Goal: Task Accomplishment & Management: Manage account settings

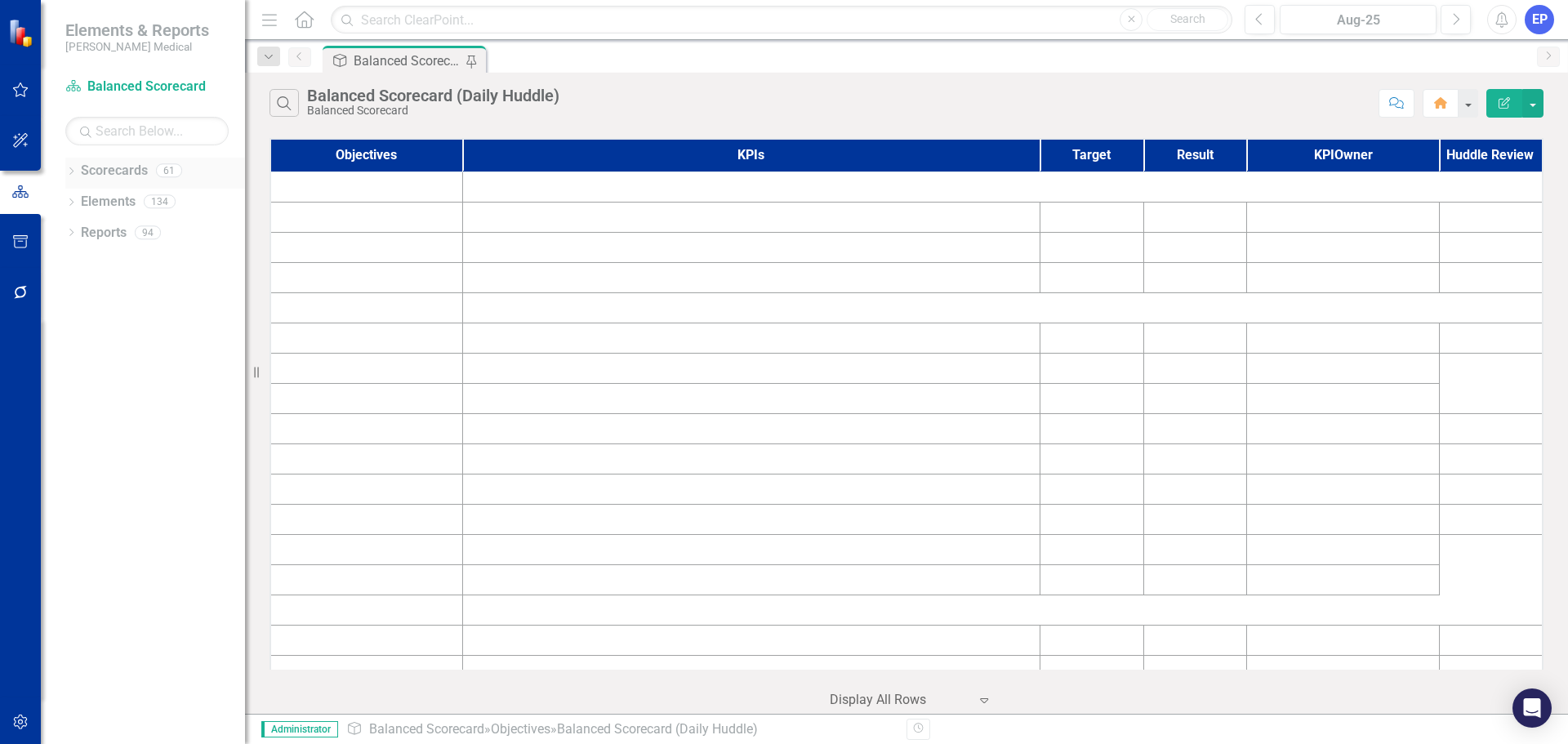
click at [70, 172] on icon "Dropdown" at bounding box center [71, 172] width 11 height 9
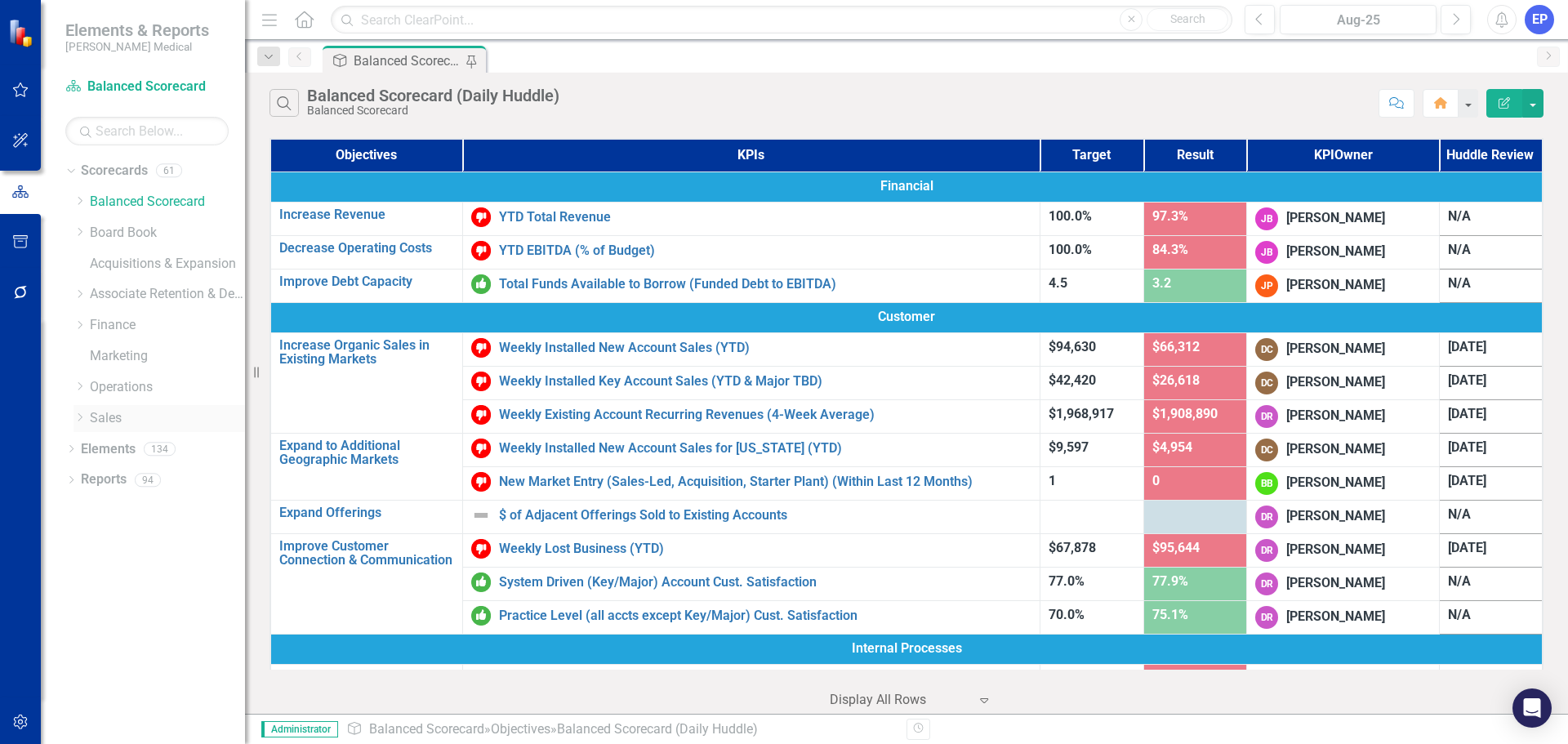
click at [81, 418] on icon "Dropdown" at bounding box center [80, 417] width 12 height 10
click at [172, 450] on link "Key Accounts - Sales" at bounding box center [175, 449] width 139 height 18
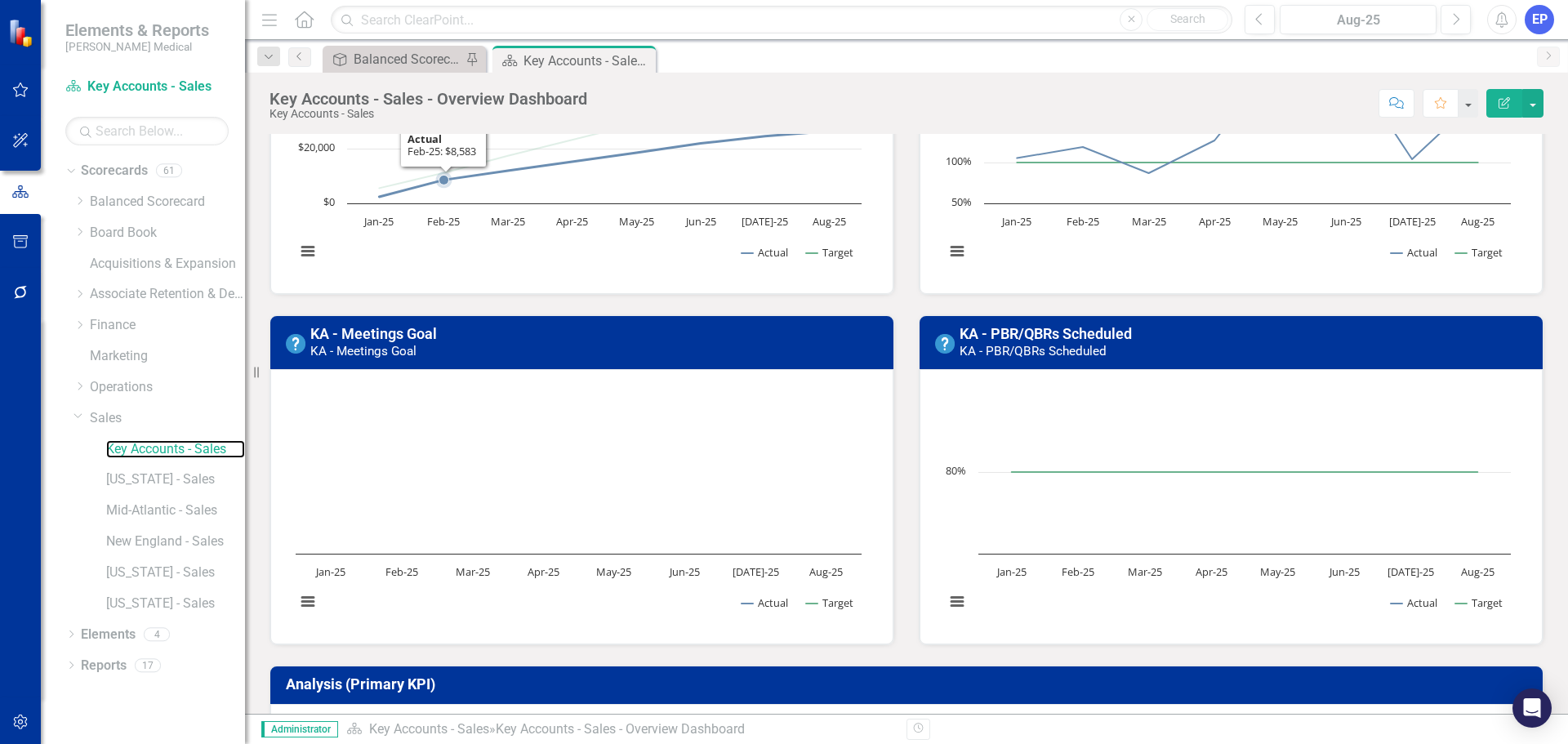
scroll to position [245, 0]
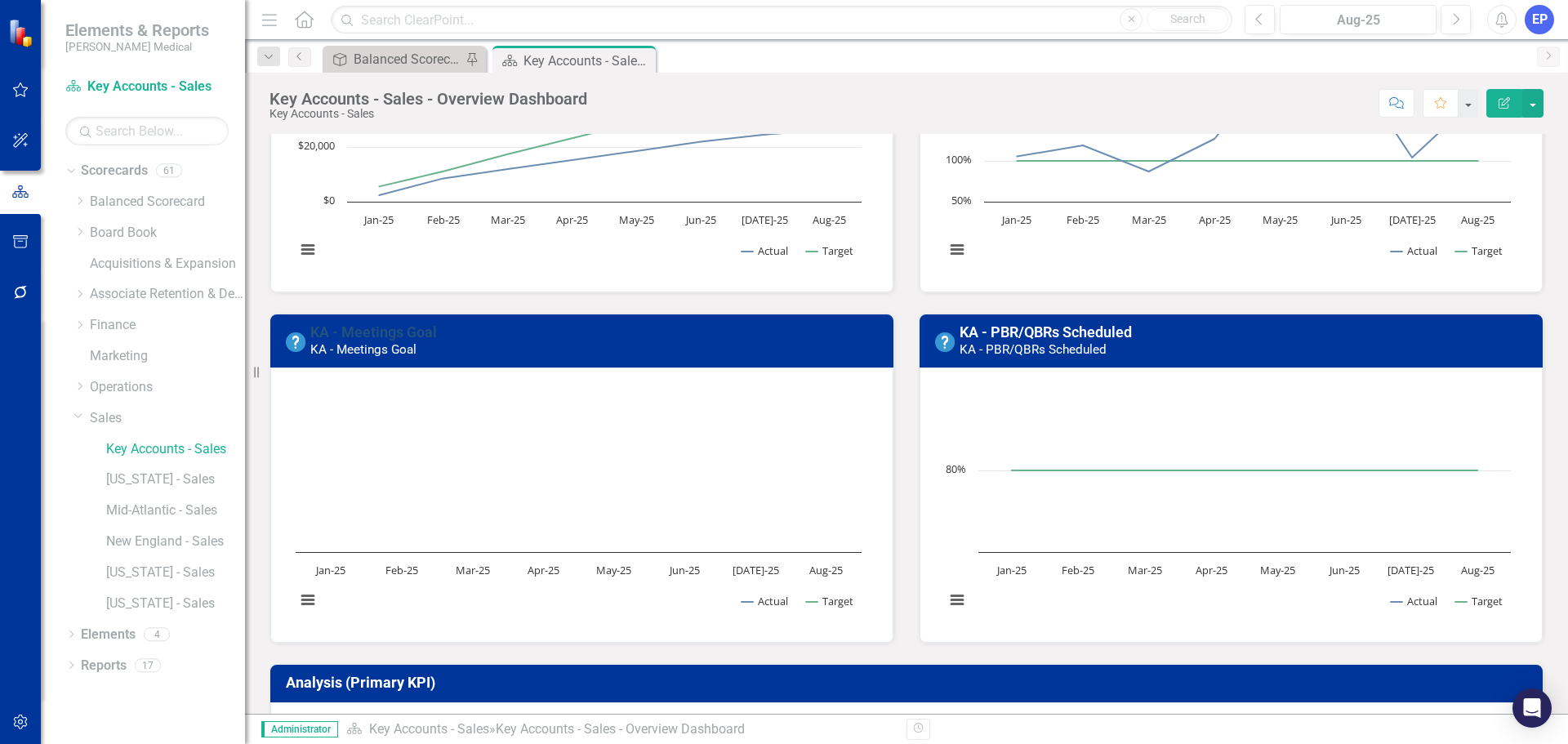
click at [417, 333] on link "KA - Meetings Goal" at bounding box center [374, 333] width 127 height 18
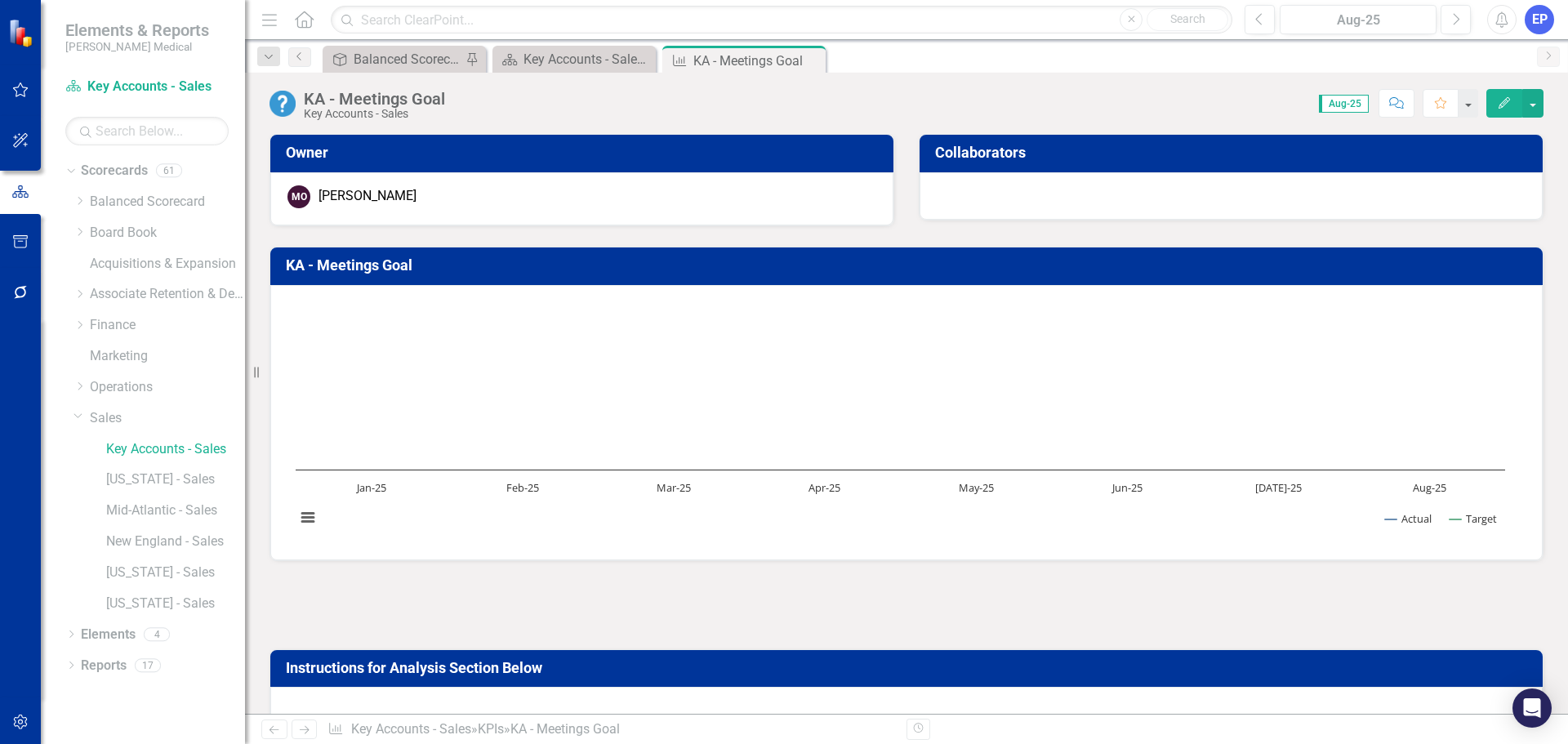
click at [425, 102] on div "KA - Meetings Goal" at bounding box center [374, 99] width 141 height 18
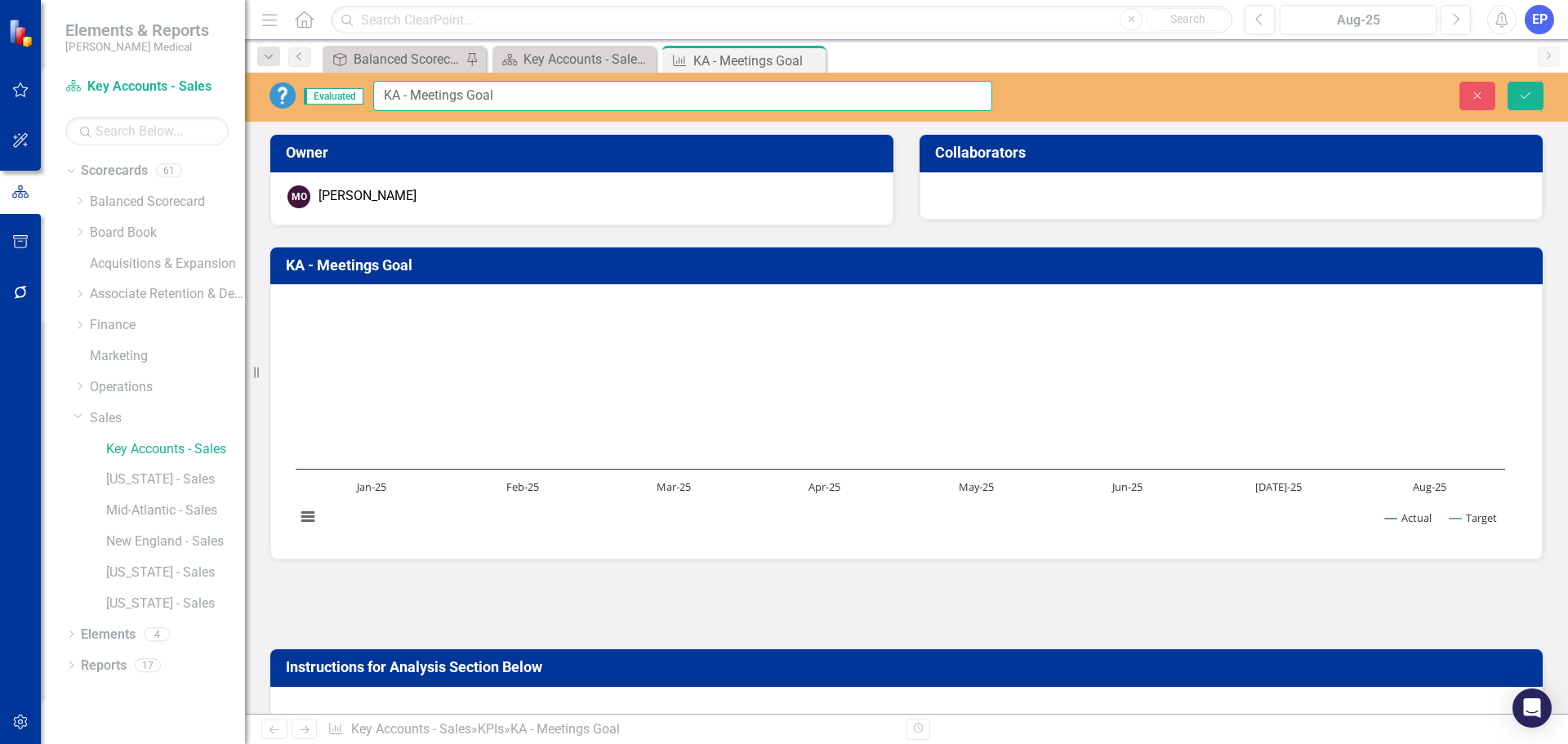
click at [382, 94] on input "KA - Meetings Goal" at bounding box center [682, 95] width 619 height 31
click at [415, 94] on input "KA - Meetings Goal" at bounding box center [682, 95] width 619 height 31
click at [679, 96] on input "KA - # of KAM's Above Meetings Goal" at bounding box center [682, 95] width 619 height 31
click at [567, 99] on input "KA - # of KAM's Above Meetings Goal" at bounding box center [682, 95] width 619 height 31
type input "KA - # of KAM's Above Meetings Goal"
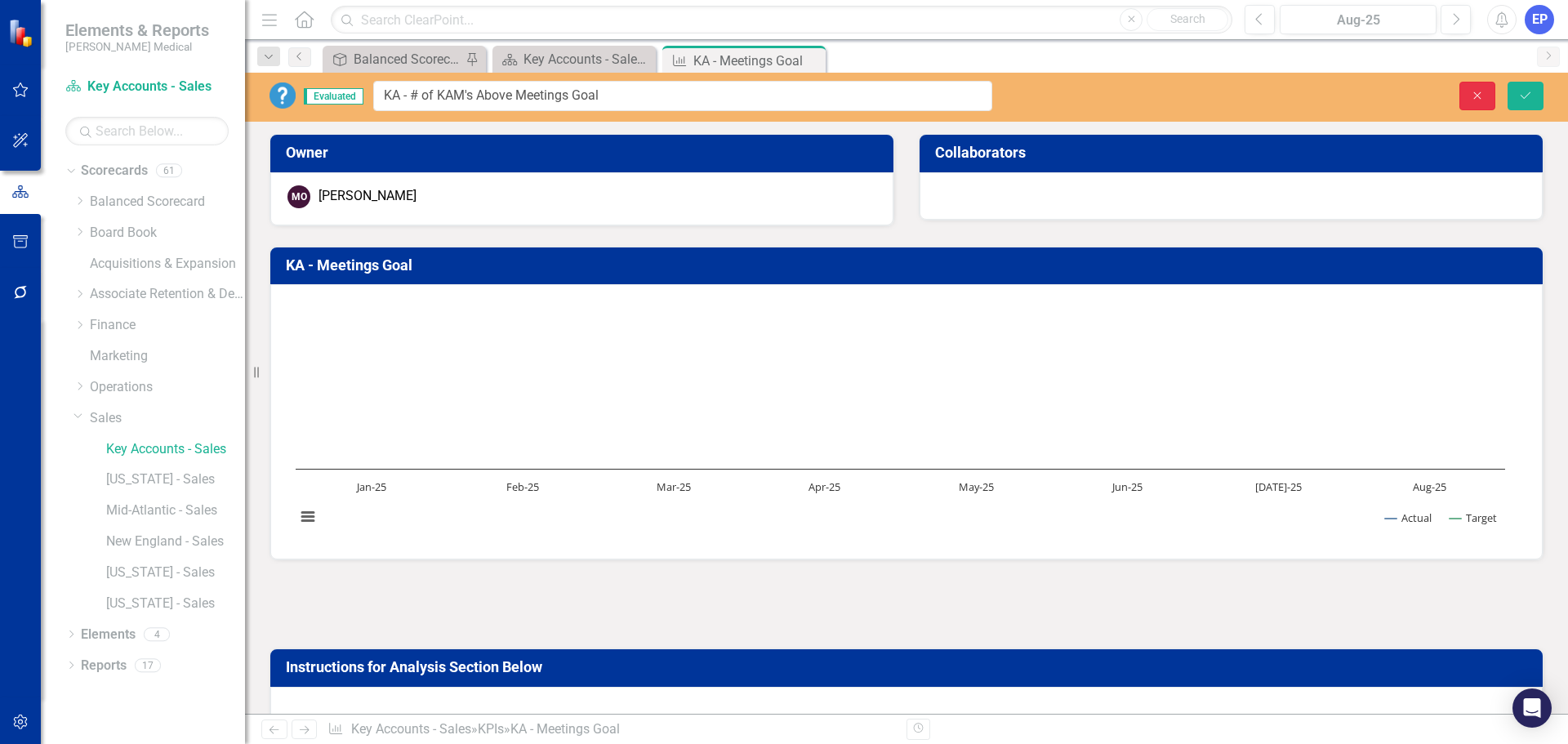
click at [1468, 101] on button "Close" at bounding box center [1477, 95] width 36 height 29
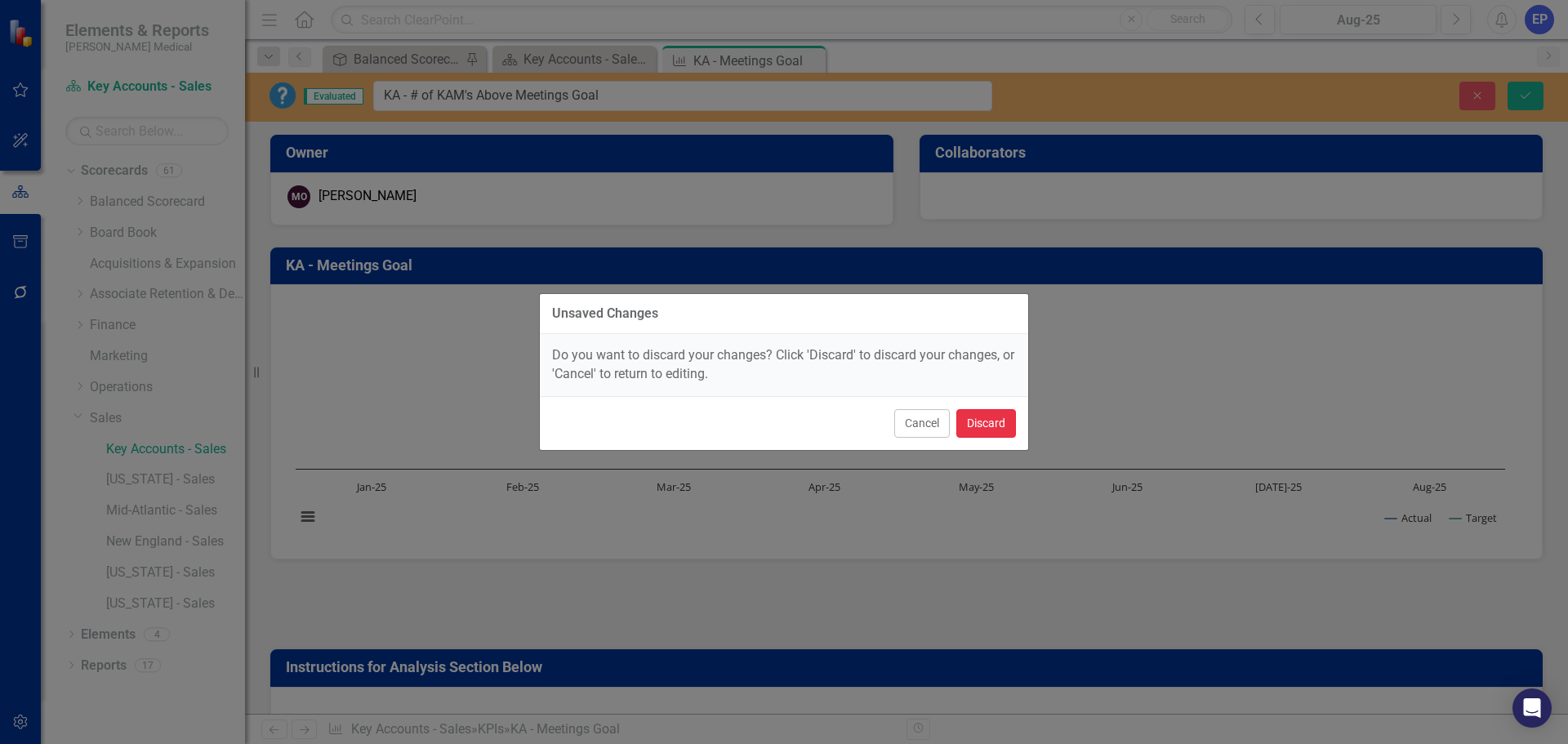
click at [991, 423] on button "Discard" at bounding box center [986, 424] width 60 height 29
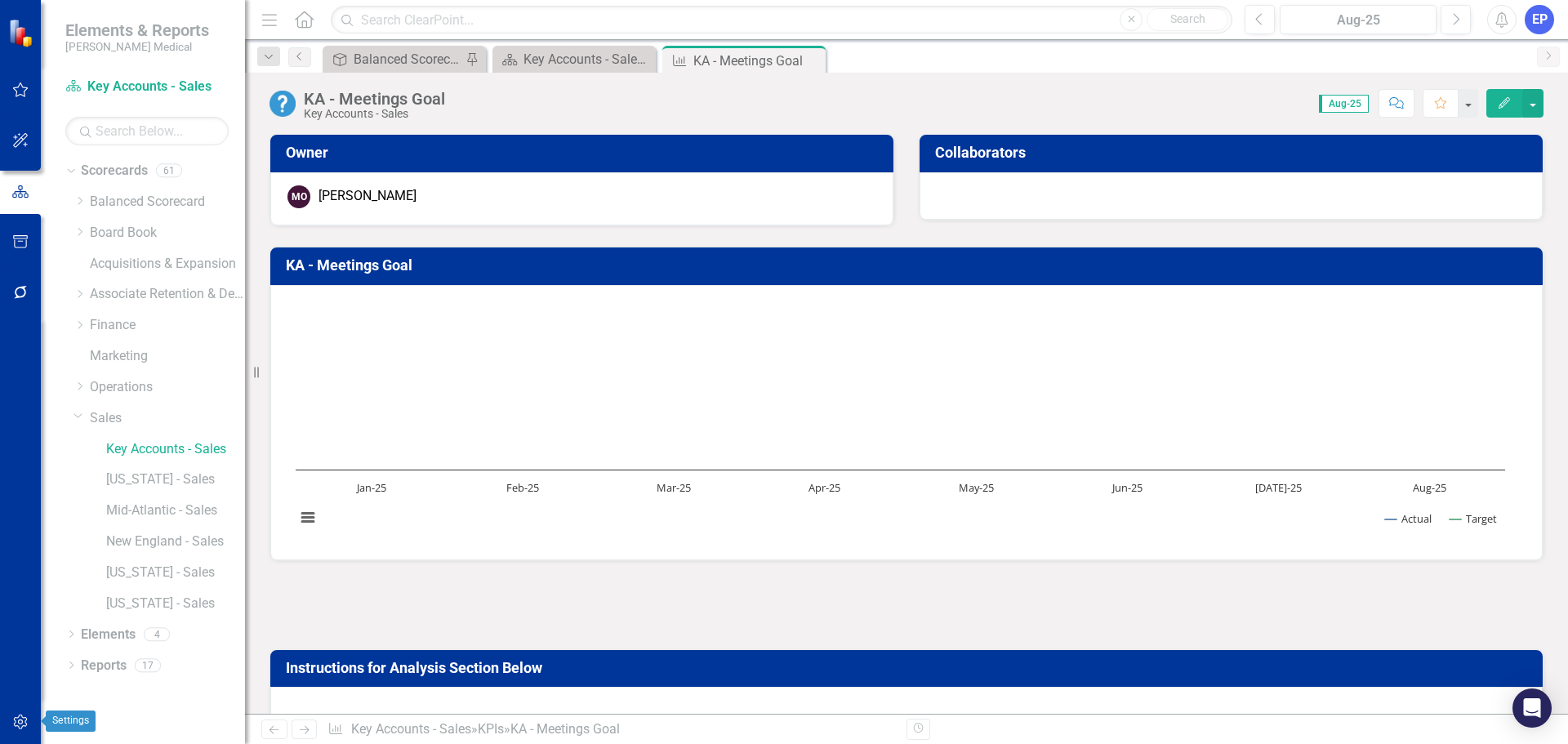
drag, startPoint x: 19, startPoint y: 718, endPoint x: 16, endPoint y: 654, distance: 64.1
click at [19, 718] on icon "button" at bounding box center [21, 722] width 18 height 13
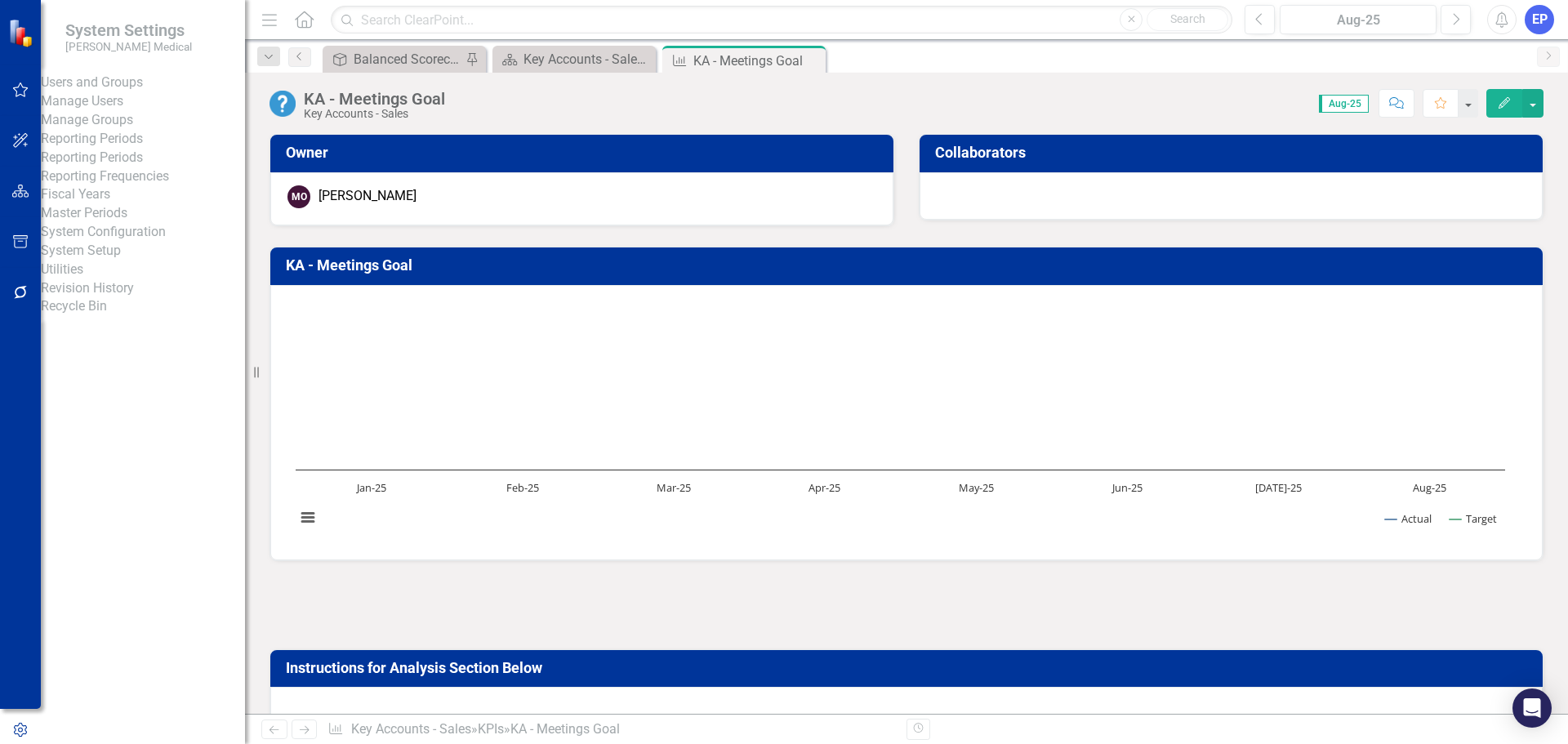
click at [93, 110] on link "Manage Users" at bounding box center [143, 101] width 204 height 18
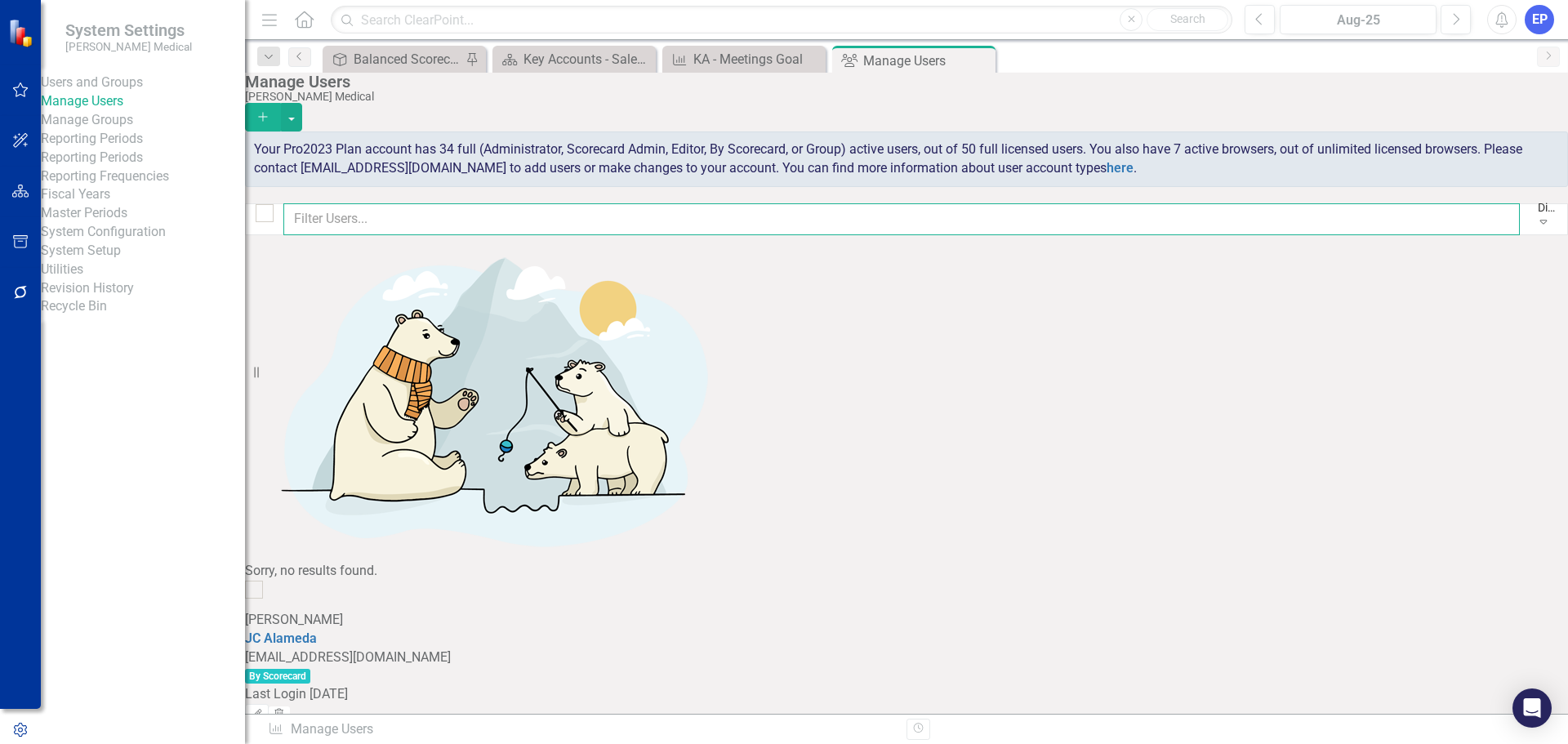
click at [427, 215] on input "text" at bounding box center [901, 219] width 1236 height 32
type input "darren"
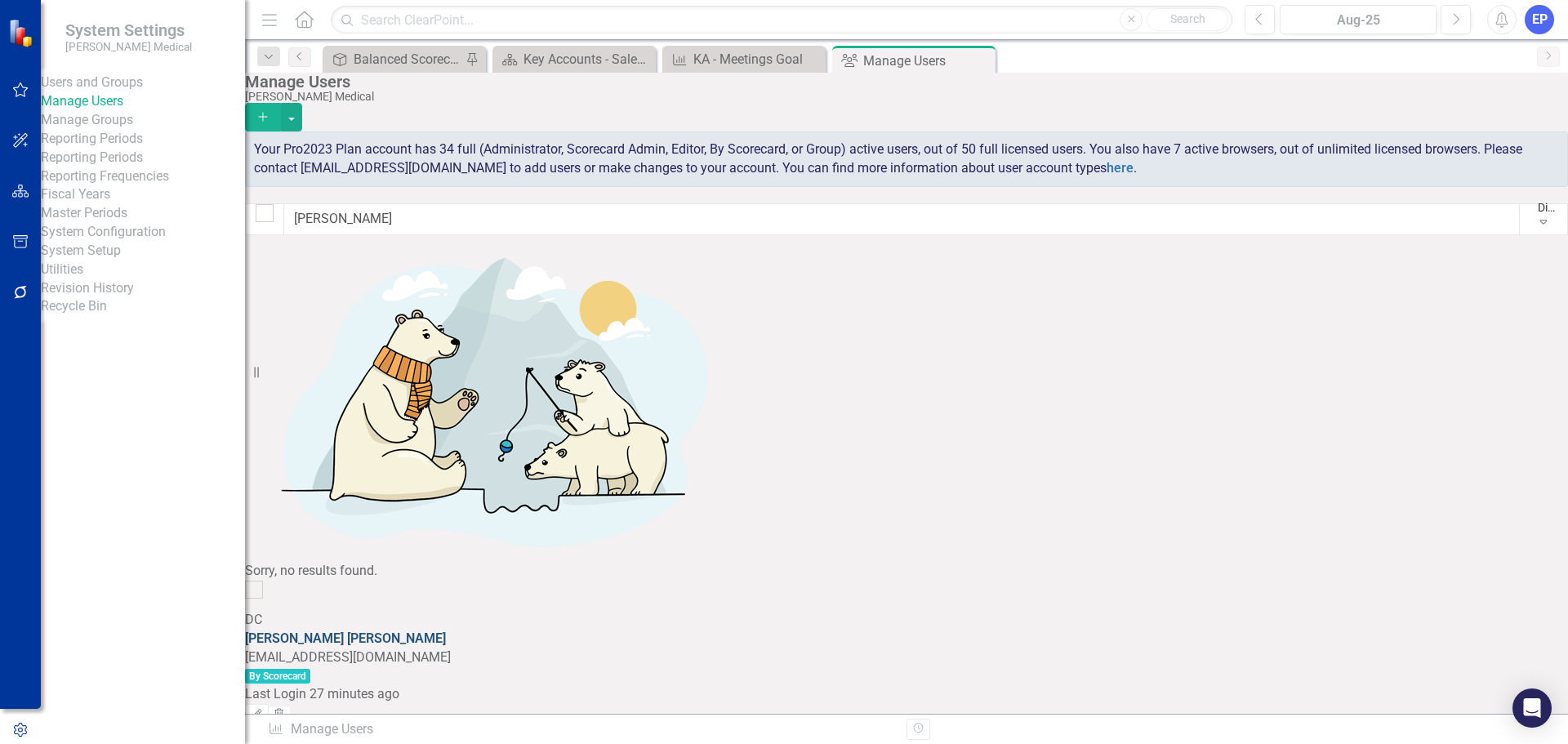
click at [413, 630] on link "Darren Clark" at bounding box center [346, 638] width 201 height 16
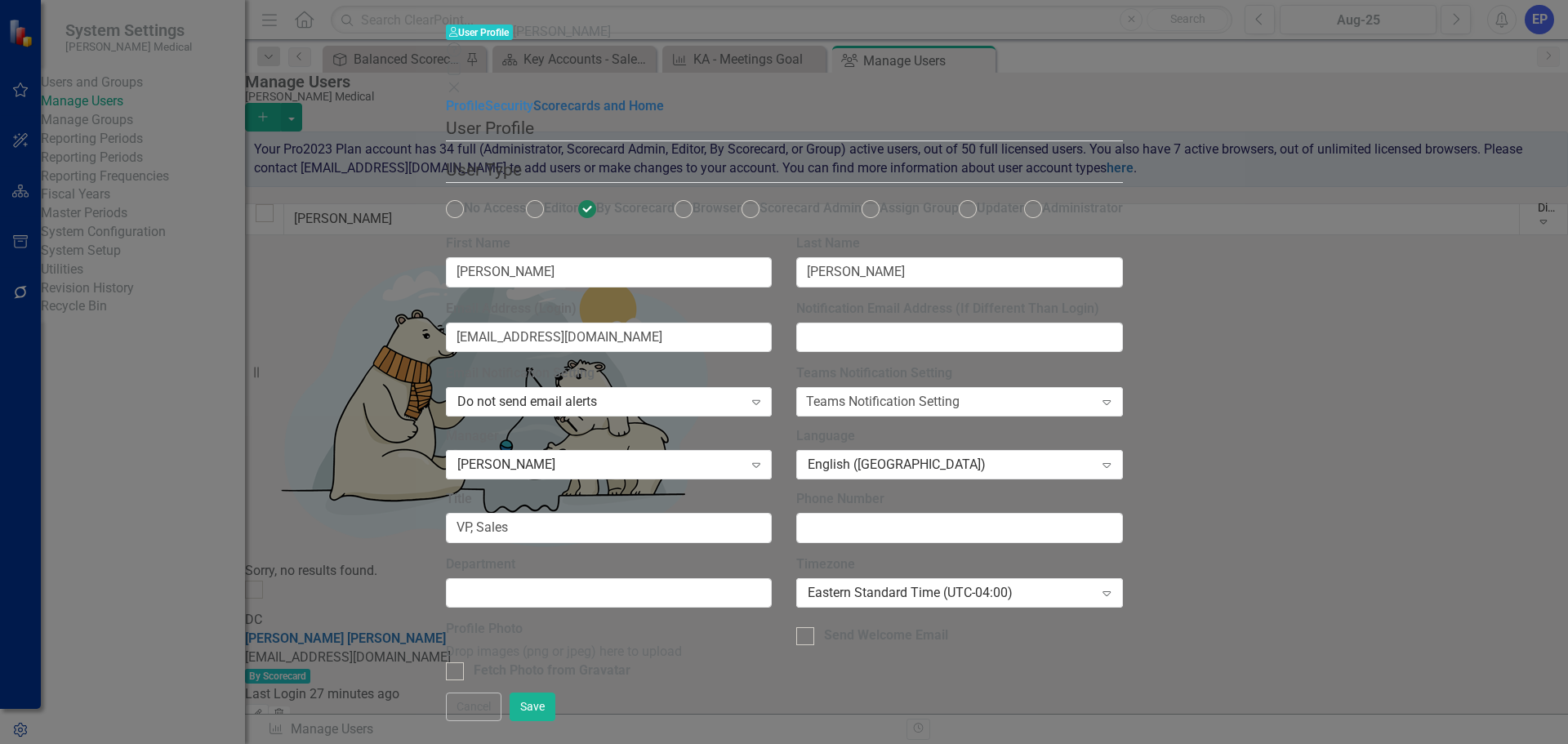
click at [533, 114] on link "Scorecards and Home" at bounding box center [598, 106] width 130 height 16
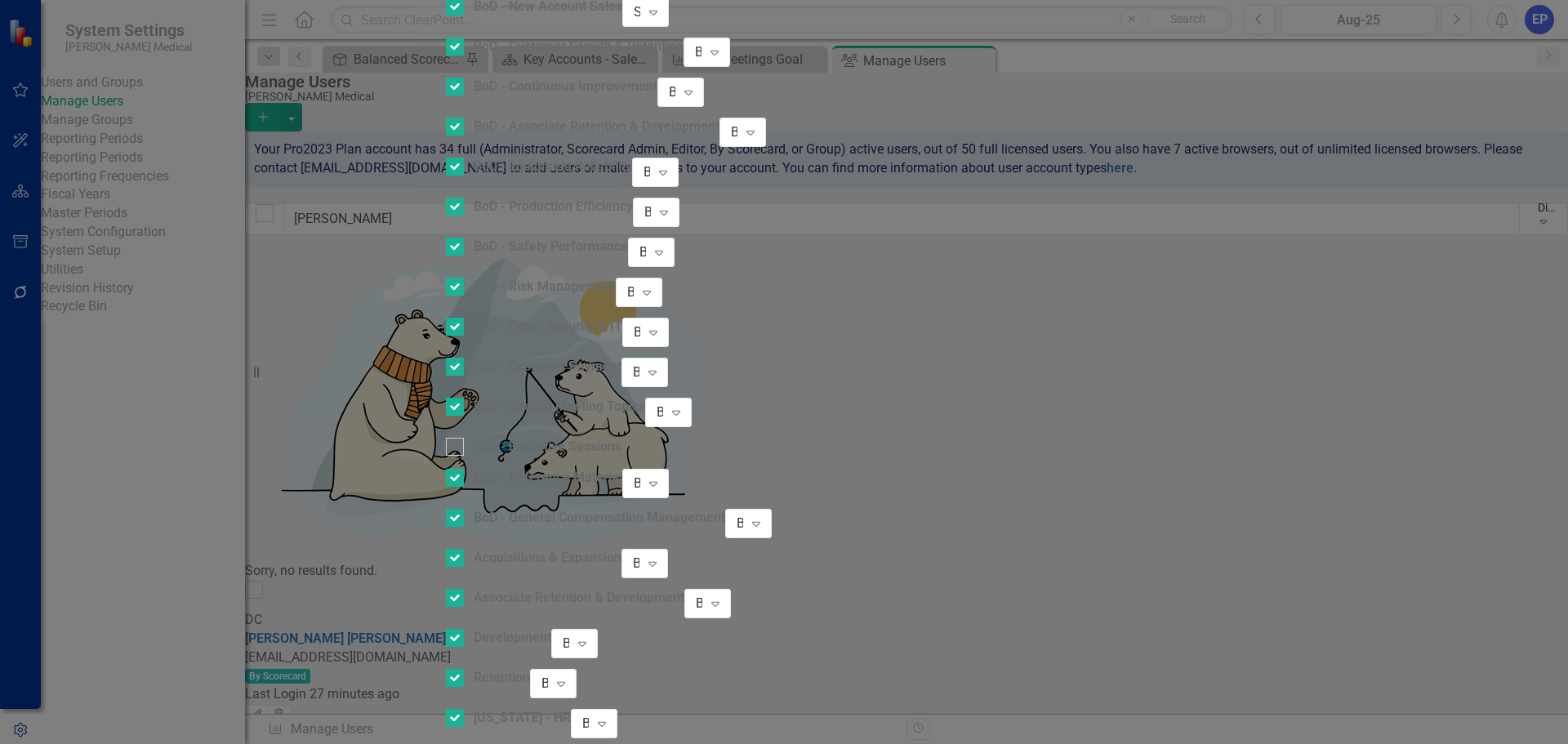
checkbox input "false"
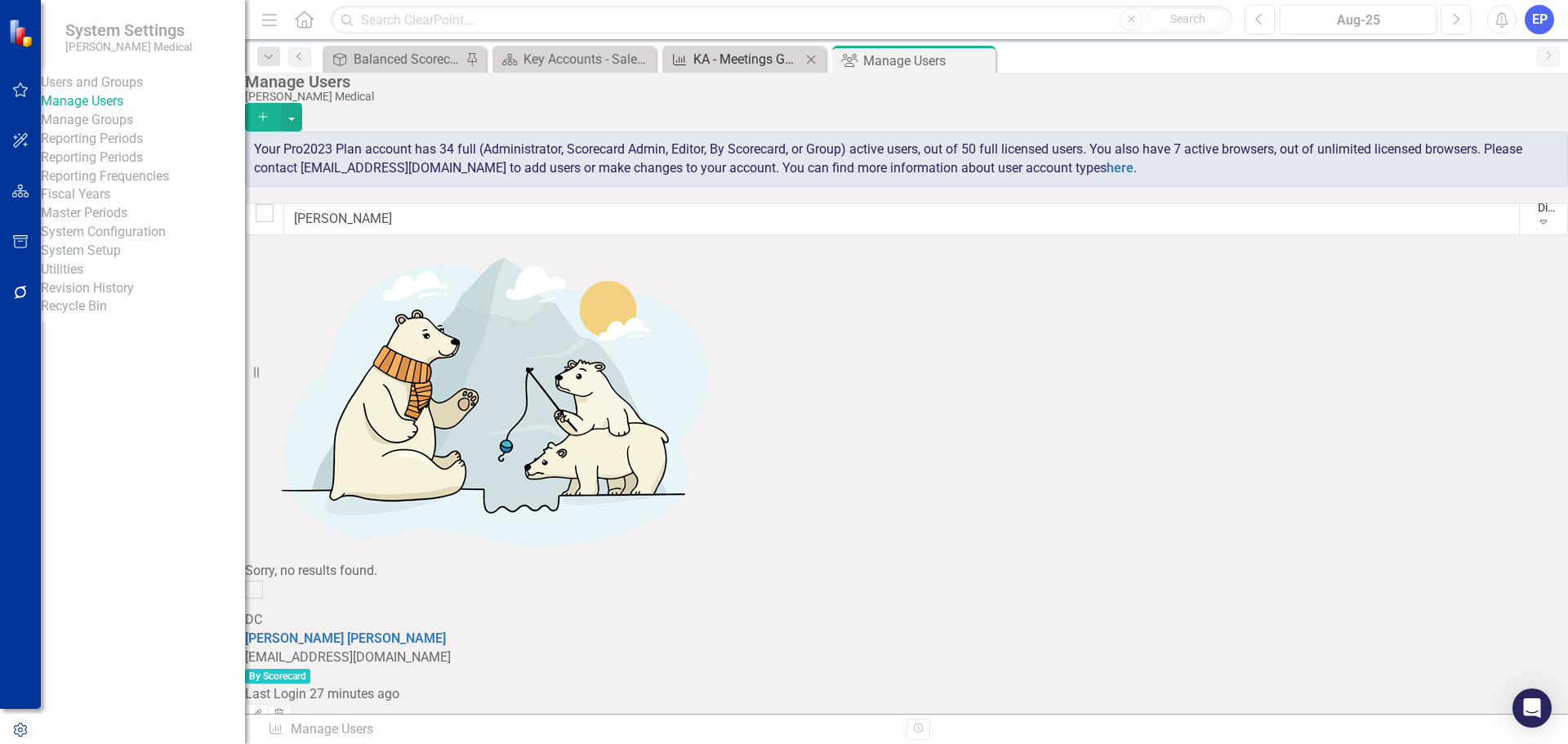
click at [725, 55] on div "KA - Meetings Goal" at bounding box center [746, 59] width 108 height 20
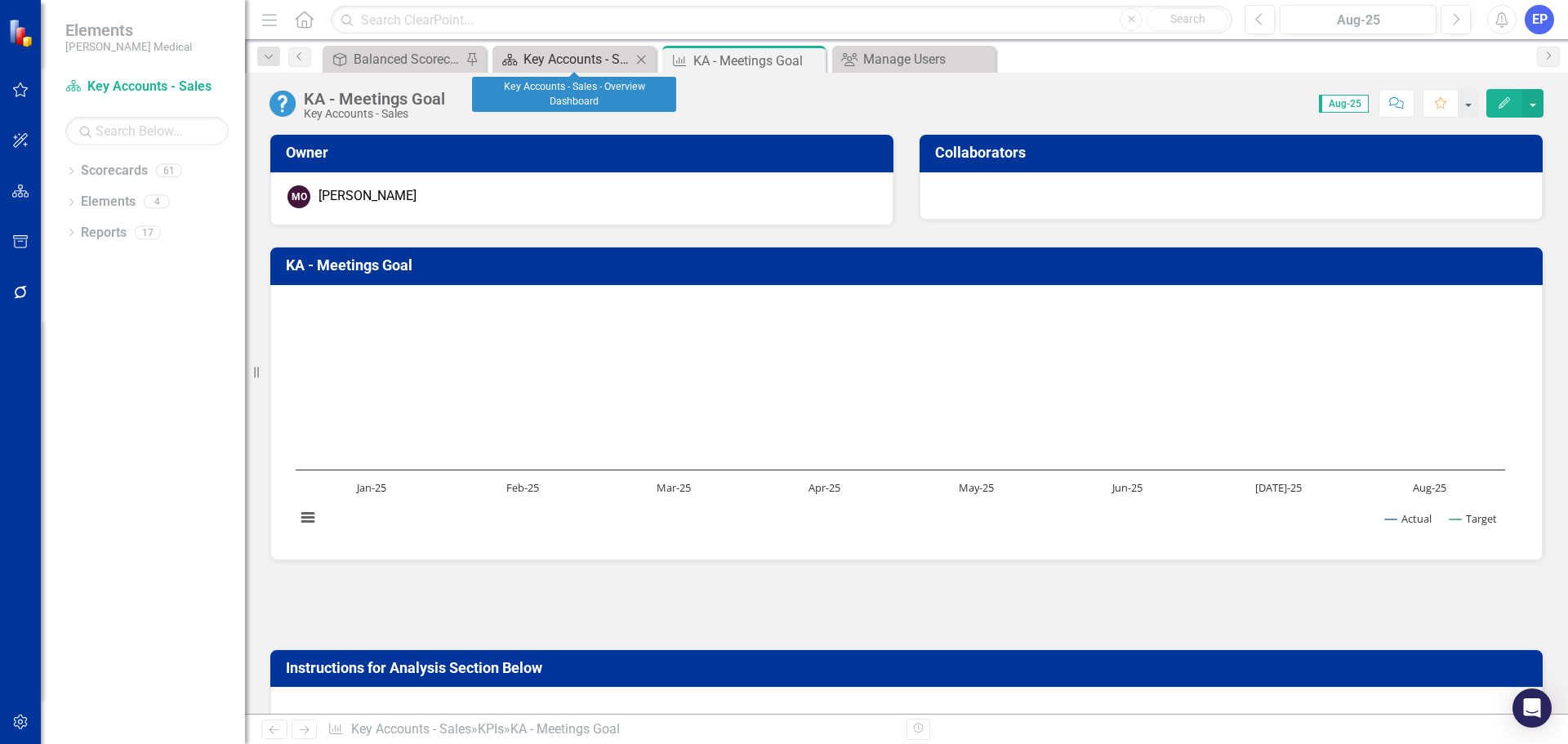
click at [573, 58] on div "Key Accounts - Sales - Overview Dashboard" at bounding box center [577, 59] width 108 height 20
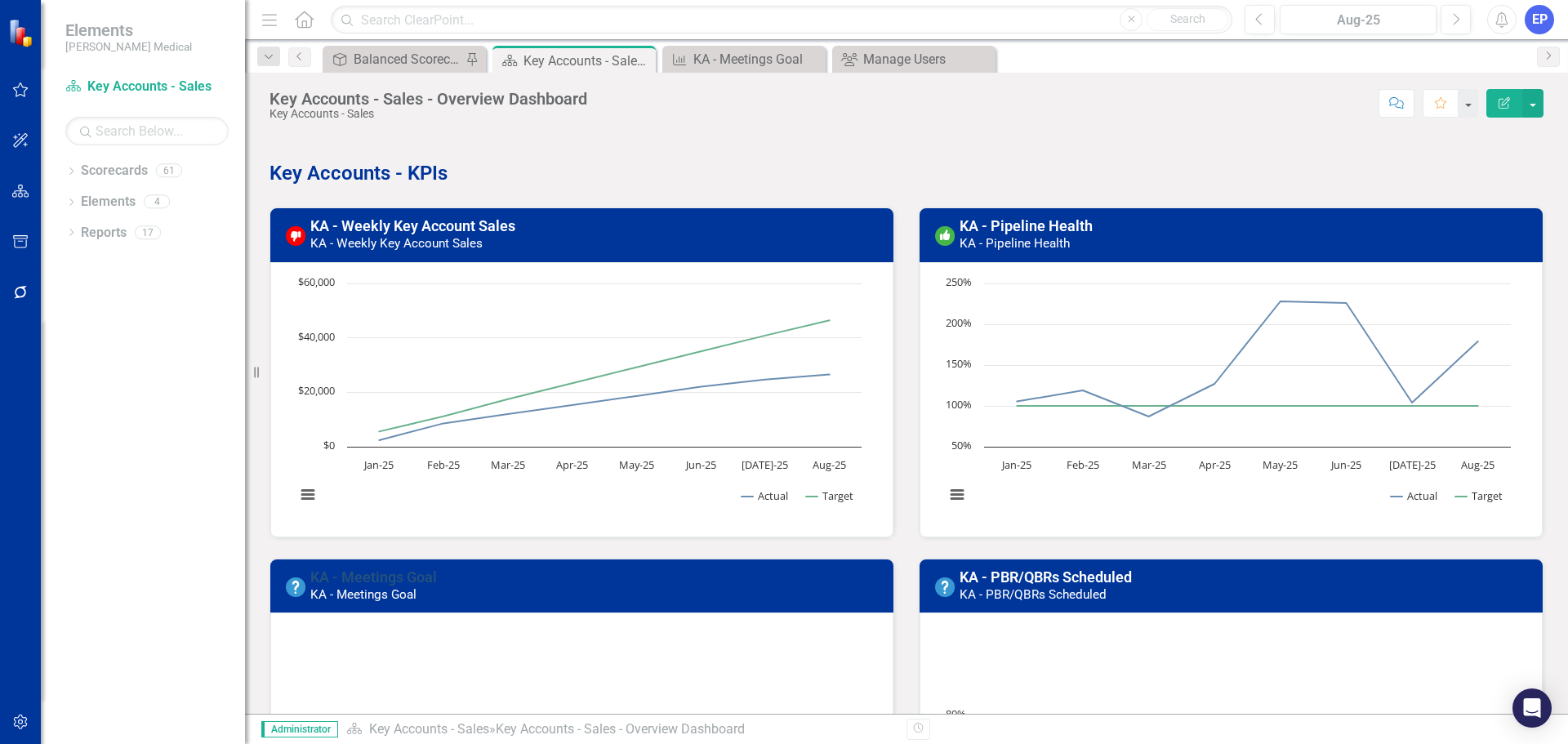
click at [345, 582] on link "KA - Meetings Goal" at bounding box center [374, 578] width 127 height 18
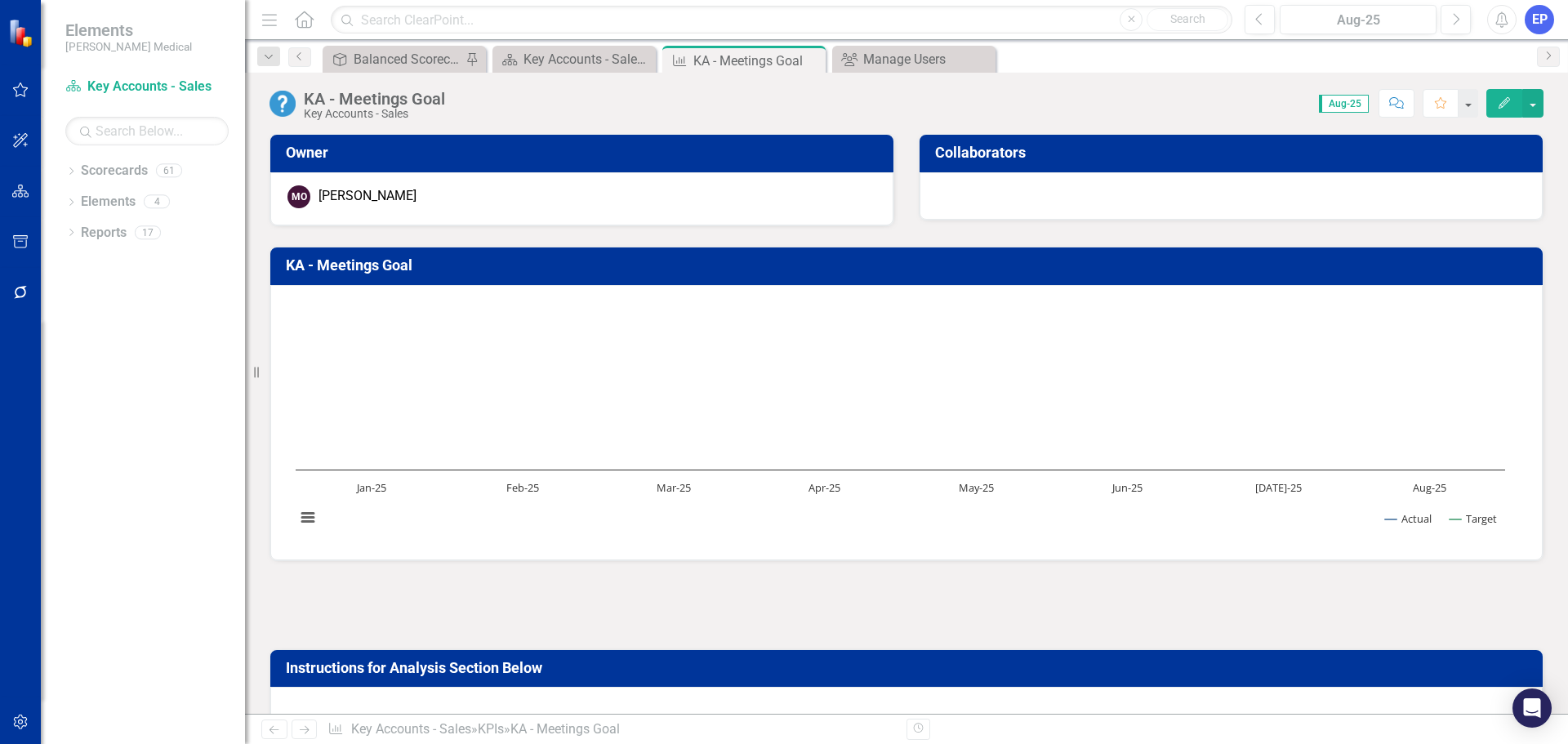
click at [369, 110] on div "Key Accounts - Sales" at bounding box center [374, 114] width 141 height 12
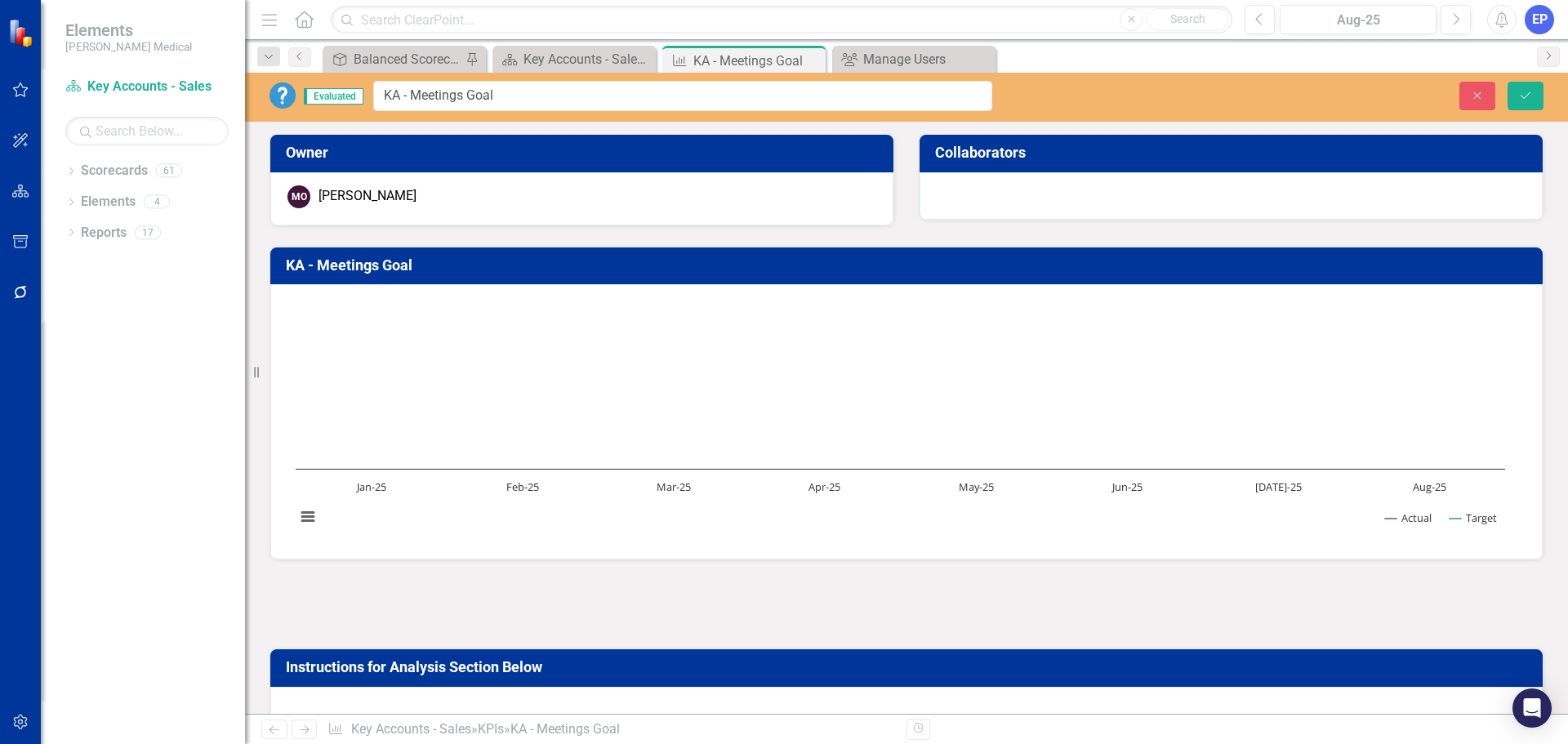
click at [1474, 110] on div "Evaluated KA - Meetings Goal Close Save" at bounding box center [906, 95] width 1323 height 31
click at [1471, 101] on icon "Close" at bounding box center [1477, 95] width 15 height 11
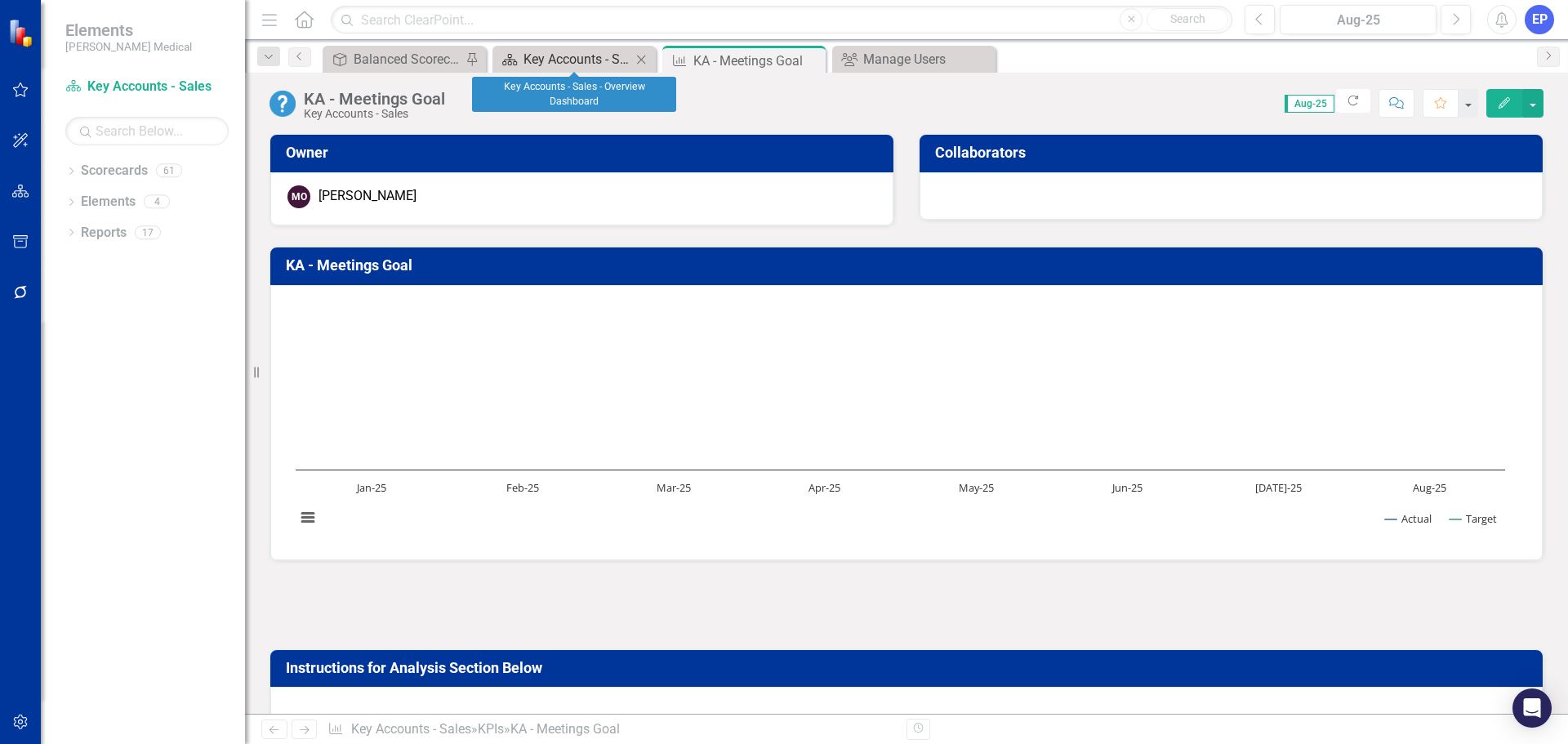
click at [576, 59] on div "Key Accounts - Sales - Overview Dashboard" at bounding box center [577, 59] width 108 height 20
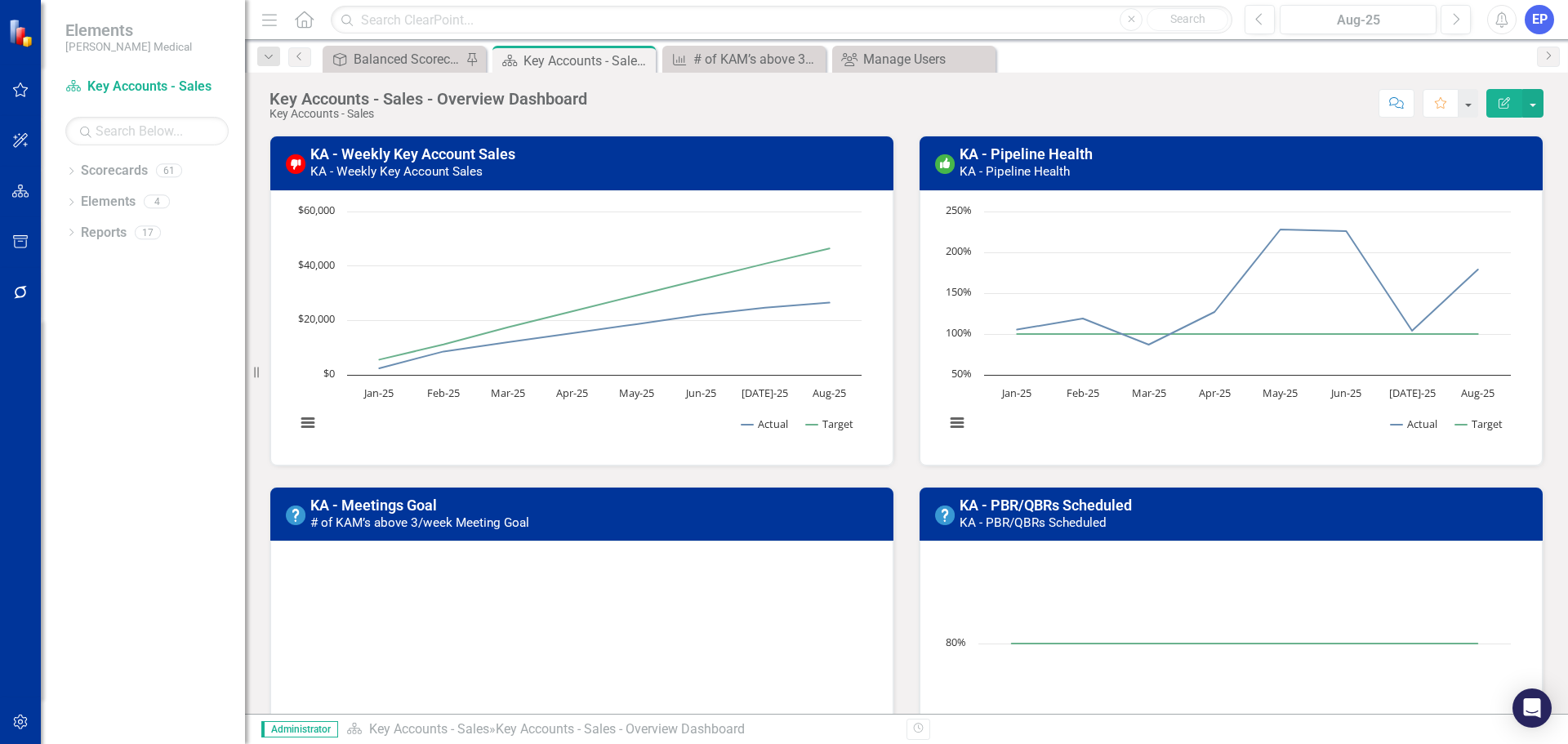
scroll to position [164, 0]
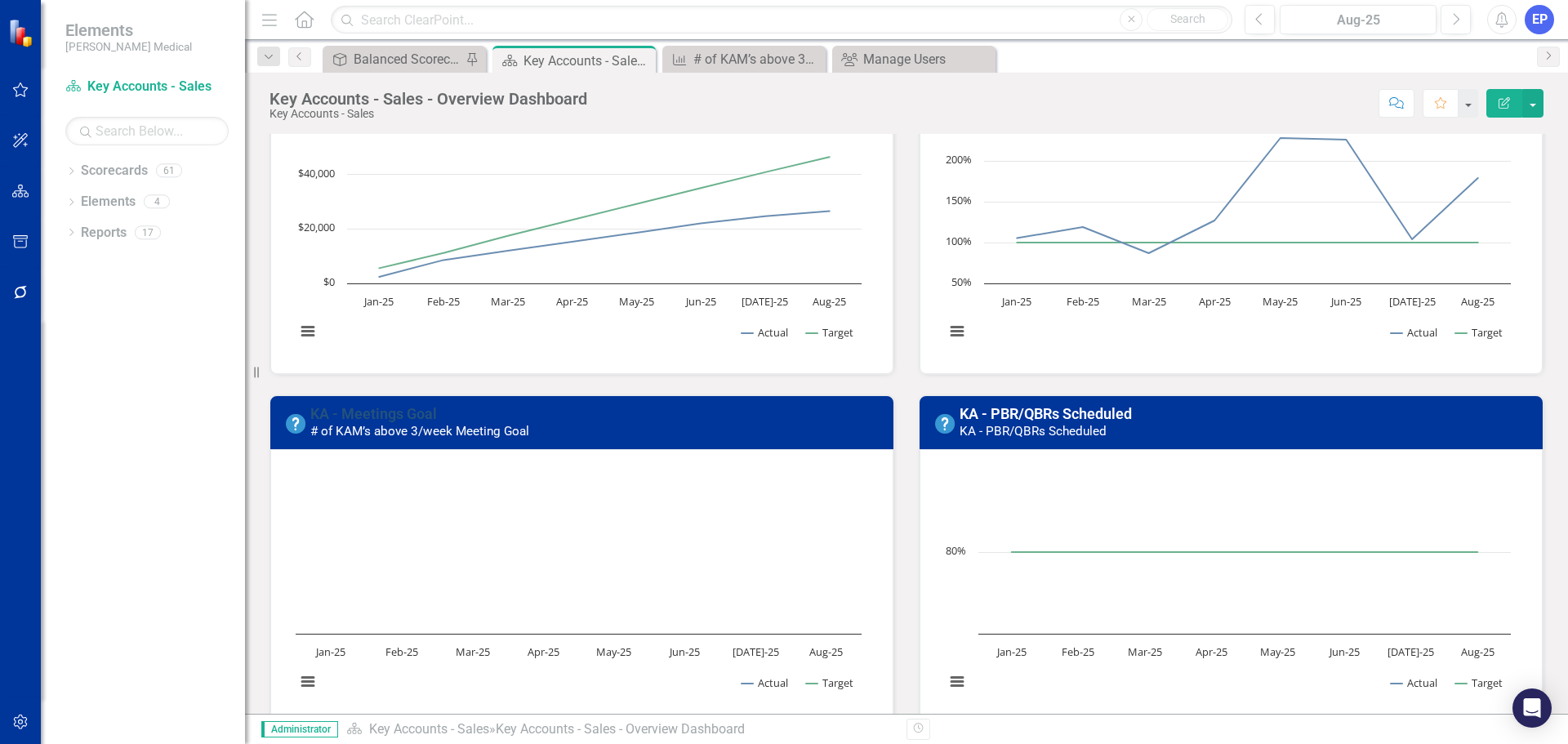
click at [375, 418] on link "KA - Meetings Goal" at bounding box center [374, 414] width 127 height 18
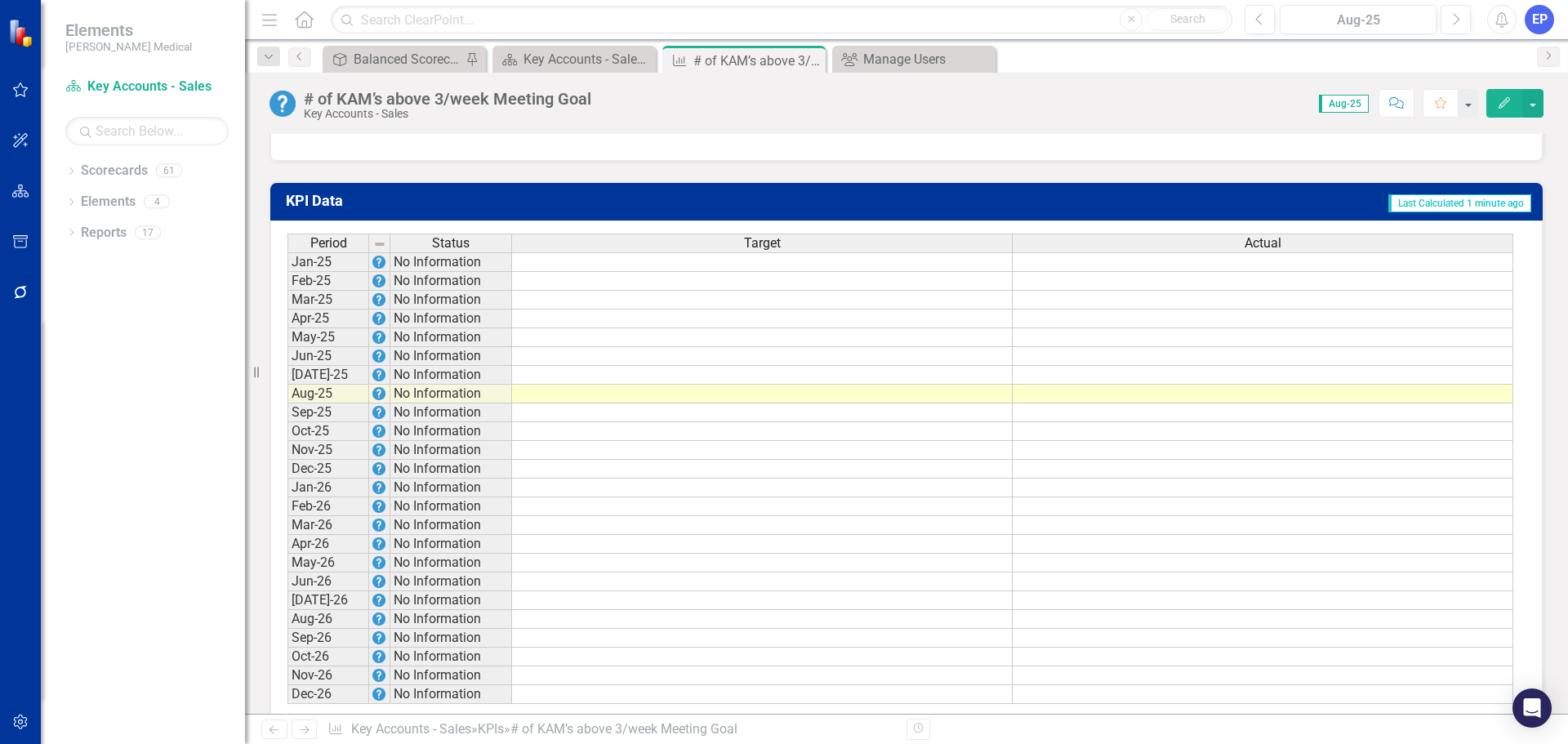
scroll to position [888, 0]
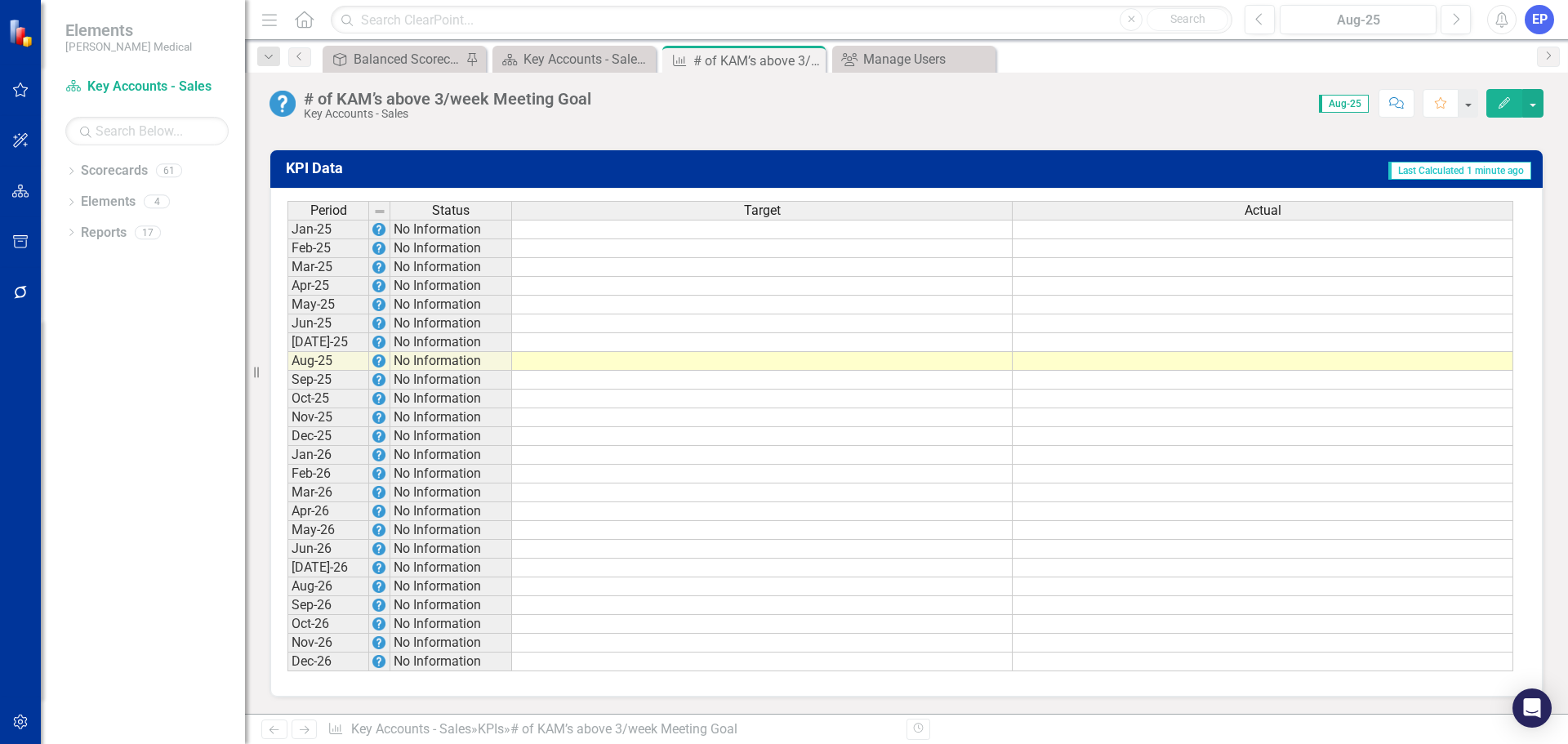
click at [891, 405] on td at bounding box center [762, 398] width 500 height 18
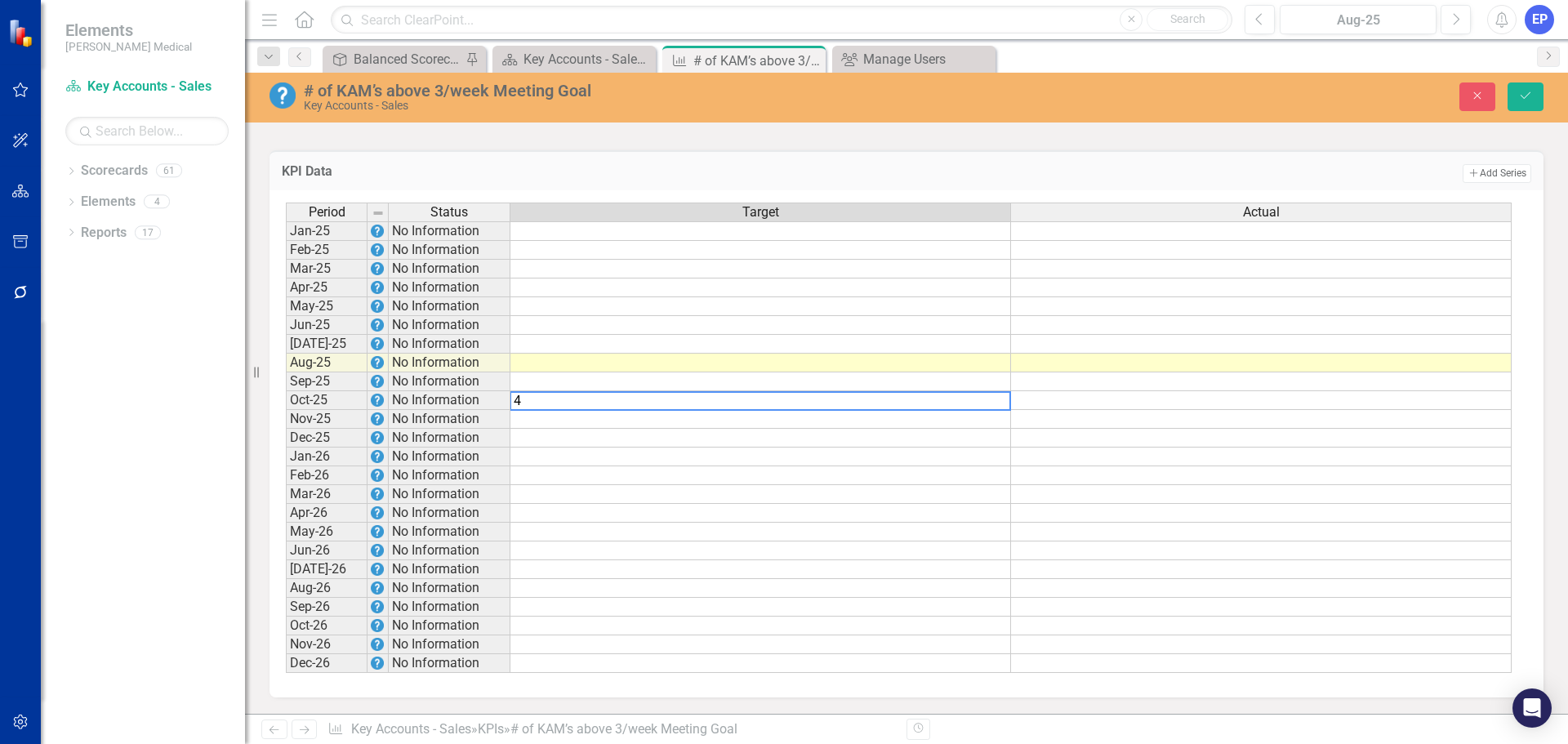
type textarea "4"
click at [896, 474] on td at bounding box center [760, 475] width 500 height 18
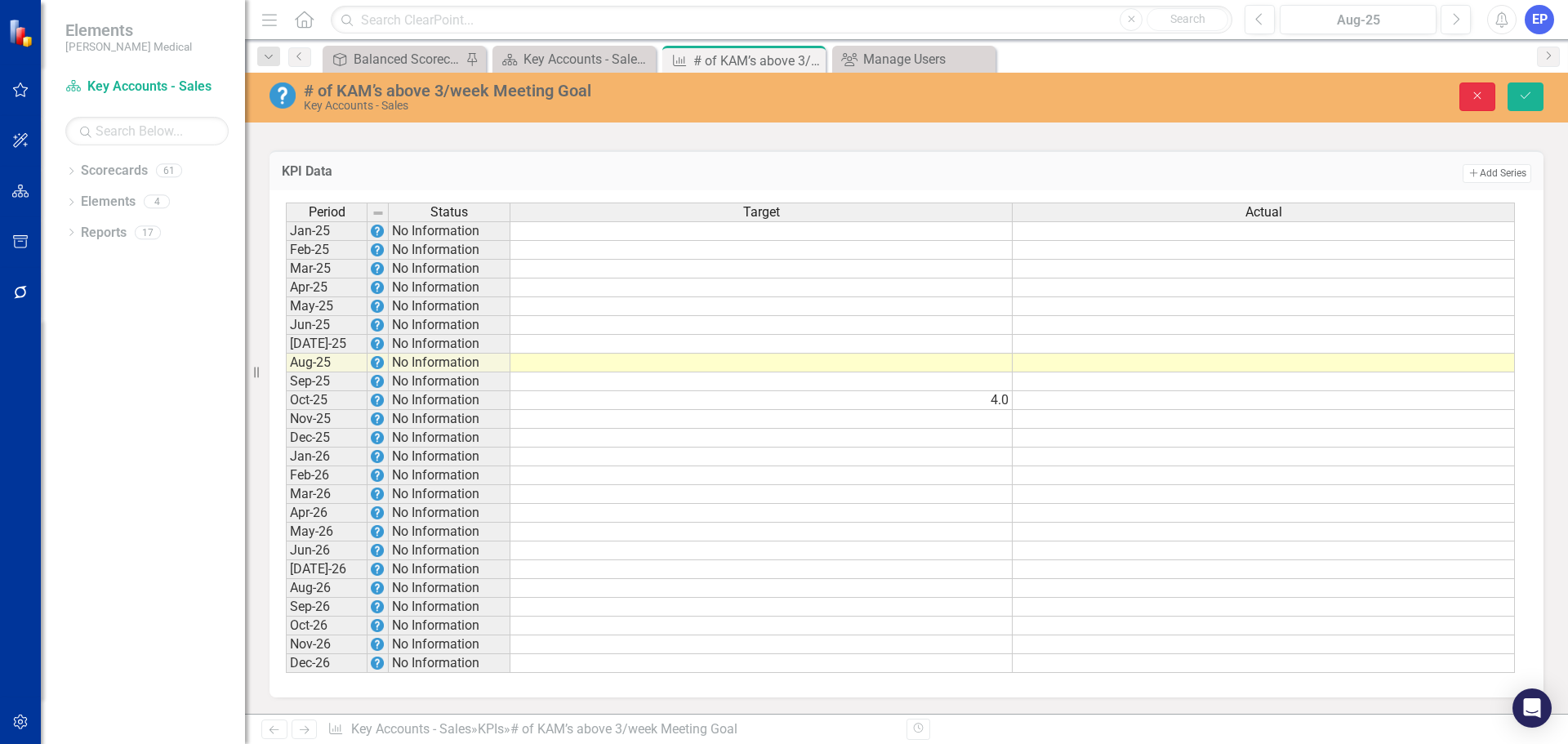
drag, startPoint x: 1477, startPoint y: 96, endPoint x: 1200, endPoint y: 206, distance: 298.0
click at [1477, 96] on icon "button" at bounding box center [1477, 95] width 7 height 7
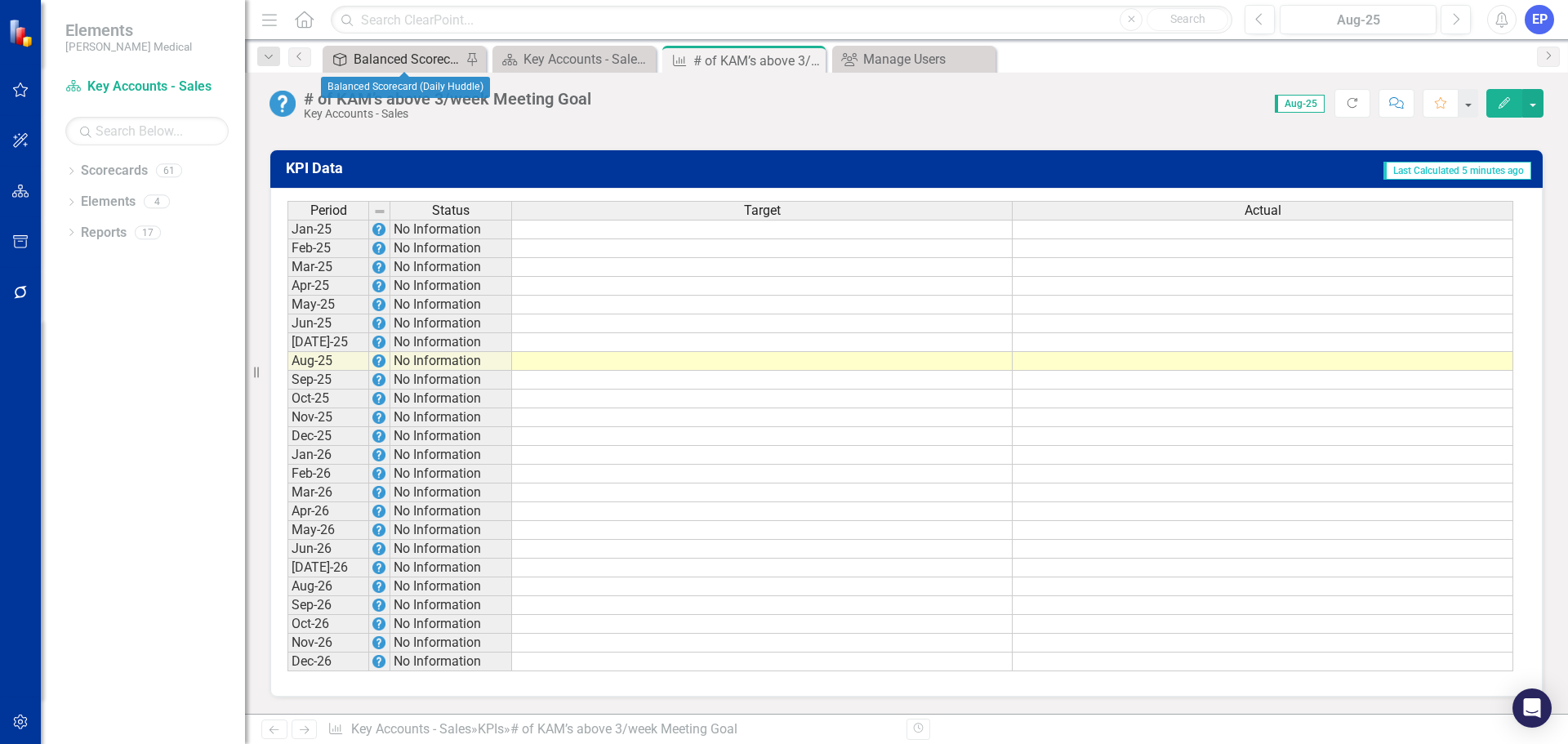
click at [416, 67] on div "Balanced Scorecard (Daily Huddle)" at bounding box center [407, 59] width 108 height 20
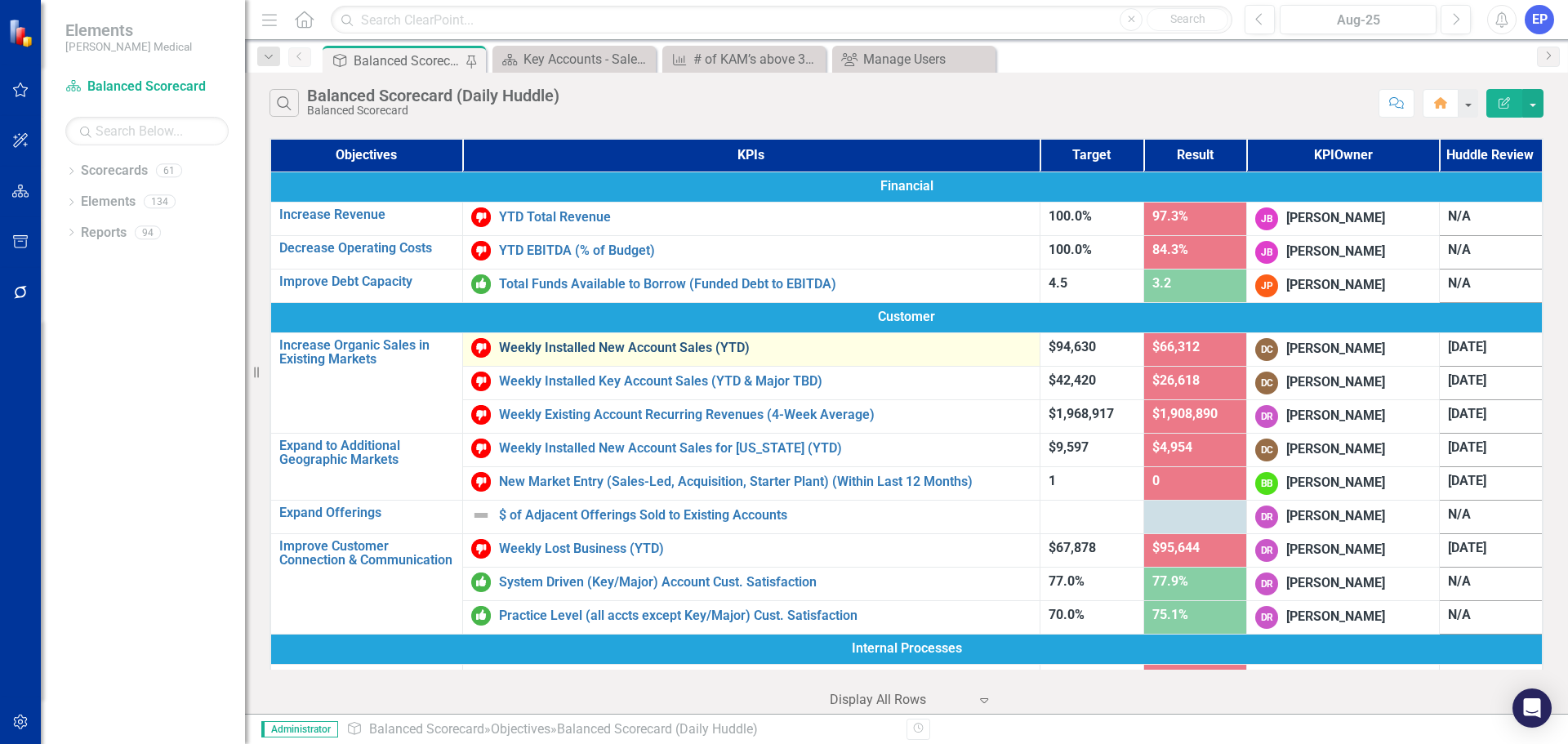
click at [558, 347] on link "Weekly Installed New Account Sales (YTD)" at bounding box center [765, 347] width 532 height 15
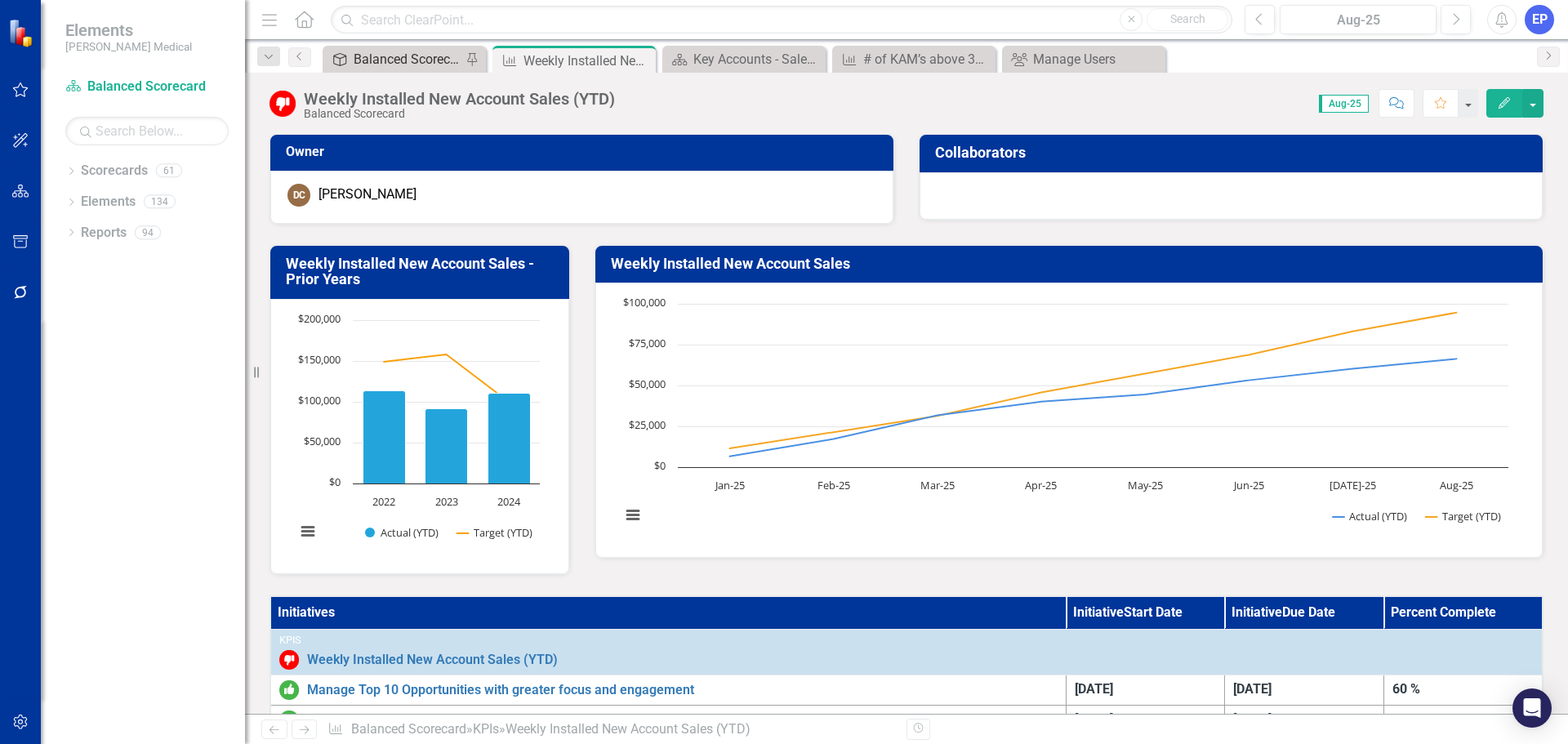
click at [387, 59] on div "Balanced Scorecard (Daily Huddle)" at bounding box center [407, 59] width 108 height 20
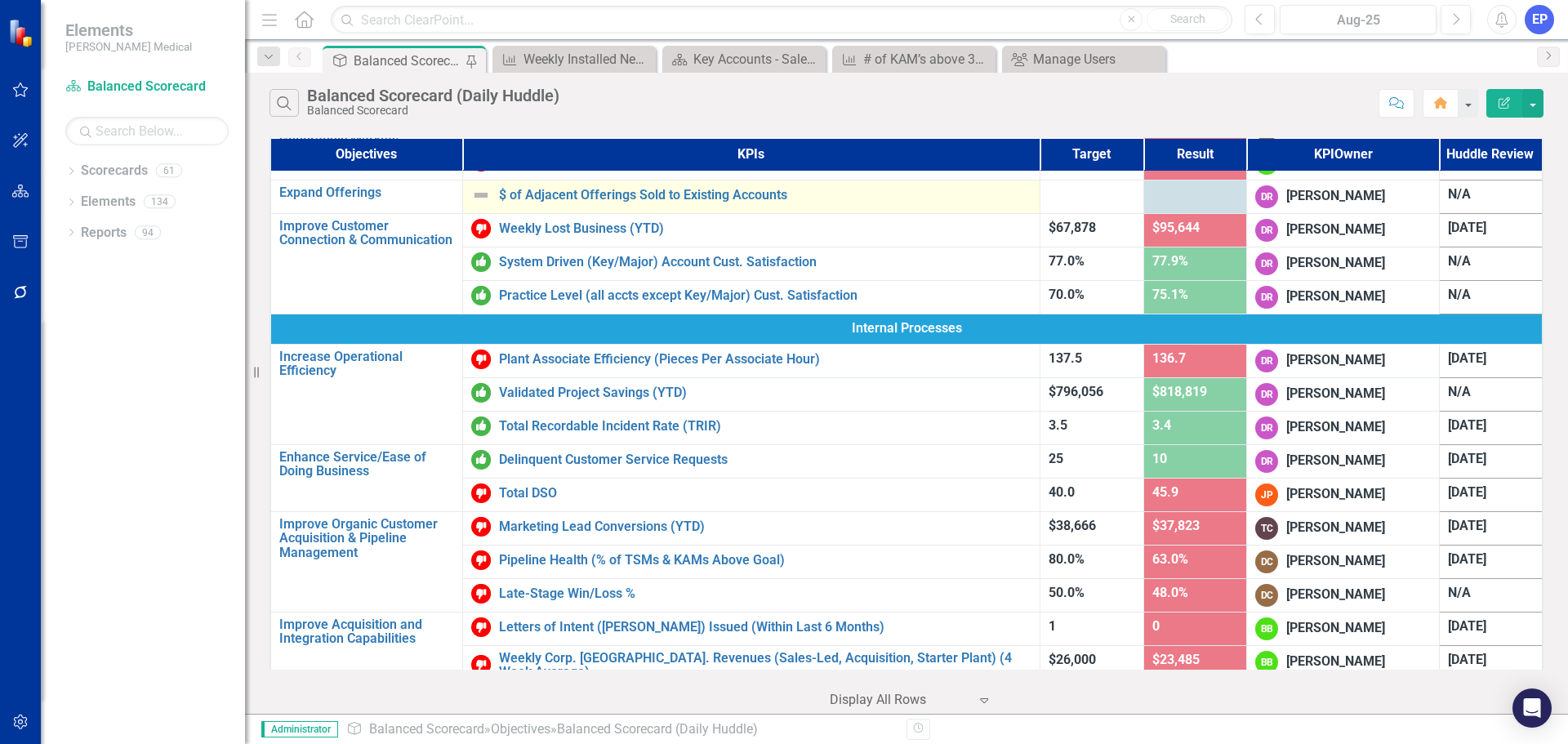
scroll to position [326, 0]
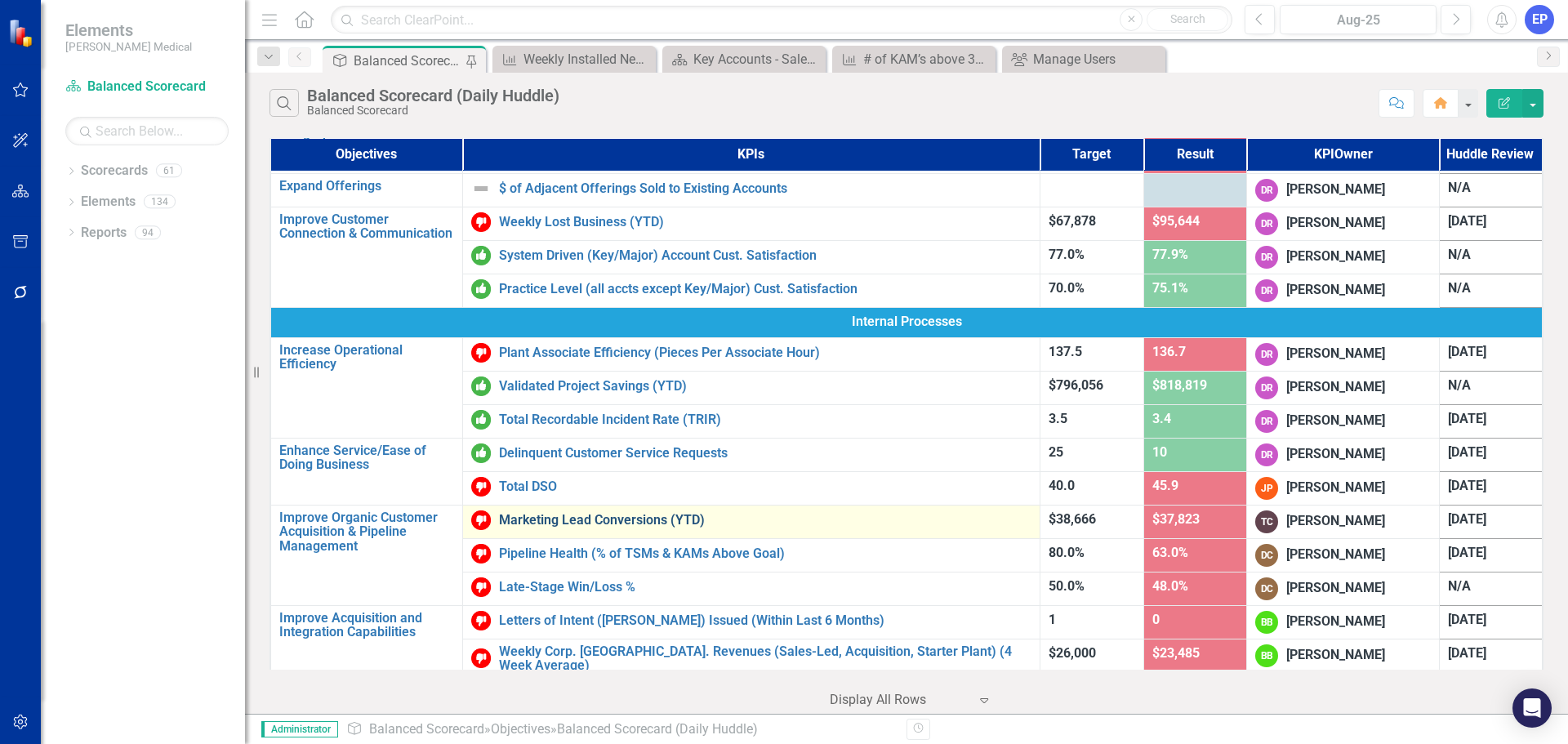
click at [581, 514] on link "Marketing Lead Conversions (YTD)" at bounding box center [765, 520] width 532 height 15
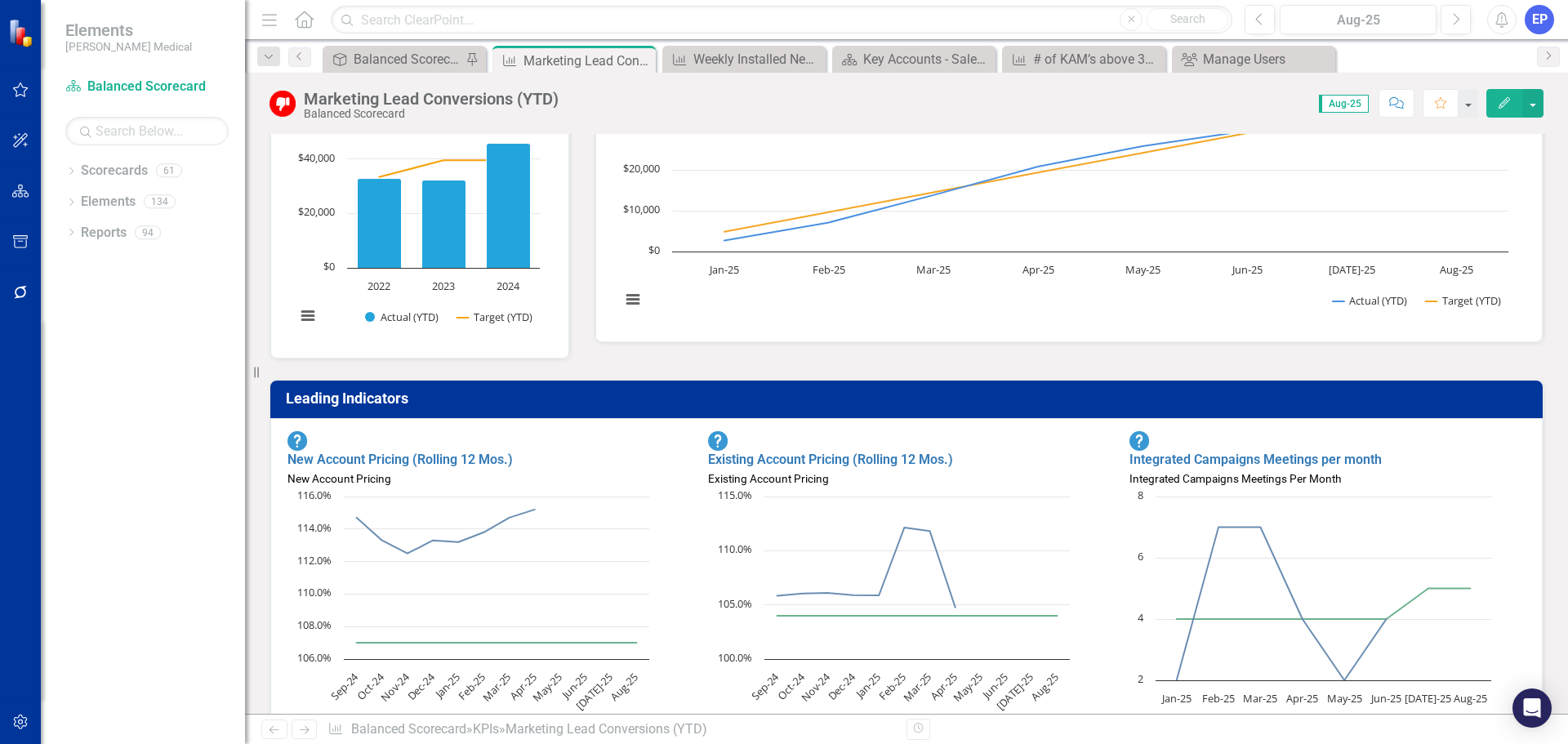
scroll to position [245, 0]
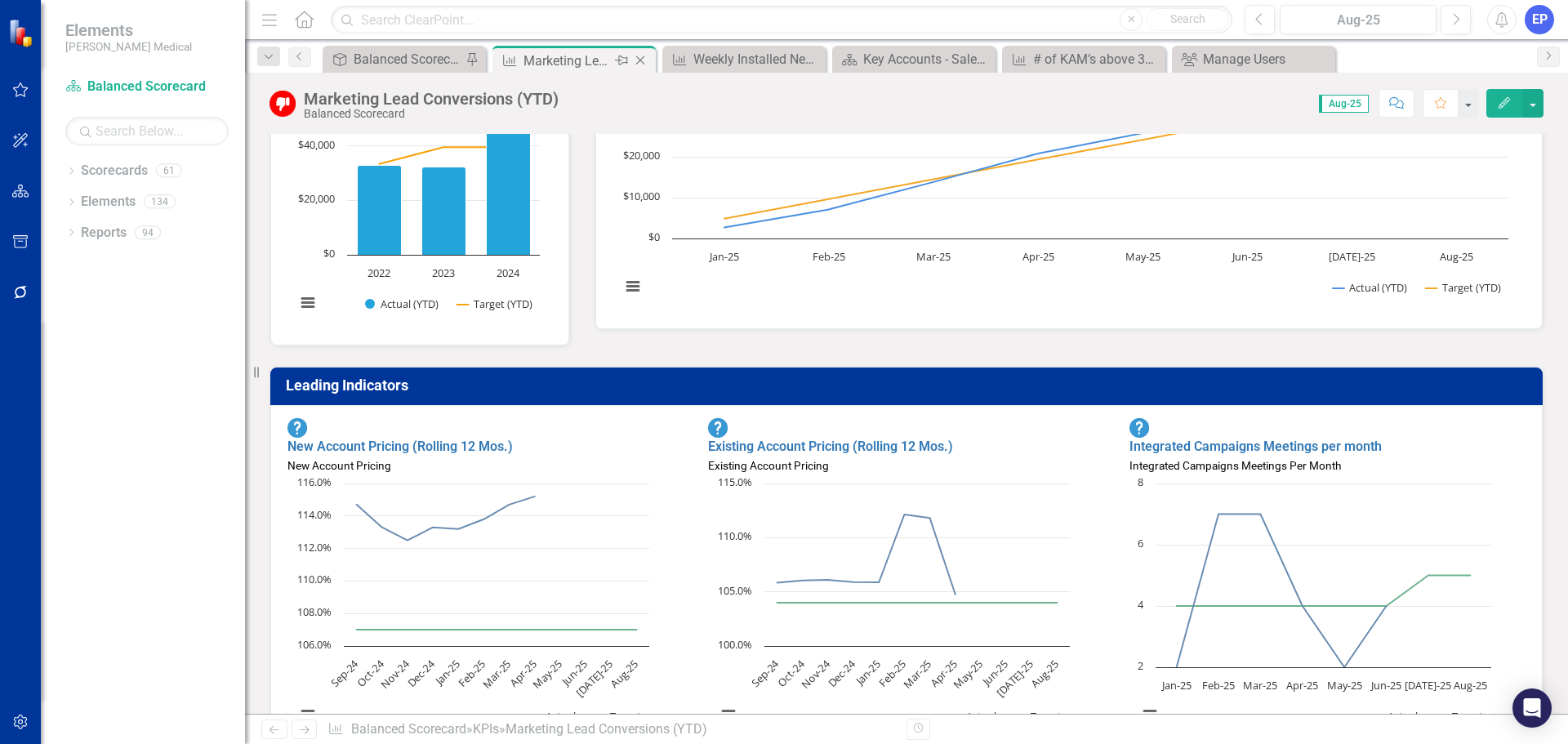
click at [642, 64] on icon "Close" at bounding box center [640, 60] width 17 height 13
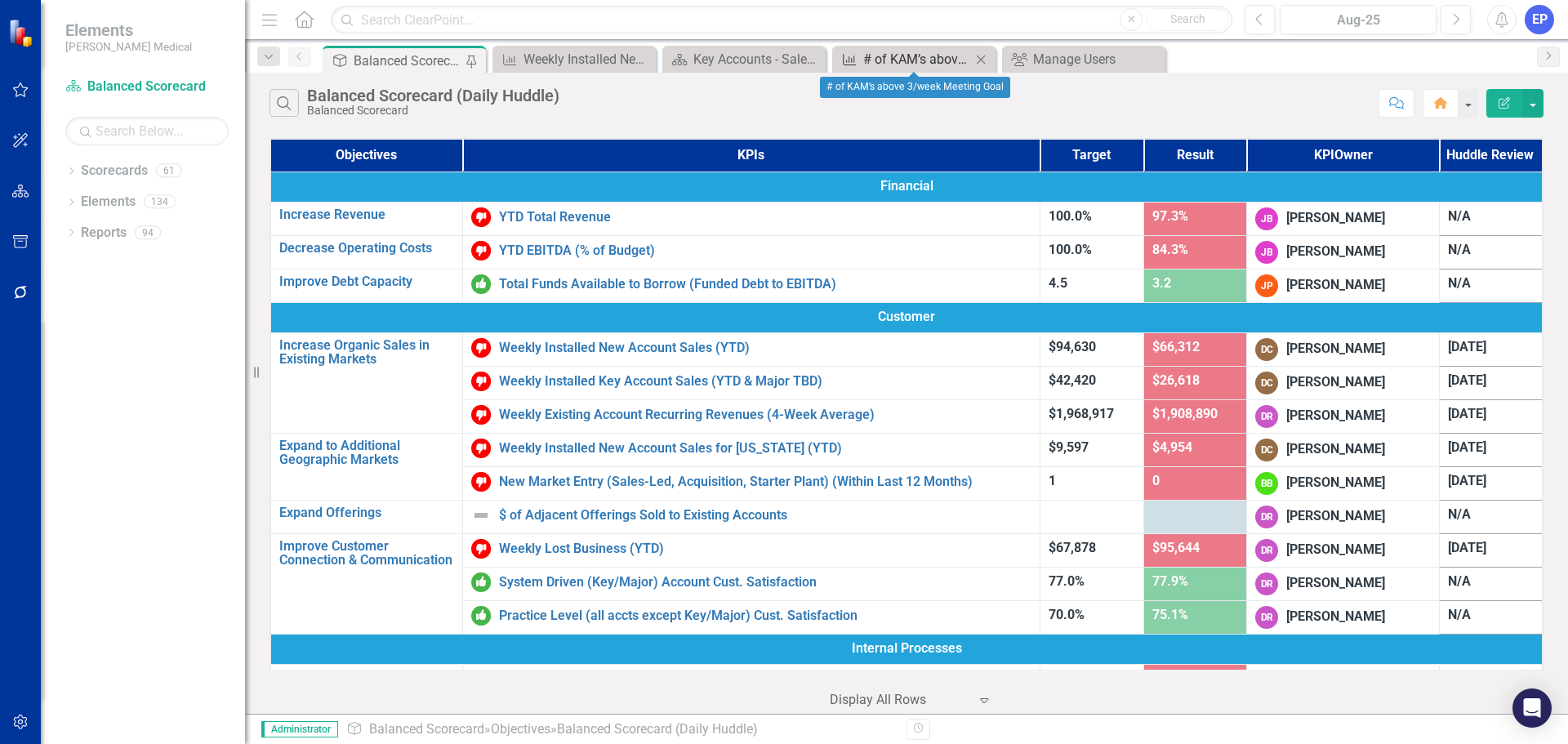
click at [909, 63] on div "# of KAM’s above 3/week Meeting Goal" at bounding box center [916, 59] width 108 height 20
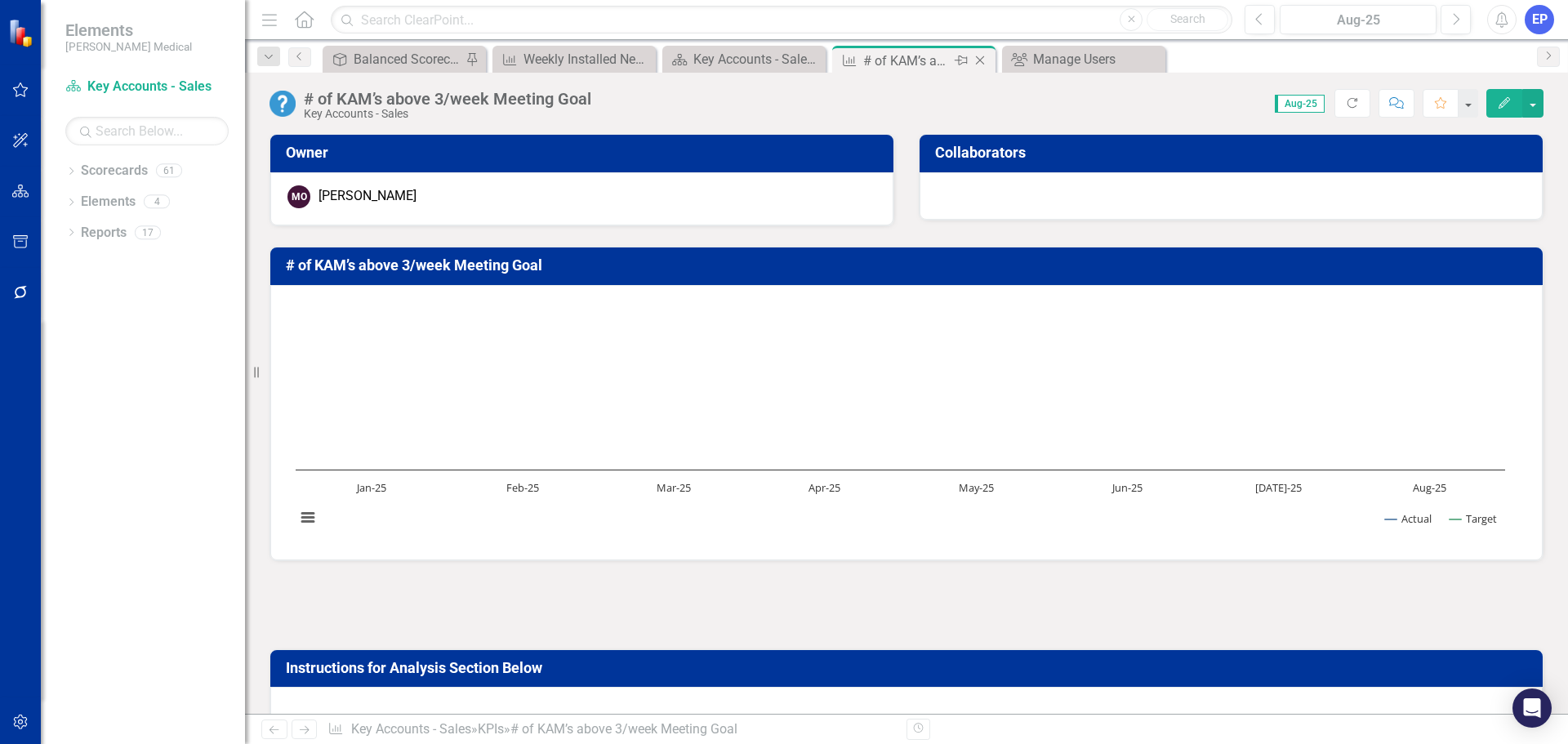
click at [982, 60] on icon "Close" at bounding box center [980, 60] width 17 height 13
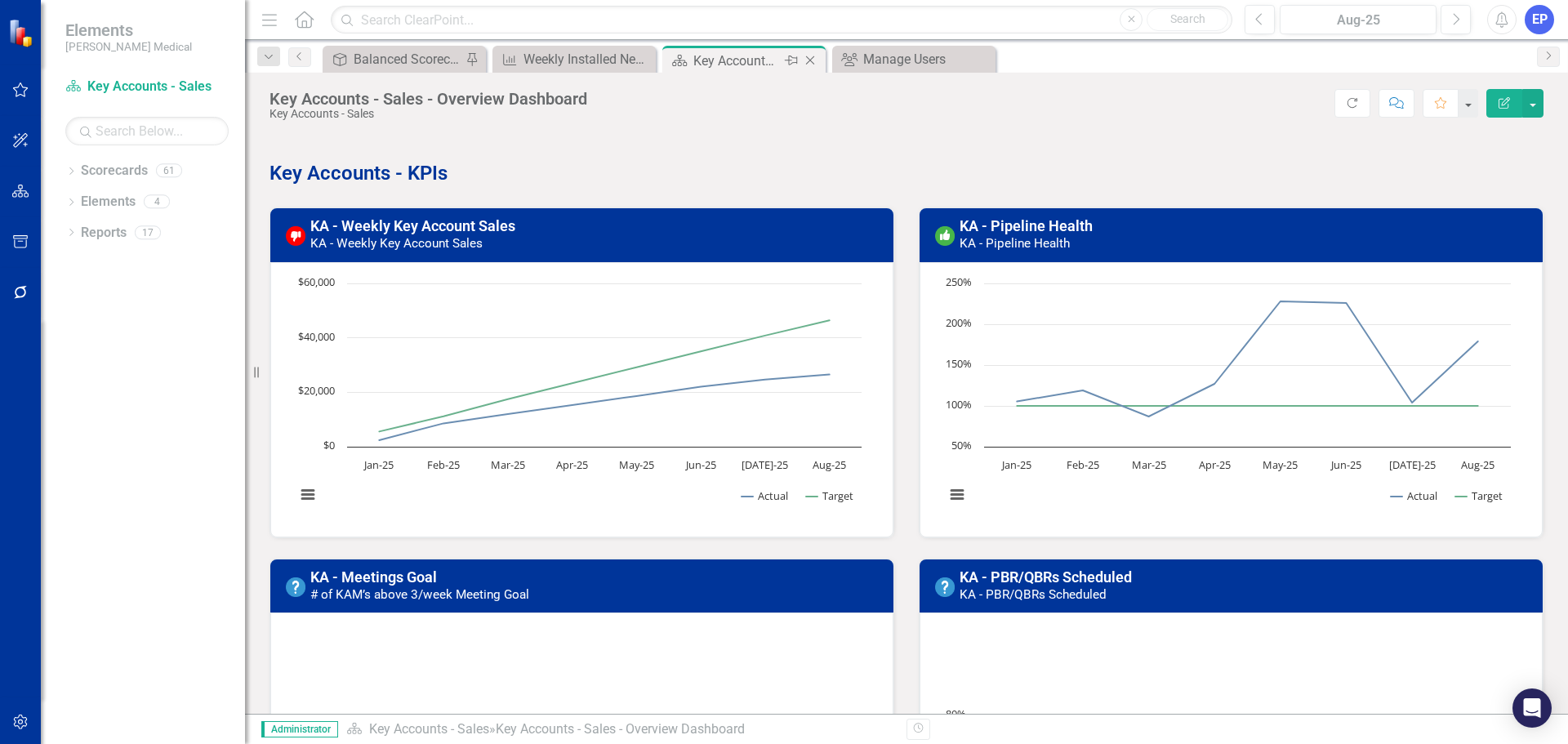
click at [714, 60] on div "Key Accounts - Sales - Overview Dashboard" at bounding box center [737, 60] width 88 height 20
click at [1534, 104] on button "button" at bounding box center [1533, 103] width 21 height 29
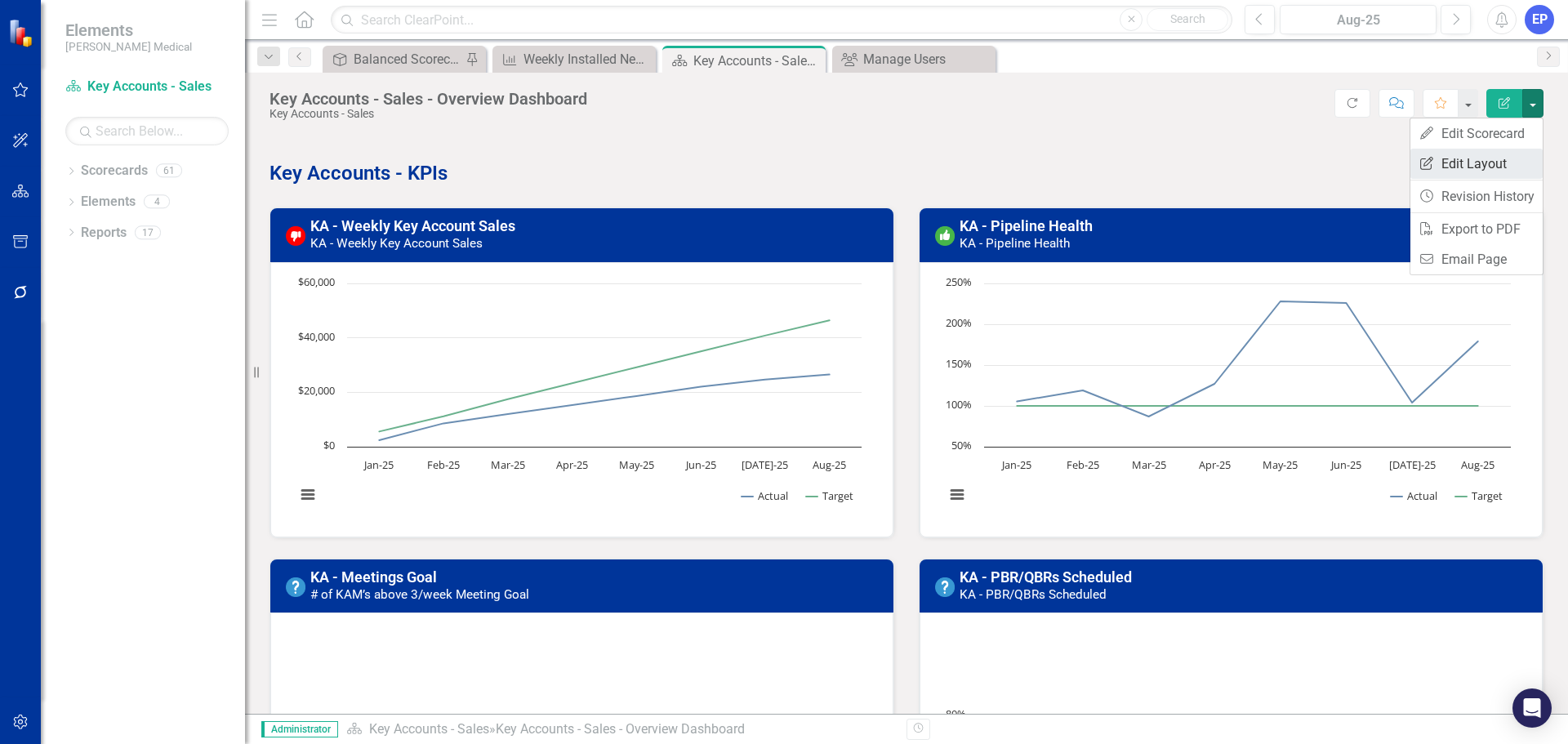
click at [1482, 162] on link "Edit Report Edit Layout" at bounding box center [1476, 164] width 132 height 31
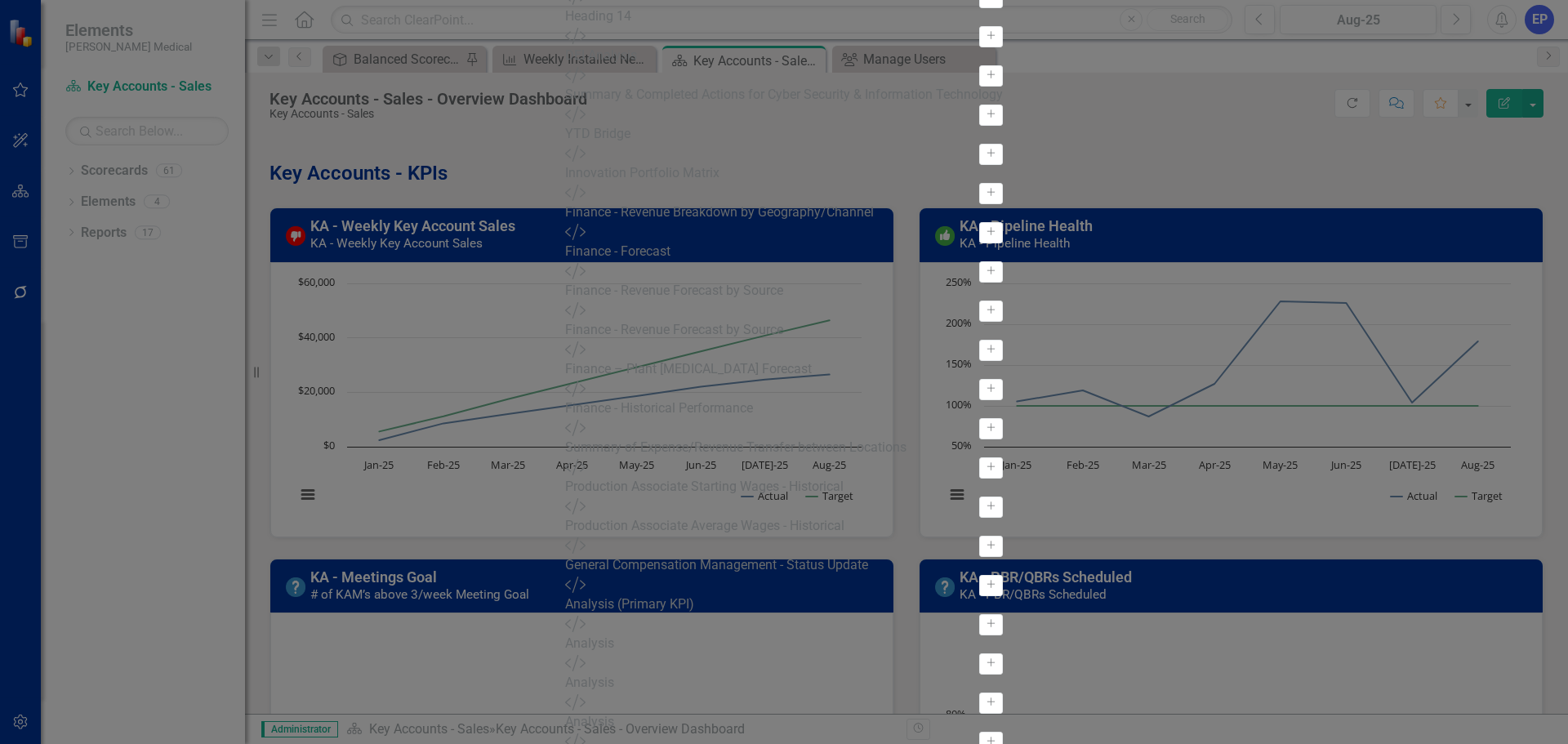
type input "."
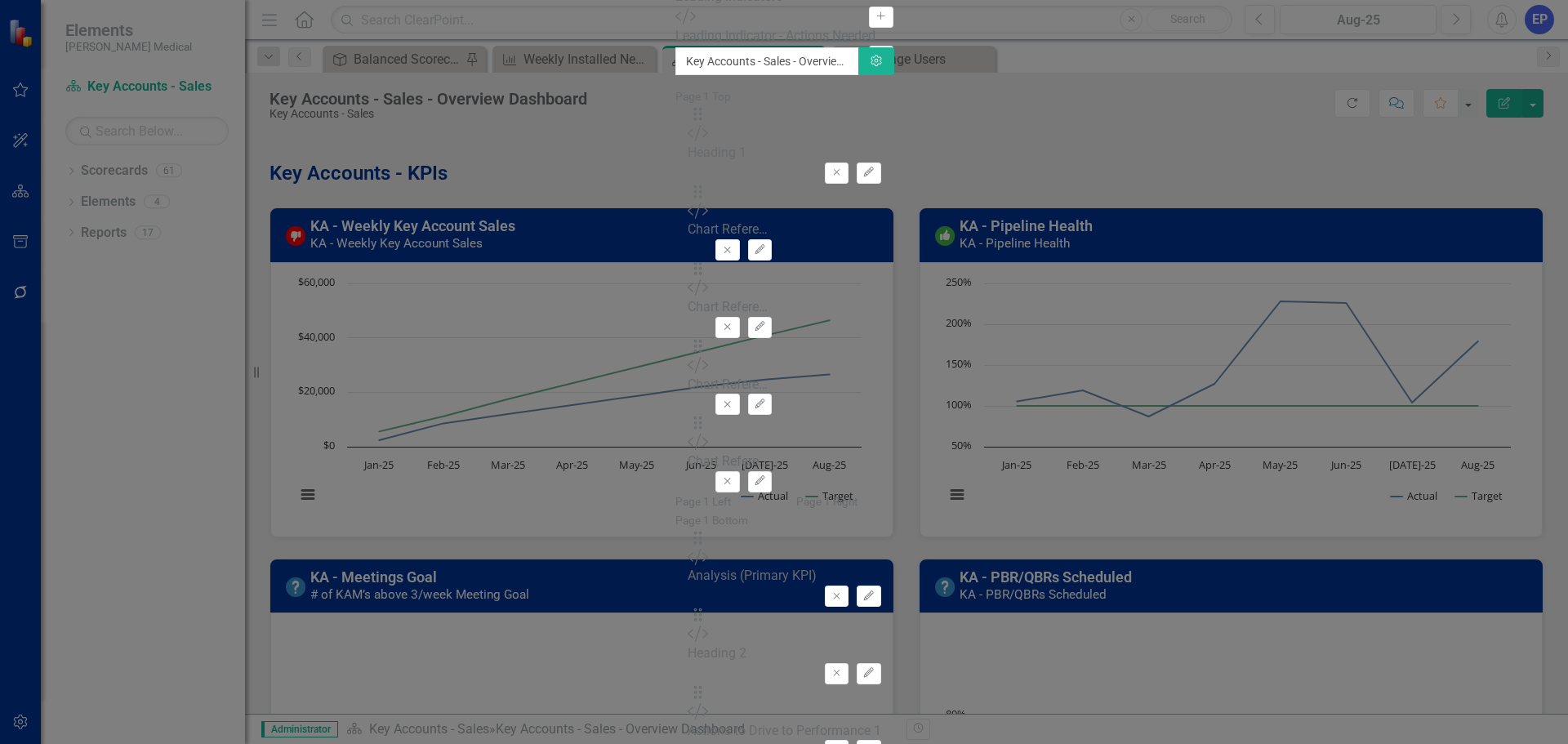
type input "lead"
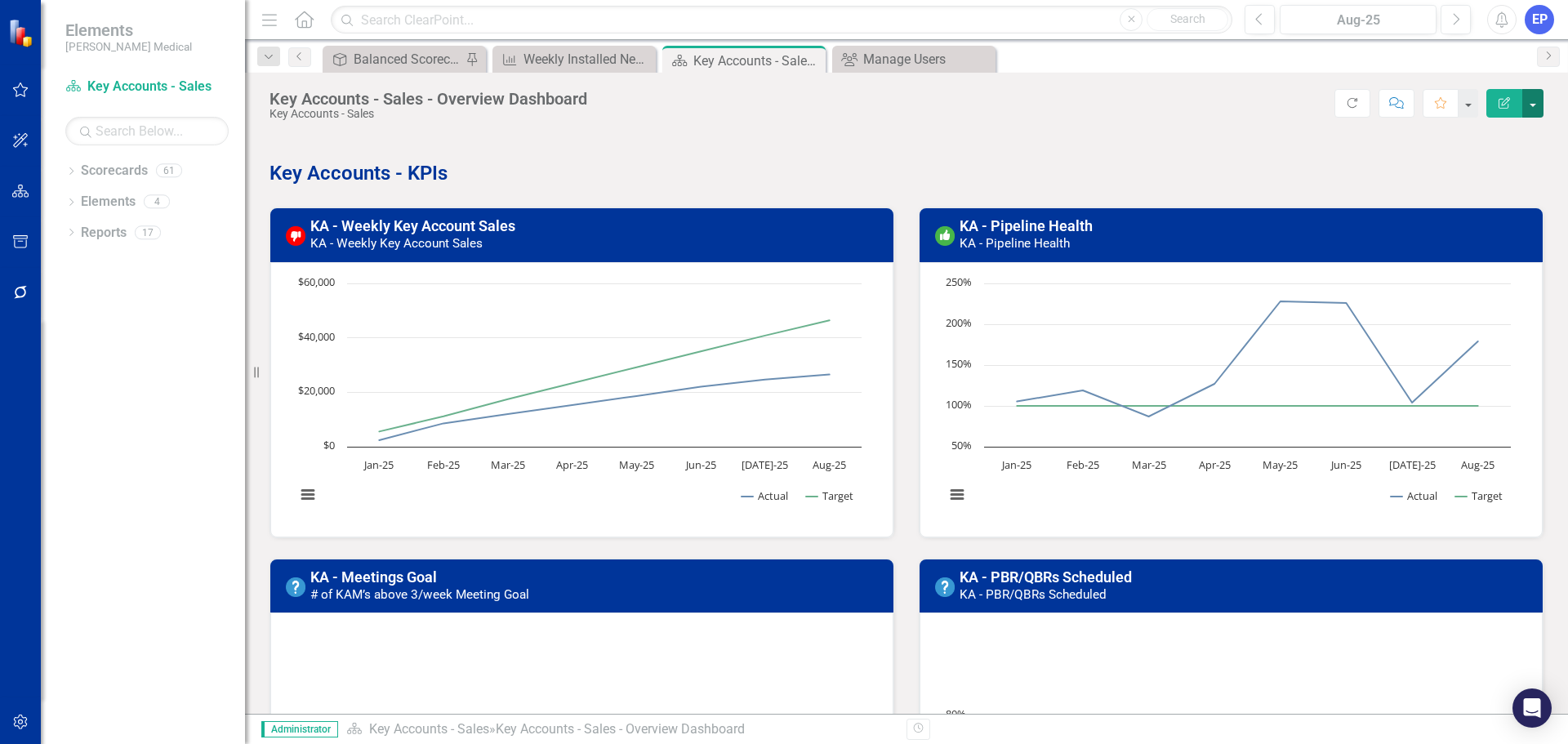
click at [1536, 97] on button "button" at bounding box center [1533, 103] width 21 height 29
click at [1493, 164] on link "Edit Report Edit Layout" at bounding box center [1476, 164] width 132 height 31
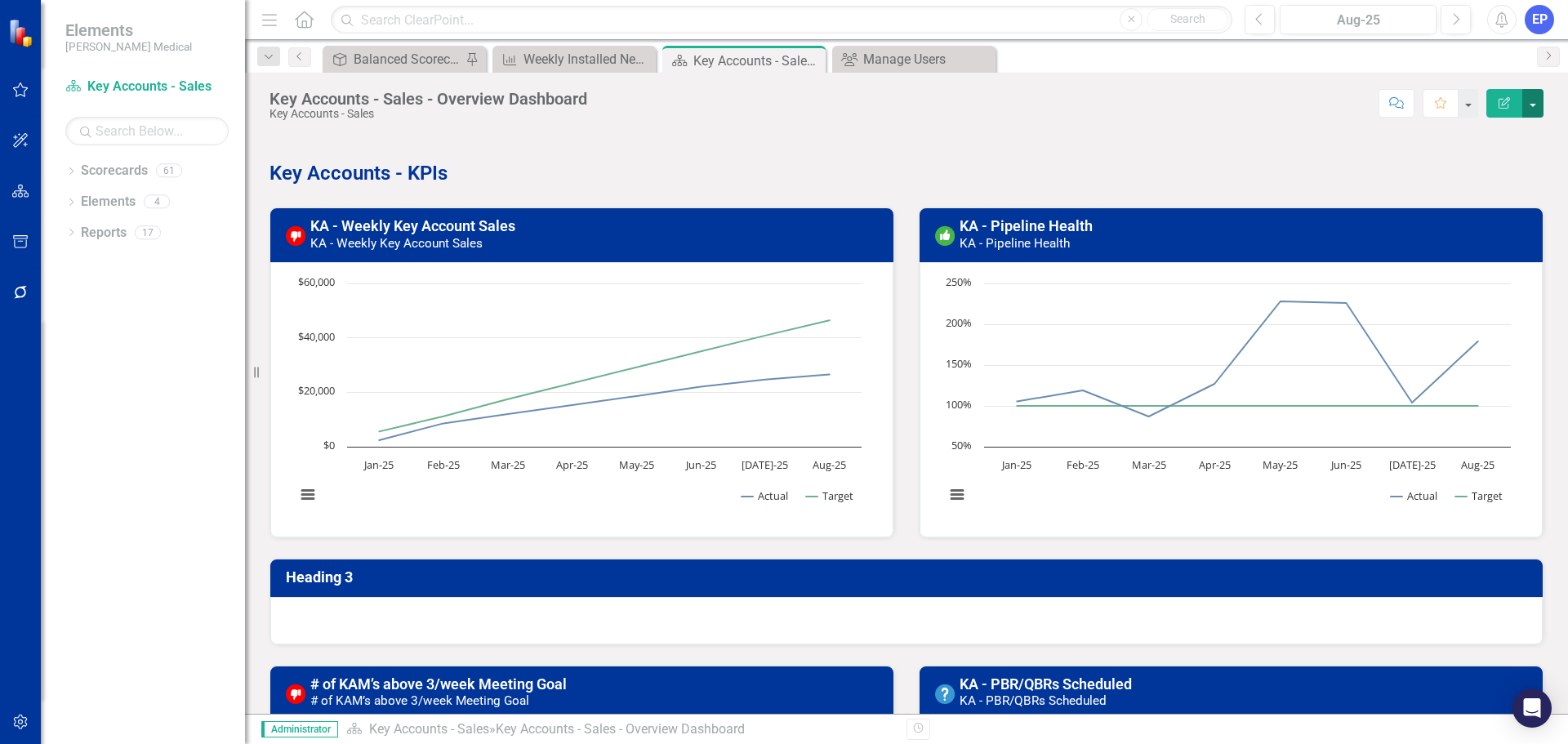
click at [1533, 103] on button "button" at bounding box center [1533, 103] width 21 height 29
click at [1484, 153] on link "Edit Report Edit Layout" at bounding box center [1476, 164] width 132 height 31
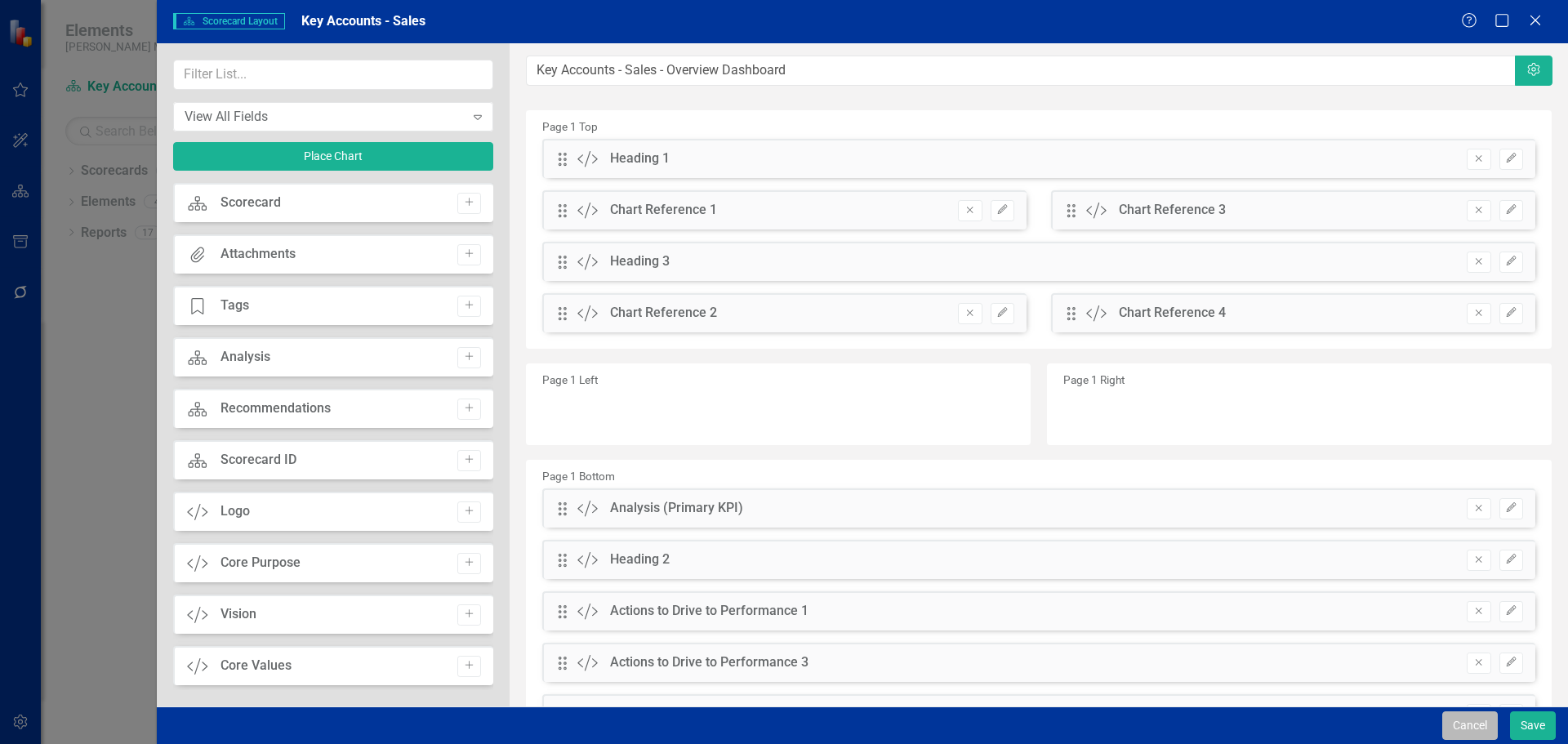
click at [1469, 719] on button "Cancel" at bounding box center [1469, 726] width 55 height 29
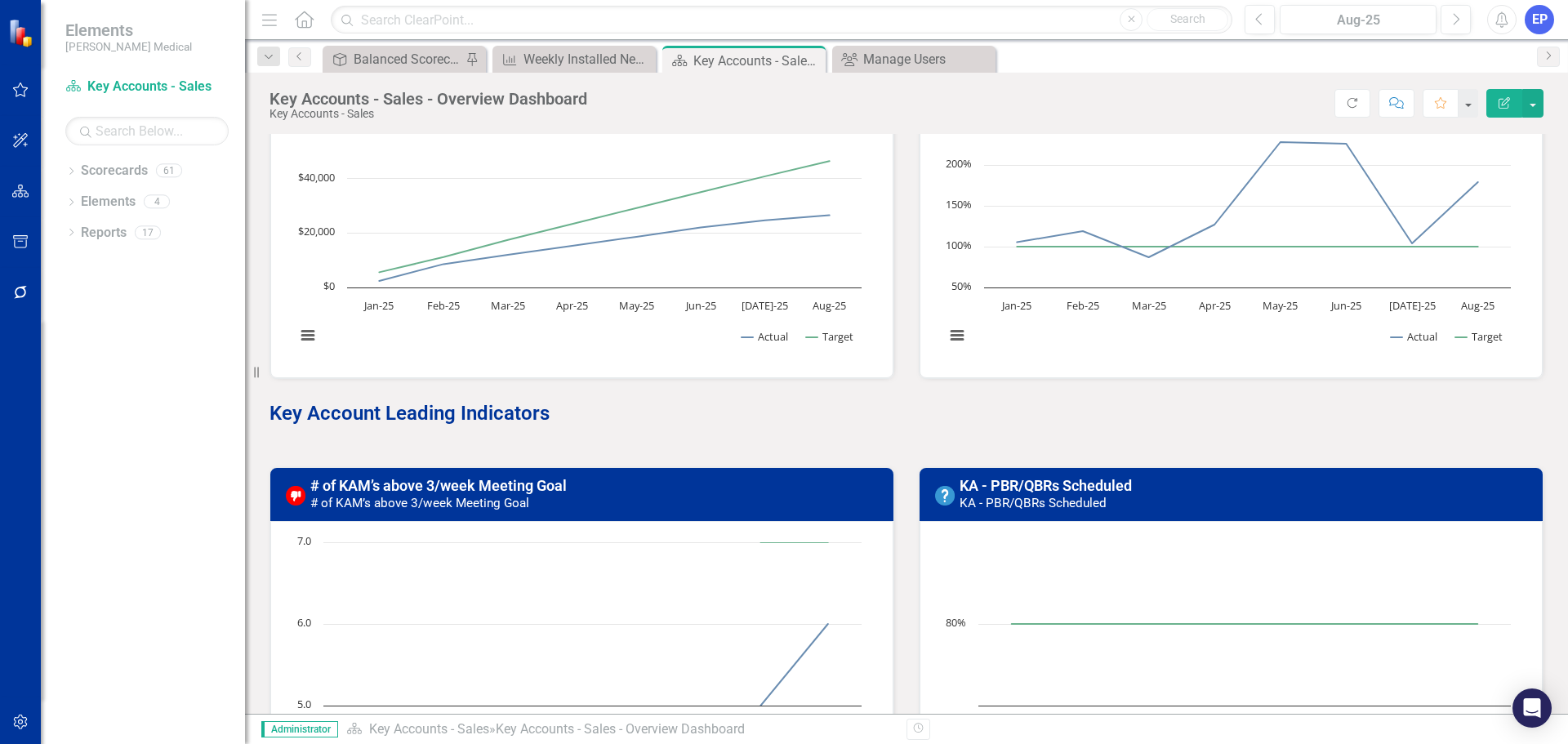
scroll to position [164, 0]
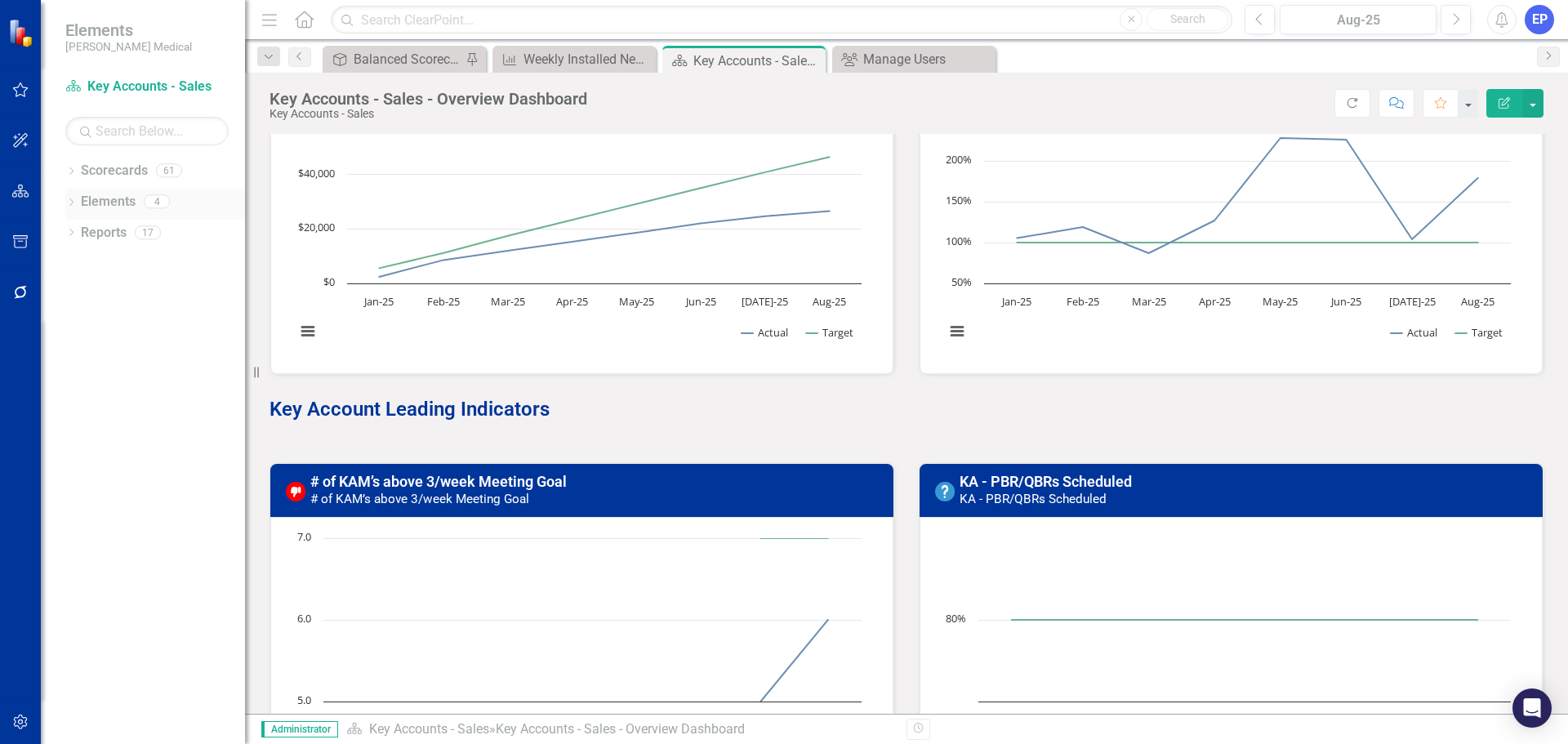
click at [99, 199] on link "Elements" at bounding box center [108, 201] width 55 height 18
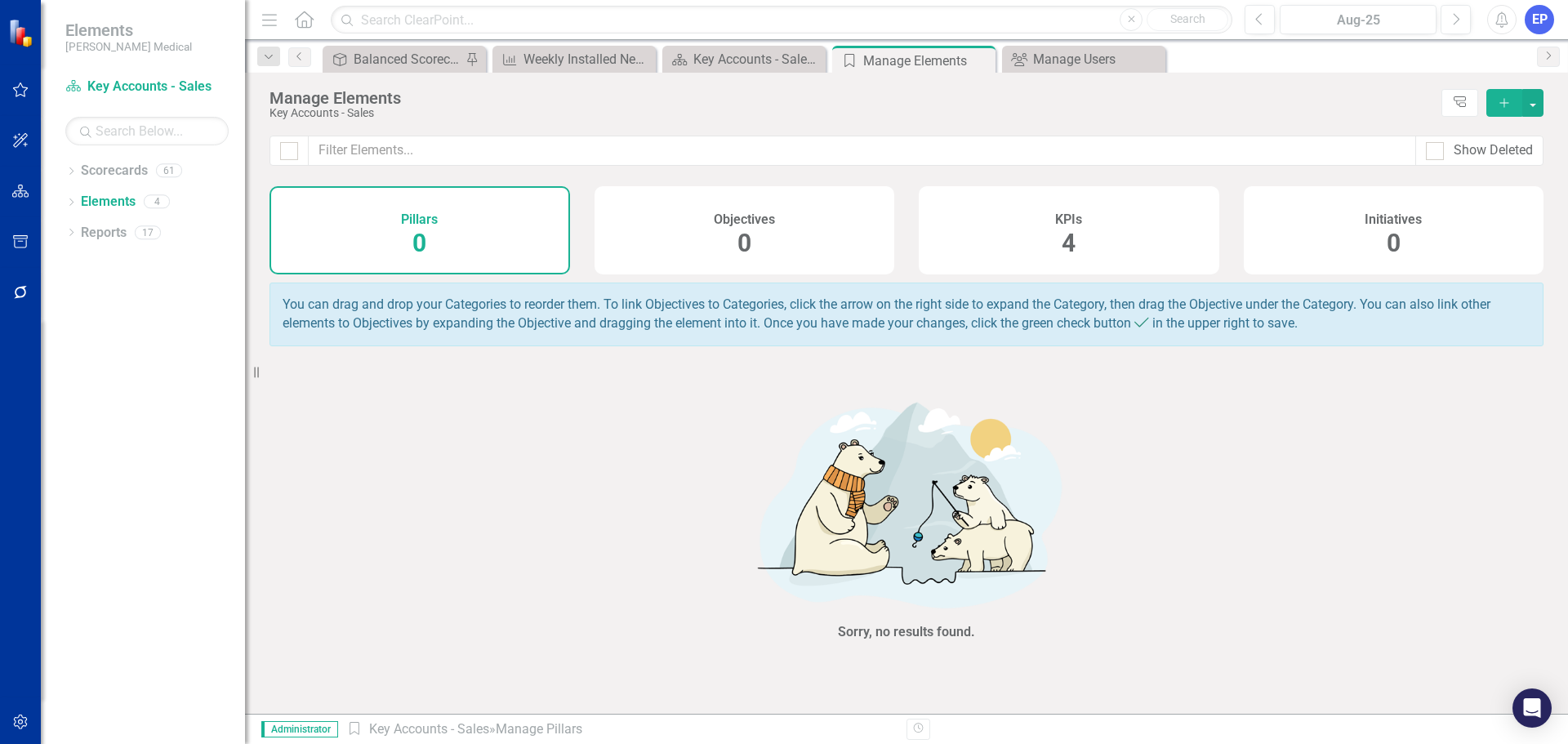
click at [1045, 250] on div "KPIs 4" at bounding box center [1068, 230] width 300 height 88
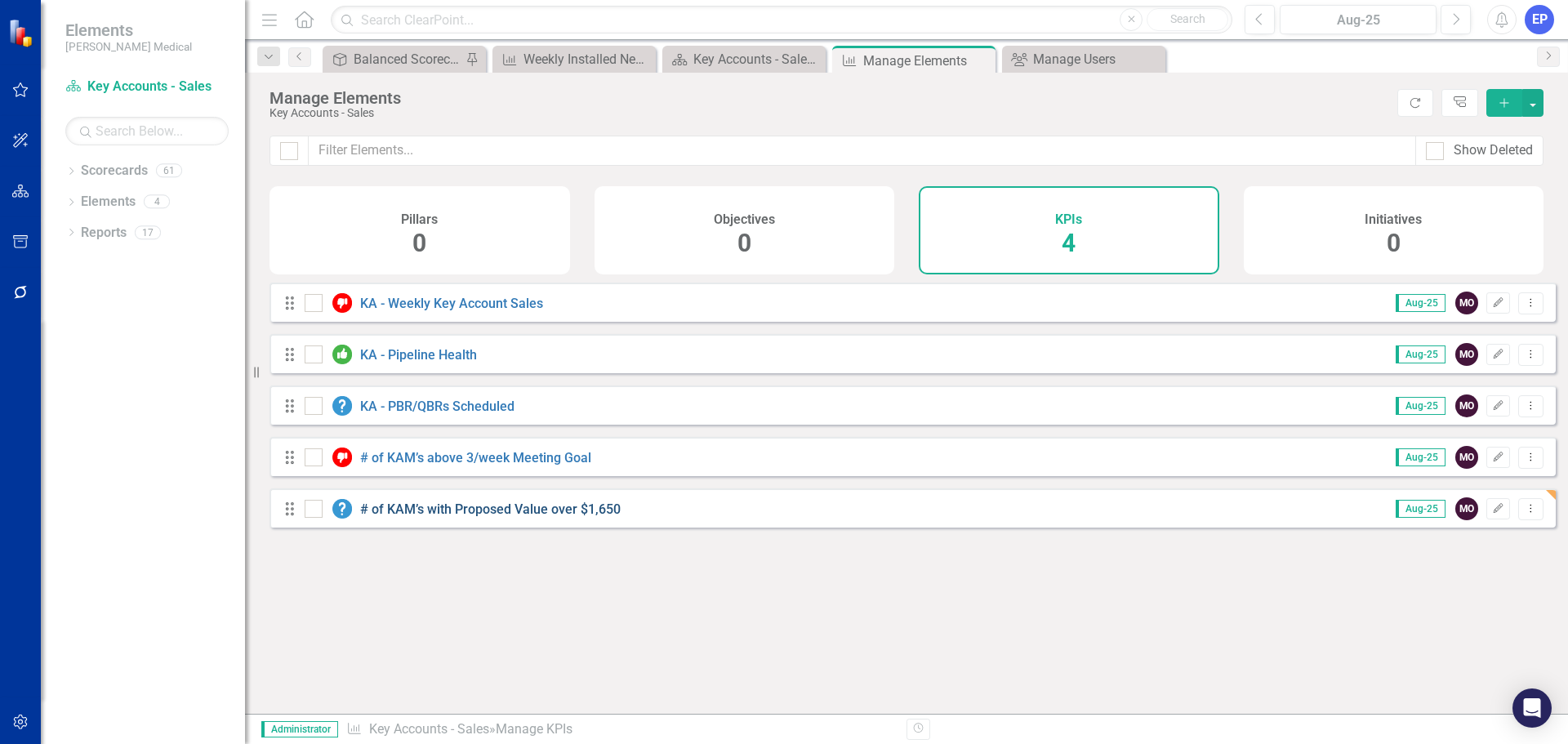
click at [588, 517] on link "# of KAM’s with Proposed Value over $1,650" at bounding box center [491, 509] width 261 height 16
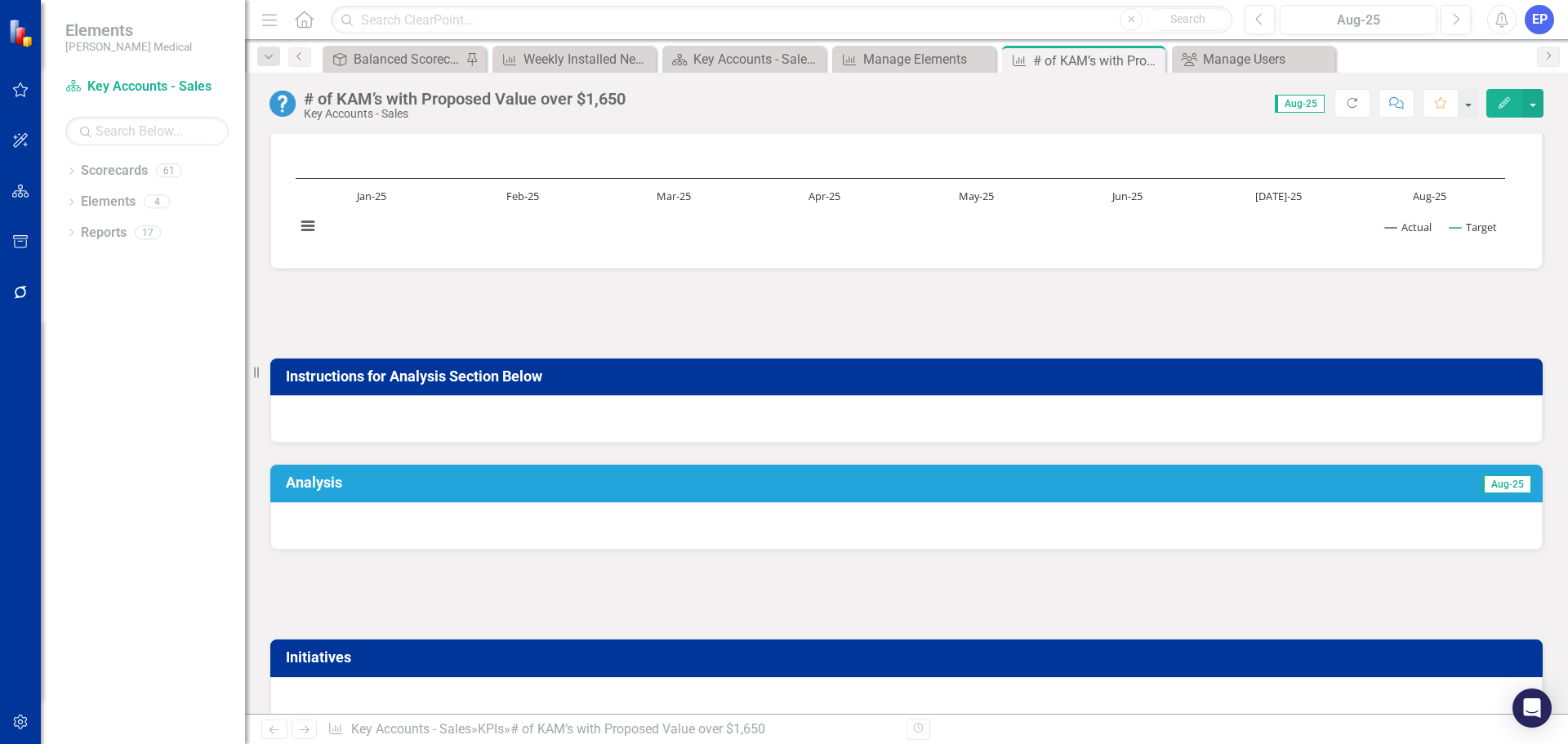
scroll to position [326, 0]
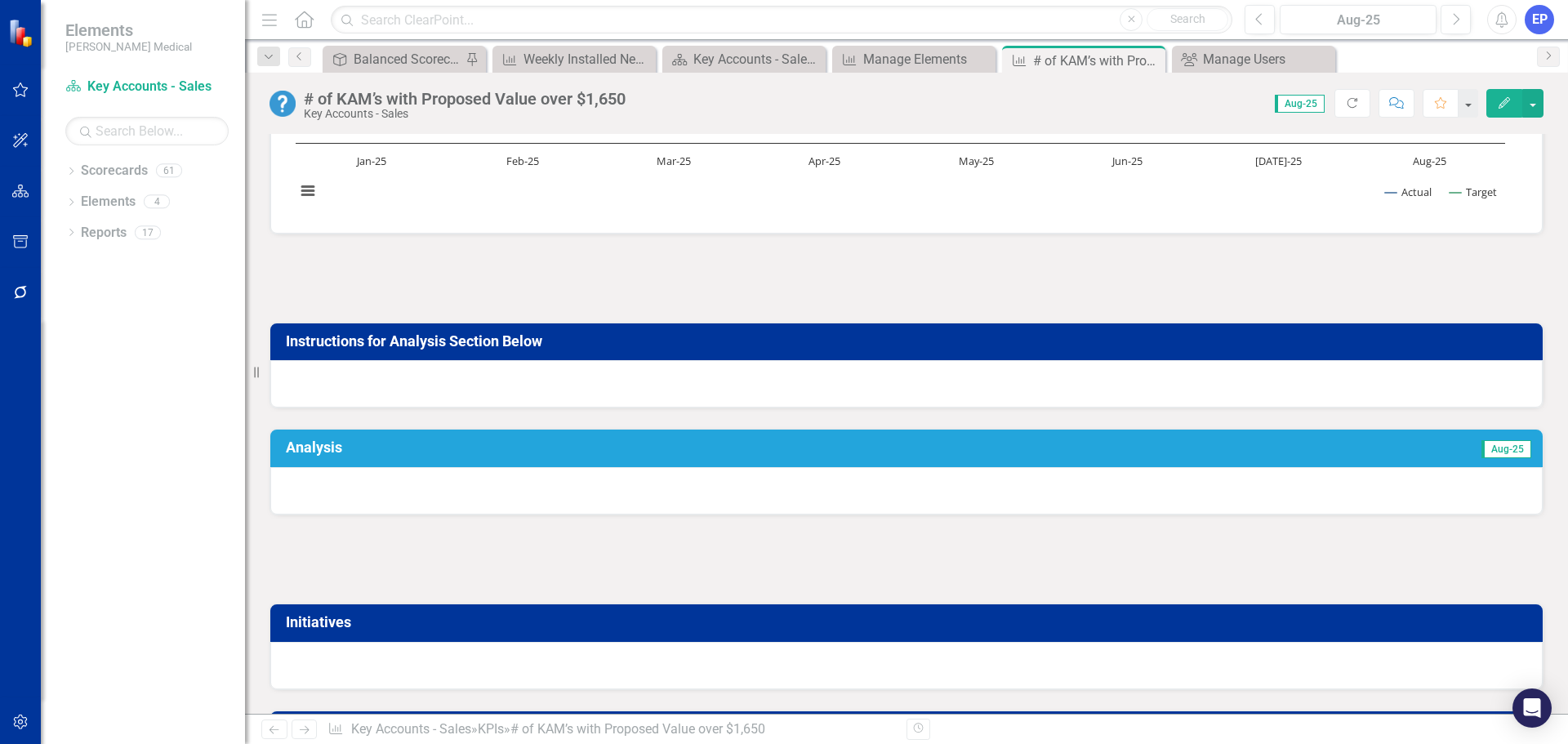
click at [803, 390] on div at bounding box center [906, 384] width 1272 height 47
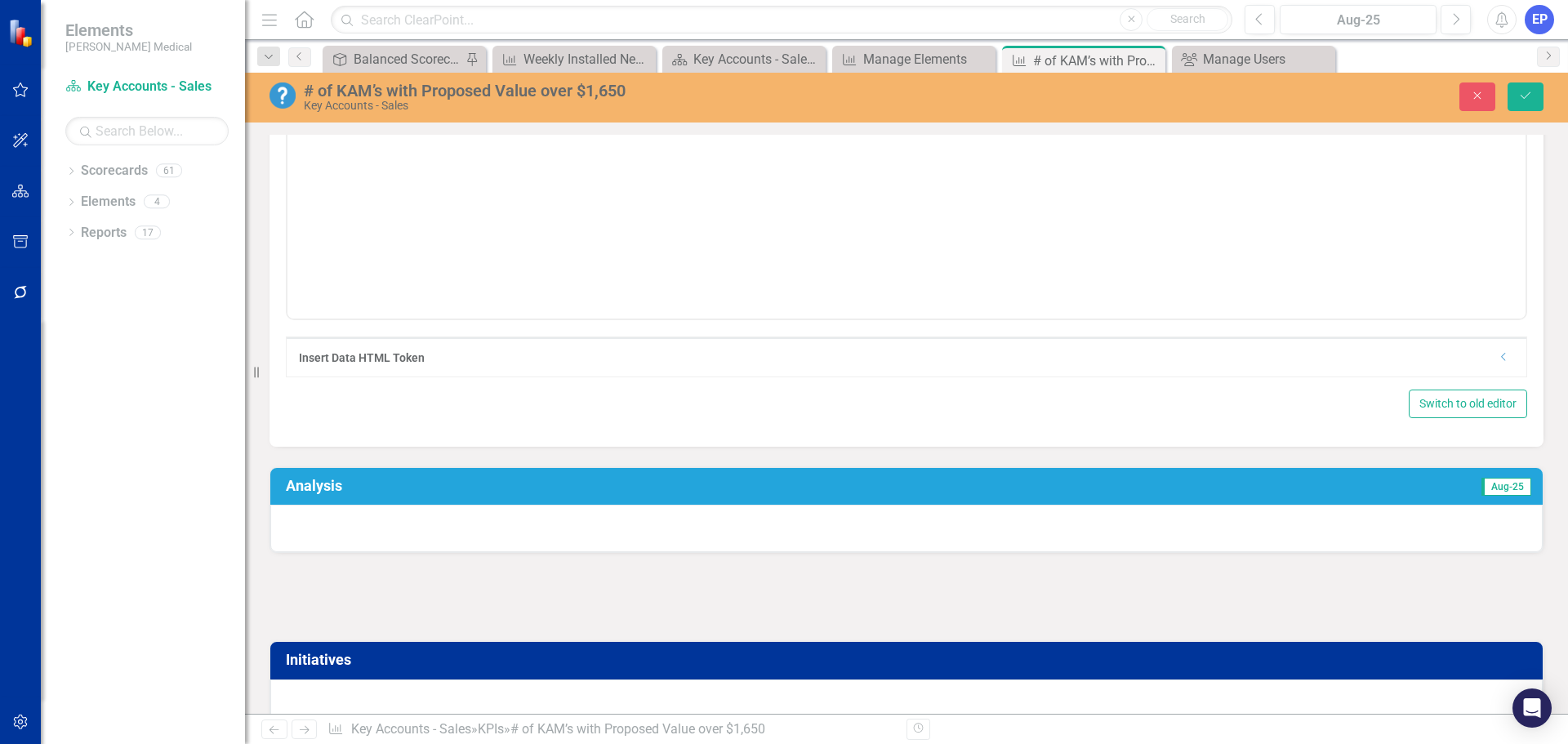
scroll to position [735, 0]
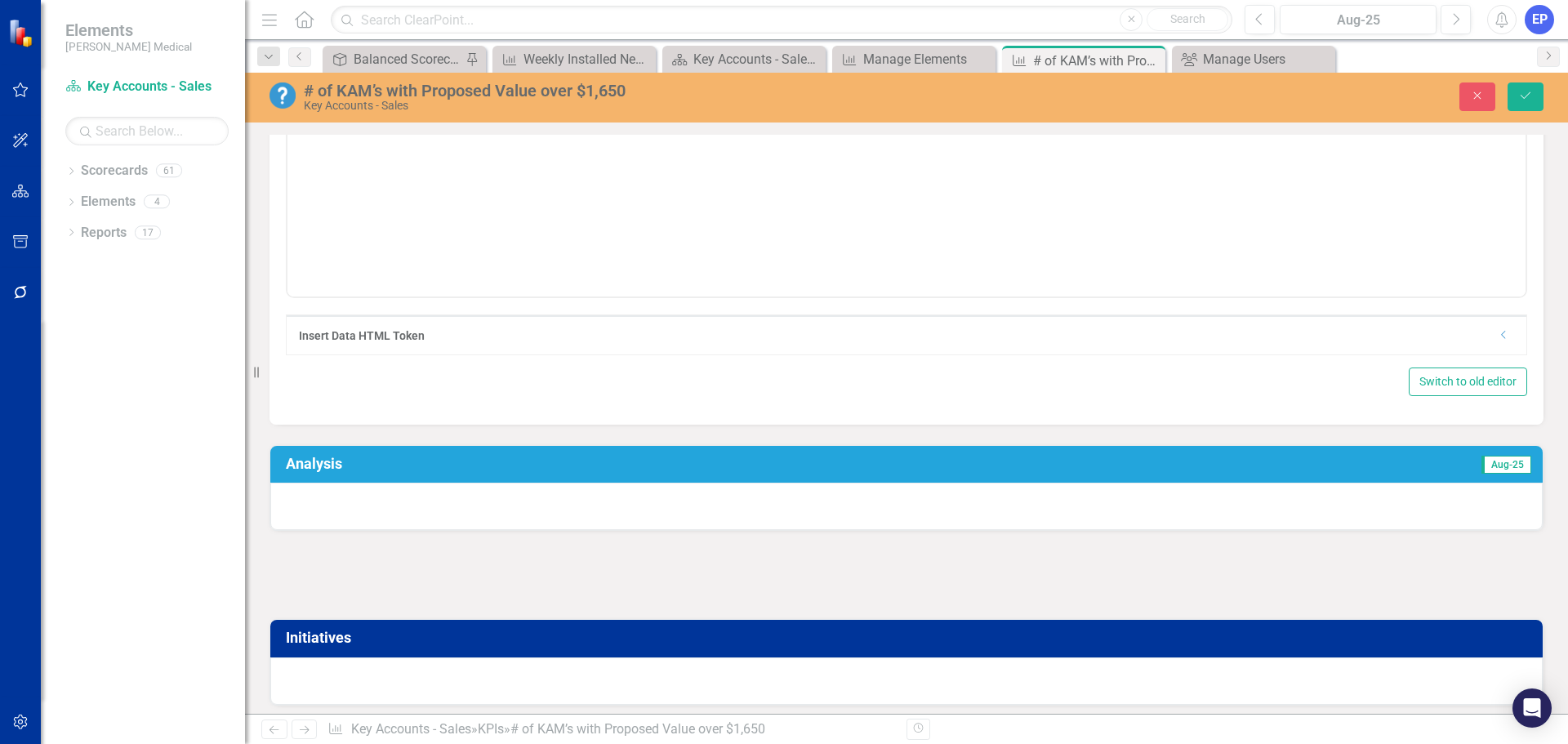
click at [1498, 340] on div "Dropdown" at bounding box center [1504, 335] width 12 height 14
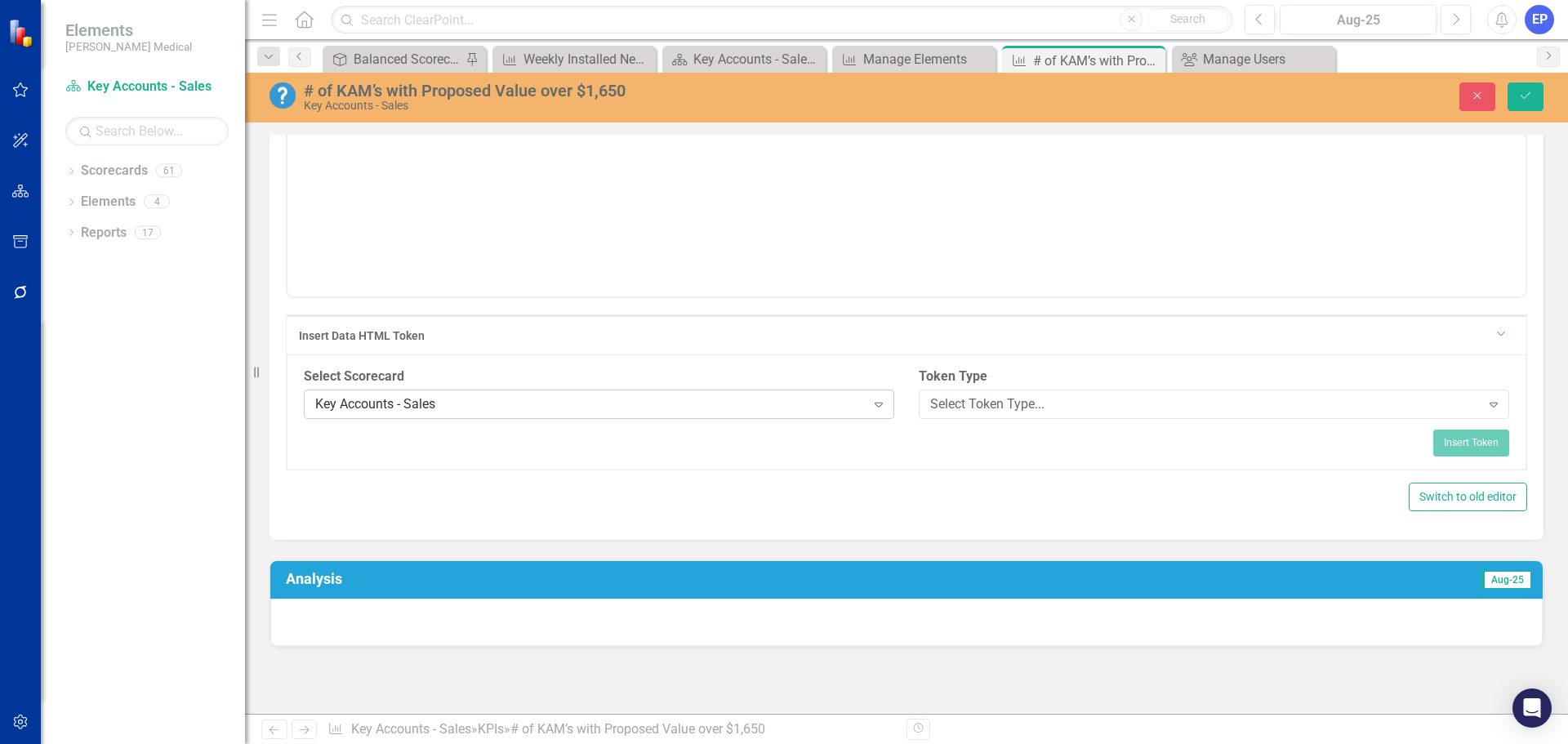
click at [581, 410] on div "Key Accounts - Sales" at bounding box center [590, 404] width 550 height 18
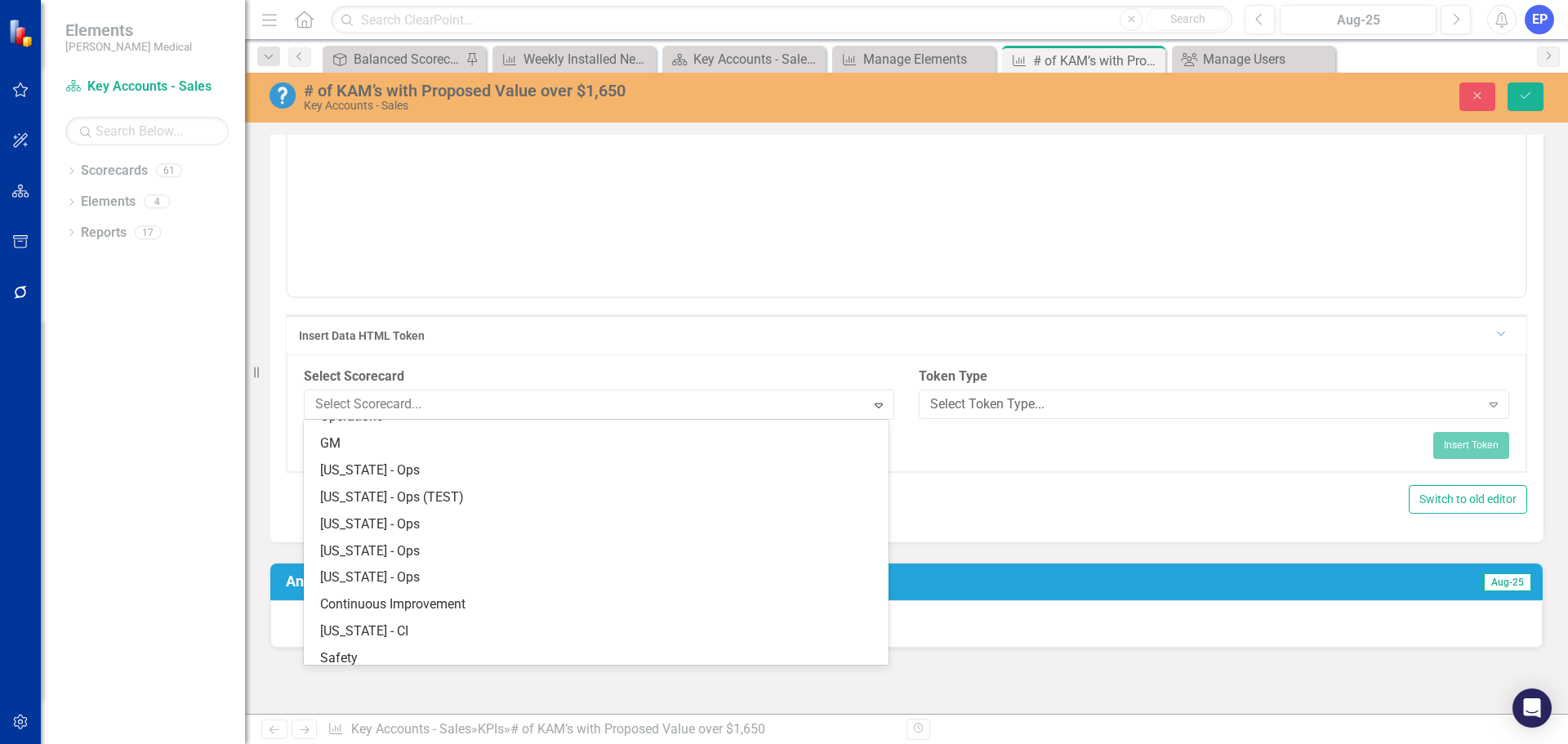
scroll to position [0, 0]
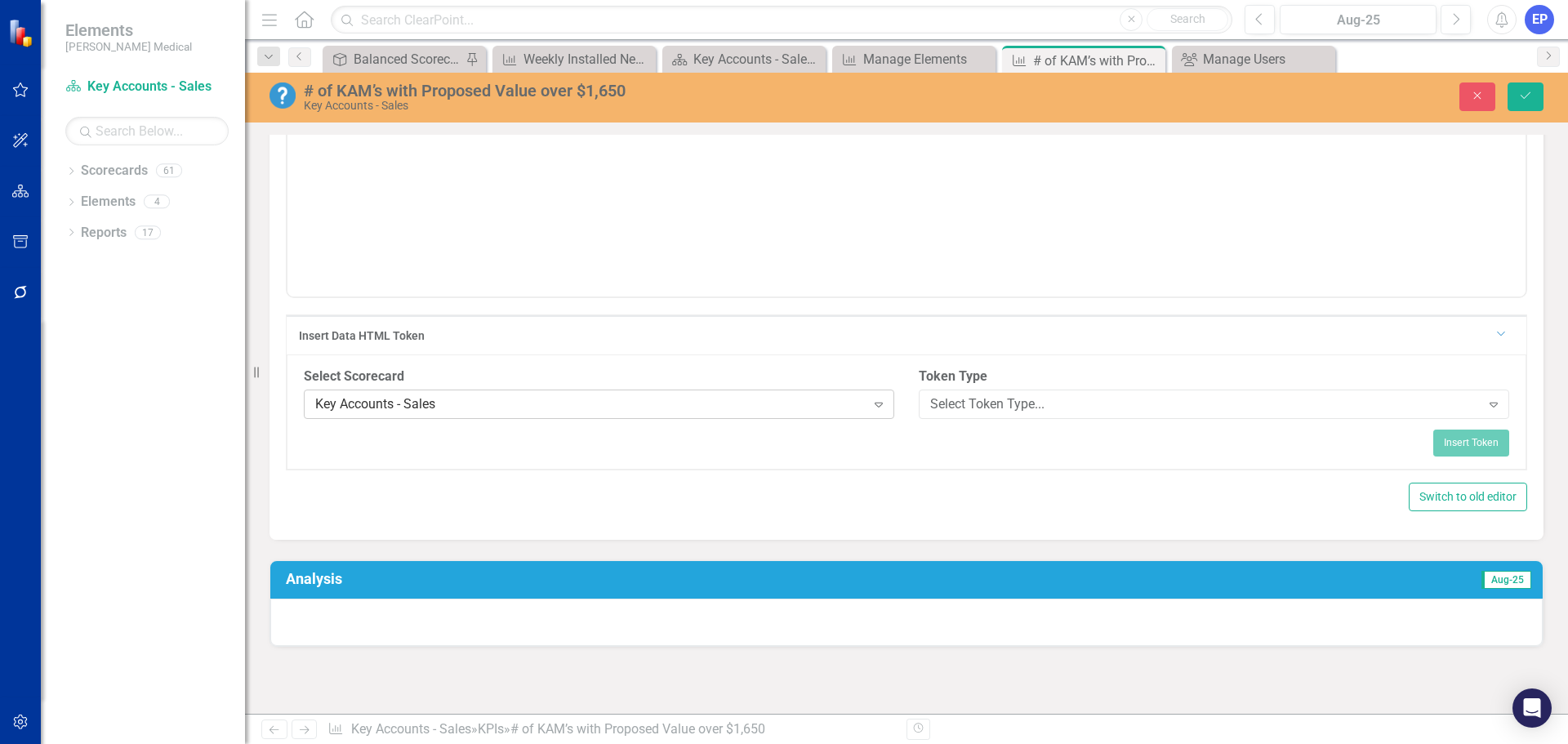
click at [578, 410] on div "Key Accounts - Sales" at bounding box center [590, 404] width 550 height 18
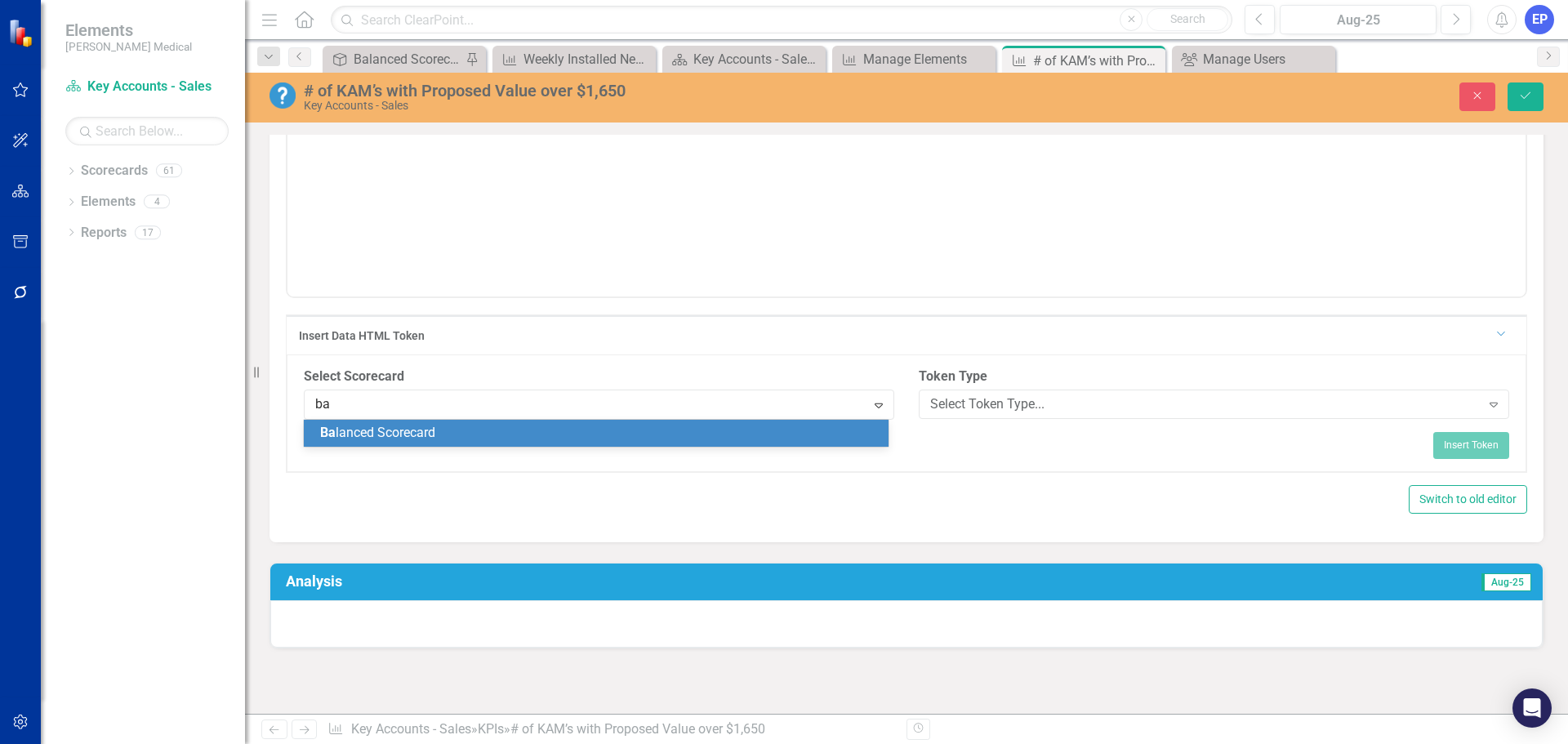
type input "[MEDICAL_DATA]"
click at [550, 432] on div "[MEDICAL_DATA] anced Scorecard" at bounding box center [599, 432] width 558 height 18
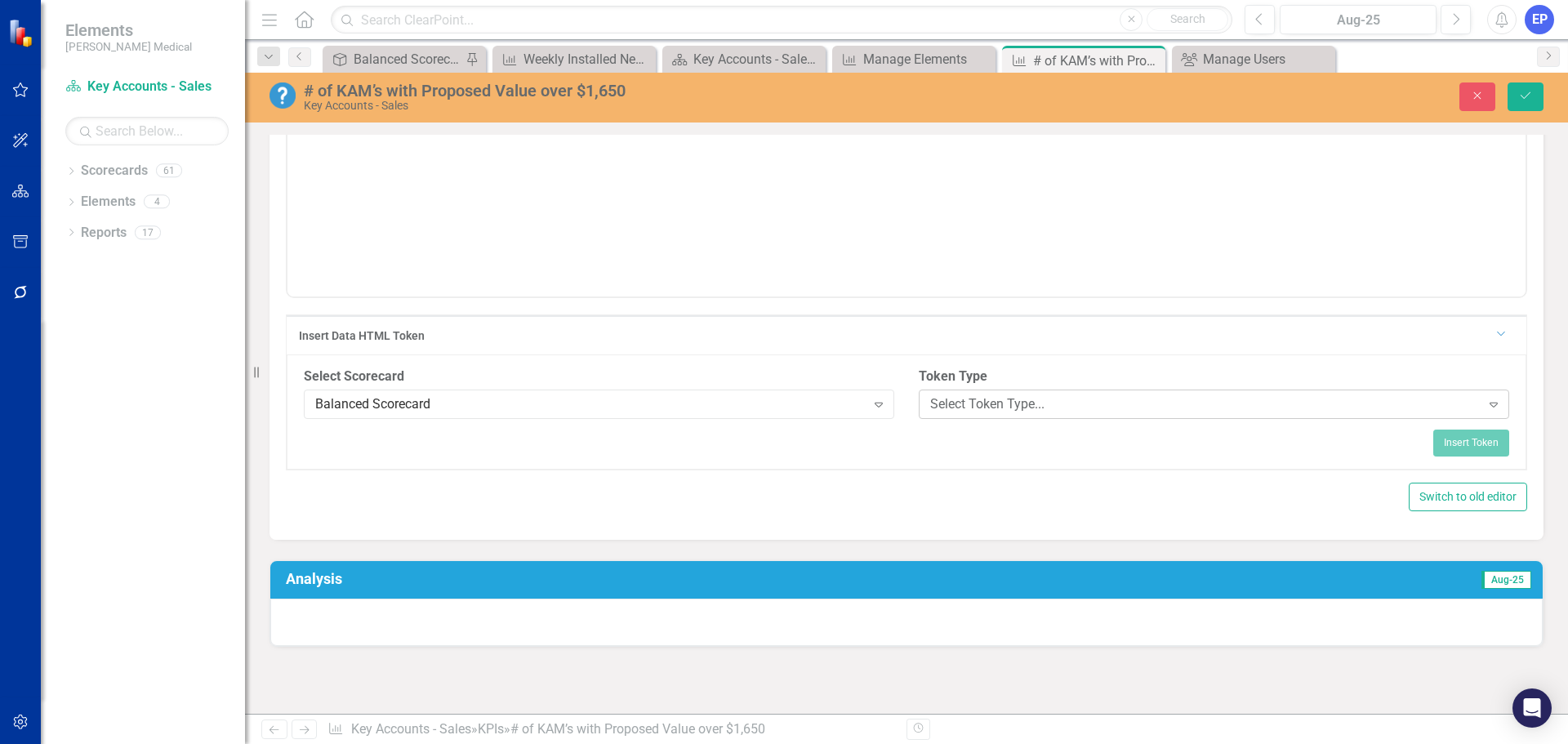
click at [951, 411] on div "Select Token Type..." at bounding box center [1205, 404] width 550 height 18
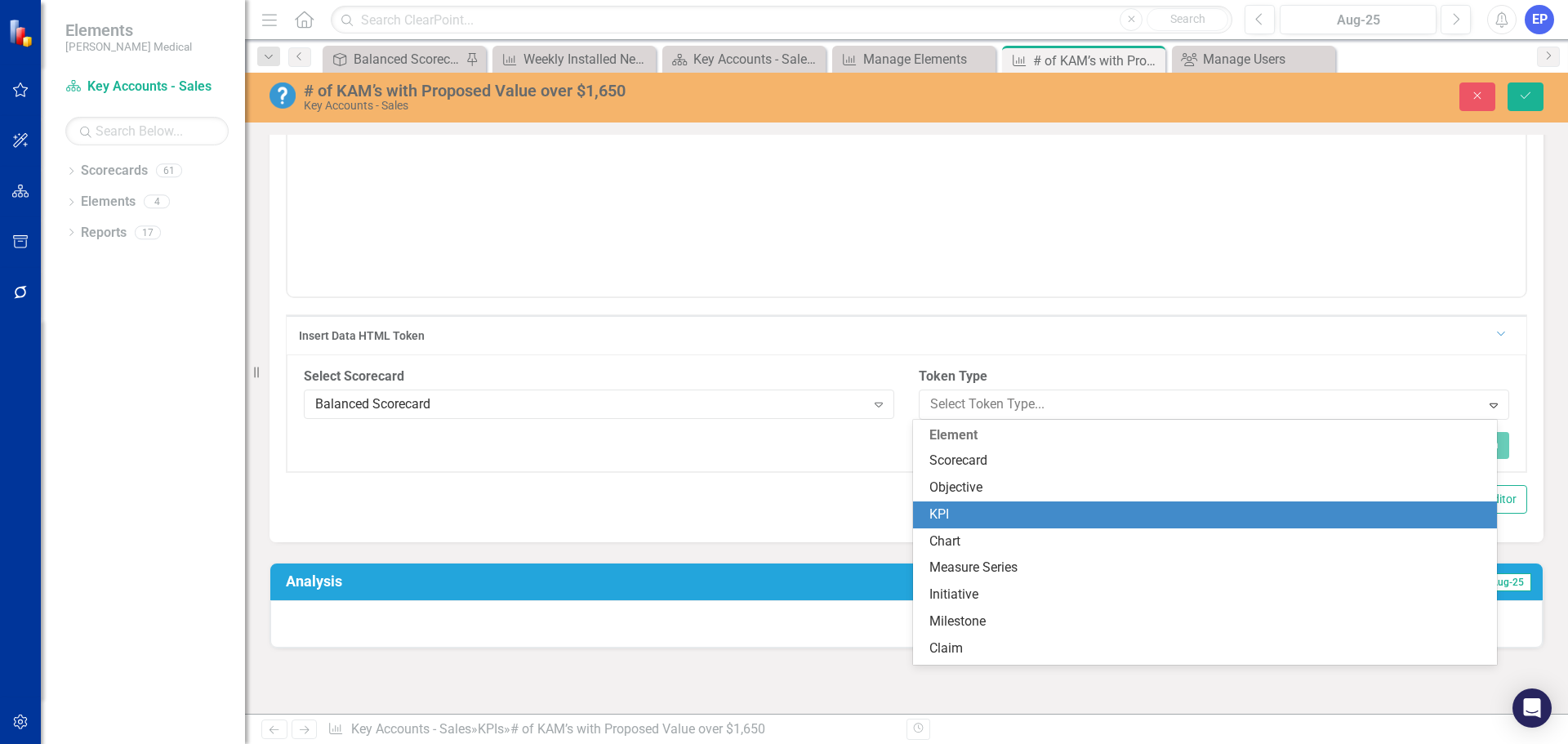
click at [951, 510] on div "KPI" at bounding box center [1208, 515] width 558 height 18
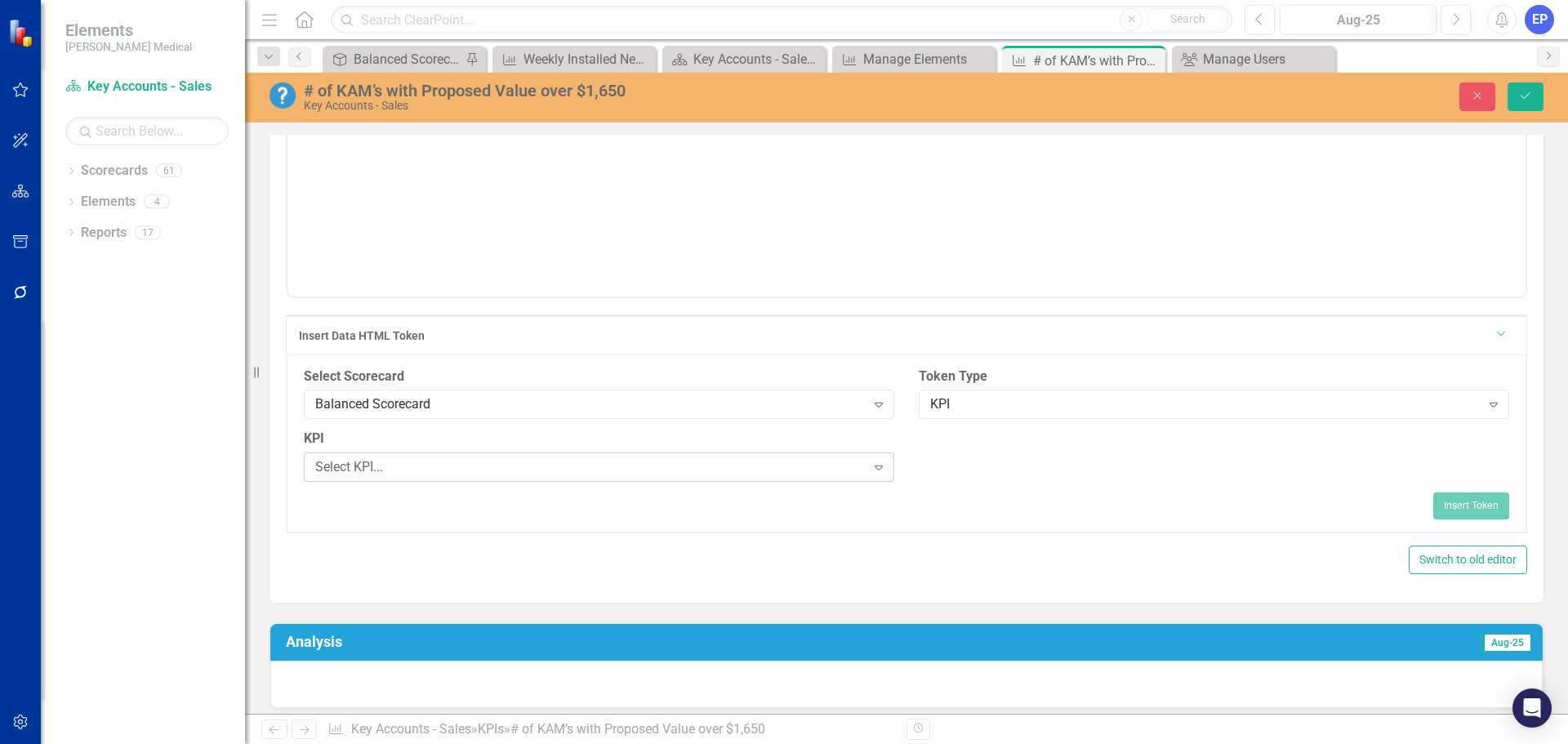
click at [597, 467] on div "Select KPI..." at bounding box center [590, 467] width 550 height 18
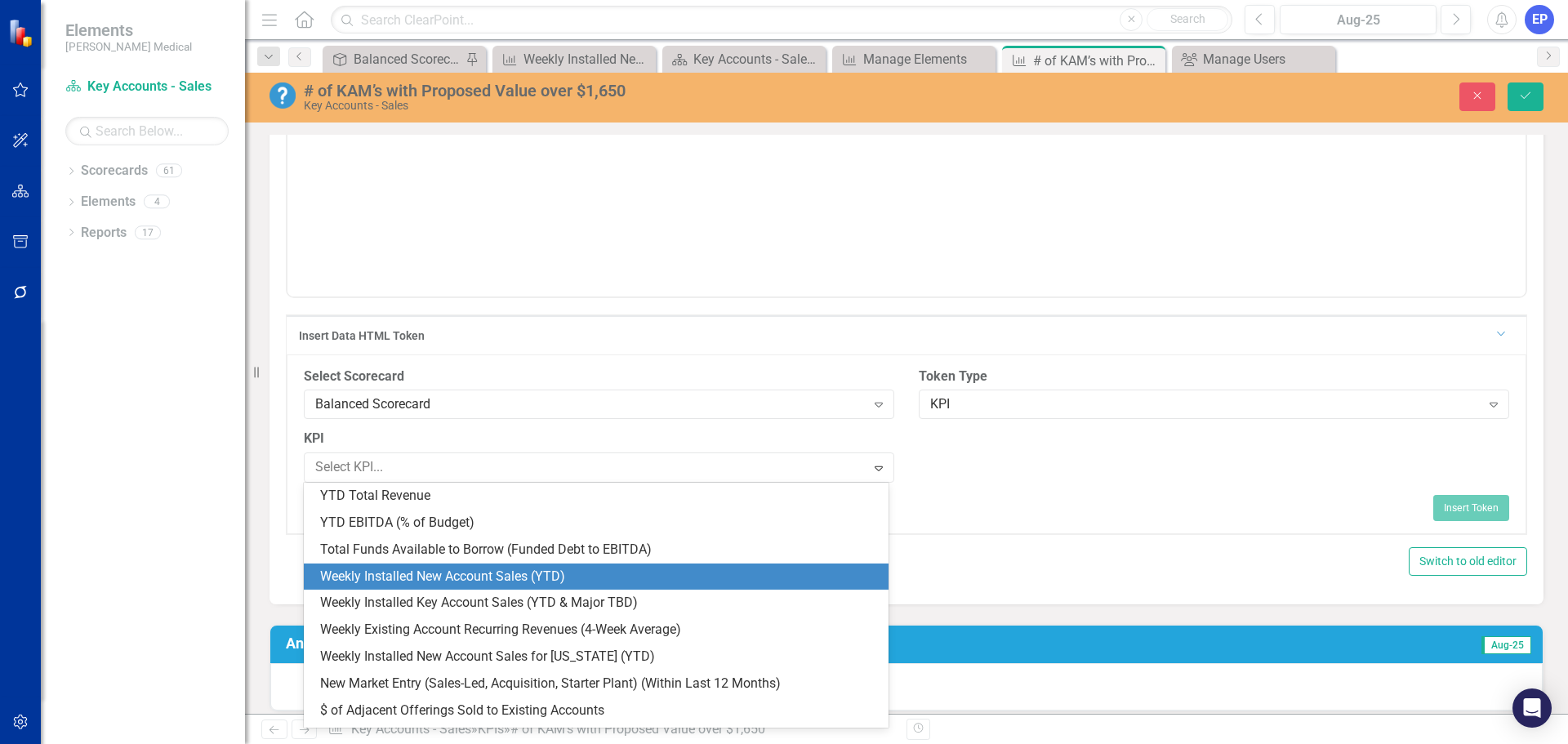
click at [558, 571] on div "Weekly Installed New Account Sales (YTD)" at bounding box center [599, 577] width 558 height 18
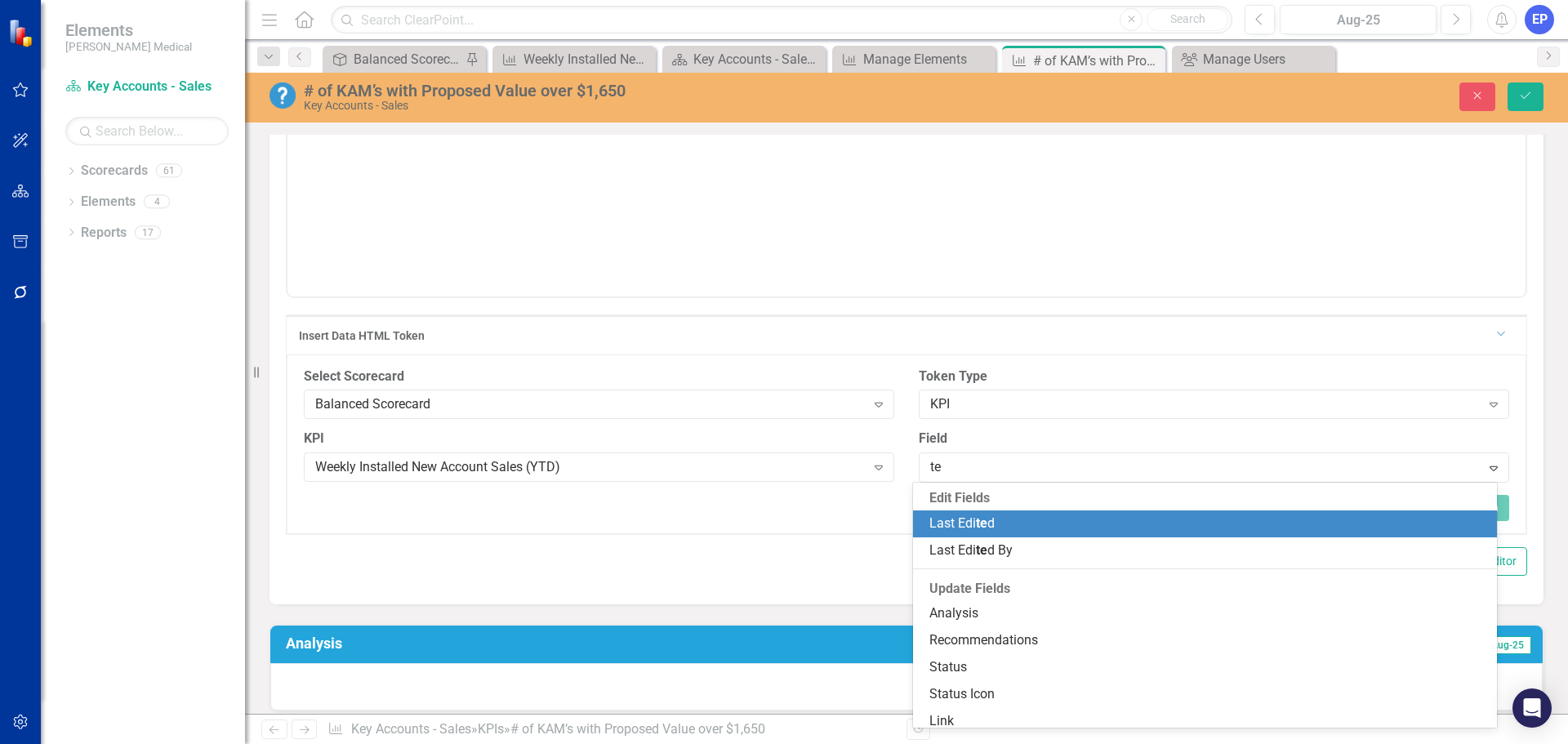
type input "tem"
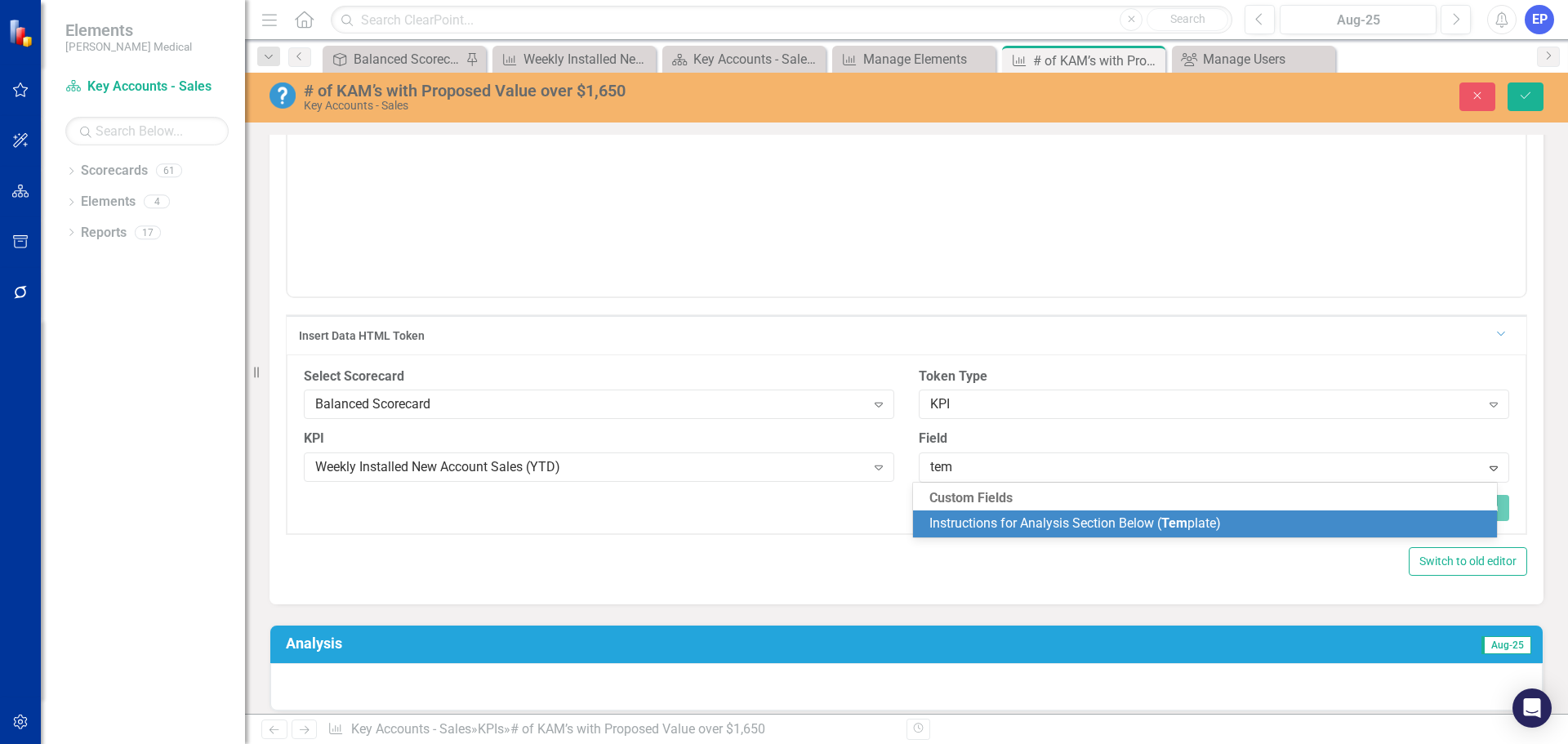
click at [986, 523] on span "Instructions for Analysis Section Below ( Tem plate)" at bounding box center [1074, 523] width 291 height 16
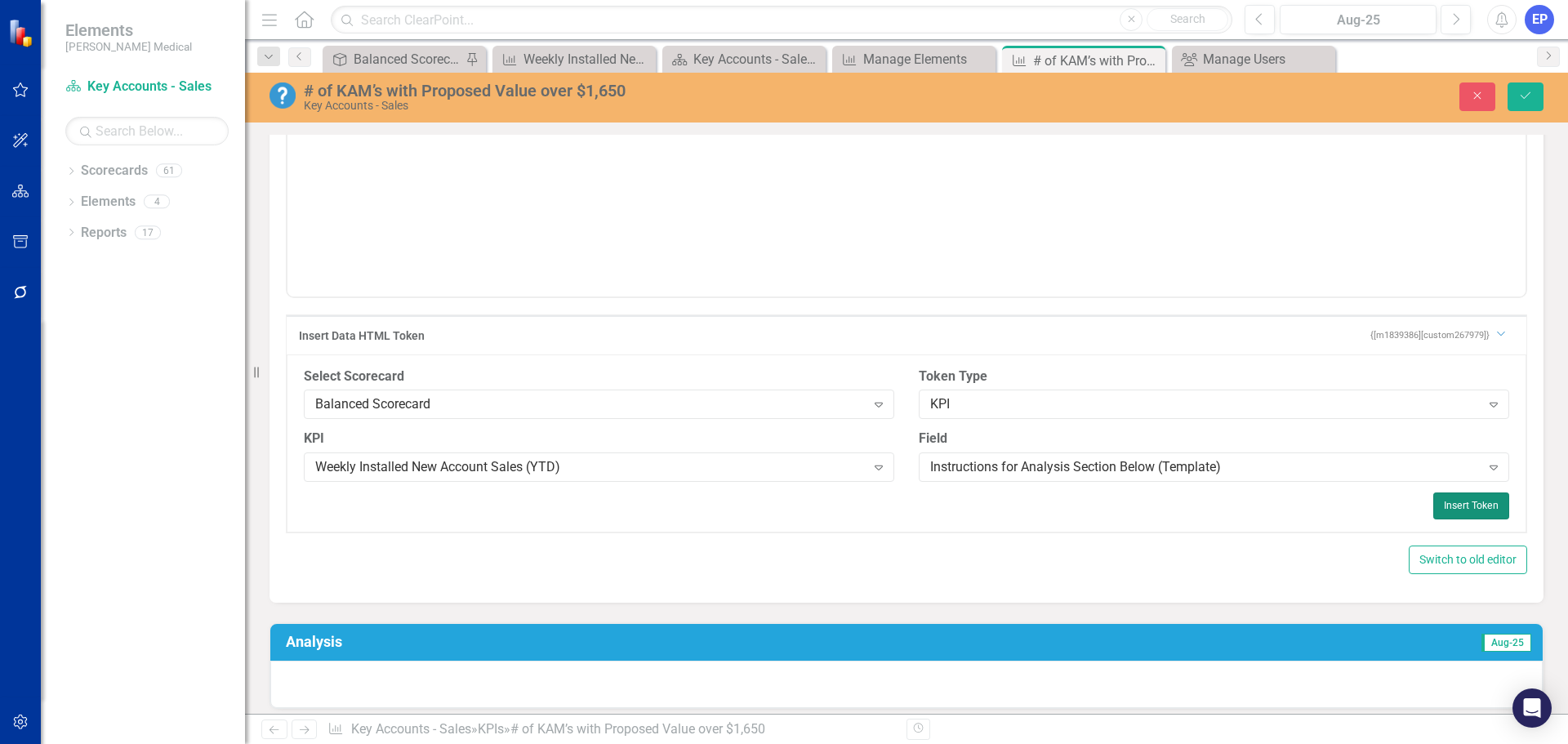
click at [1450, 502] on button "Insert Token" at bounding box center [1471, 506] width 76 height 26
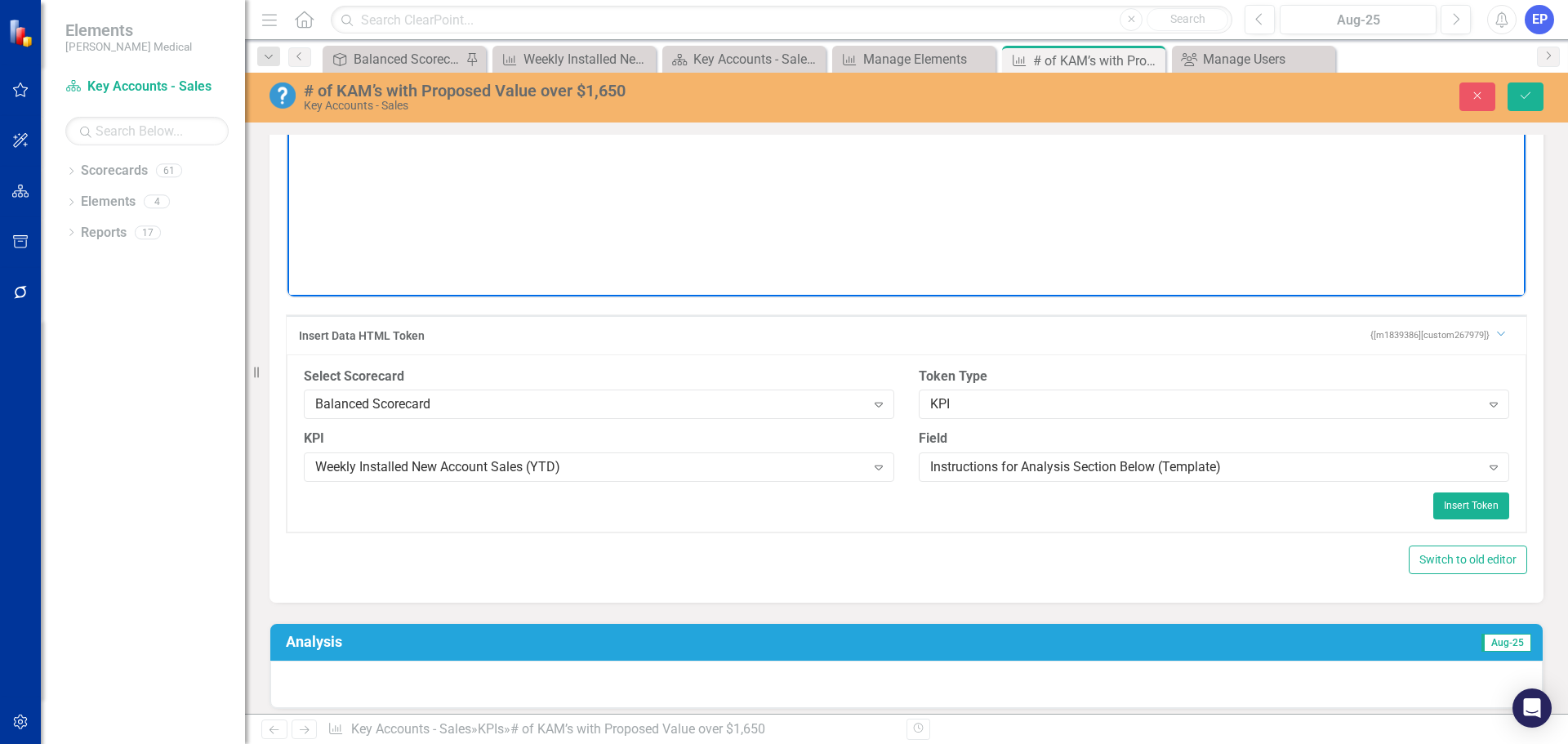
scroll to position [335, 0]
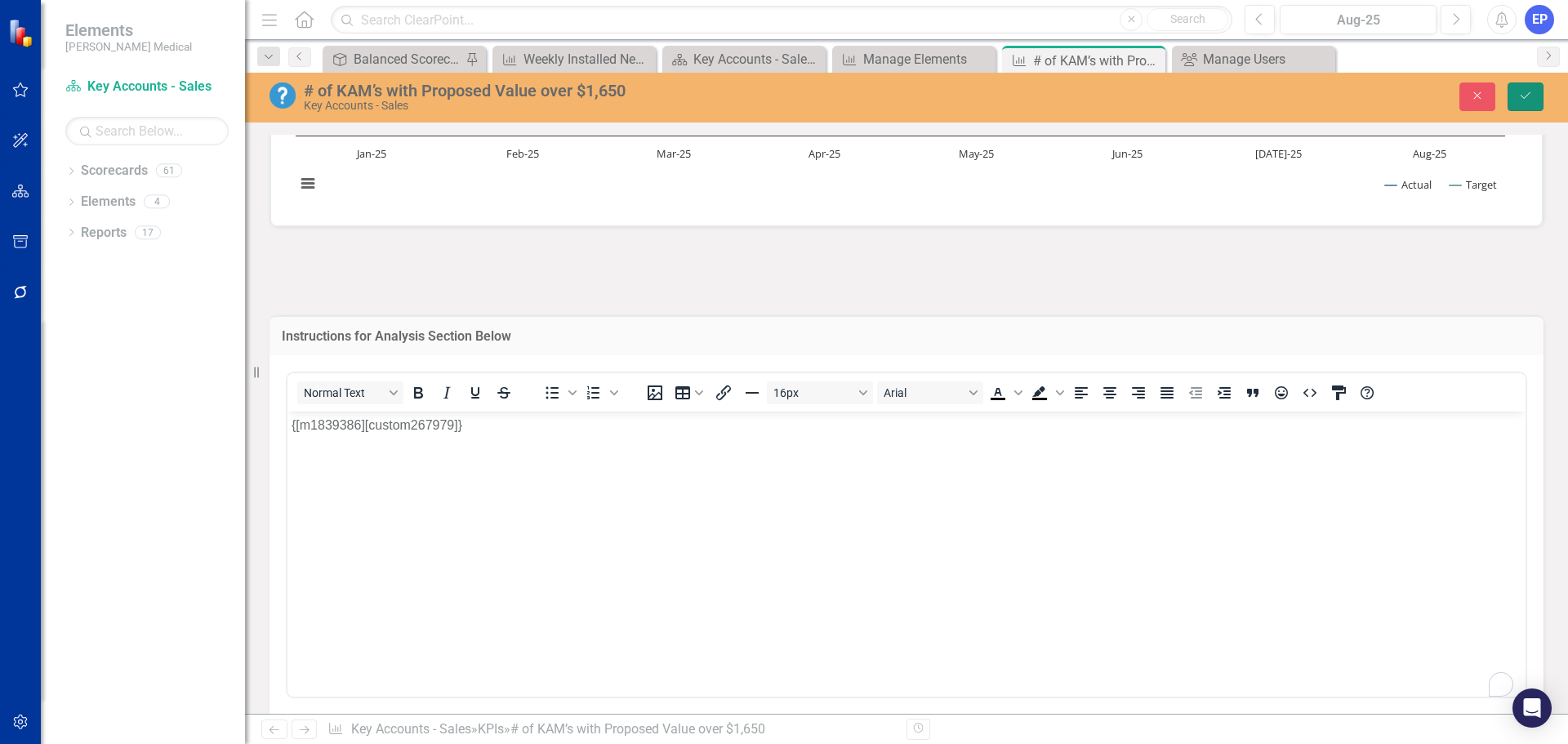
click at [1526, 90] on icon "Save" at bounding box center [1525, 95] width 15 height 11
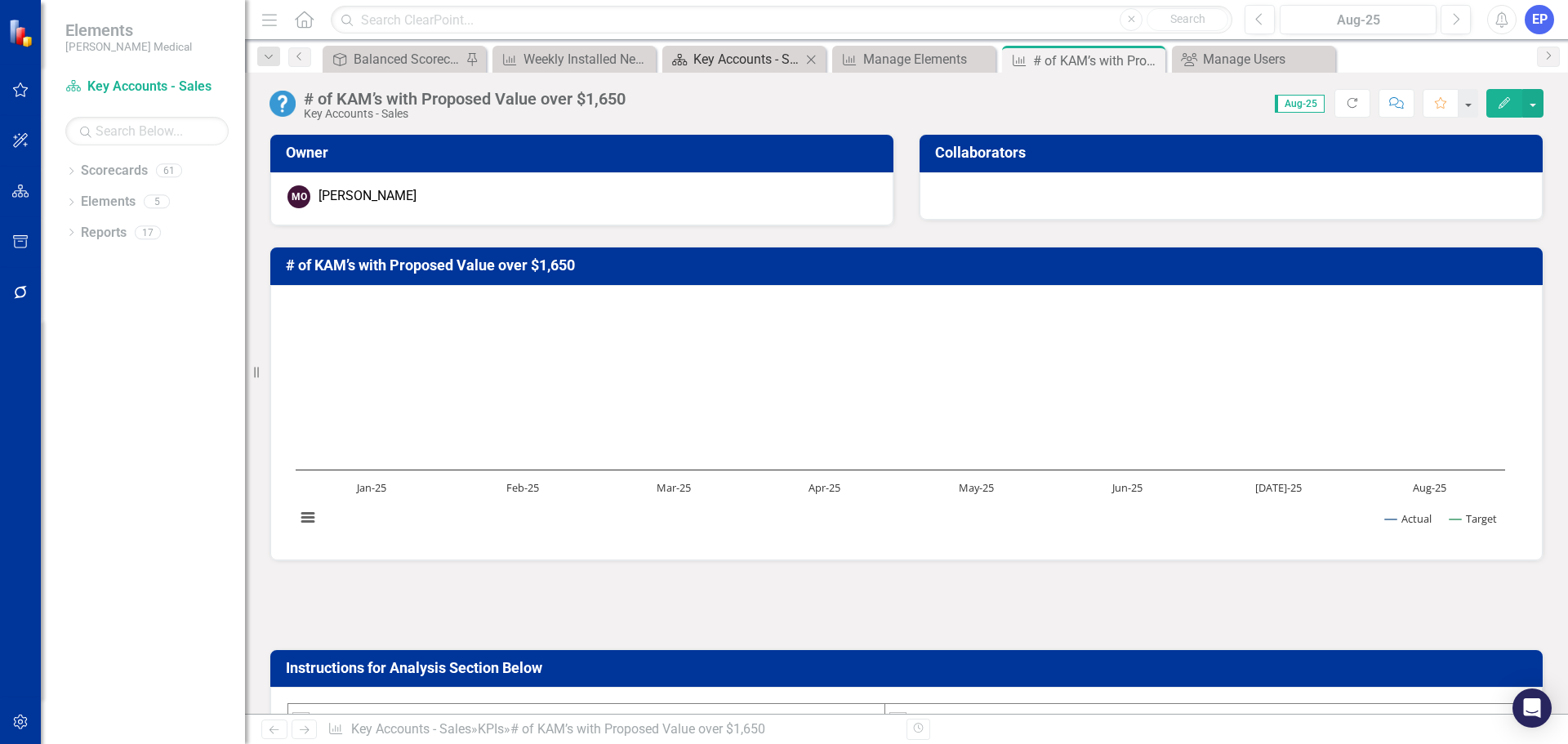
click at [730, 60] on div "Key Accounts - Sales - Overview Dashboard" at bounding box center [746, 59] width 108 height 20
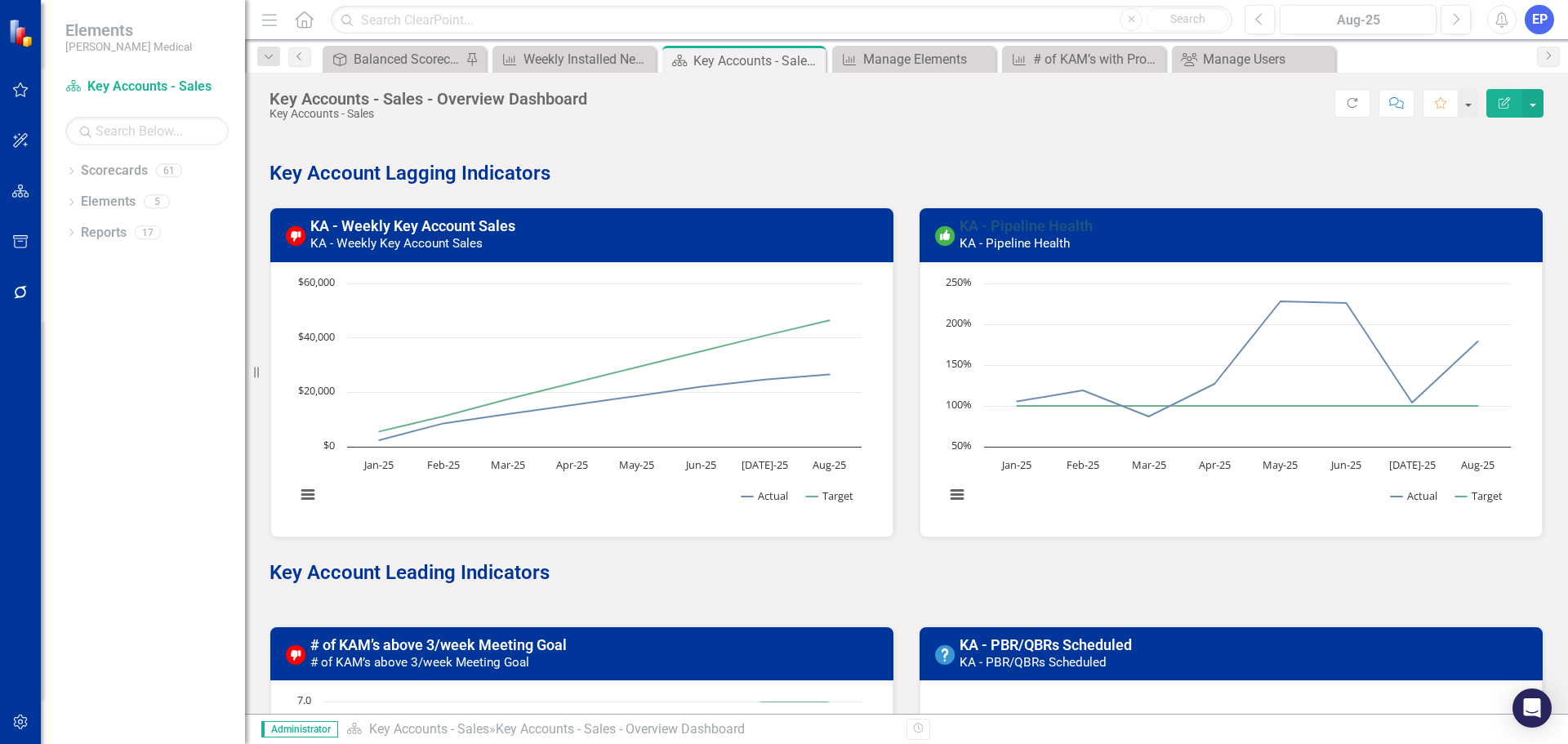
click at [990, 226] on link "KA - Pipeline Health" at bounding box center [1026, 226] width 133 height 18
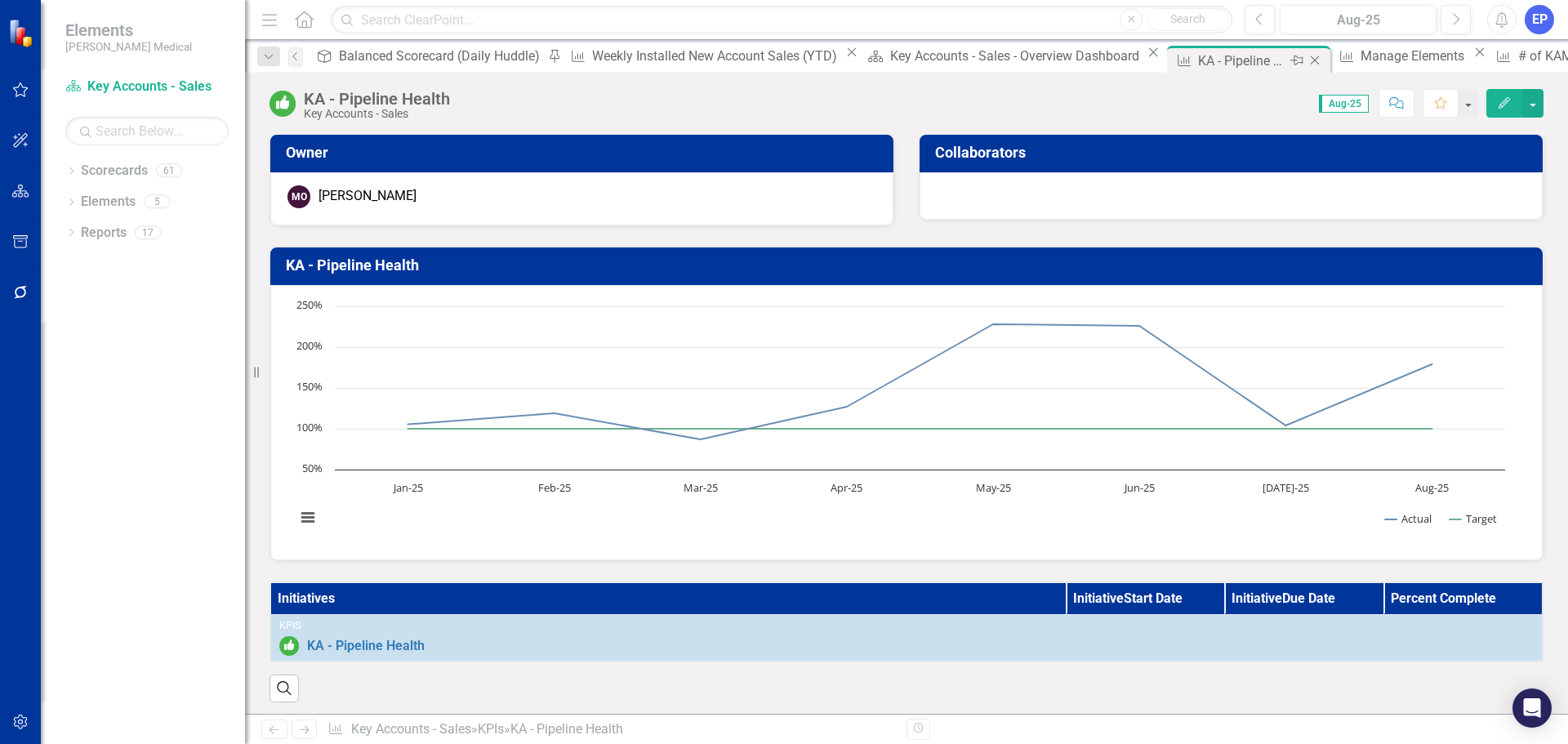
click at [1306, 59] on icon "Close" at bounding box center [1314, 60] width 17 height 13
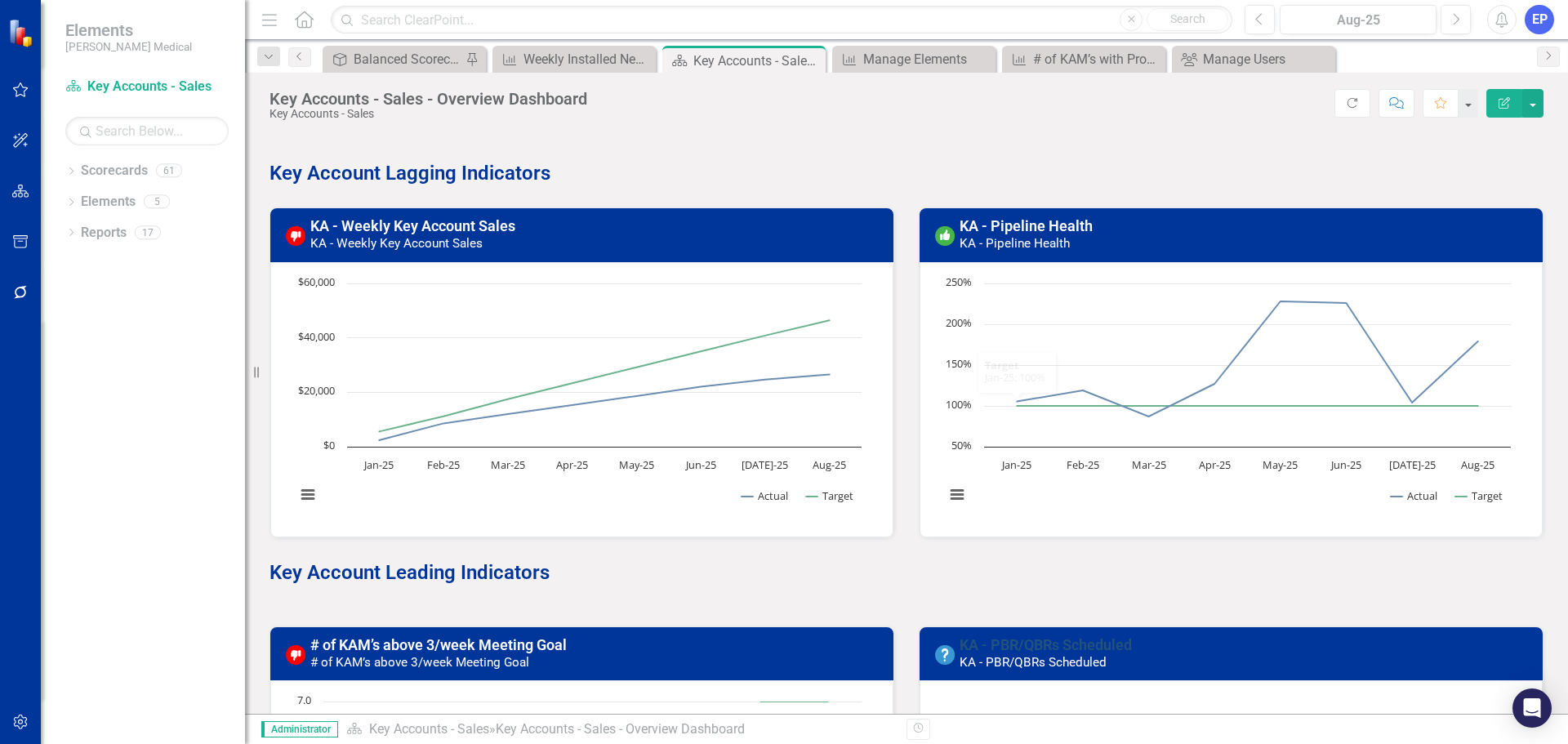
click at [1046, 642] on link "KA - PBR/QBRs Scheduled" at bounding box center [1046, 645] width 172 height 18
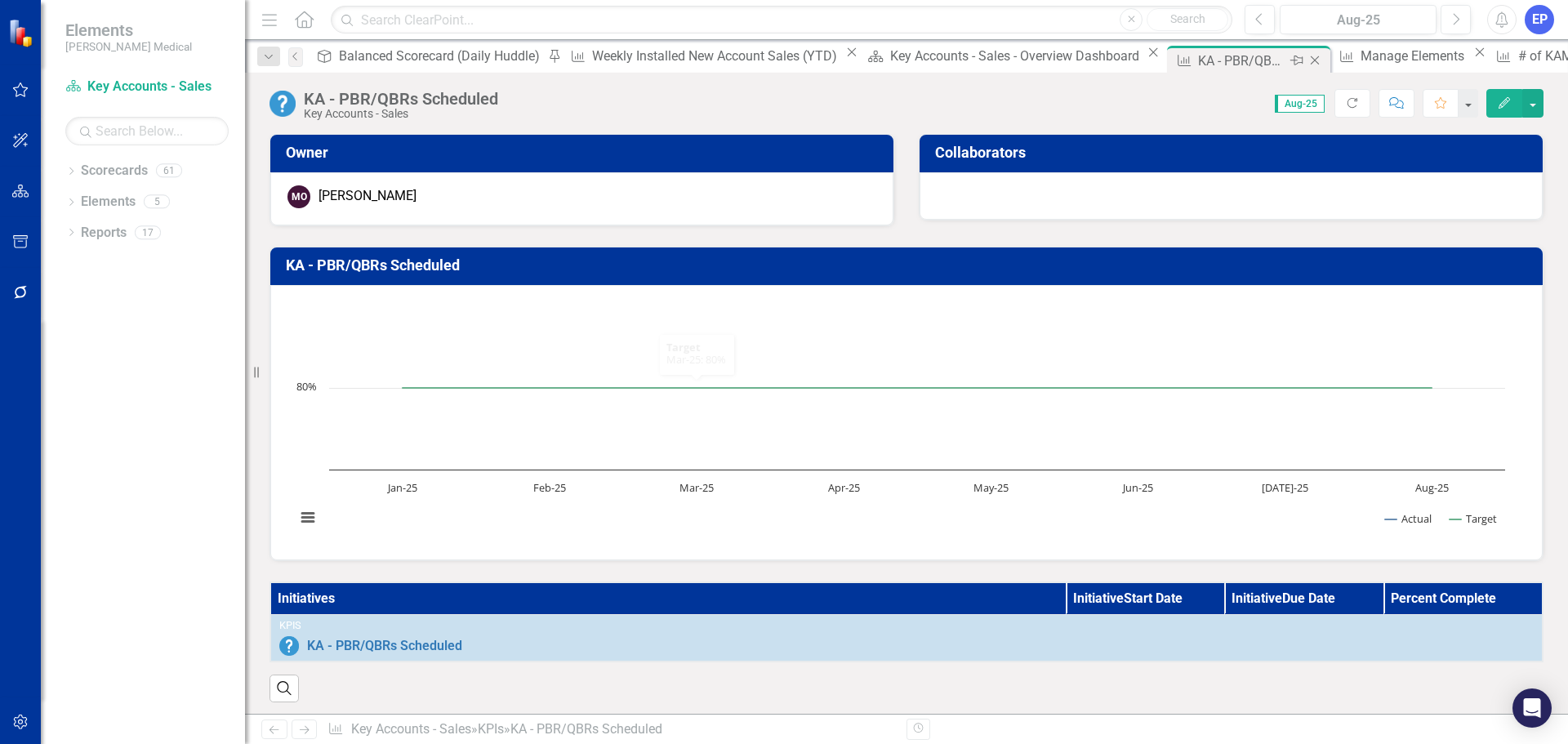
click at [1311, 57] on icon at bounding box center [1315, 60] width 9 height 9
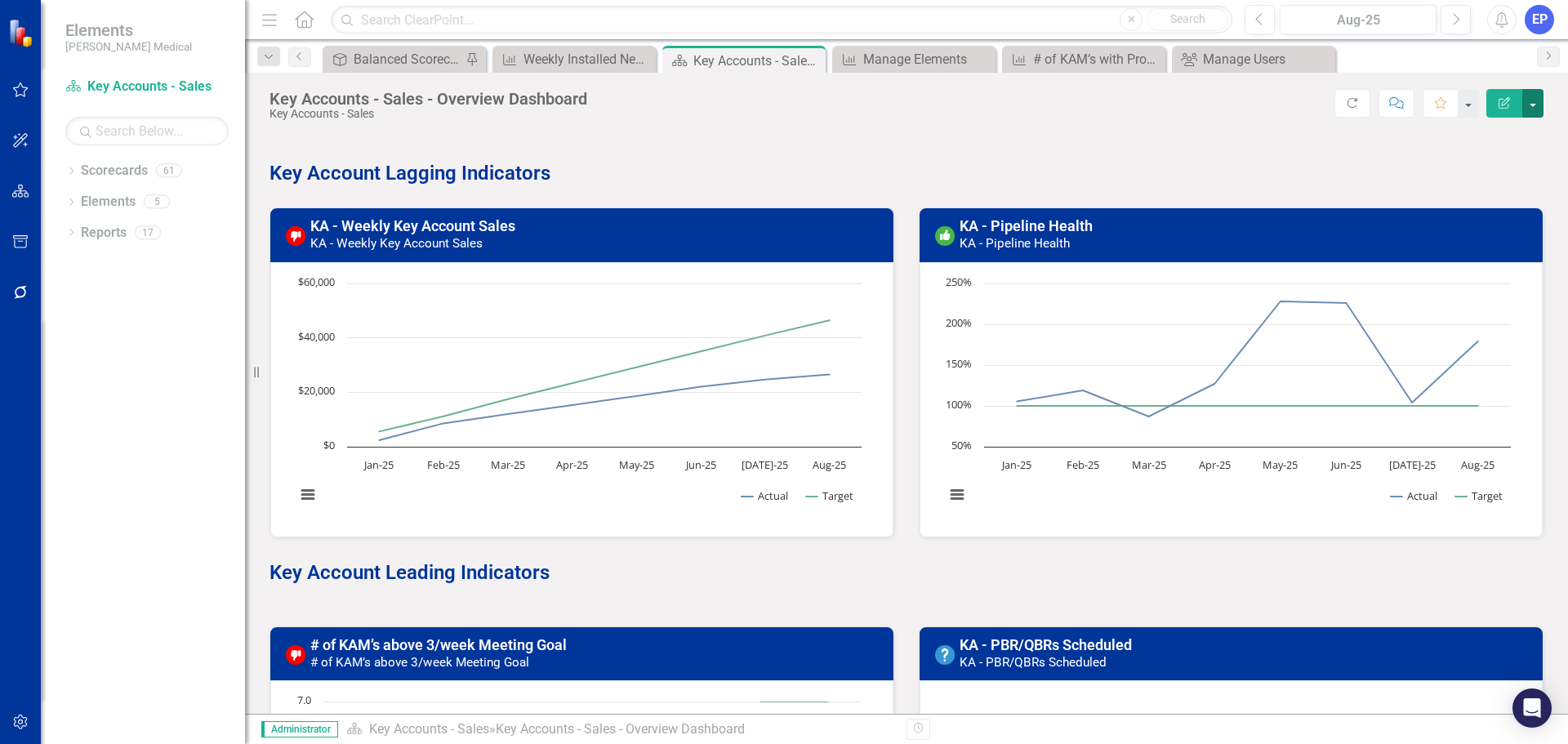
click at [1530, 102] on button "button" at bounding box center [1533, 103] width 21 height 29
click at [1480, 154] on link "Edit Report Edit Layout" at bounding box center [1476, 164] width 132 height 31
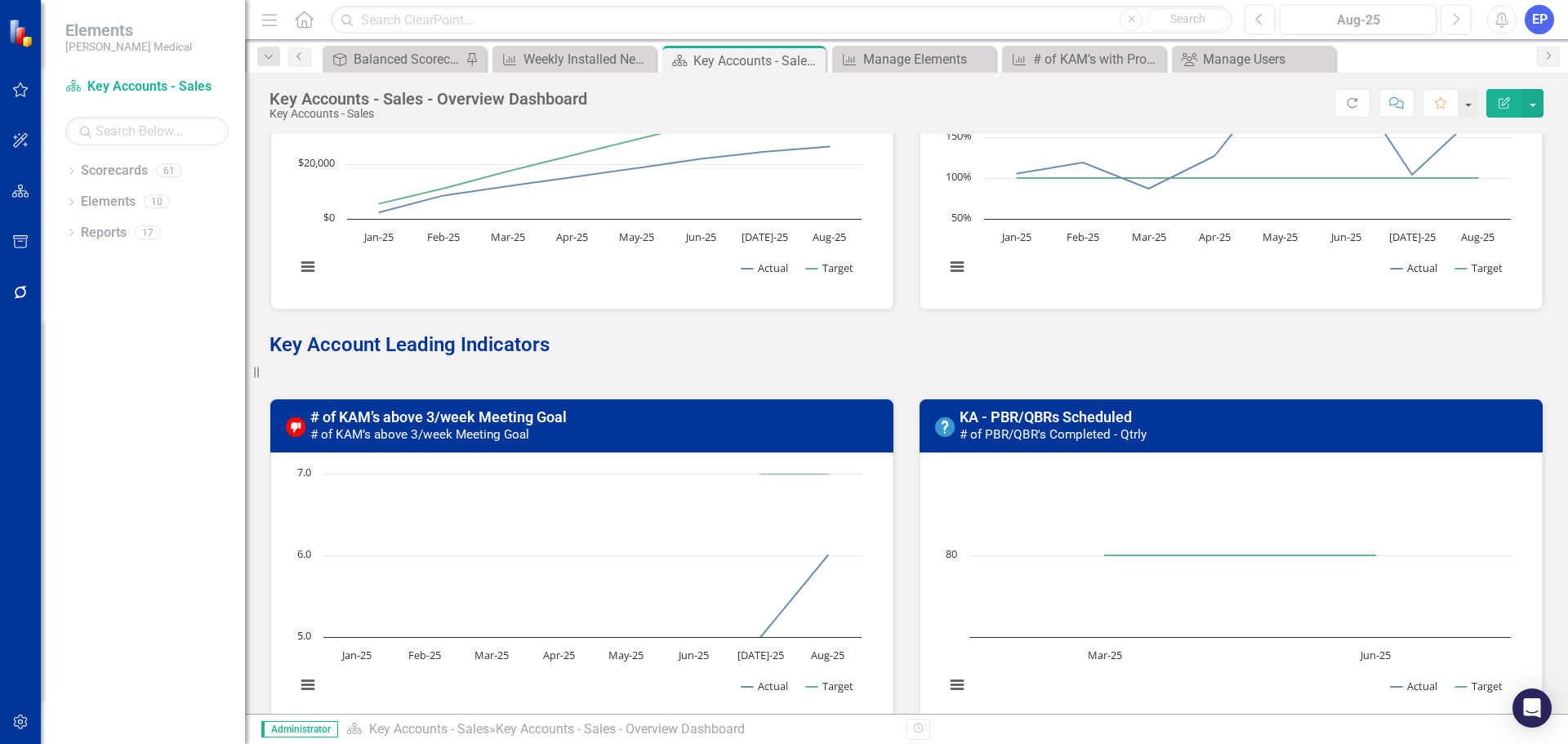
scroll to position [245, 0]
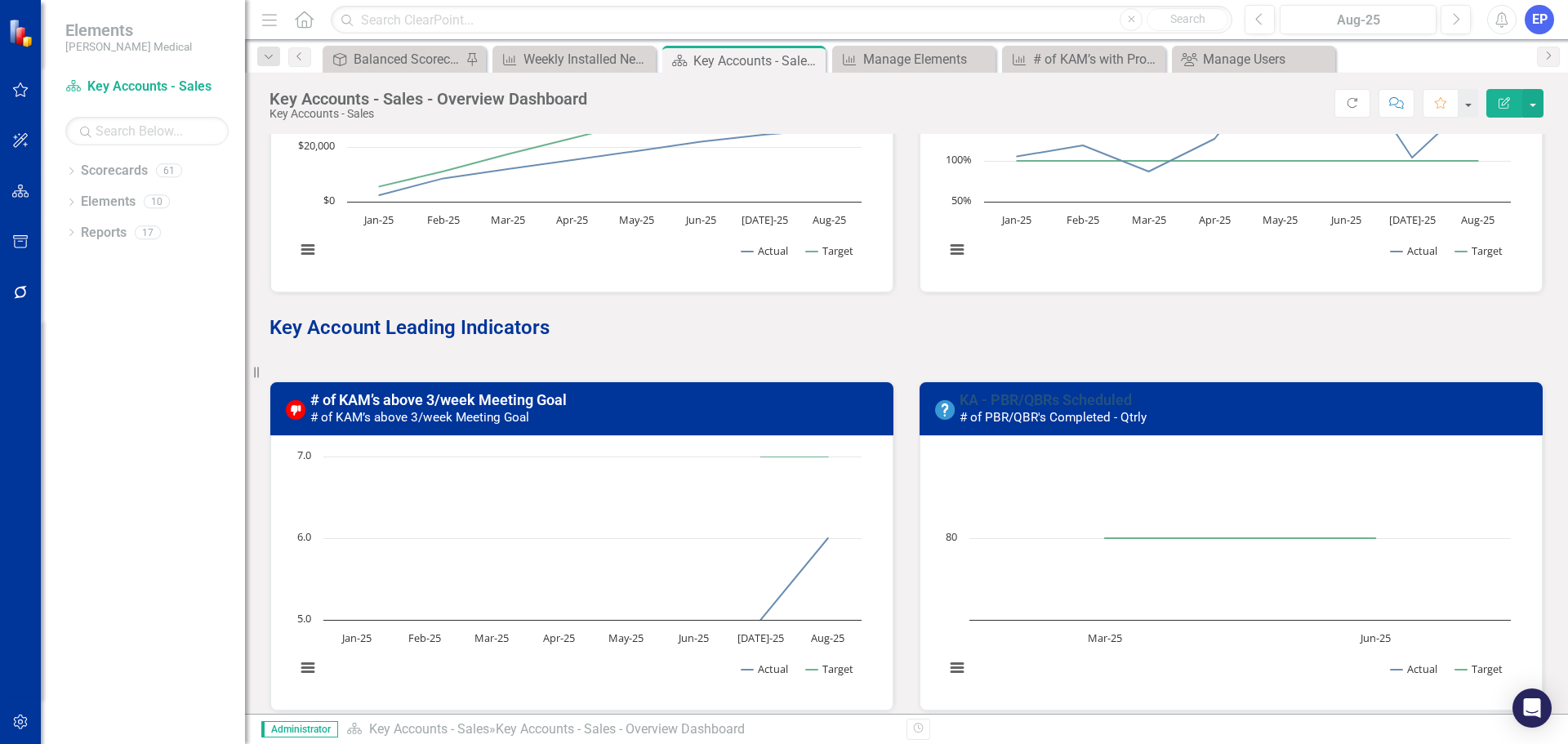
click at [979, 401] on link "KA - PBR/QBRs Scheduled" at bounding box center [1046, 400] width 172 height 18
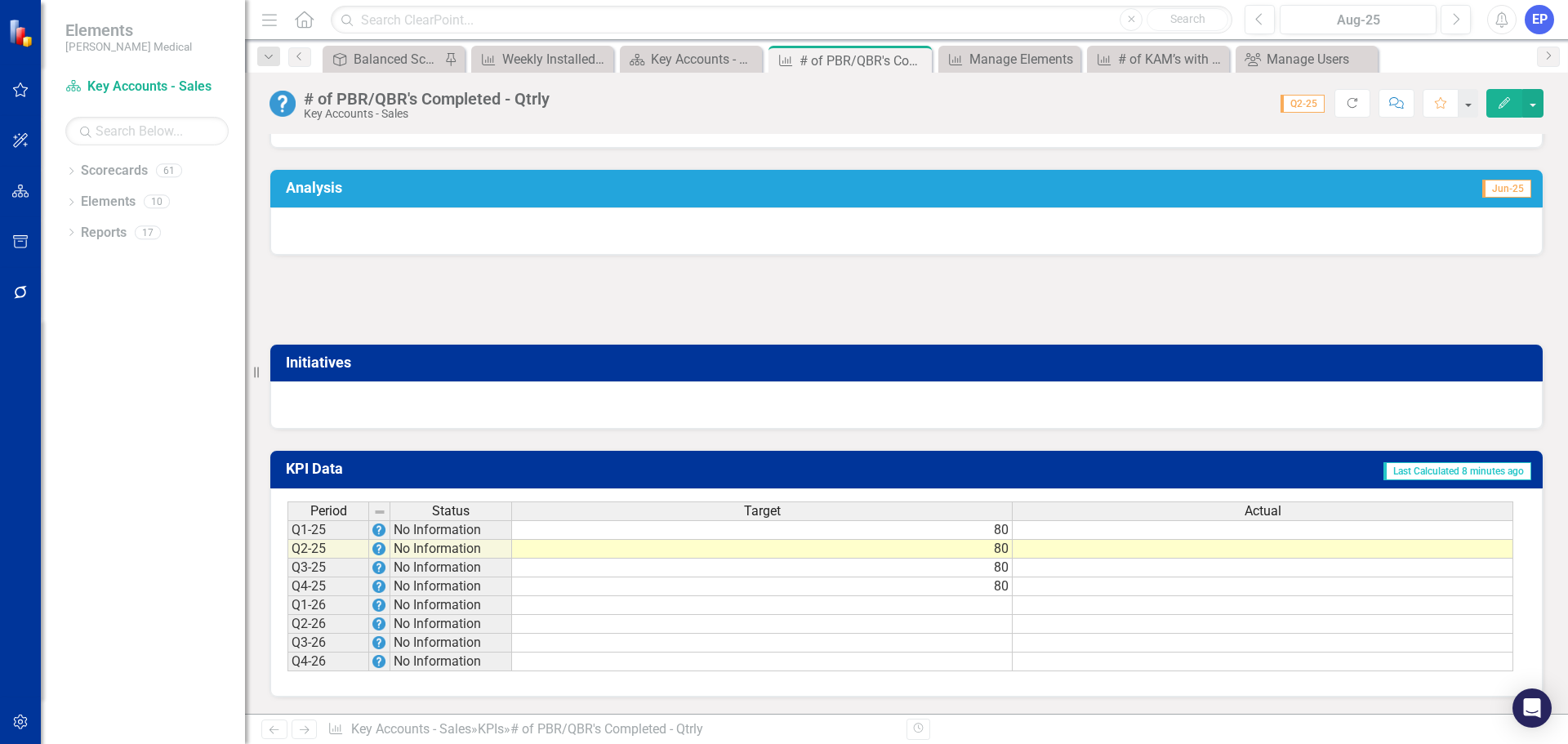
scroll to position [814, 0]
click at [780, 528] on td "80" at bounding box center [762, 530] width 500 height 19
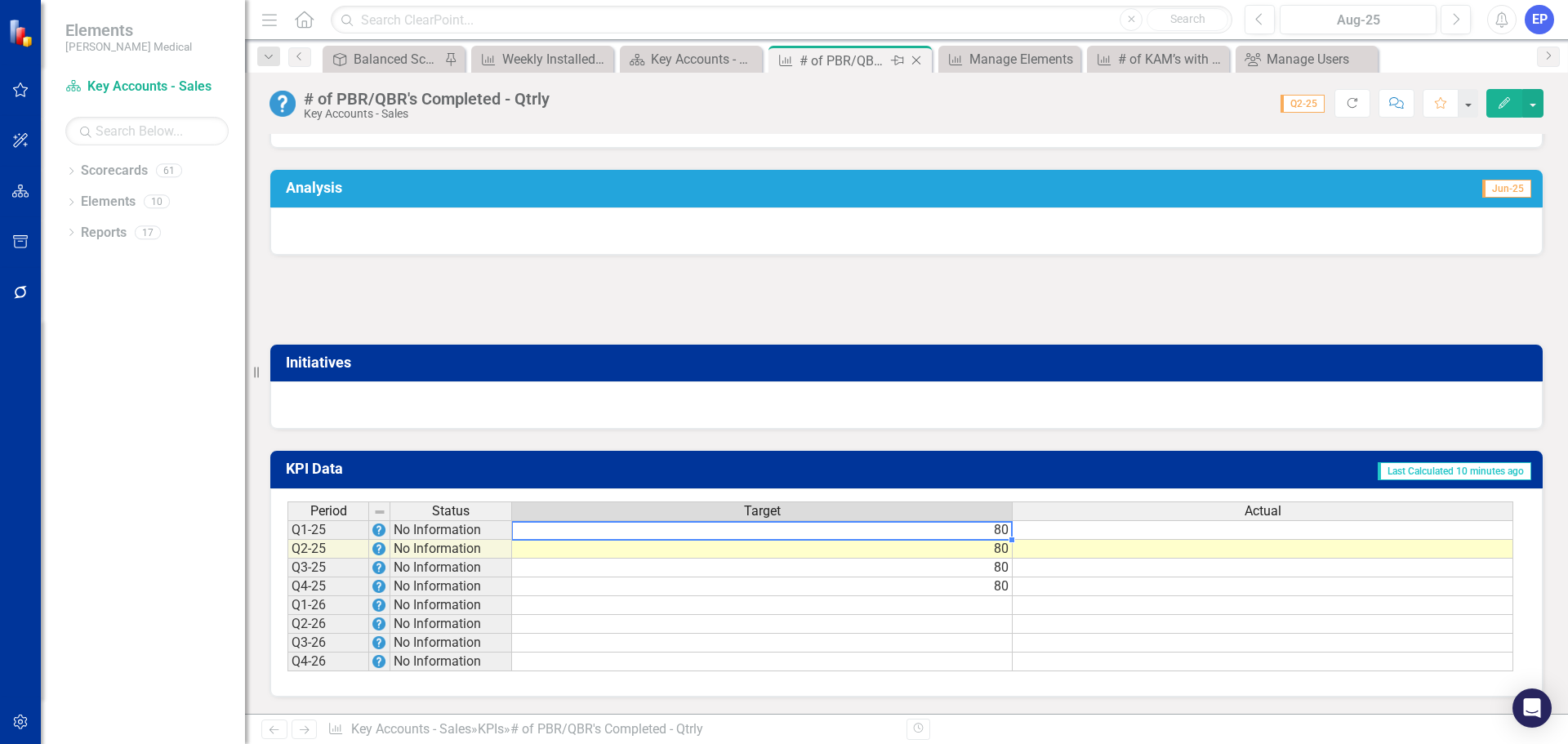
click at [917, 56] on icon "Close" at bounding box center [916, 60] width 17 height 13
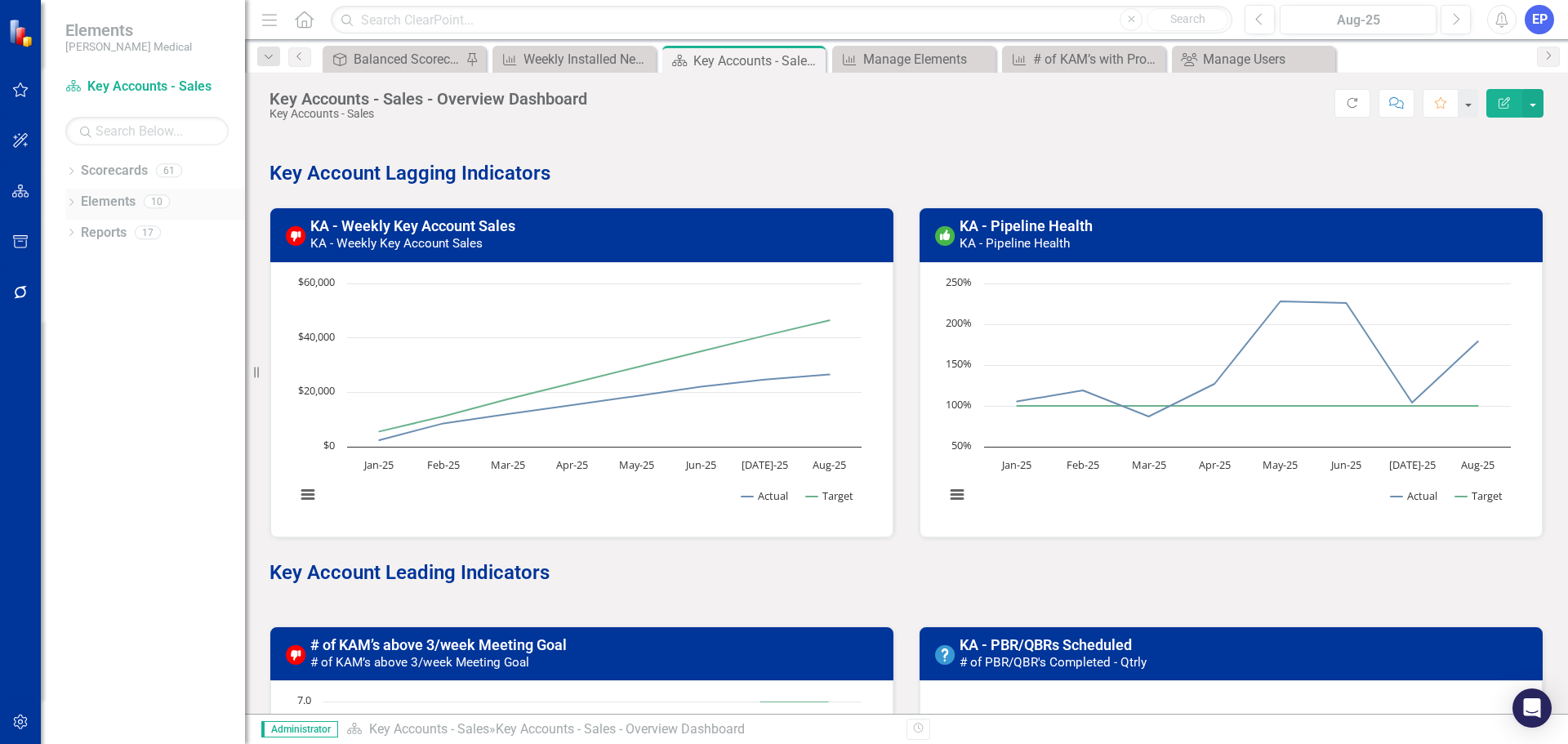
click at [107, 206] on link "Elements" at bounding box center [108, 201] width 55 height 18
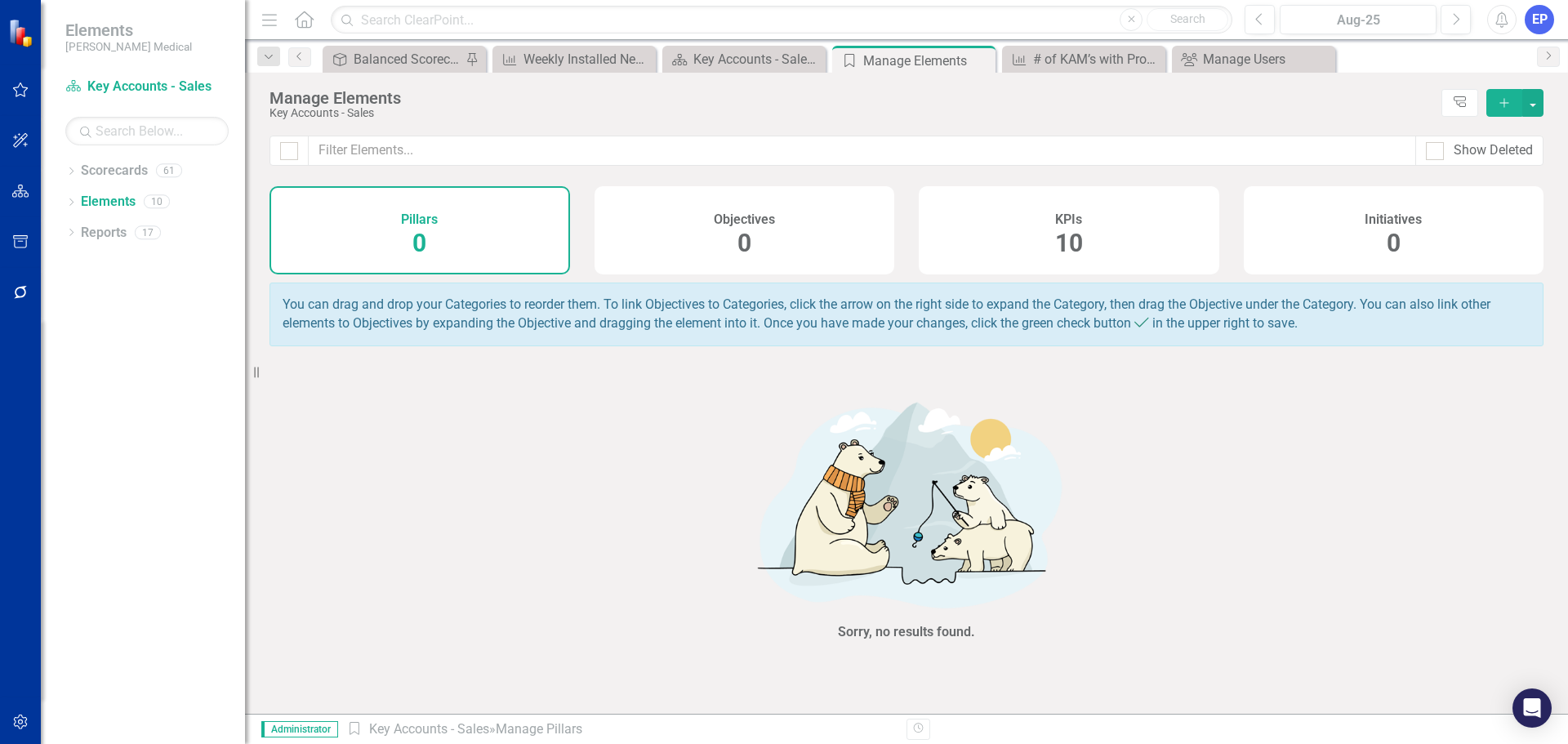
click at [1058, 229] on span "10" at bounding box center [1069, 242] width 28 height 29
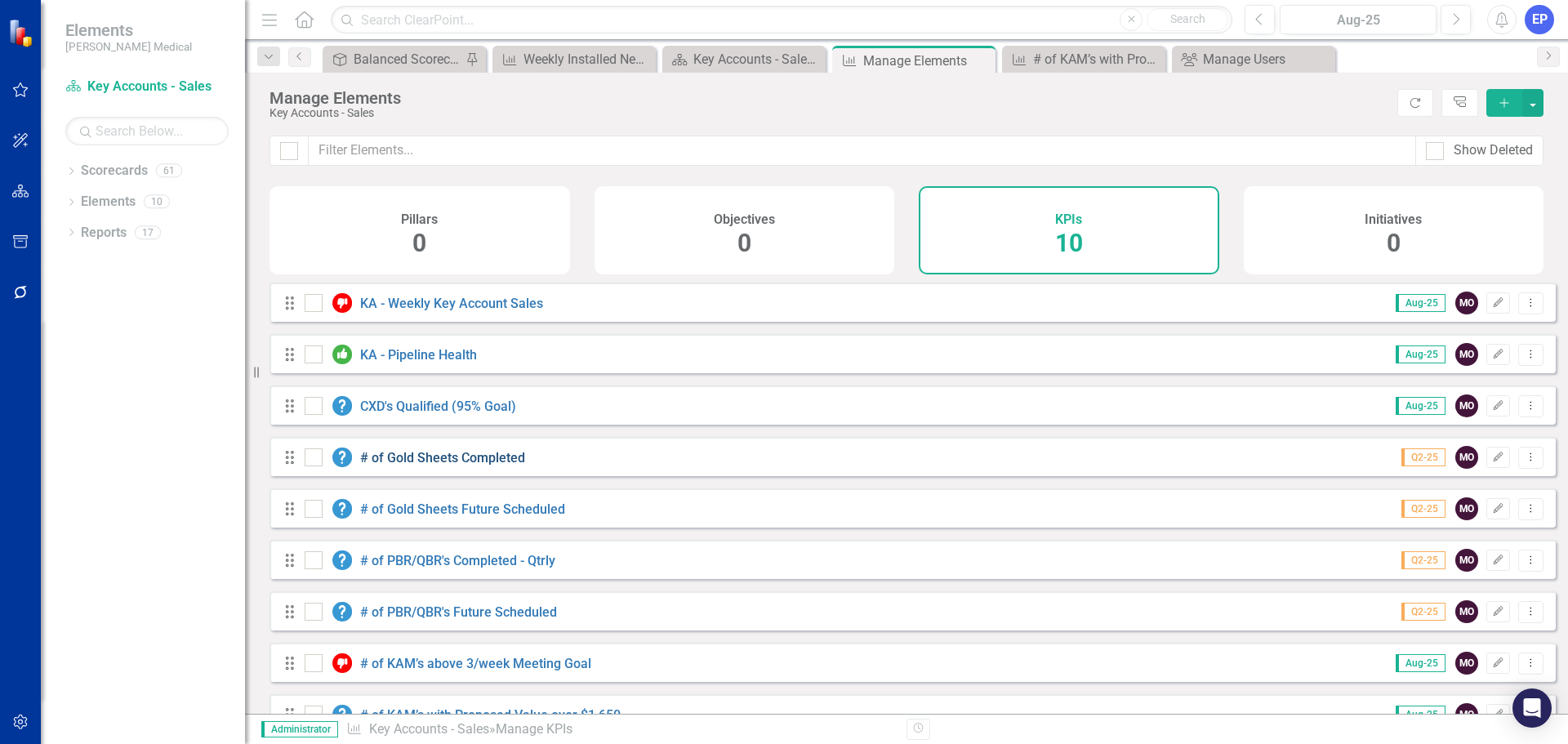
scroll to position [81, 0]
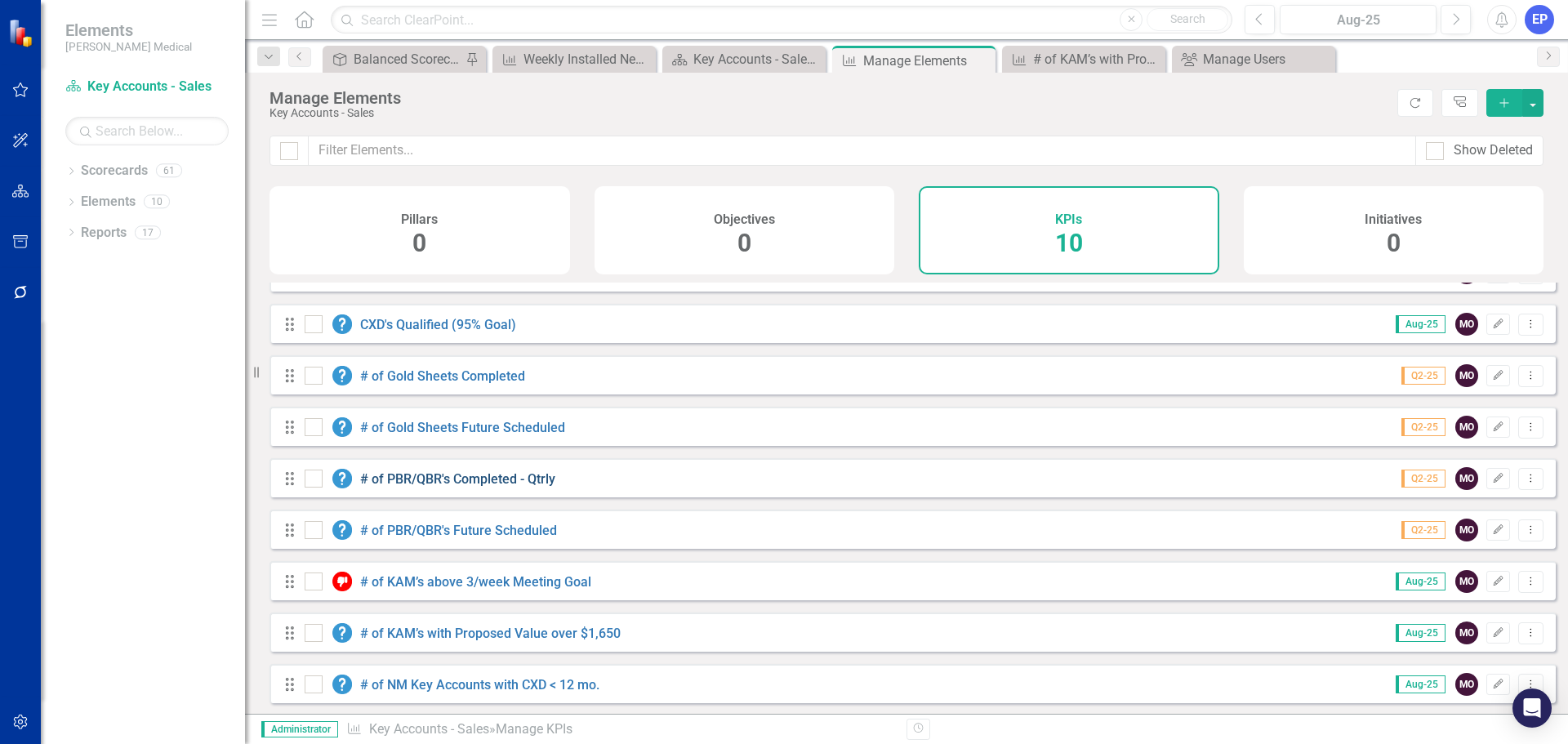
click at [475, 487] on link "# of PBR/QBR's Completed - Qtrly" at bounding box center [458, 479] width 195 height 16
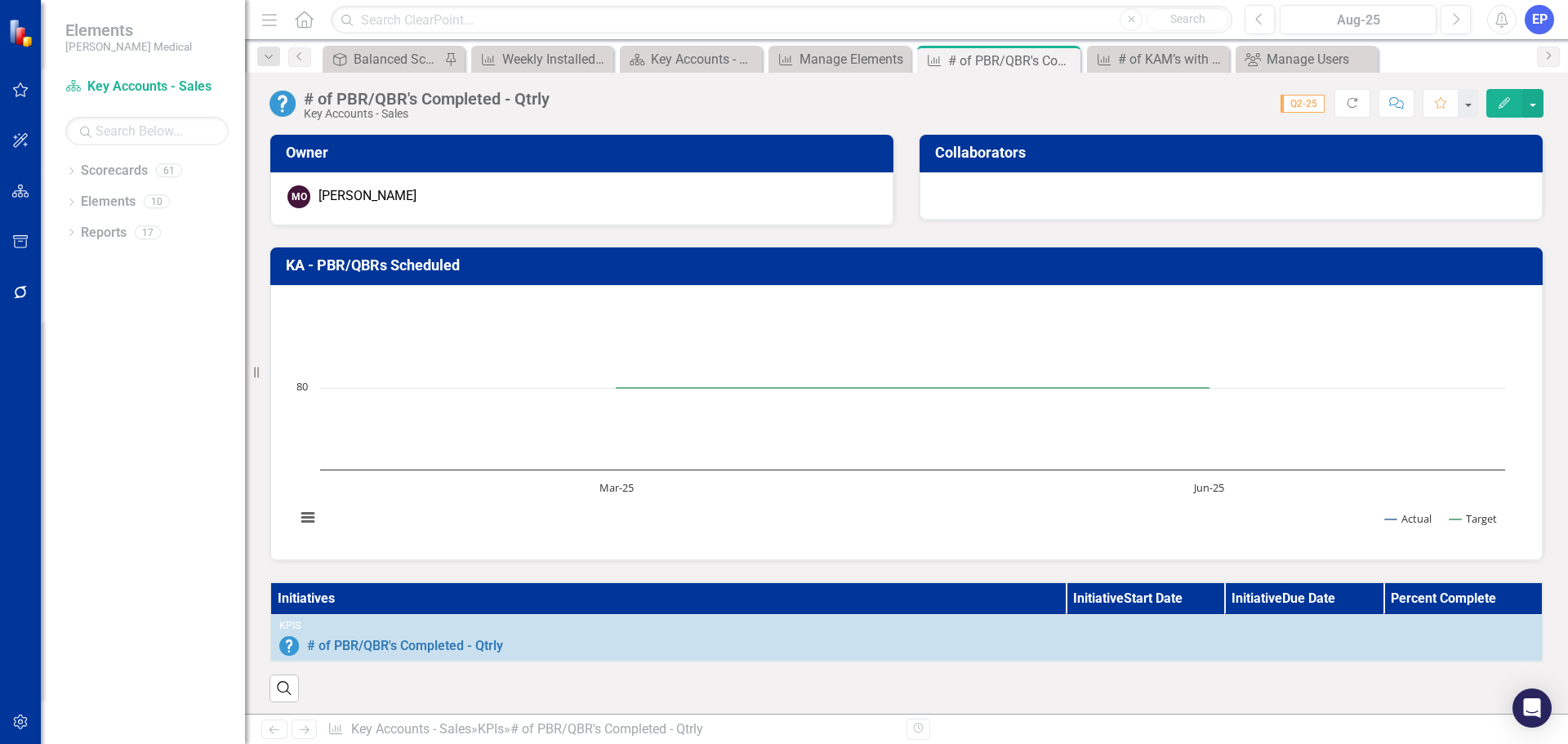
click at [438, 99] on div "# of PBR/QBR's Completed - Qtrly" at bounding box center [426, 99] width 246 height 18
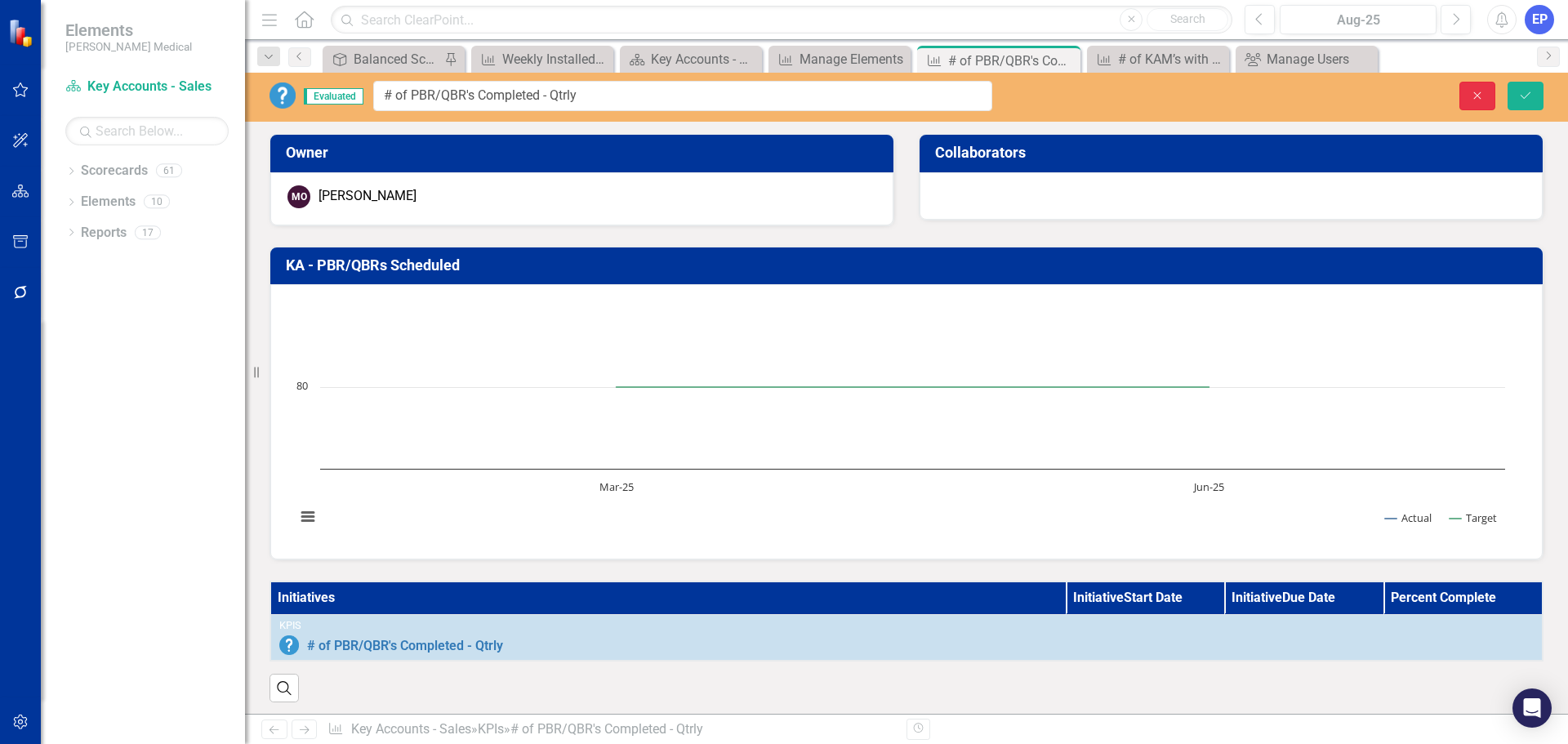
click at [1486, 94] on button "Close" at bounding box center [1477, 95] width 36 height 29
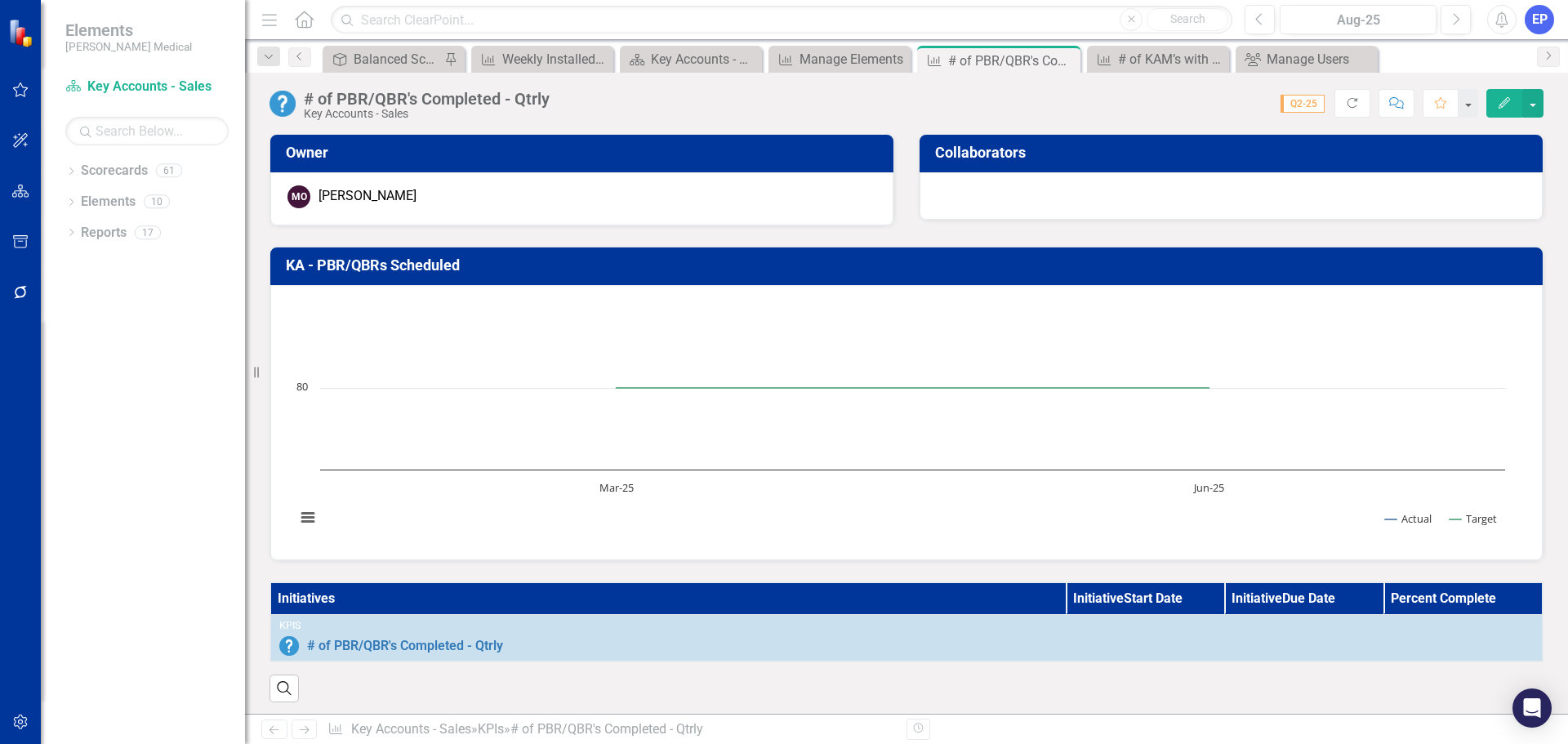
click at [439, 263] on h3 "KA - PBR/QBRs Scheduled" at bounding box center [909, 265] width 1247 height 17
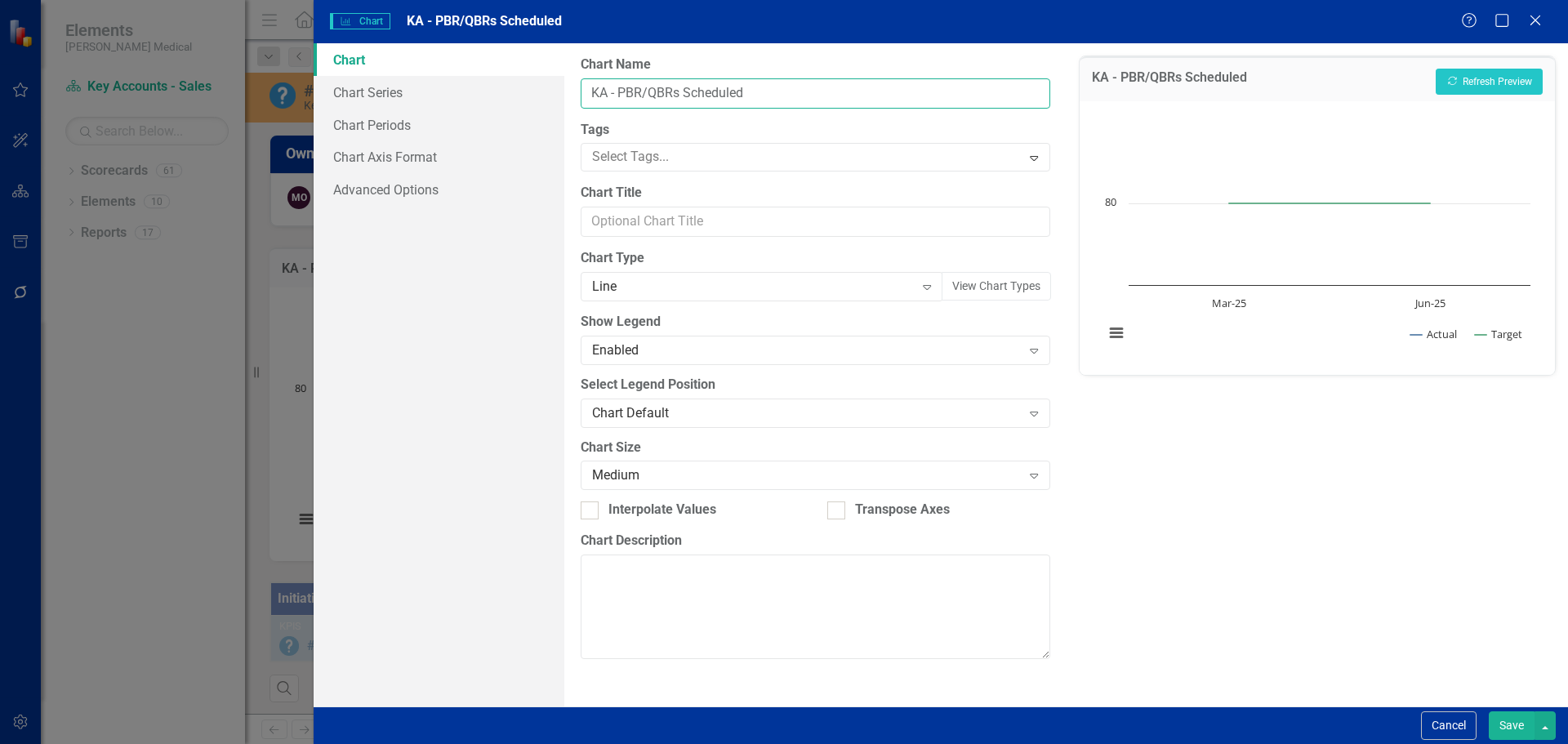
click at [793, 96] on input "KA - PBR/QBRs Scheduled" at bounding box center [816, 94] width 469 height 31
drag, startPoint x: 821, startPoint y: 93, endPoint x: 539, endPoint y: 90, distance: 282.0
click at [539, 90] on div "Chart Chart Series Chart Periods Chart Axis Format Advanced Options From this p…" at bounding box center [940, 375] width 1254 height 663
paste input "# of PBR/QBR's Completed - Qtrly"
type input "# of PBR/QBR's Completed - Qtrly"
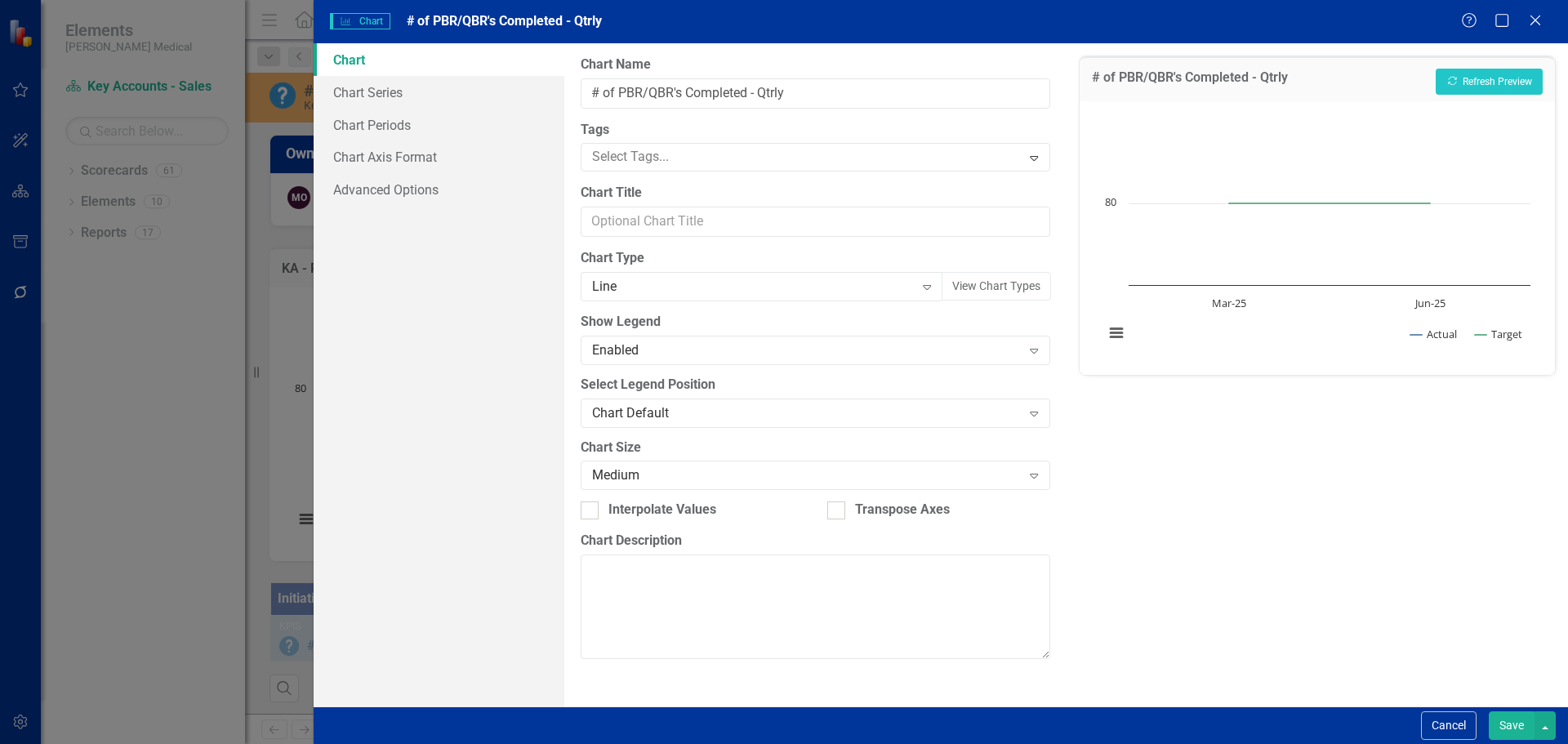
click at [1496, 717] on button "Save" at bounding box center [1511, 726] width 46 height 29
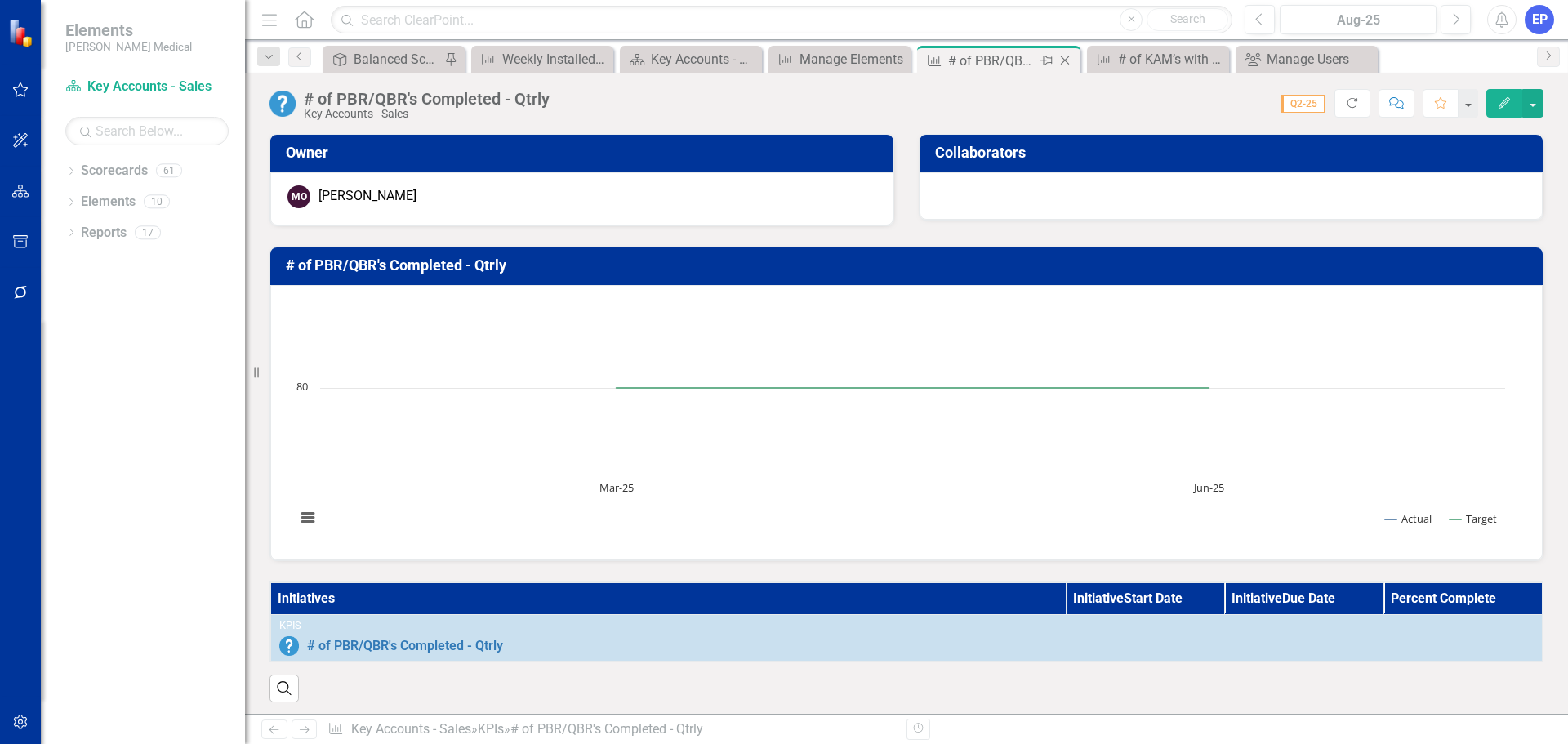
click at [1066, 64] on icon "Close" at bounding box center [1065, 60] width 17 height 13
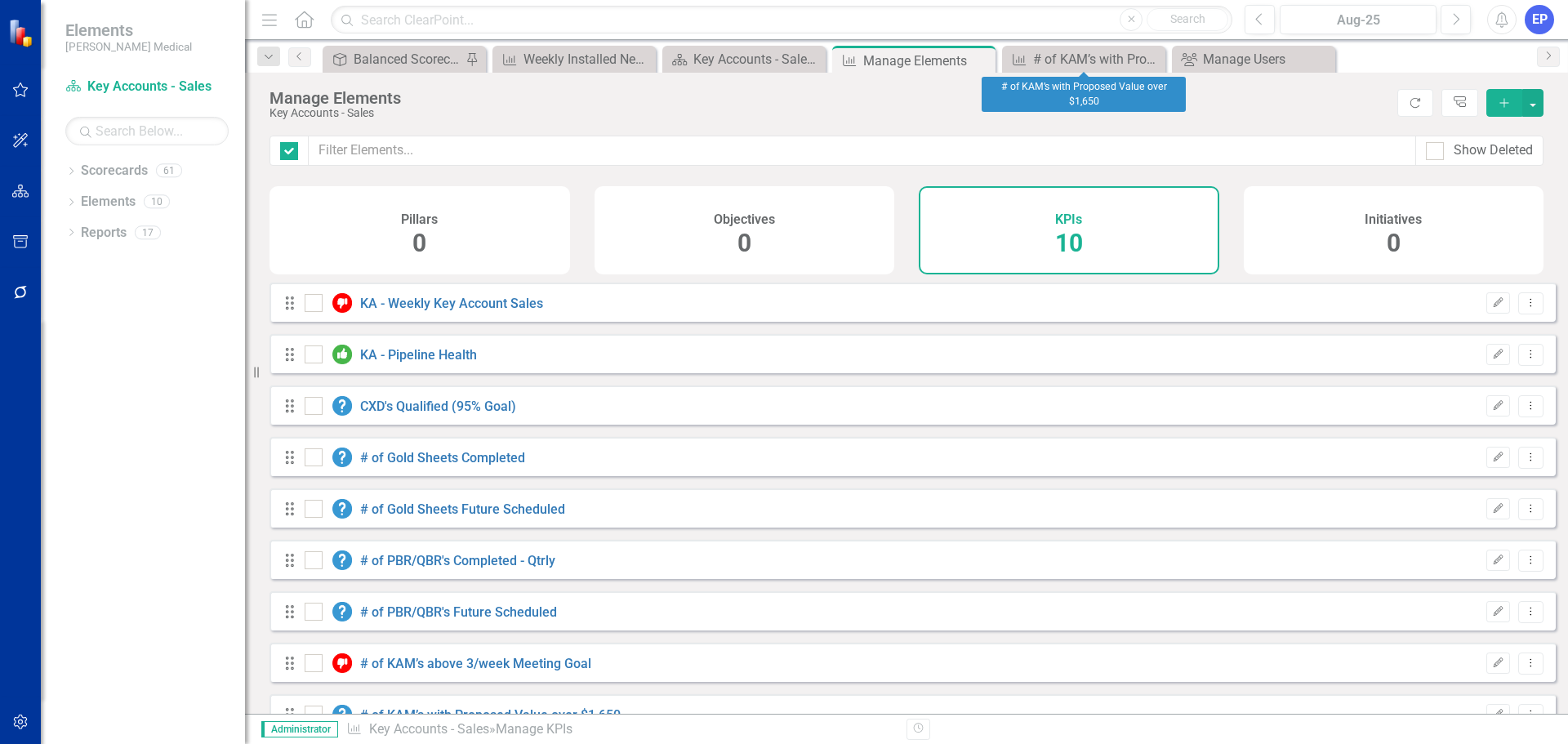
checkbox input "false"
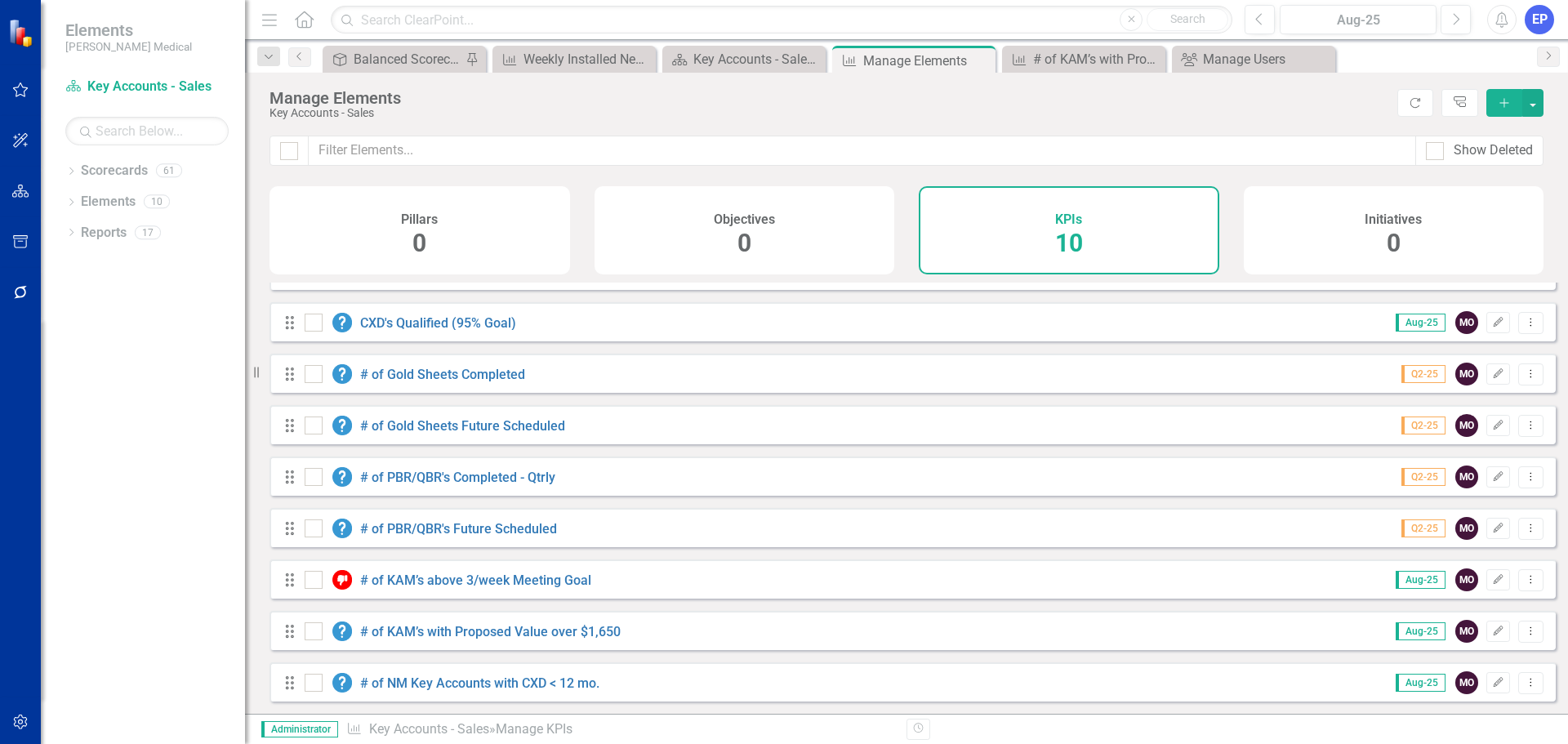
scroll to position [95, 0]
click at [456, 527] on link "# of PBR/QBR's Future Scheduled" at bounding box center [458, 529] width 197 height 16
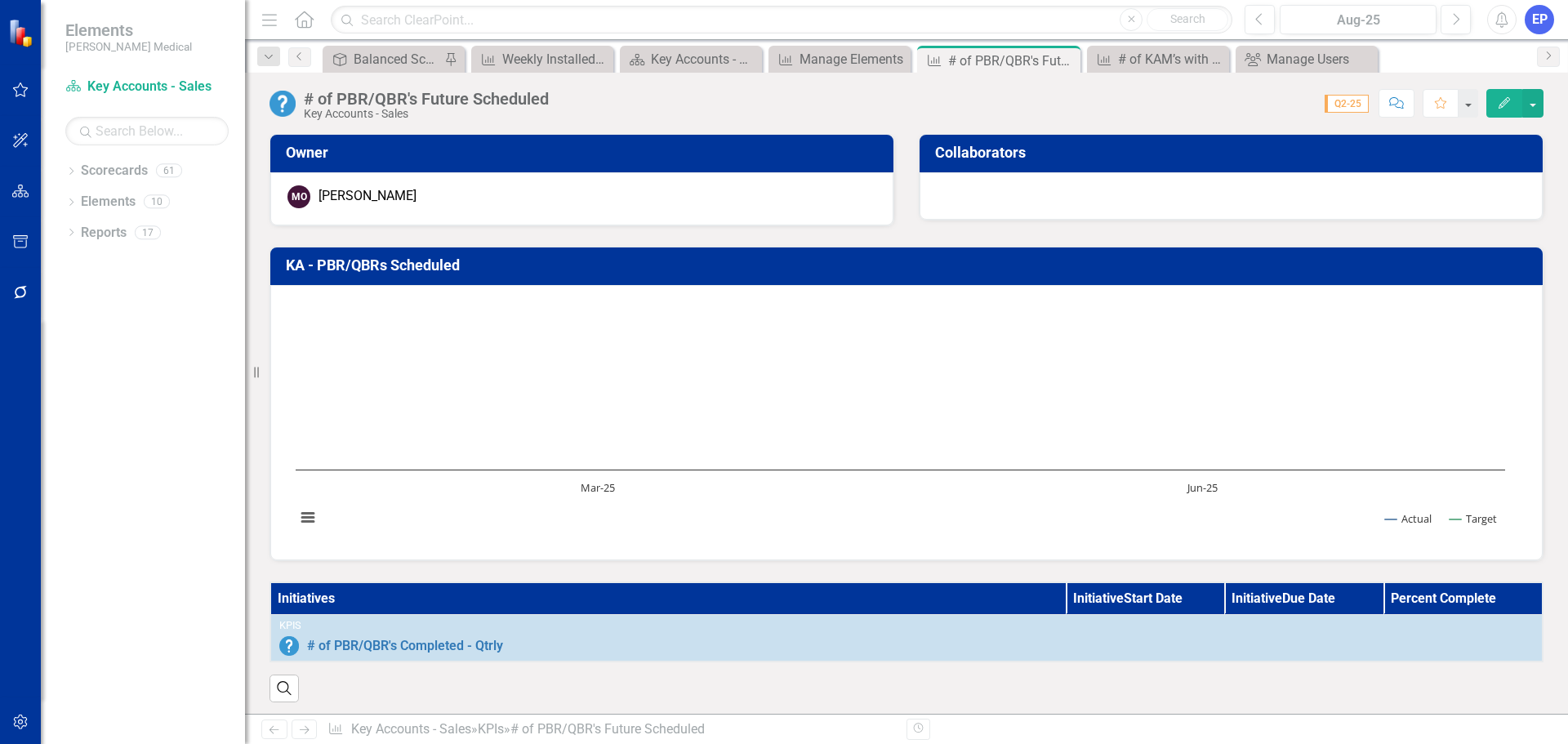
click at [370, 101] on div "# of PBR/QBR's Future Scheduled" at bounding box center [426, 99] width 245 height 18
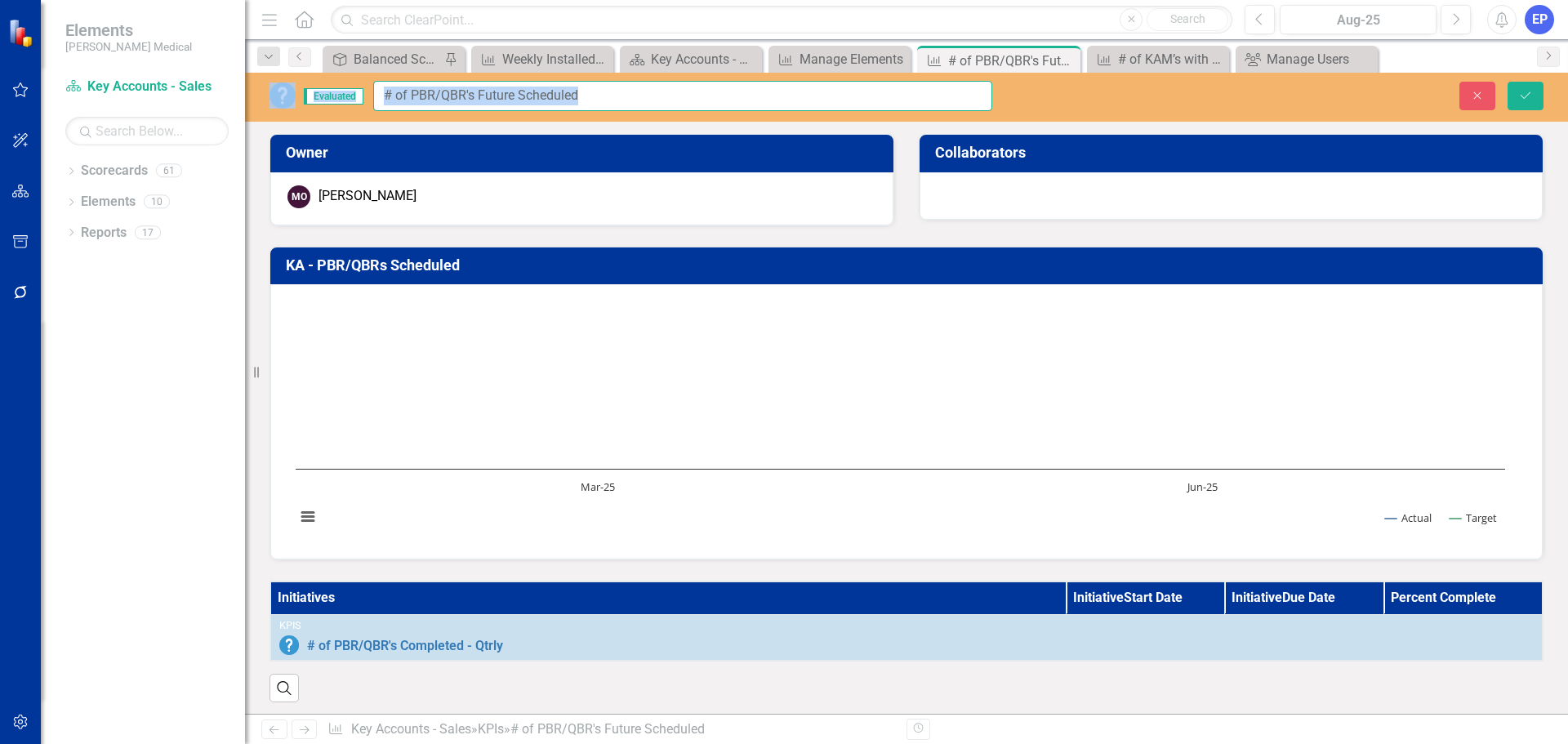
click at [403, 96] on input "# of PBR/QBR's Future Scheduled" at bounding box center [682, 95] width 619 height 31
click at [1493, 85] on button "Close" at bounding box center [1477, 95] width 36 height 29
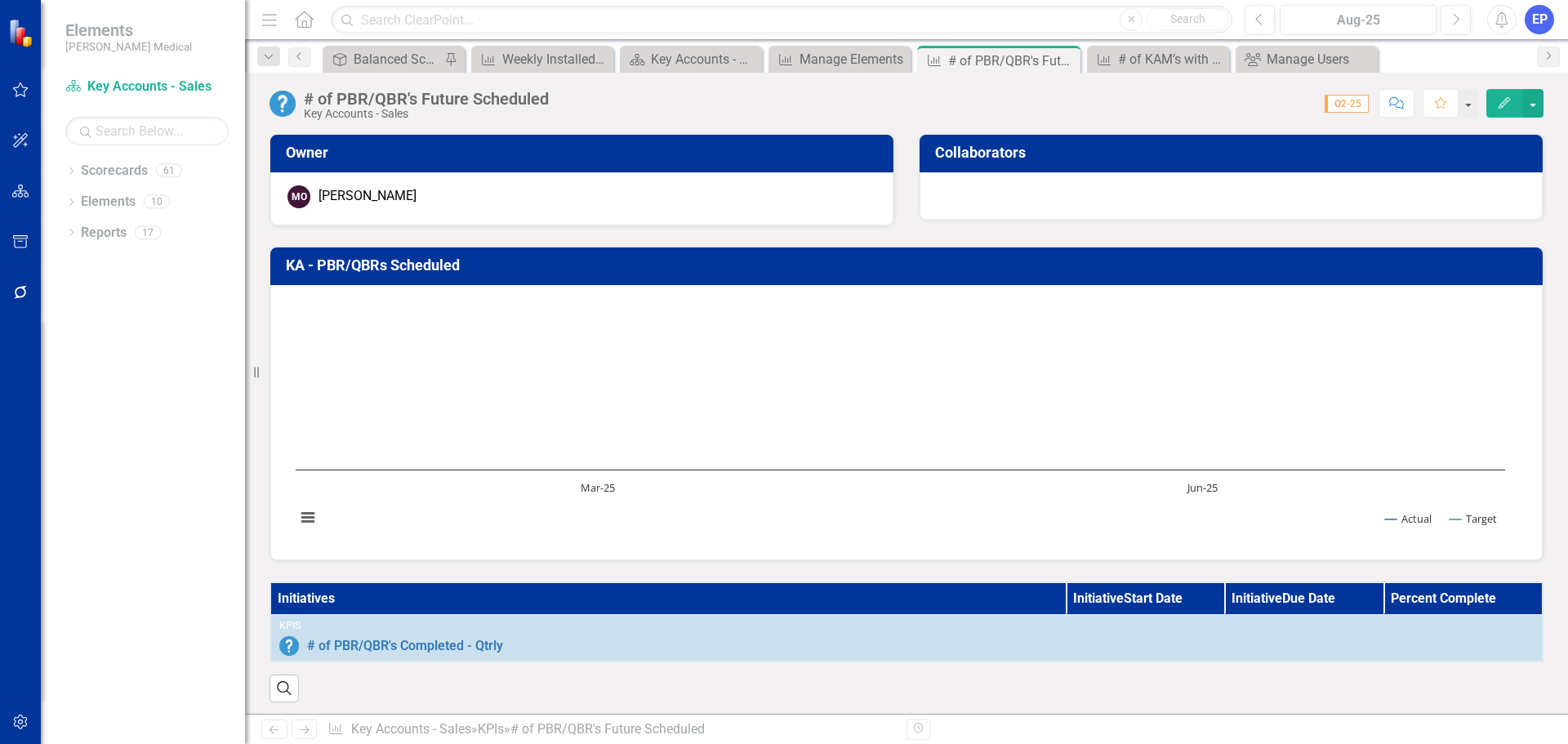
click at [461, 260] on h3 "KA - PBR/QBRs Scheduled" at bounding box center [909, 265] width 1247 height 17
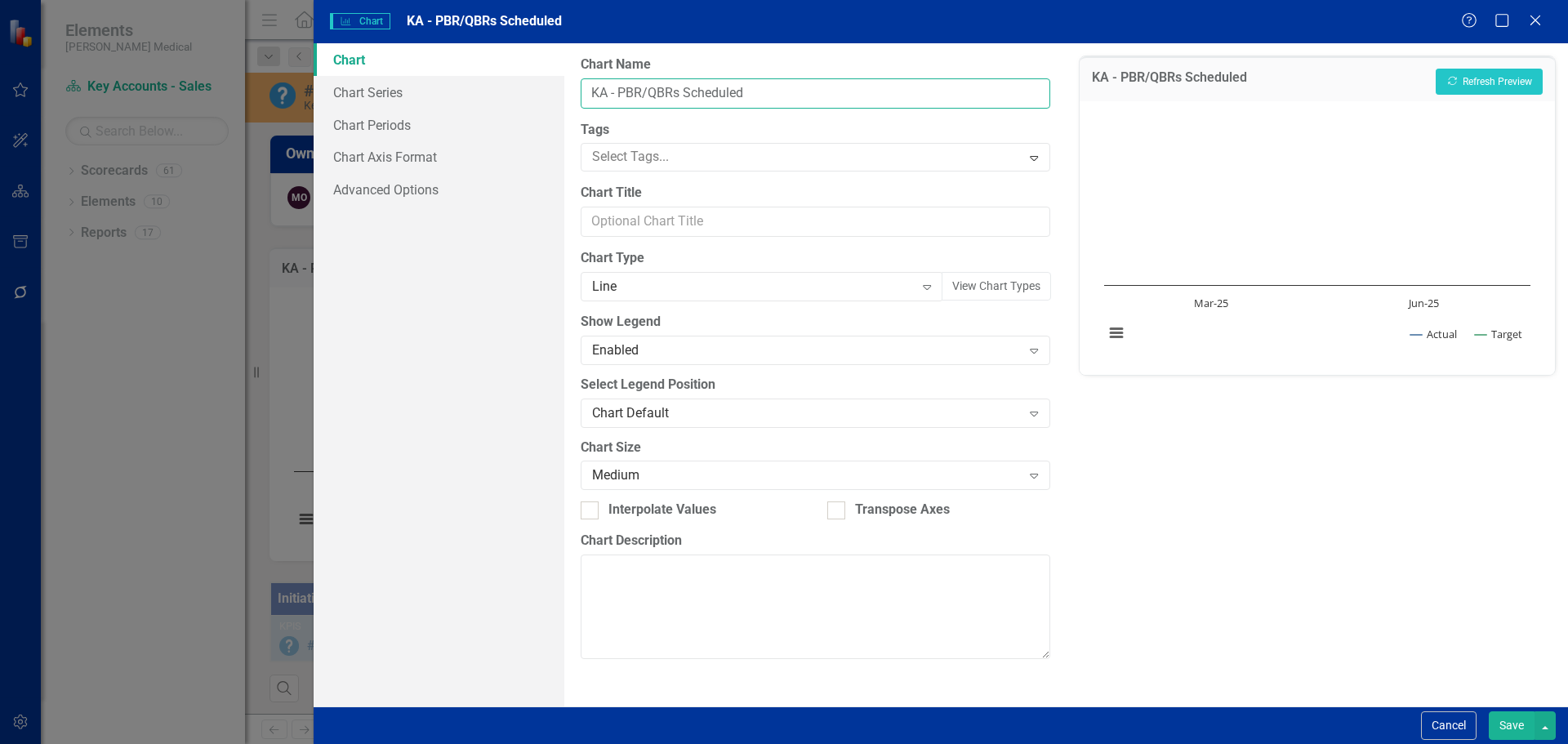
click at [759, 95] on input "KA - PBR/QBRs Scheduled" at bounding box center [816, 94] width 469 height 31
drag, startPoint x: 799, startPoint y: 88, endPoint x: 548, endPoint y: 87, distance: 251.0
click at [548, 87] on div "Chart Chart Series Chart Periods Chart Axis Format Advanced Options From this p…" at bounding box center [940, 375] width 1254 height 663
paste input "# of PBR/QBR's Future"
type input "# of PBR/QBR's Future Scheduled"
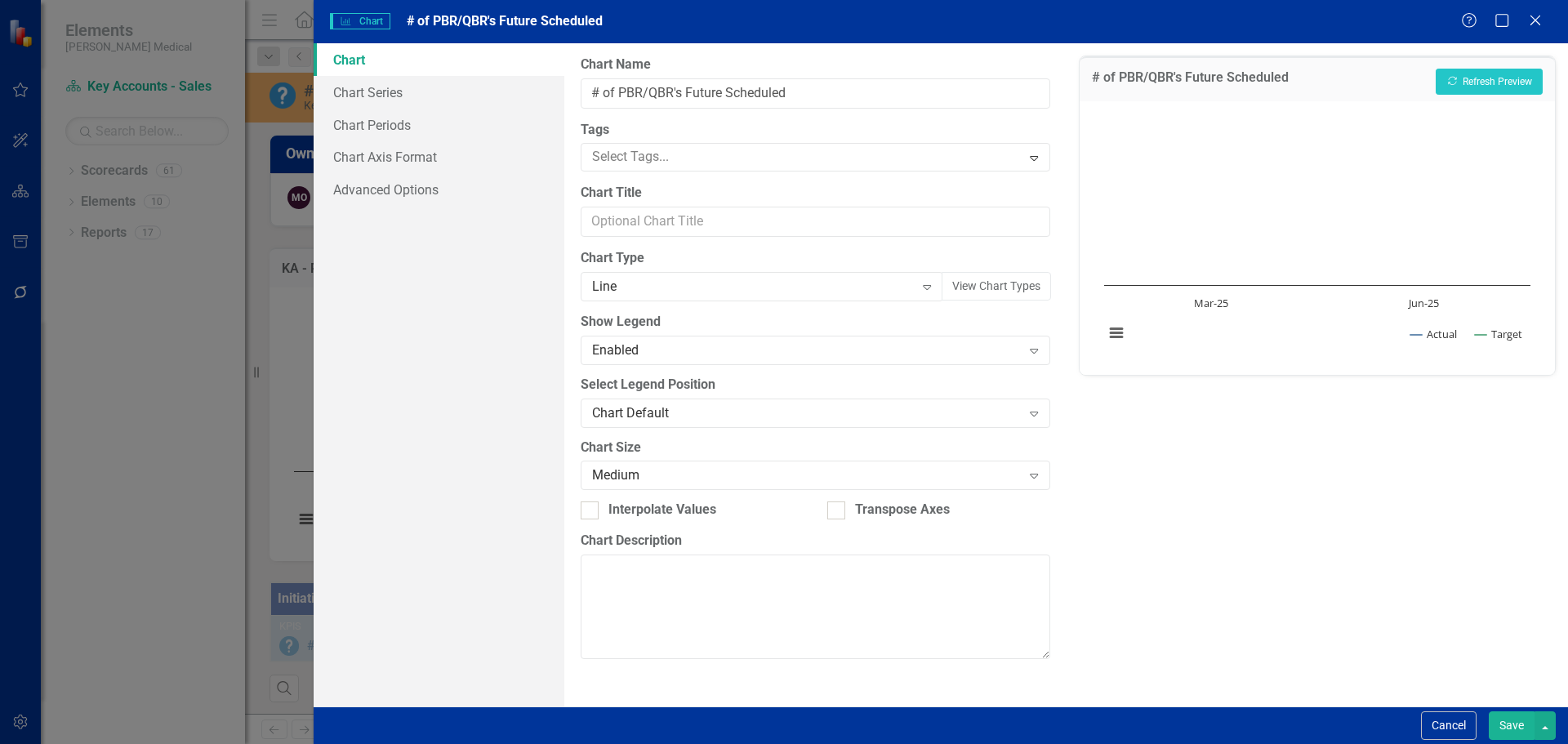
click at [1502, 725] on button "Save" at bounding box center [1511, 726] width 46 height 29
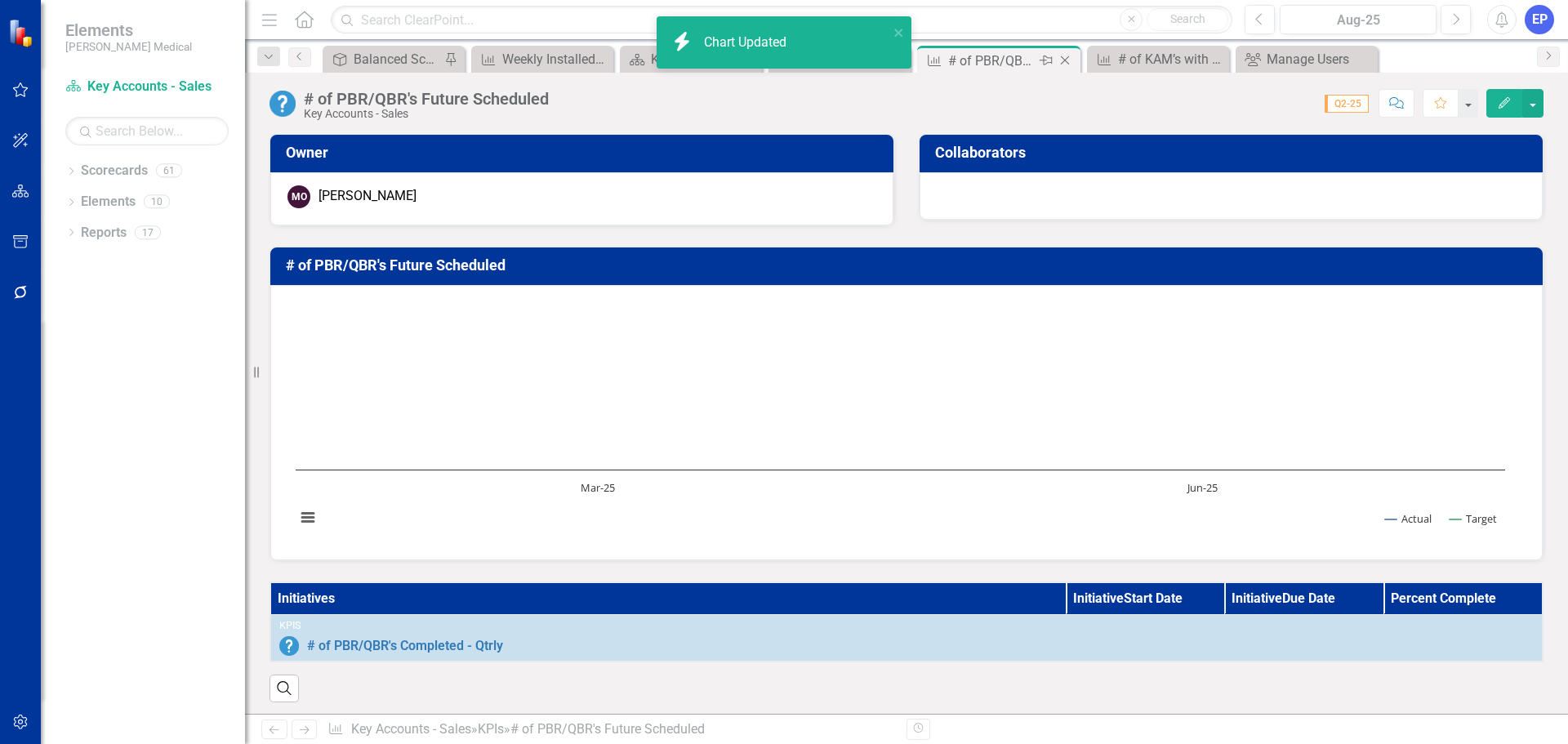
click at [1069, 62] on icon "Close" at bounding box center [1065, 60] width 17 height 13
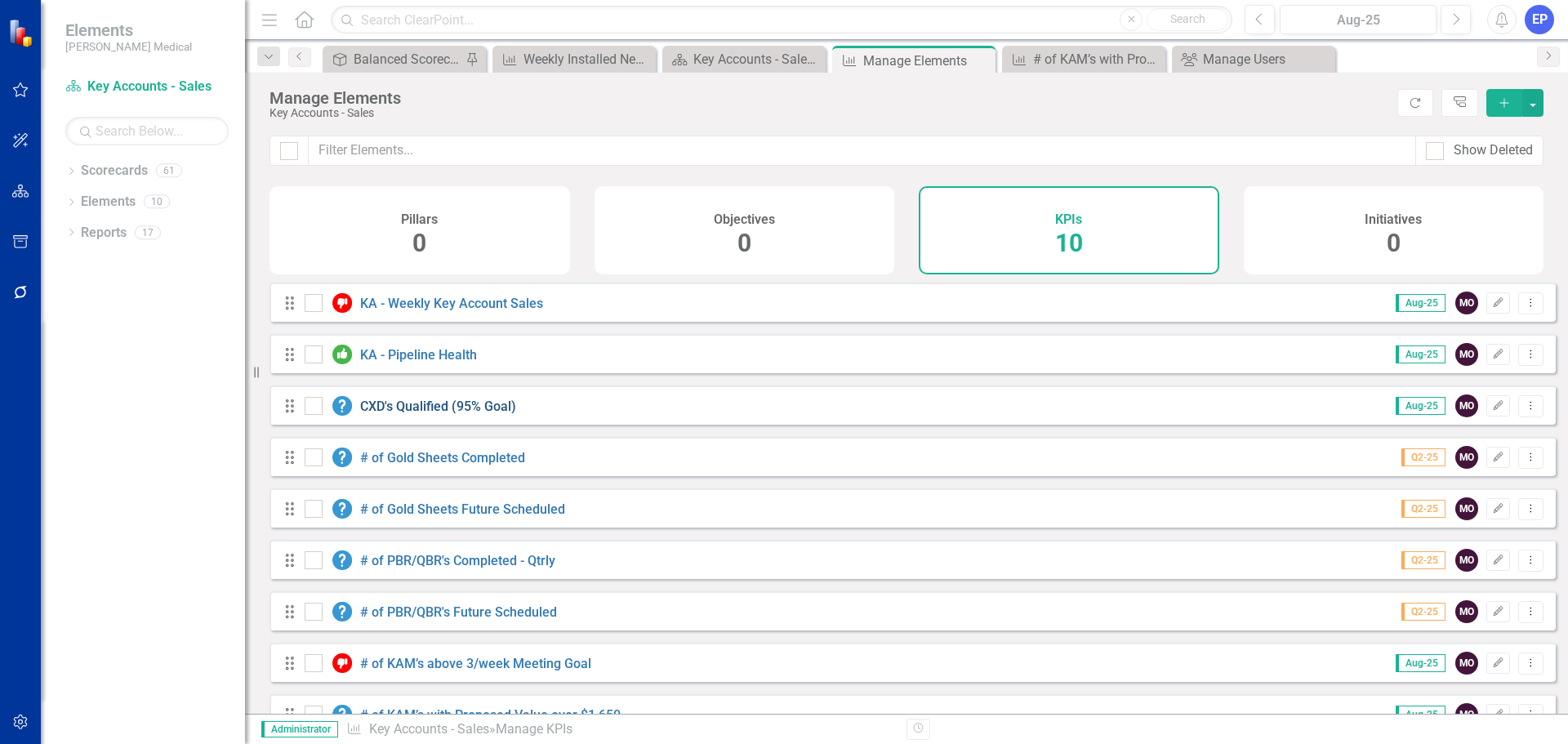
click at [446, 413] on link "CXD's Qualified (95% Goal)" at bounding box center [438, 406] width 156 height 16
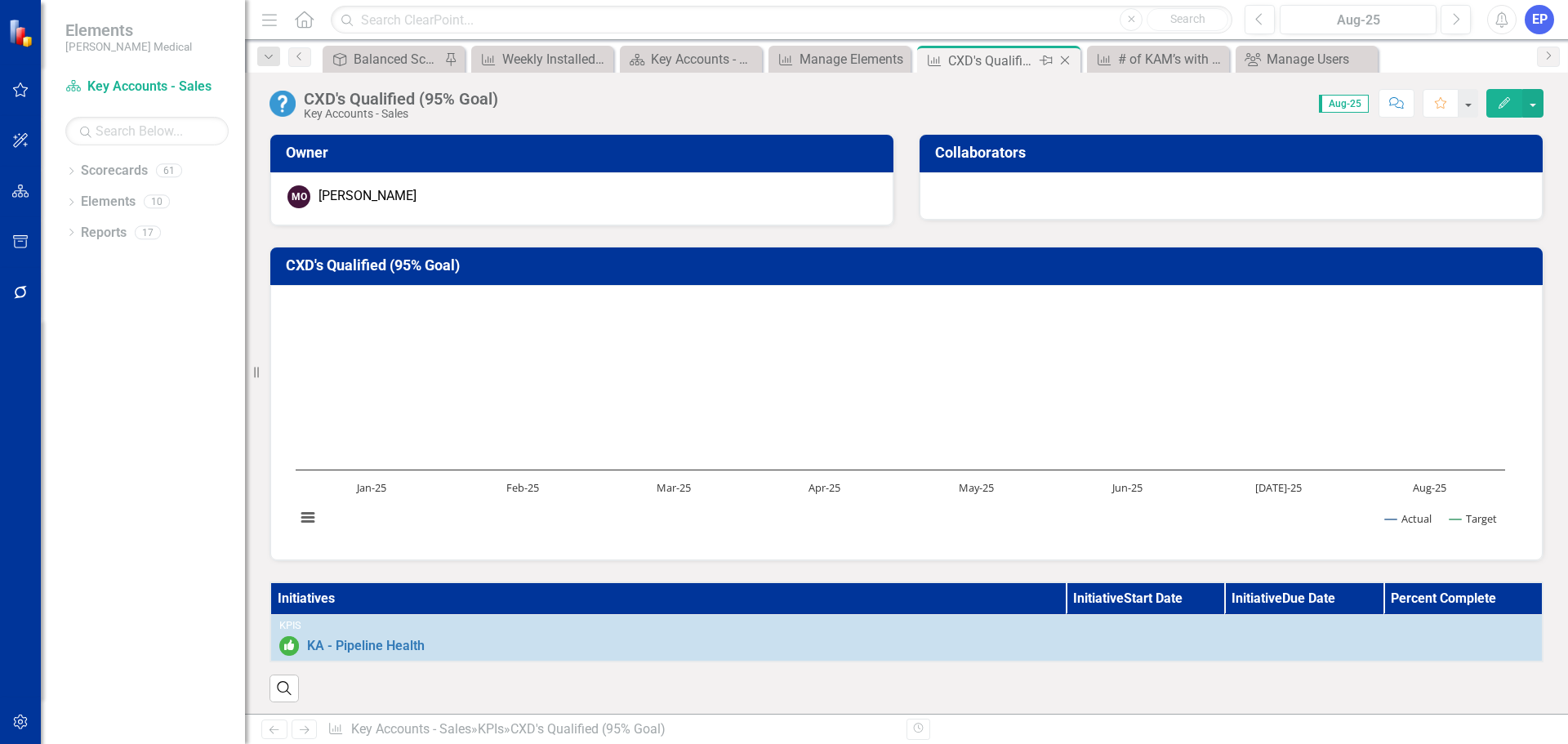
click at [1067, 58] on icon "Close" at bounding box center [1065, 60] width 17 height 13
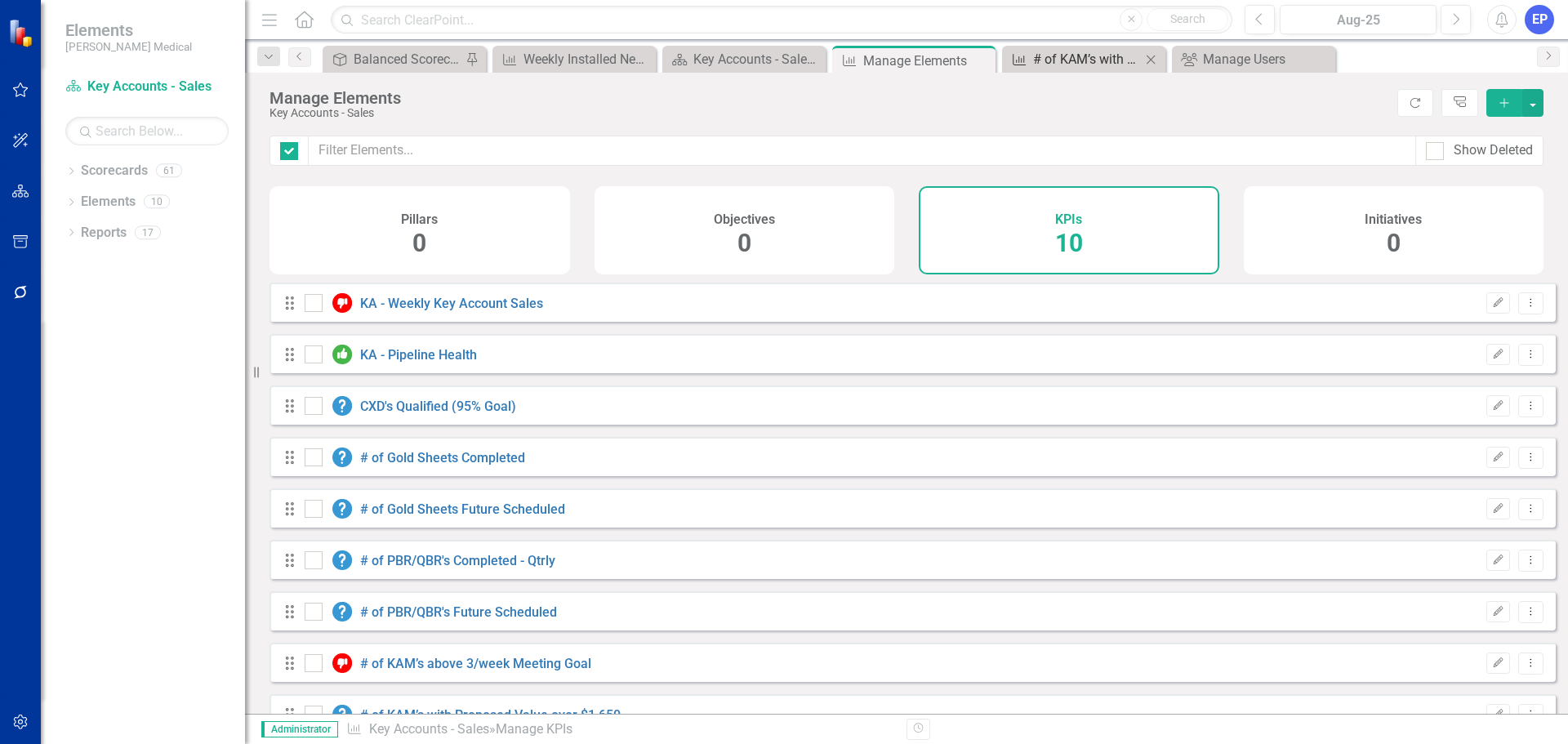
checkbox input "false"
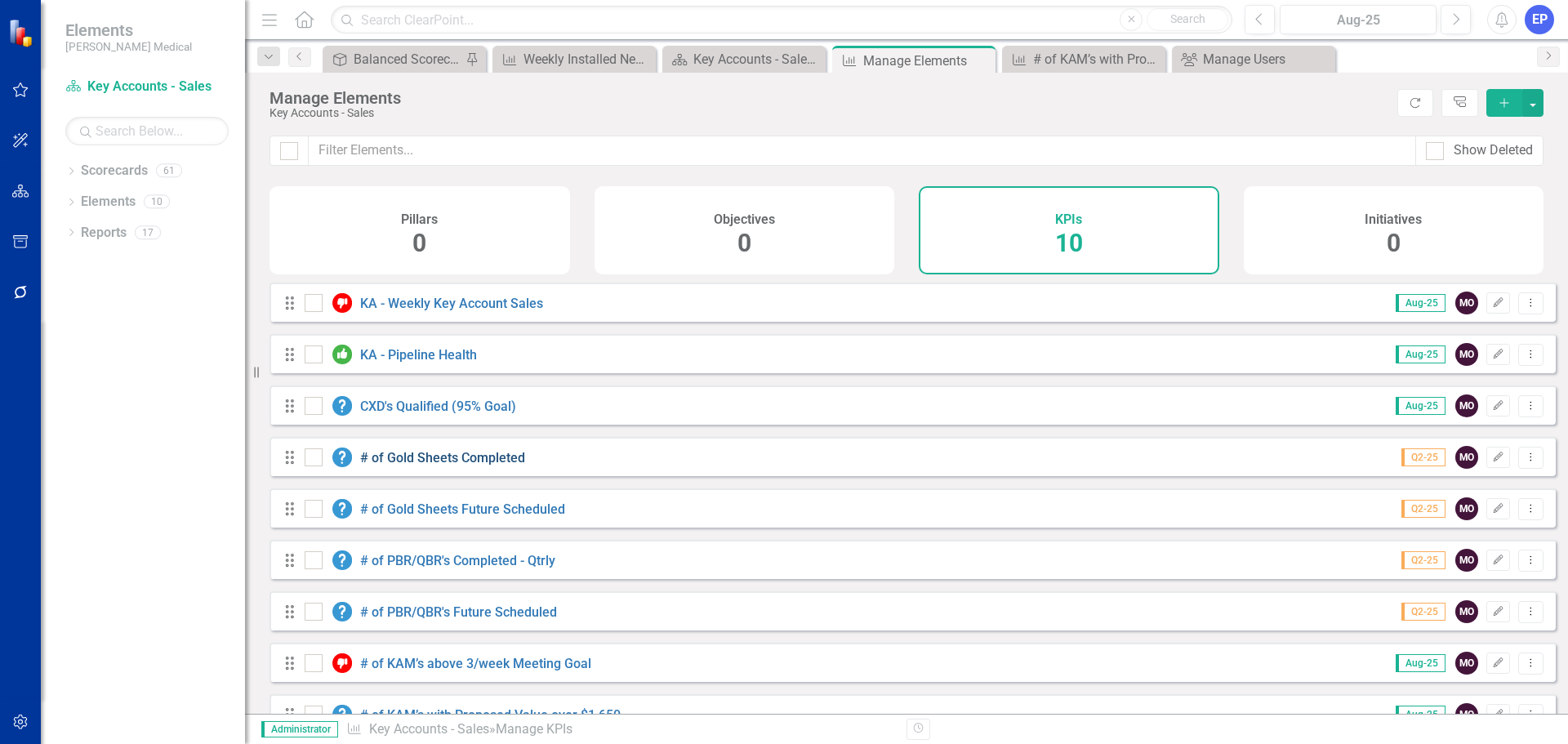
click at [404, 466] on link "# of Gold Sheets Completed" at bounding box center [443, 458] width 165 height 16
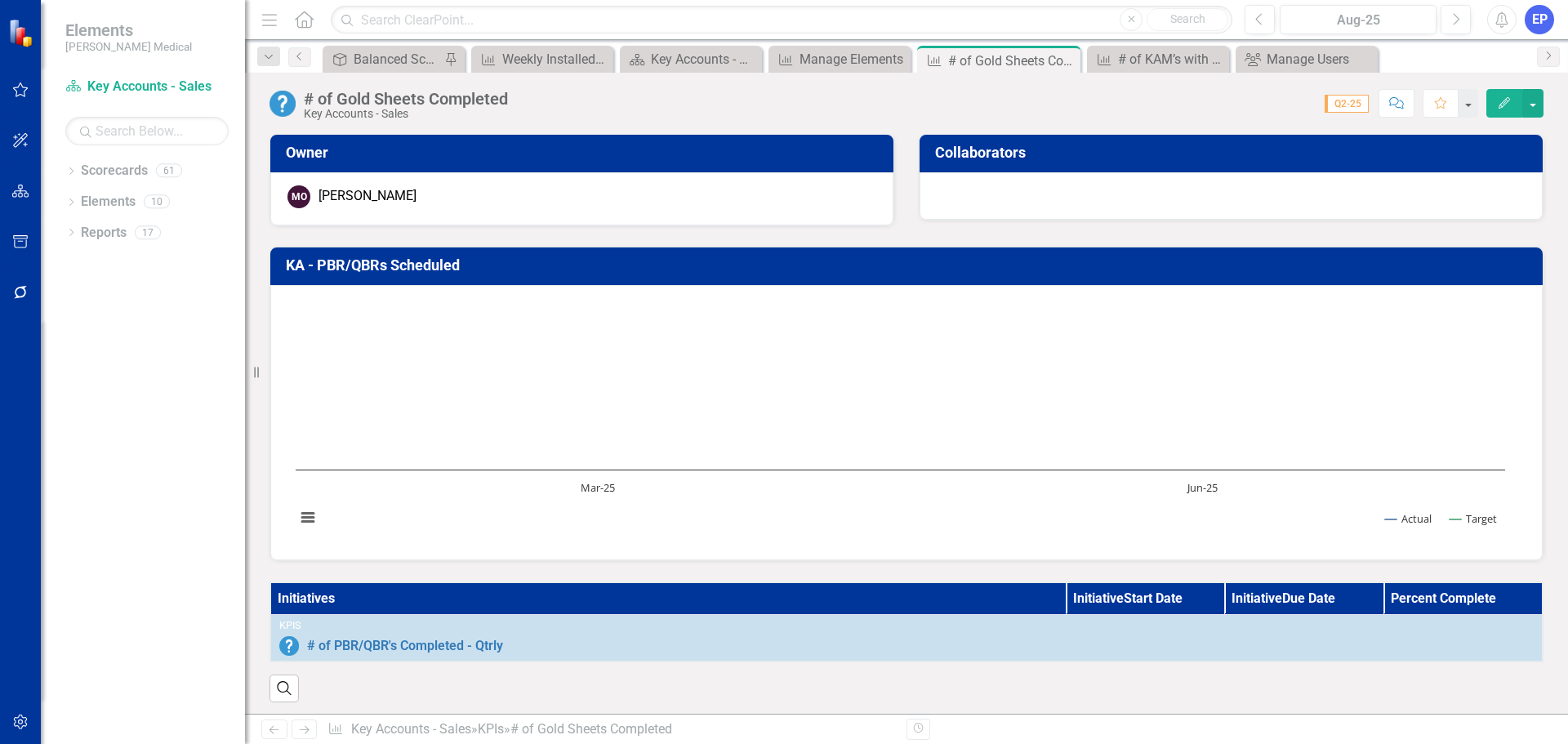
click at [425, 106] on div "# of Gold Sheets Completed" at bounding box center [405, 99] width 204 height 18
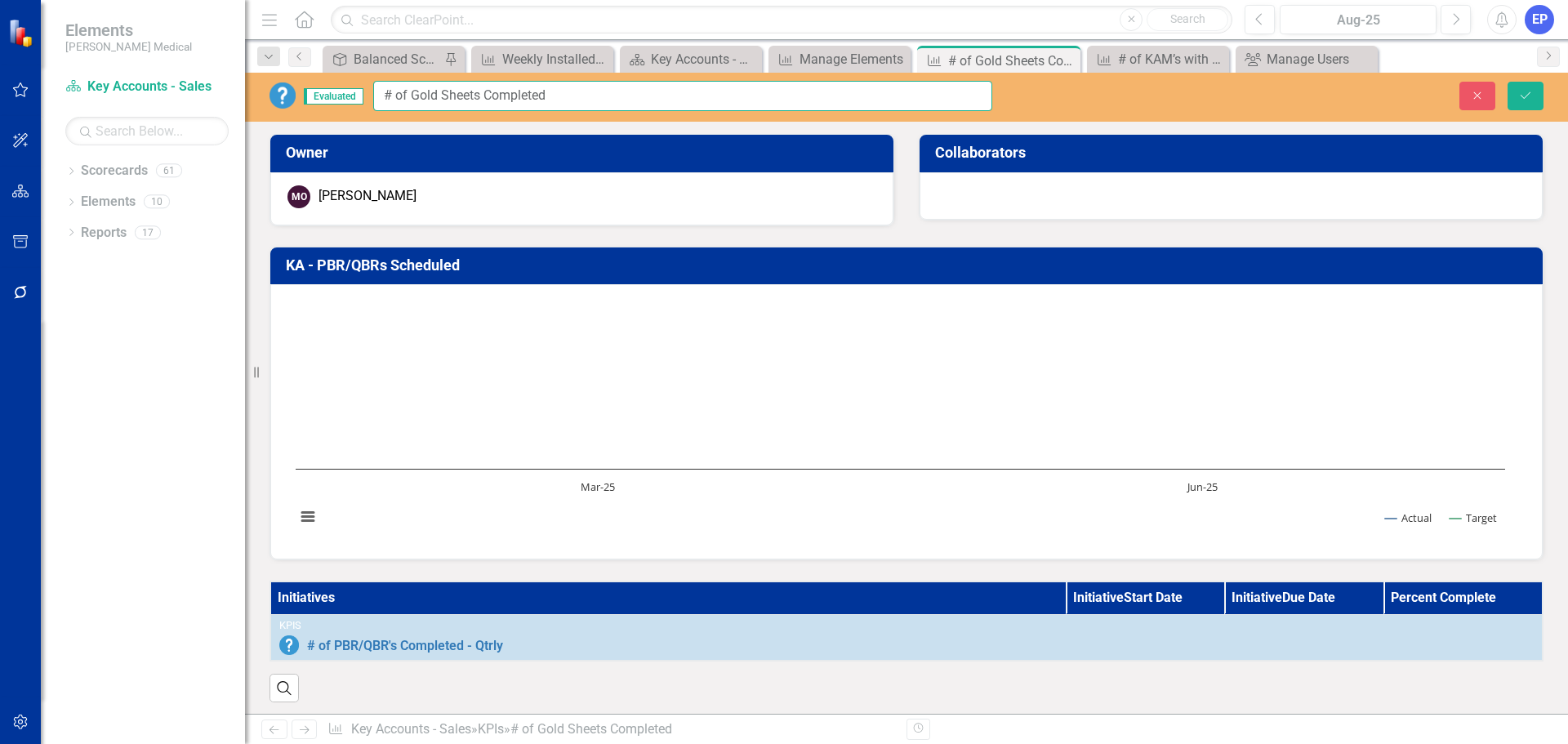
click at [429, 95] on input "# of Gold Sheets Completed" at bounding box center [682, 95] width 619 height 31
click at [1474, 88] on button "Close" at bounding box center [1477, 95] width 36 height 29
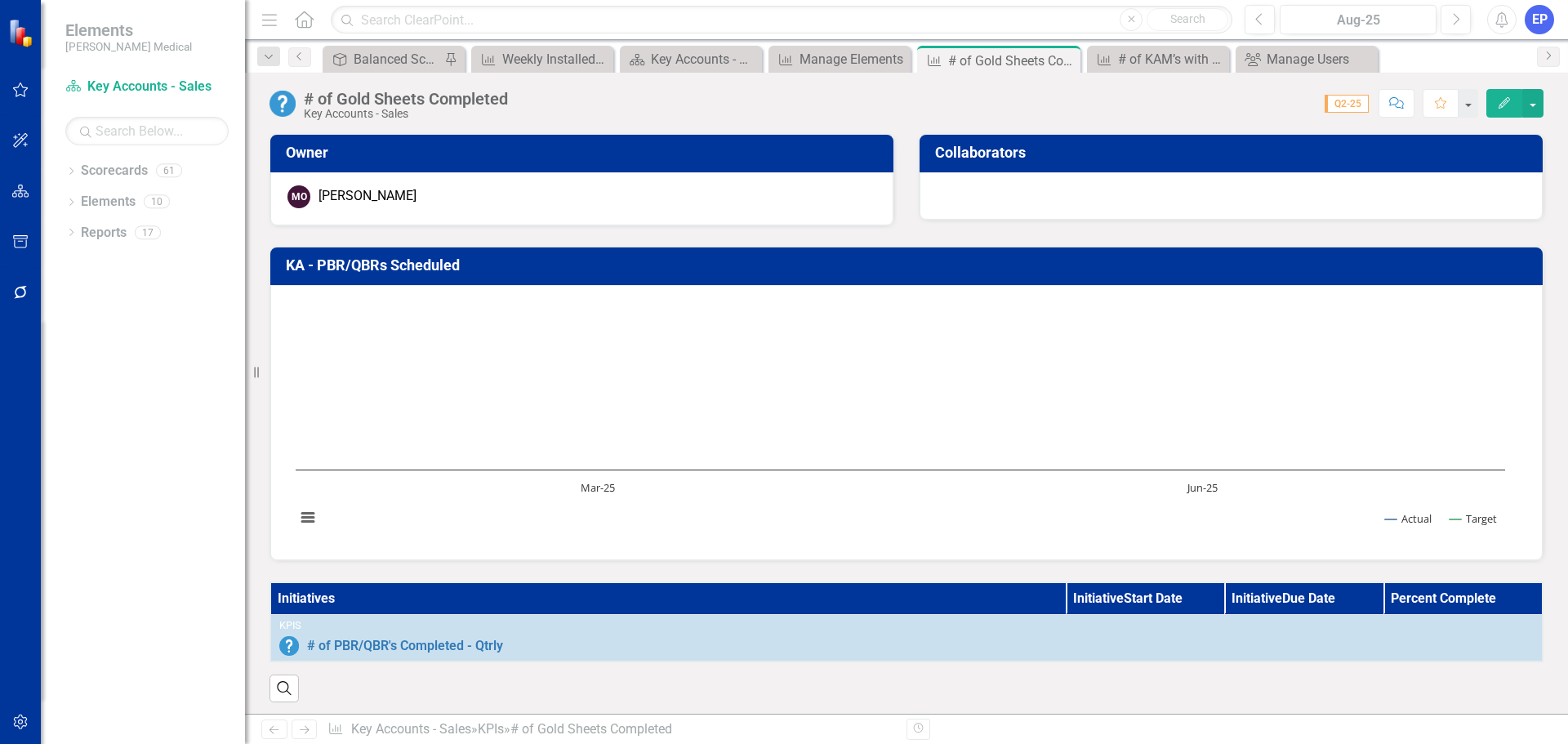
click at [415, 271] on h3 "KA - PBR/QBRs Scheduled" at bounding box center [909, 265] width 1247 height 17
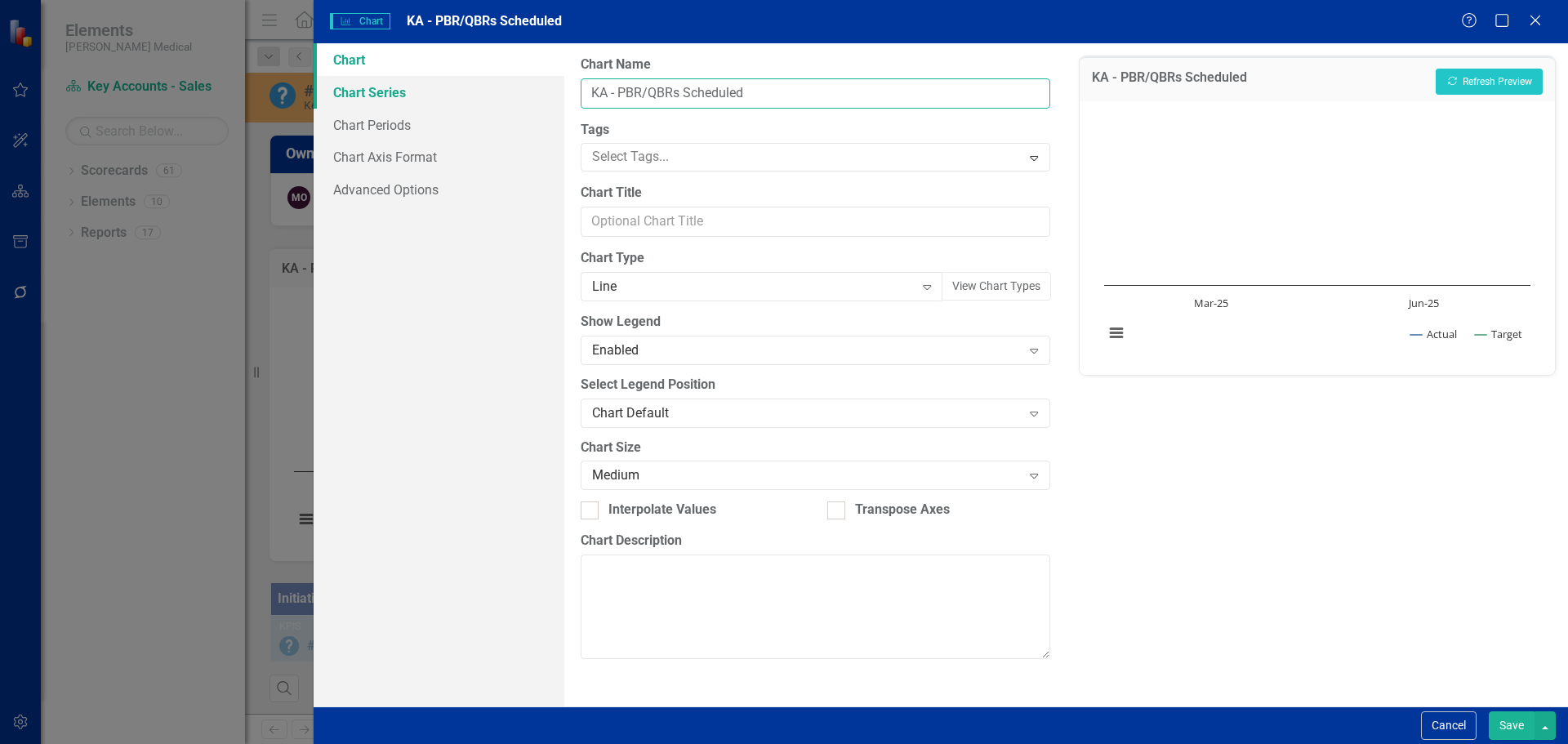
drag, startPoint x: 862, startPoint y: 95, endPoint x: 503, endPoint y: 86, distance: 359.1
click at [503, 86] on div "Chart Chart Series Chart Periods Chart Axis Format Advanced Options From this p…" at bounding box center [940, 375] width 1254 height 663
paste input "# of Gold Sheets Complet"
type input "# of Gold Sheets Completed"
click at [1499, 728] on button "Save" at bounding box center [1511, 726] width 46 height 29
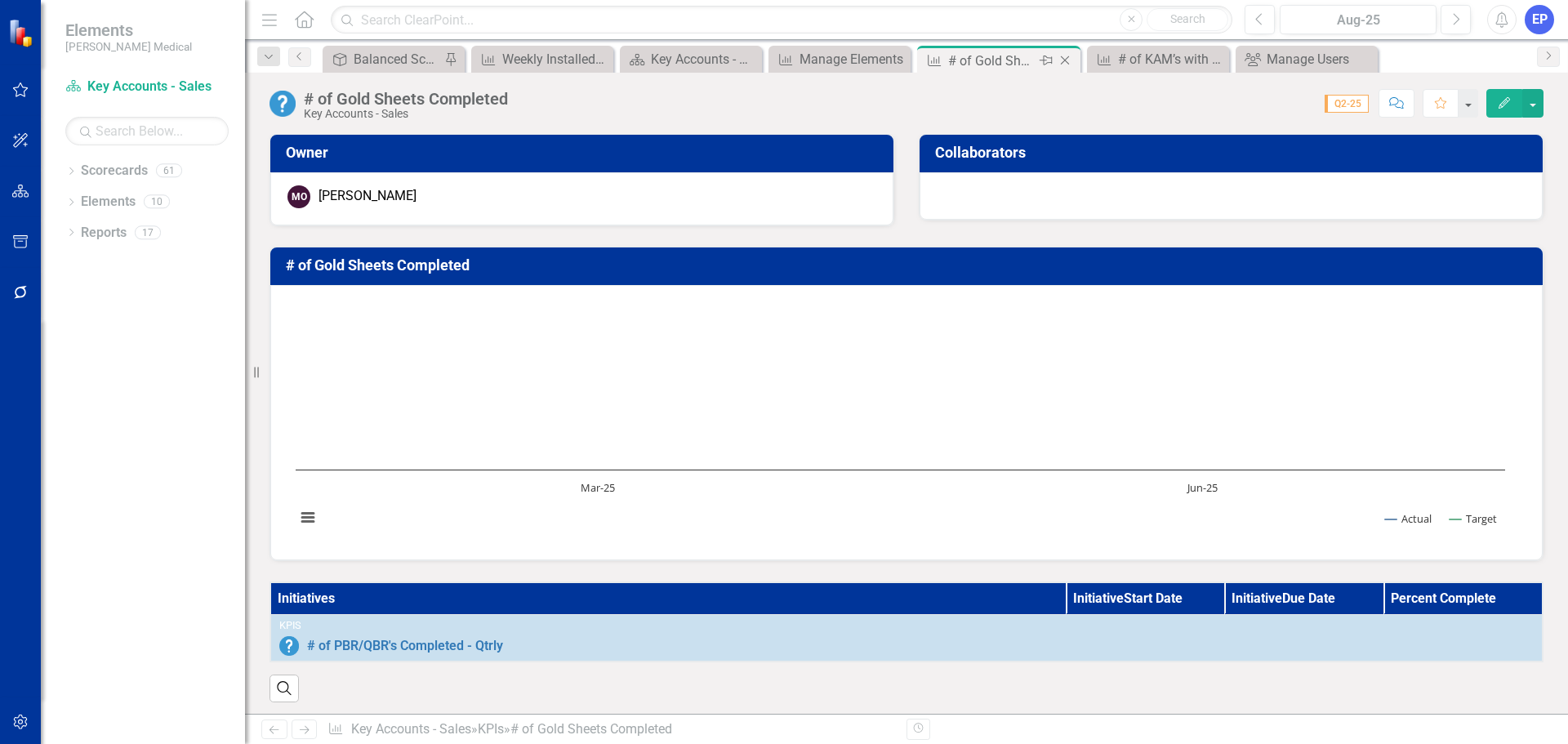
click at [1067, 60] on icon "Close" at bounding box center [1065, 60] width 17 height 13
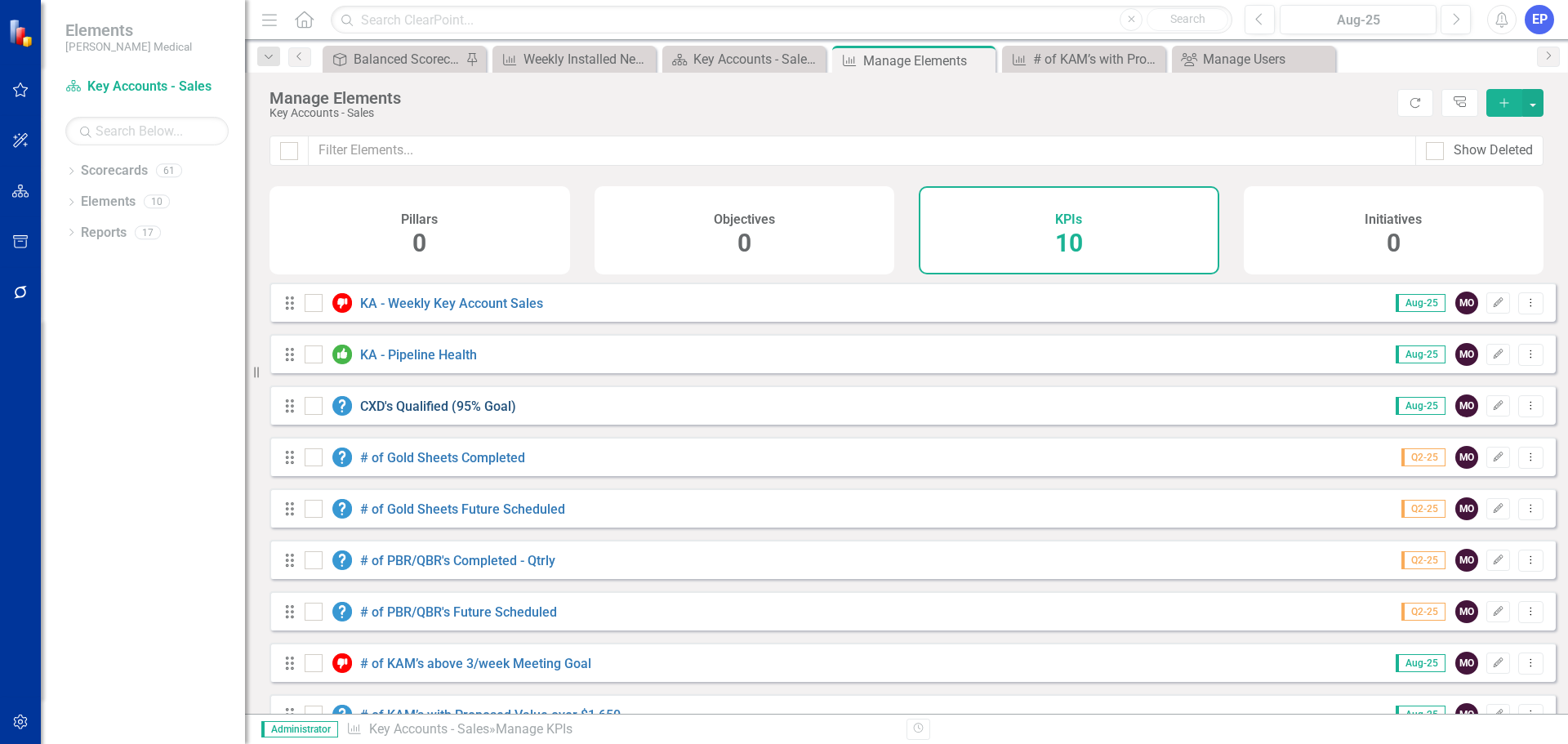
click at [450, 414] on link "CXD's Qualified (95% Goal)" at bounding box center [438, 406] width 156 height 16
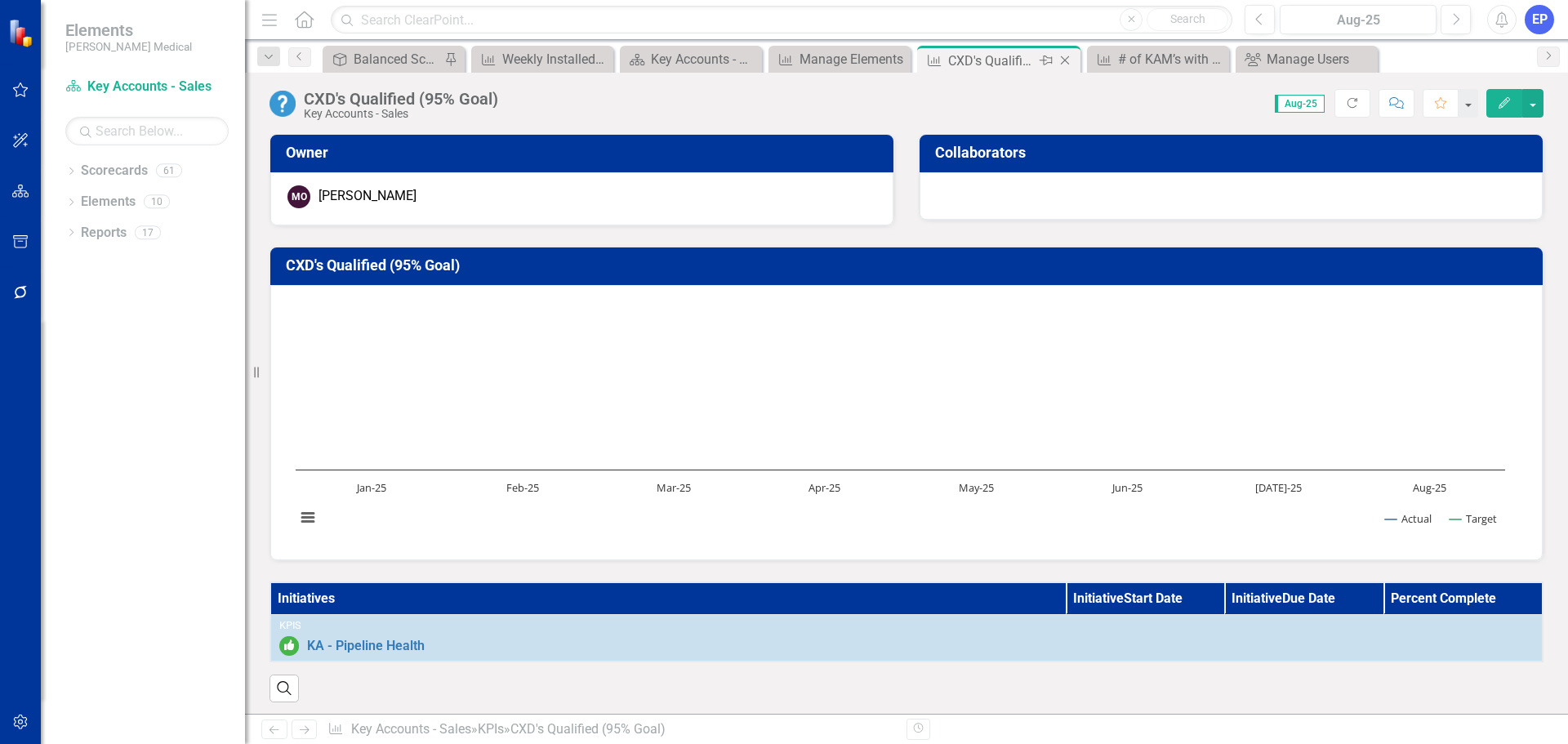
click at [1065, 60] on icon at bounding box center [1065, 60] width 9 height 9
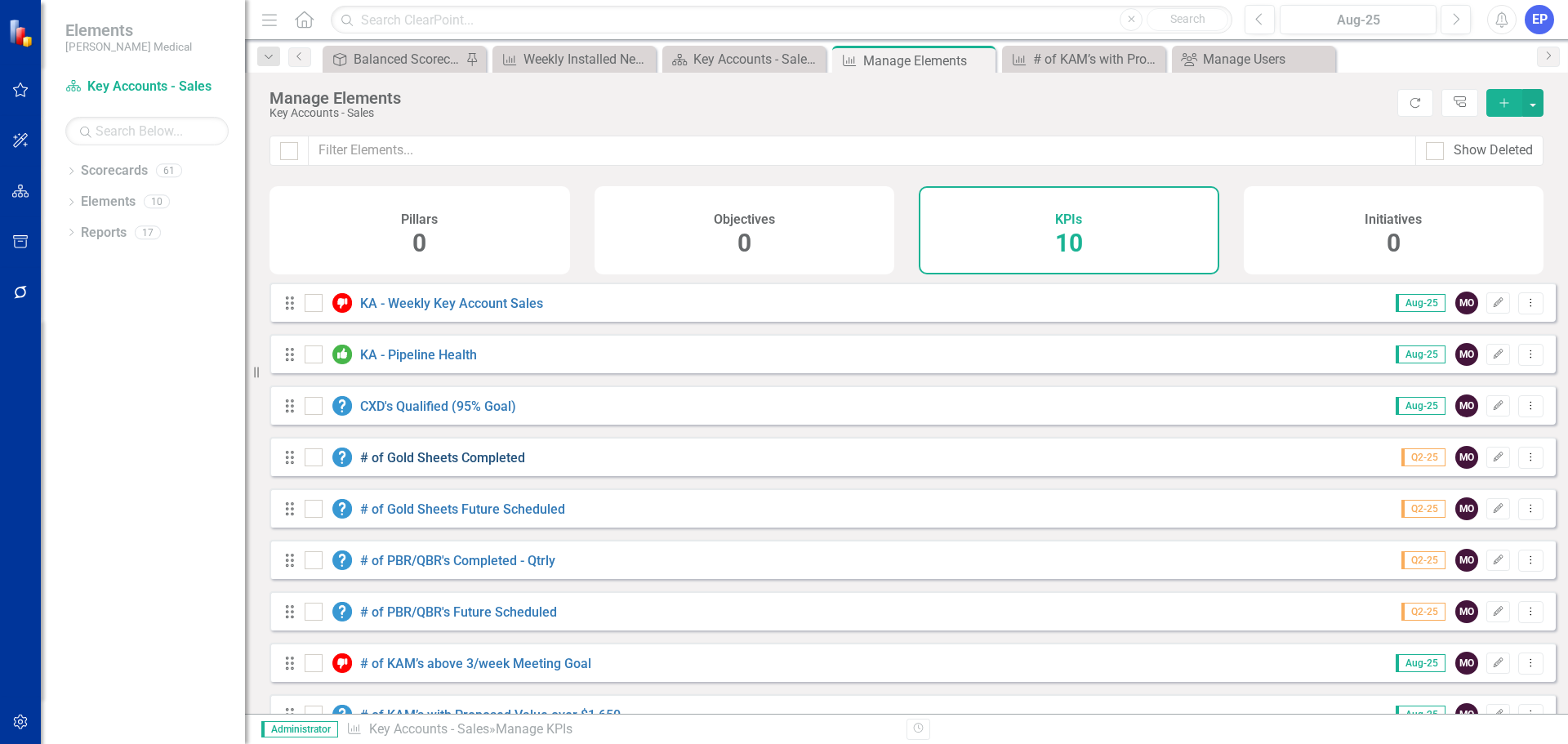
click at [475, 466] on link "# of Gold Sheets Completed" at bounding box center [443, 458] width 165 height 16
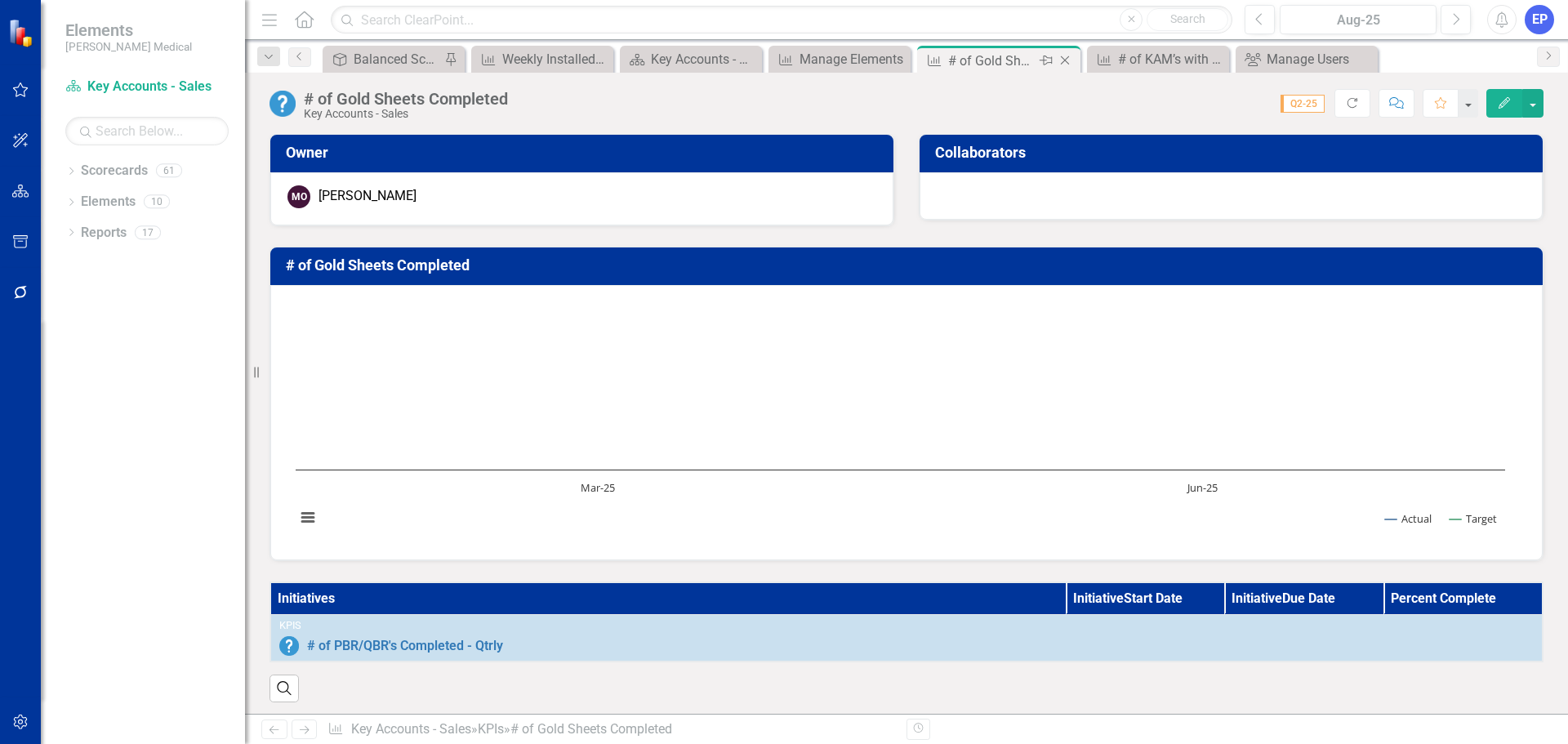
click at [1064, 60] on icon at bounding box center [1065, 60] width 9 height 9
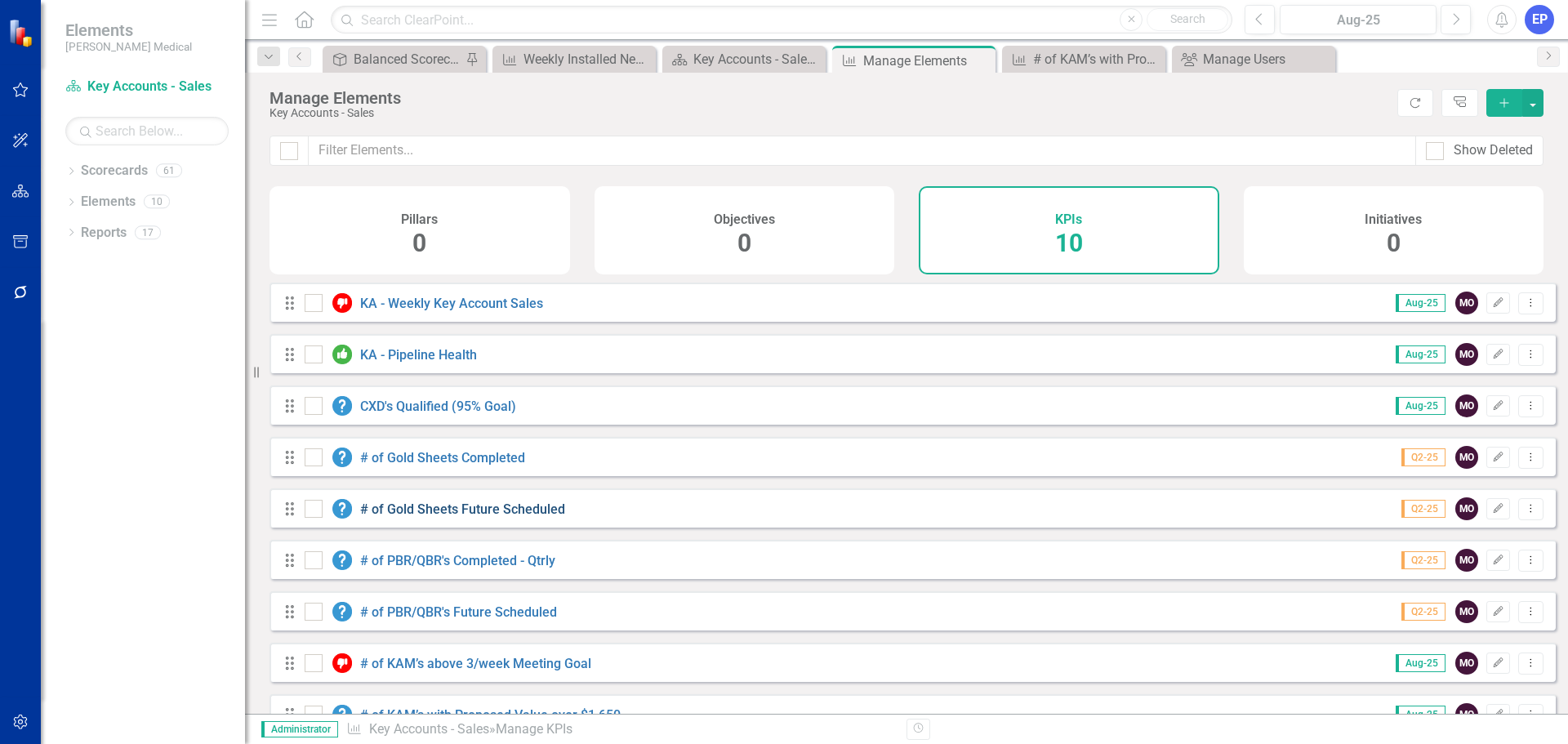
click at [434, 515] on link "# of Gold Sheets Future Scheduled" at bounding box center [463, 509] width 205 height 16
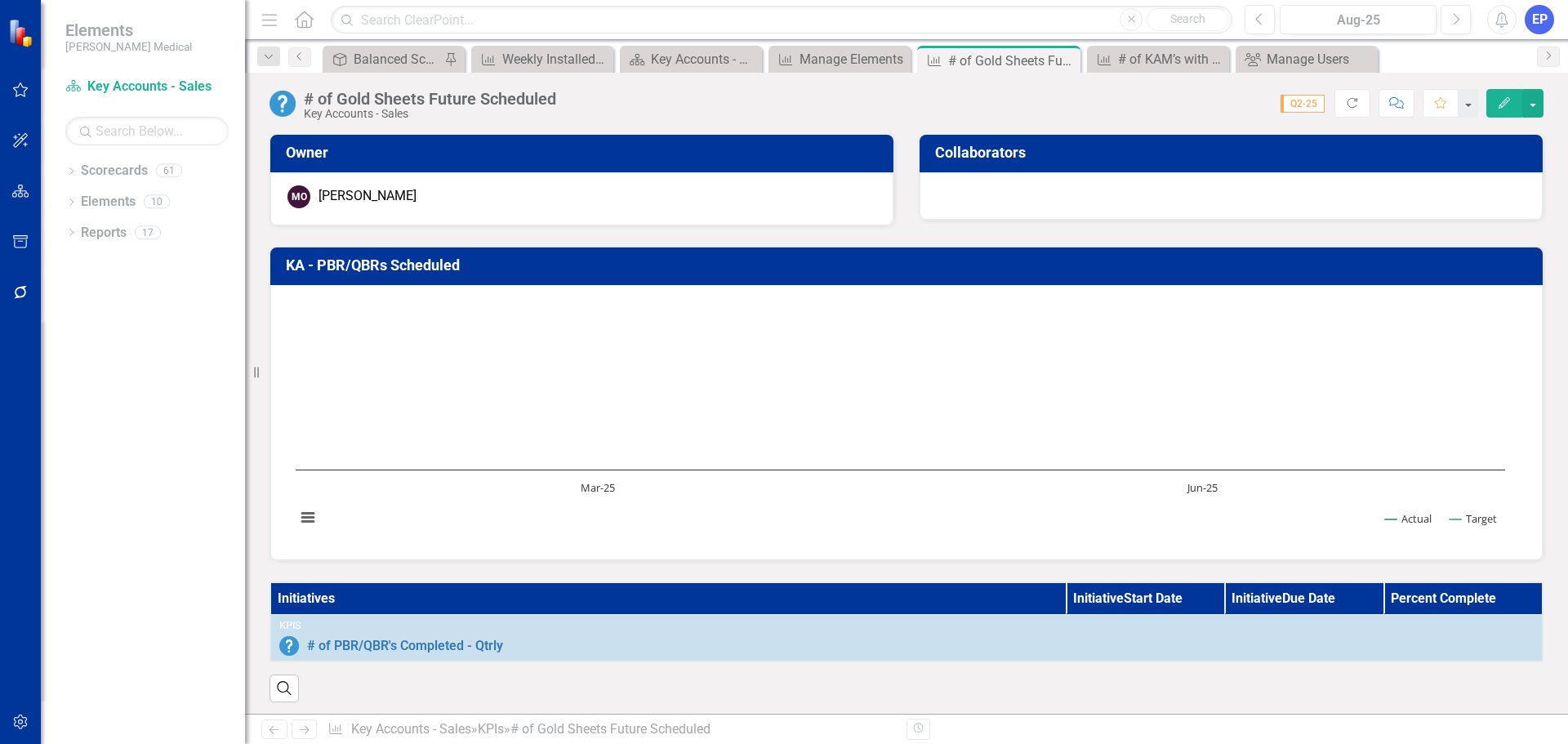
click at [438, 97] on div "# of Gold Sheets Future Scheduled" at bounding box center [430, 99] width 252 height 18
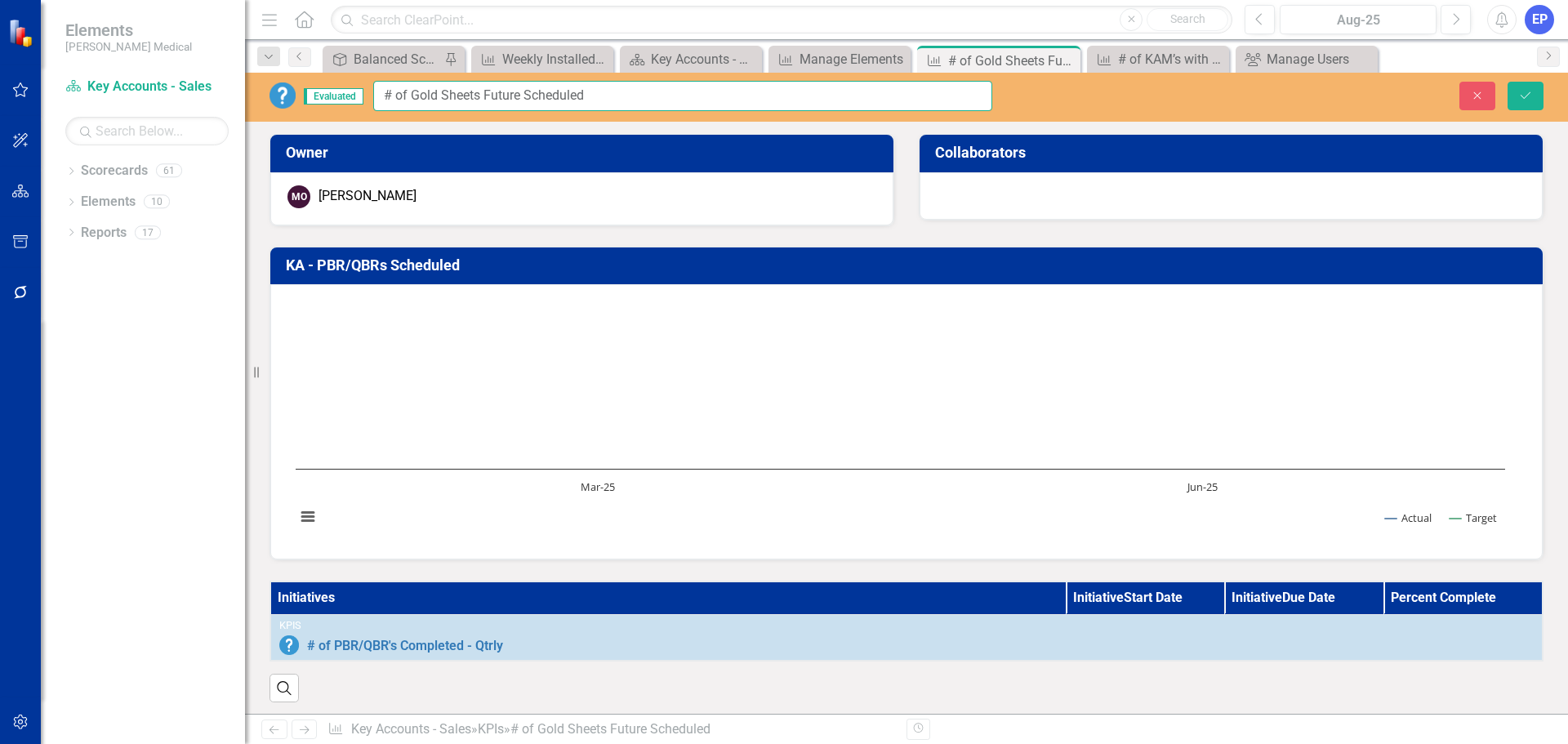
click at [438, 97] on input "# of Gold Sheets Future Scheduled" at bounding box center [682, 95] width 619 height 31
click at [1486, 89] on button "Close" at bounding box center [1477, 95] width 36 height 29
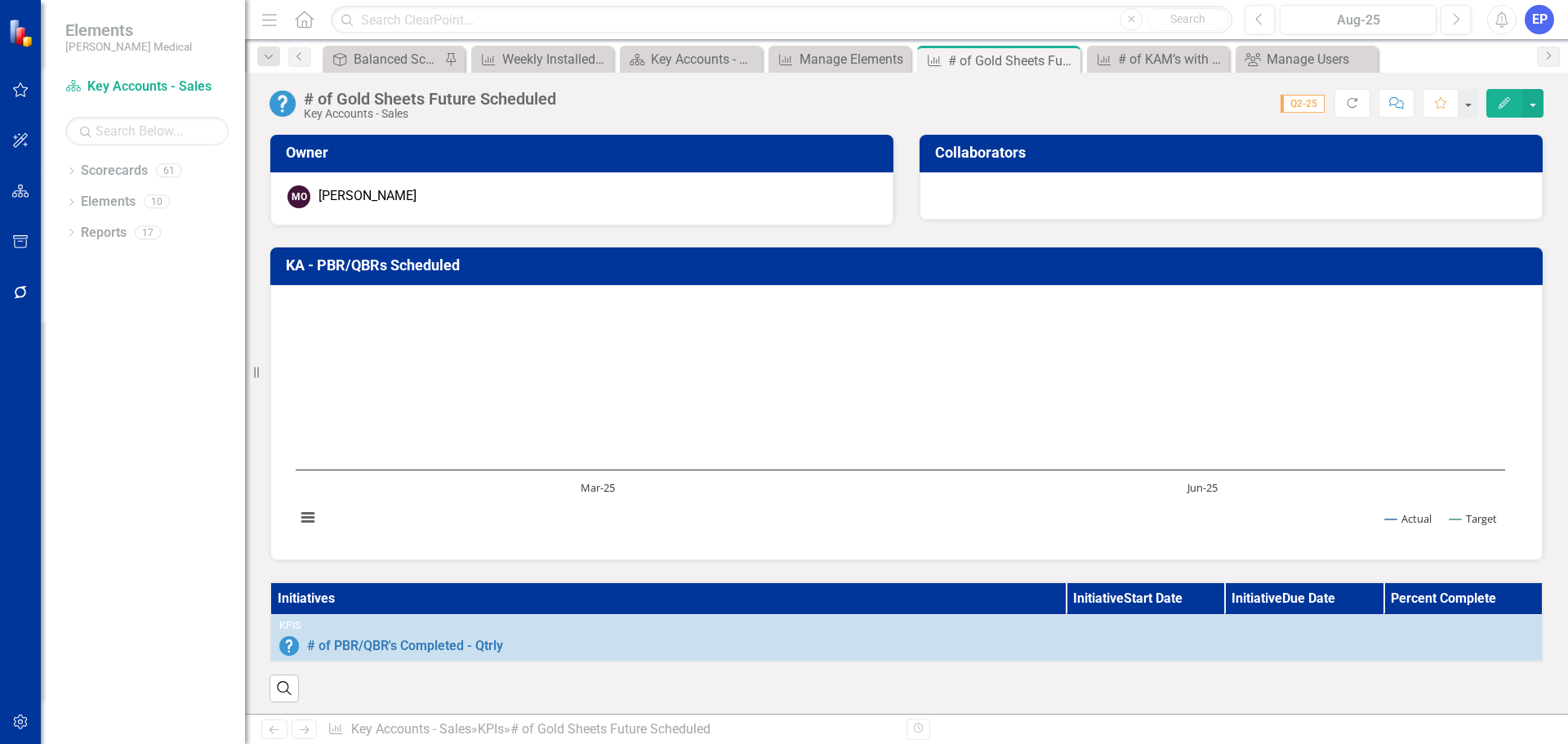
click at [416, 262] on h3 "KA - PBR/QBRs Scheduled" at bounding box center [909, 265] width 1247 height 17
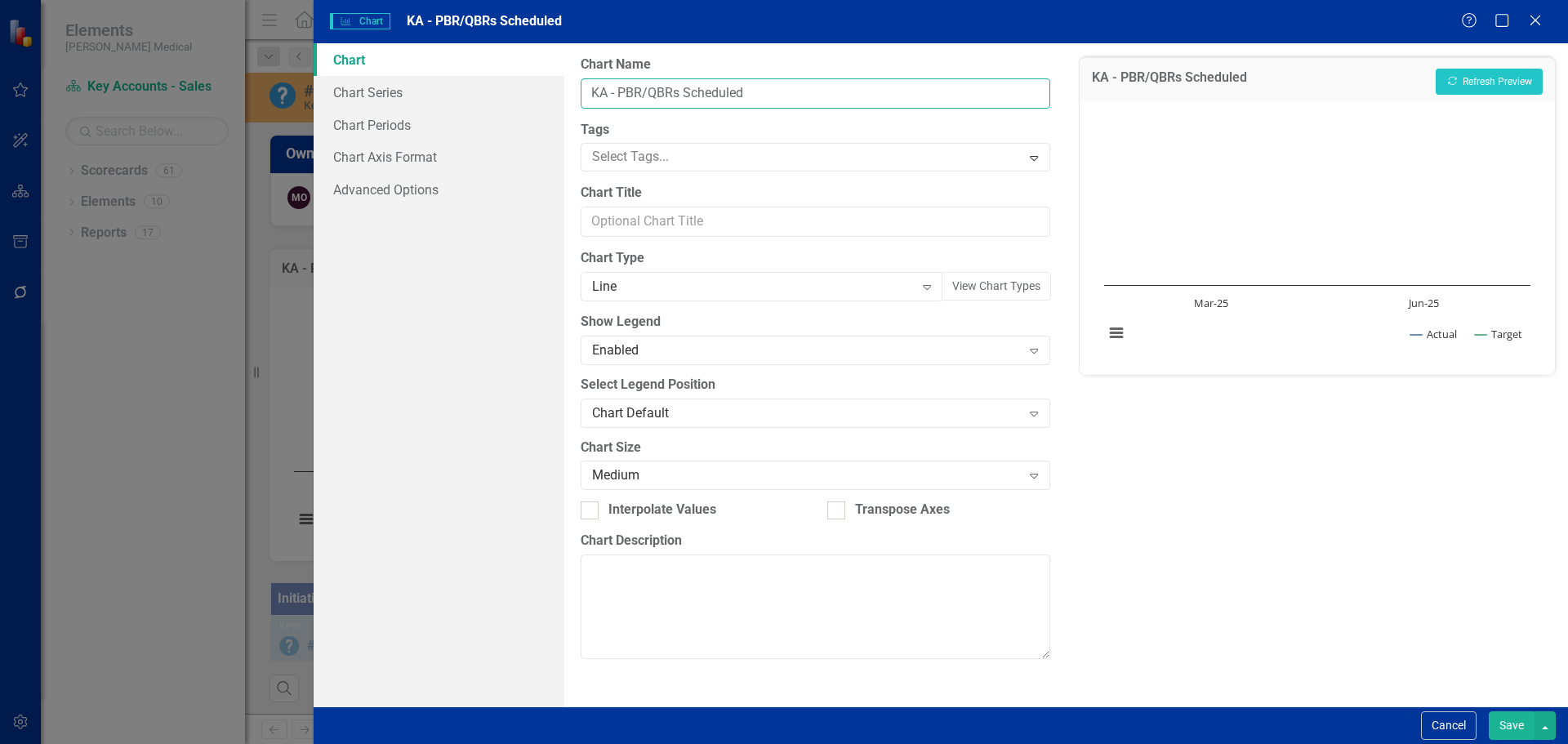
click at [738, 83] on input "KA - PBR/QBRs Scheduled" at bounding box center [816, 94] width 469 height 31
drag, startPoint x: 770, startPoint y: 101, endPoint x: 541, endPoint y: 88, distance: 229.4
click at [541, 88] on div "Chart Chart Series Chart Periods Chart Axis Format Advanced Options From this p…" at bounding box center [940, 375] width 1254 height 663
click at [1434, 718] on button "Cancel" at bounding box center [1448, 726] width 55 height 29
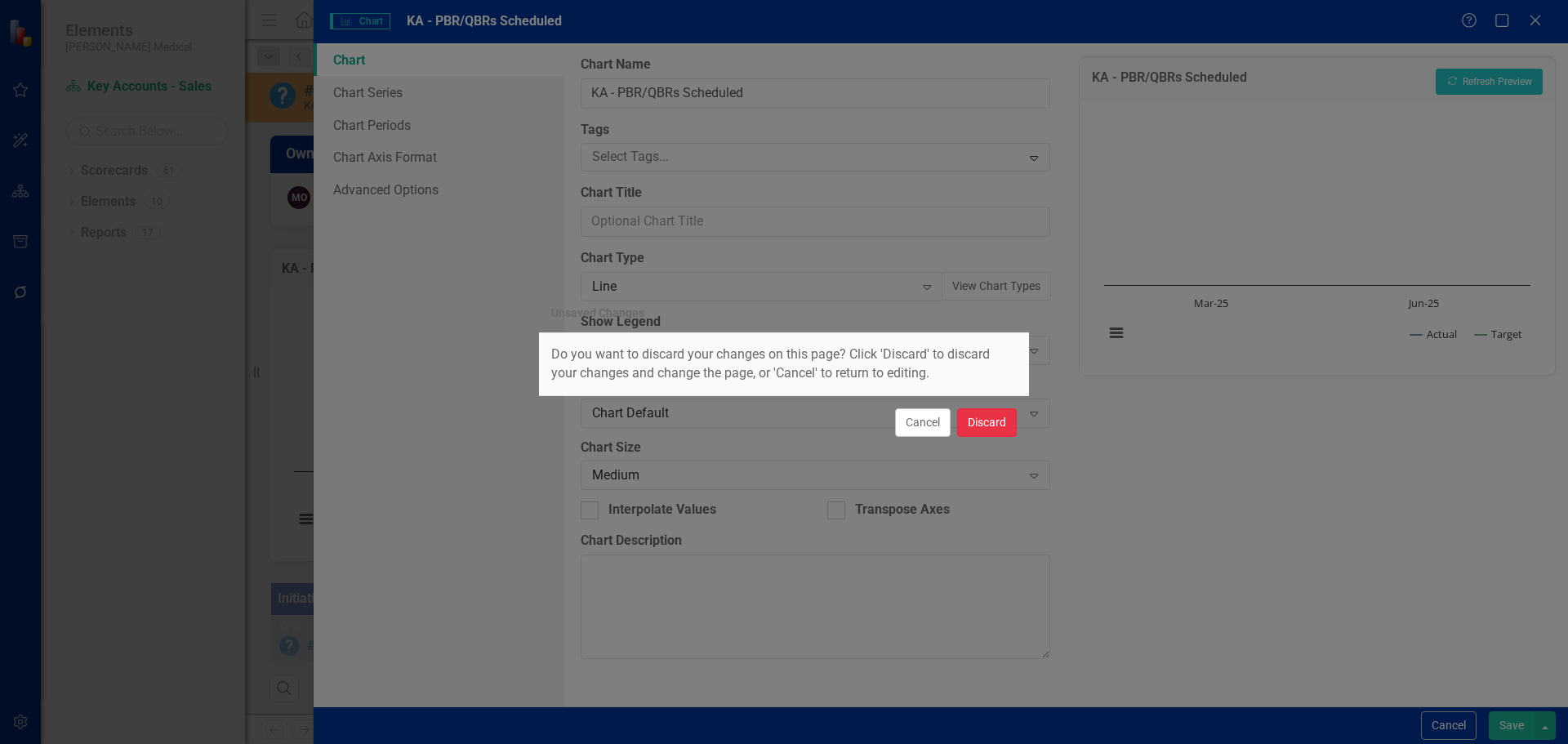
click at [992, 425] on button "Discard" at bounding box center [987, 423] width 60 height 29
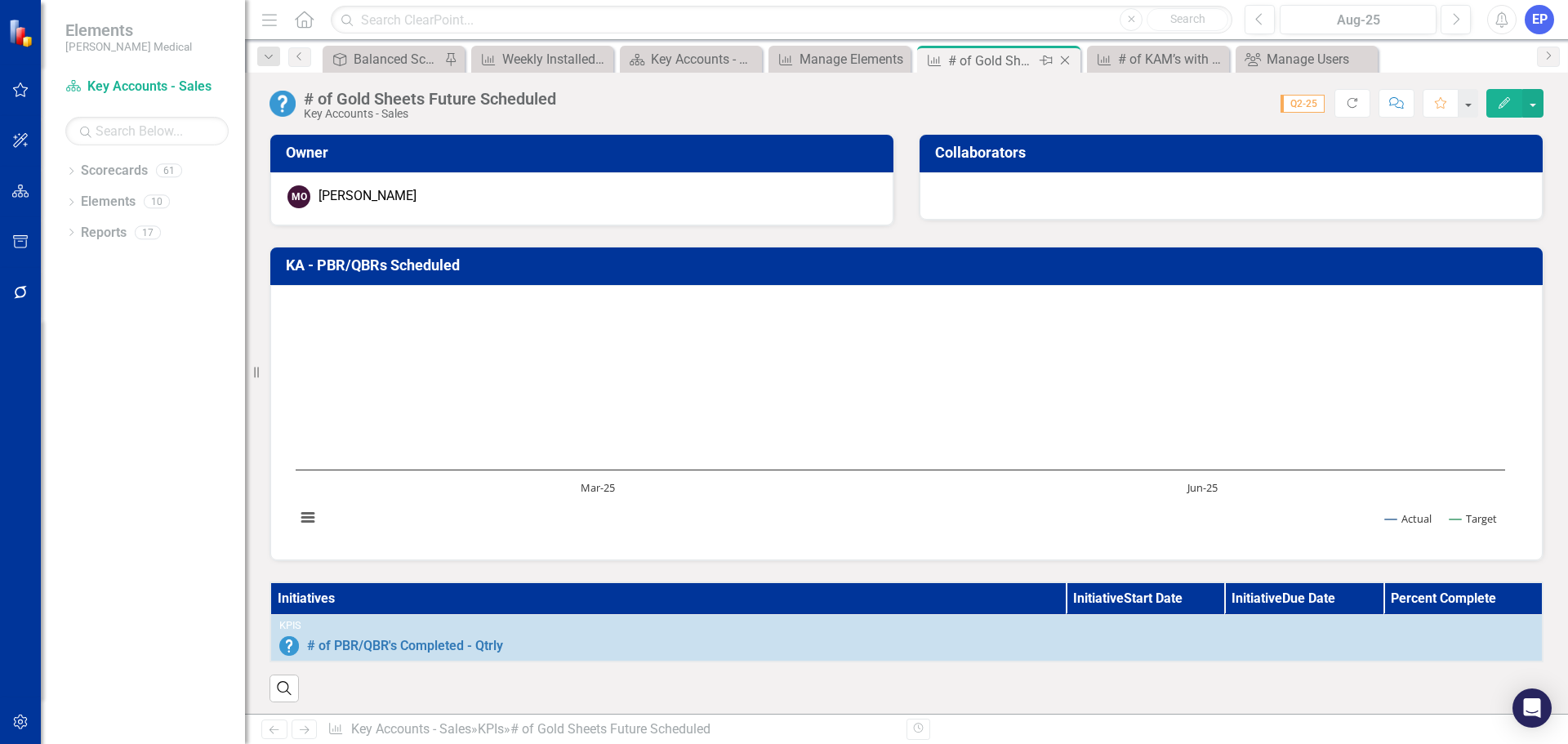
click at [1068, 60] on icon "Close" at bounding box center [1065, 60] width 17 height 13
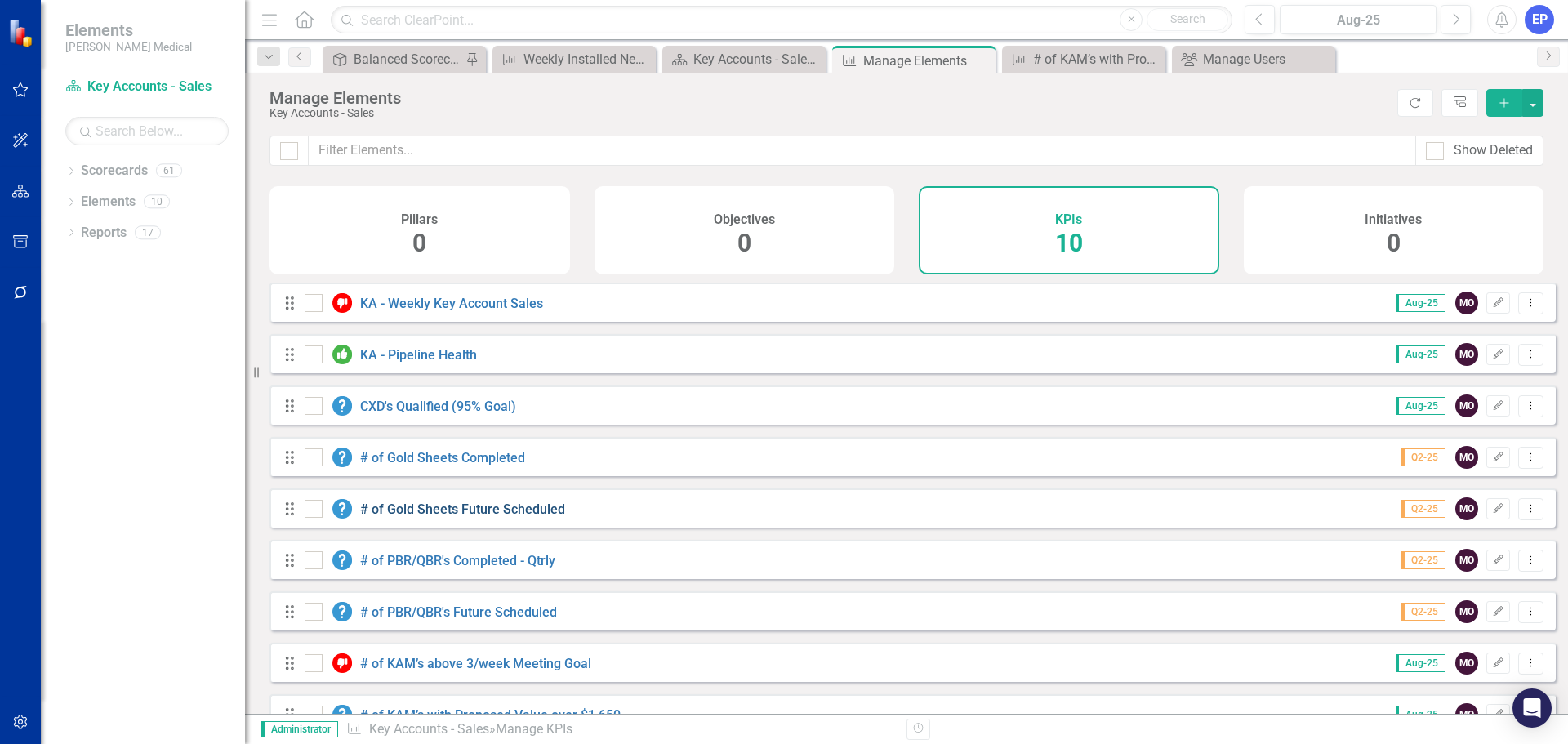
click at [532, 517] on link "# of Gold Sheets Future Scheduled" at bounding box center [463, 509] width 205 height 16
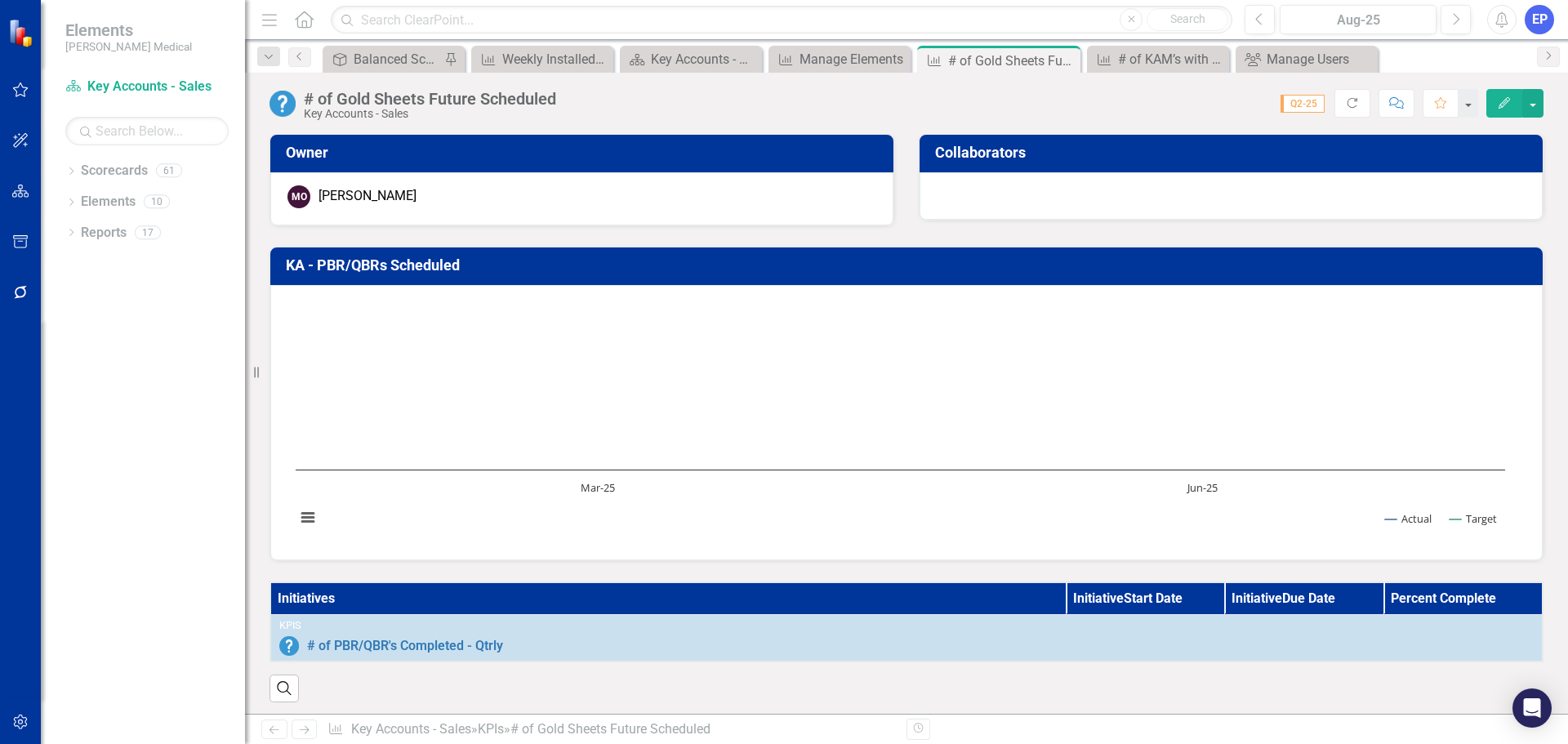
click at [428, 269] on h3 "KA - PBR/QBRs Scheduled" at bounding box center [909, 265] width 1247 height 17
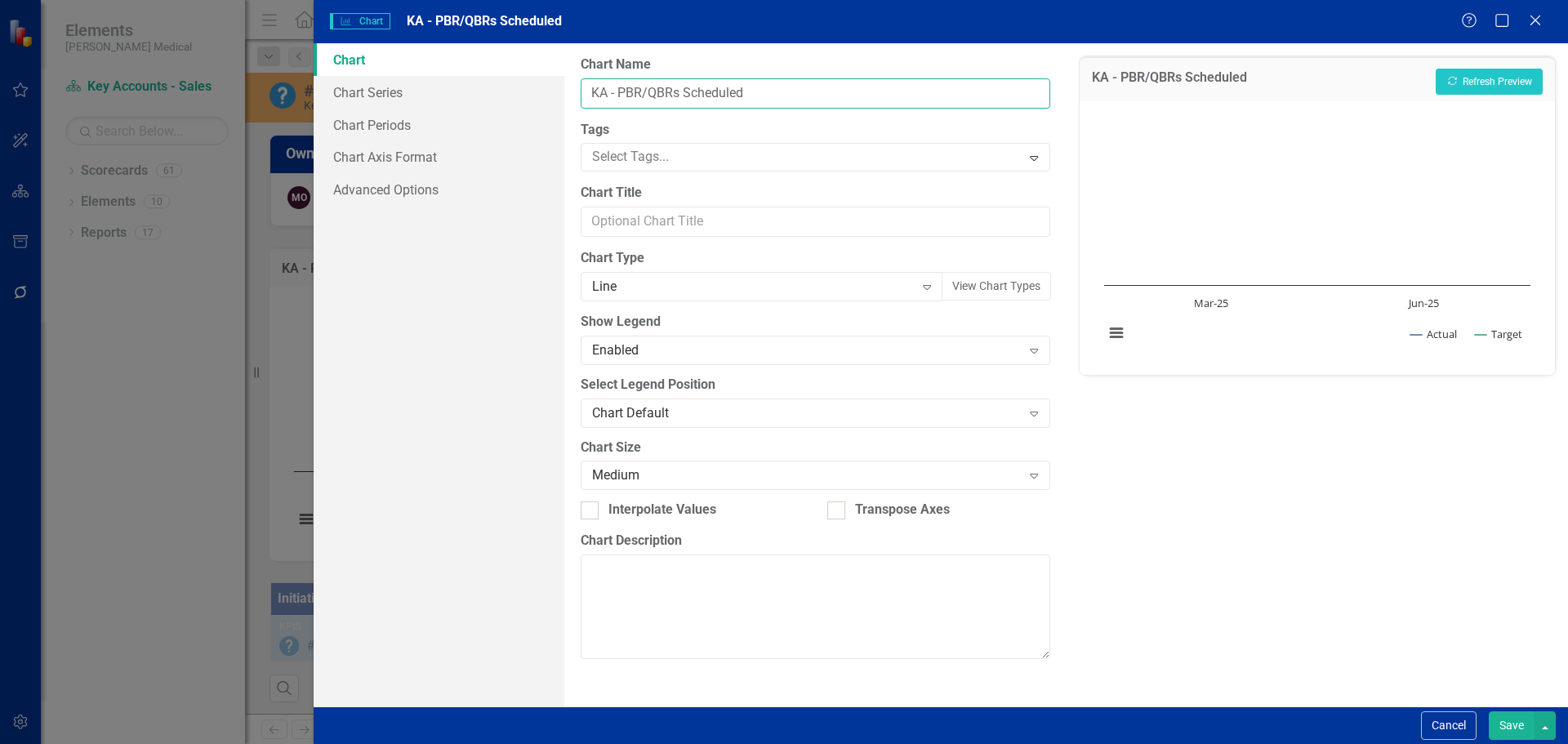
click at [726, 93] on input "KA - PBR/QBRs Scheduled" at bounding box center [816, 94] width 469 height 31
paste input "# of Gold Sheets Future Scheduled"
type input "# of Gold Sheets Future Scheduled"
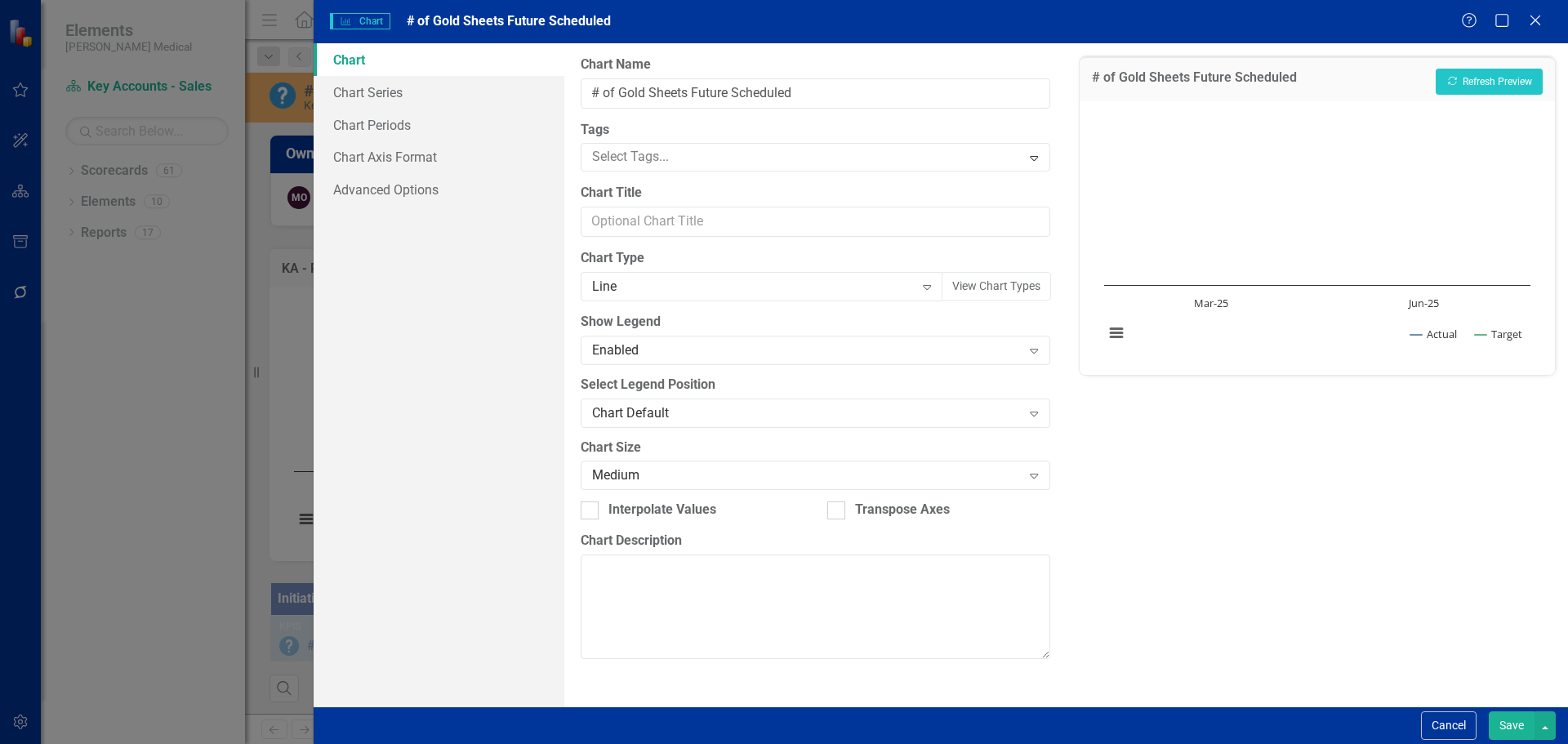
click at [1498, 734] on button "Save" at bounding box center [1511, 726] width 46 height 29
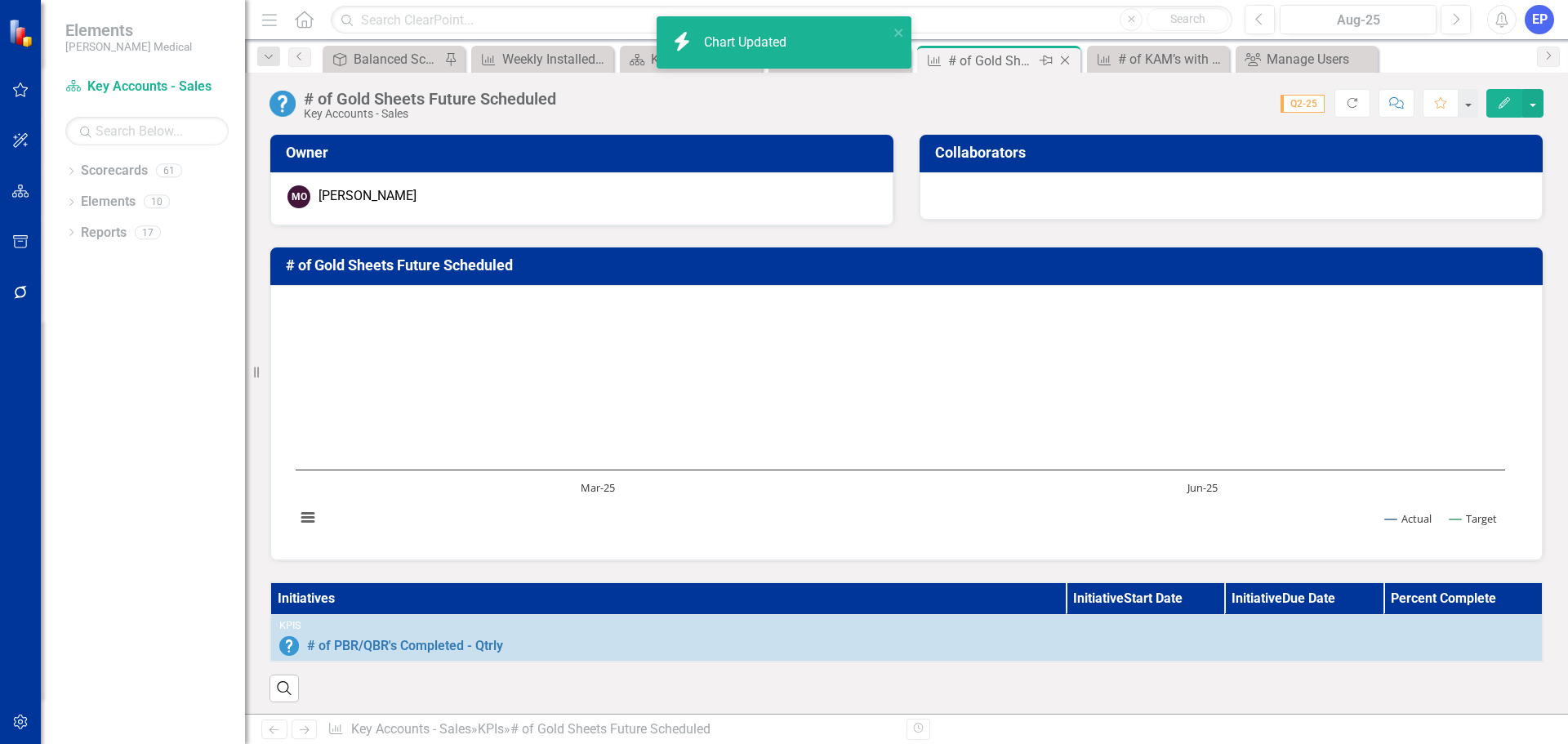
click at [1069, 59] on icon "Close" at bounding box center [1065, 60] width 17 height 13
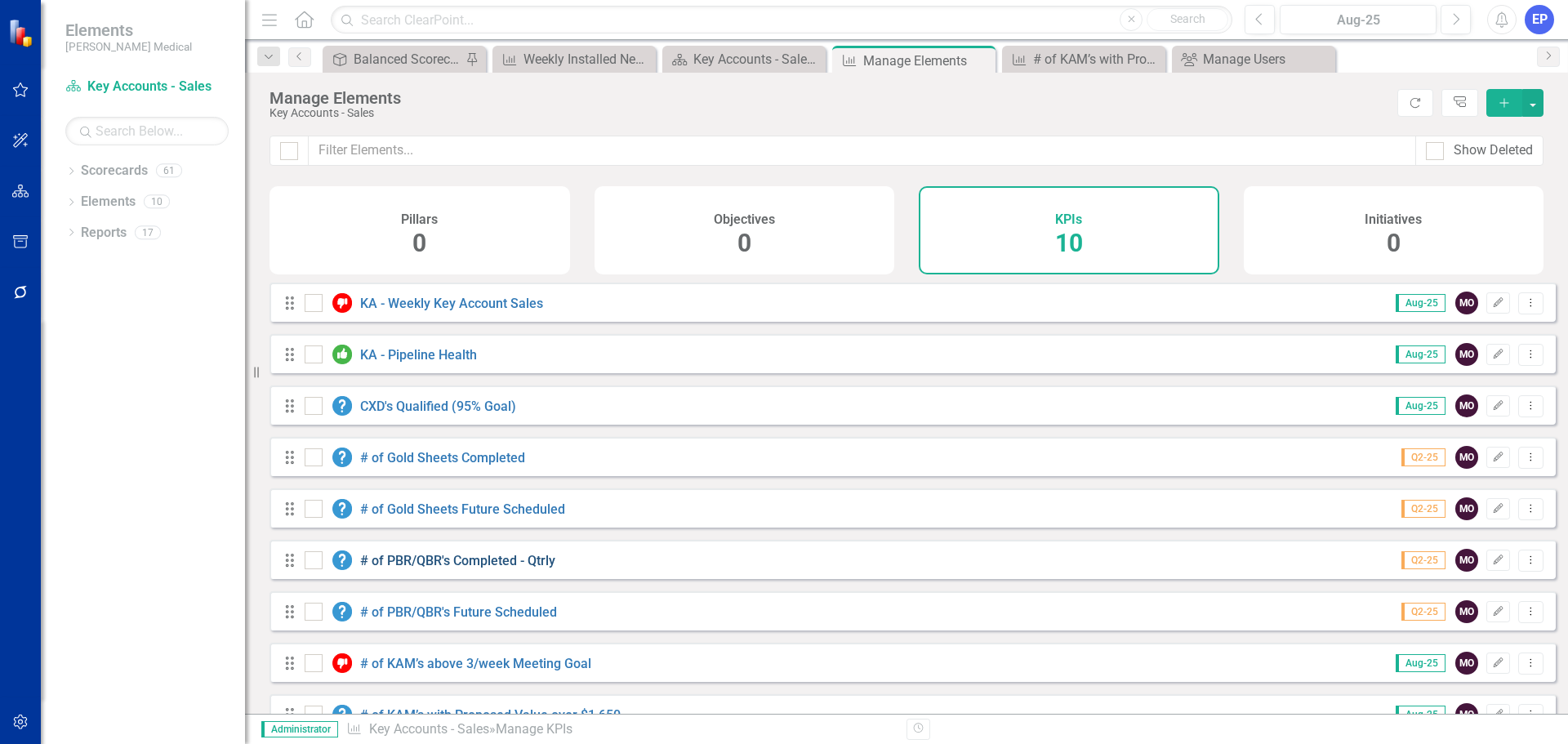
click at [424, 569] on link "# of PBR/QBR's Completed - Qtrly" at bounding box center [458, 561] width 195 height 16
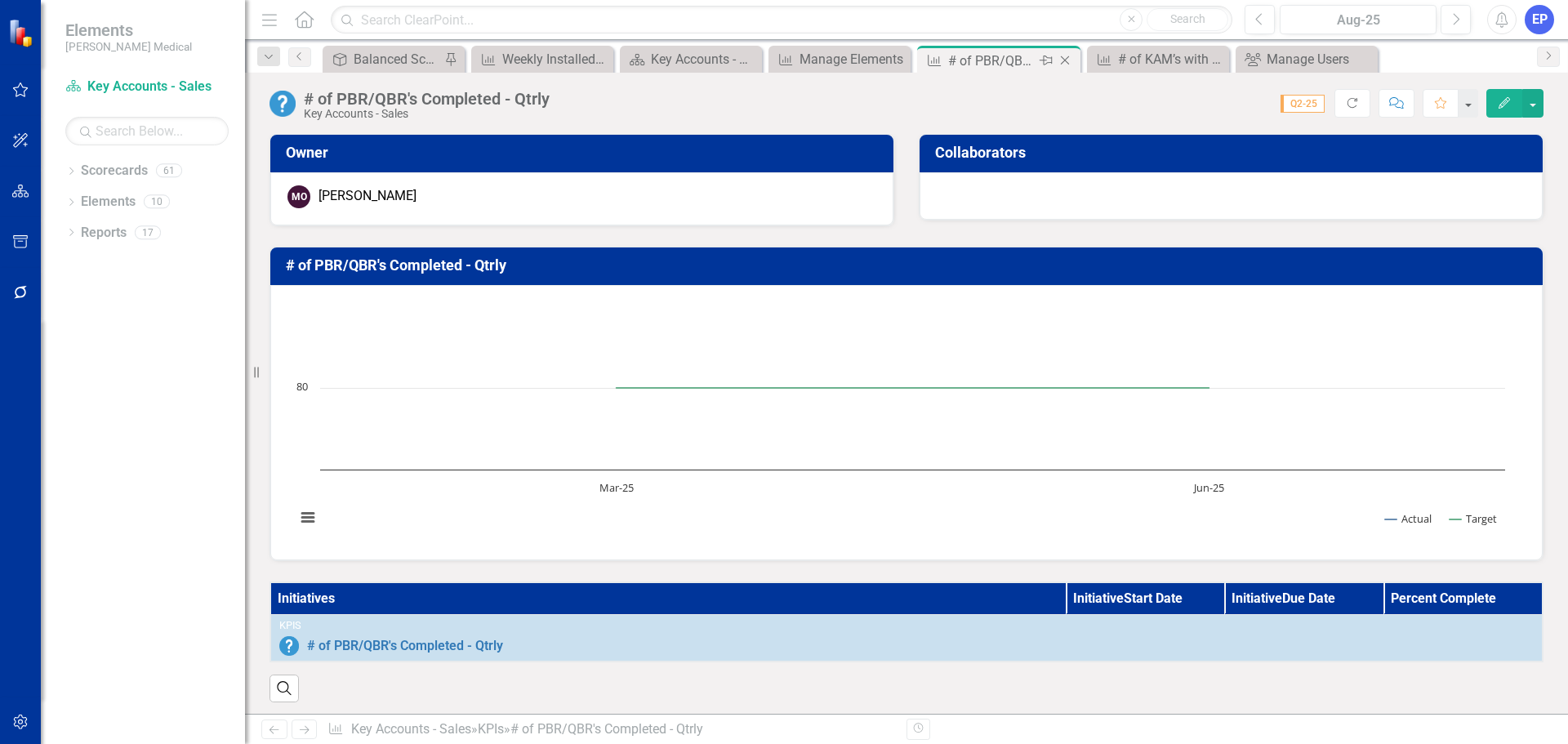
click at [1065, 60] on icon "Close" at bounding box center [1065, 60] width 17 height 13
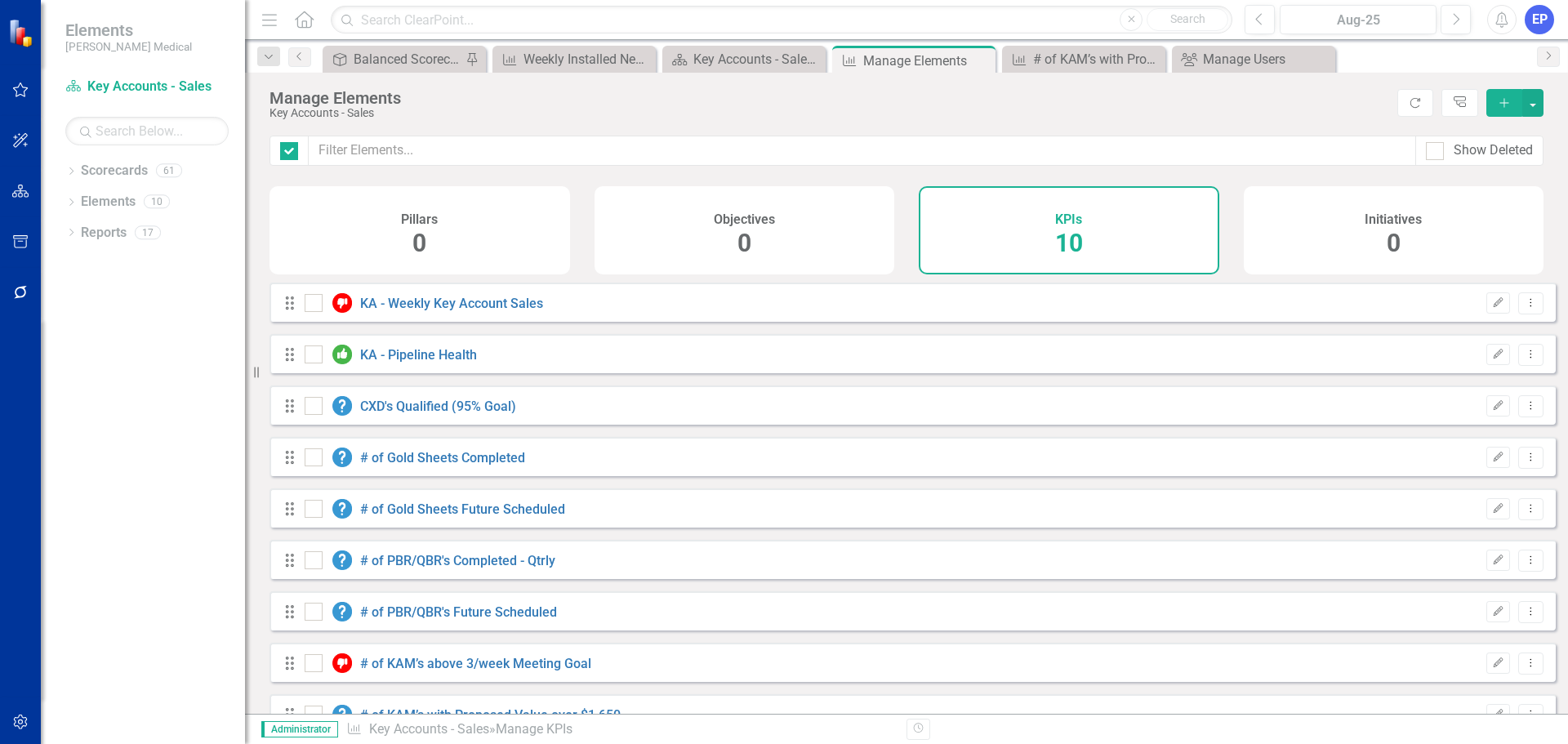
checkbox input "false"
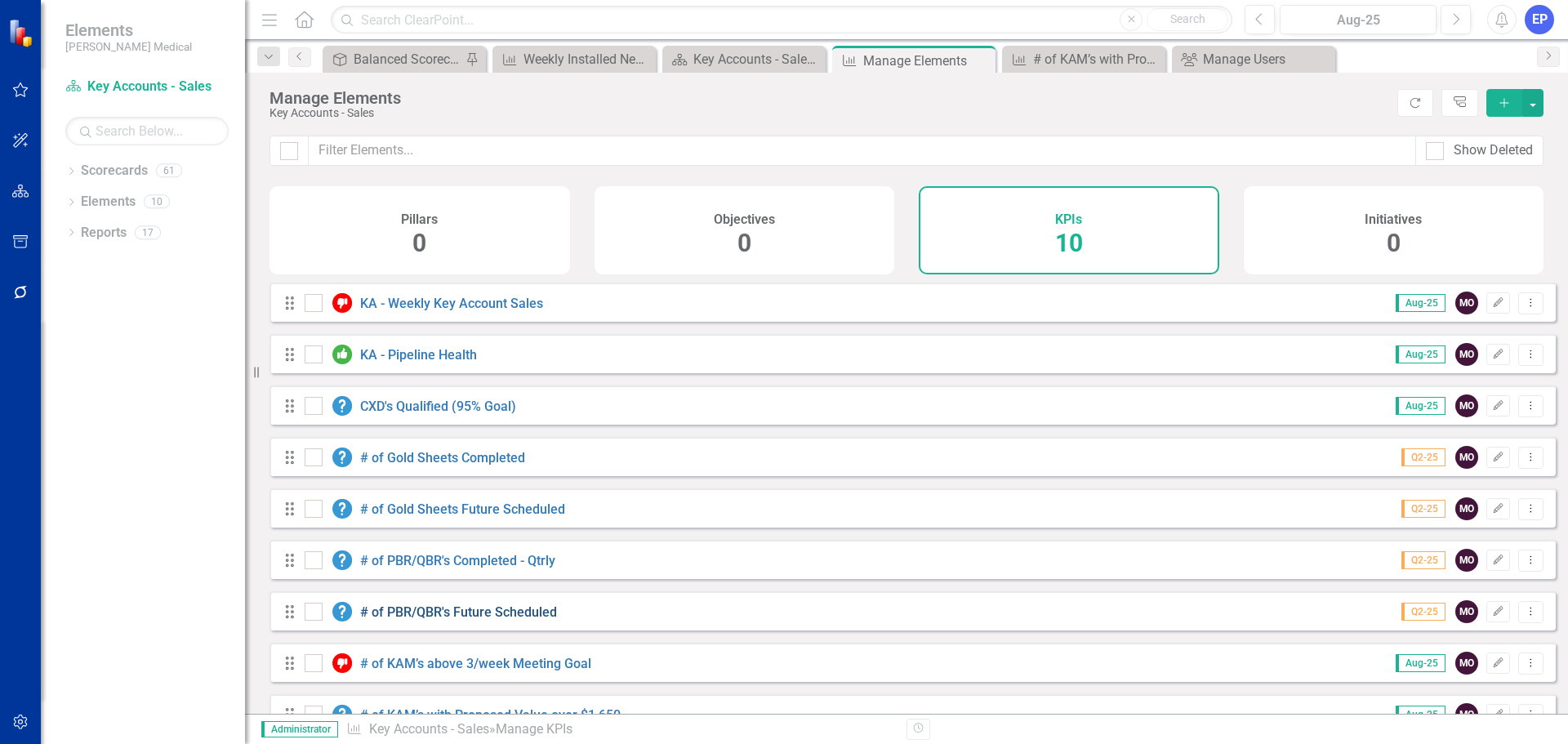
click at [466, 619] on link "# of PBR/QBR's Future Scheduled" at bounding box center [458, 613] width 197 height 16
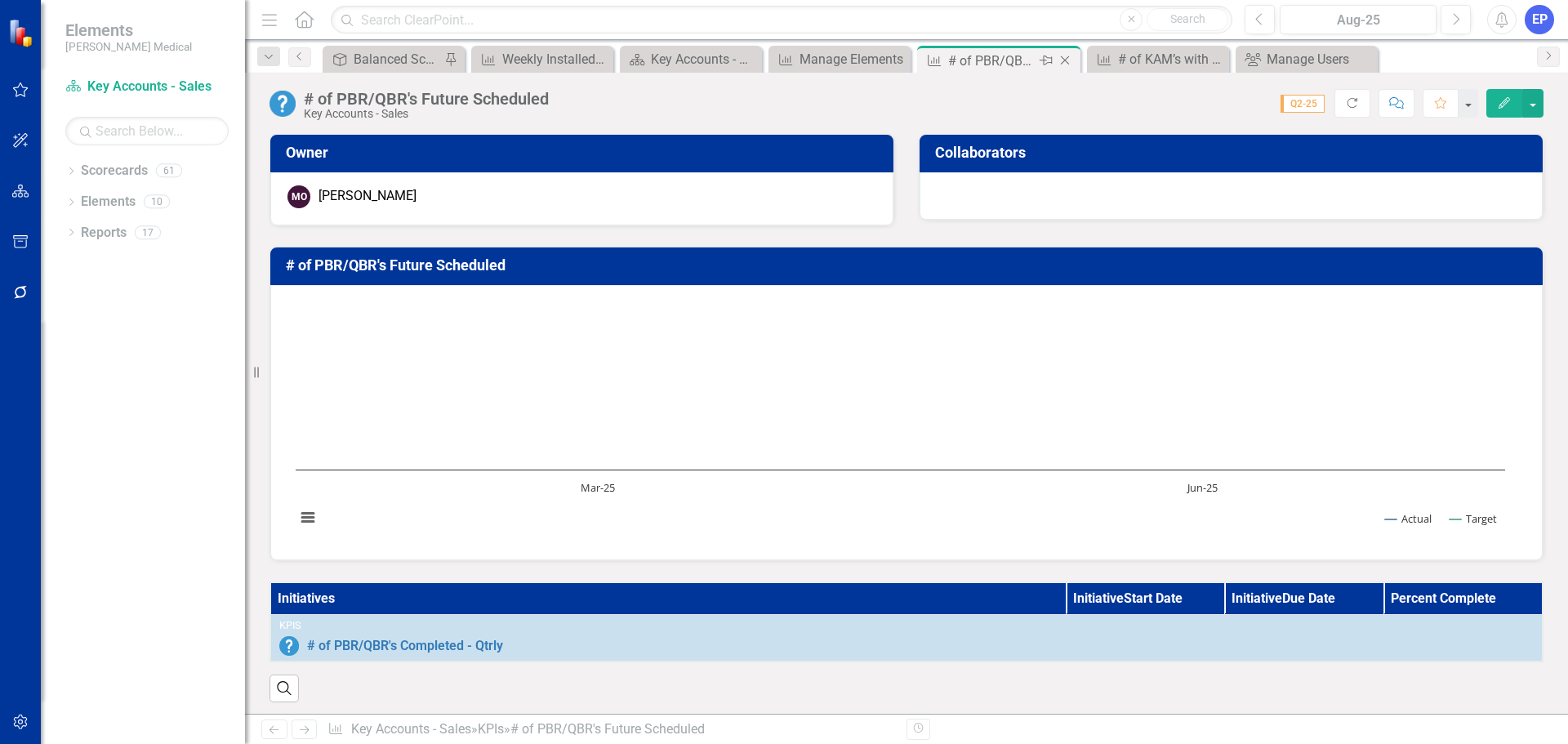
click at [1070, 58] on icon "Close" at bounding box center [1065, 60] width 17 height 13
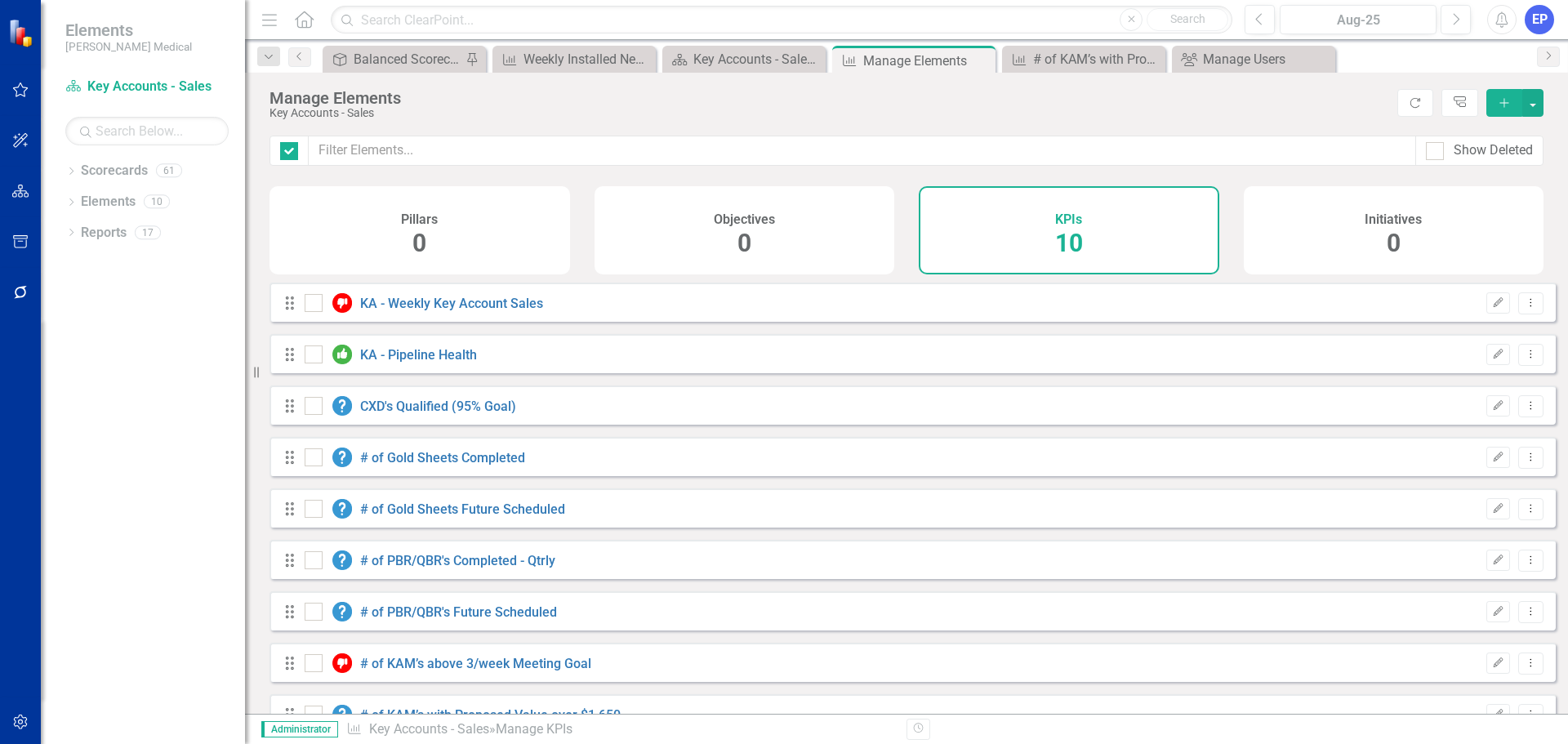
checkbox input "false"
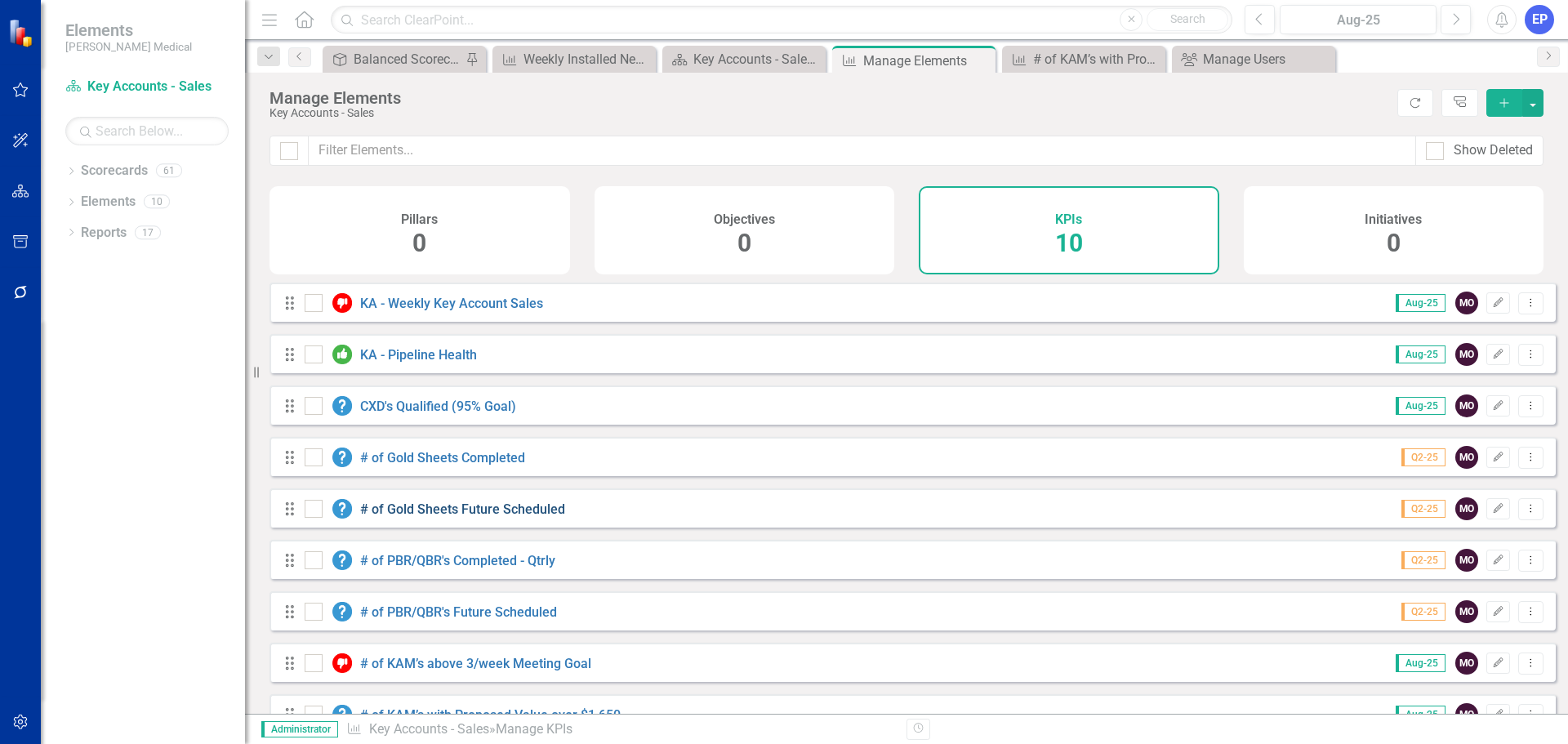
click at [472, 517] on link "# of Gold Sheets Future Scheduled" at bounding box center [463, 509] width 205 height 16
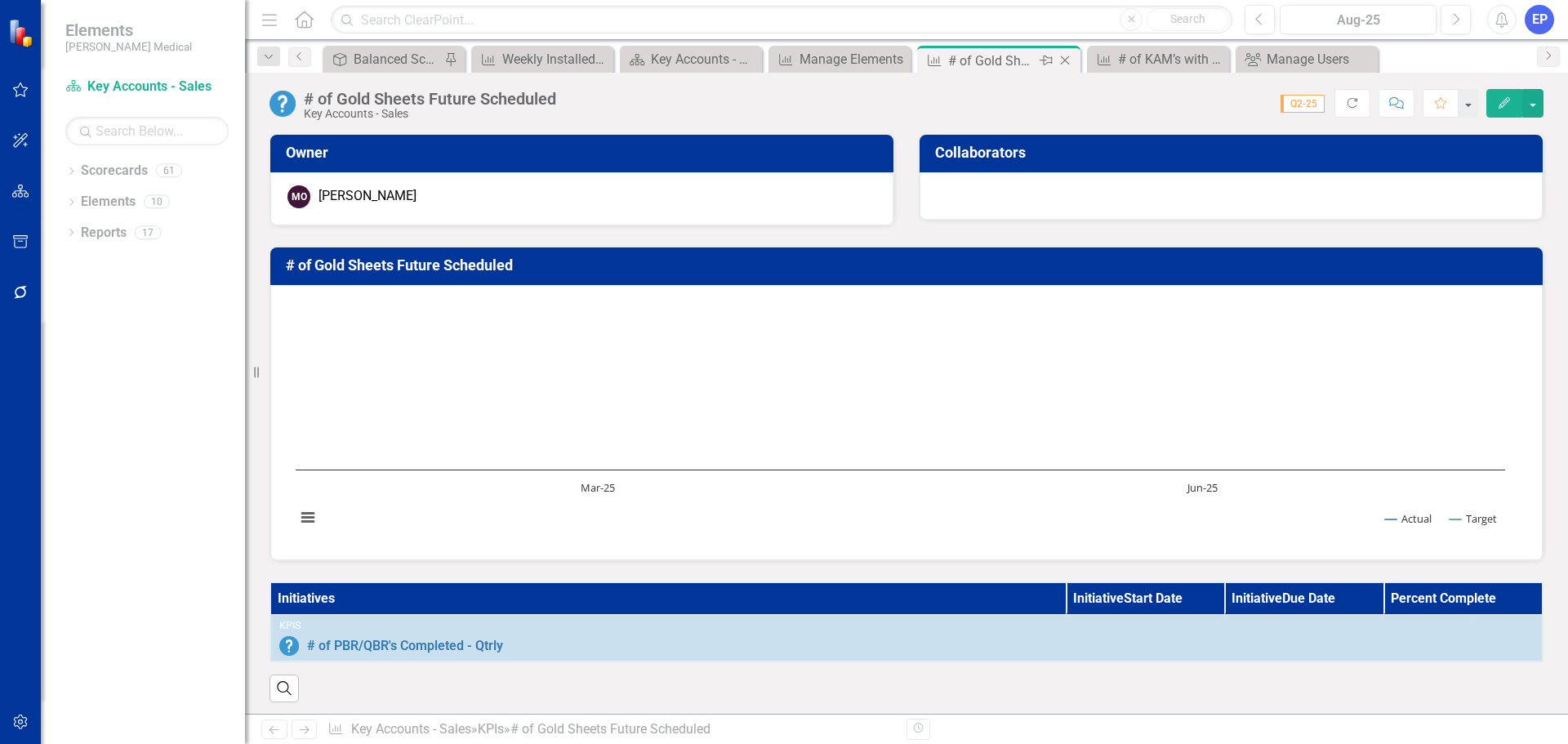
click at [1068, 56] on icon "Close" at bounding box center [1065, 60] width 17 height 13
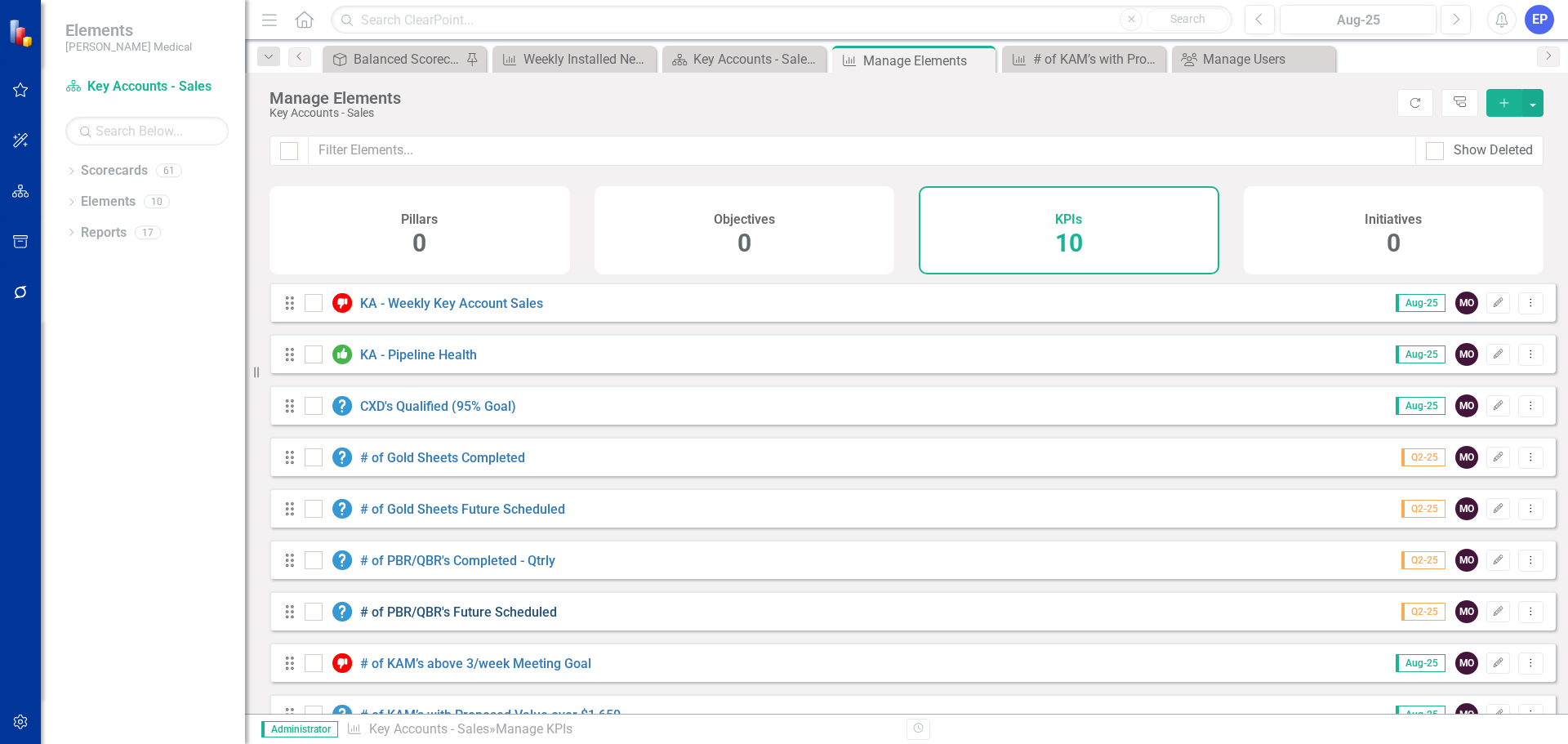
click at [443, 620] on link "# of PBR/QBR's Future Scheduled" at bounding box center [458, 613] width 197 height 16
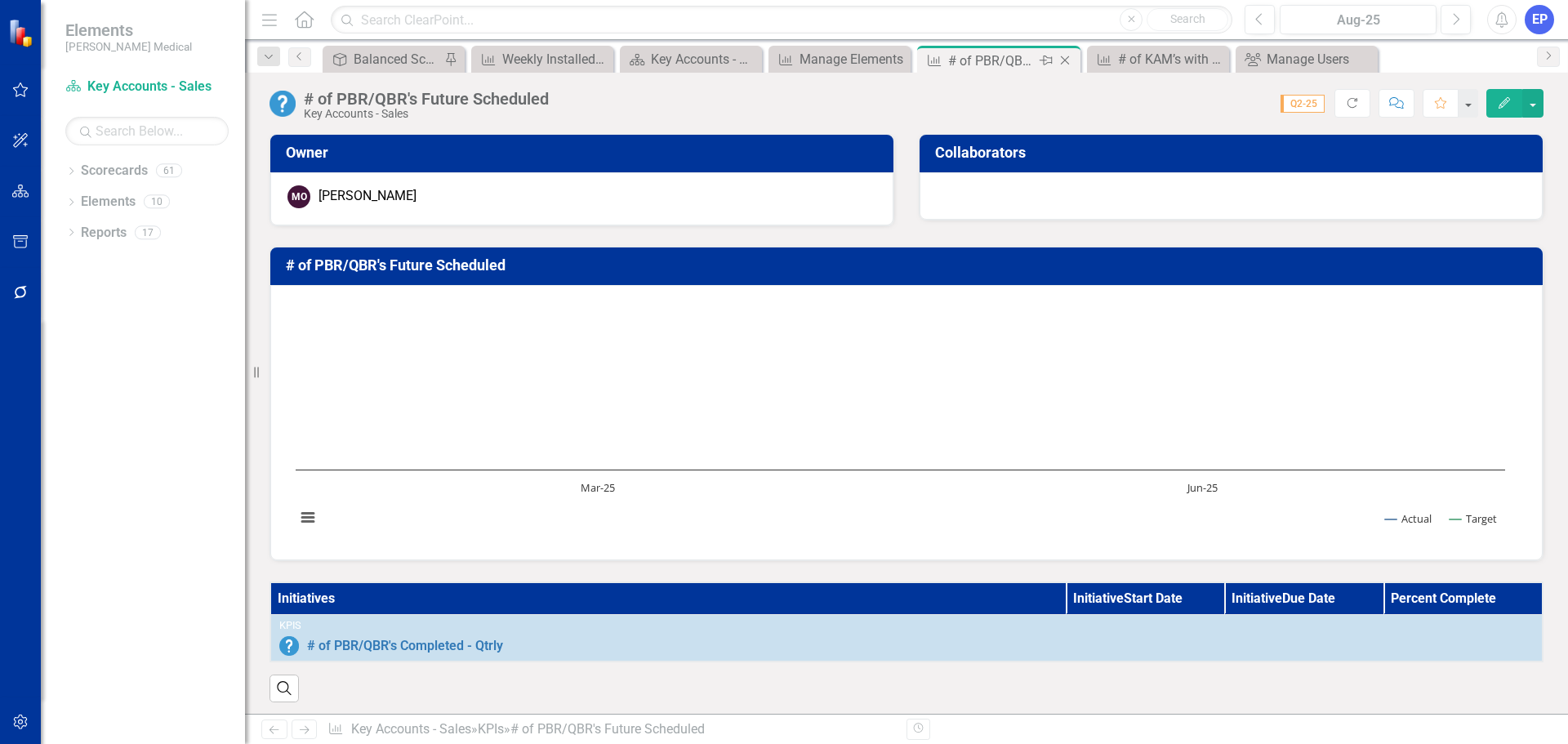
click at [1069, 55] on icon "Close" at bounding box center [1065, 60] width 17 height 13
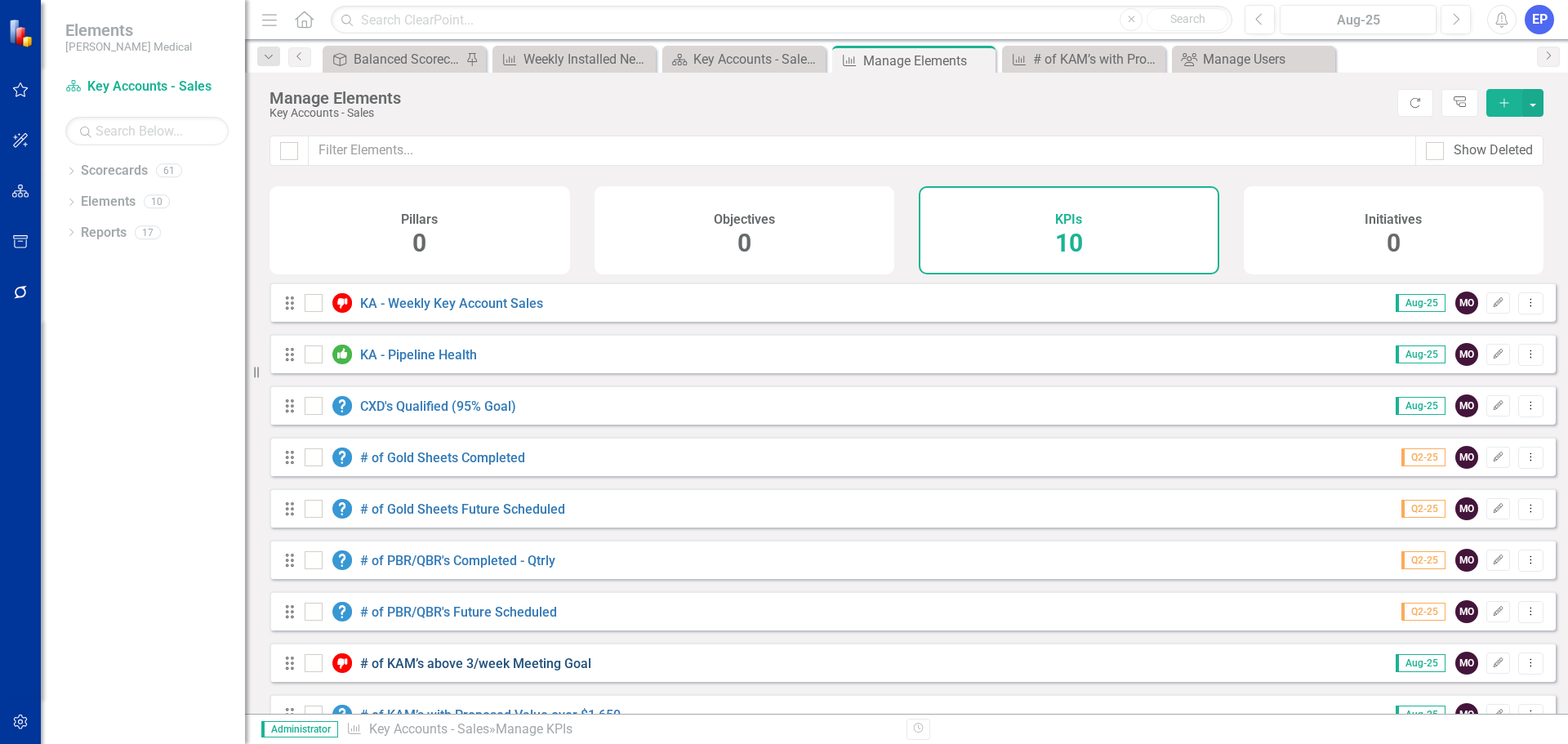
click at [448, 671] on link "# of KAM’s above 3/week Meeting Goal" at bounding box center [476, 663] width 231 height 16
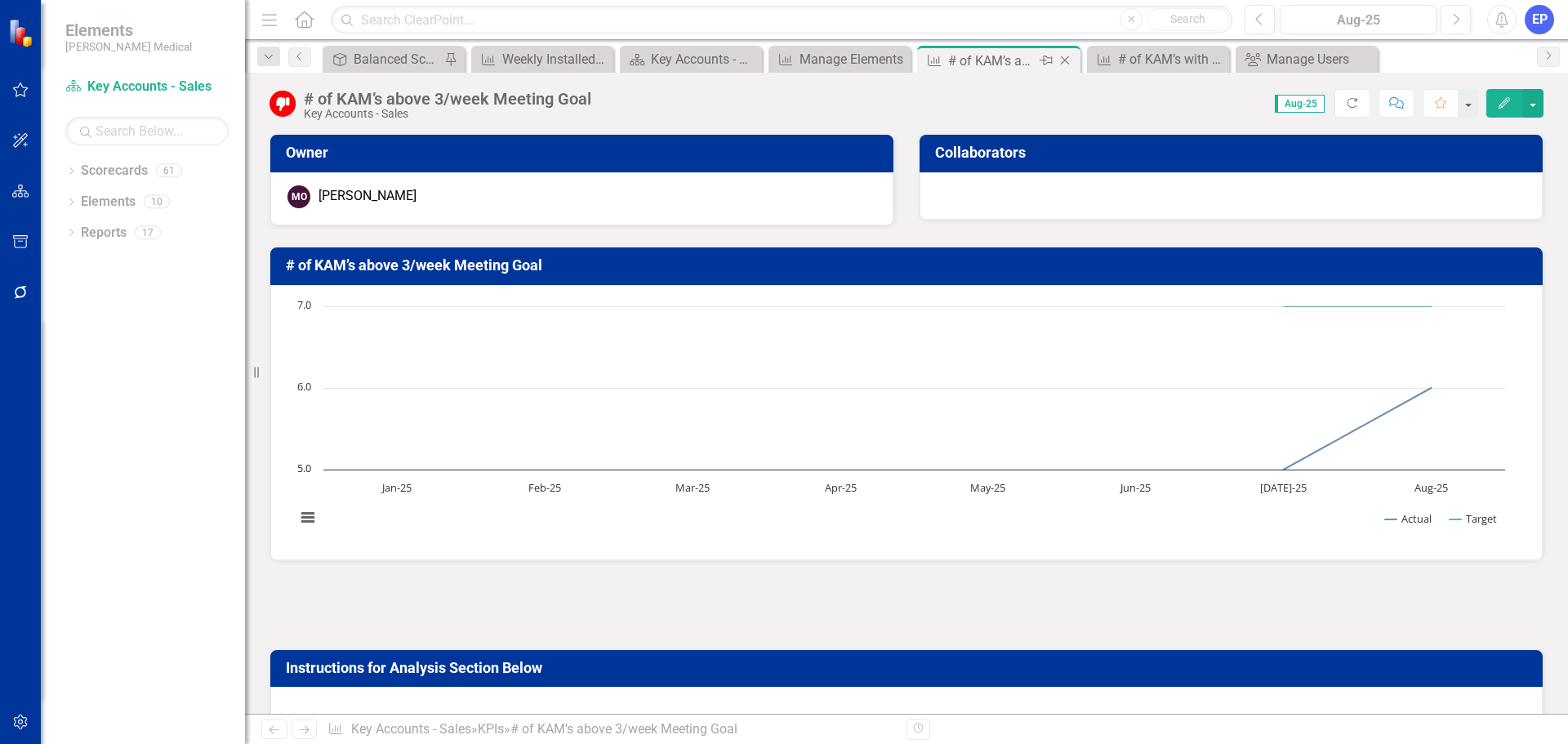
click at [1061, 60] on icon "Close" at bounding box center [1065, 60] width 17 height 13
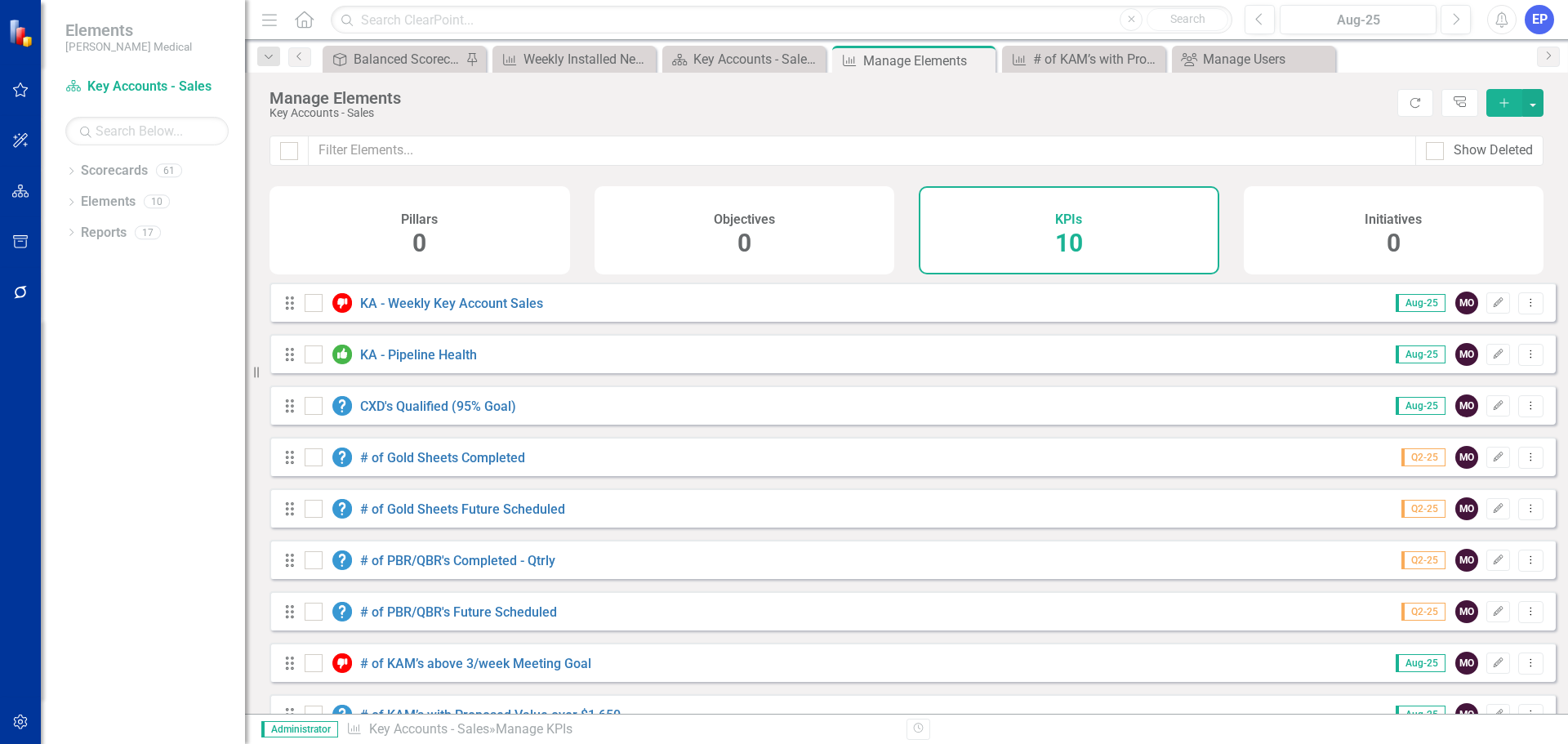
scroll to position [81, 0]
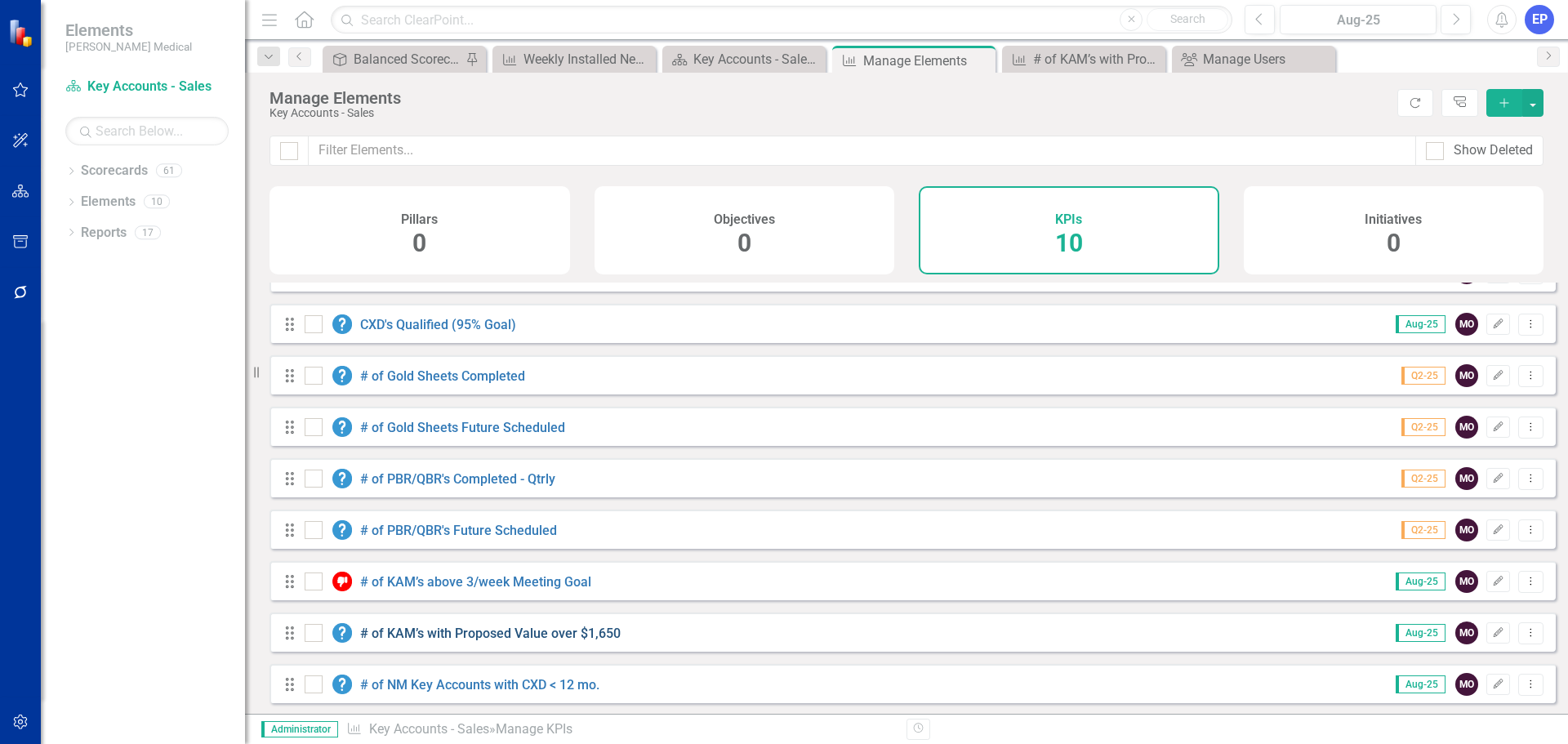
click at [469, 642] on link "# of KAM’s with Proposed Value over $1,650" at bounding box center [491, 634] width 261 height 16
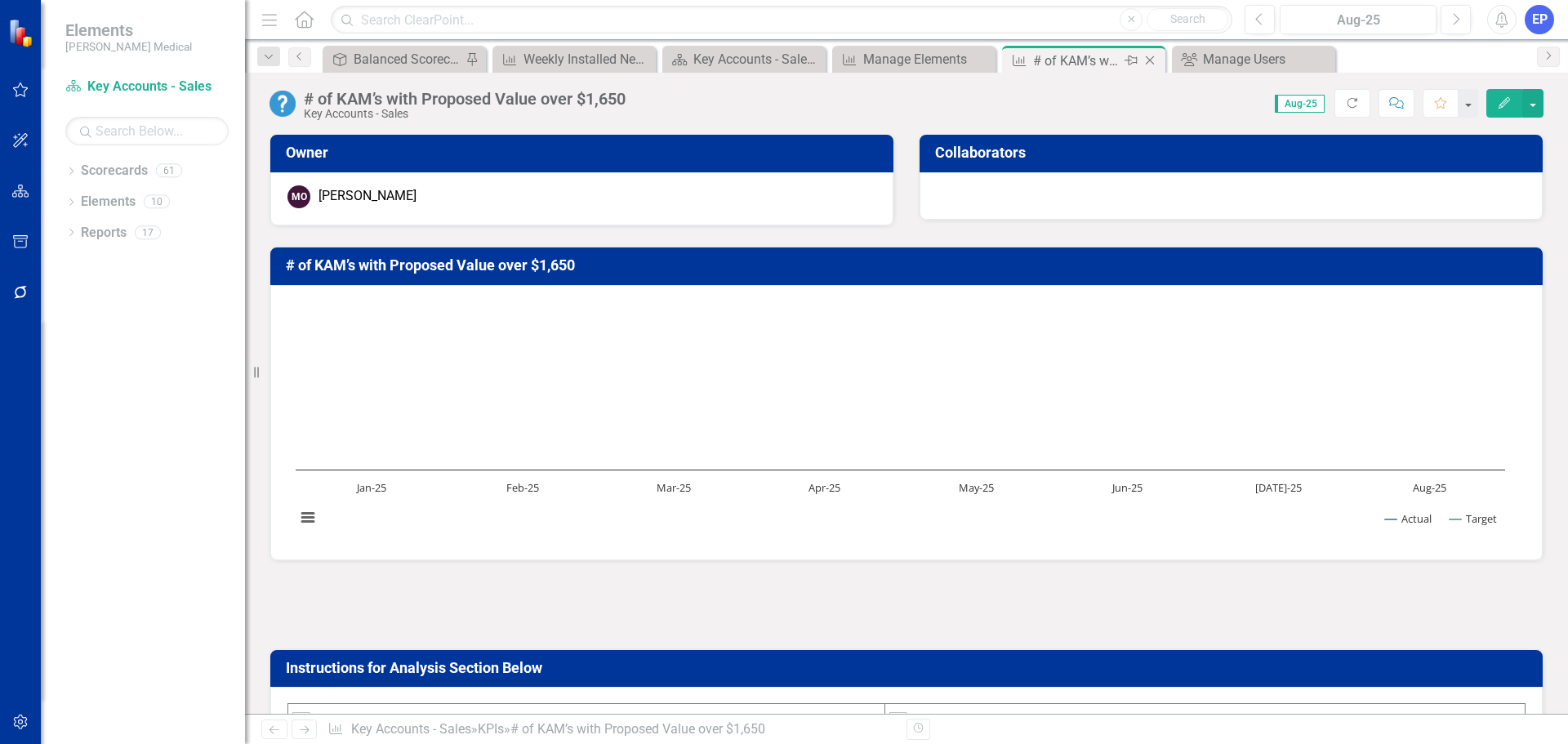
click at [1150, 60] on icon at bounding box center [1150, 60] width 9 height 9
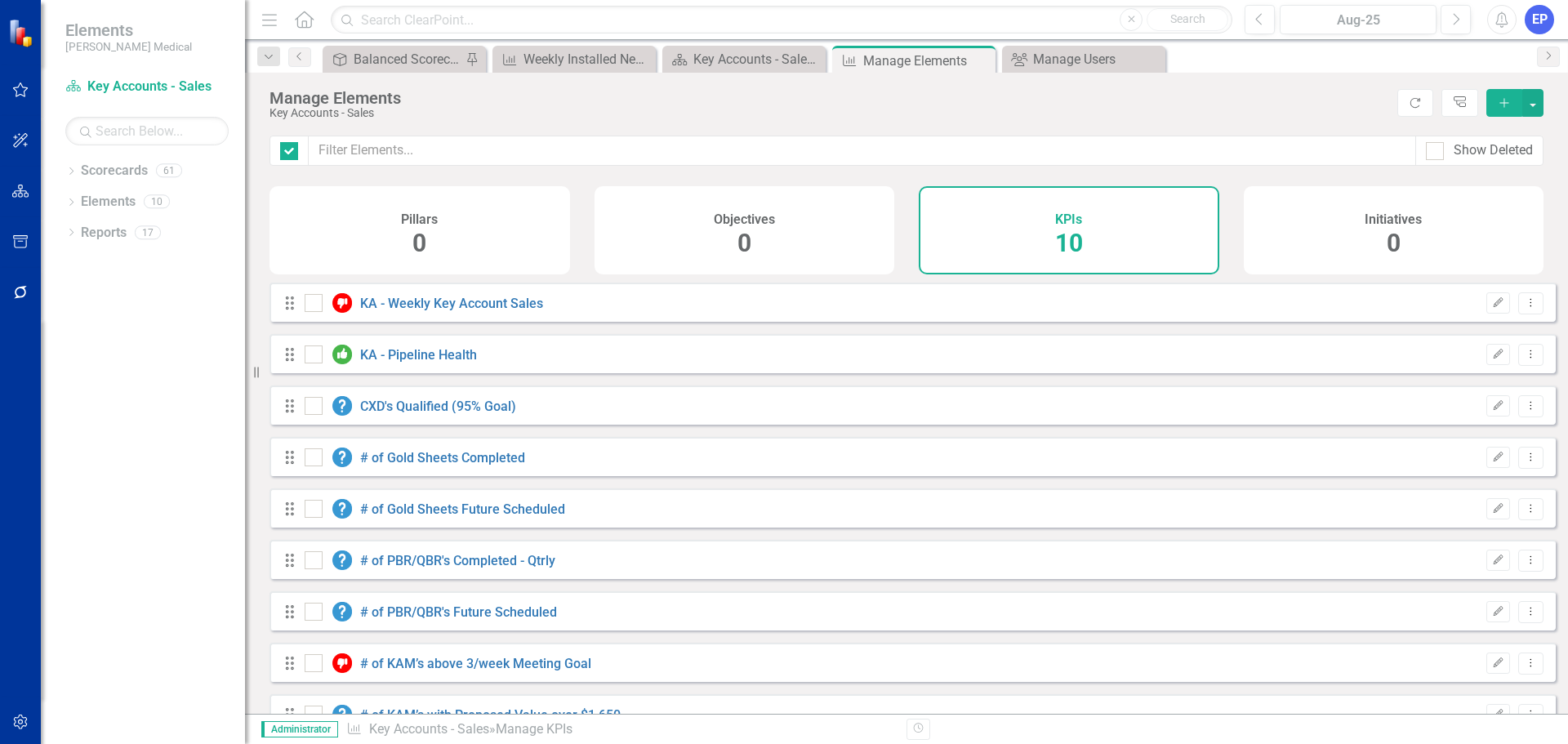
checkbox input "false"
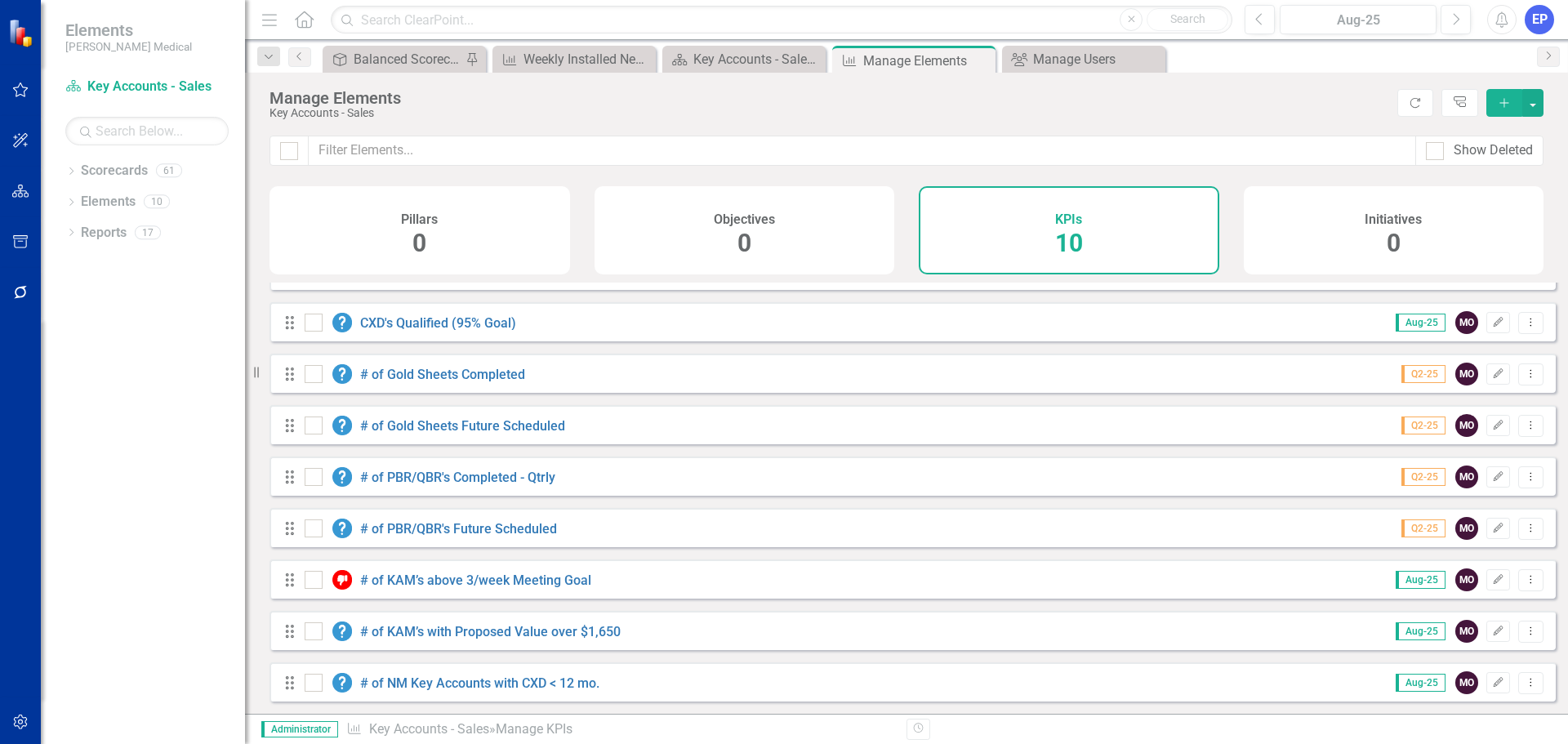
scroll to position [95, 0]
click at [471, 682] on link "# of NM Key Accounts with CXD < 12 mo." at bounding box center [480, 684] width 239 height 16
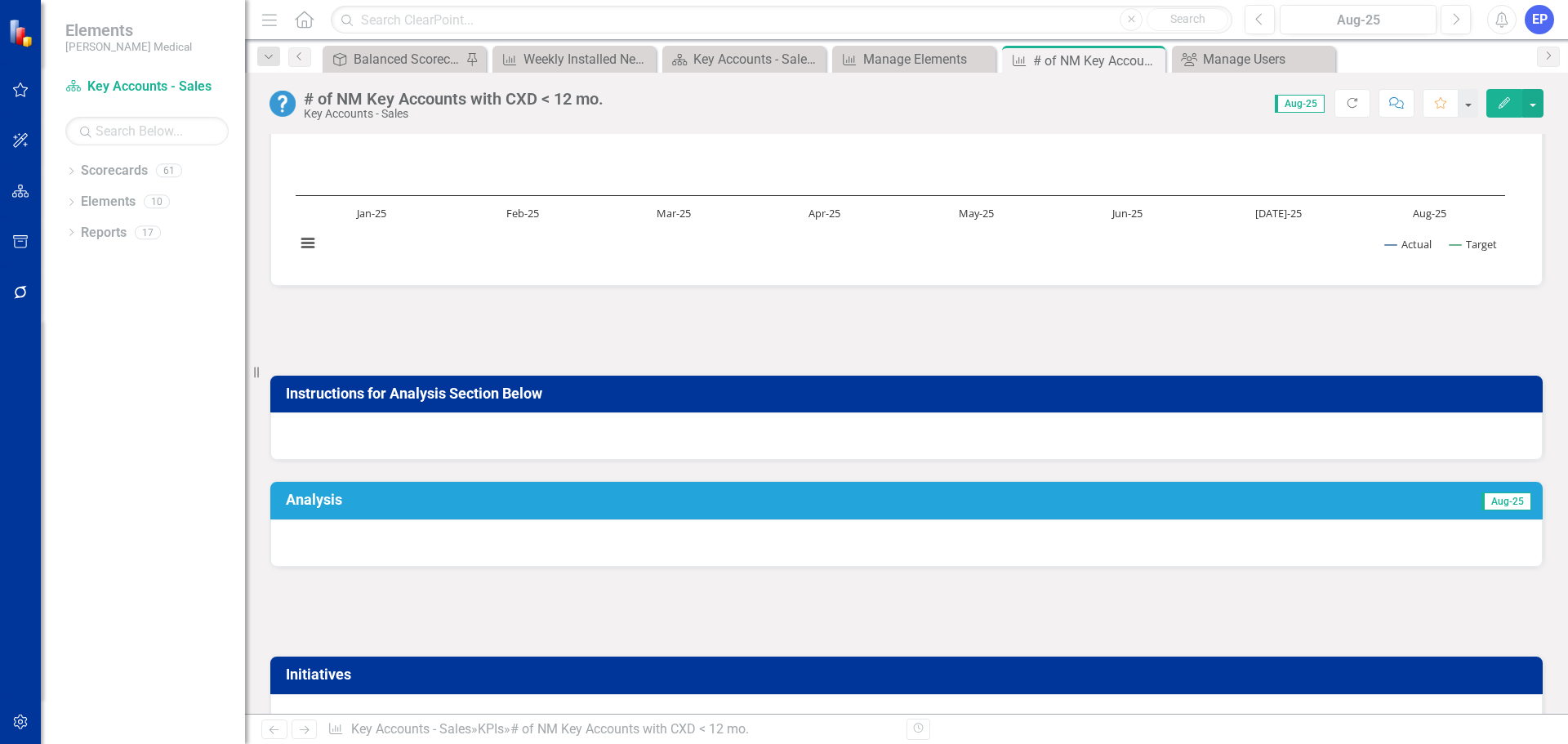
scroll to position [326, 0]
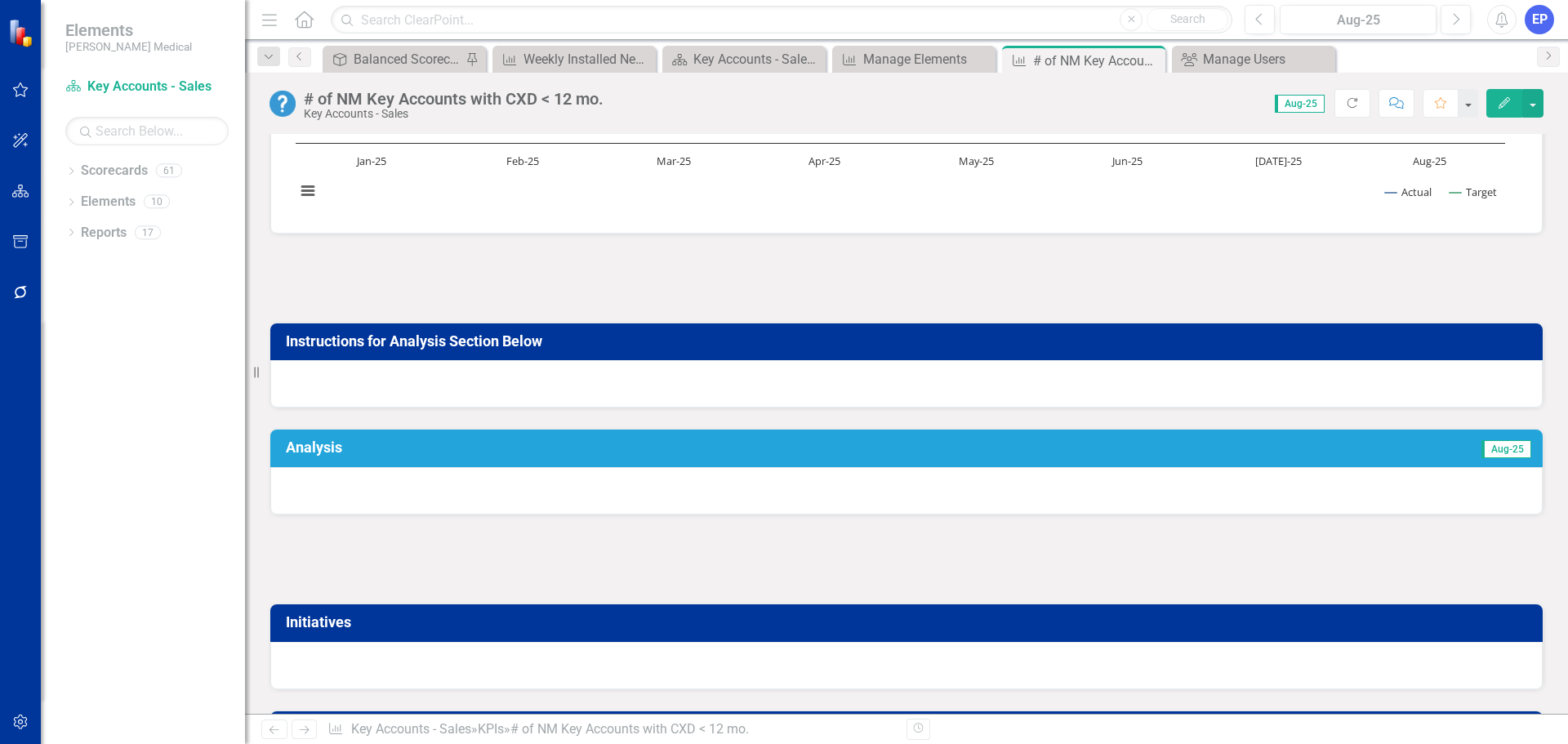
click at [941, 373] on div at bounding box center [906, 384] width 1272 height 47
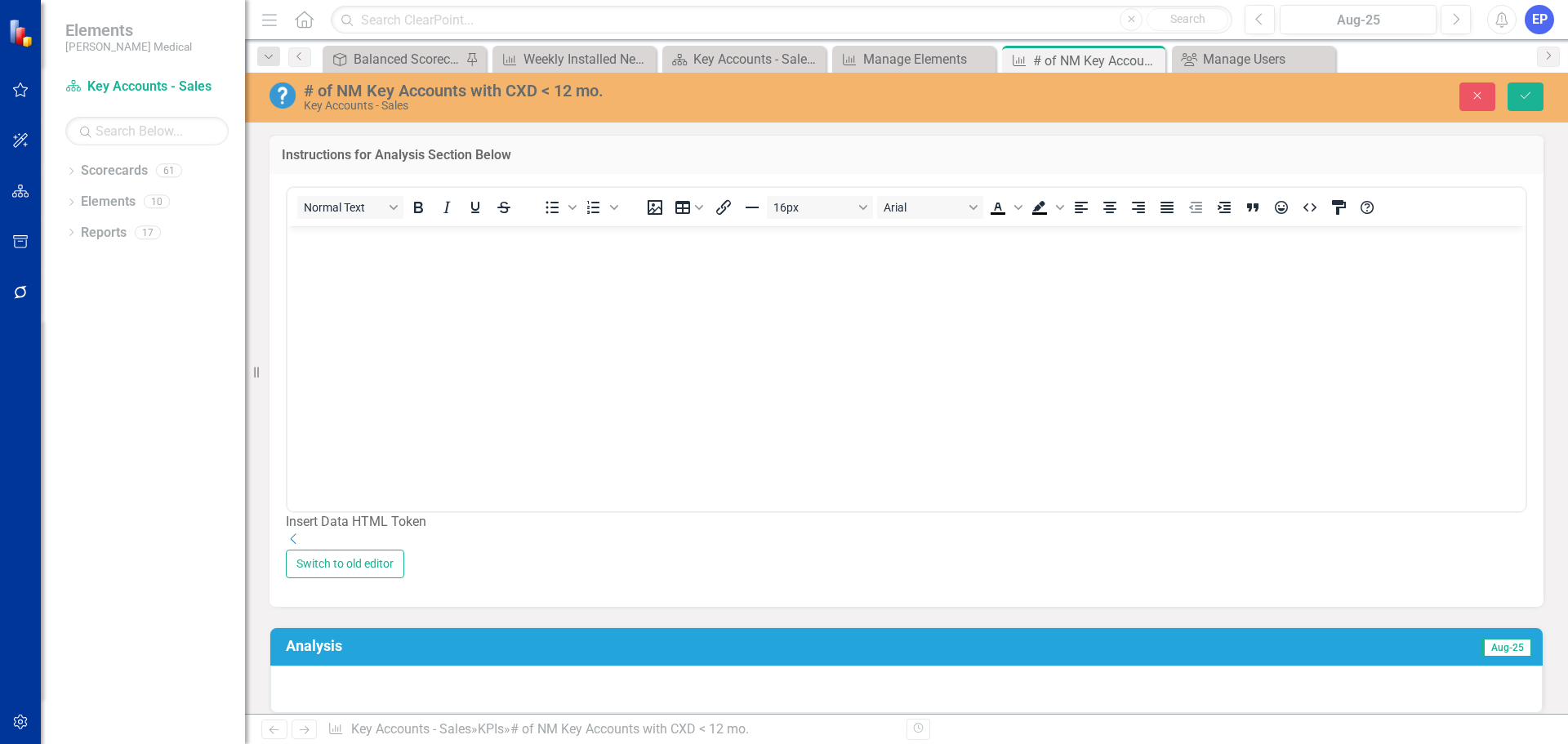
scroll to position [572, 0]
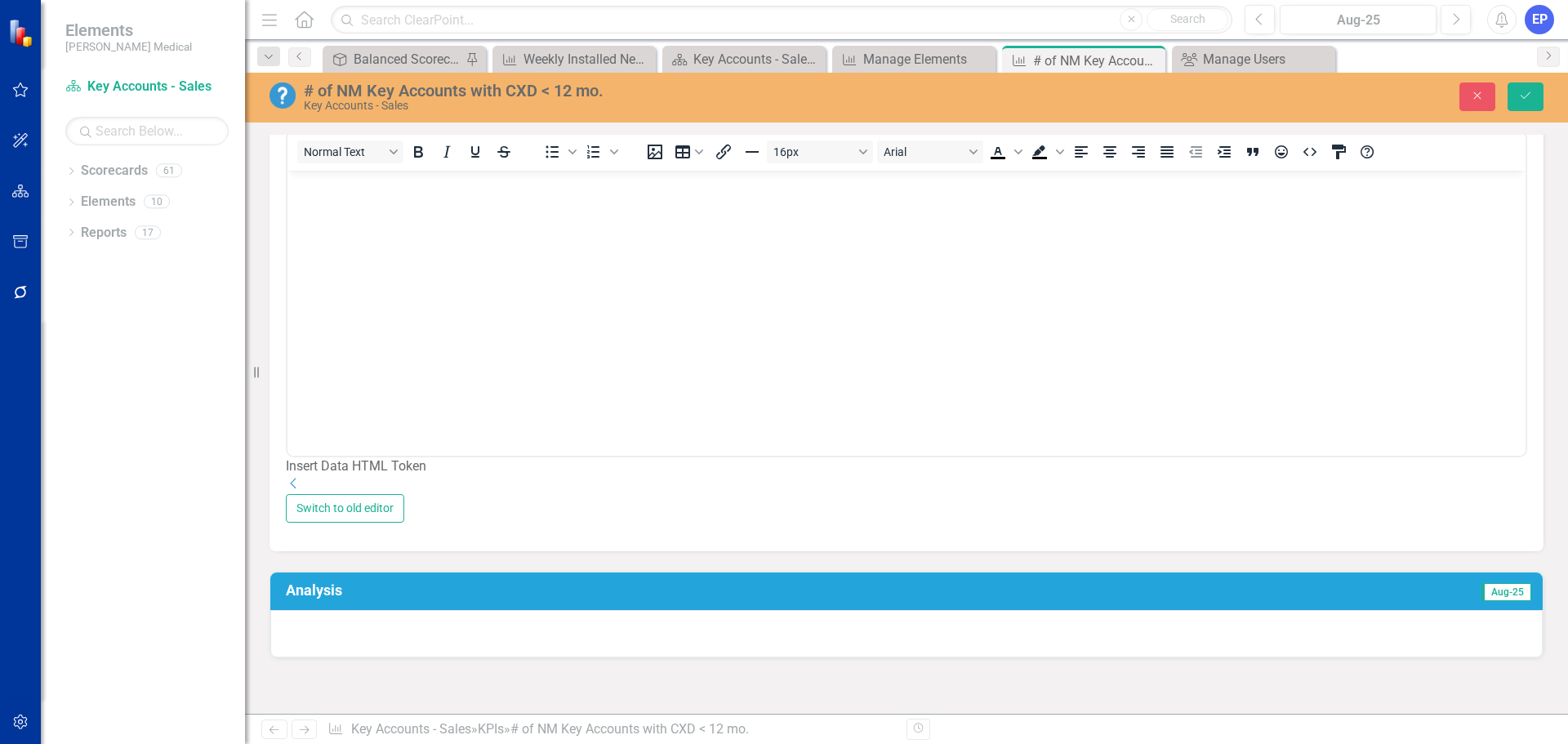
click at [682, 476] on div "Insert Data HTML Token" at bounding box center [906, 467] width 1242 height 18
click at [1491, 495] on div "Dropdown" at bounding box center [906, 484] width 1242 height 18
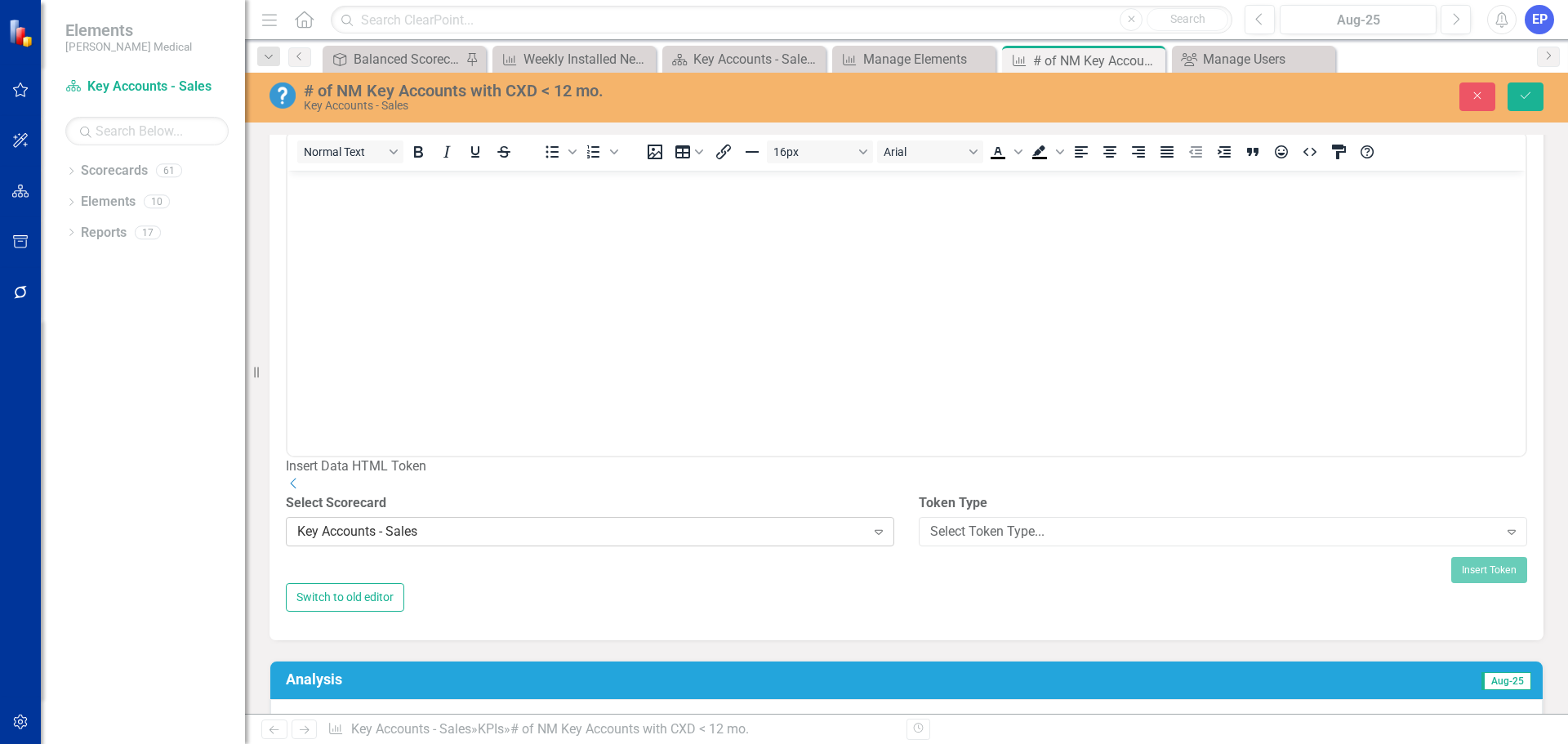
click at [674, 542] on div "Key Accounts - Sales" at bounding box center [582, 531] width 569 height 18
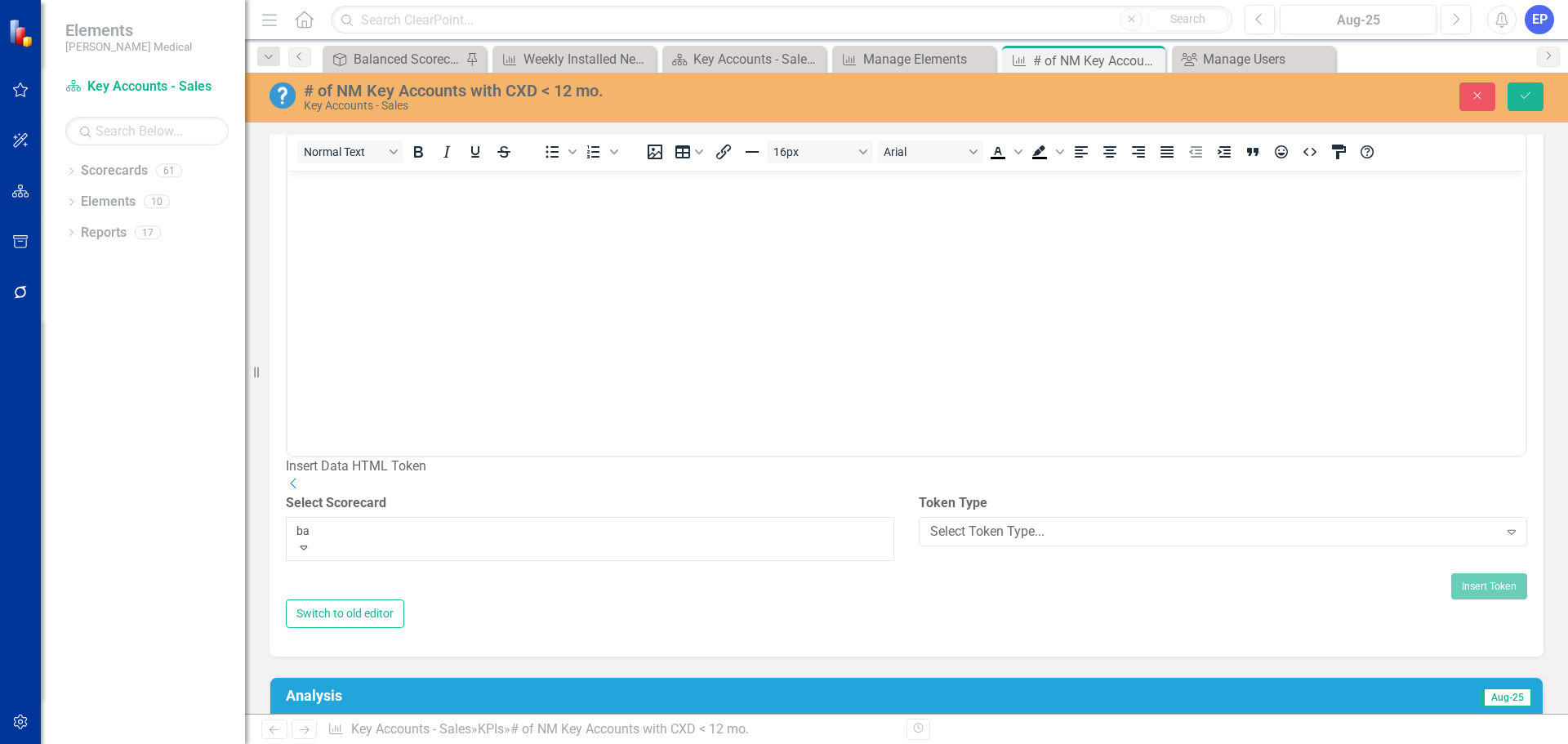
scroll to position [0, 0]
type input "bal"
click at [567, 743] on div "Bal anced Scorecard" at bounding box center [784, 753] width 1568 height 18
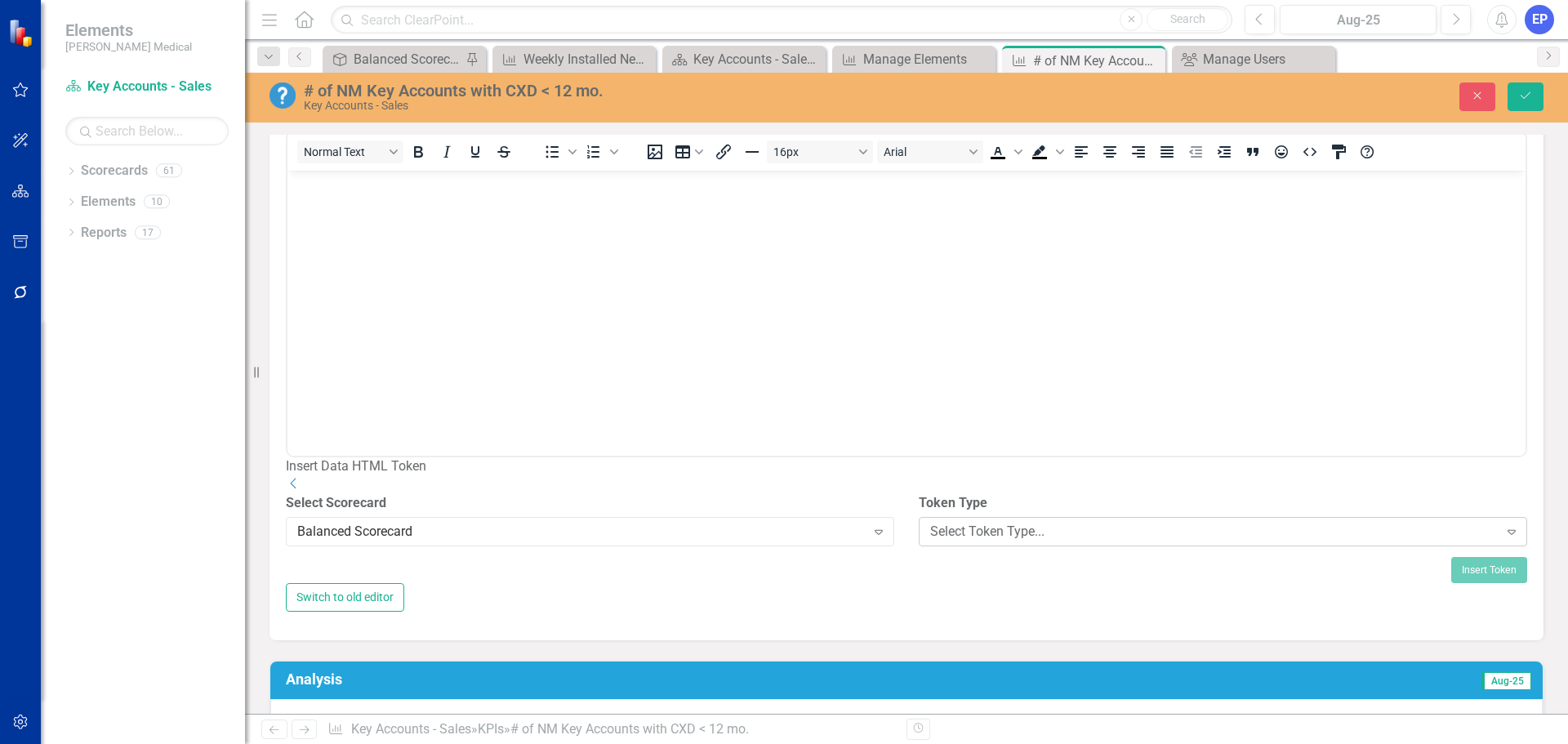
click at [955, 542] on div "Select Token Type..." at bounding box center [1214, 531] width 569 height 18
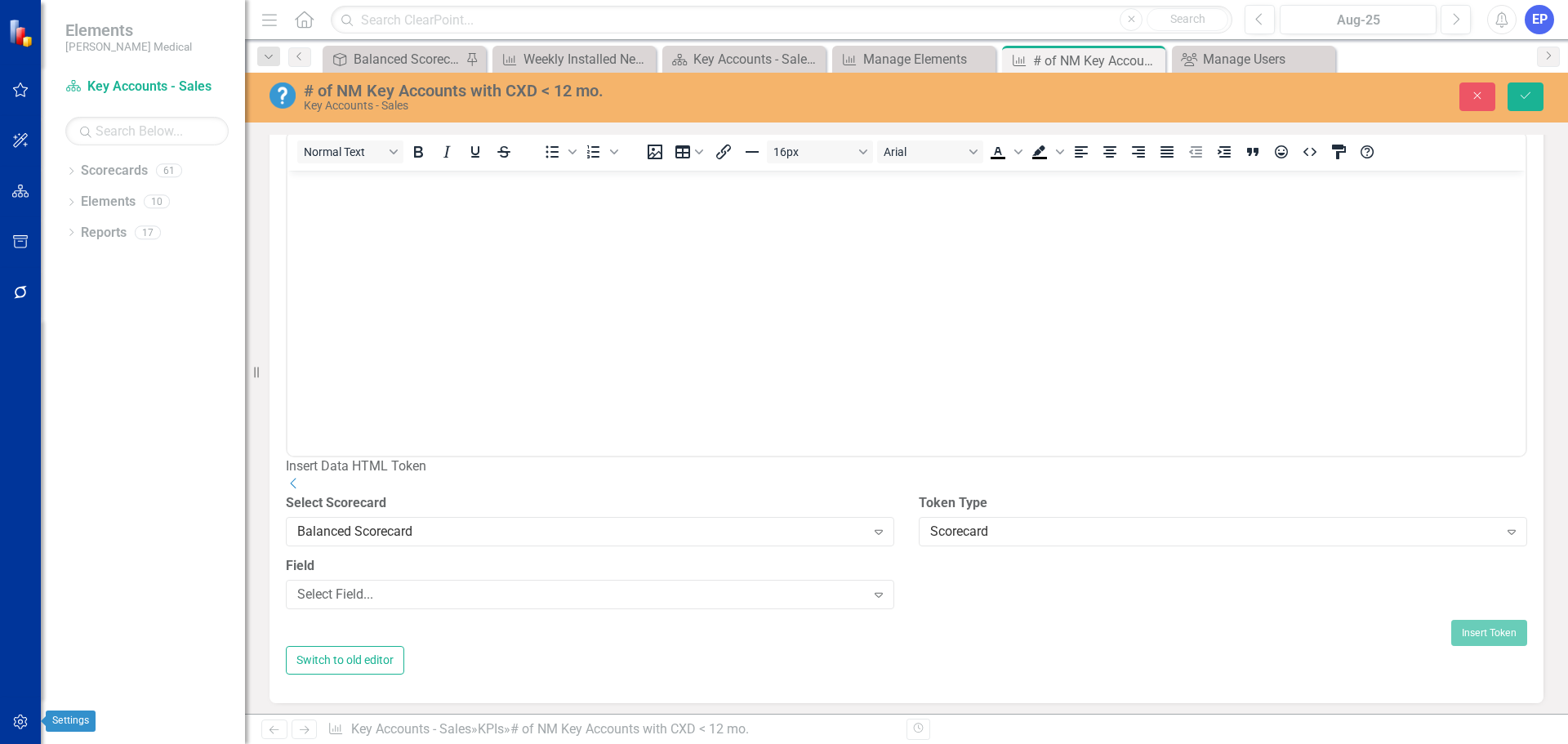
click at [21, 726] on icon "button" at bounding box center [21, 722] width 18 height 13
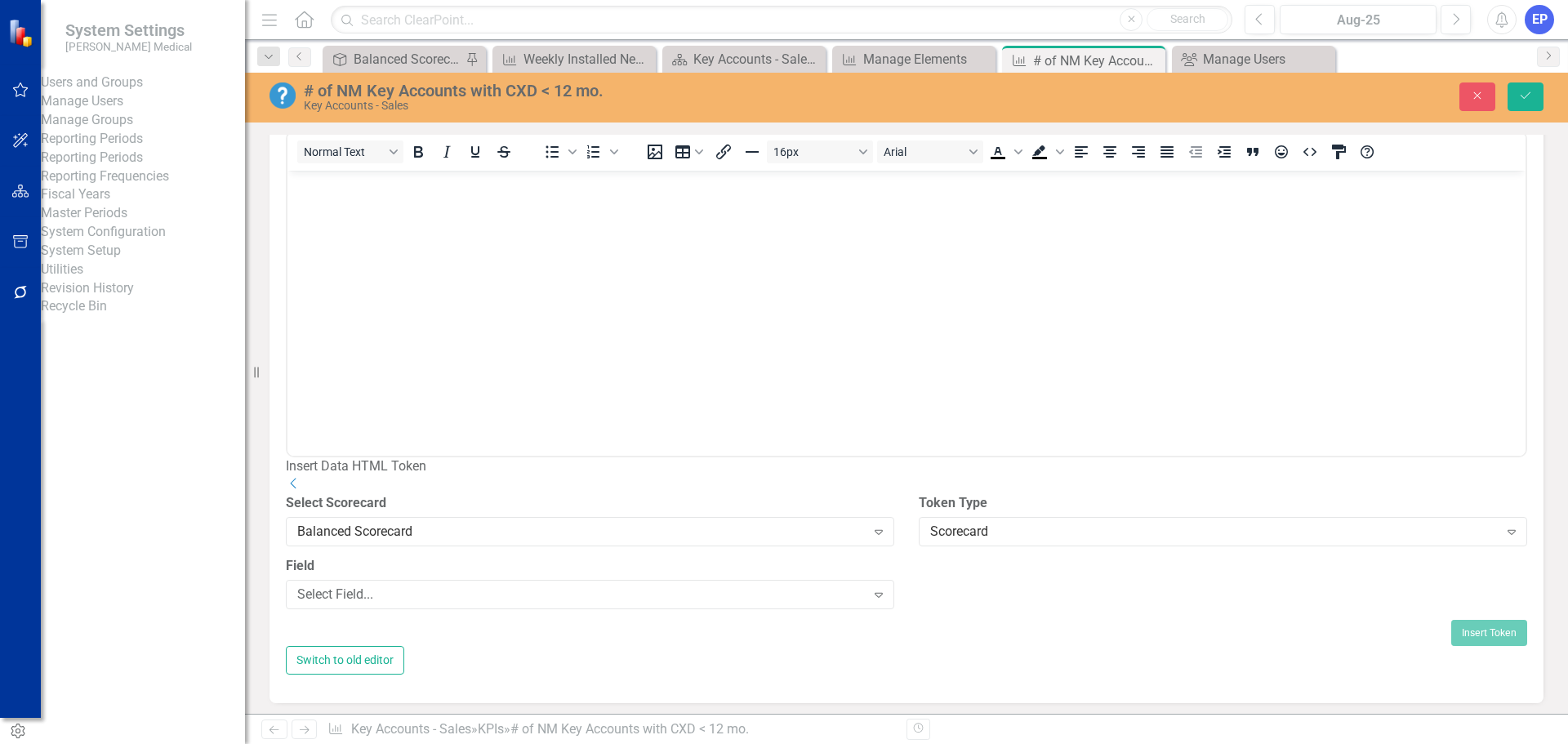
click at [137, 261] on link "System Setup" at bounding box center [143, 250] width 204 height 18
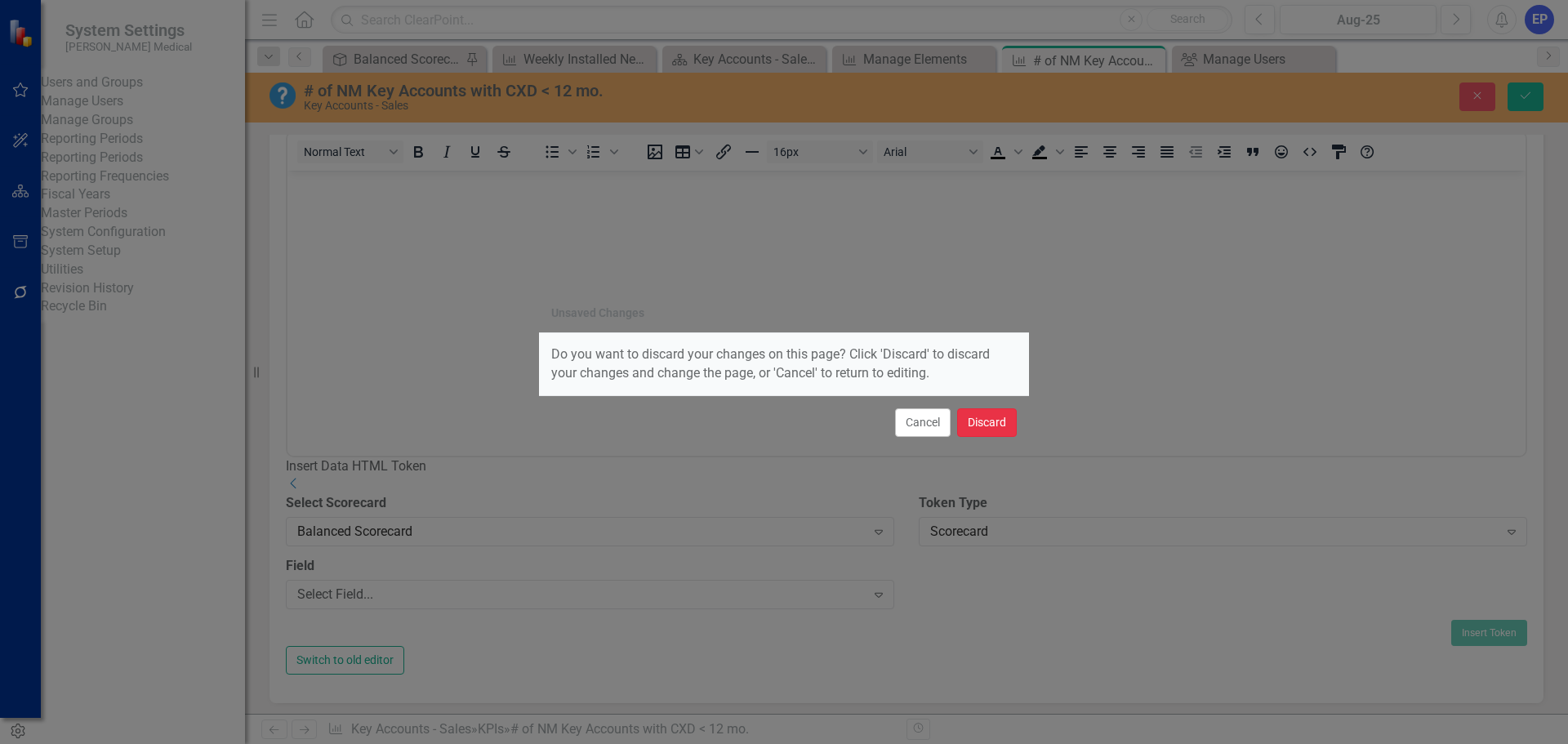
click at [992, 422] on button "Discard" at bounding box center [987, 423] width 60 height 29
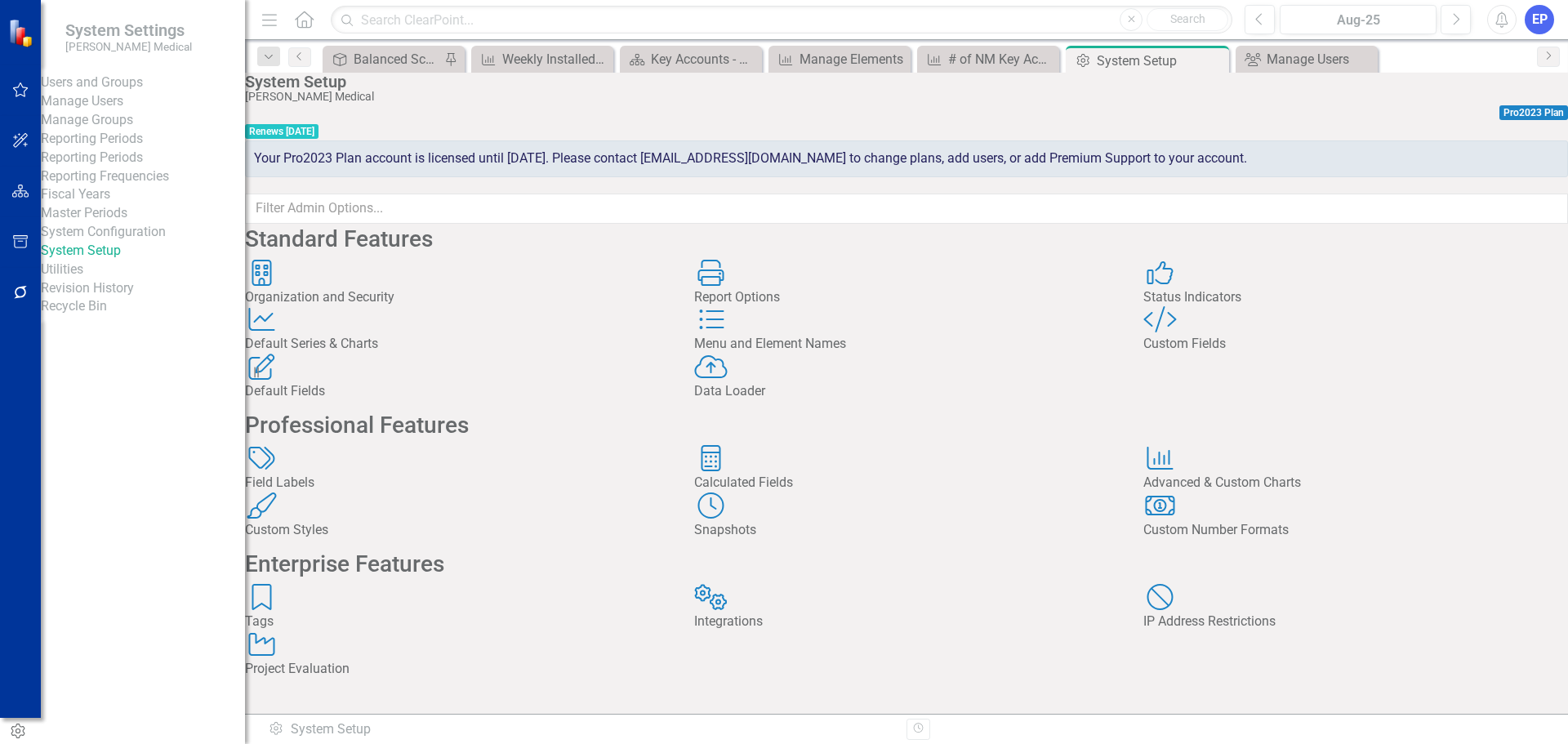
click at [1176, 333] on icon at bounding box center [1159, 319] width 32 height 26
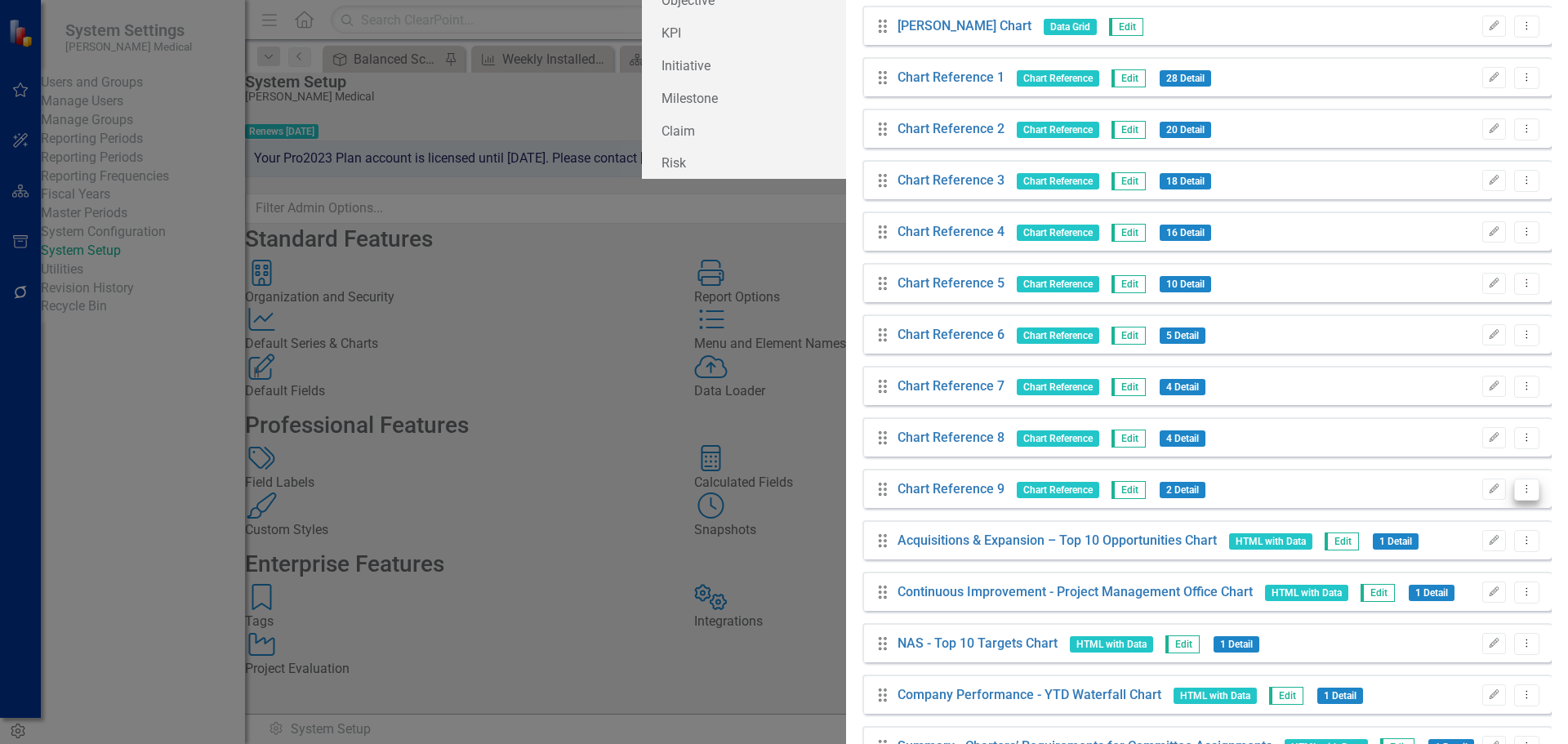
type input "char"
click at [1520, 495] on icon "Dropdown Menu" at bounding box center [1527, 488] width 14 height 11
click at [1432, 641] on link "Copy Duplicate Custom Field" at bounding box center [1439, 638] width 173 height 31
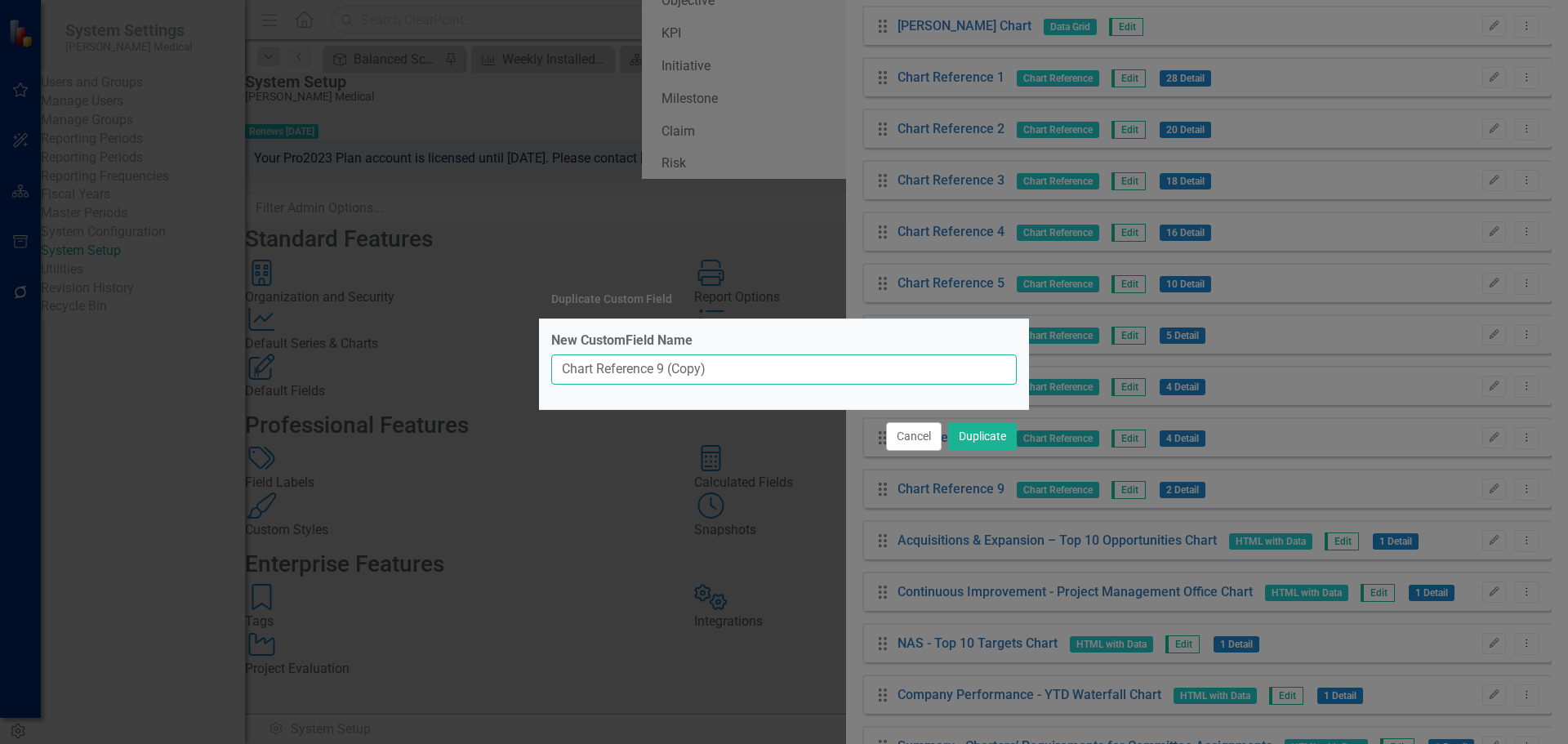
drag, startPoint x: 660, startPoint y: 366, endPoint x: 740, endPoint y: 366, distance: 80.0
click at [740, 366] on input "Chart Reference 9 (Copy)" at bounding box center [784, 369] width 466 height 31
type input "Chart Reference 10"
click at [970, 432] on button "Duplicate" at bounding box center [982, 436] width 68 height 29
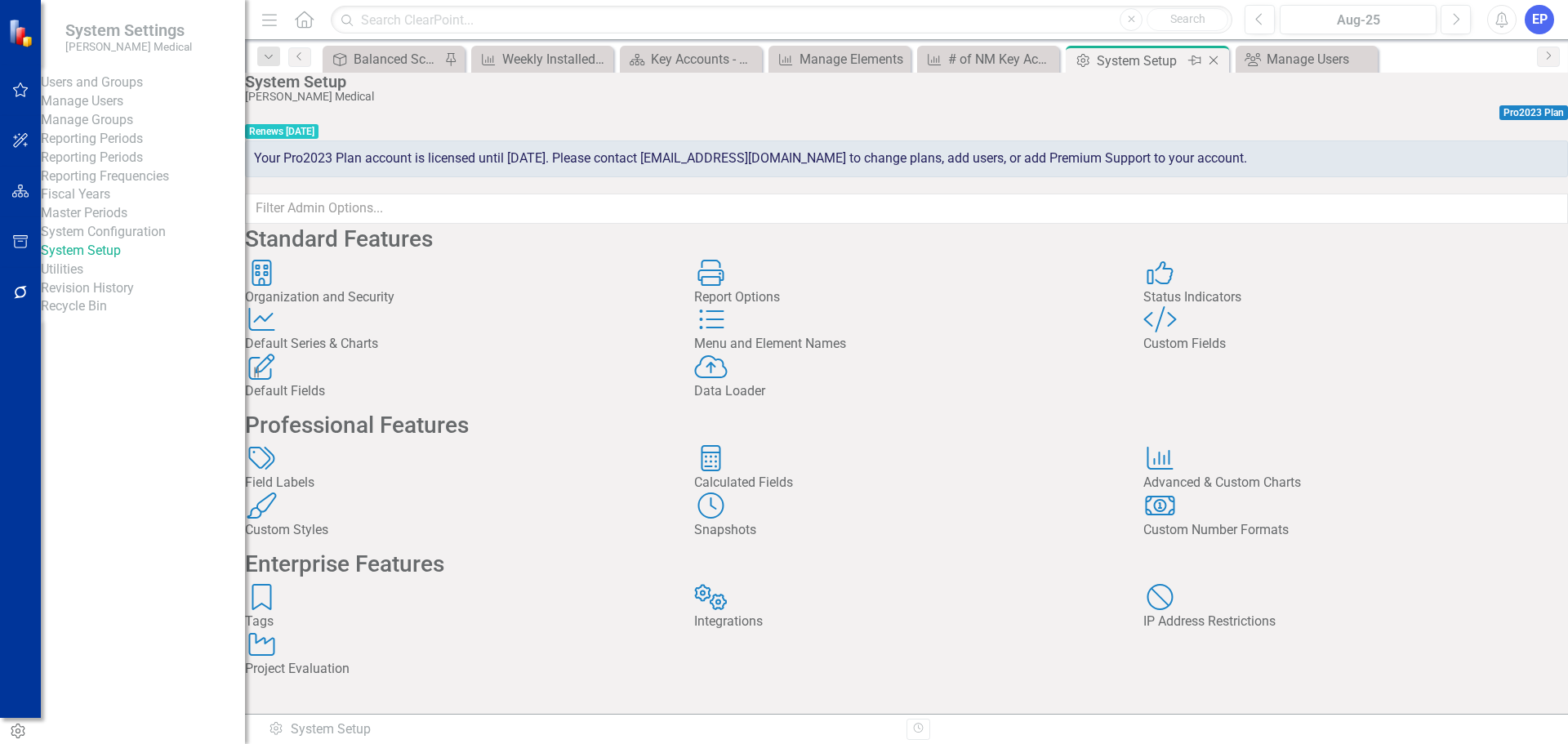
click at [1216, 58] on icon at bounding box center [1214, 60] width 9 height 9
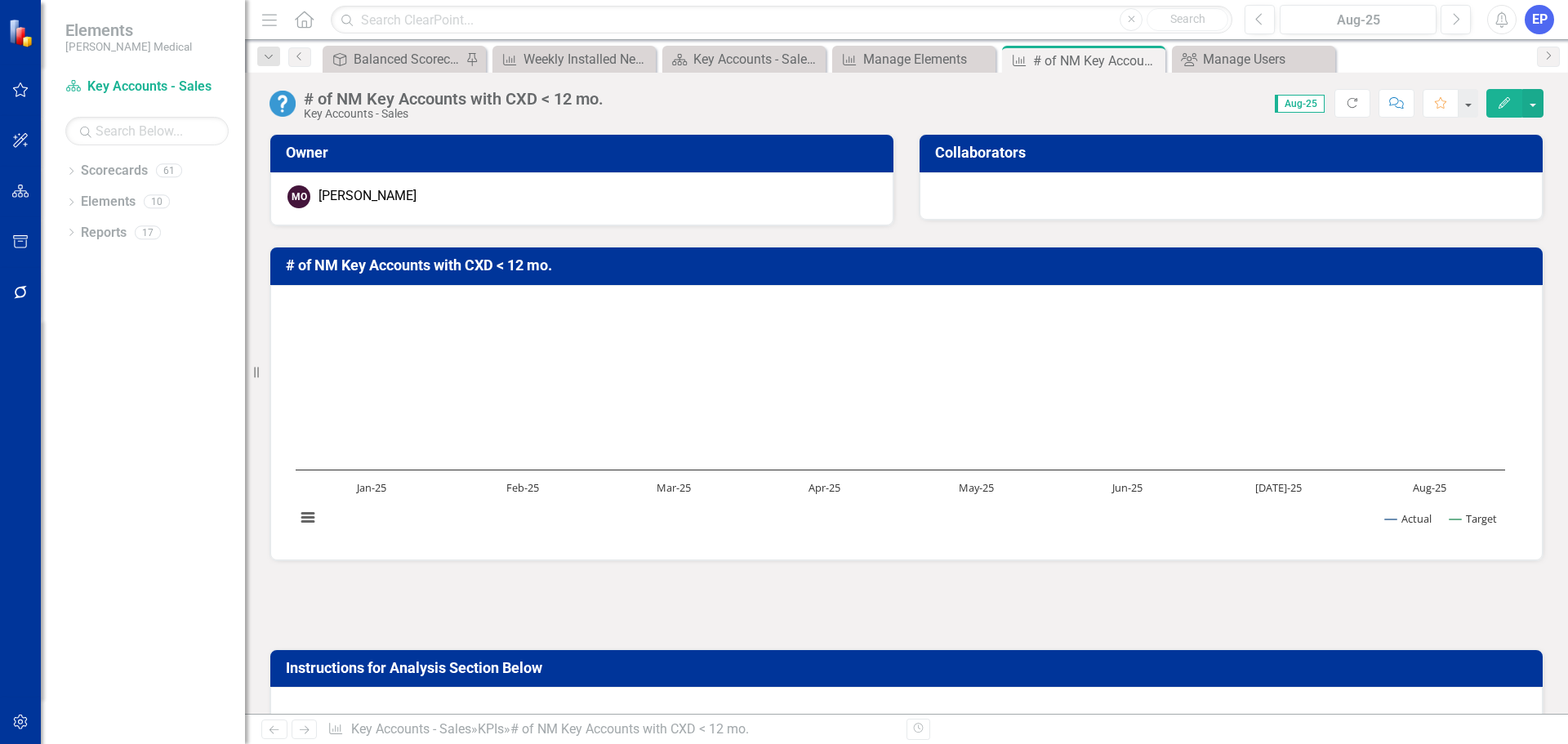
scroll to position [326, 0]
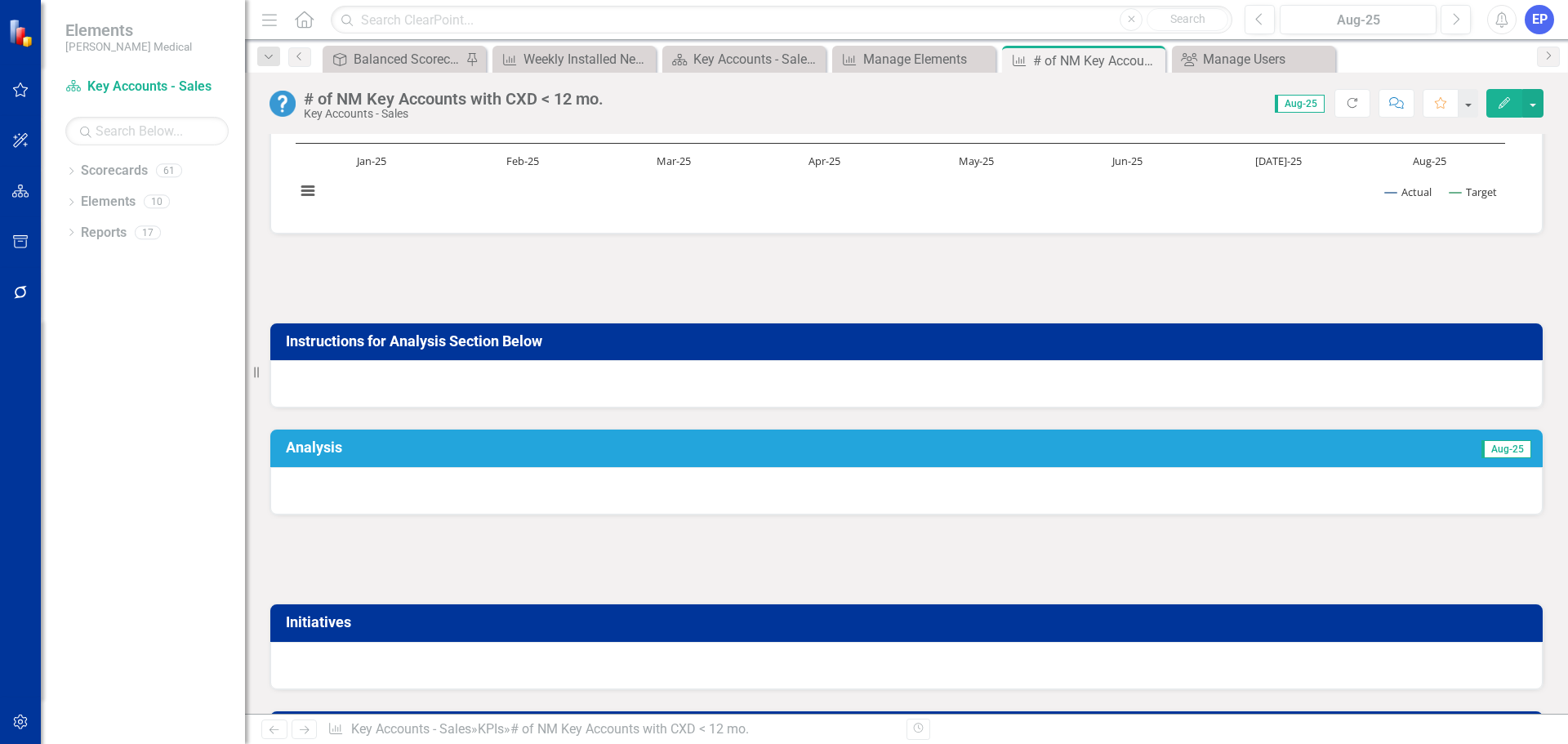
click at [751, 380] on div at bounding box center [906, 384] width 1272 height 47
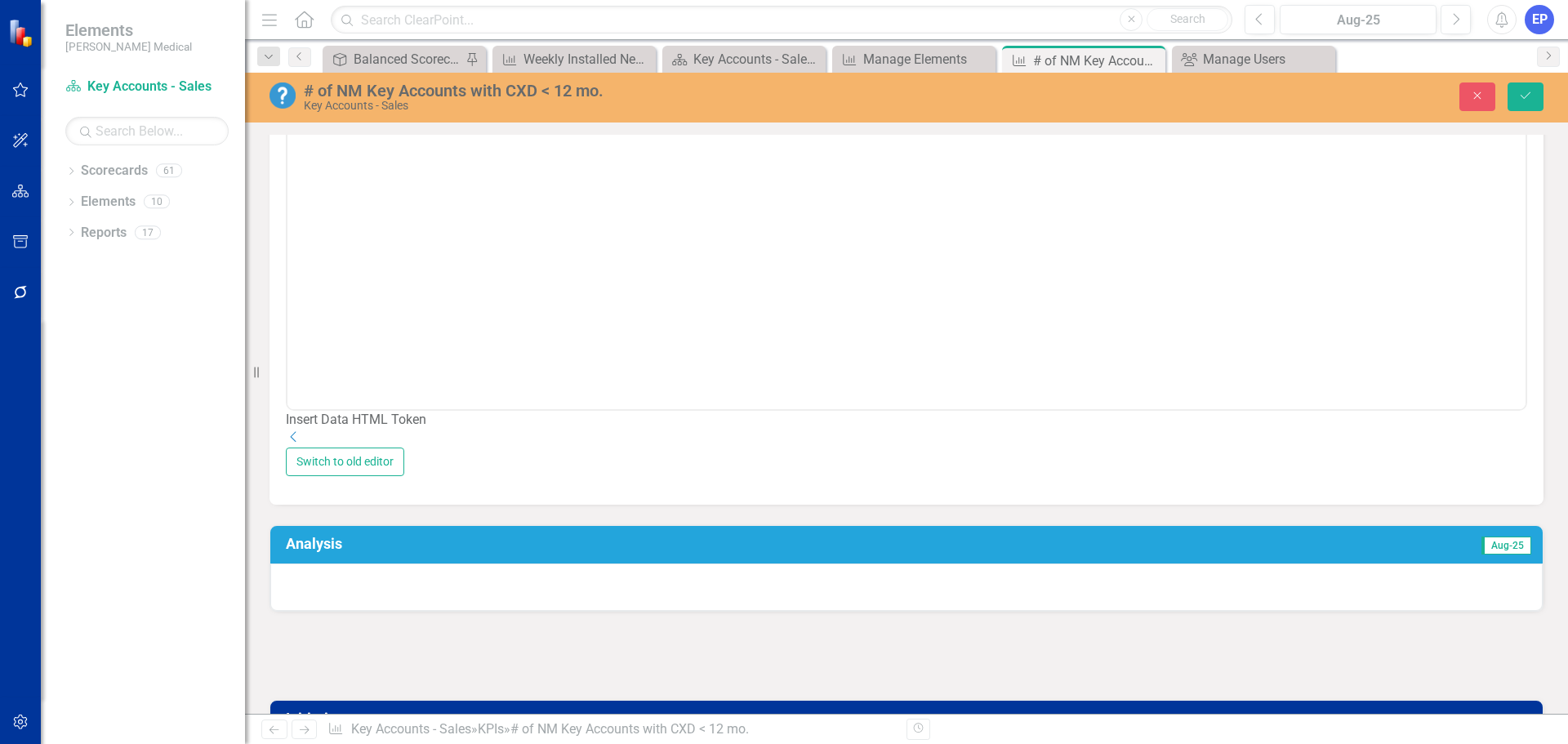
scroll to position [735, 0]
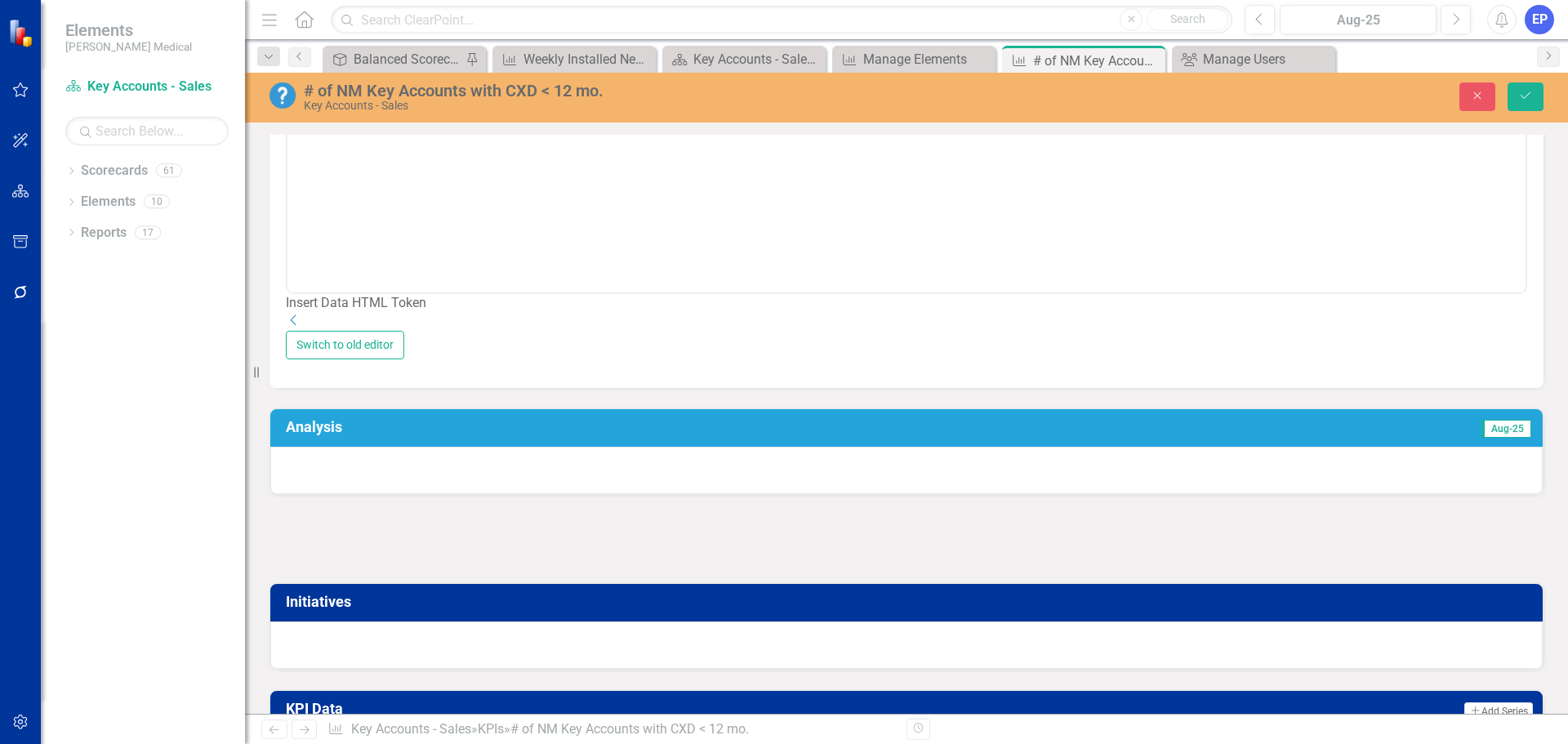
click at [302, 326] on icon "Dropdown" at bounding box center [294, 319] width 17 height 13
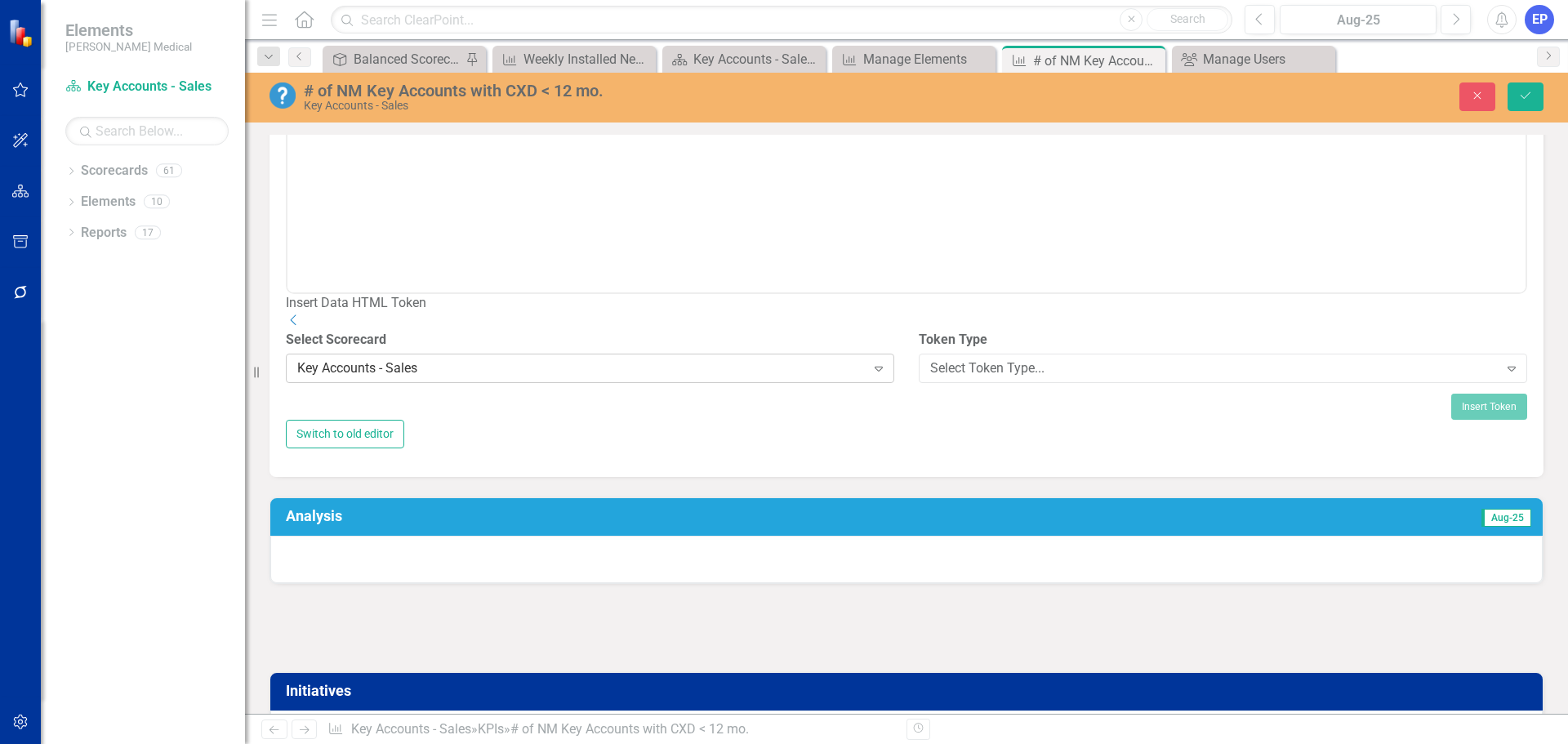
click at [618, 378] on div "Key Accounts - Sales" at bounding box center [582, 368] width 569 height 18
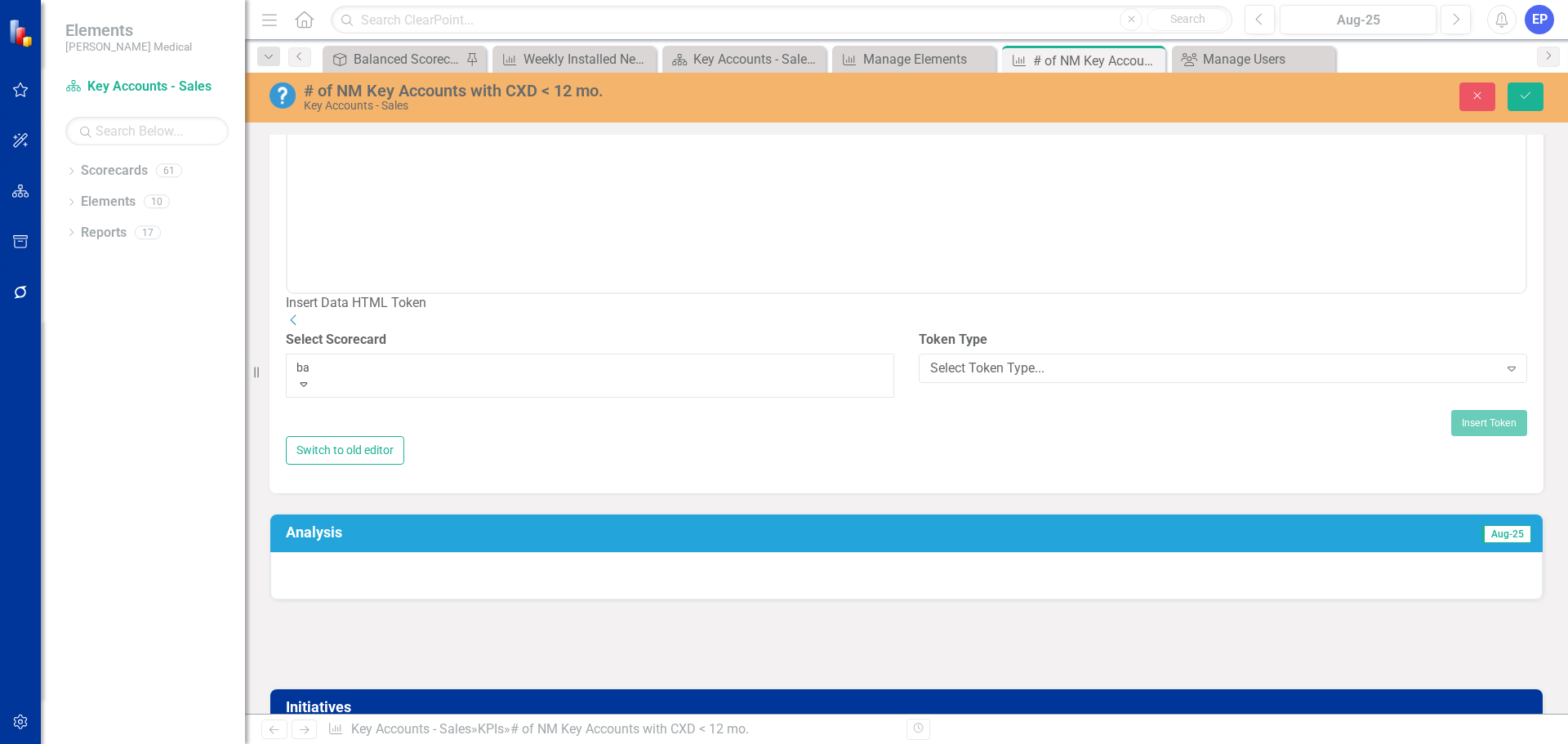
scroll to position [0, 0]
type input "bal"
click at [582, 743] on div "Bal anced Scorecard" at bounding box center [784, 753] width 1568 height 18
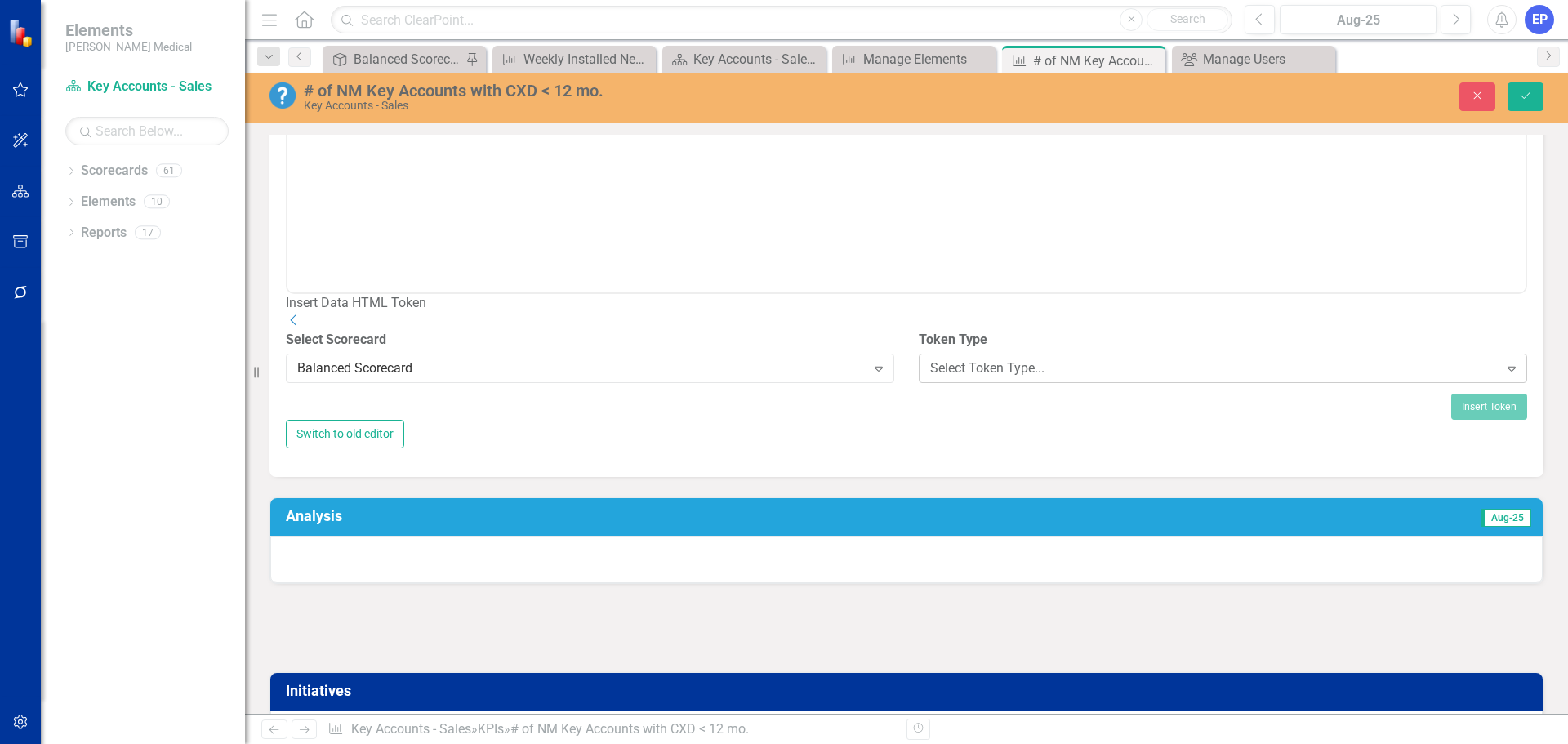
click at [938, 378] on div "Select Token Type..." at bounding box center [1214, 368] width 569 height 18
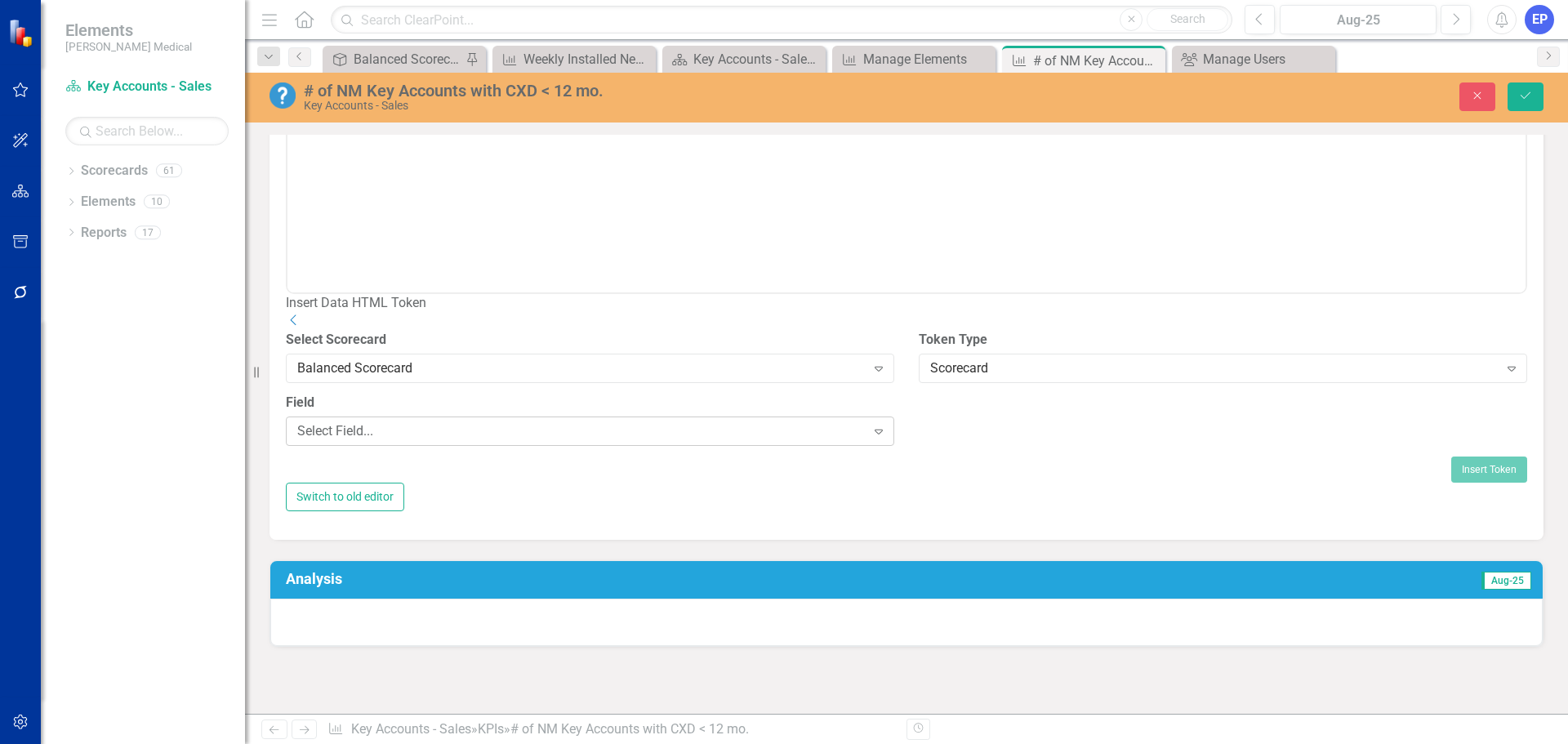
click at [781, 441] on div "Select Field..." at bounding box center [582, 431] width 569 height 18
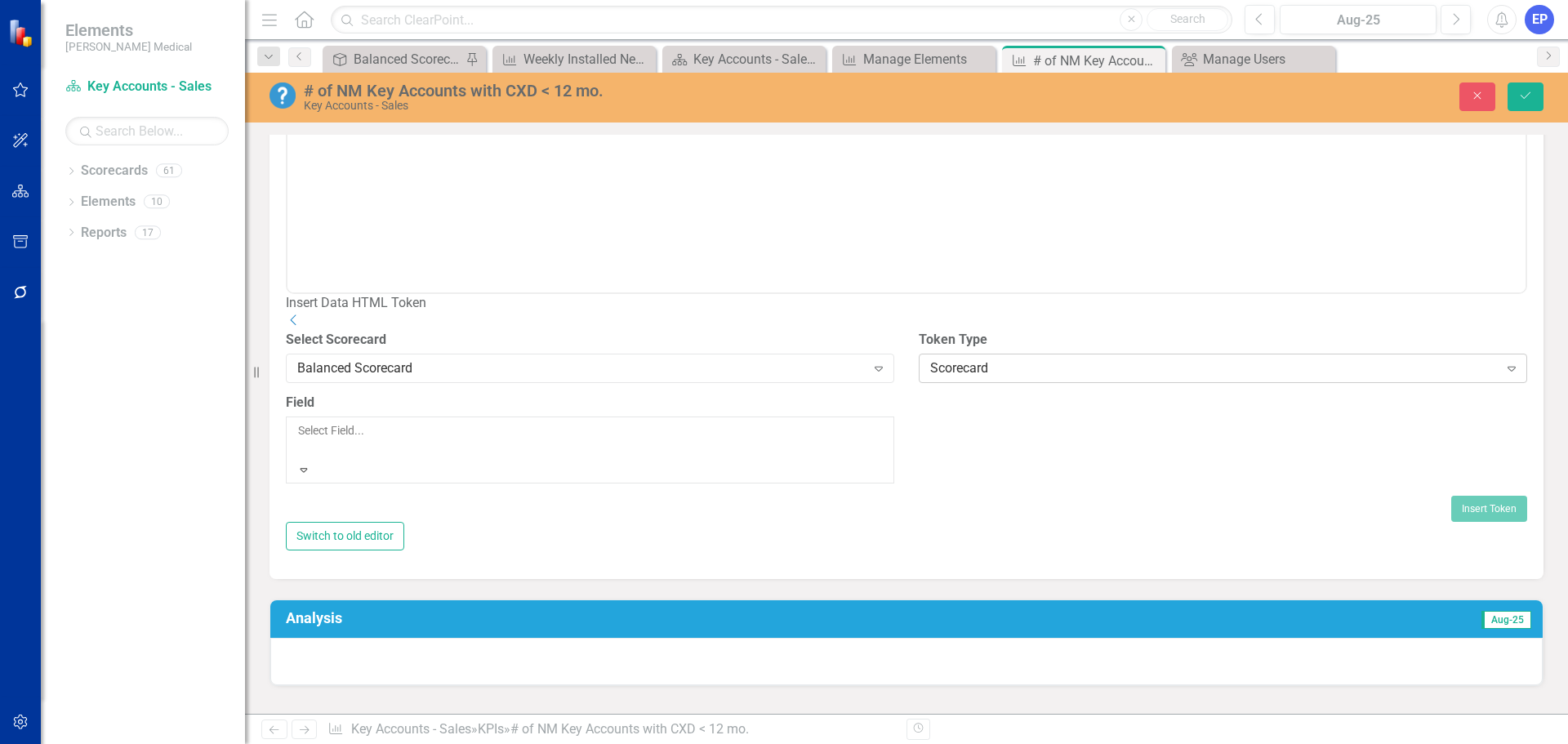
click at [973, 378] on div "Scorecard" at bounding box center [1214, 368] width 569 height 18
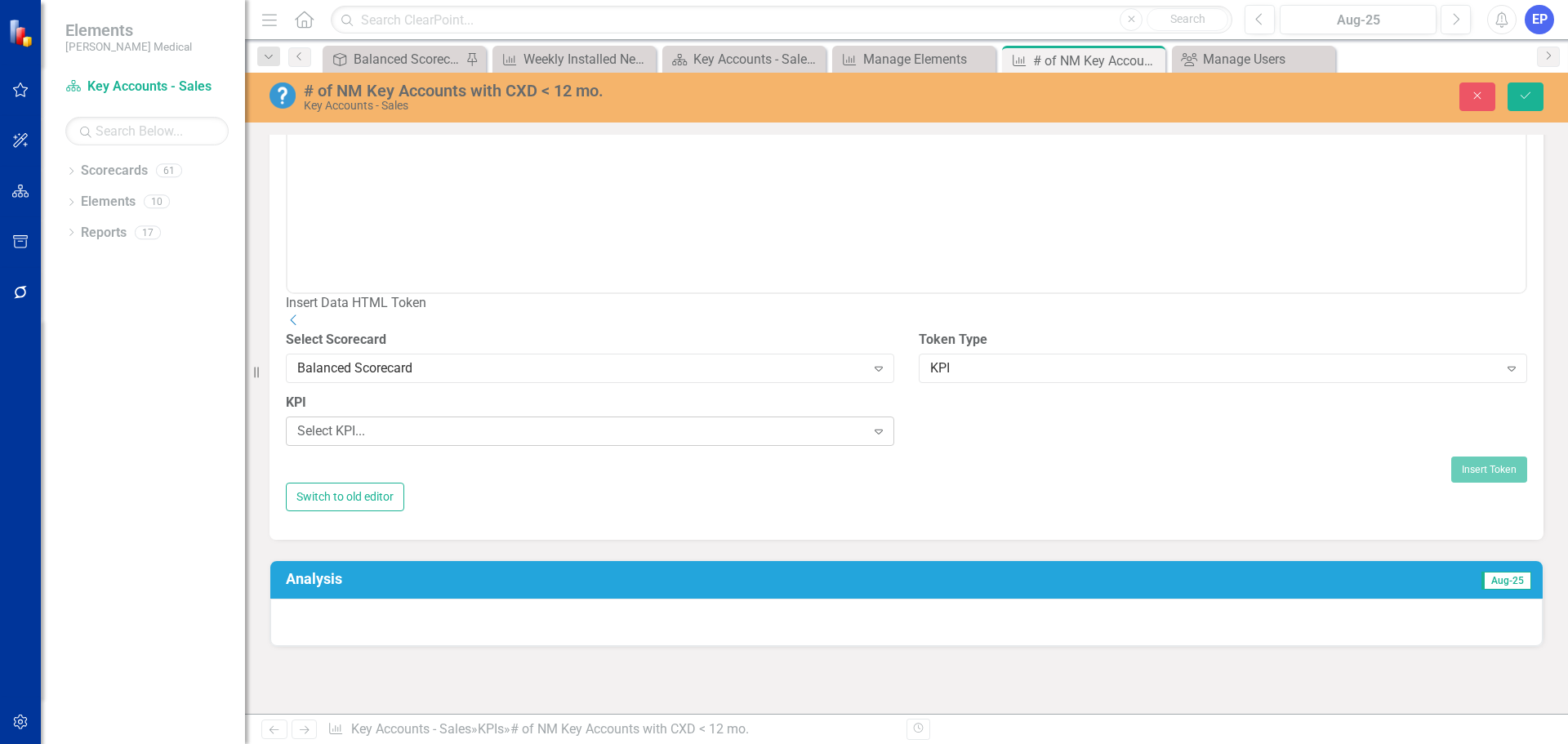
click at [732, 441] on div "Select KPI..." at bounding box center [582, 431] width 569 height 18
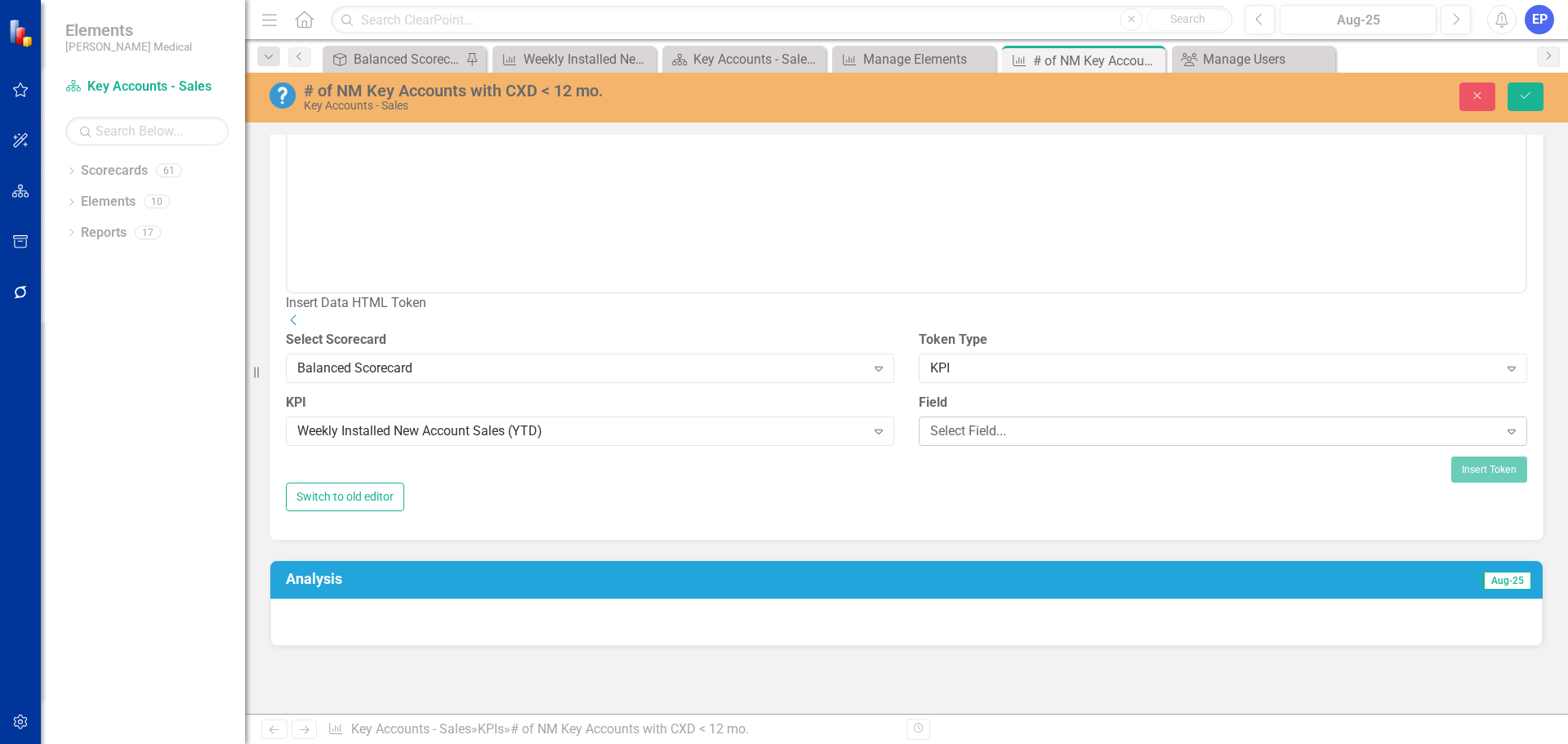
click at [931, 441] on div "Select Field..." at bounding box center [1214, 431] width 569 height 18
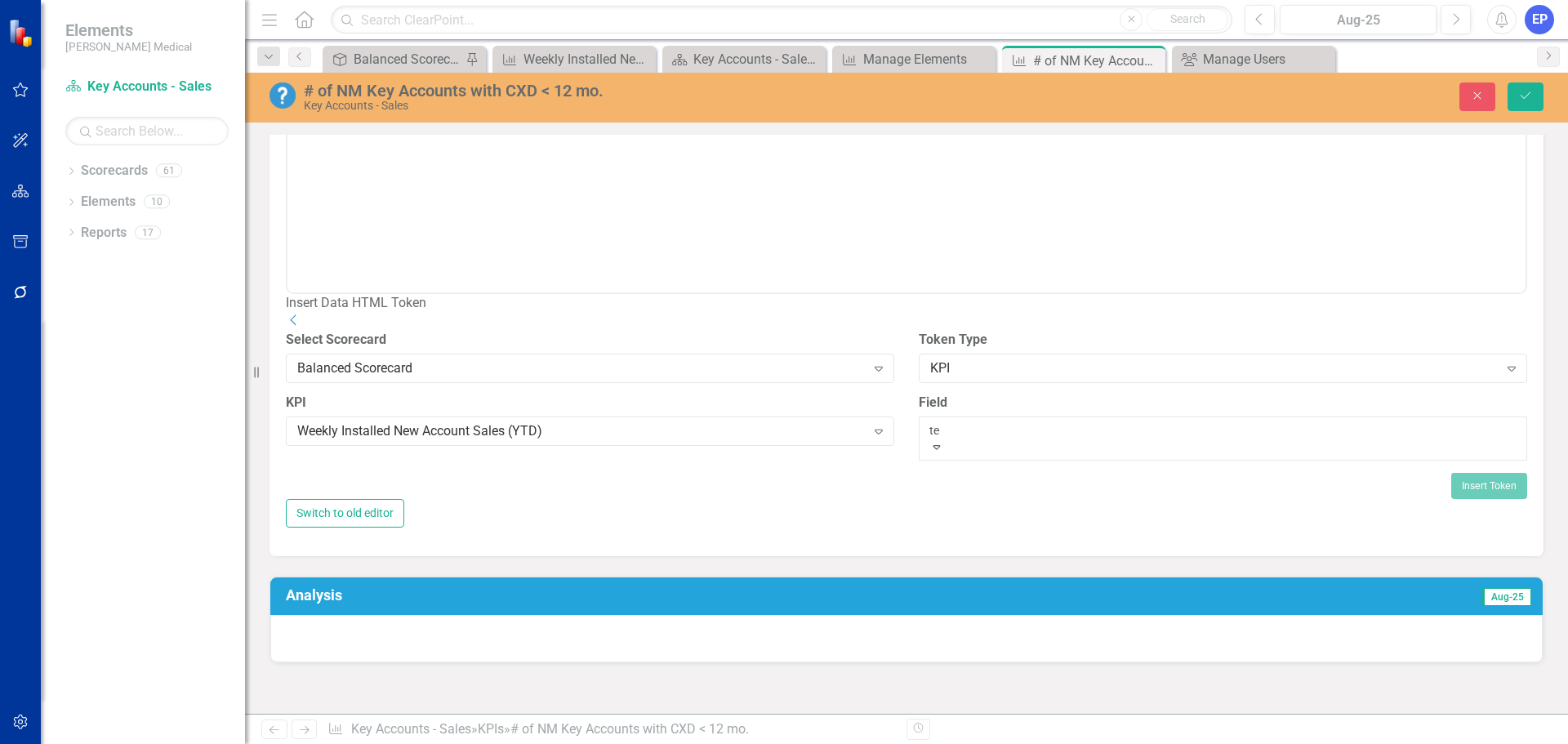
type input "tem"
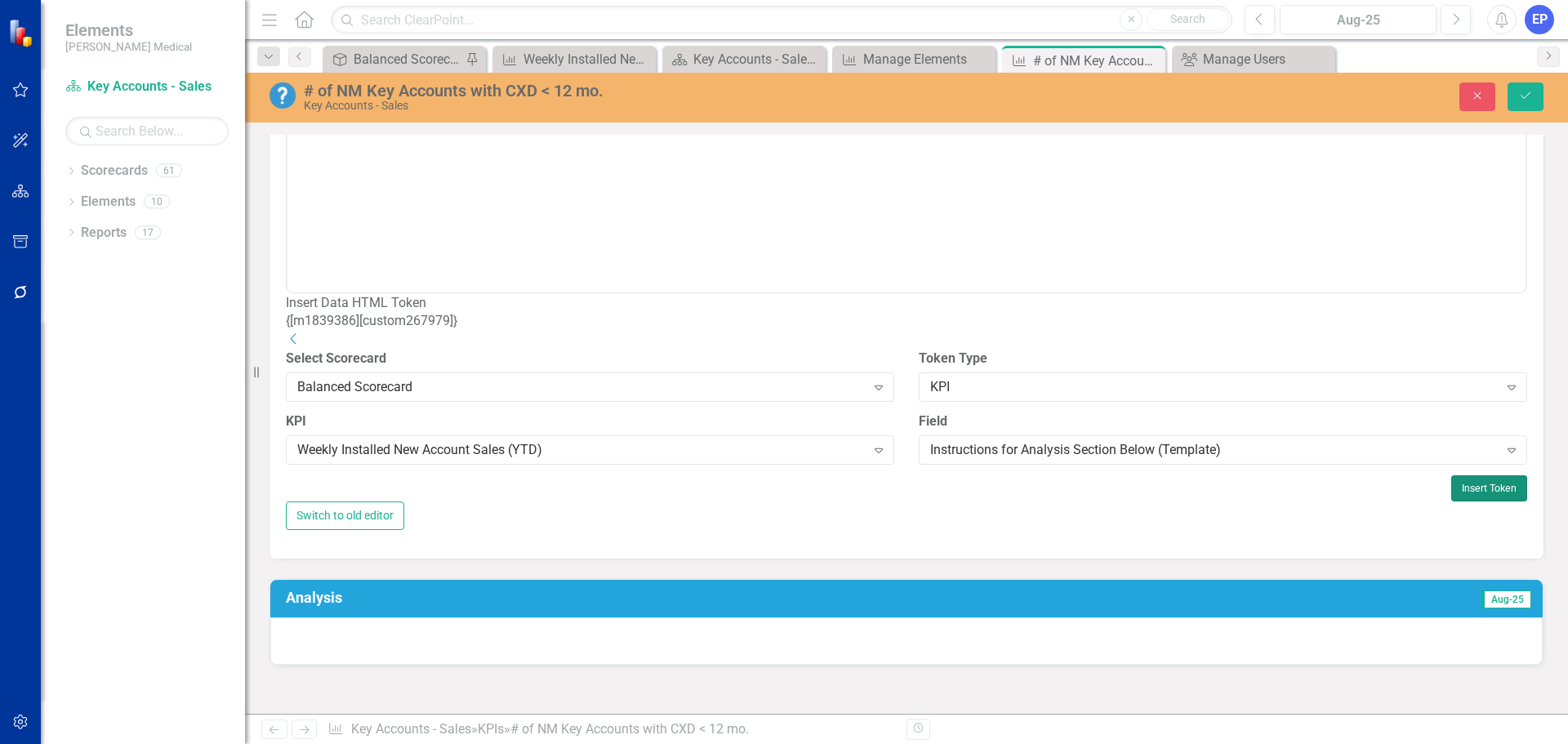
drag, startPoint x: 1446, startPoint y: 508, endPoint x: 1158, endPoint y: 92, distance: 506.0
click at [1451, 502] on button "Insert Token" at bounding box center [1488, 488] width 76 height 26
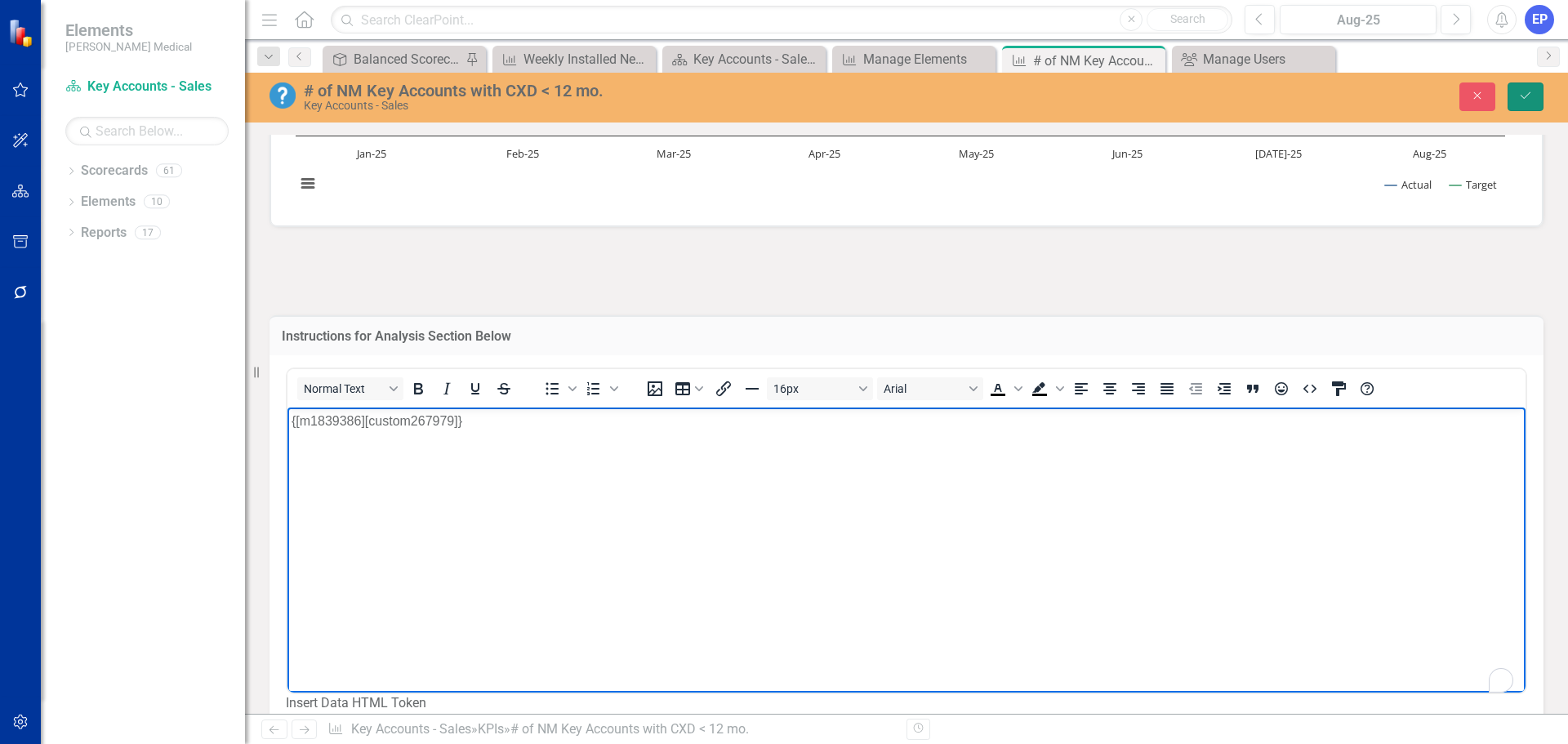
click at [1520, 92] on icon "Save" at bounding box center [1525, 95] width 15 height 11
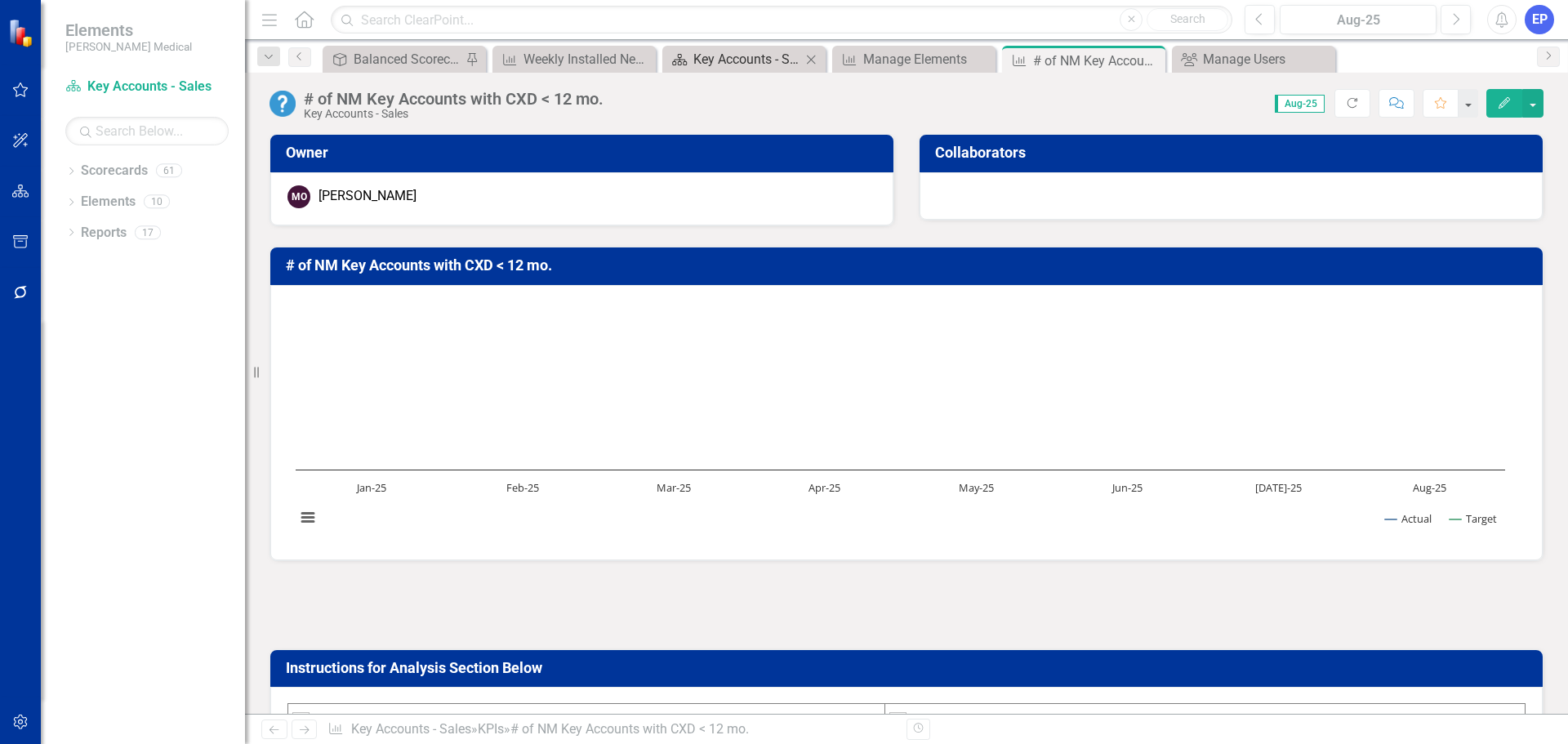
click at [708, 60] on div "Key Accounts - Sales - Overview Dashboard" at bounding box center [746, 59] width 108 height 20
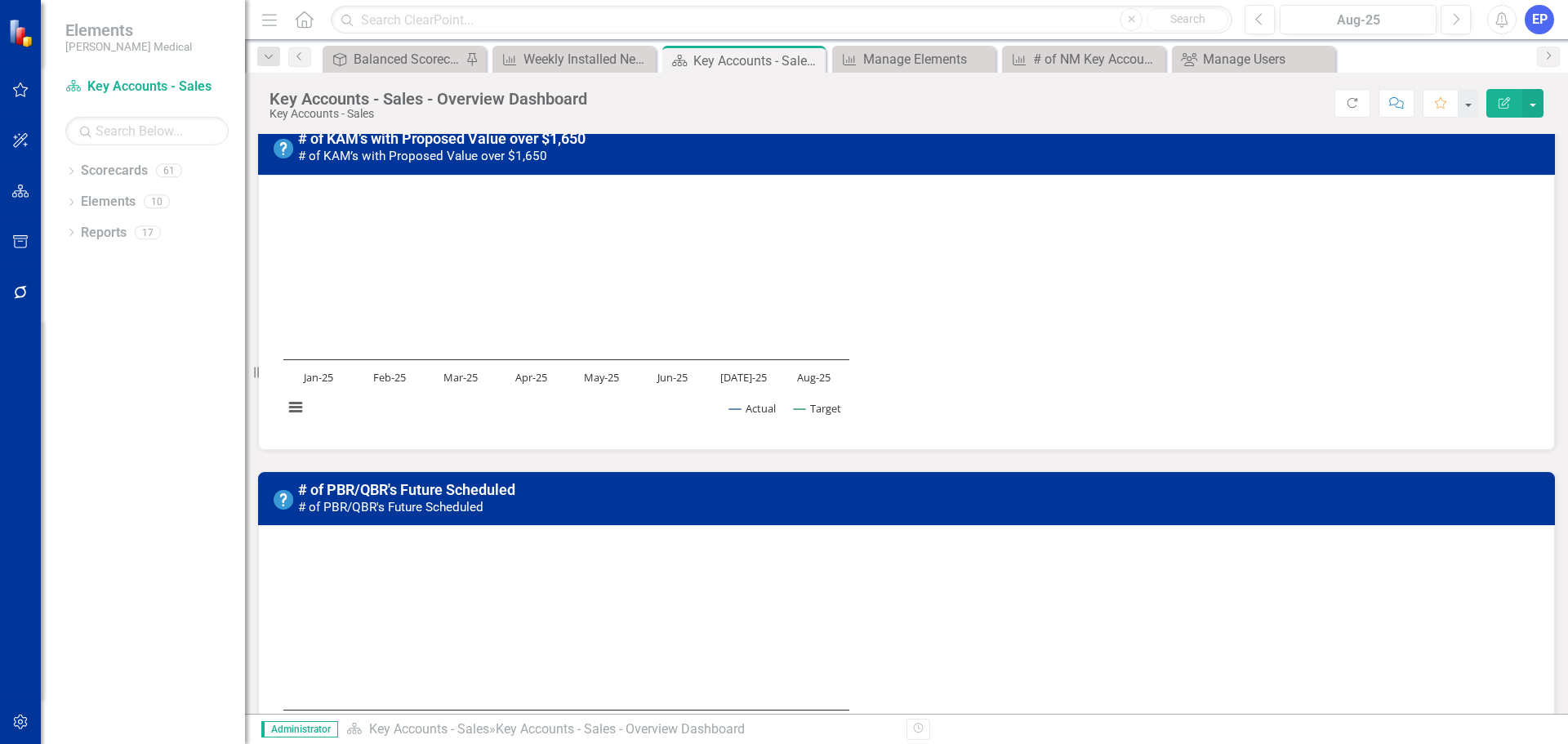
scroll to position [1961, 0]
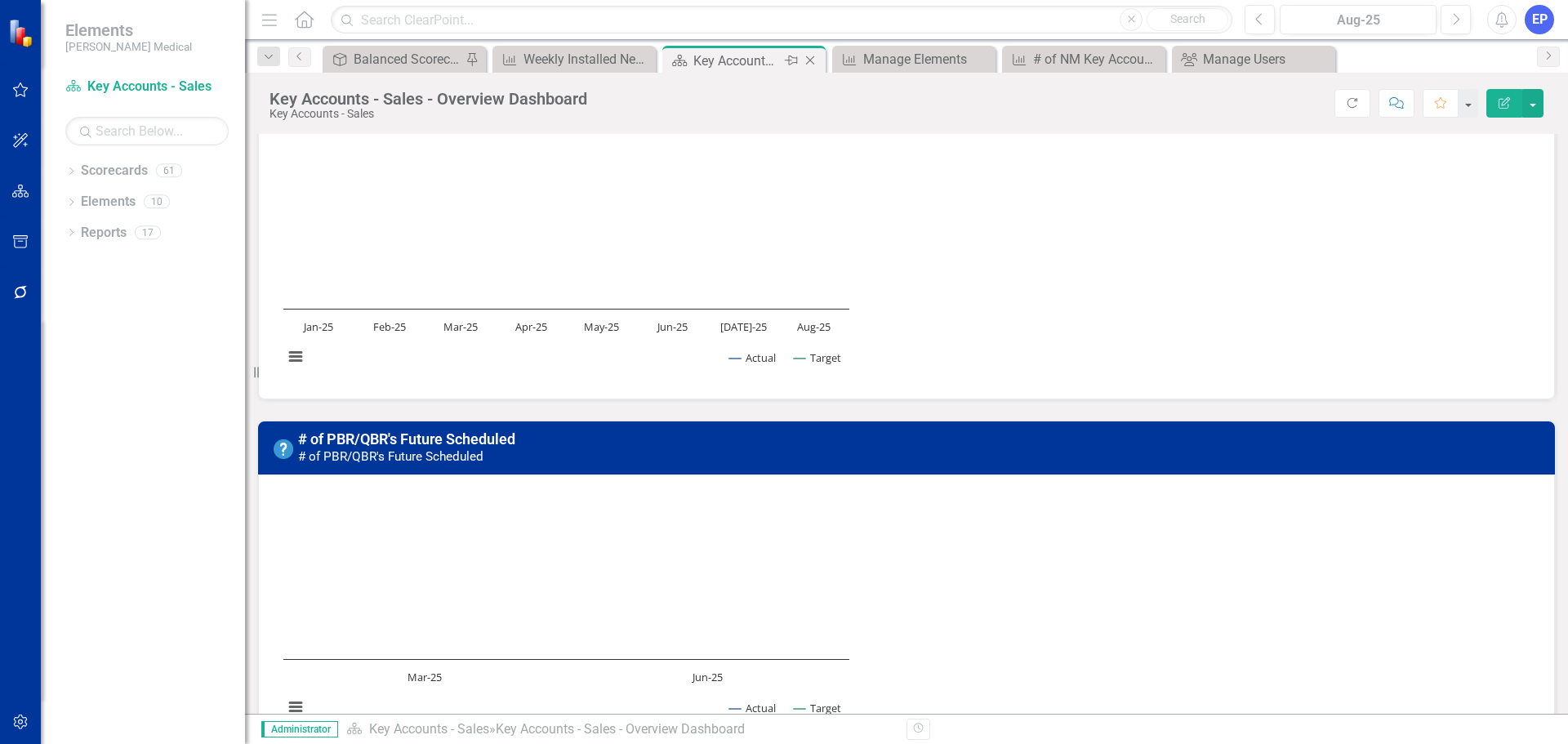
click at [812, 61] on icon "Close" at bounding box center [809, 60] width 17 height 13
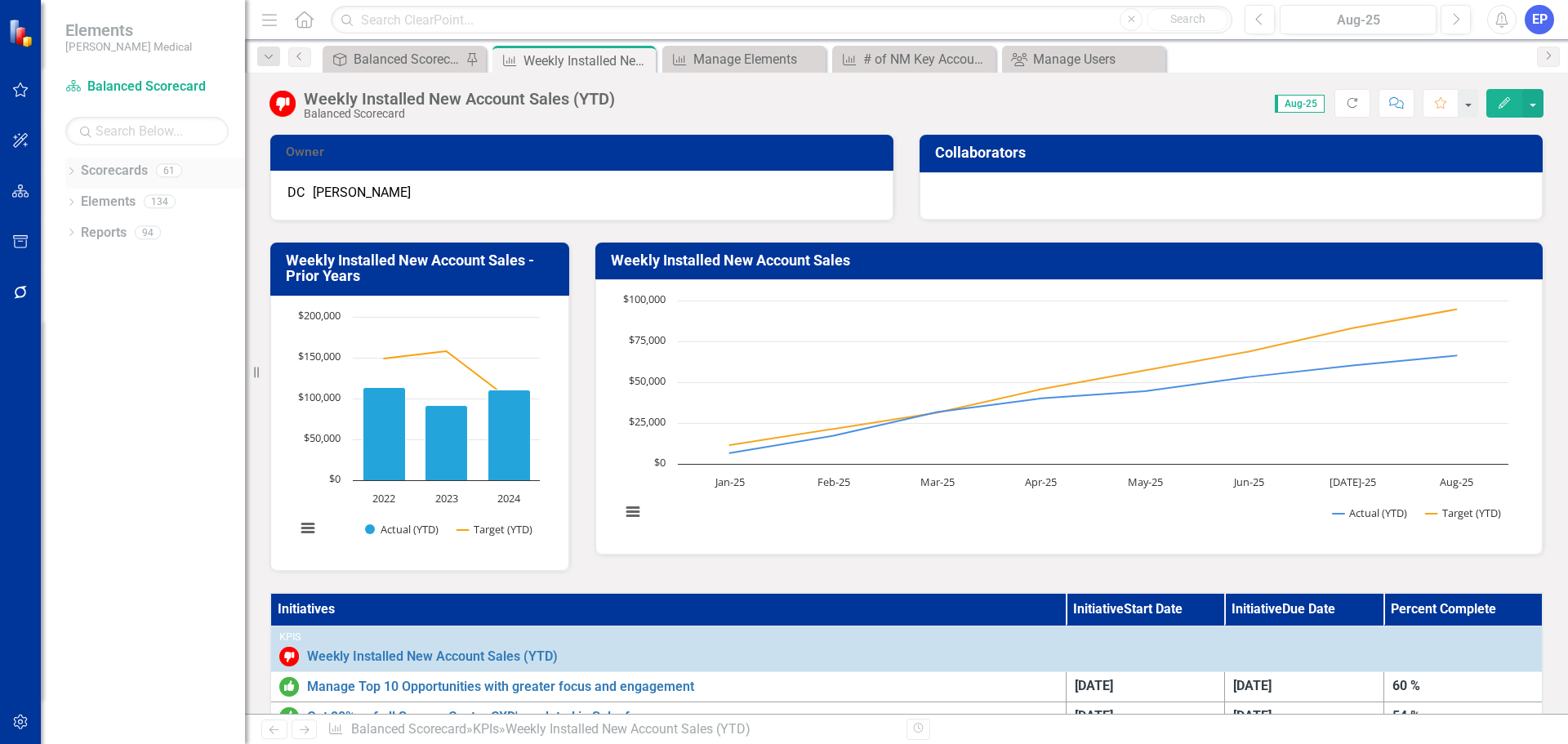
click at [68, 172] on icon "Dropdown" at bounding box center [71, 172] width 11 height 9
click at [61, 421] on icon "Dropdown" at bounding box center [55, 417] width 12 height 10
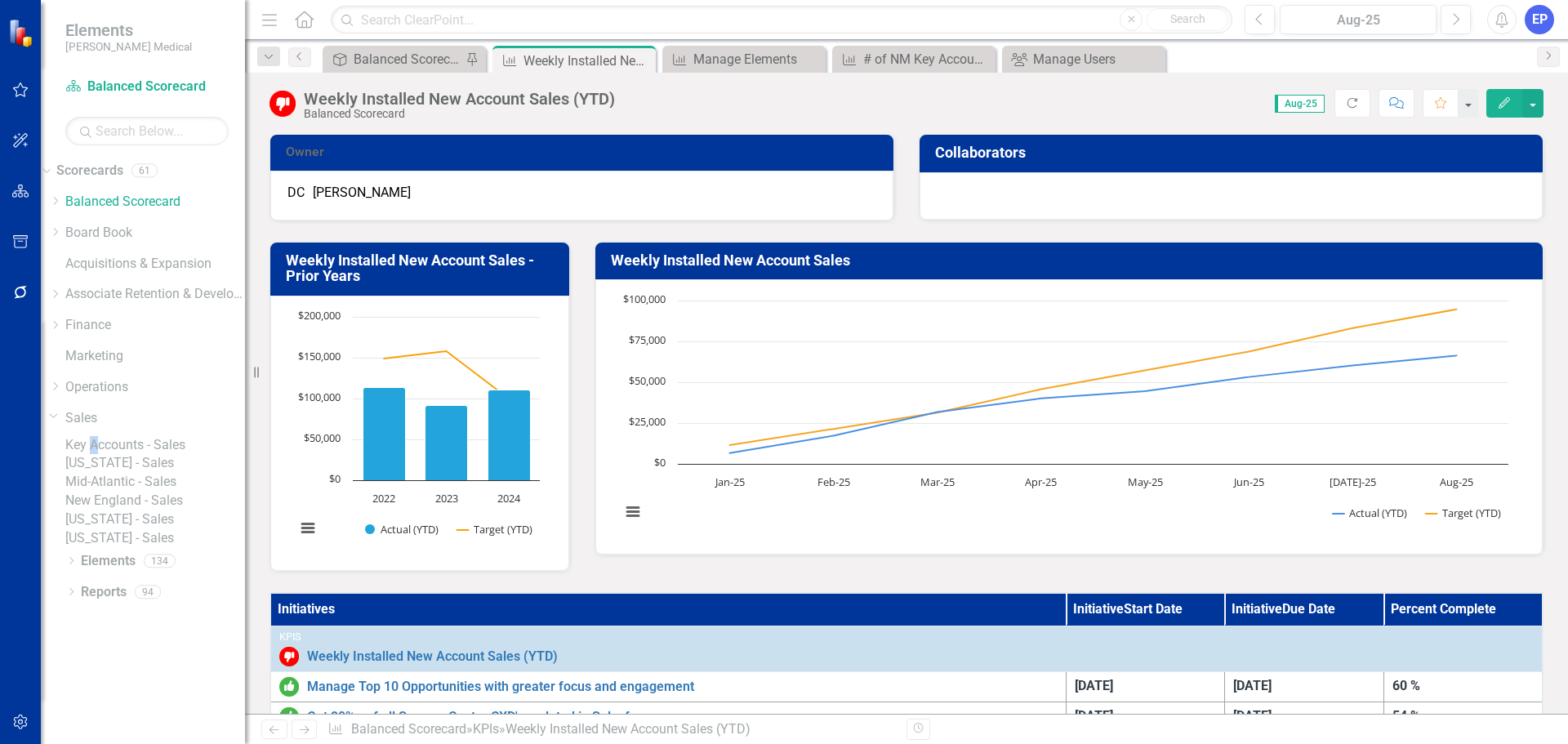
click at [135, 436] on div "Key Accounts - Sales" at bounding box center [155, 445] width 179 height 18
click at [165, 446] on link "Key Accounts - Sales" at bounding box center [155, 445] width 179 height 18
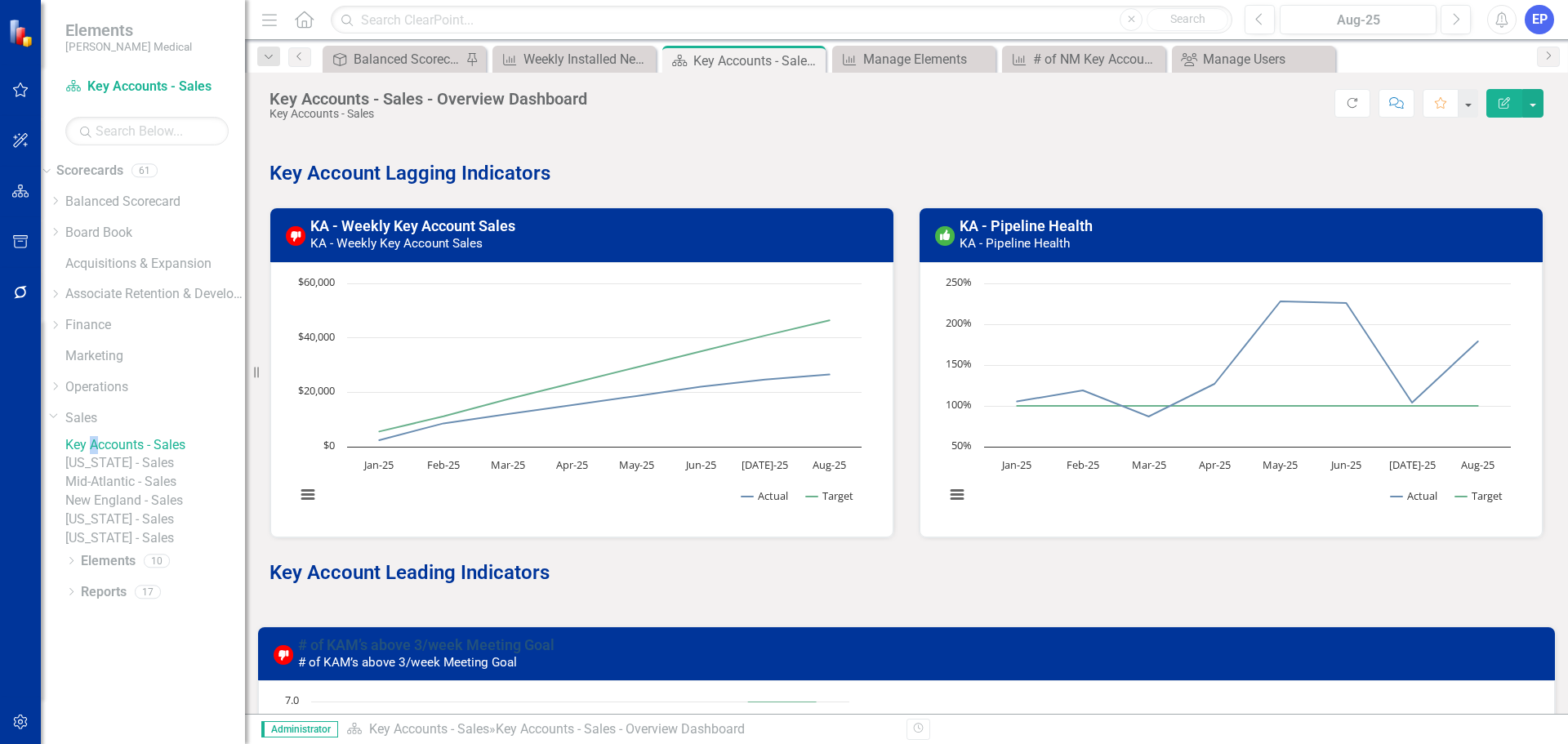
click at [413, 644] on link "# of KAM’s above 3/week Meeting Goal" at bounding box center [426, 645] width 256 height 18
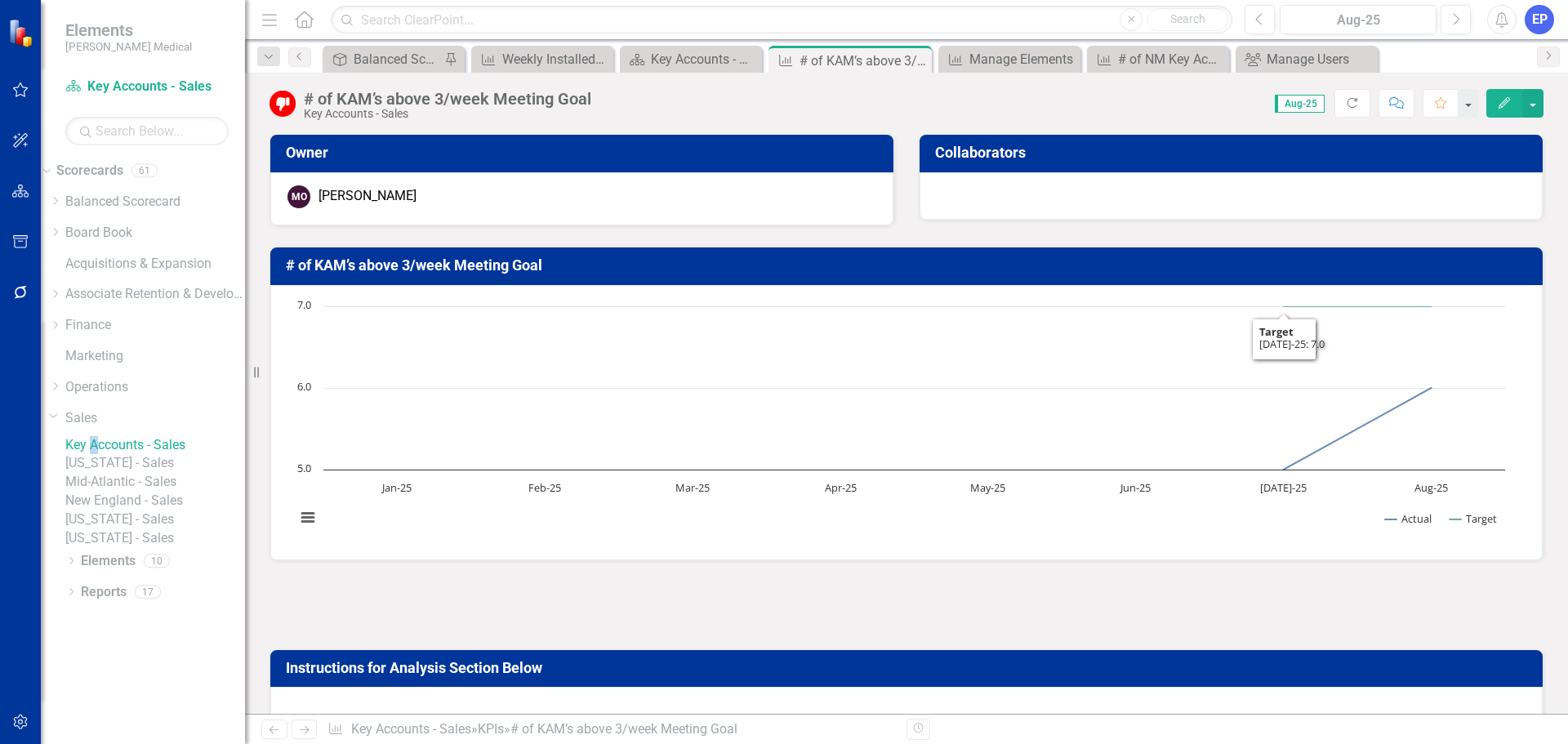
click at [372, 103] on div "# of KAM’s above 3/week Meeting Goal" at bounding box center [447, 99] width 287 height 18
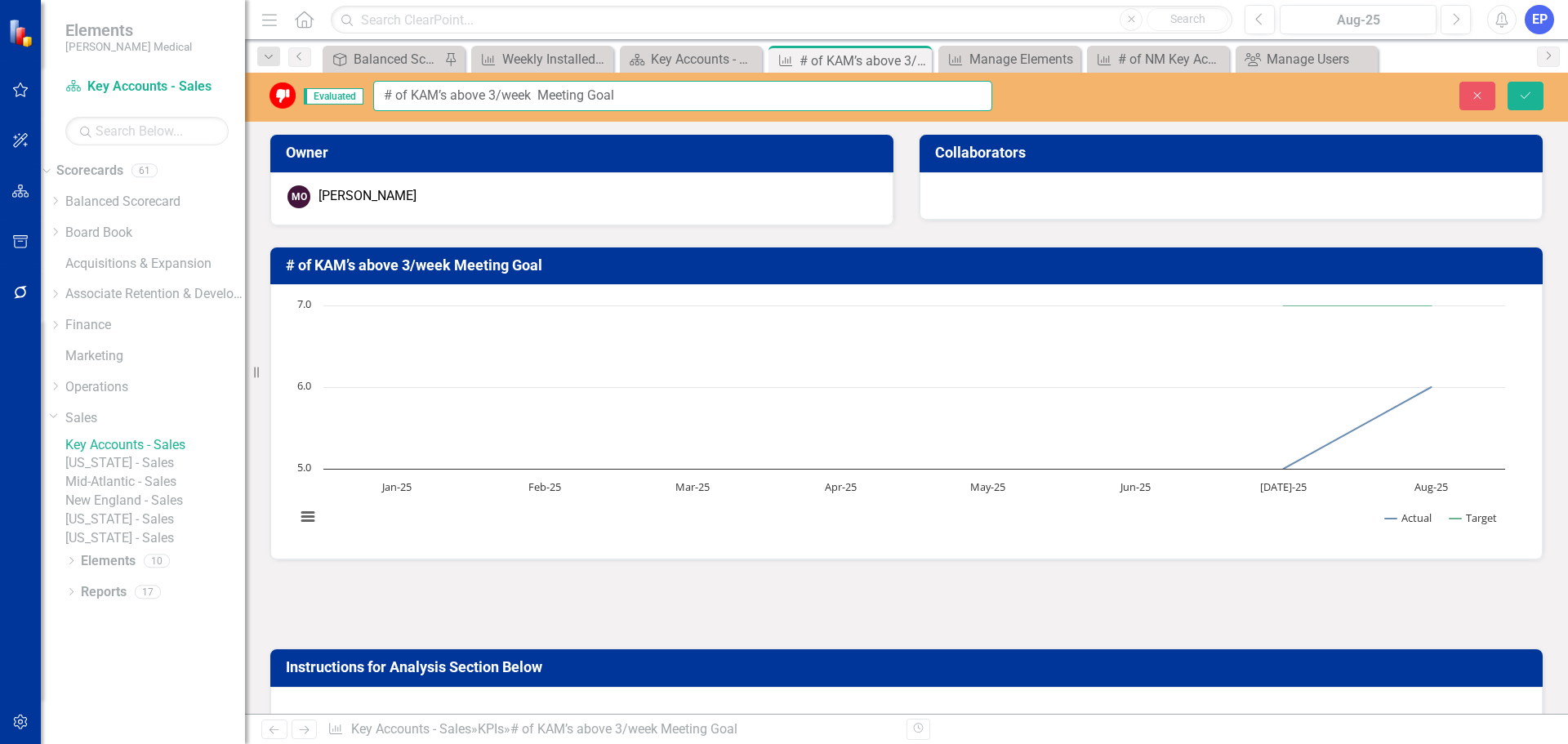
click at [380, 95] on input "# of KAM’s above 3/week Meeting Goal" at bounding box center [682, 95] width 619 height 31
type input "KA - # of KAM’s above 3/week Meeting Goal"
click at [1530, 98] on icon "Save" at bounding box center [1525, 95] width 15 height 11
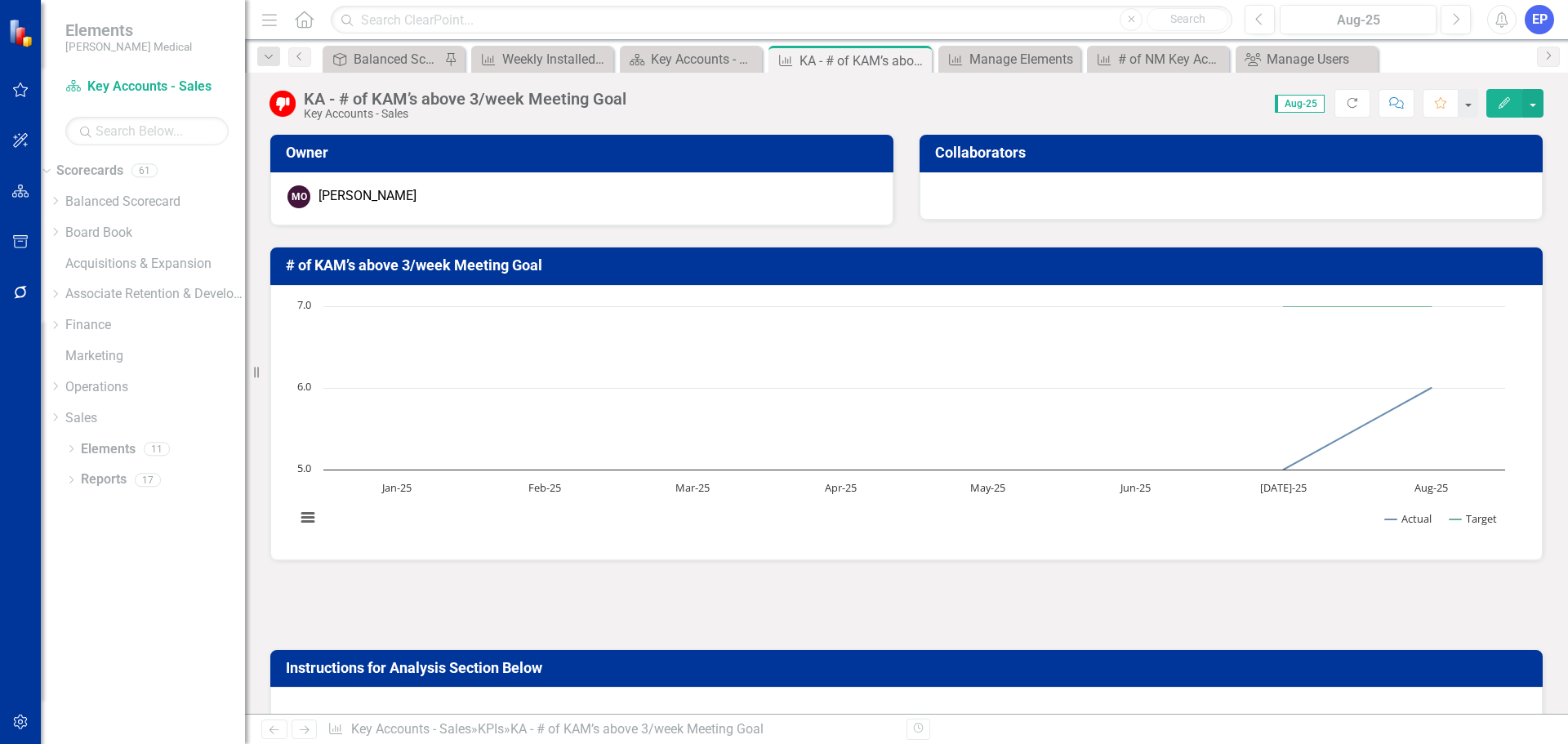
click at [366, 269] on h3 "# of KAM’s above 3/week Meeting Goal" at bounding box center [909, 265] width 1247 height 17
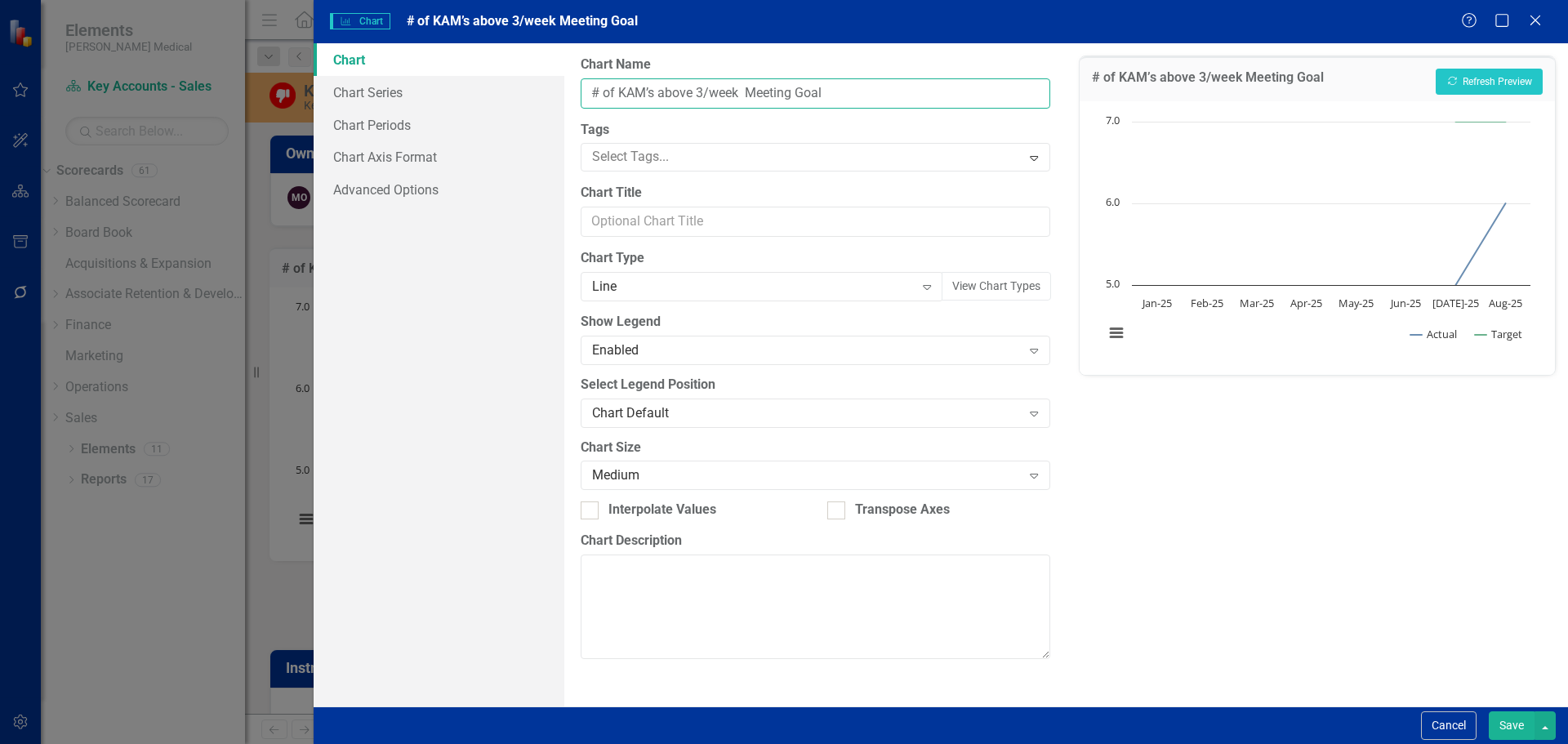
click at [588, 94] on input "# of KAM’s above 3/week Meeting Goal" at bounding box center [816, 94] width 469 height 31
type input "# of KAM’s above 3/week Meeting Goal"
click at [1442, 726] on button "Cancel" at bounding box center [1448, 726] width 55 height 29
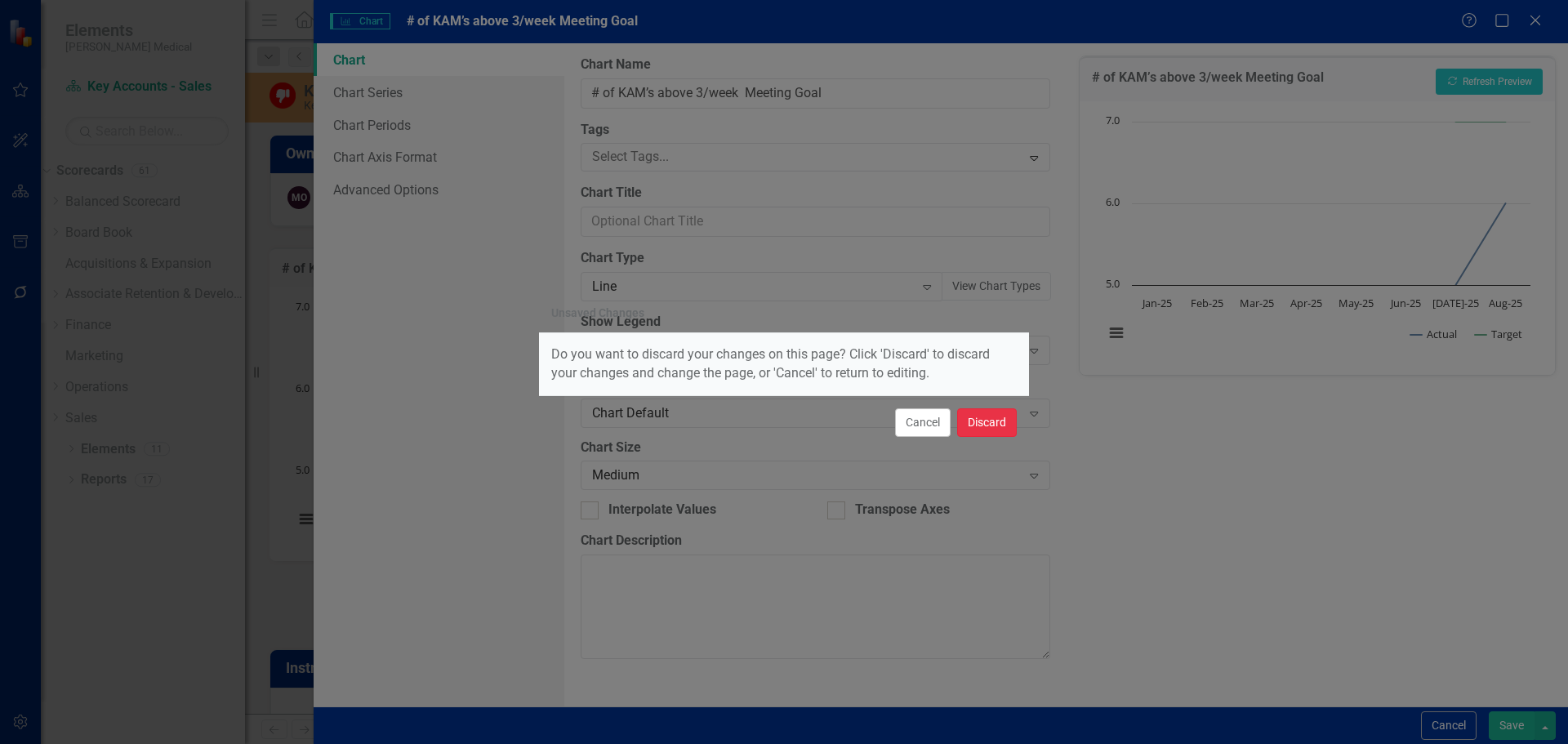
click at [963, 422] on button "Discard" at bounding box center [987, 423] width 60 height 29
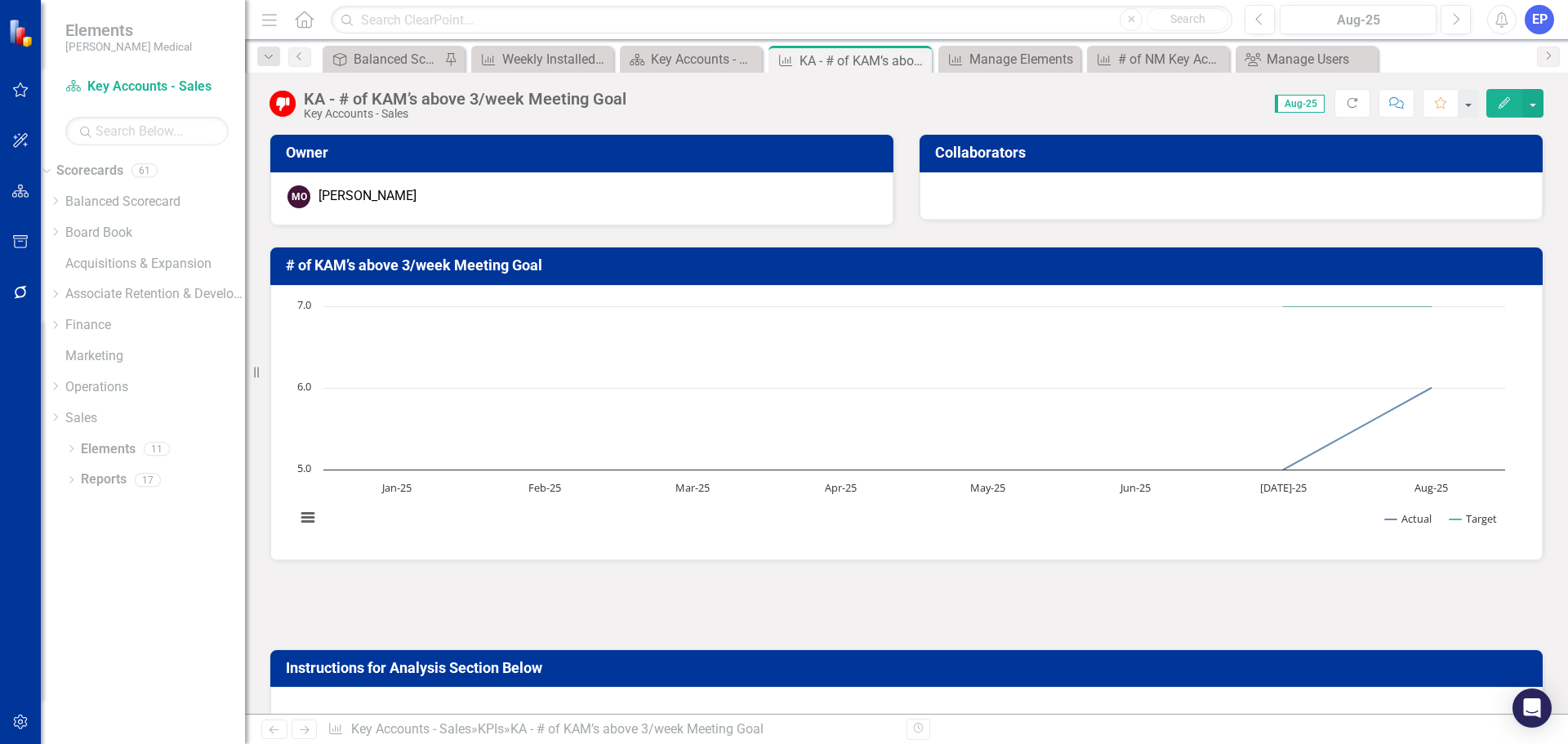
click at [552, 102] on div "KA - # of KAM’s above 3/week Meeting Goal" at bounding box center [465, 99] width 323 height 18
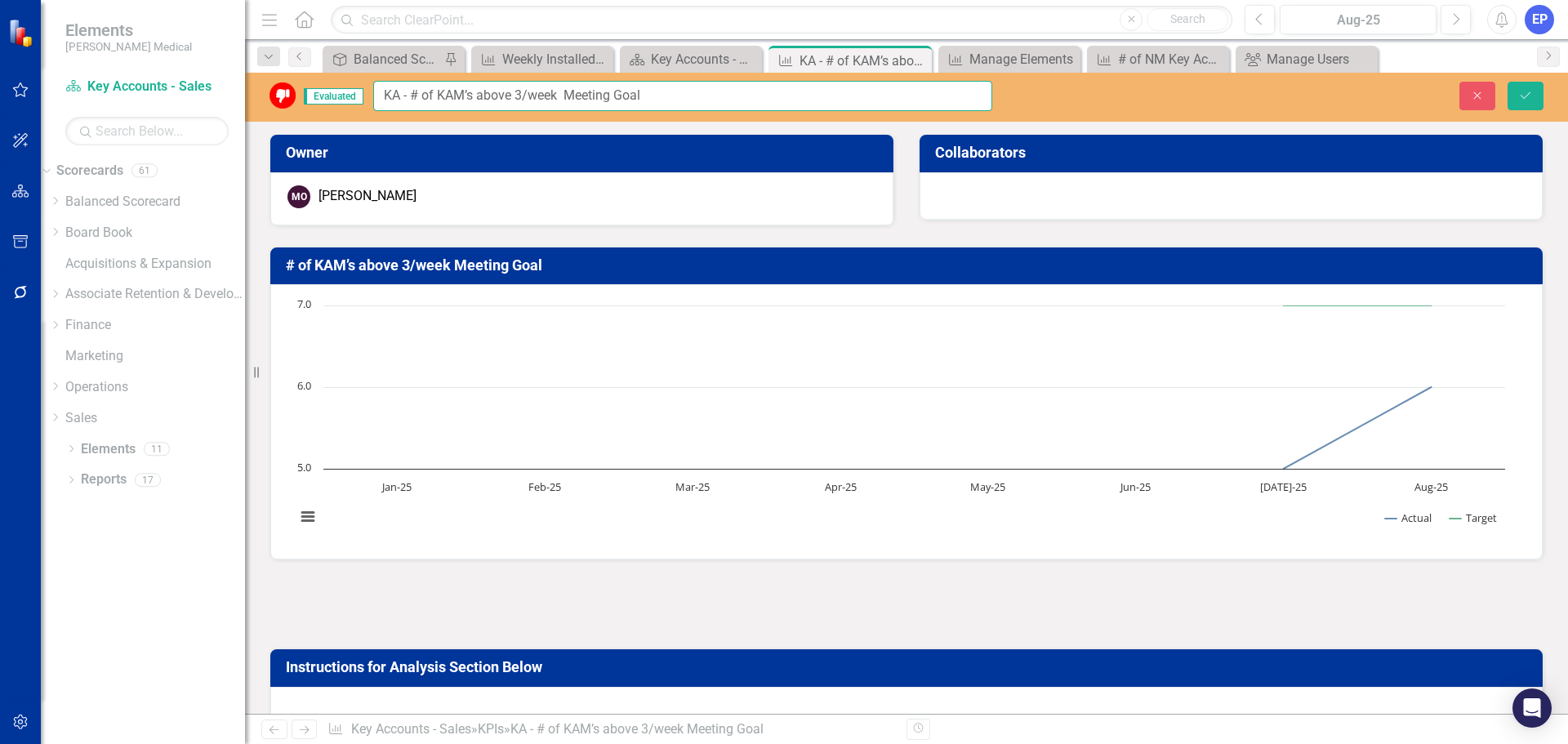
click at [411, 95] on input "KA - # of KAM’s above 3/week Meeting Goal" at bounding box center [682, 95] width 619 height 31
type input "# of KAM’s above 3/week Meeting Goal"
click at [1522, 99] on icon "Save" at bounding box center [1525, 95] width 15 height 11
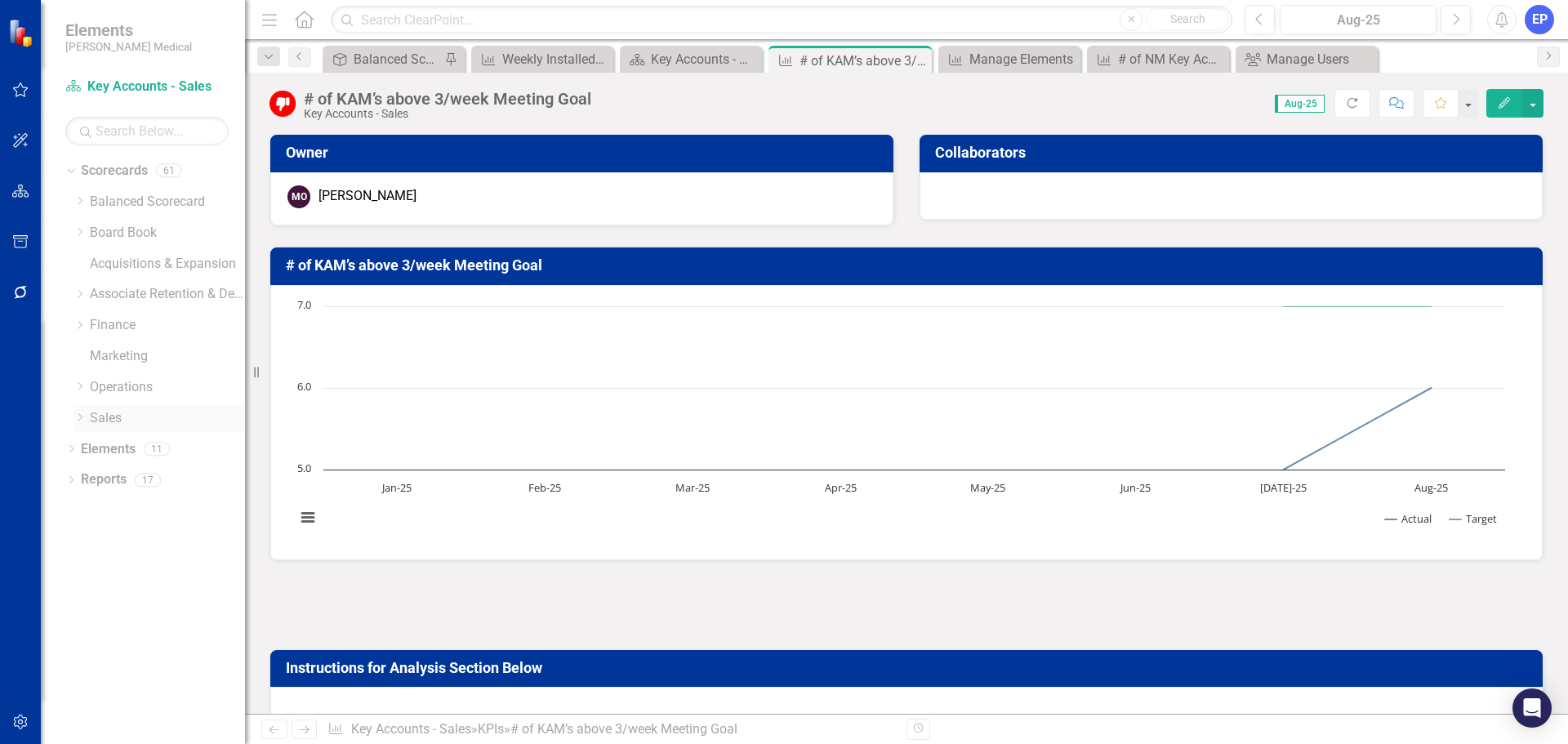
click at [80, 422] on icon "Dropdown" at bounding box center [80, 417] width 12 height 10
click at [130, 481] on link "[US_STATE] - Sales" at bounding box center [175, 480] width 139 height 18
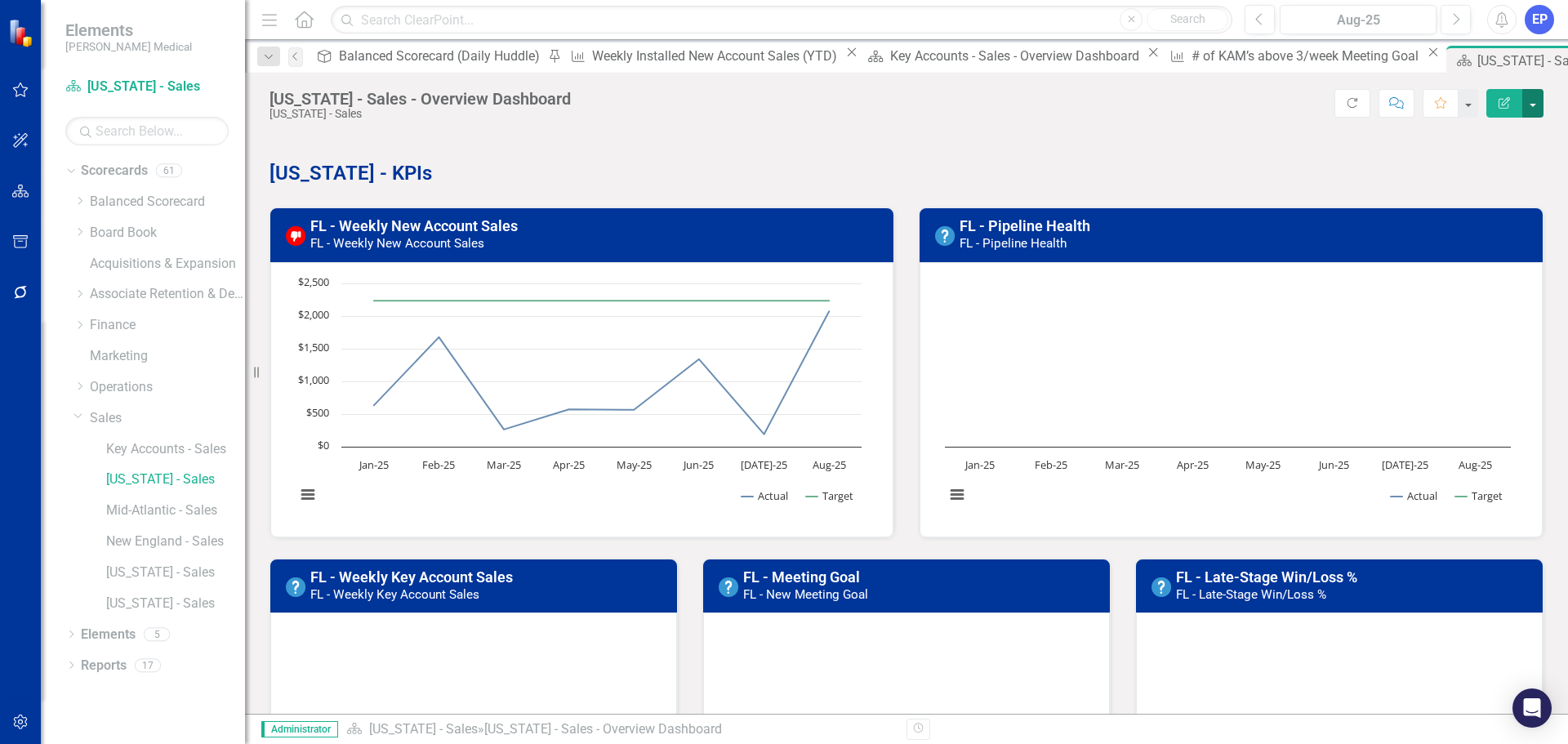
click at [1534, 103] on button "button" at bounding box center [1533, 103] width 21 height 29
click at [1494, 155] on link "Edit Report Edit Layout" at bounding box center [1476, 164] width 132 height 31
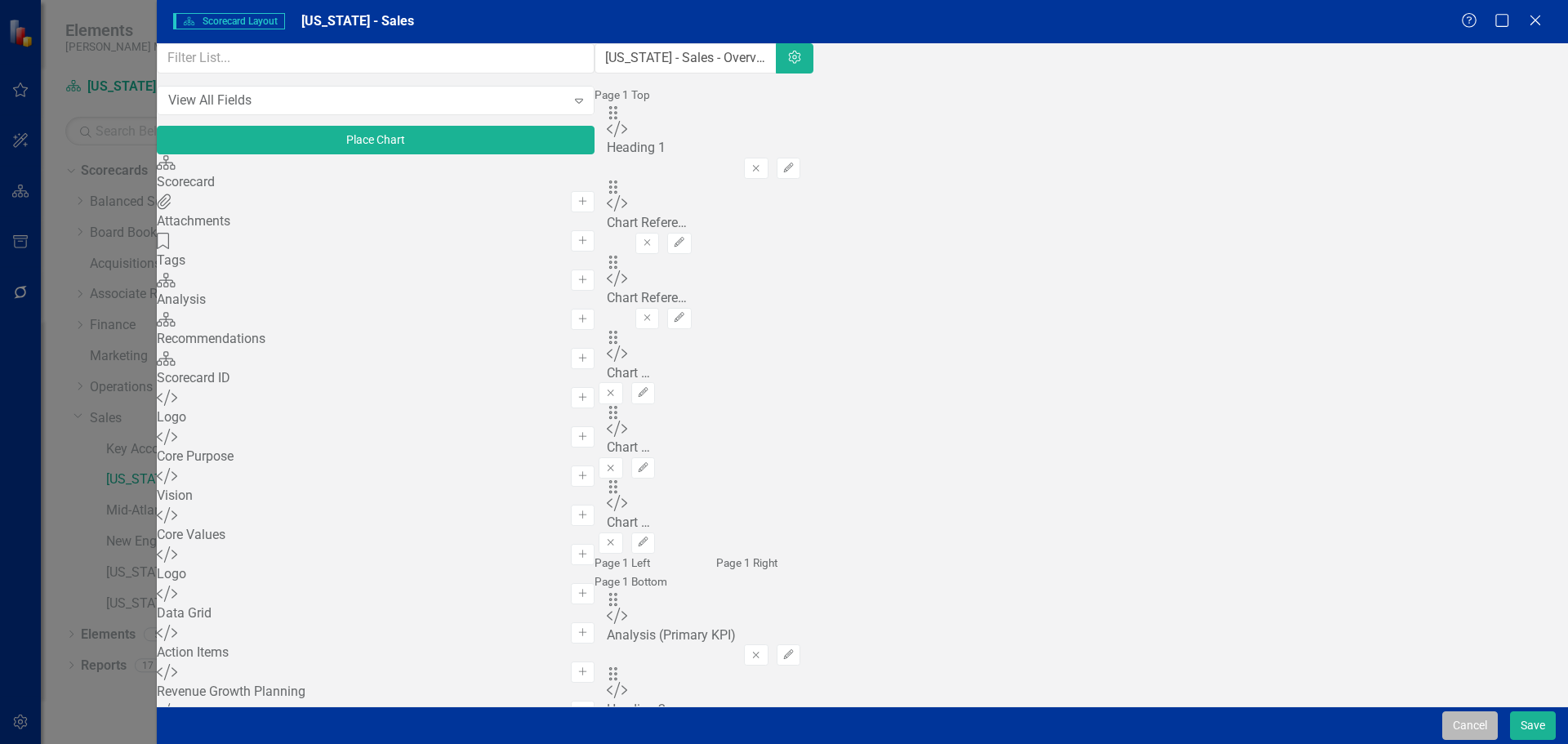
click at [1454, 726] on button "Cancel" at bounding box center [1469, 726] width 55 height 29
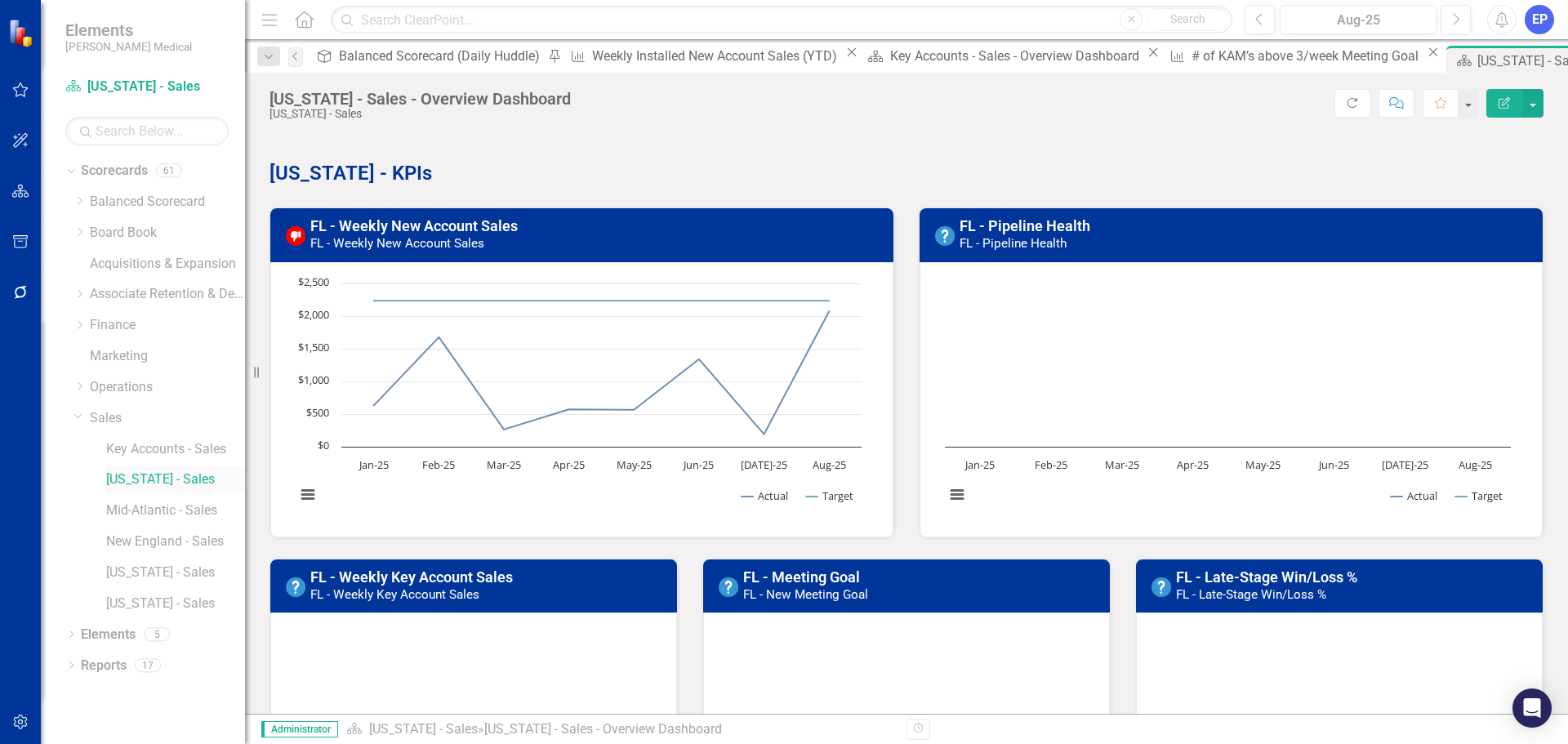
click at [172, 483] on link "[US_STATE] - Sales" at bounding box center [175, 480] width 139 height 18
click at [108, 639] on link "Elements" at bounding box center [108, 635] width 55 height 18
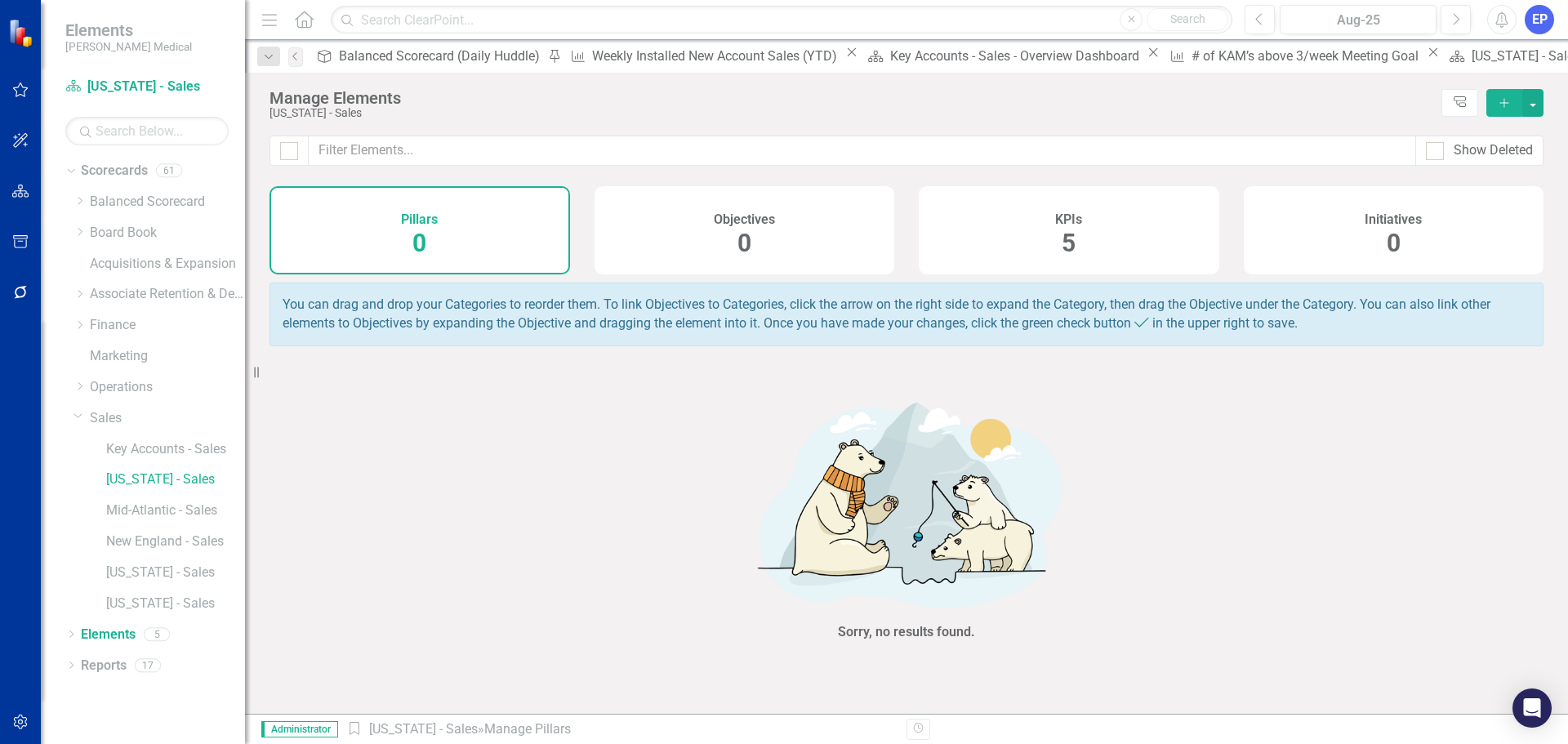
click at [1016, 228] on div "KPIs 5" at bounding box center [1068, 230] width 300 height 88
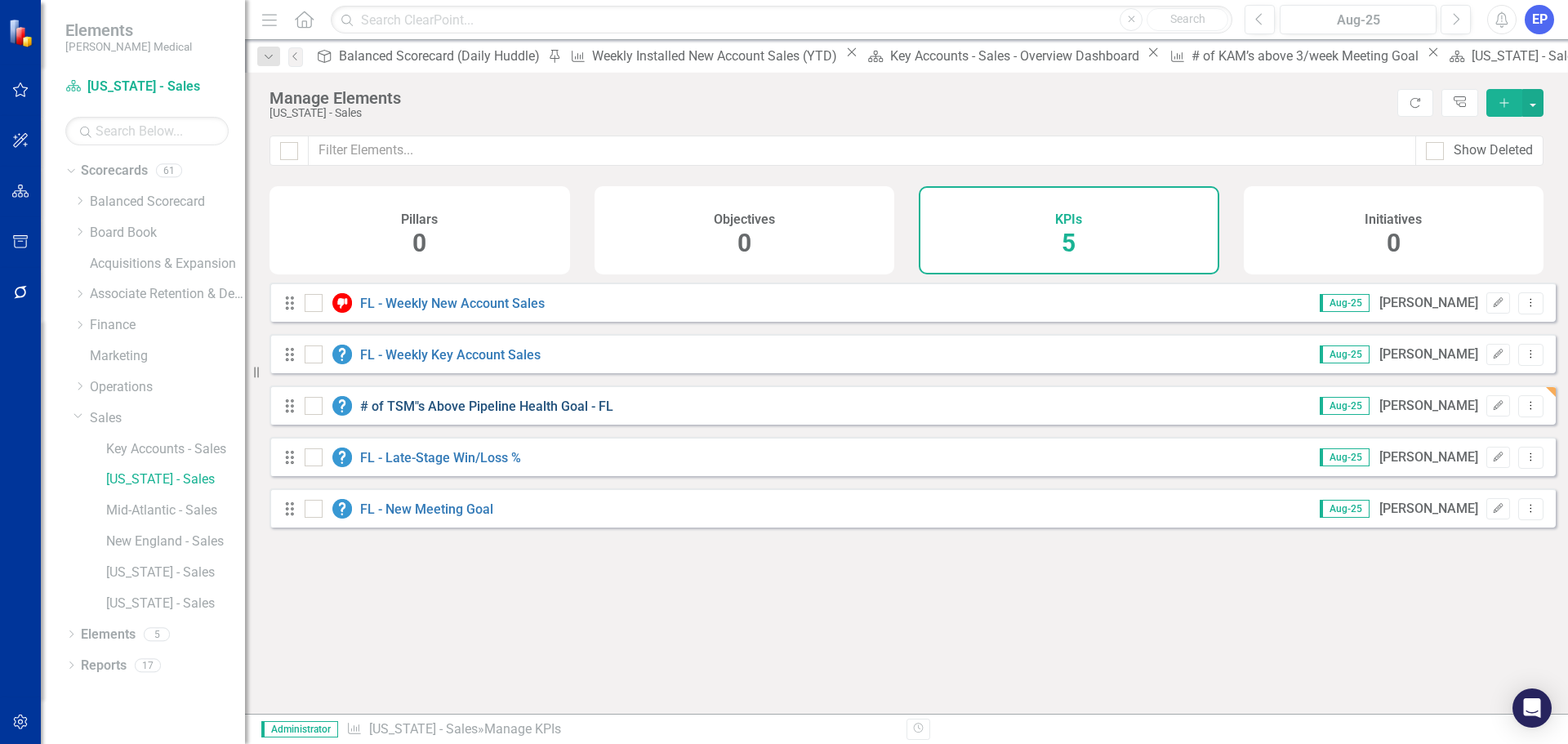
click at [489, 414] on link "# of TSM"s Above Pipeline Health Goal - FL" at bounding box center [486, 406] width 253 height 16
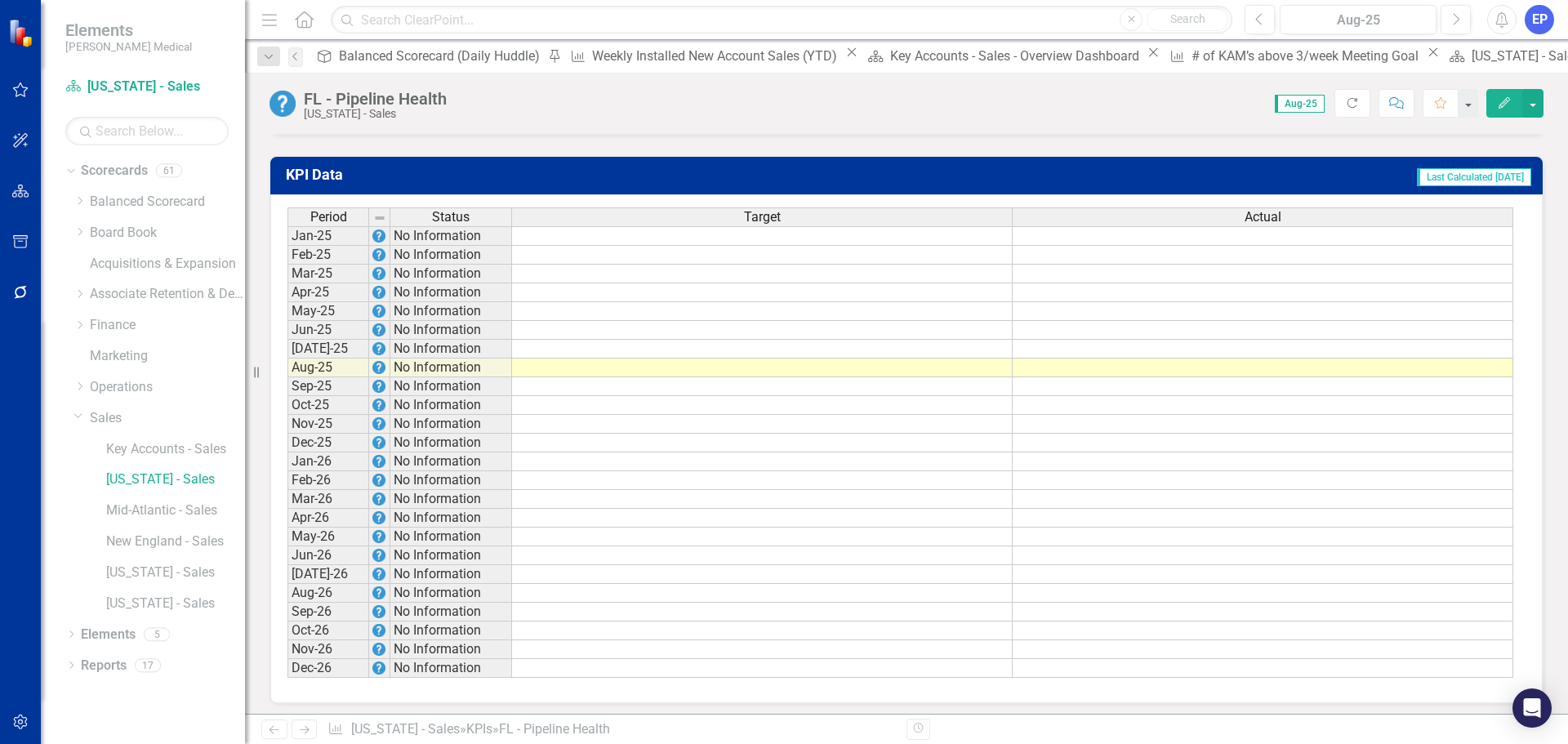
scroll to position [1115, 0]
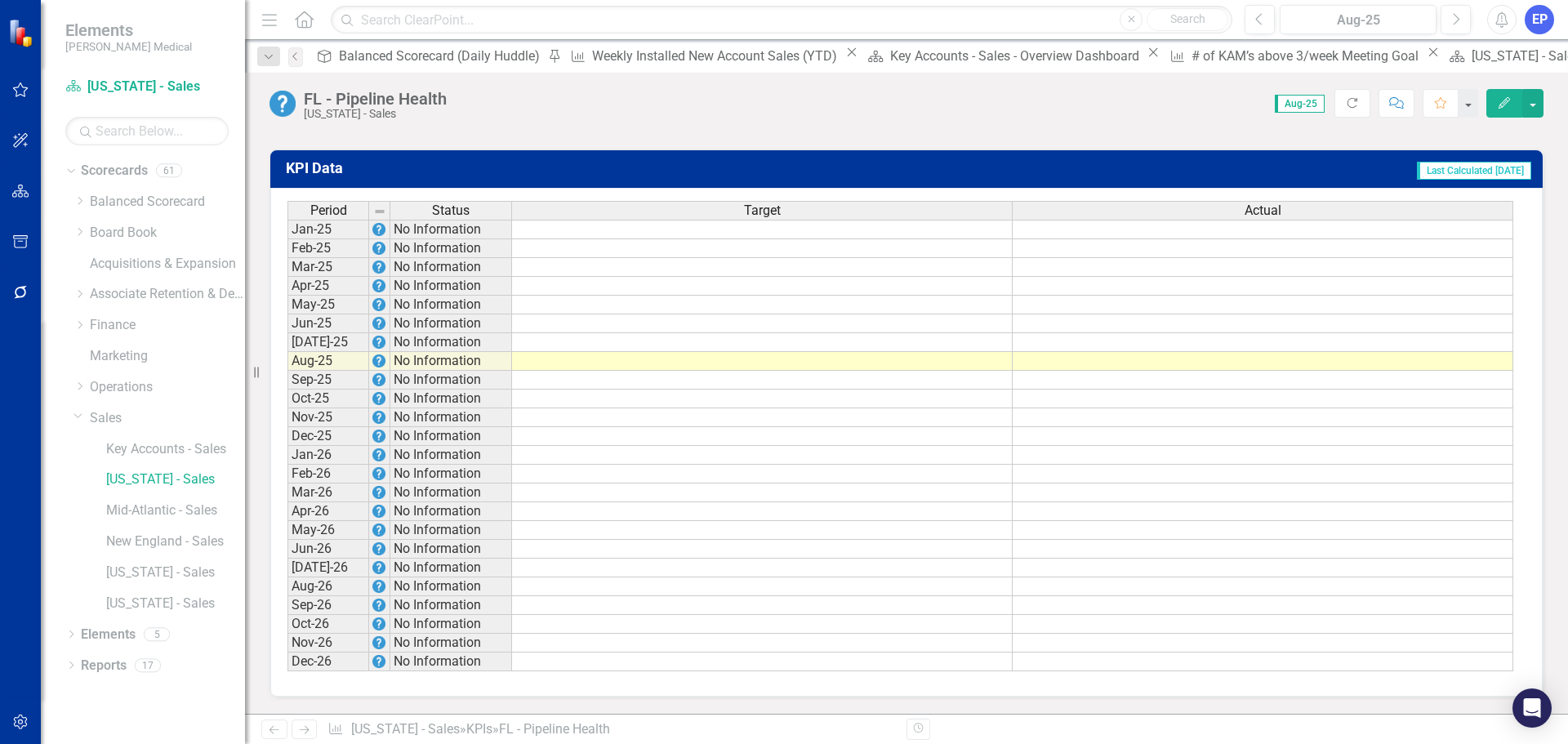
click at [754, 507] on td at bounding box center [762, 511] width 500 height 18
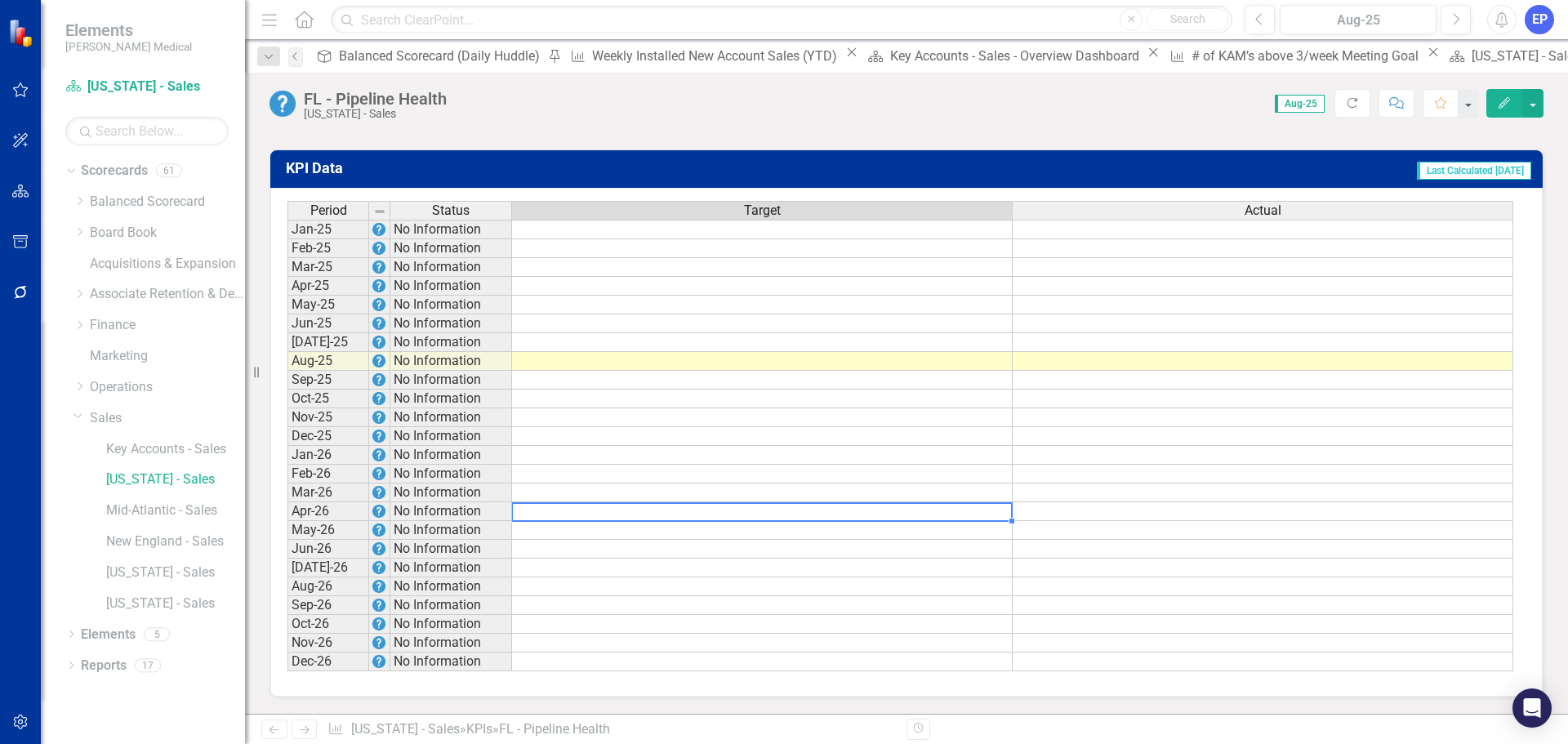
type textarea "4"
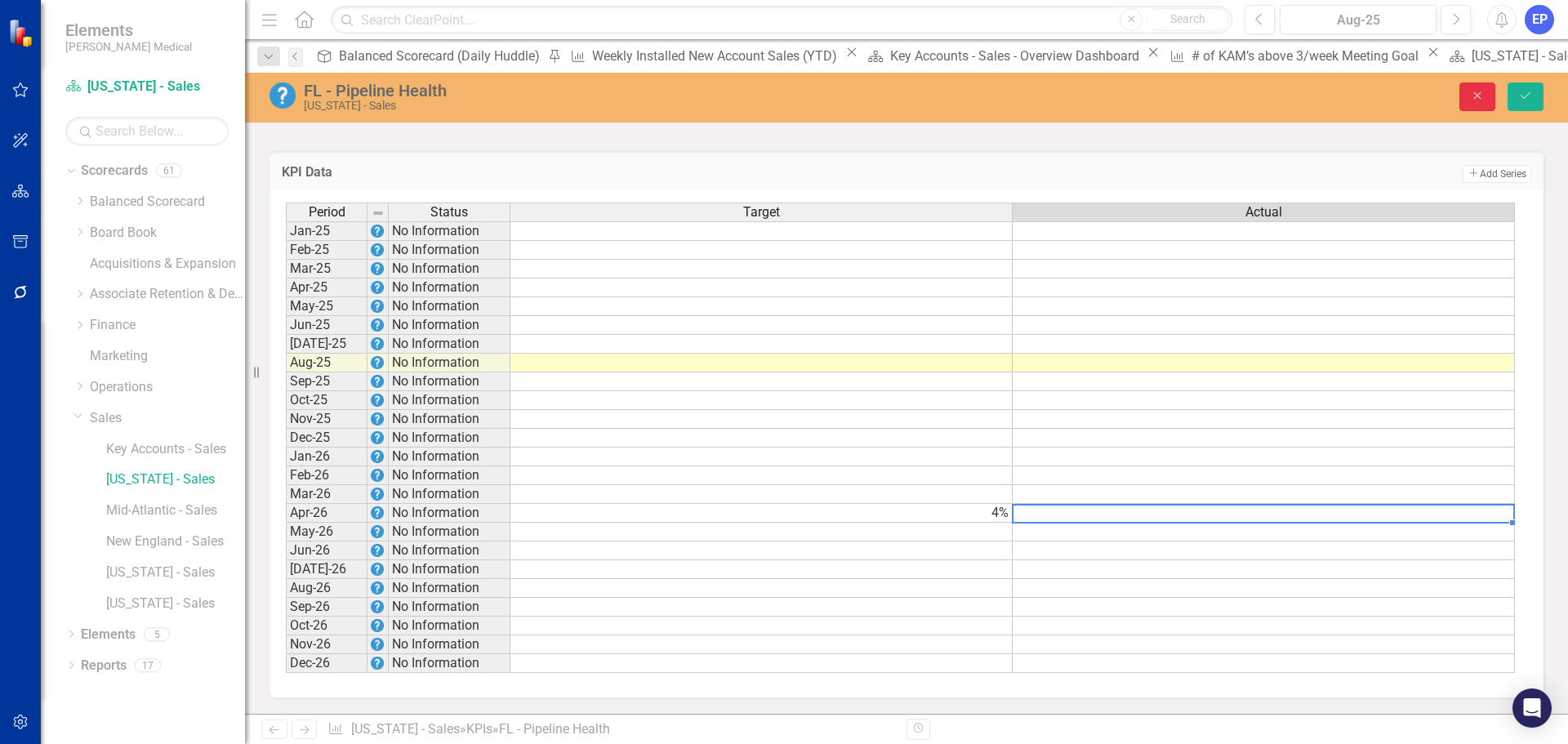
click at [1471, 97] on icon "Close" at bounding box center [1477, 95] width 15 height 11
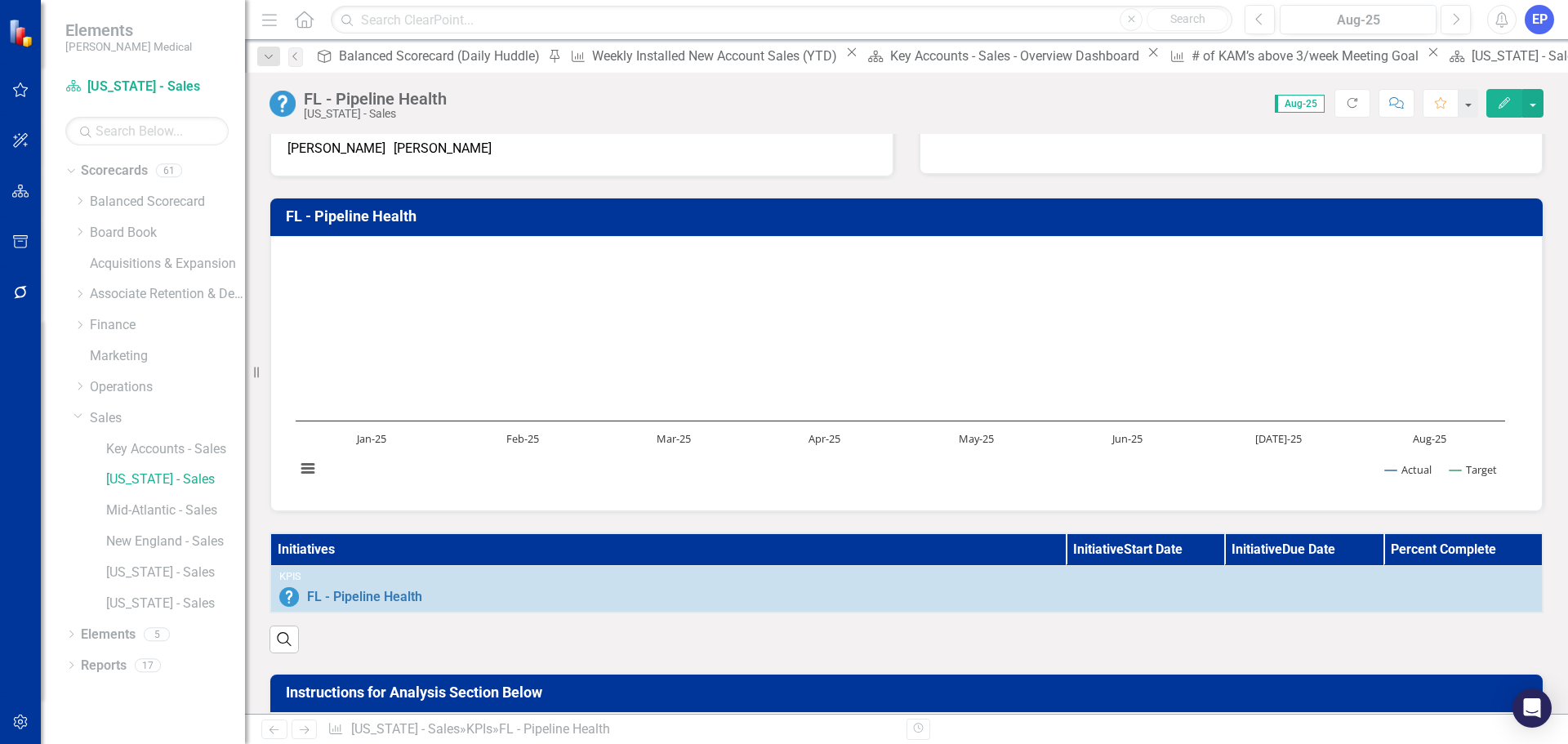
scroll to position [0, 0]
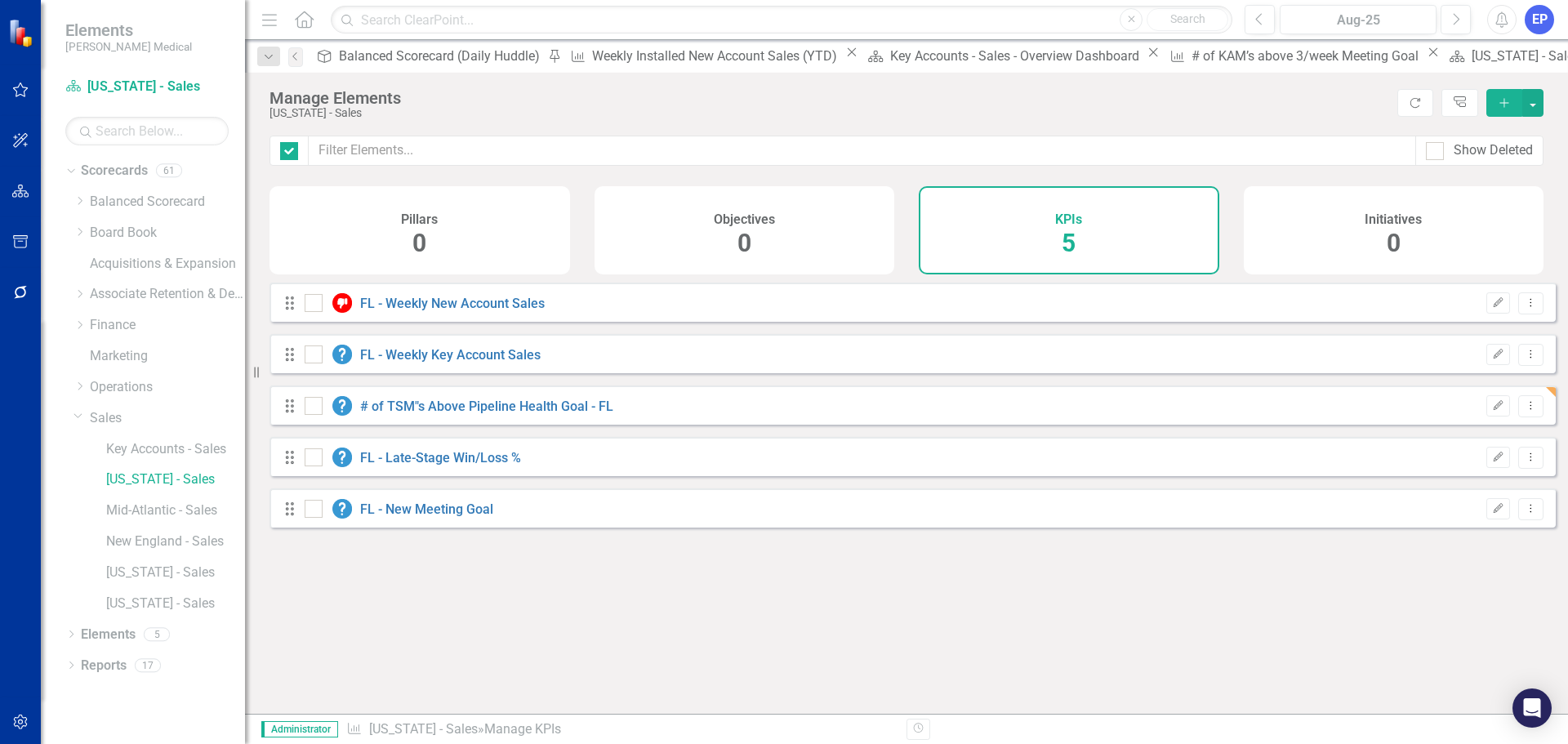
checkbox input "false"
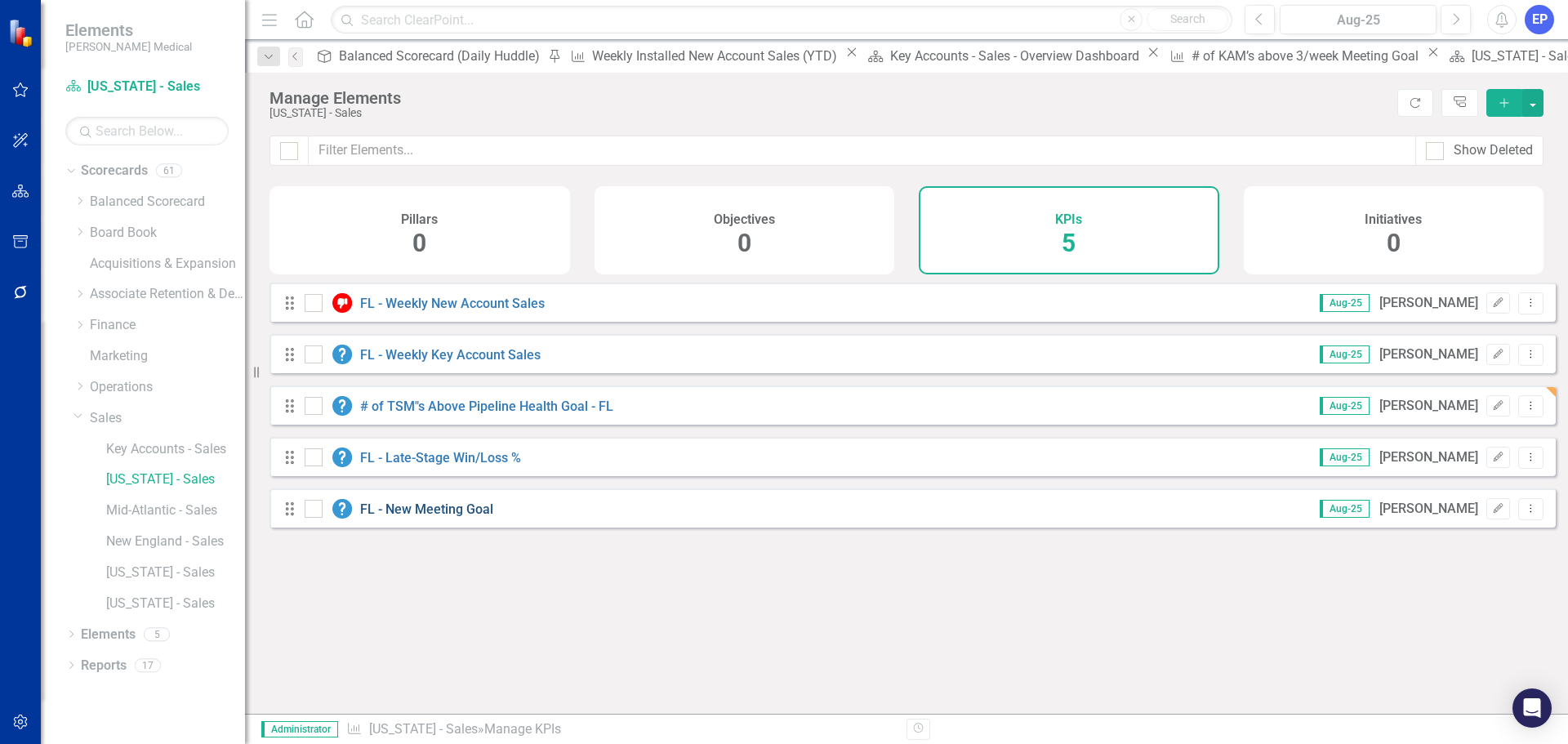
click at [435, 517] on link "FL - New Meeting Goal" at bounding box center [427, 509] width 133 height 16
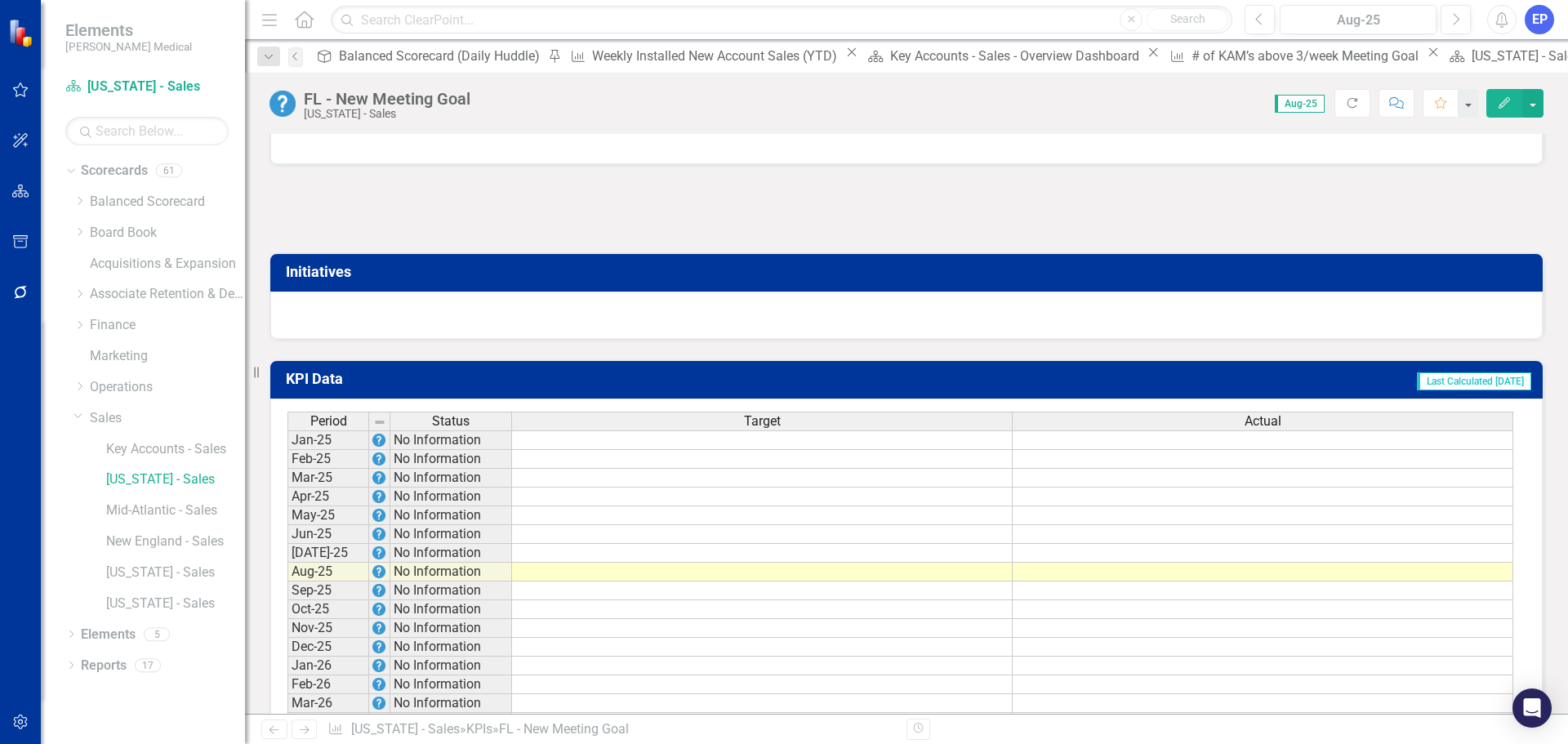
scroll to position [888, 0]
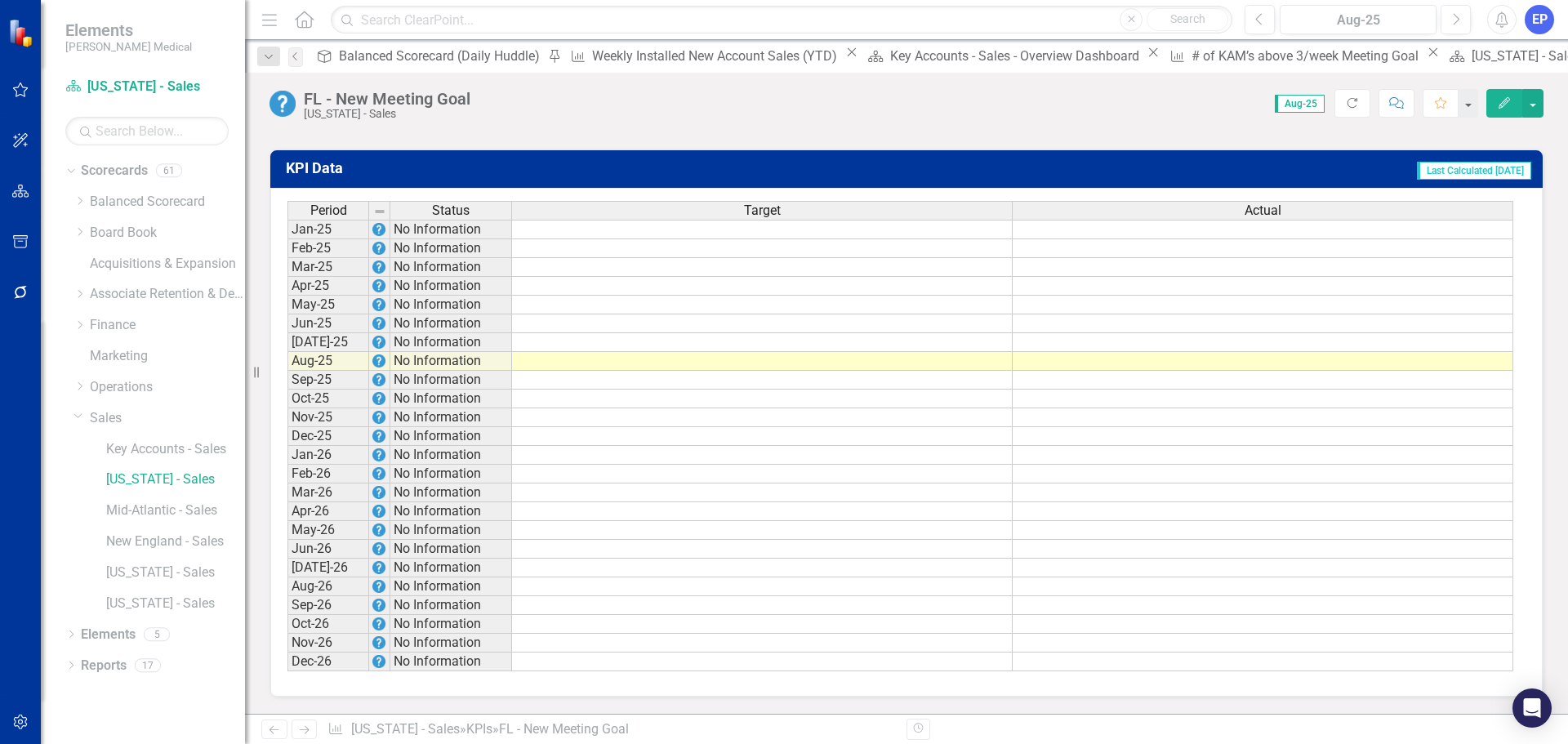
click at [633, 513] on td at bounding box center [762, 511] width 500 height 18
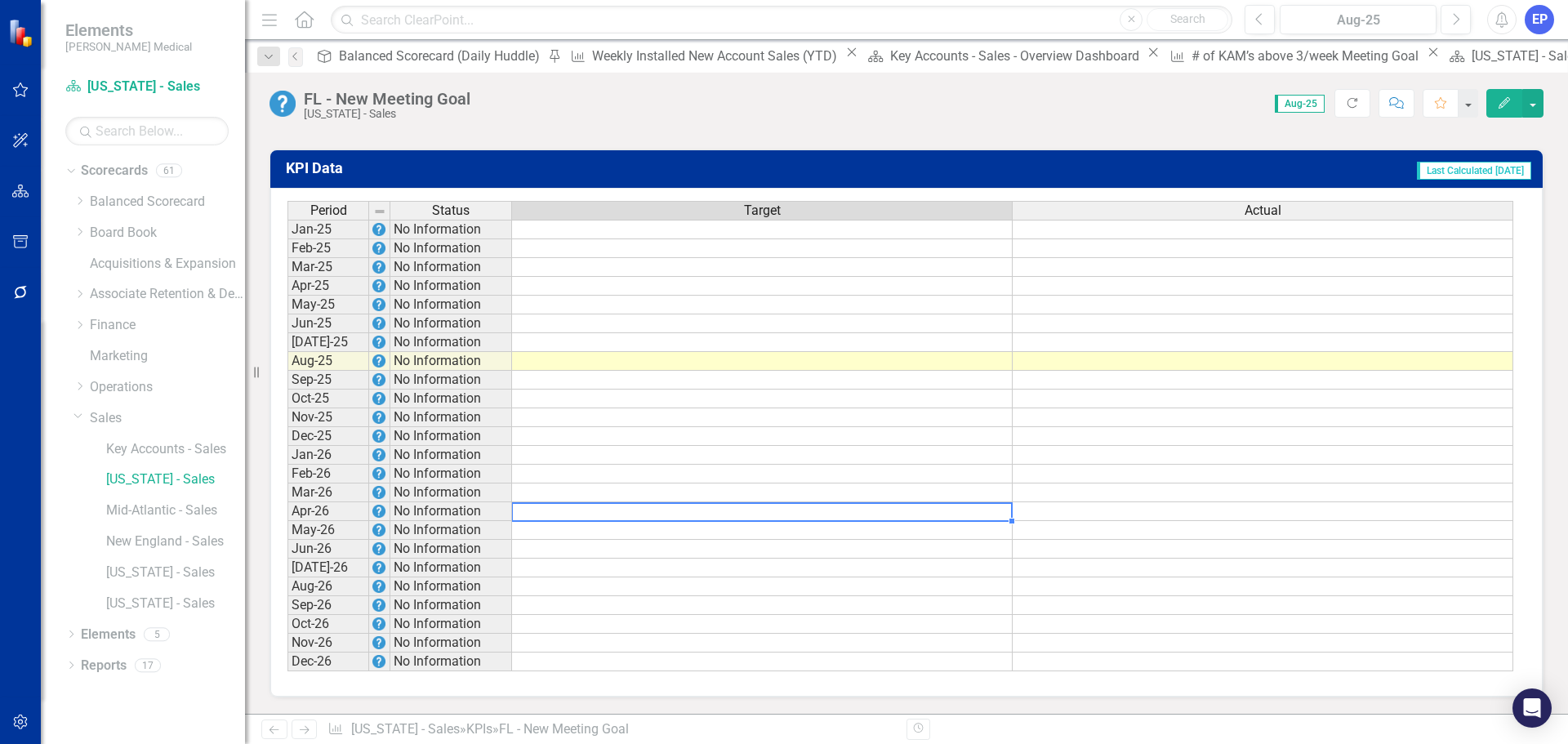
type textarea "4"
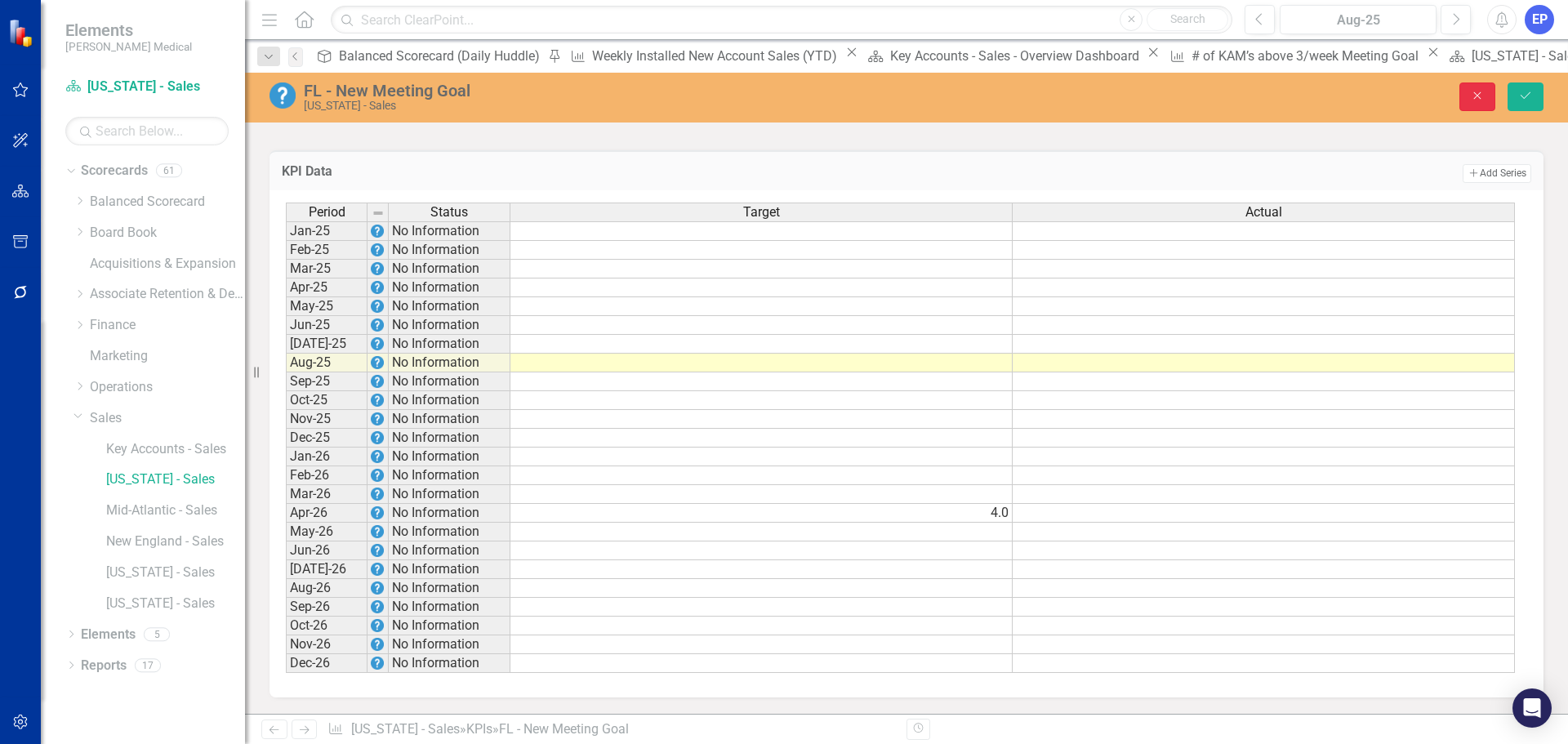
click at [1471, 94] on icon "Close" at bounding box center [1477, 95] width 15 height 11
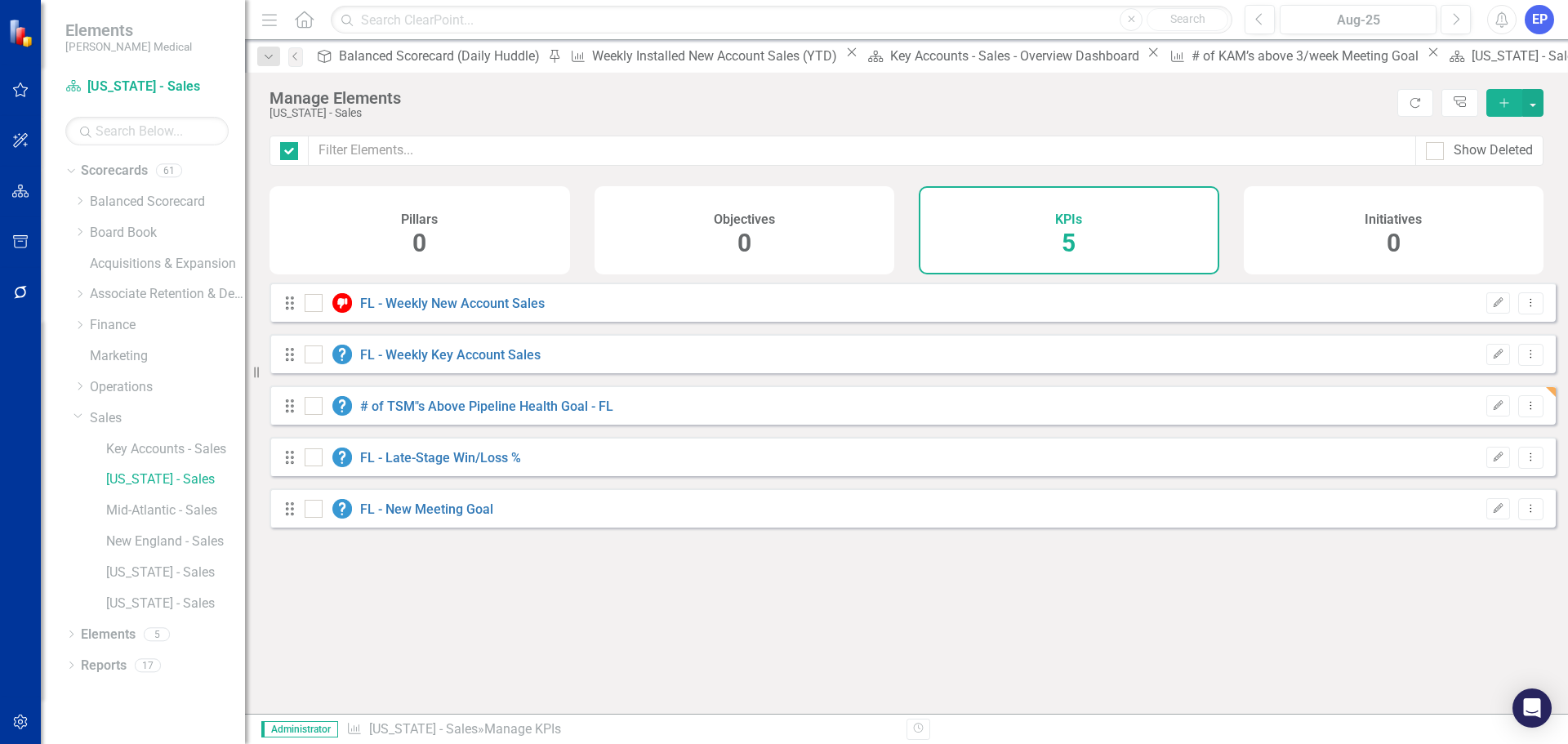
checkbox input "false"
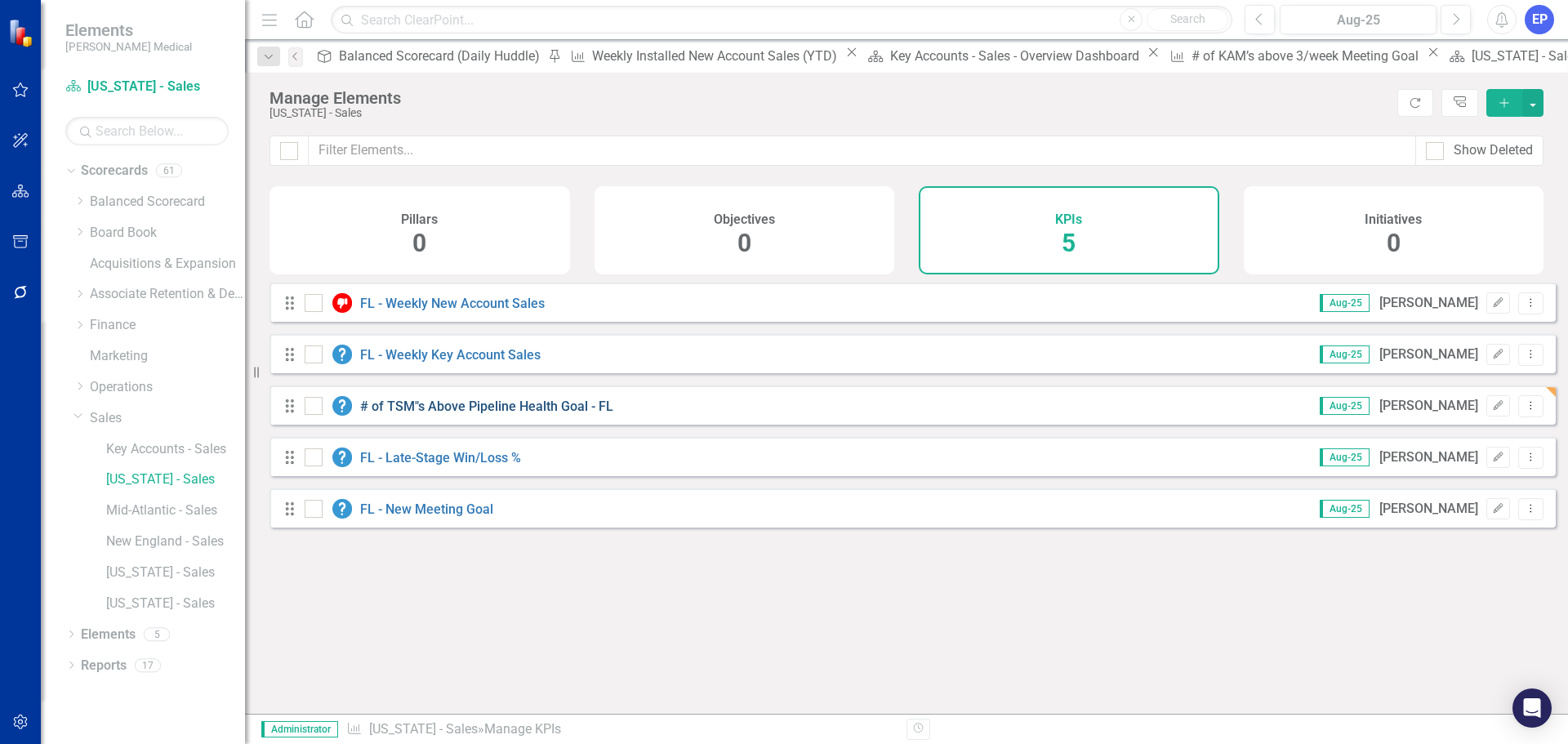
click at [494, 414] on link "# of TSM"s Above Pipeline Health Goal - FL" at bounding box center [486, 406] width 253 height 16
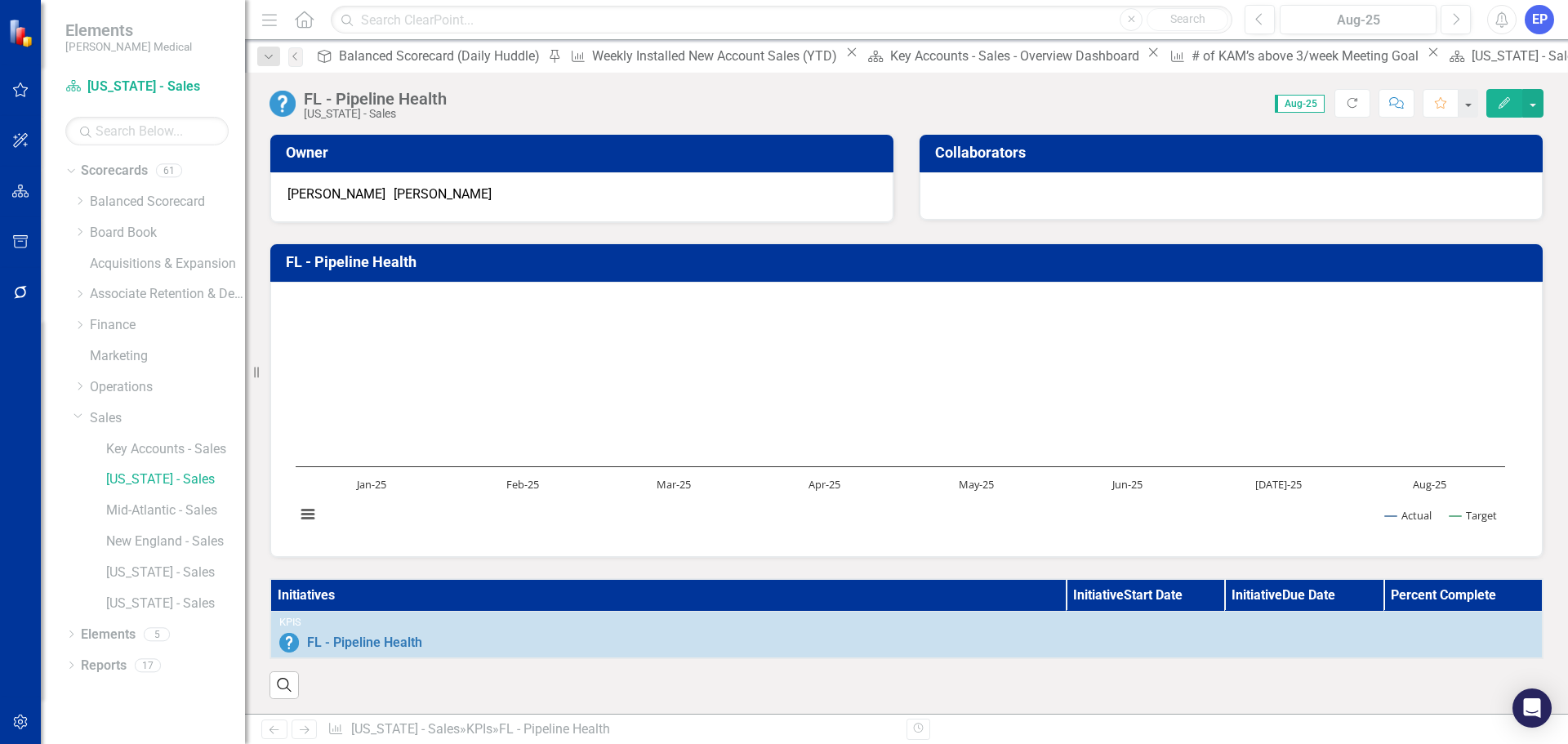
click at [1500, 104] on icon "Edit" at bounding box center [1504, 102] width 15 height 11
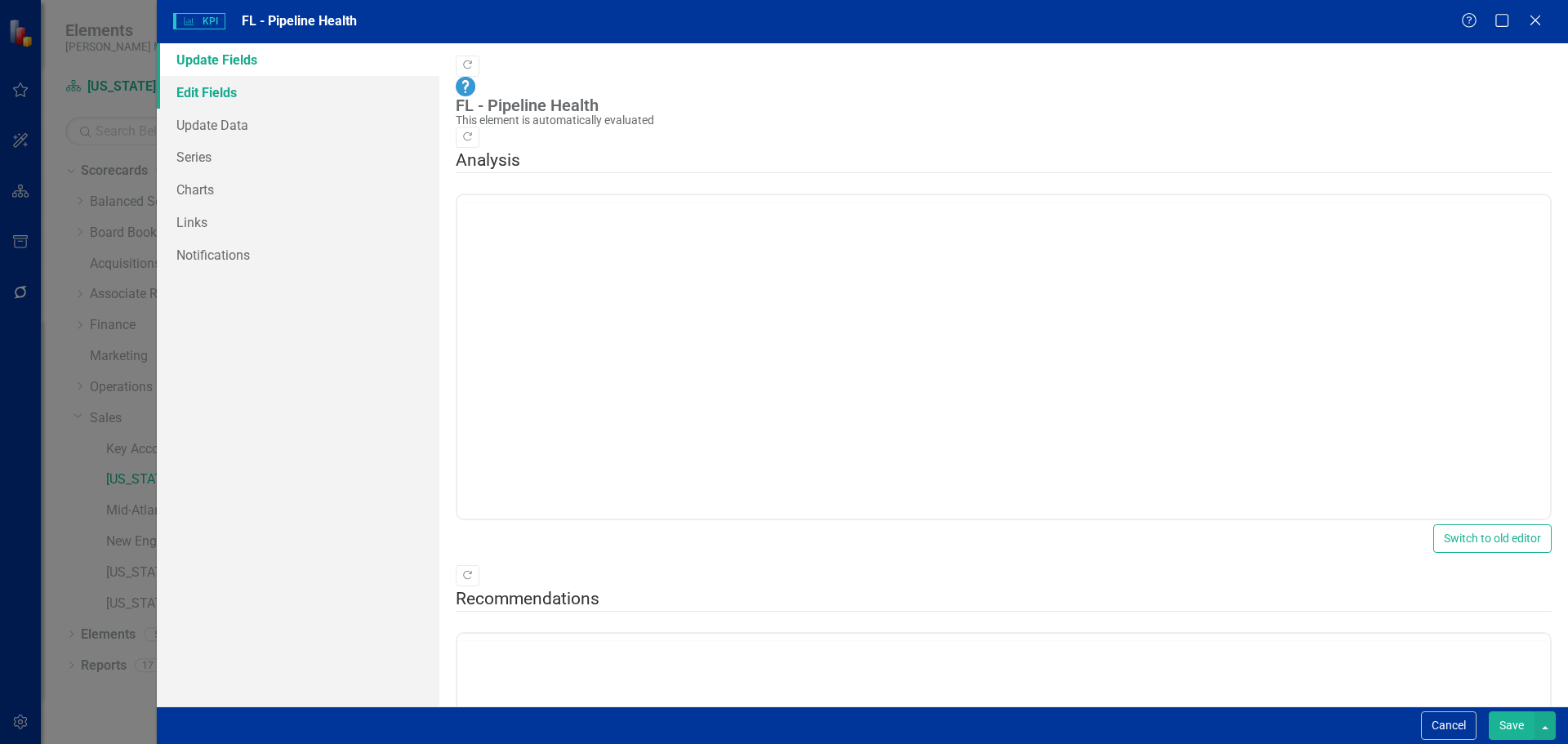
click at [303, 99] on link "Edit Fields" at bounding box center [298, 92] width 283 height 32
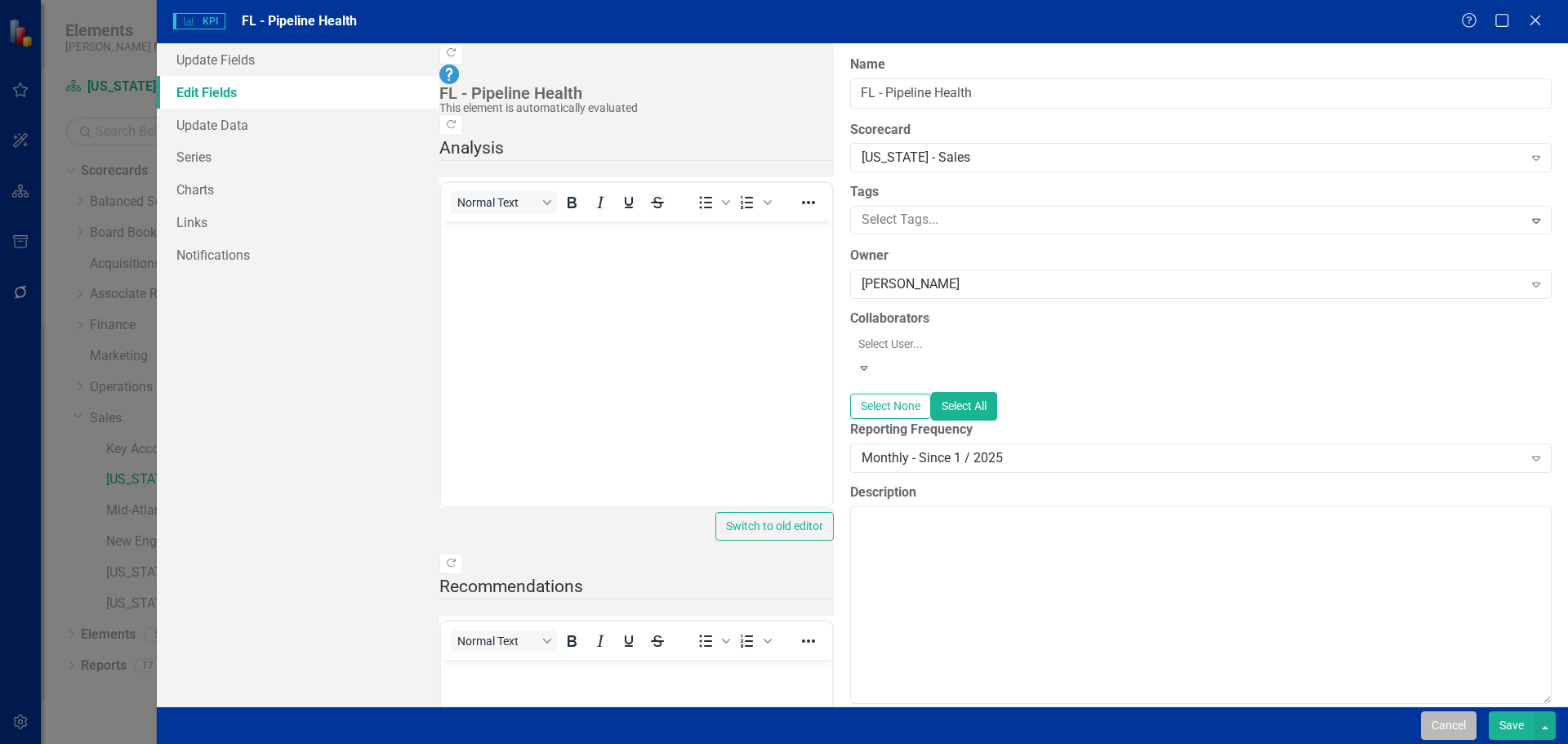
click at [1456, 728] on button "Cancel" at bounding box center [1448, 726] width 55 height 29
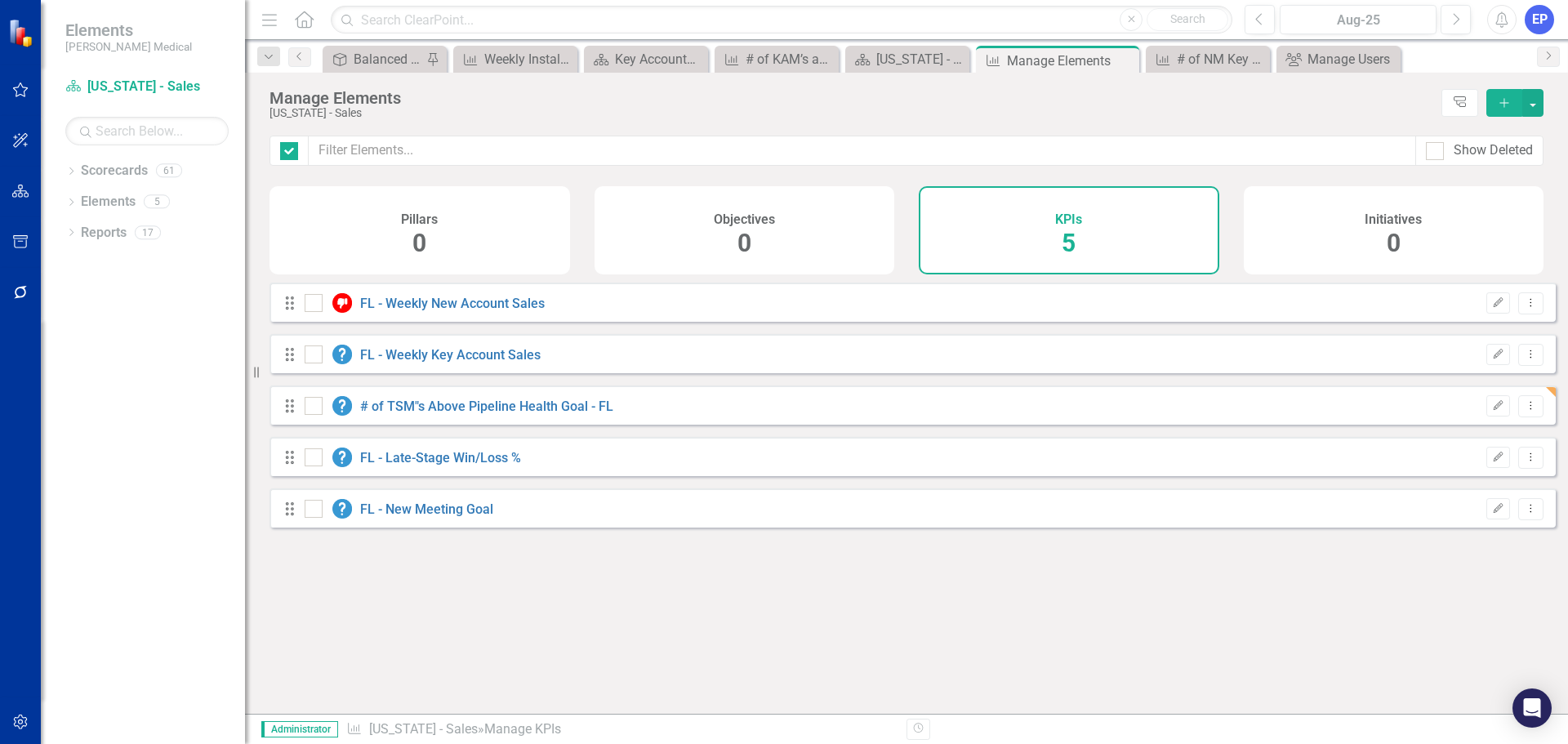
checkbox input "false"
click at [483, 414] on link "# of TSM"s Above Pipeline Health Goal - FL" at bounding box center [486, 406] width 253 height 16
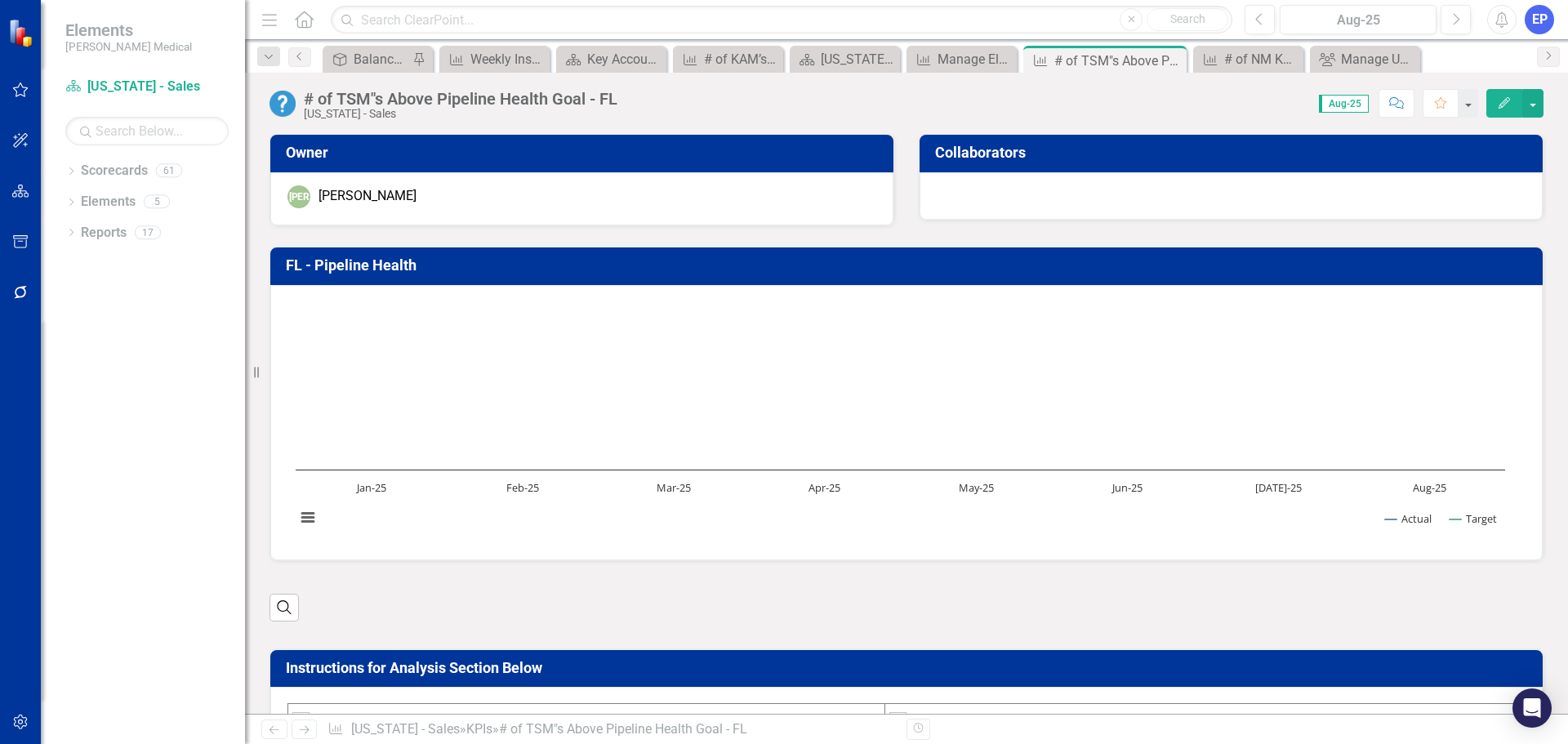
click at [457, 95] on div "# of TSM"s Above Pipeline Health Goal - FL" at bounding box center [460, 99] width 313 height 18
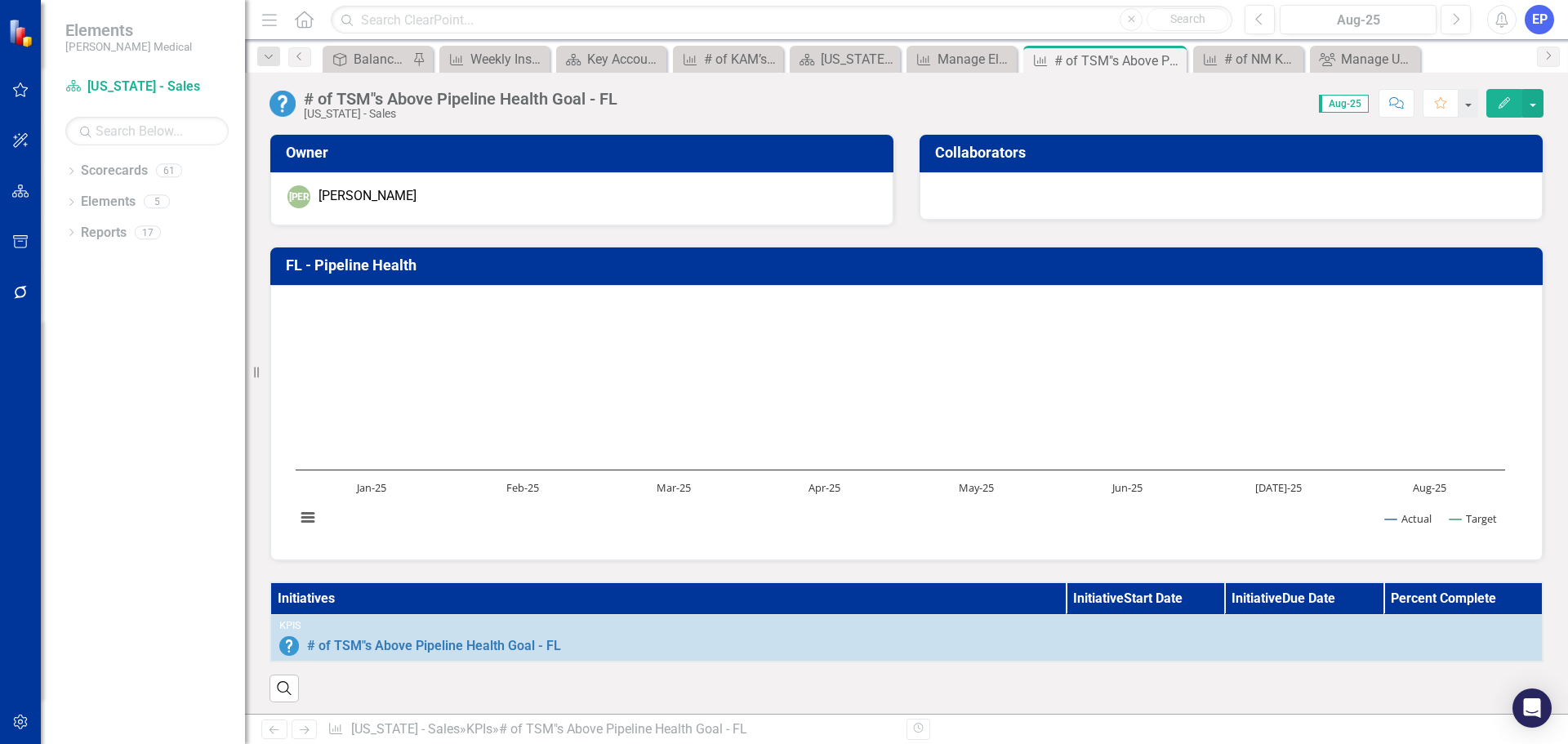
click at [457, 95] on div "# of TSM"s Above Pipeline Health Goal - FL" at bounding box center [460, 99] width 313 height 18
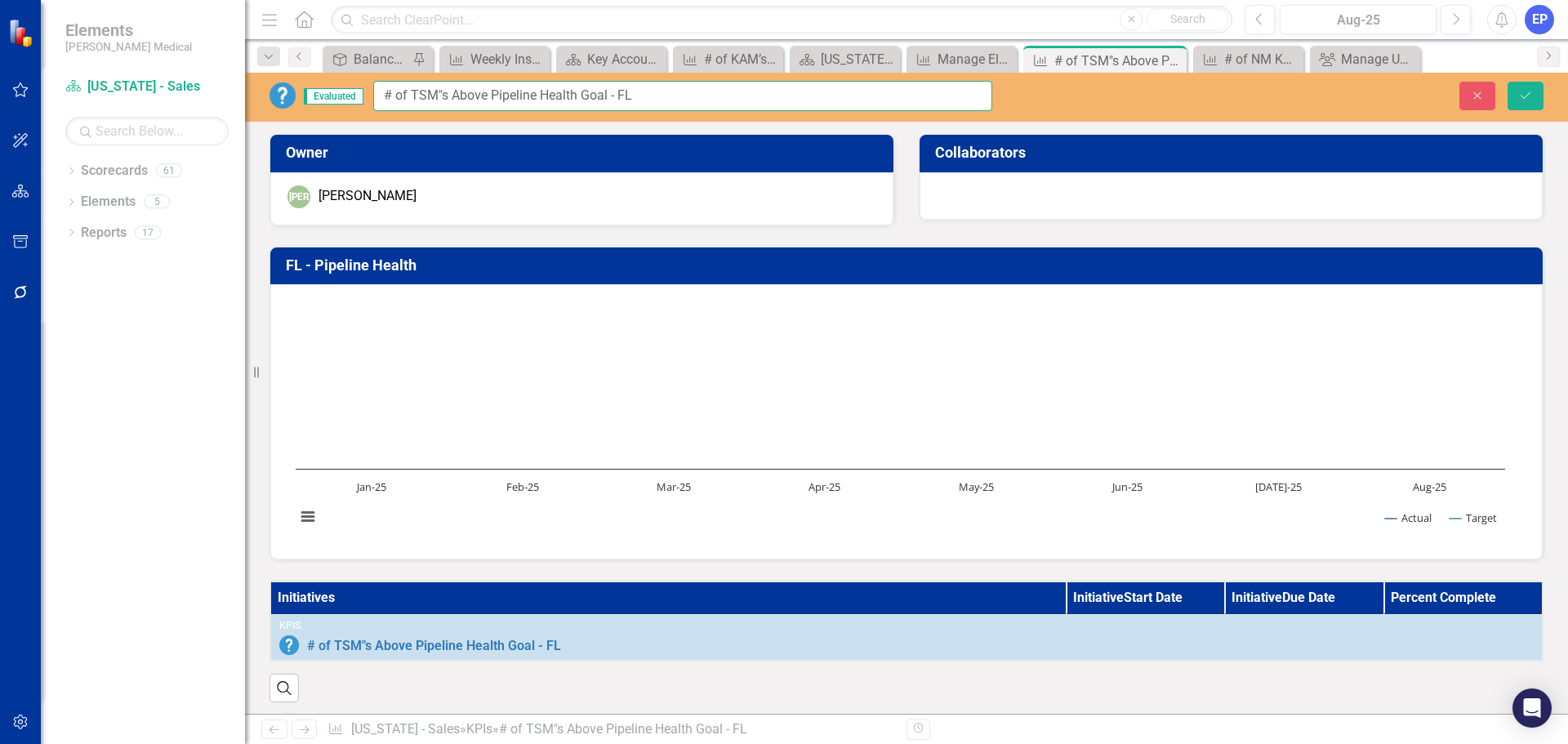
click at [382, 93] on input "# of TSM"s Above Pipeline Health Goal - FL" at bounding box center [682, 95] width 619 height 31
drag, startPoint x: 634, startPoint y: 90, endPoint x: 718, endPoint y: 94, distance: 84.1
click at [718, 94] on input "FL - # of TSM"s Above Pipeline Health Goal - FL" at bounding box center [682, 95] width 619 height 31
type input "FL - # of TSM"s Above Pipeline Health Goal"
drag, startPoint x: 450, startPoint y: 105, endPoint x: 344, endPoint y: 104, distance: 106.0
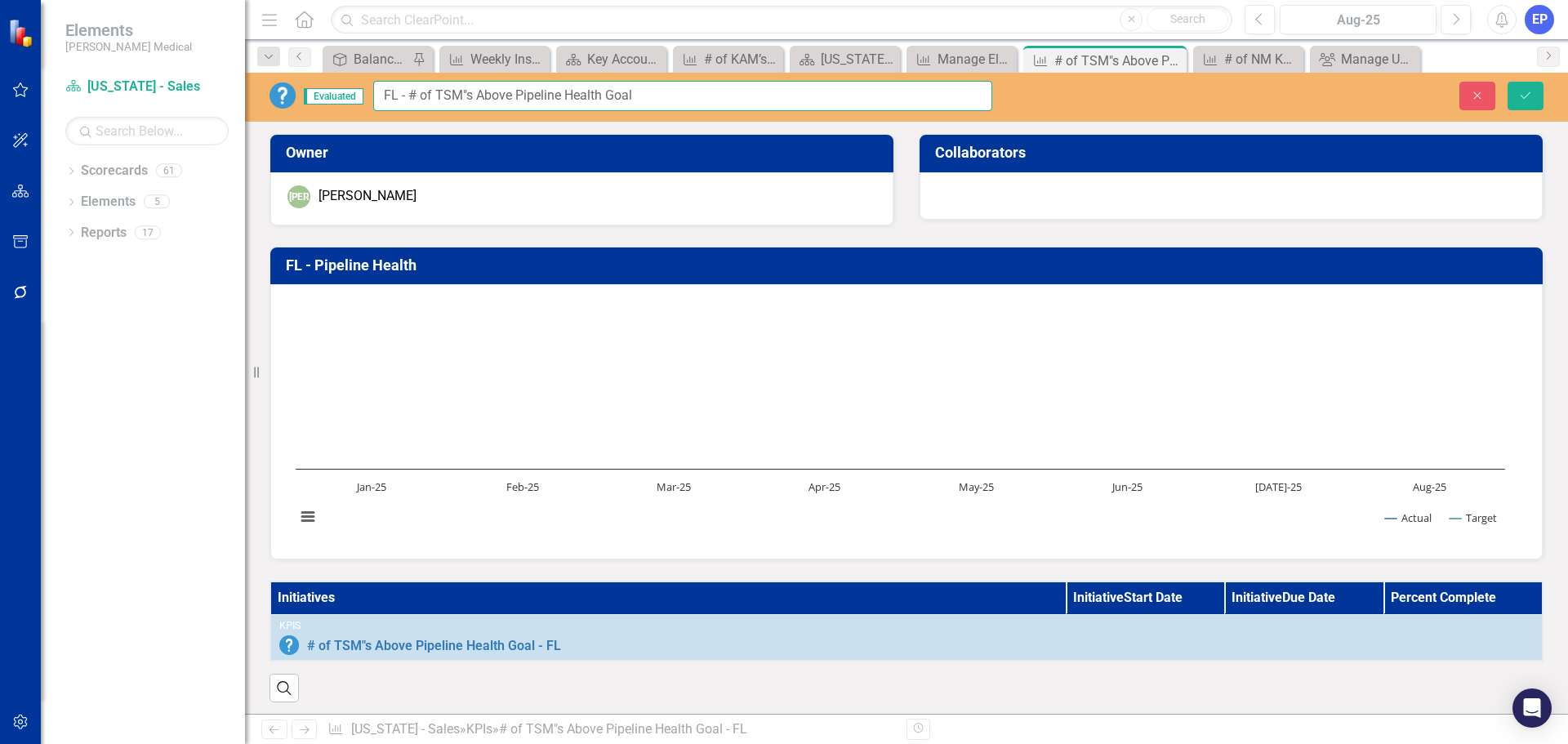
click at [339, 104] on div "Evaluated FL - # of TSM"s Above Pipeline Health Goal" at bounding box center [631, 95] width 723 height 31
click at [1536, 97] on button "Save" at bounding box center [1525, 95] width 36 height 29
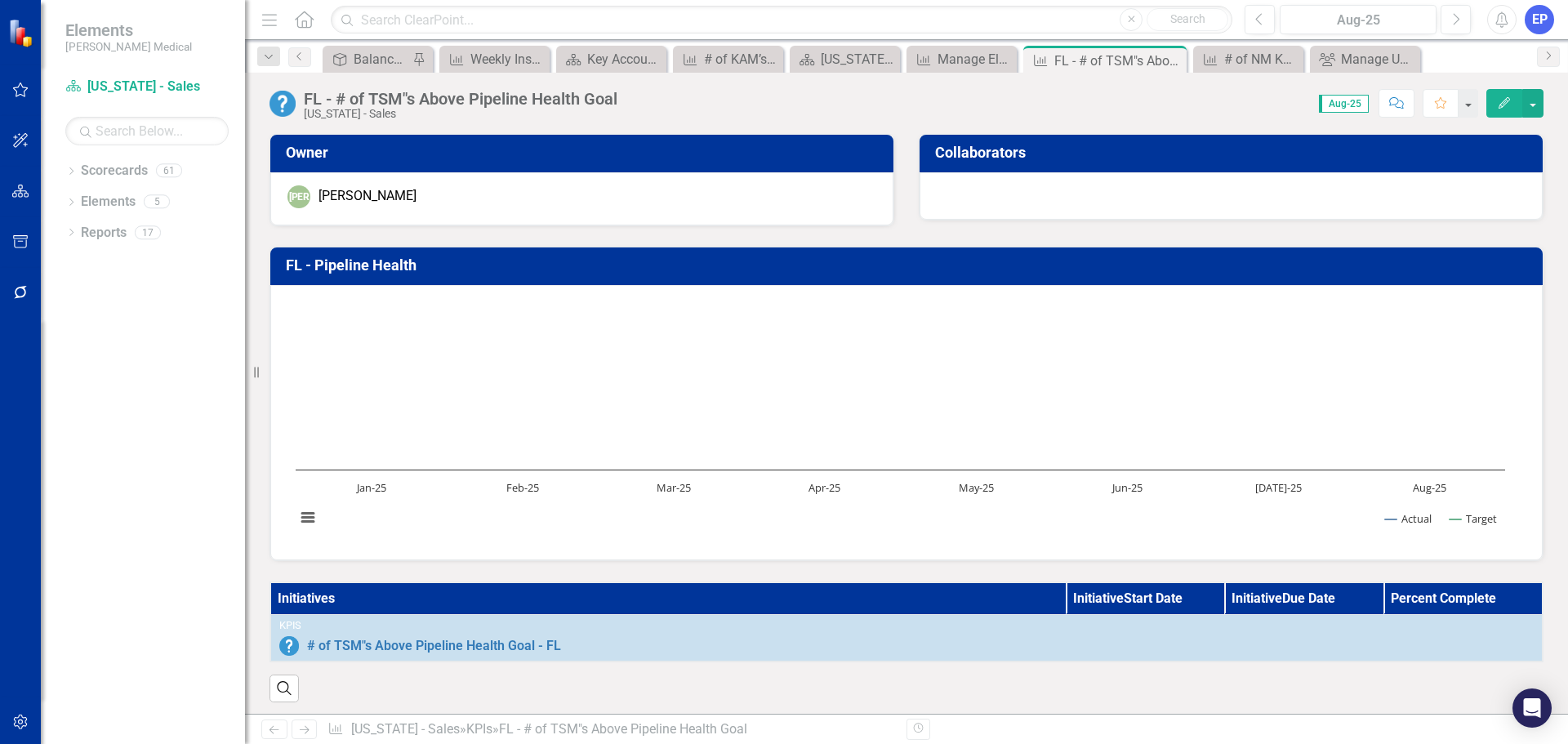
click at [409, 268] on h3 "FL - Pipeline Health" at bounding box center [909, 265] width 1247 height 17
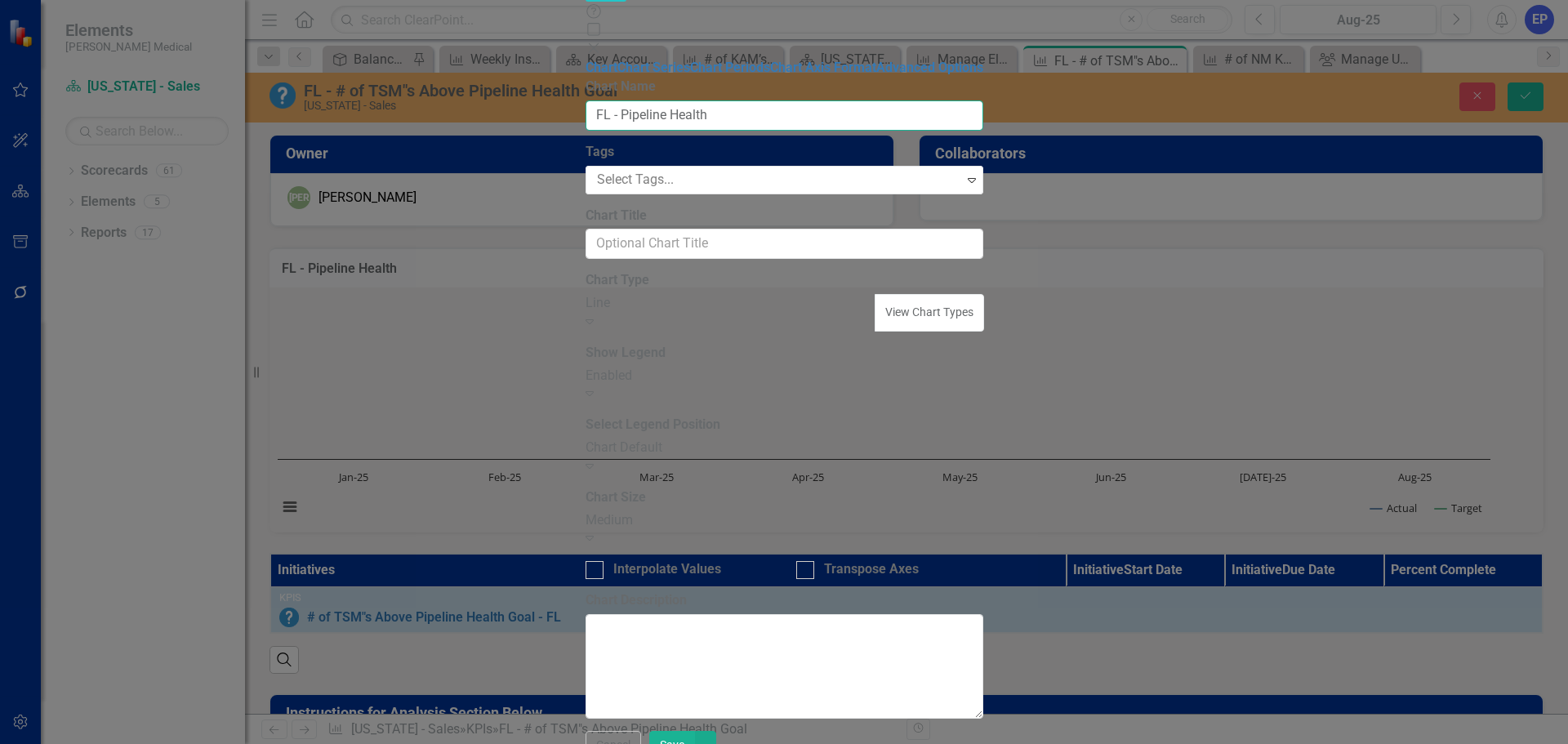
click at [746, 101] on input "FL - Pipeline Health" at bounding box center [784, 116] width 397 height 31
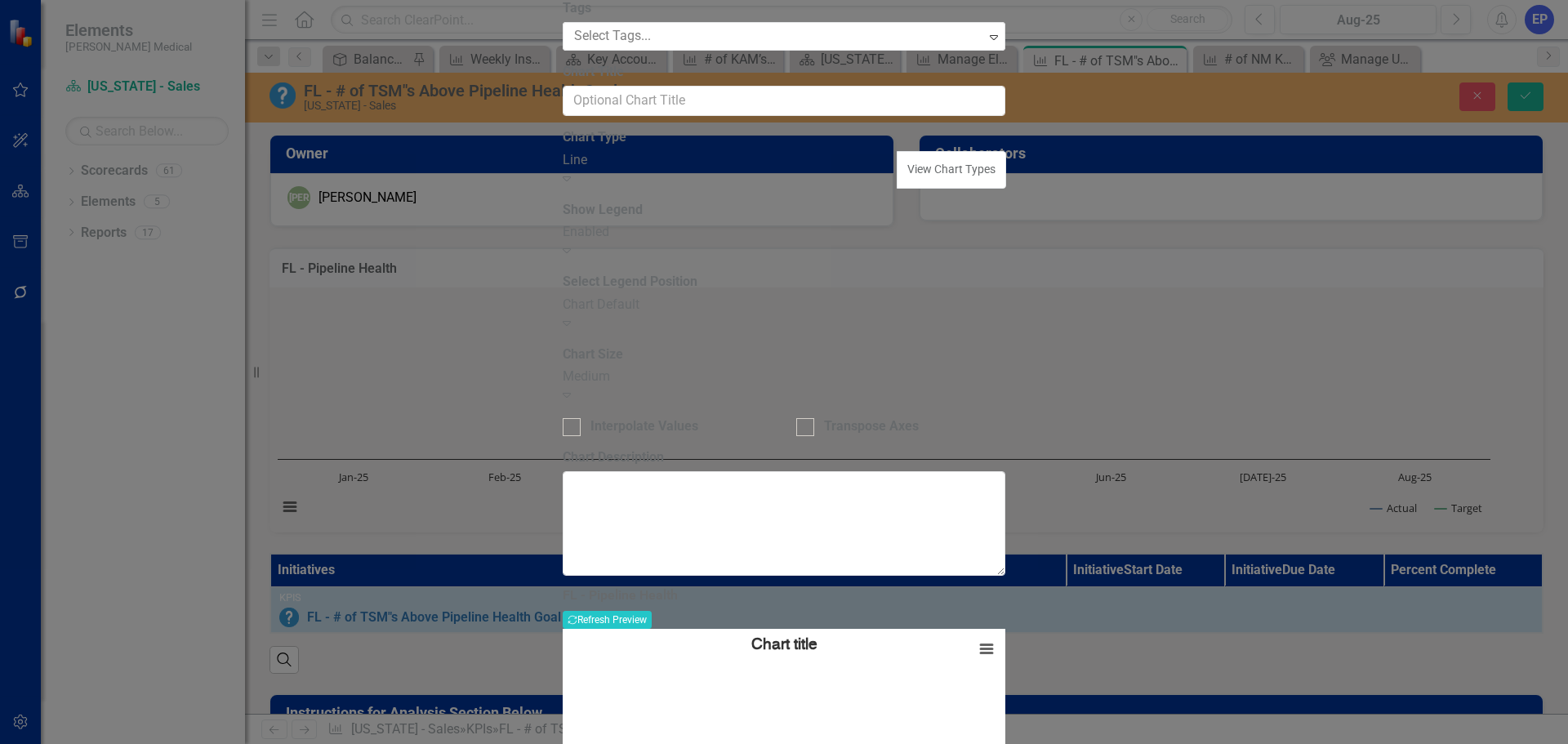
drag, startPoint x: 767, startPoint y: 93, endPoint x: 516, endPoint y: 92, distance: 251.0
click at [563, 92] on div "Chart Chart Series Chart Periods Chart Axis Format Advanced Options From this p…" at bounding box center [784, 395] width 443 height 958
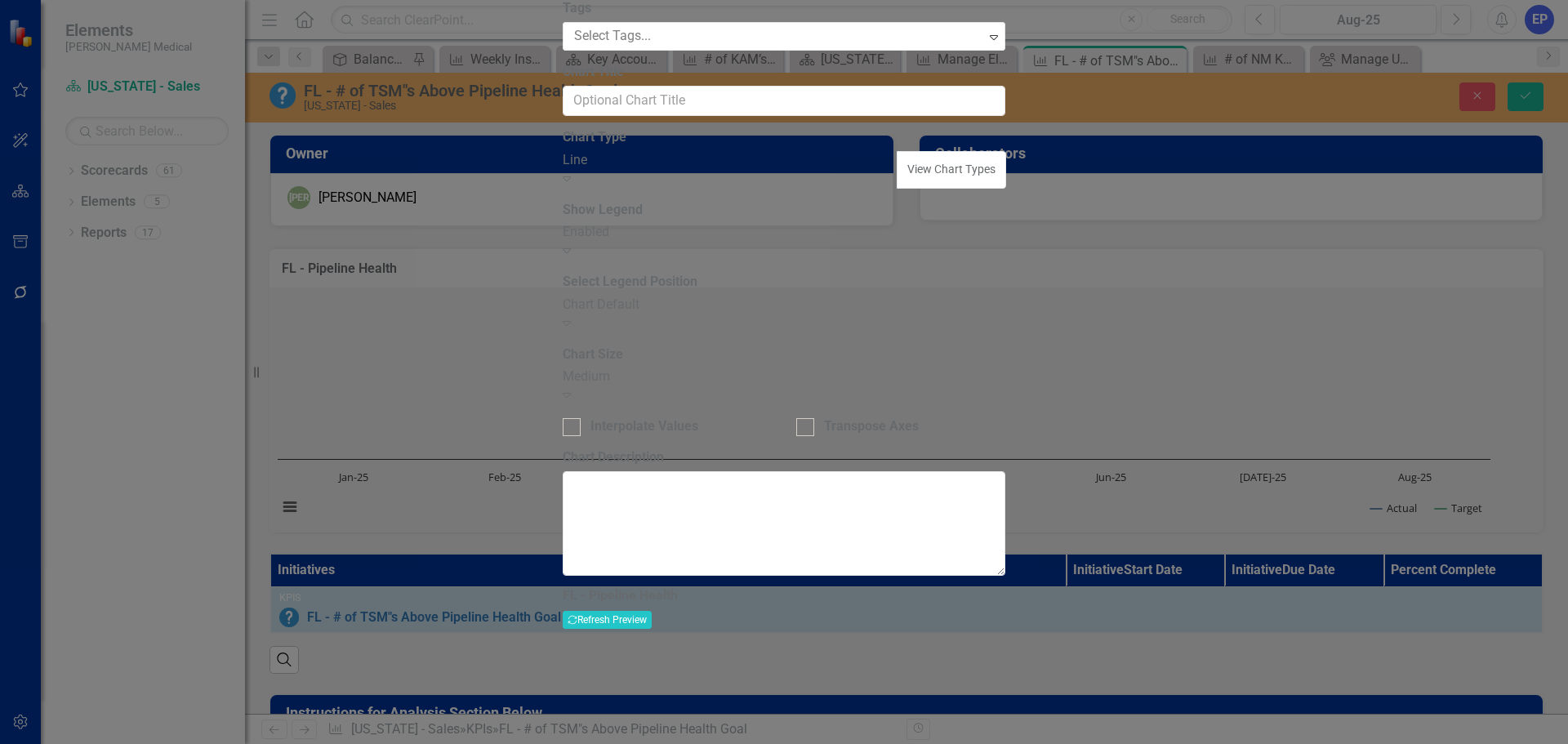
paste input "# of TSM"s Above Pipeline Health Goal"
type input "FL - # of TSM"s Above Pipeline Health Goal"
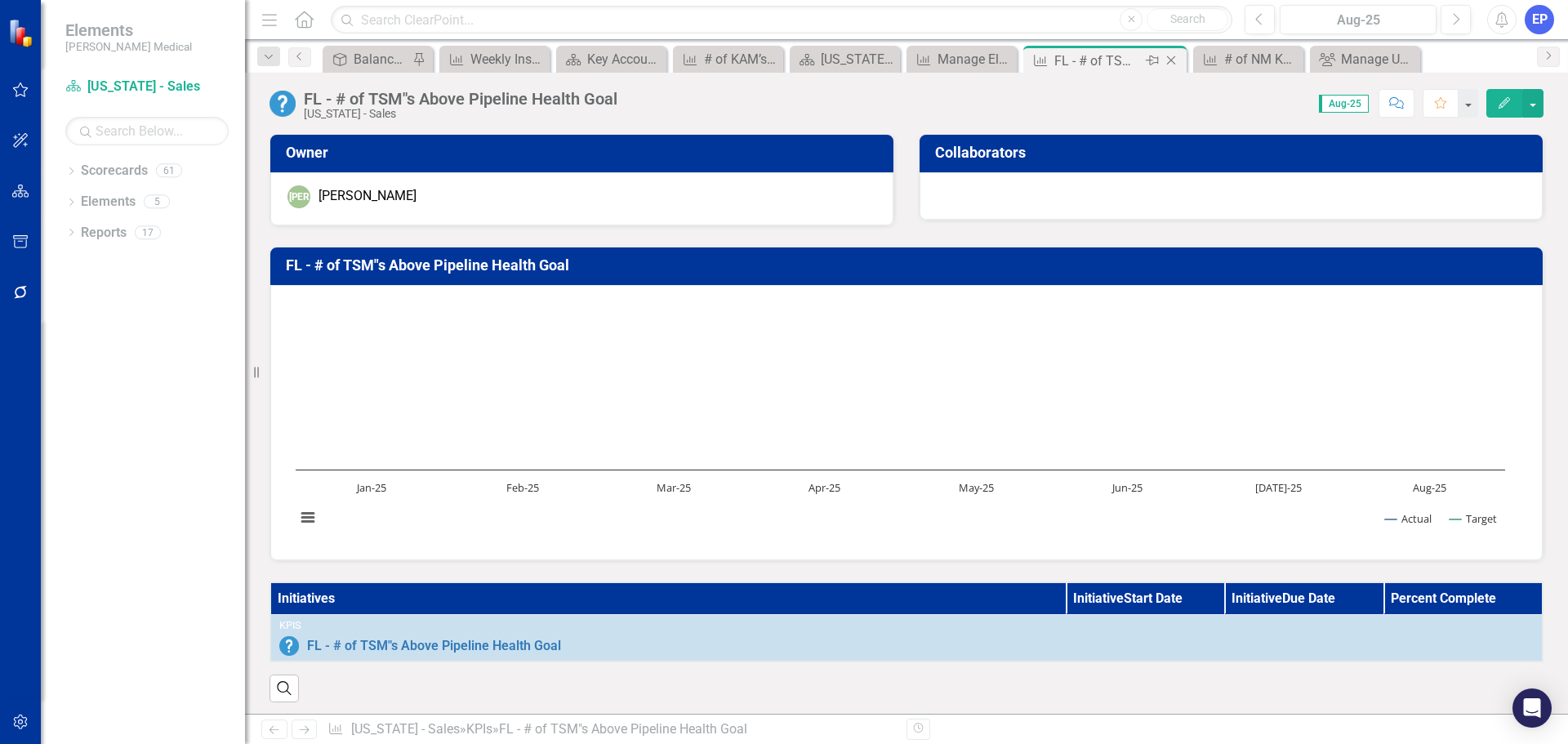
click at [1172, 60] on icon "Close" at bounding box center [1171, 60] width 17 height 13
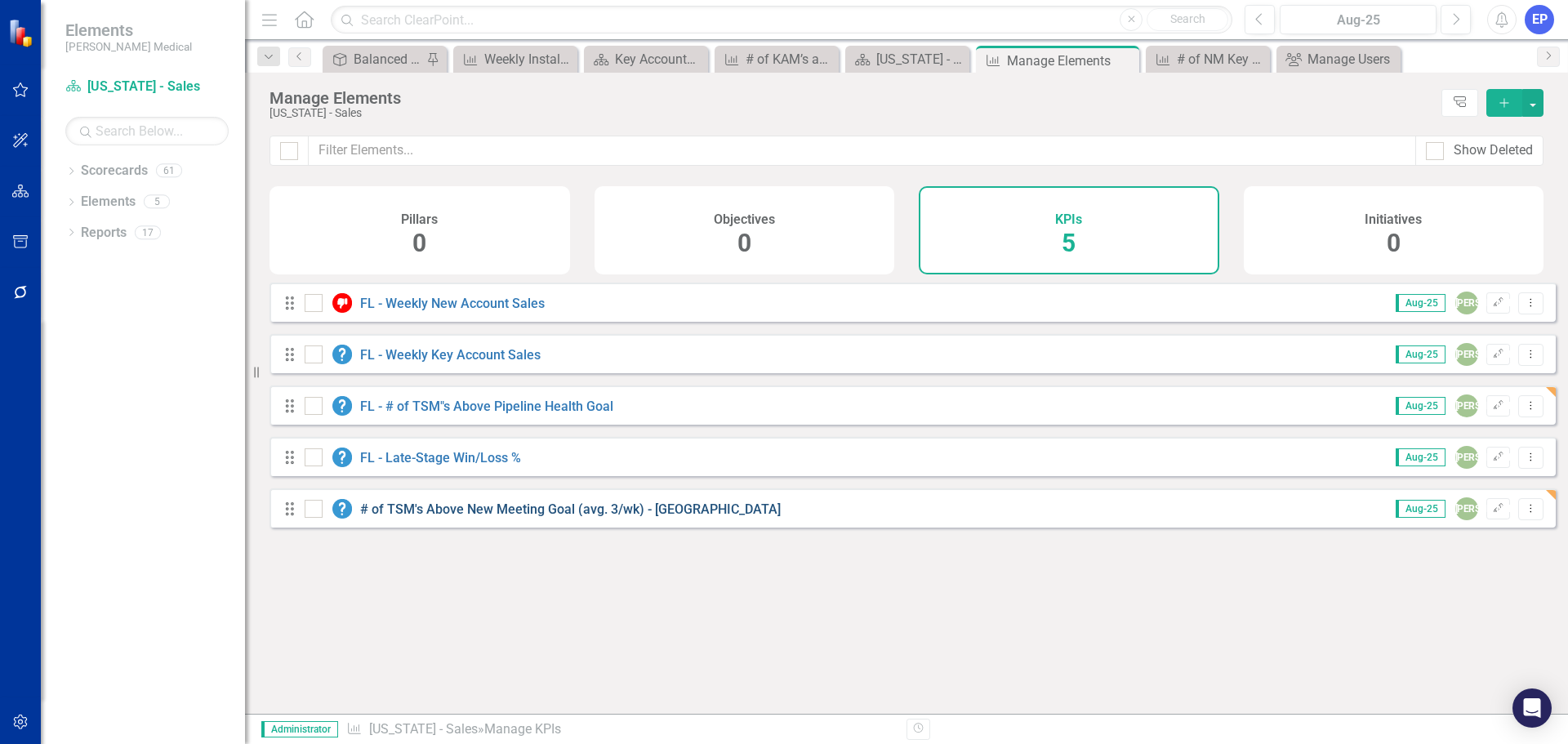
click at [538, 517] on link "# of TSM's Above New Meeting Goal (avg. 3/wk) - [GEOGRAPHIC_DATA]" at bounding box center [570, 509] width 421 height 16
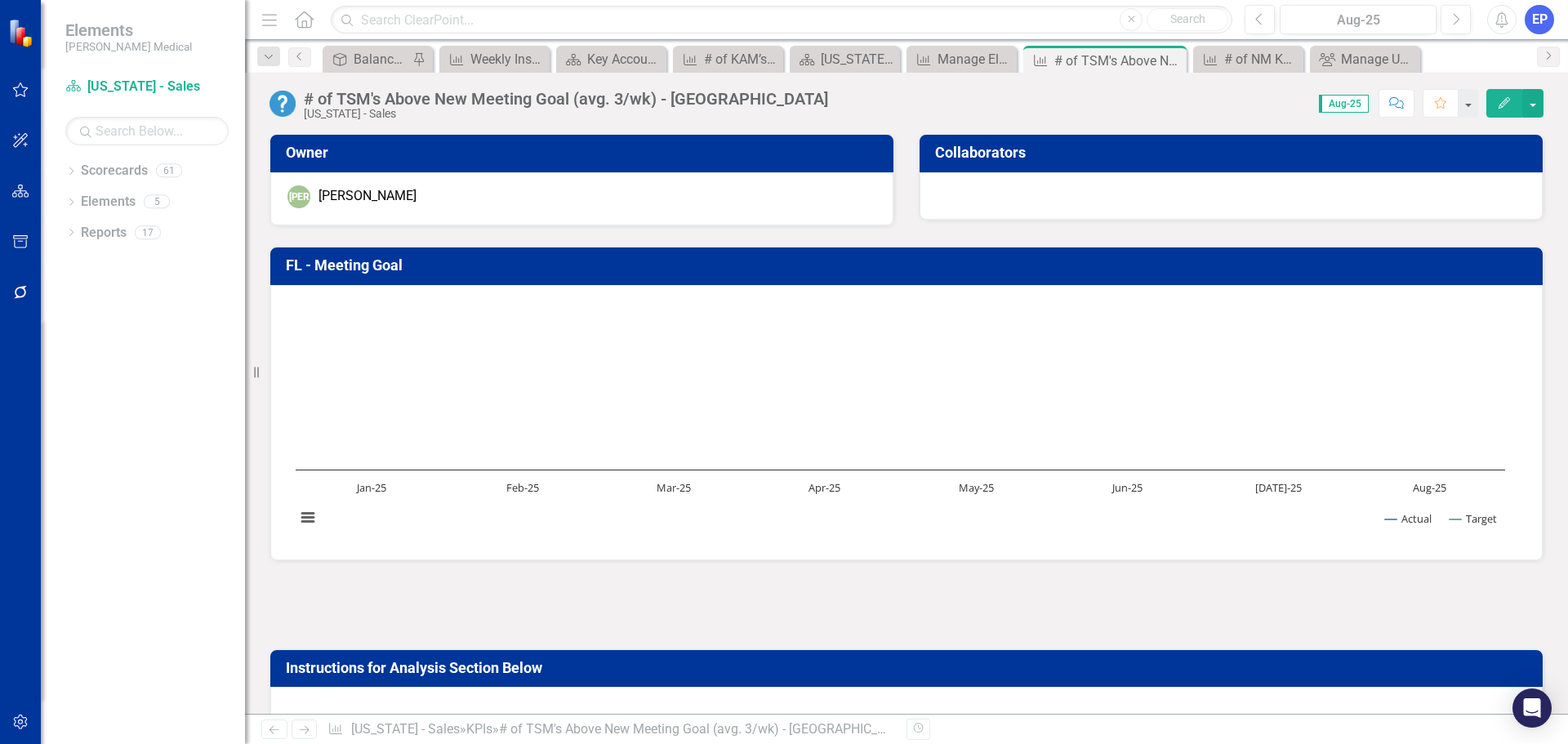
click at [466, 97] on div "# of TSM's Above New Meeting Goal (avg. 3/wk) - FL" at bounding box center [565, 99] width 524 height 18
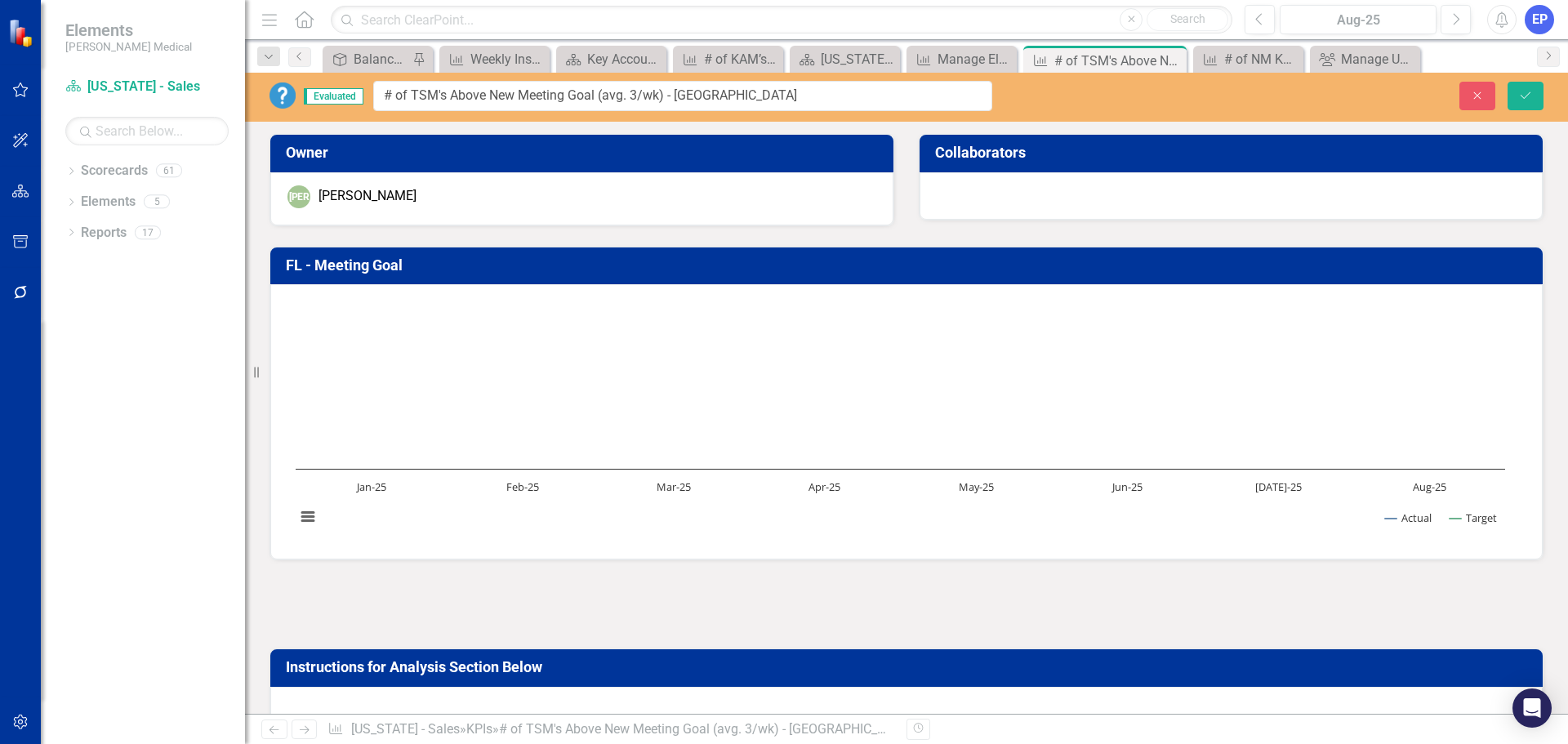
click at [466, 97] on input "# of TSM's Above New Meeting Goal (avg. 3/wk) - FL" at bounding box center [682, 95] width 619 height 31
type input "FL - # of TSM's Above New Meeting Goal (avg. 3/wk)"
drag, startPoint x: 728, startPoint y: 98, endPoint x: 368, endPoint y: 91, distance: 360.1
click at [368, 91] on div "Evaluated FL - # of TSM's Above New Meeting Goal (avg. 3/wk)" at bounding box center [631, 95] width 723 height 31
click at [1511, 93] on button "Save" at bounding box center [1525, 95] width 36 height 29
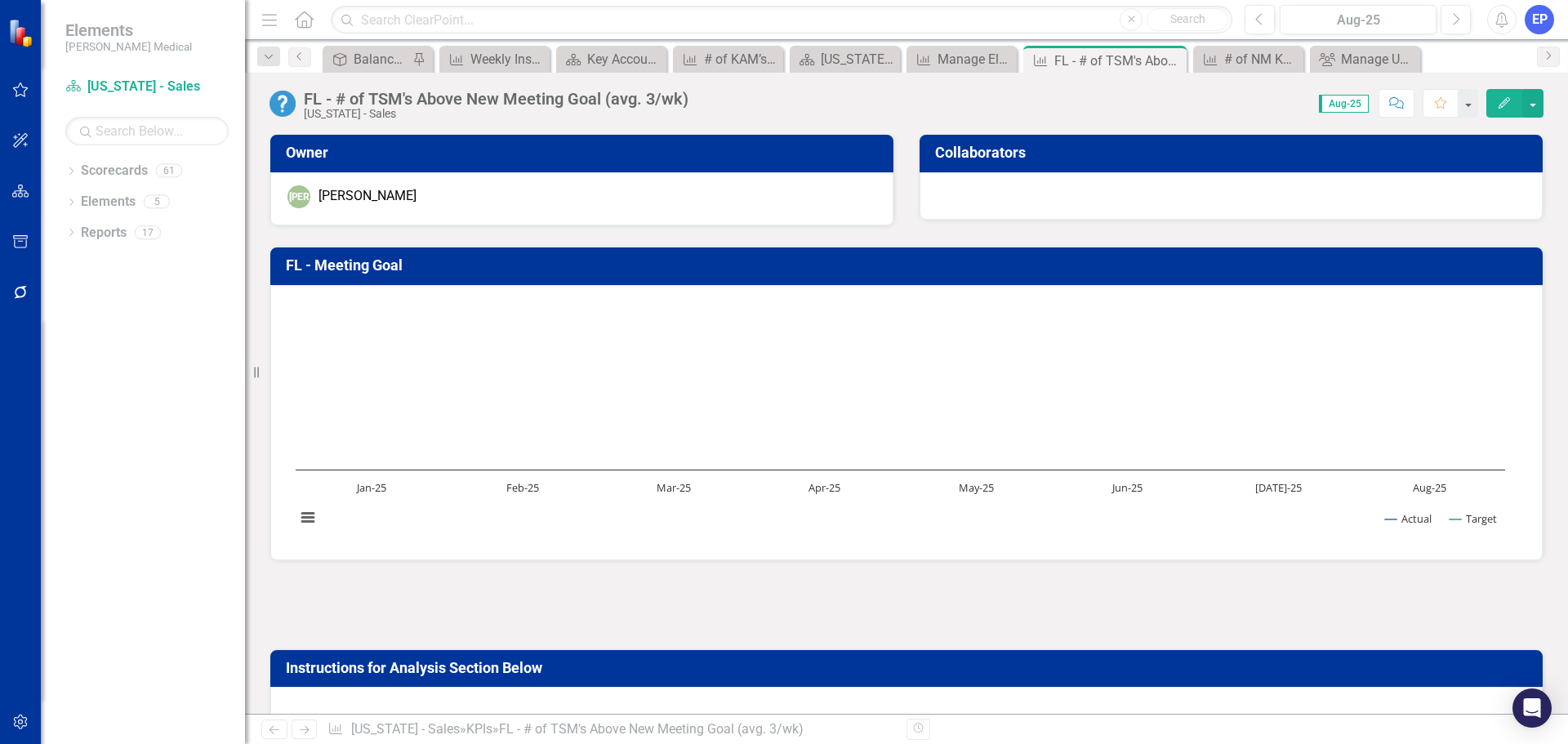
click at [398, 264] on h3 "FL - Meeting Goal" at bounding box center [909, 265] width 1247 height 17
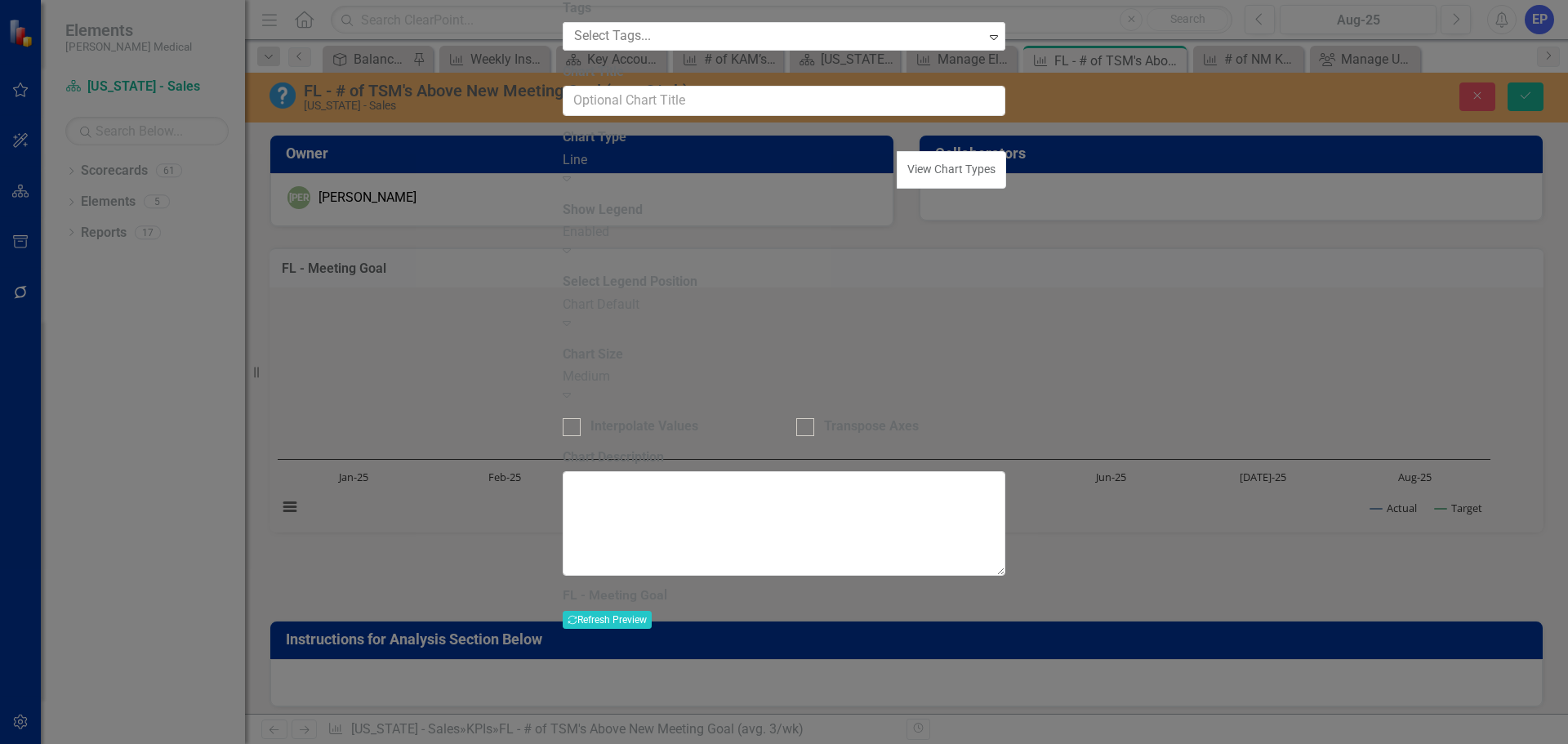
drag, startPoint x: 724, startPoint y: 98, endPoint x: 533, endPoint y: 93, distance: 191.1
click at [563, 93] on div "Chart Chart Series Chart Periods Chart Axis Format Advanced Options From this p…" at bounding box center [784, 395] width 443 height 958
paste input "# of TSM's Above New Meeting Goal (avg. 3/wk)"
type input "FL - # of TSM's Above New Meeting Goal (avg. 3/wk)"
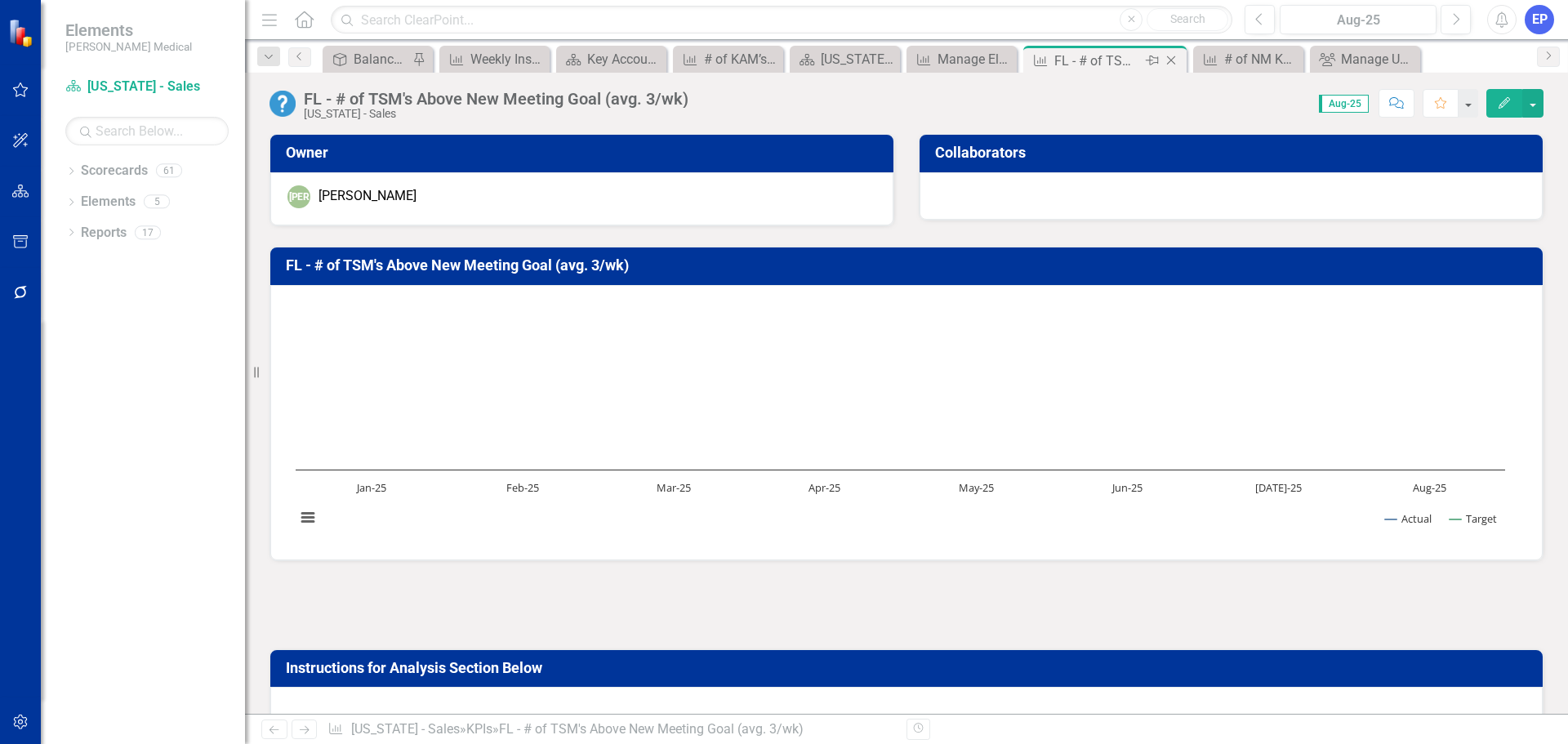
click at [1168, 61] on icon "Close" at bounding box center [1171, 60] width 17 height 13
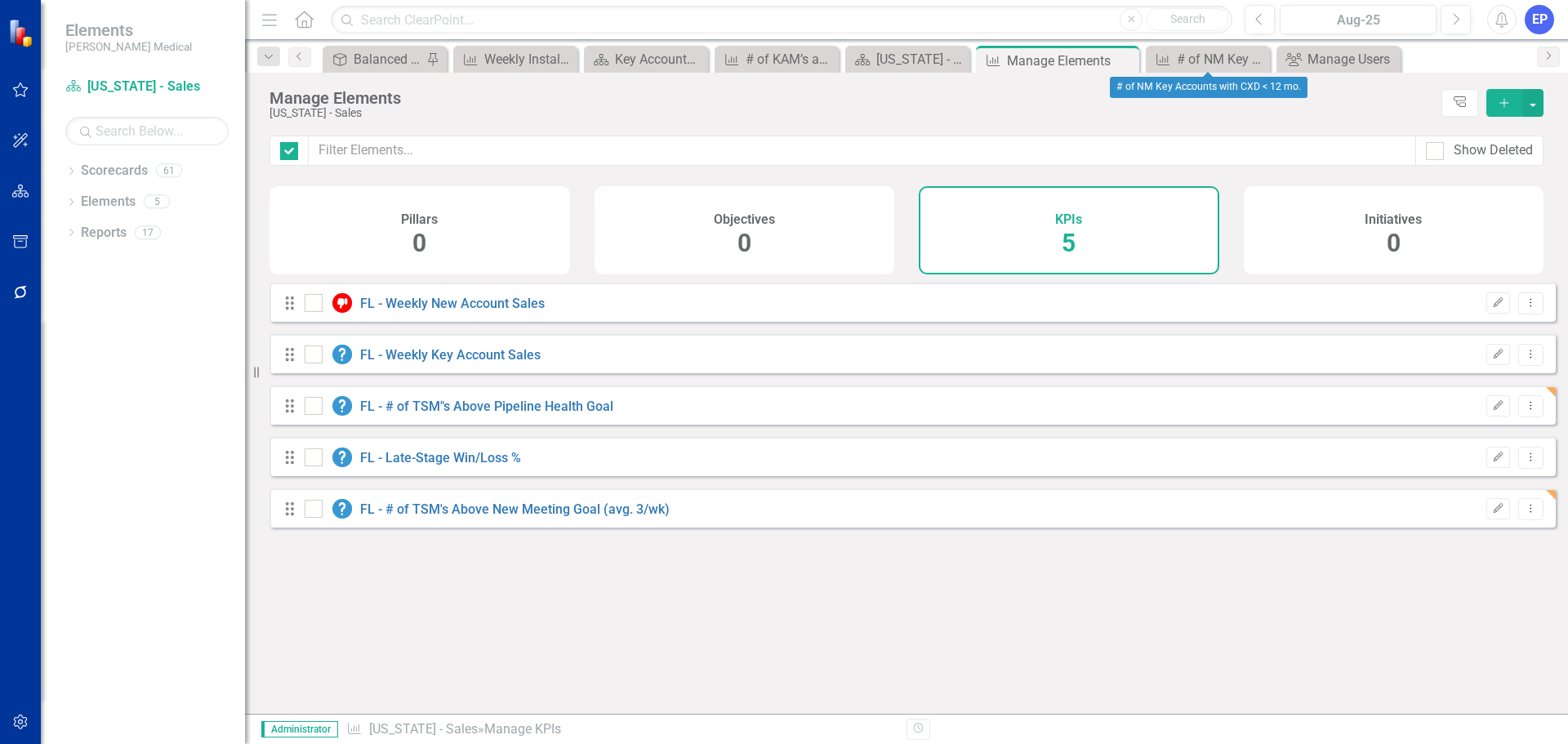
checkbox input "false"
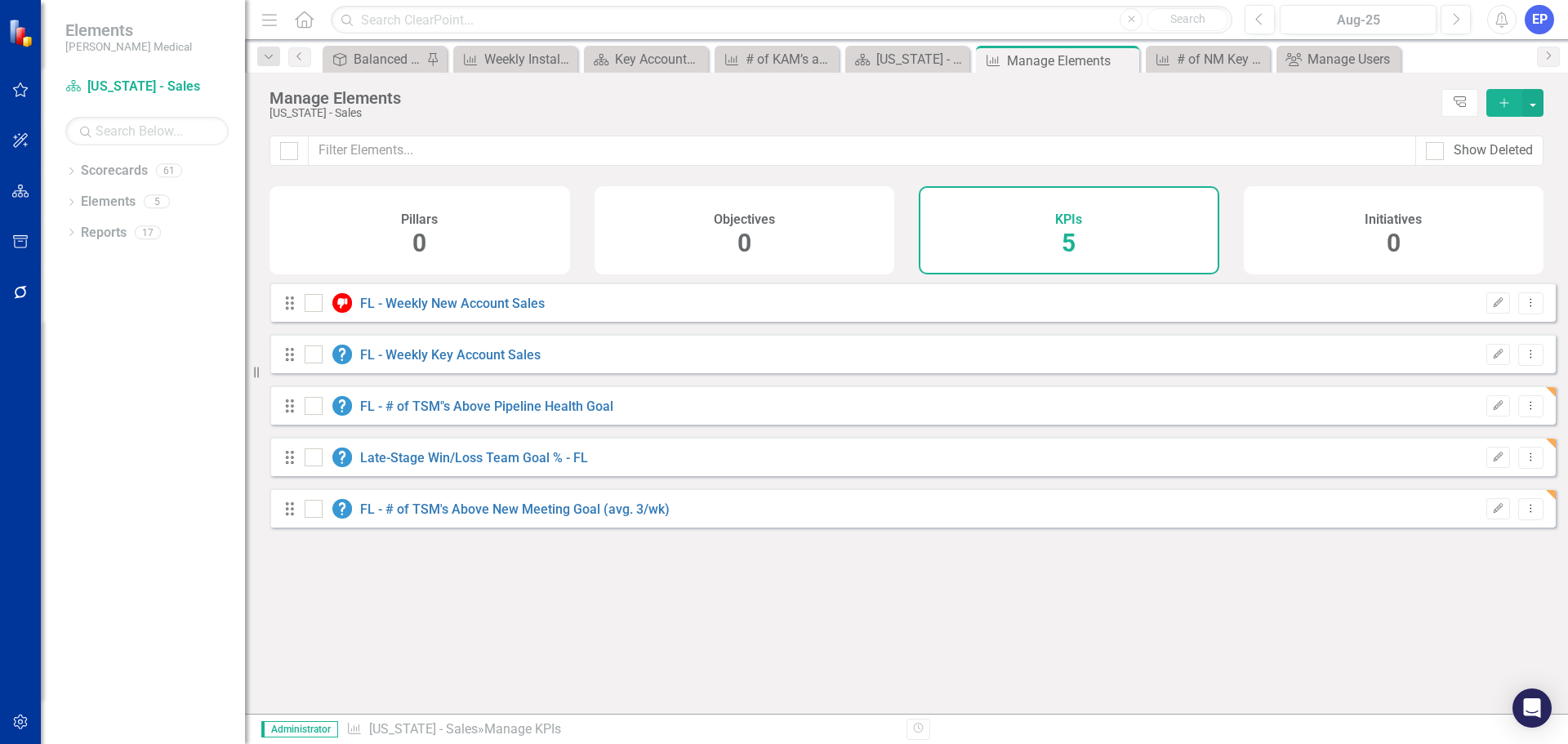
checkbox input "false"
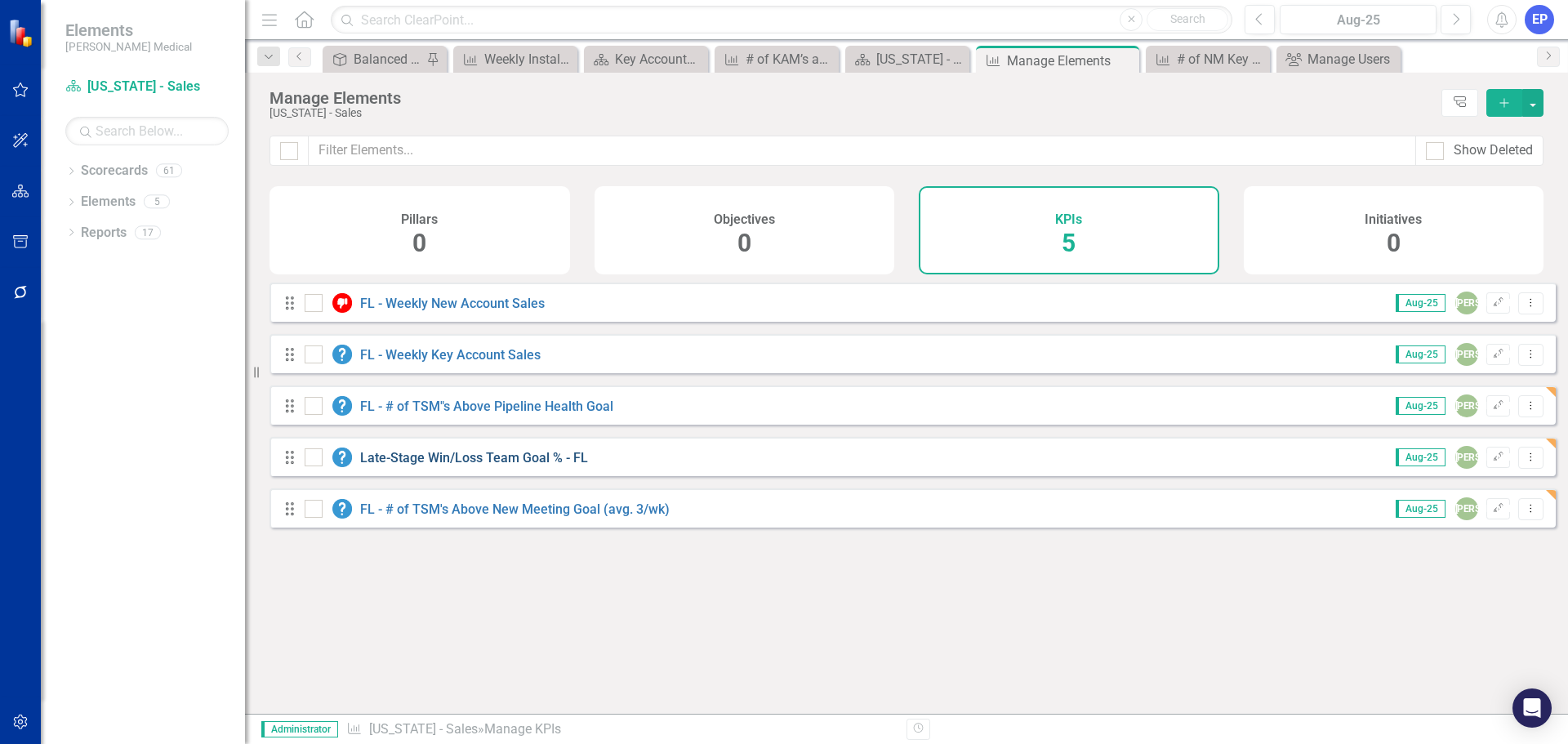
click at [479, 466] on link "Late-Stage Win/Loss Team Goal % - FL" at bounding box center [474, 458] width 228 height 16
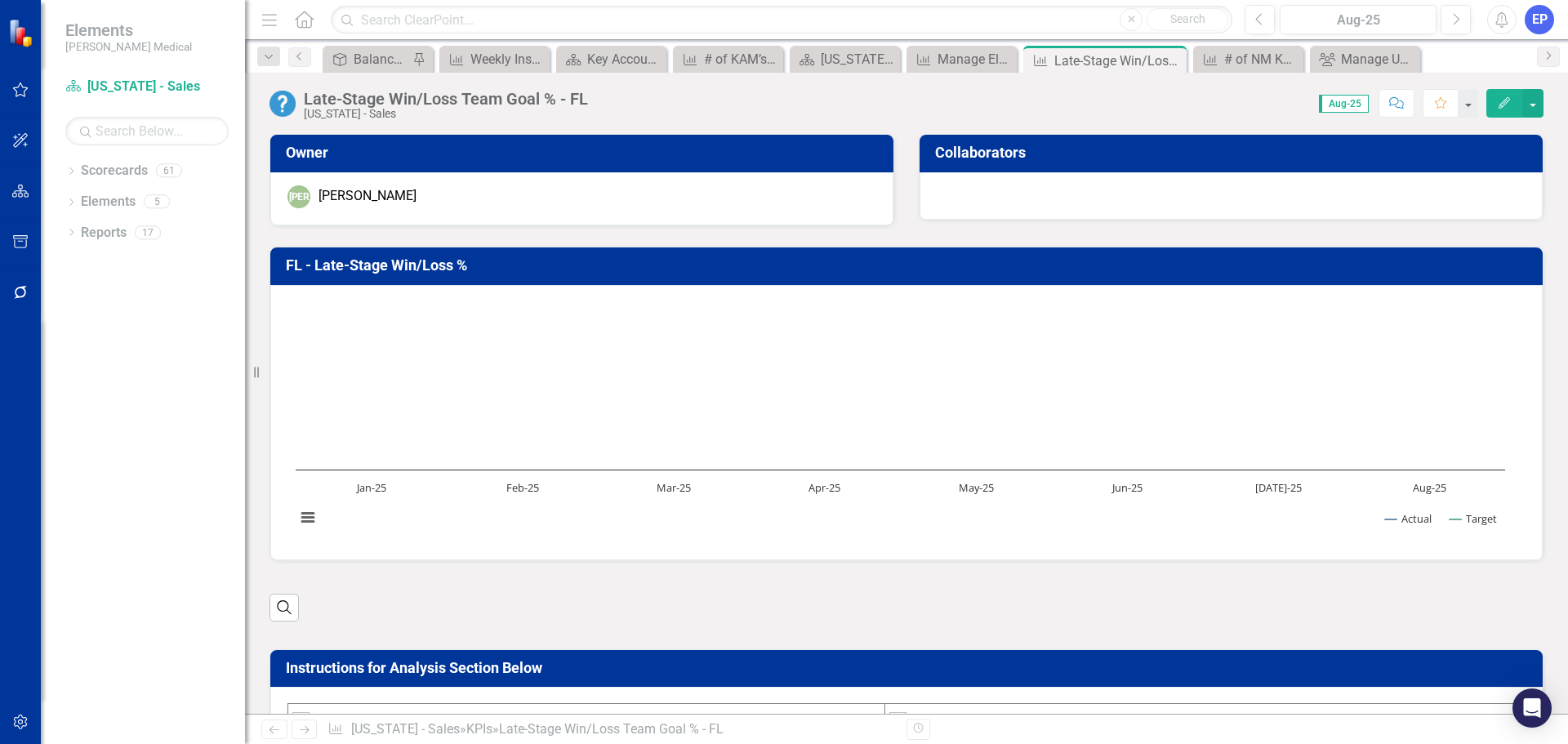
click at [516, 103] on div "Late-Stage Win/Loss Team Goal % - FL" at bounding box center [445, 99] width 284 height 18
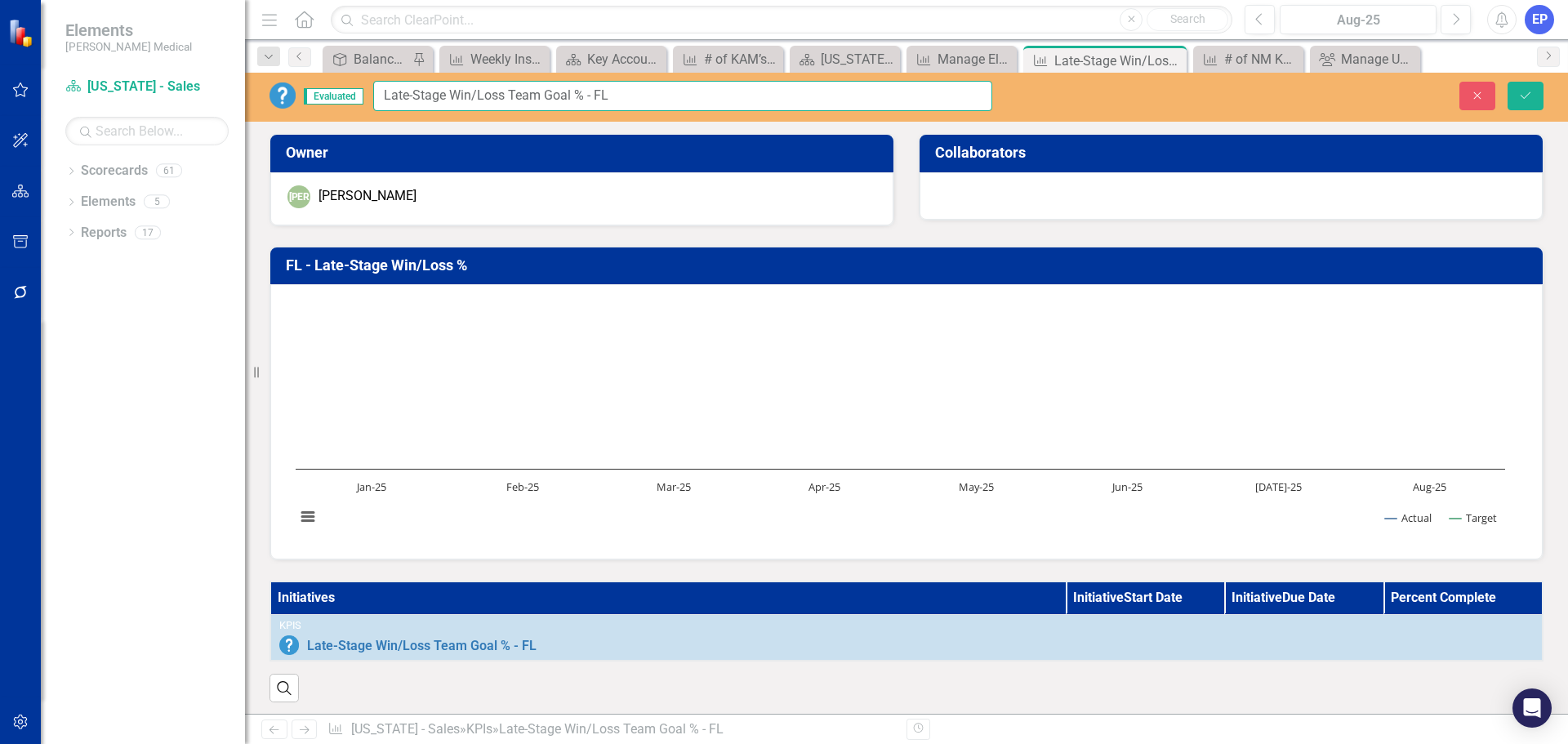
click at [516, 103] on input "Late-Stage Win/Loss Team Goal % - FL" at bounding box center [682, 95] width 619 height 31
drag, startPoint x: 640, startPoint y: 106, endPoint x: 336, endPoint y: 81, distance: 305.0
click at [336, 81] on div "Evaluated FL - Late-Stage Win/Loss Team Goal %" at bounding box center [631, 95] width 723 height 31
type input "FL - Late-Stage Win/Loss Team Goal %"
click at [1526, 90] on icon "Save" at bounding box center [1525, 95] width 15 height 11
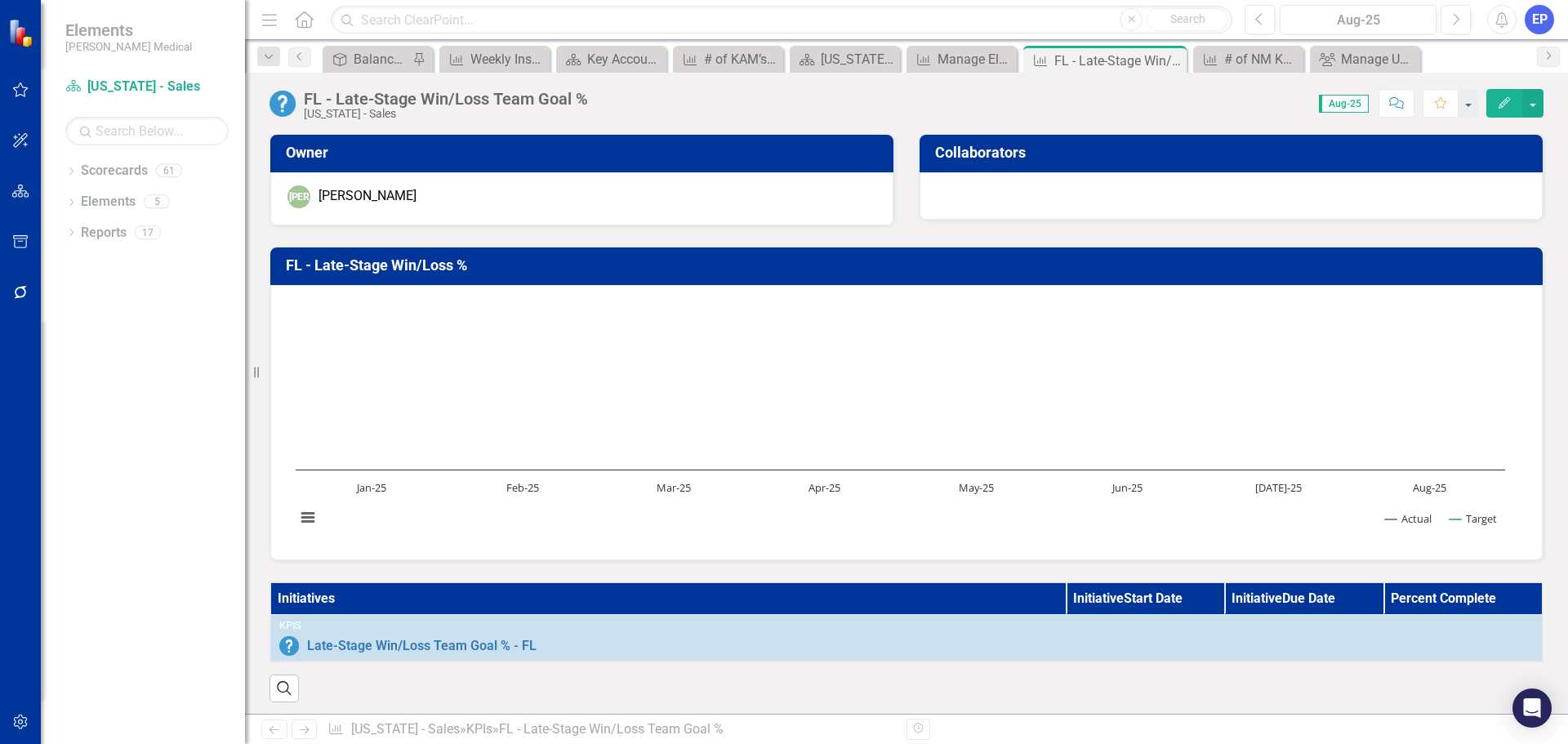
click at [420, 267] on h3 "FL - Late-Stage Win/Loss %" at bounding box center [909, 265] width 1247 height 17
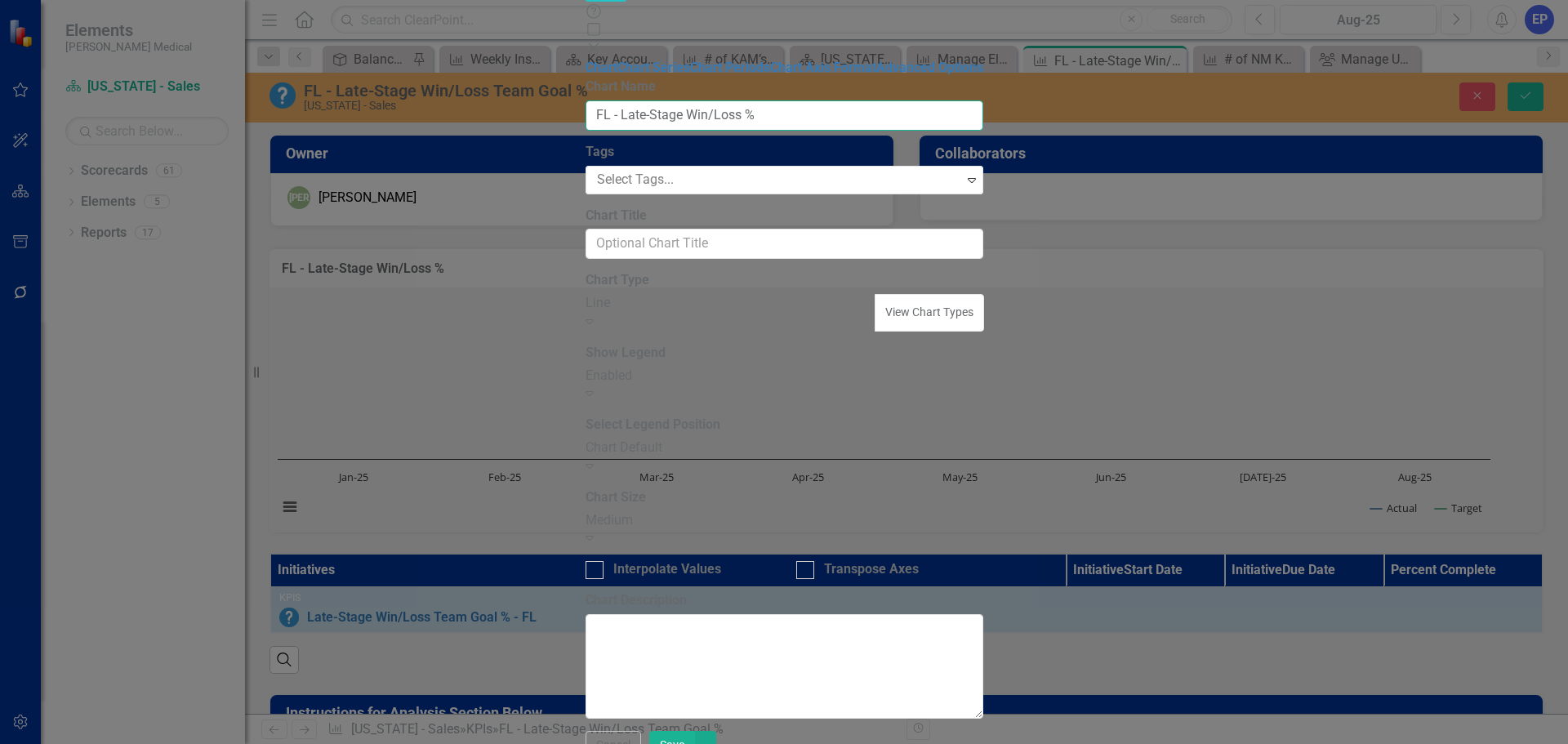
click at [746, 101] on input "FL - Late-Stage Win/Loss %" at bounding box center [784, 116] width 397 height 31
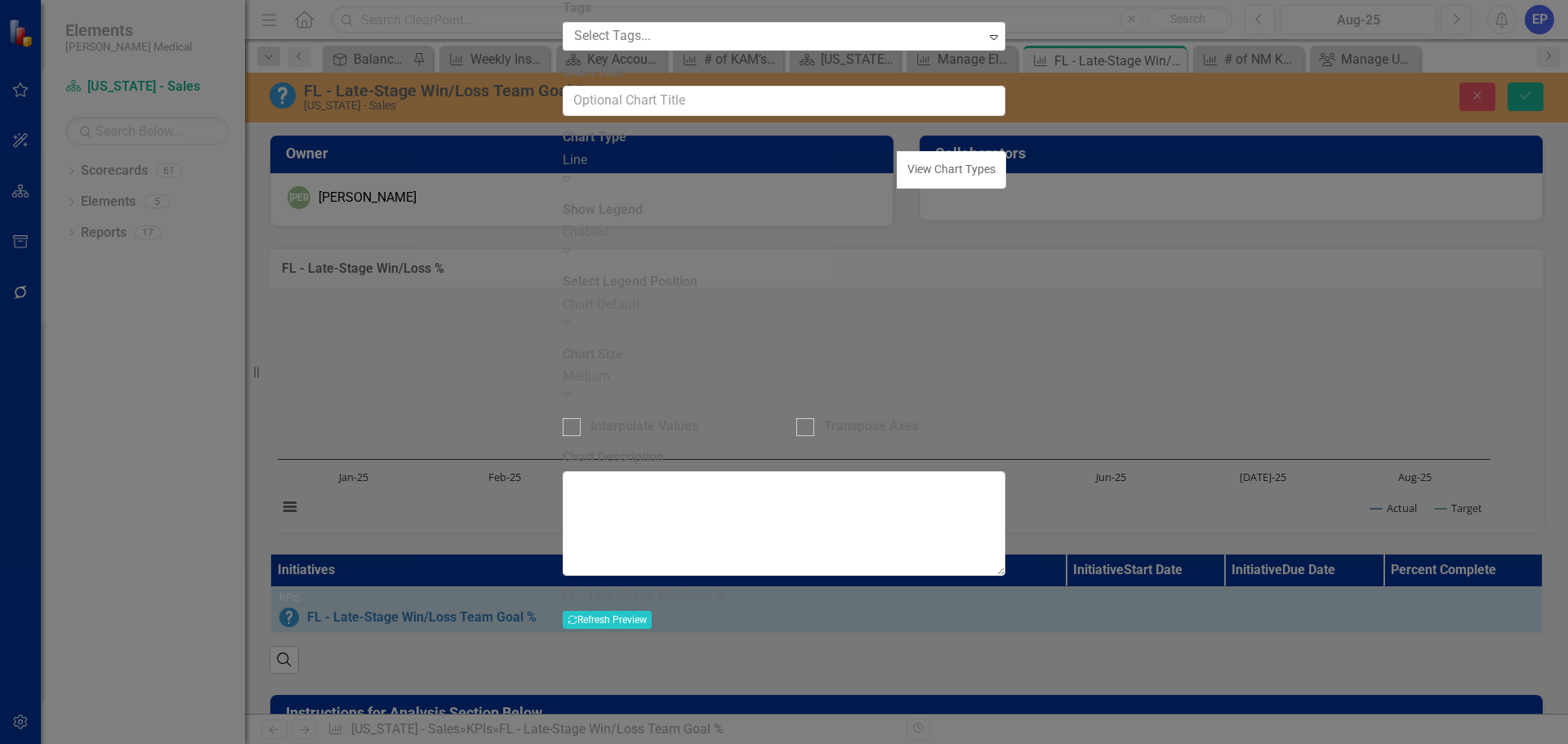
drag, startPoint x: 529, startPoint y: 96, endPoint x: 504, endPoint y: 90, distance: 25.7
click at [563, 90] on div "Chart Chart Series Chart Periods Chart Axis Format Advanced Options From this p…" at bounding box center [784, 395] width 443 height 958
paste input "Team Goal"
type input "FL - Late-Stage Win/Loss Team Goal %"
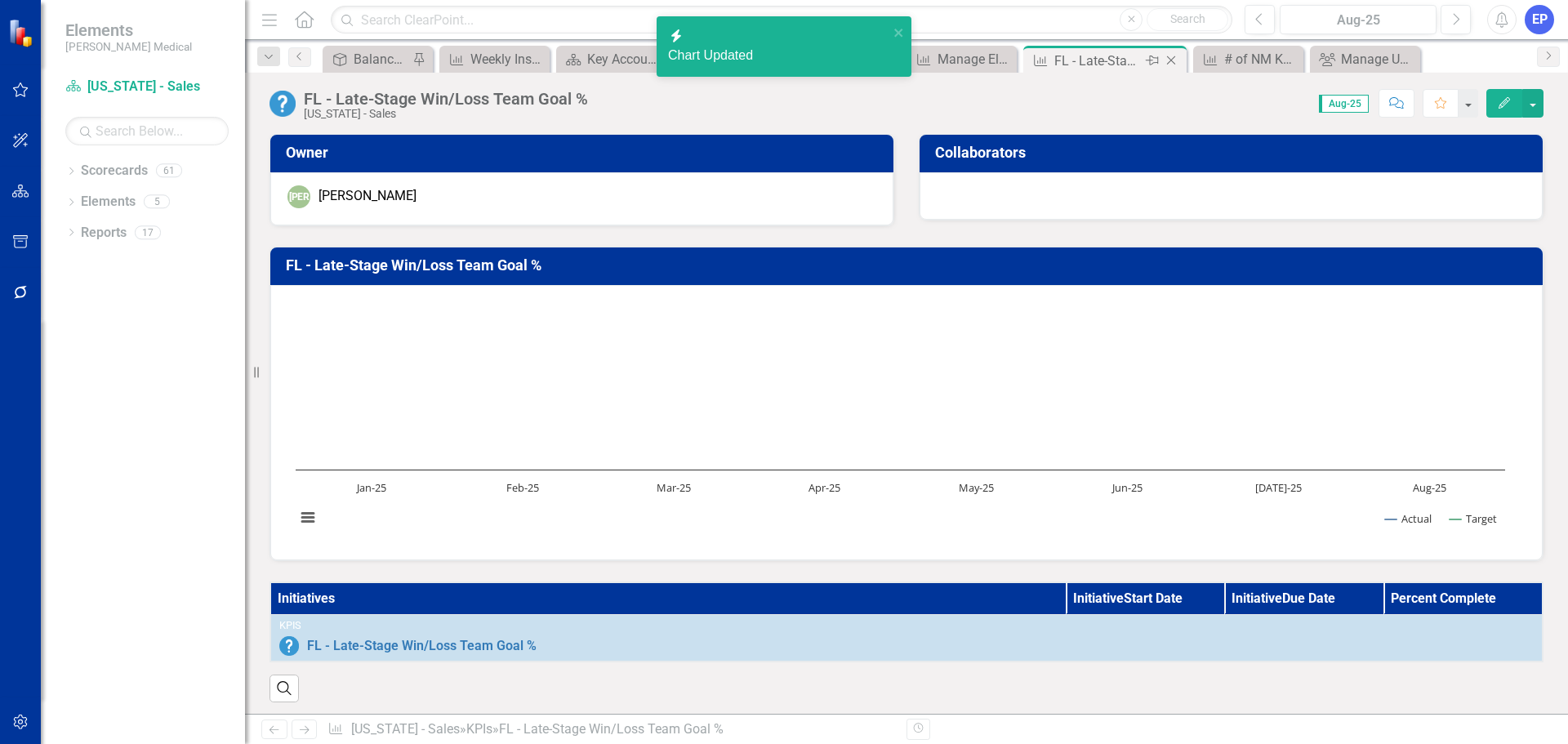
click at [1174, 60] on icon "Close" at bounding box center [1171, 60] width 17 height 13
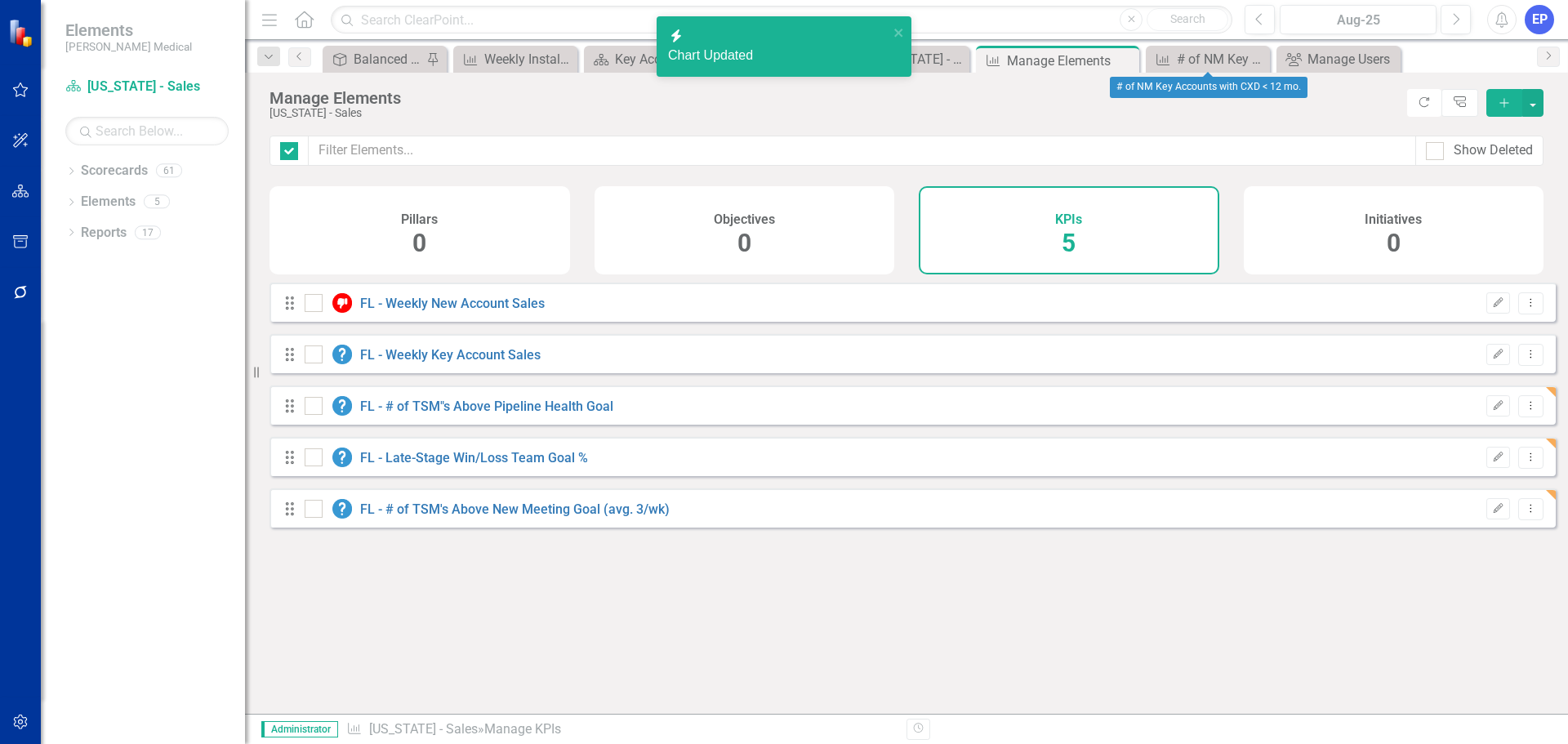
checkbox input "false"
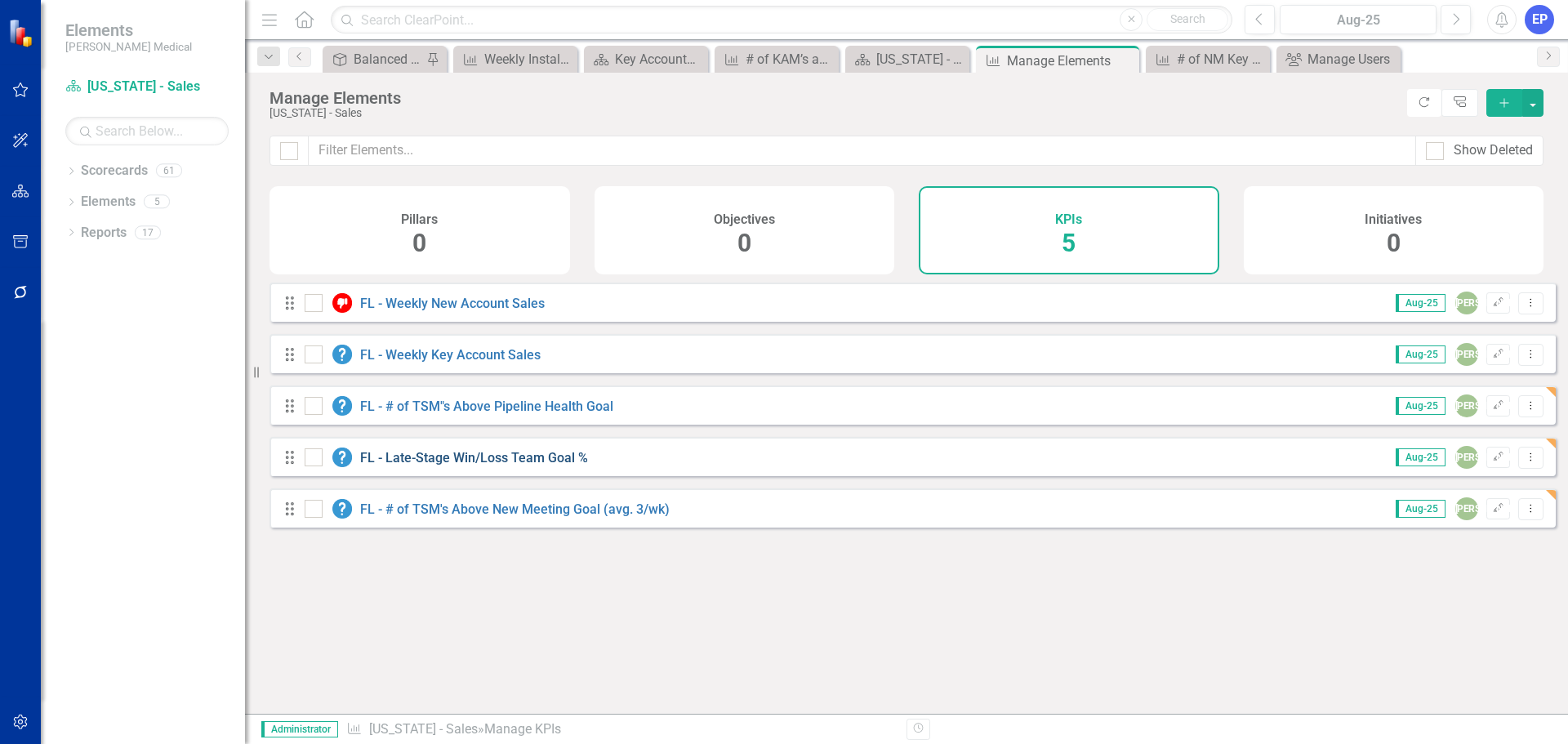
click at [514, 466] on link "FL - Late-Stage Win/Loss Team Goal %" at bounding box center [474, 458] width 228 height 16
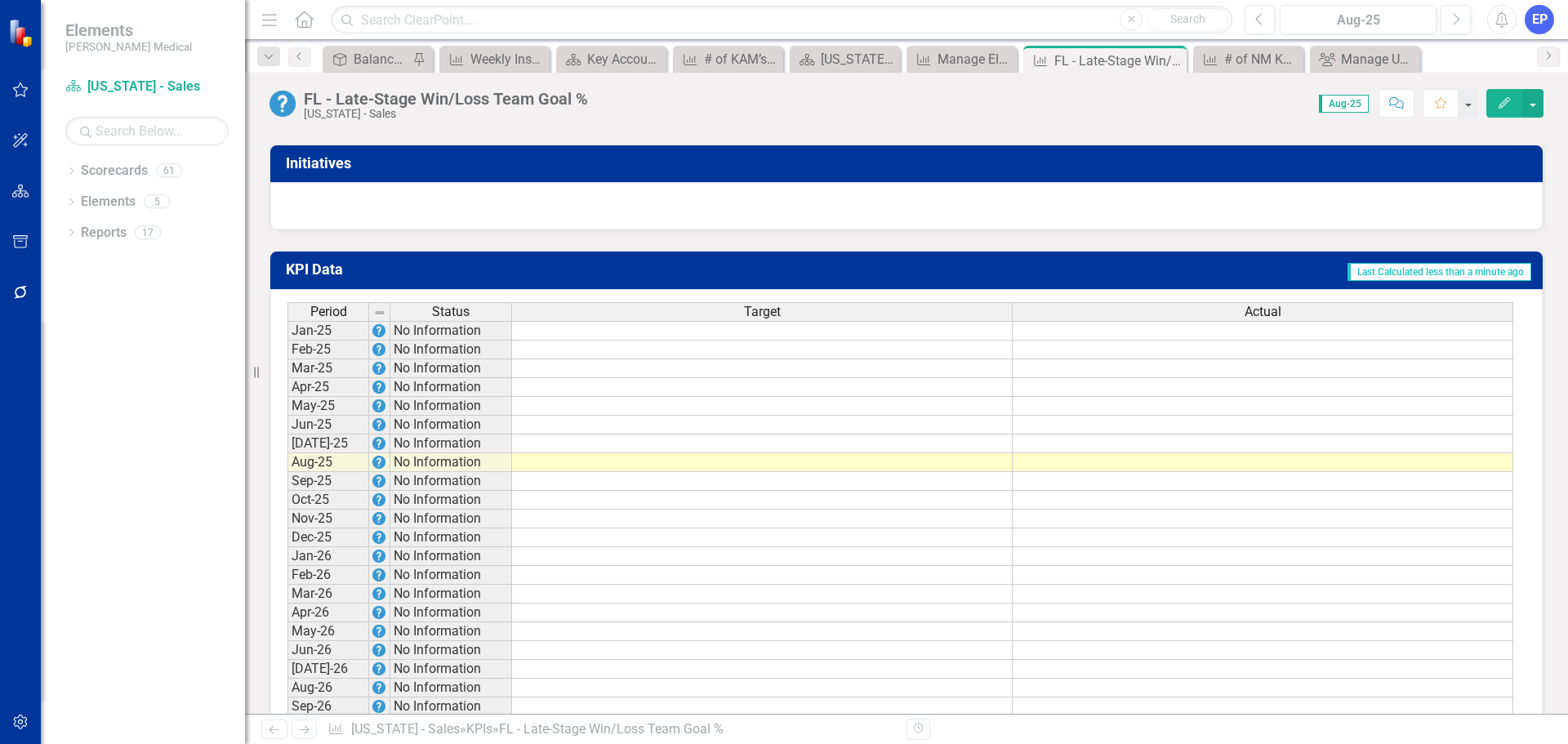
scroll to position [1115, 0]
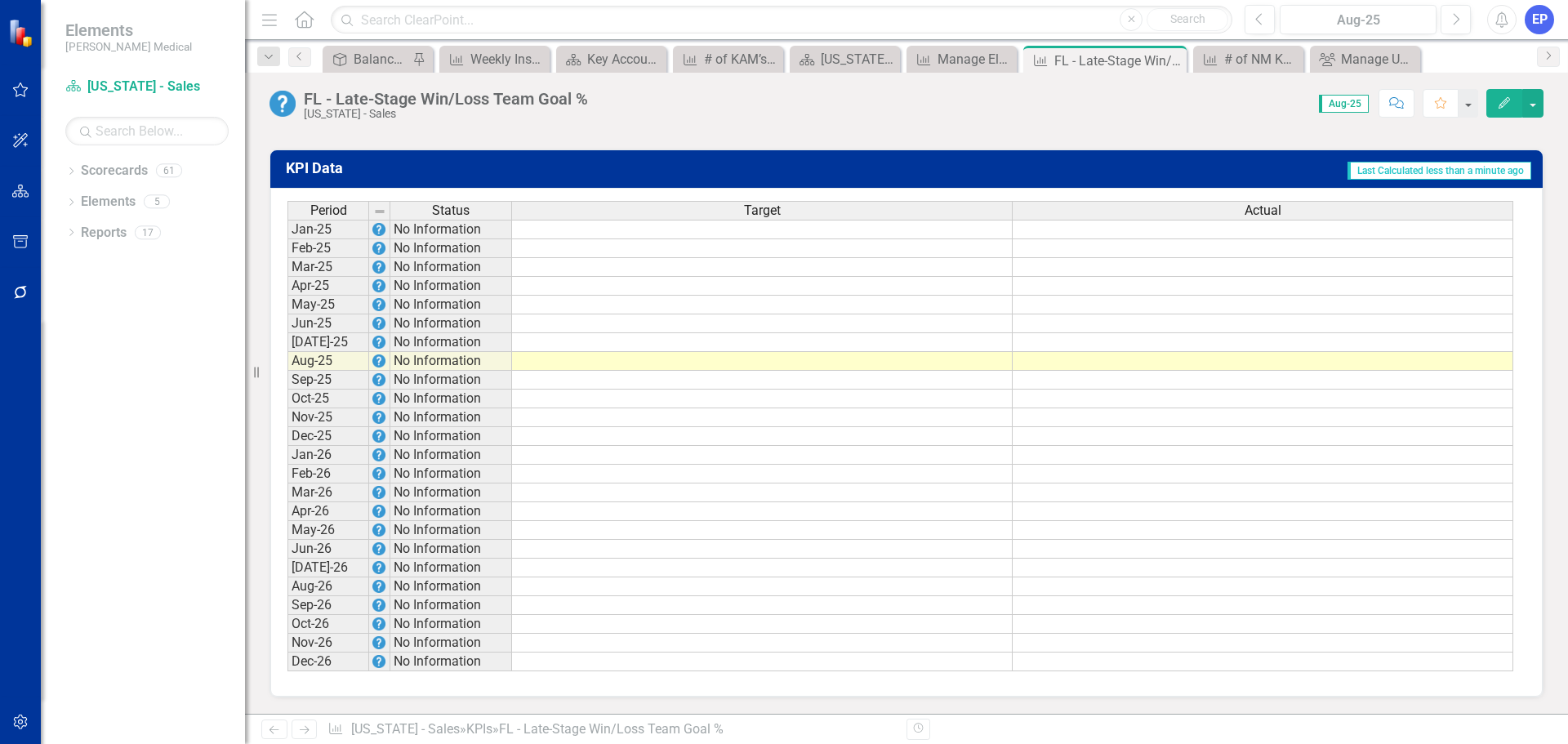
click at [632, 516] on td at bounding box center [762, 511] width 500 height 18
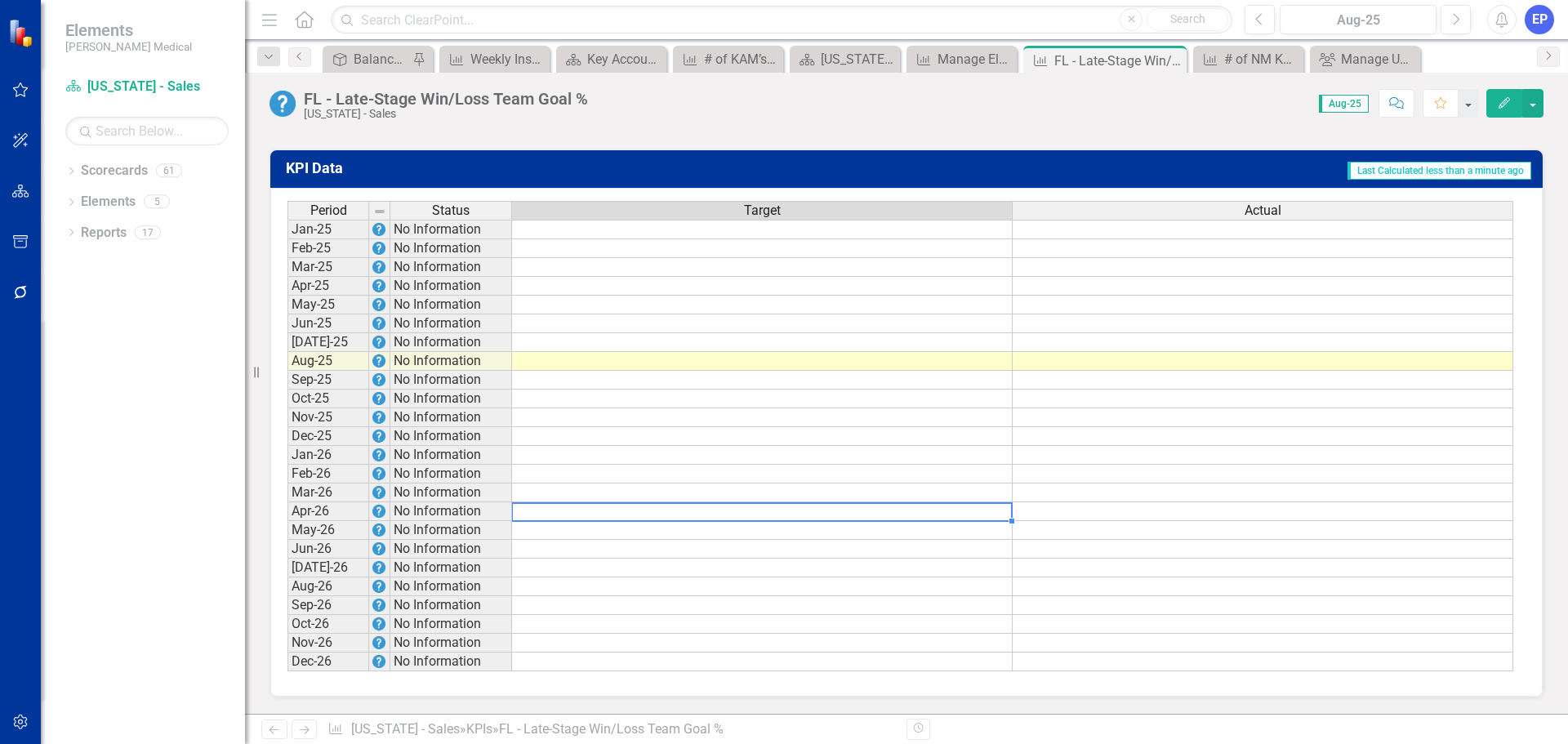
type textarea "4"
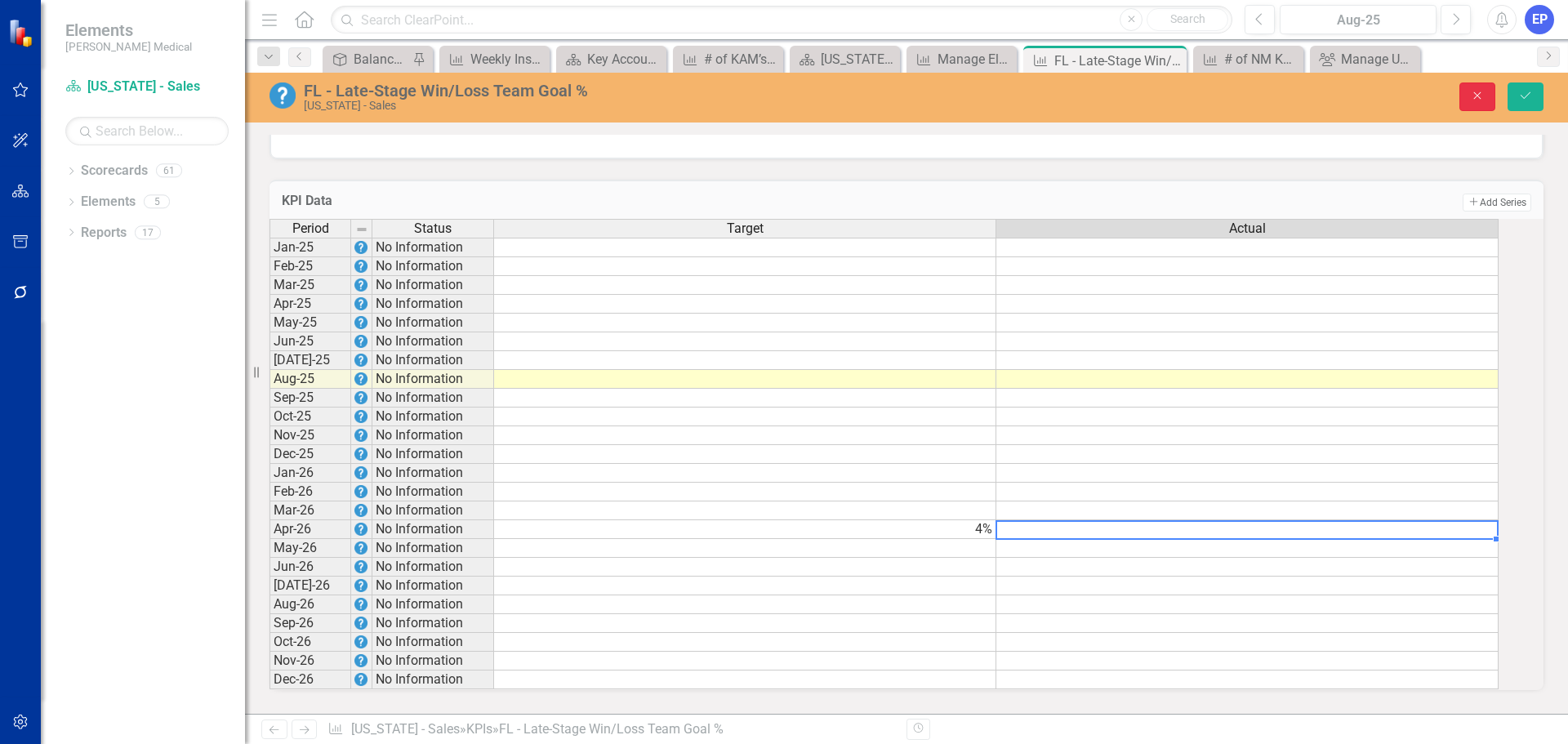
click at [1486, 93] on button "Close" at bounding box center [1477, 96] width 36 height 29
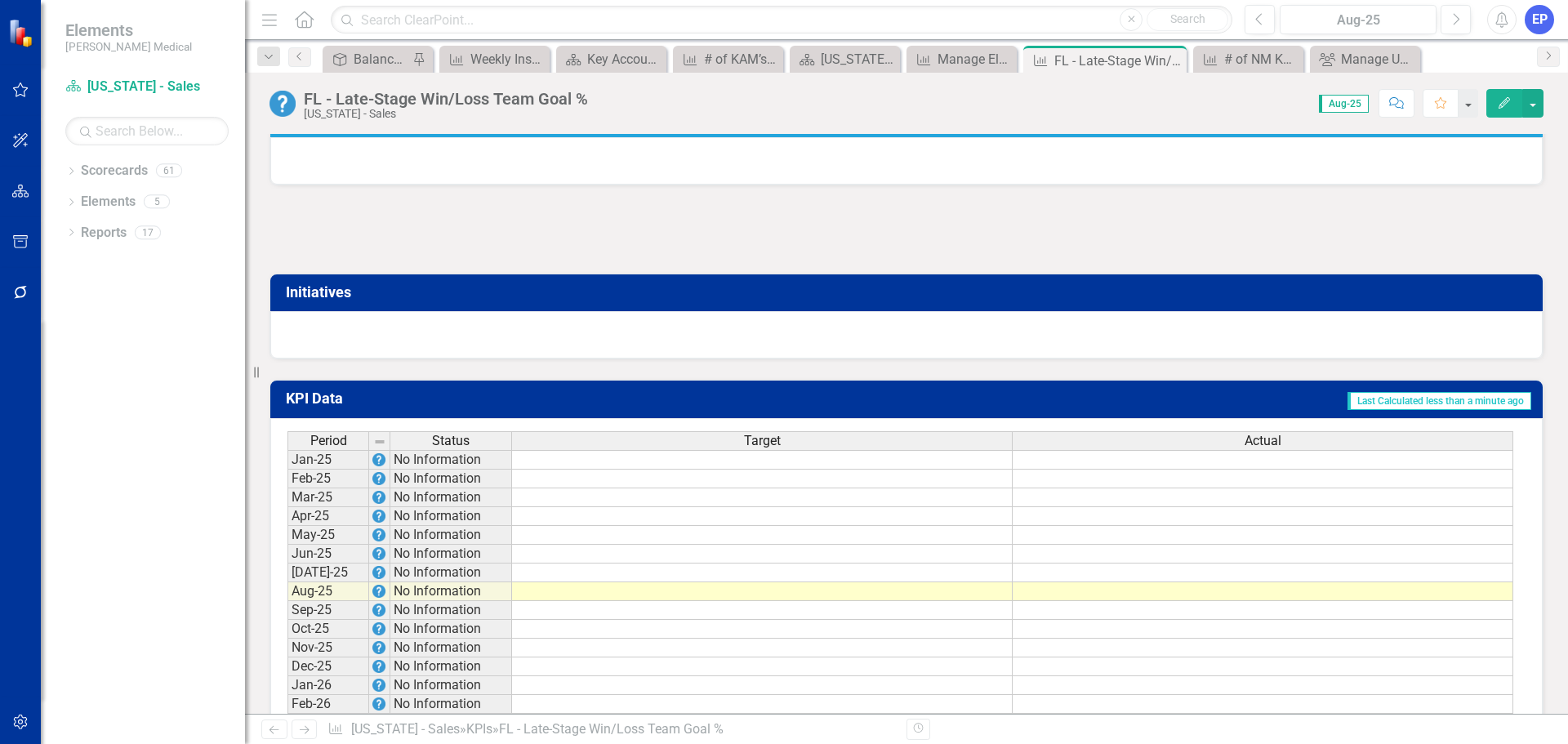
scroll to position [625, 0]
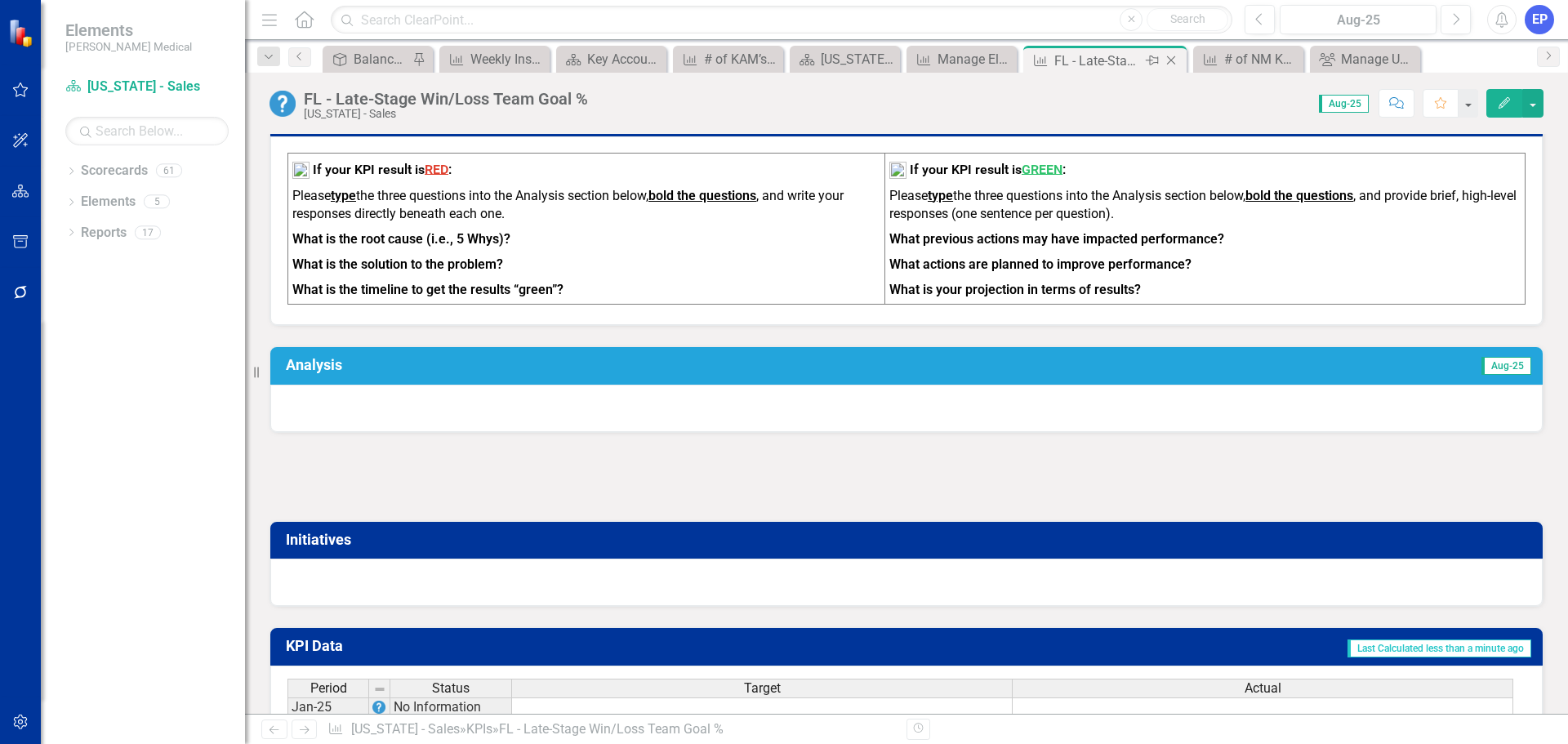
click at [1168, 59] on icon "Close" at bounding box center [1171, 60] width 17 height 13
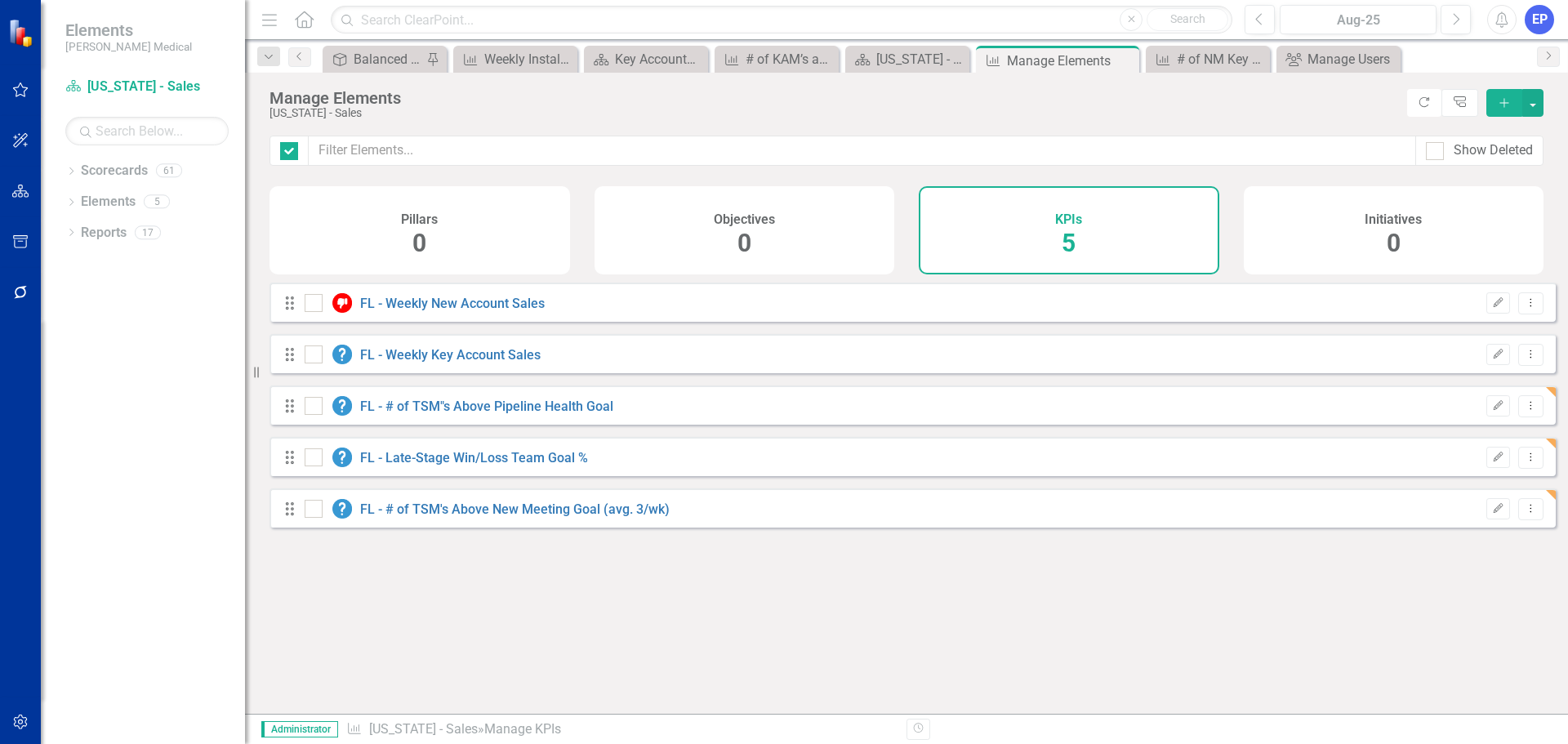
checkbox input "false"
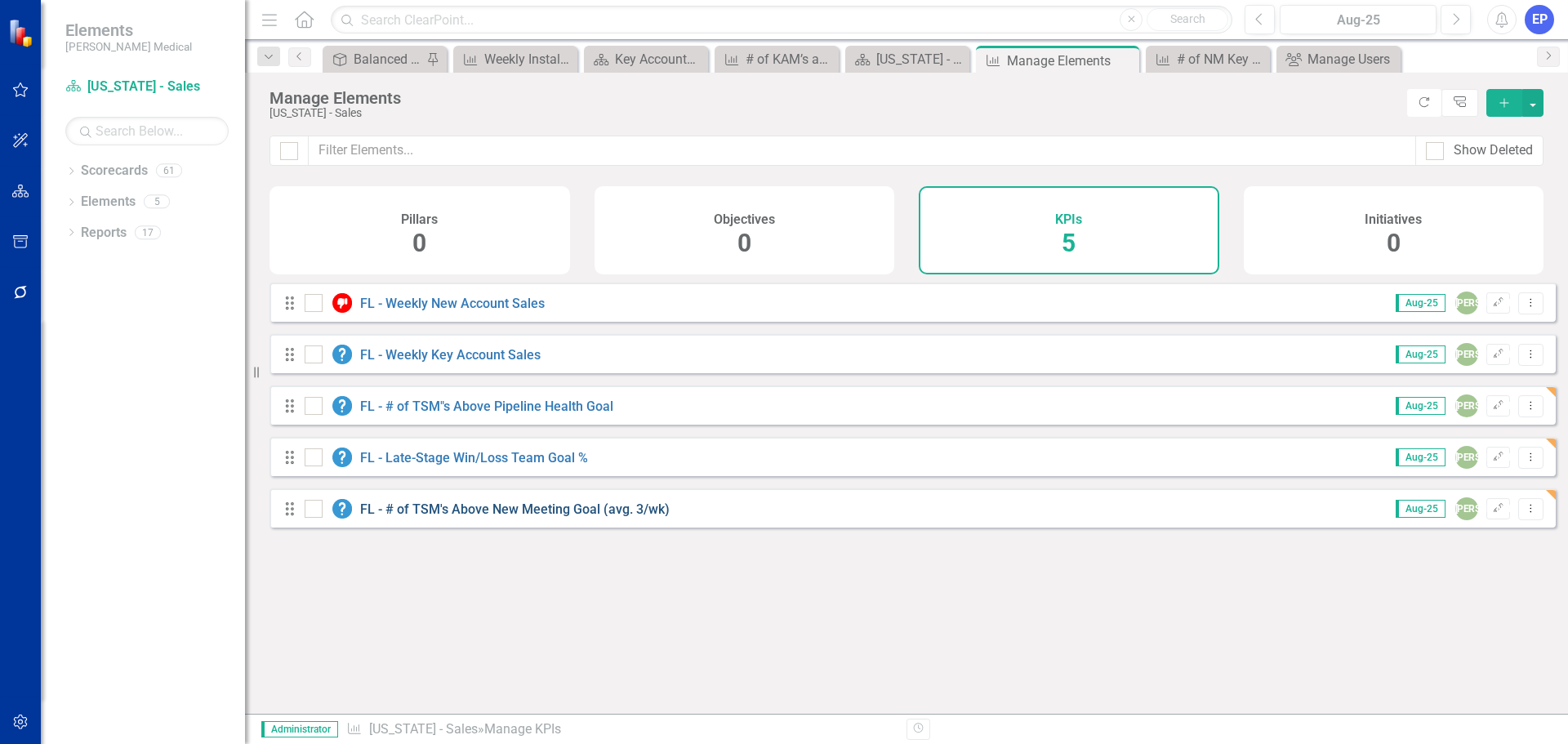
click at [508, 517] on link "FL - # of TSM's Above New Meeting Goal (avg. 3/wk)" at bounding box center [515, 509] width 310 height 16
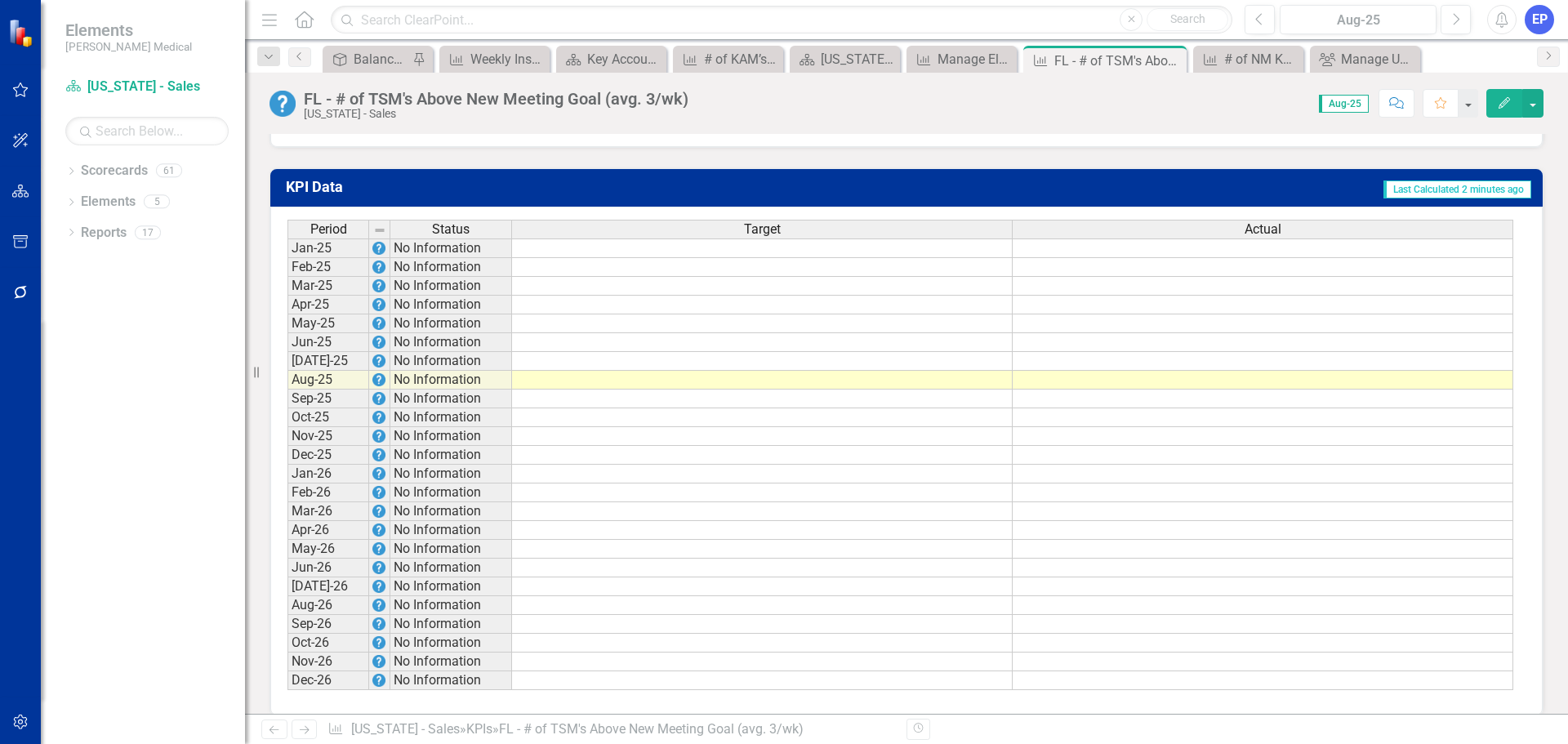
scroll to position [888, 0]
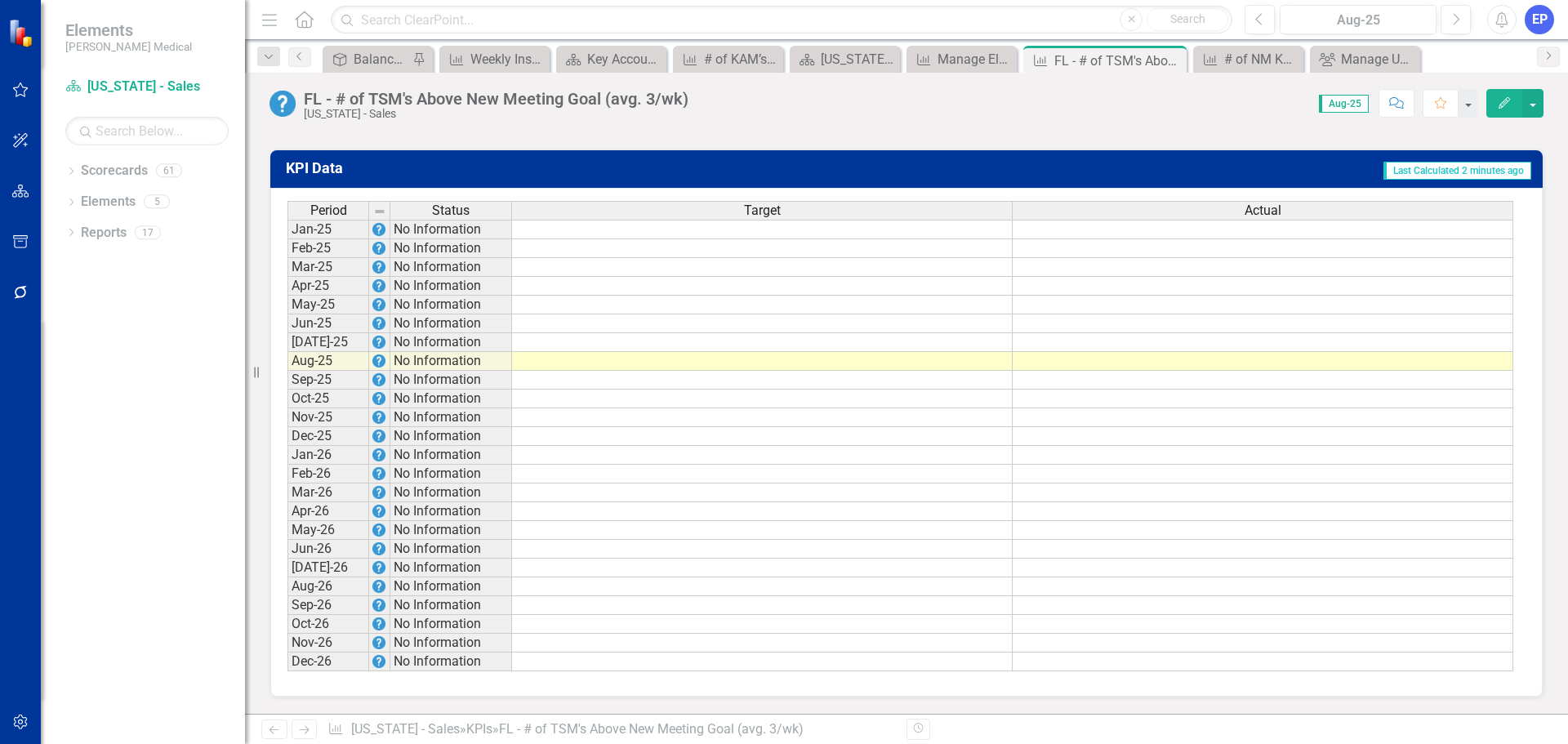
click at [711, 470] on td at bounding box center [762, 474] width 500 height 18
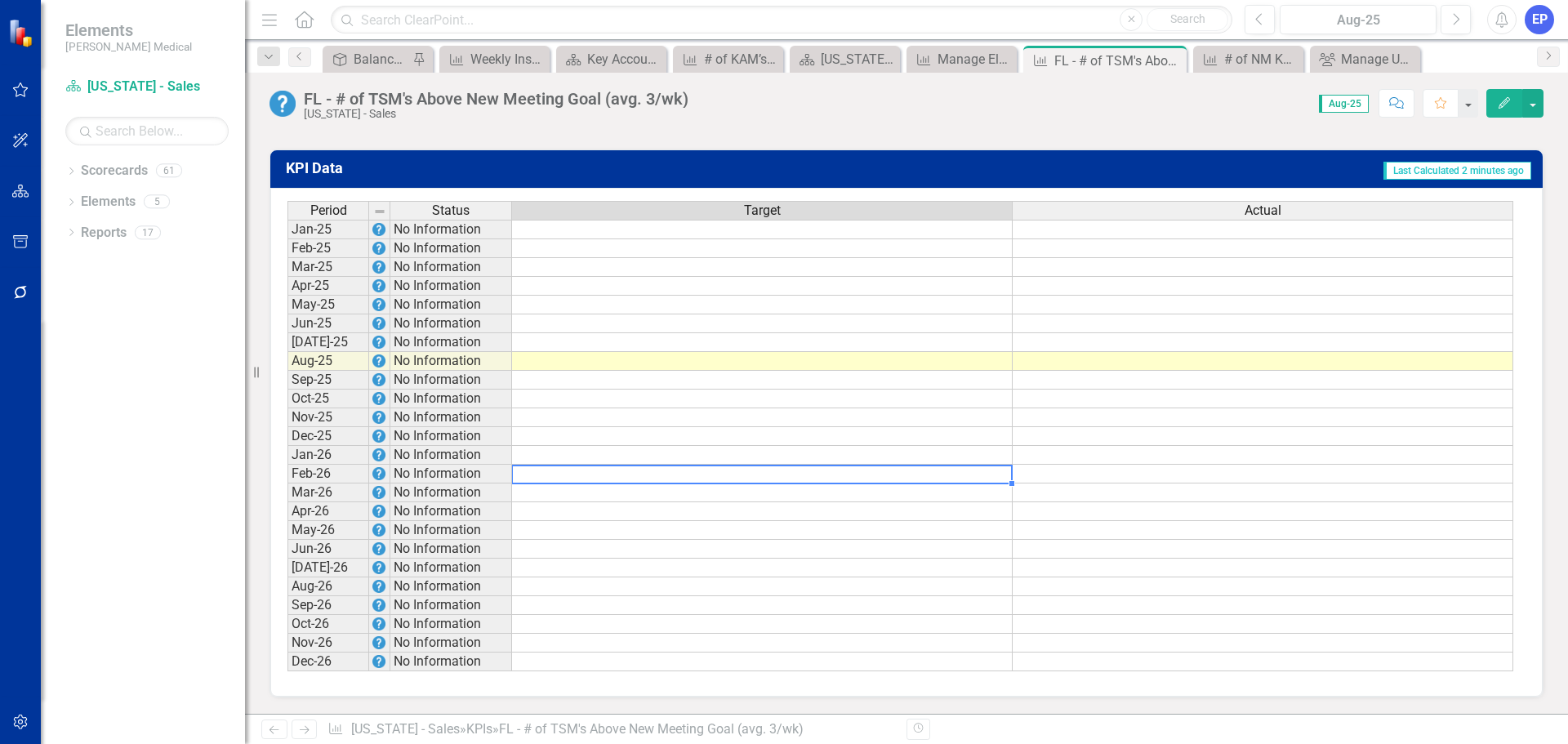
type textarea "4"
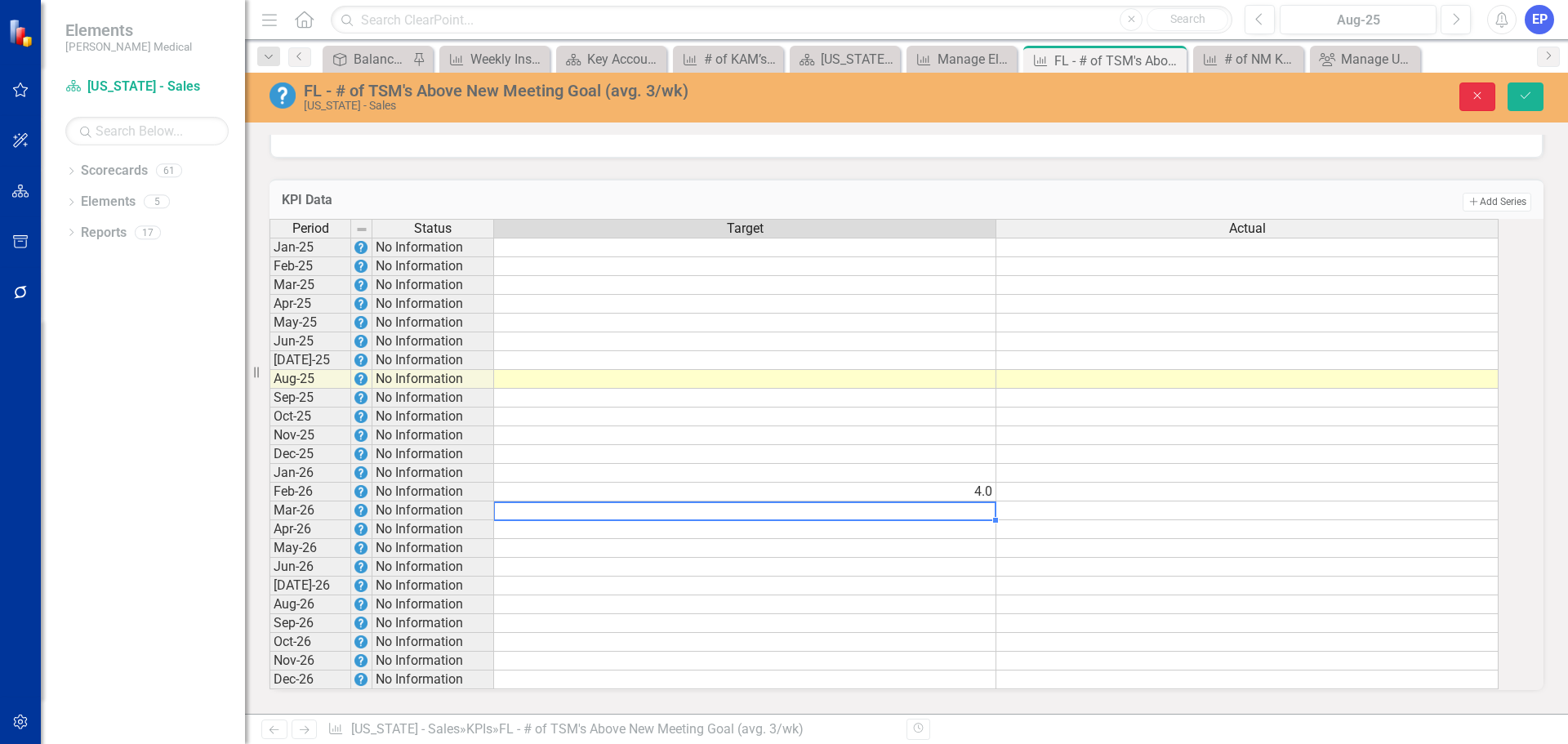
click at [1465, 96] on button "Close" at bounding box center [1477, 96] width 36 height 29
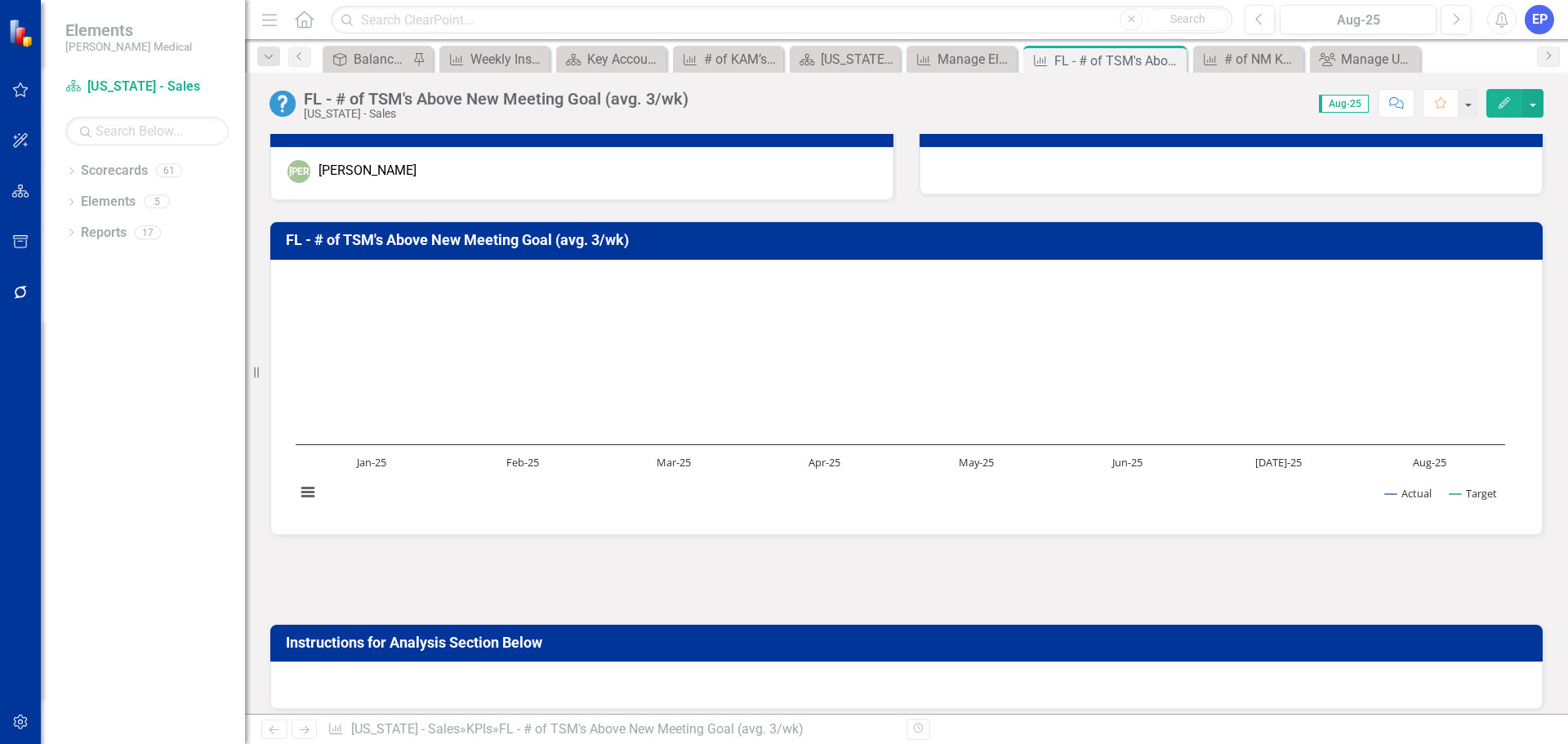
scroll to position [0, 0]
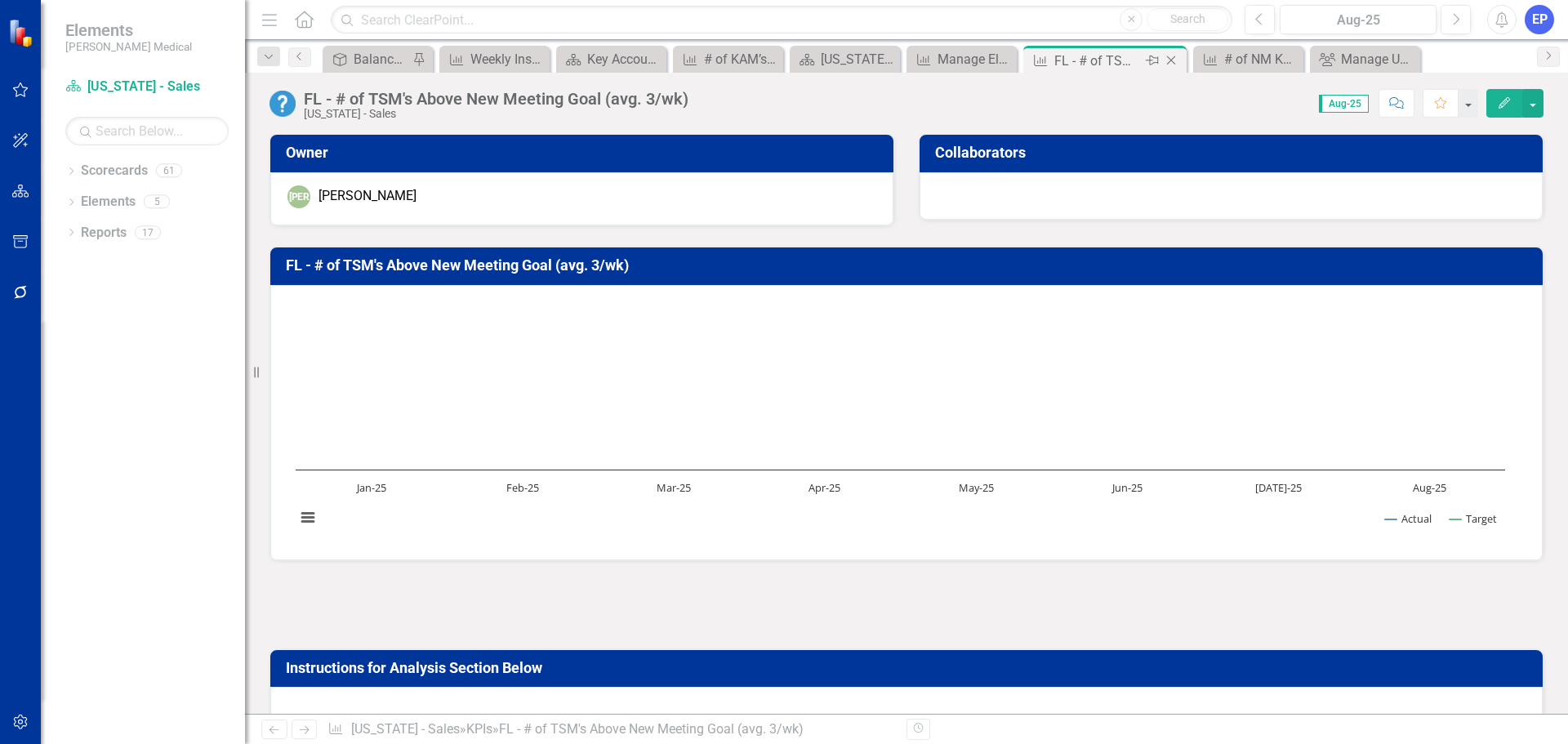
click at [1169, 63] on icon "Close" at bounding box center [1171, 60] width 17 height 13
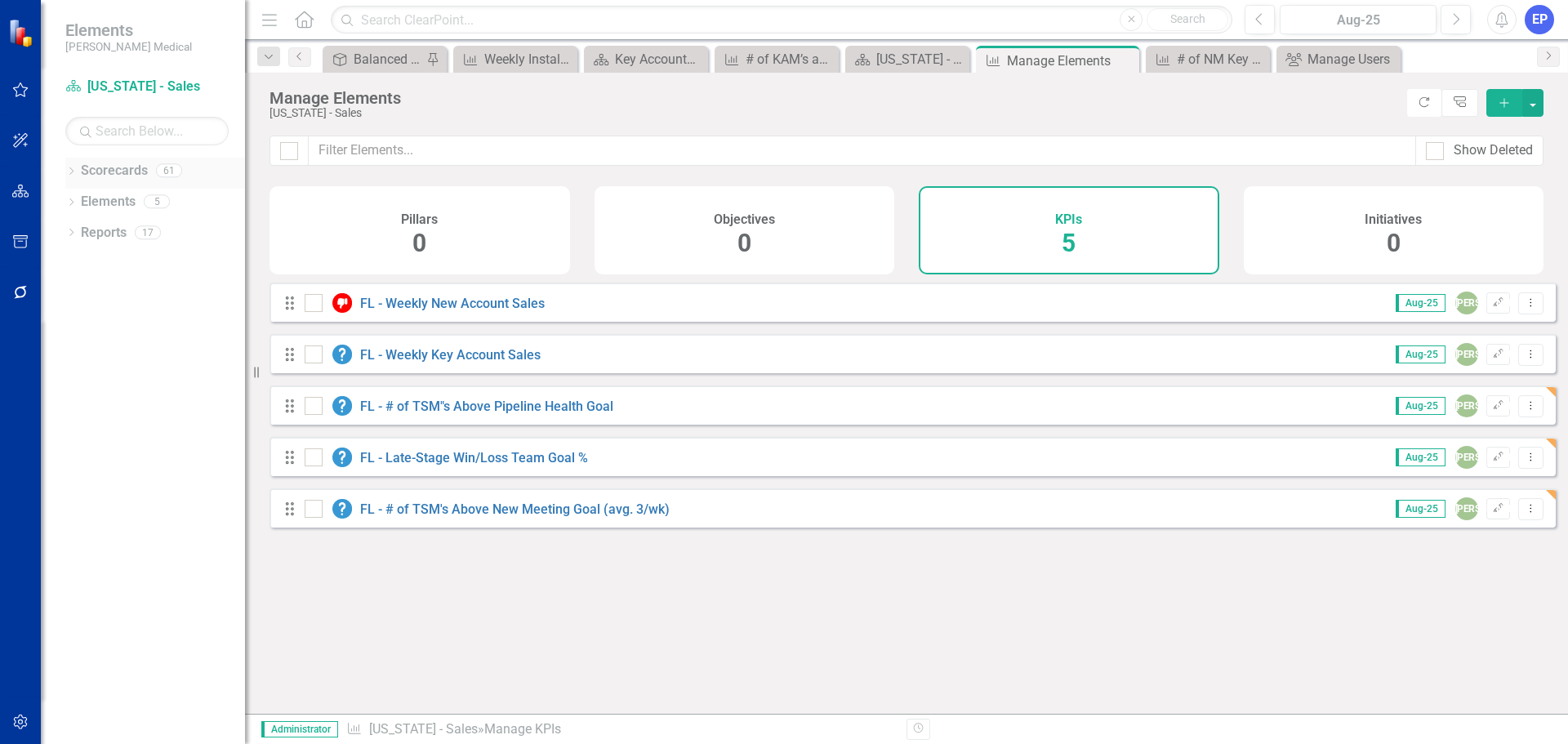
click at [76, 175] on icon "Dropdown" at bounding box center [71, 172] width 11 height 9
click at [101, 417] on link "Sales" at bounding box center [155, 418] width 179 height 18
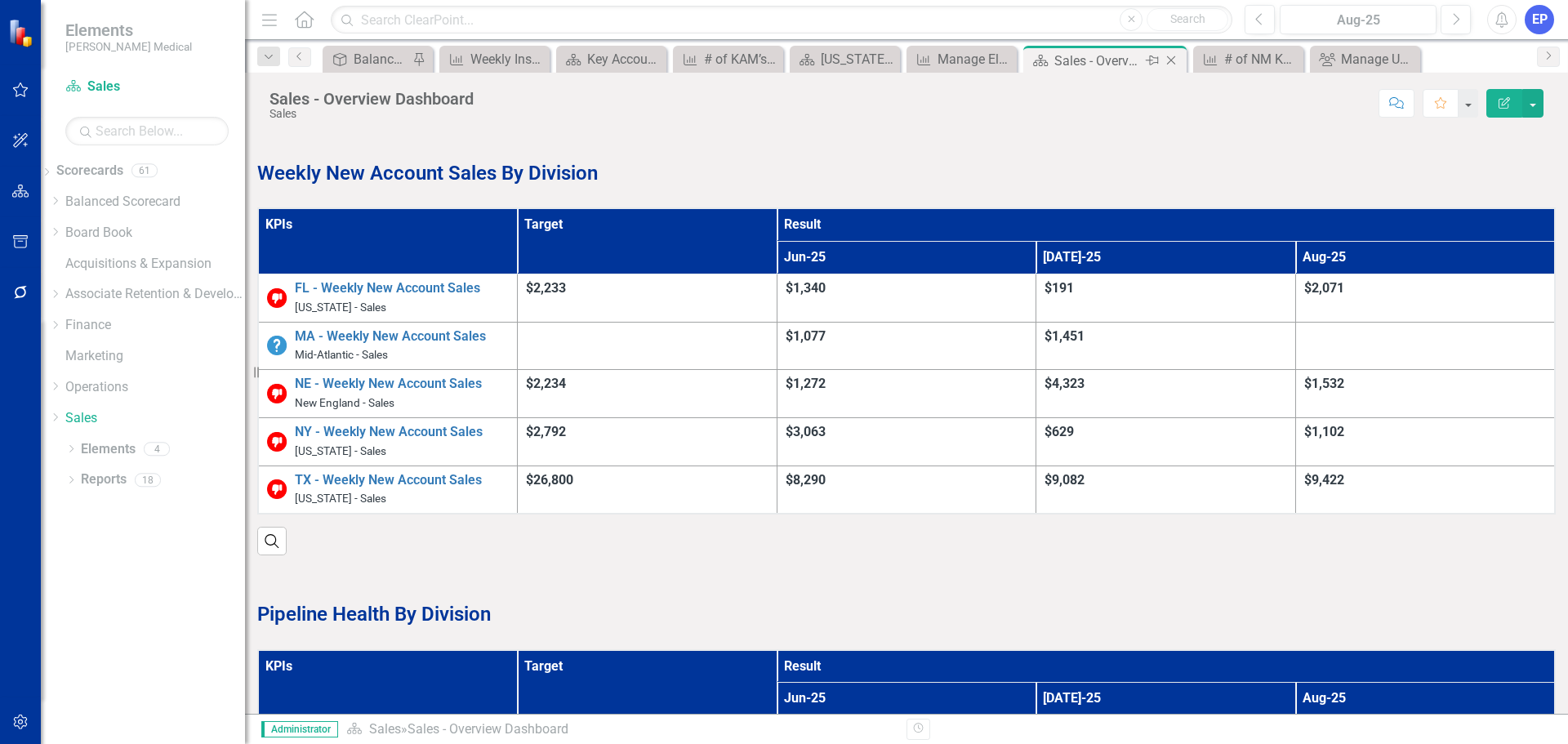
click at [1173, 57] on icon "Close" at bounding box center [1171, 60] width 17 height 13
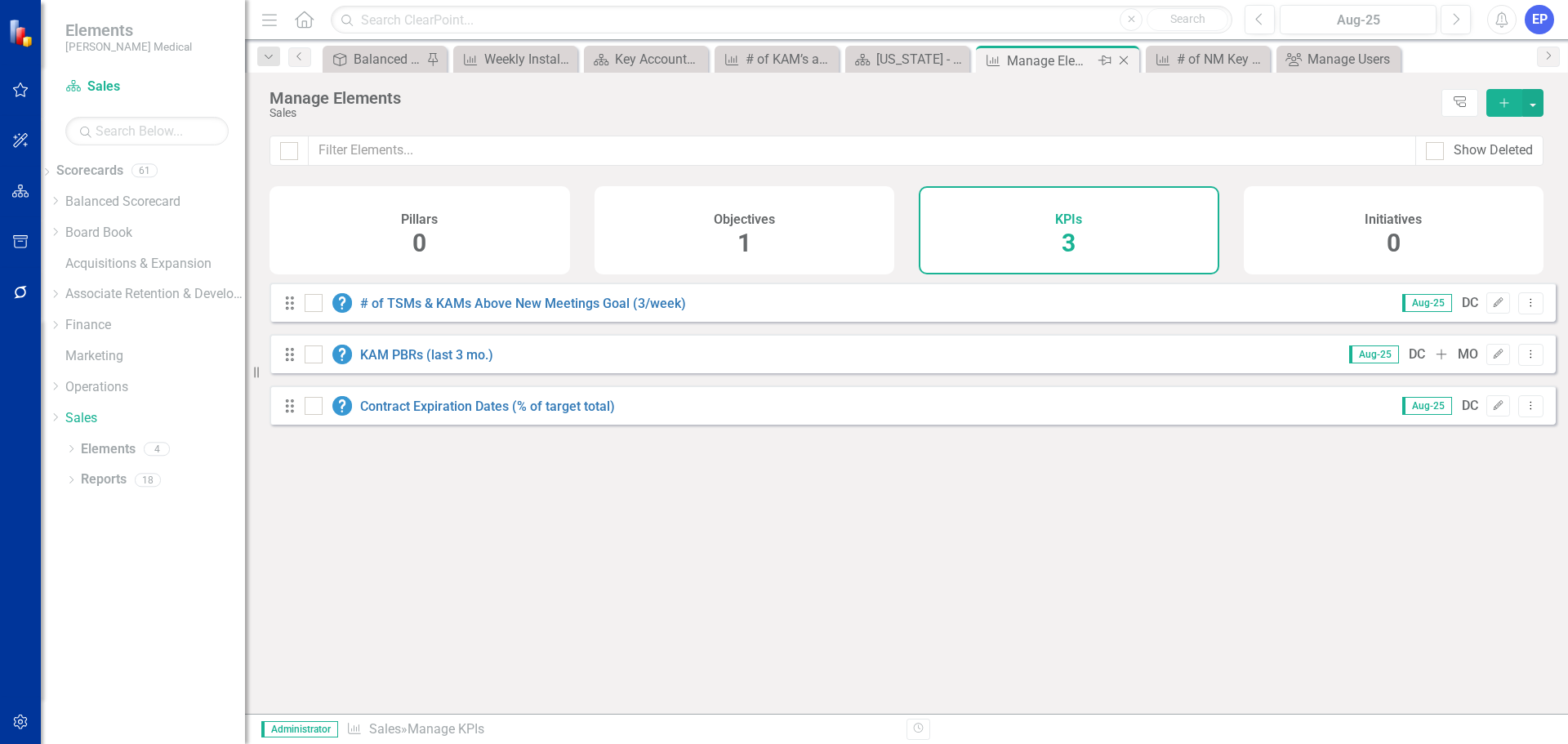
click at [1124, 60] on icon "Close" at bounding box center [1124, 60] width 17 height 13
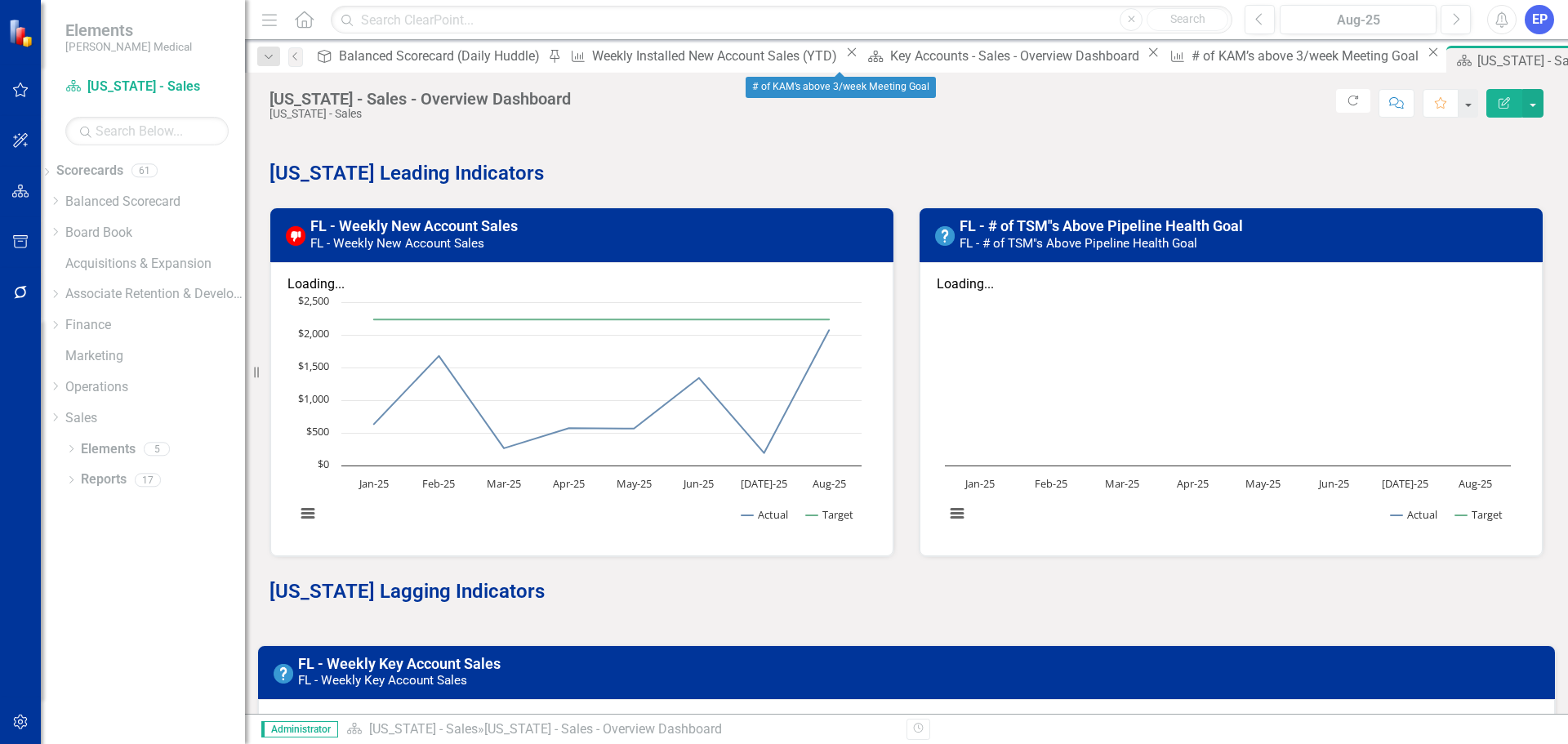
click at [1424, 57] on icon "Close" at bounding box center [1432, 52] width 17 height 13
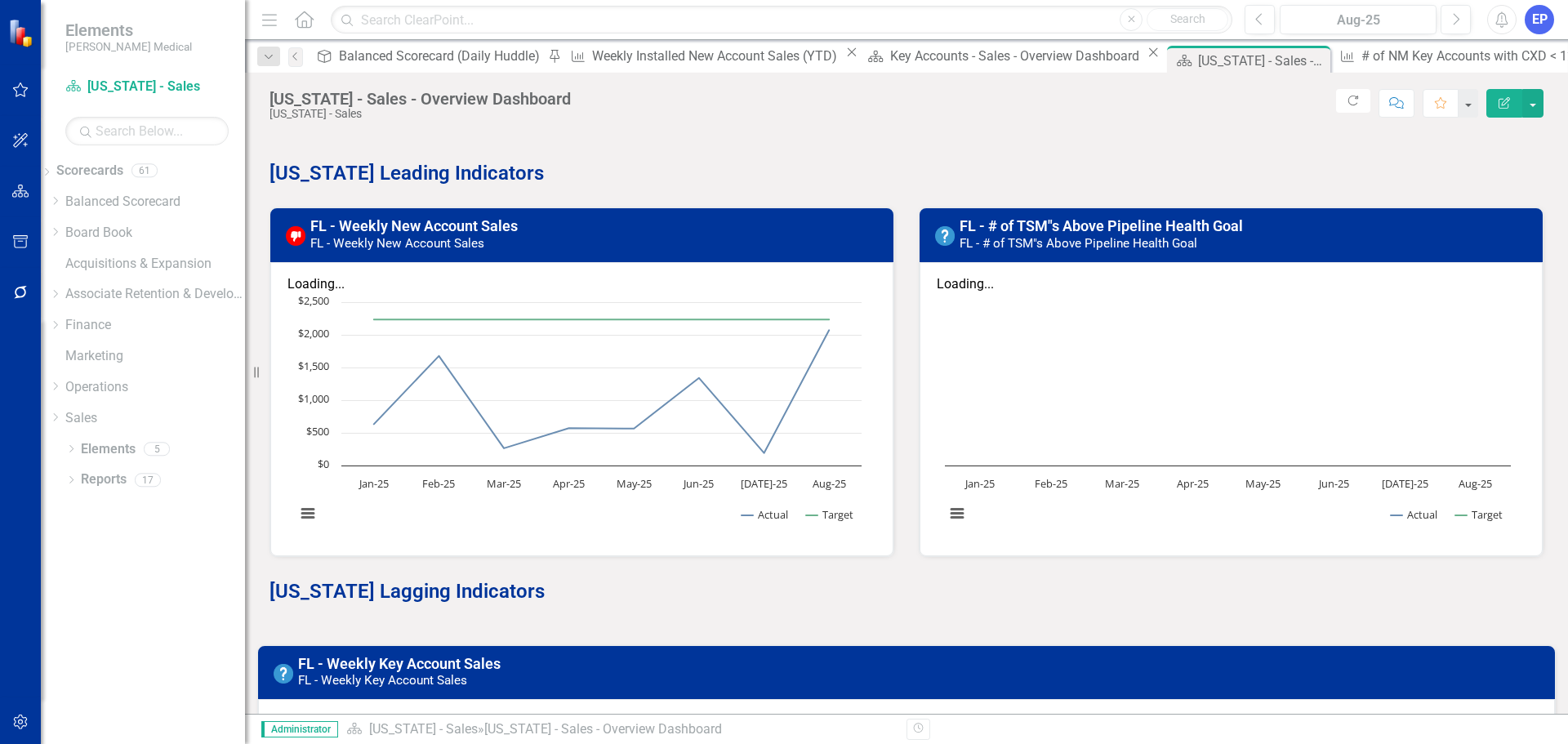
click at [1334, 46] on div "KPI # of NM Key Accounts with CXD < 12 mo. Close" at bounding box center [1479, 55] width 290 height 20
click at [1362, 58] on div "# of NM Key Accounts with CXD < 12 mo." at bounding box center [1482, 55] width 242 height 20
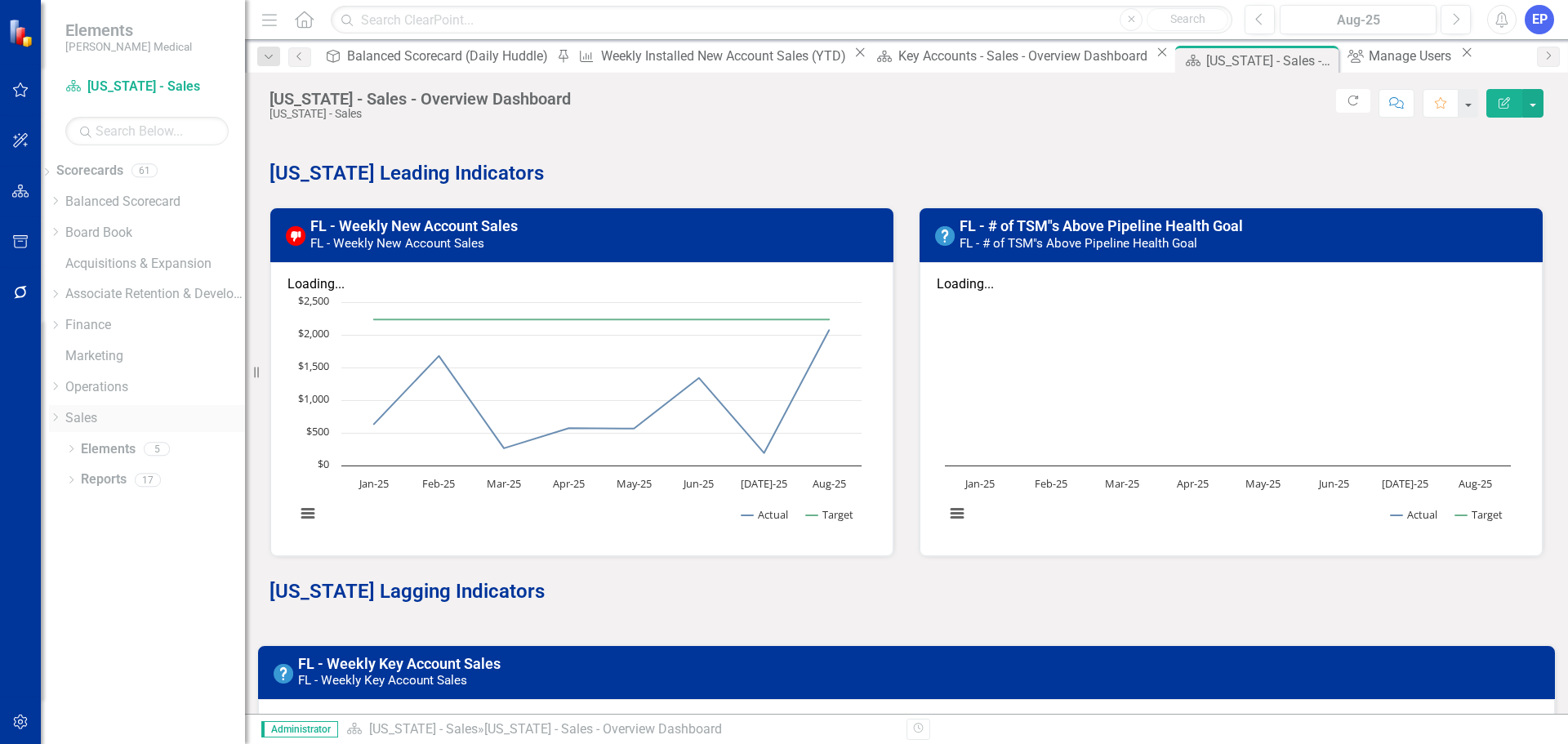
click at [104, 420] on link "Sales" at bounding box center [155, 418] width 179 height 18
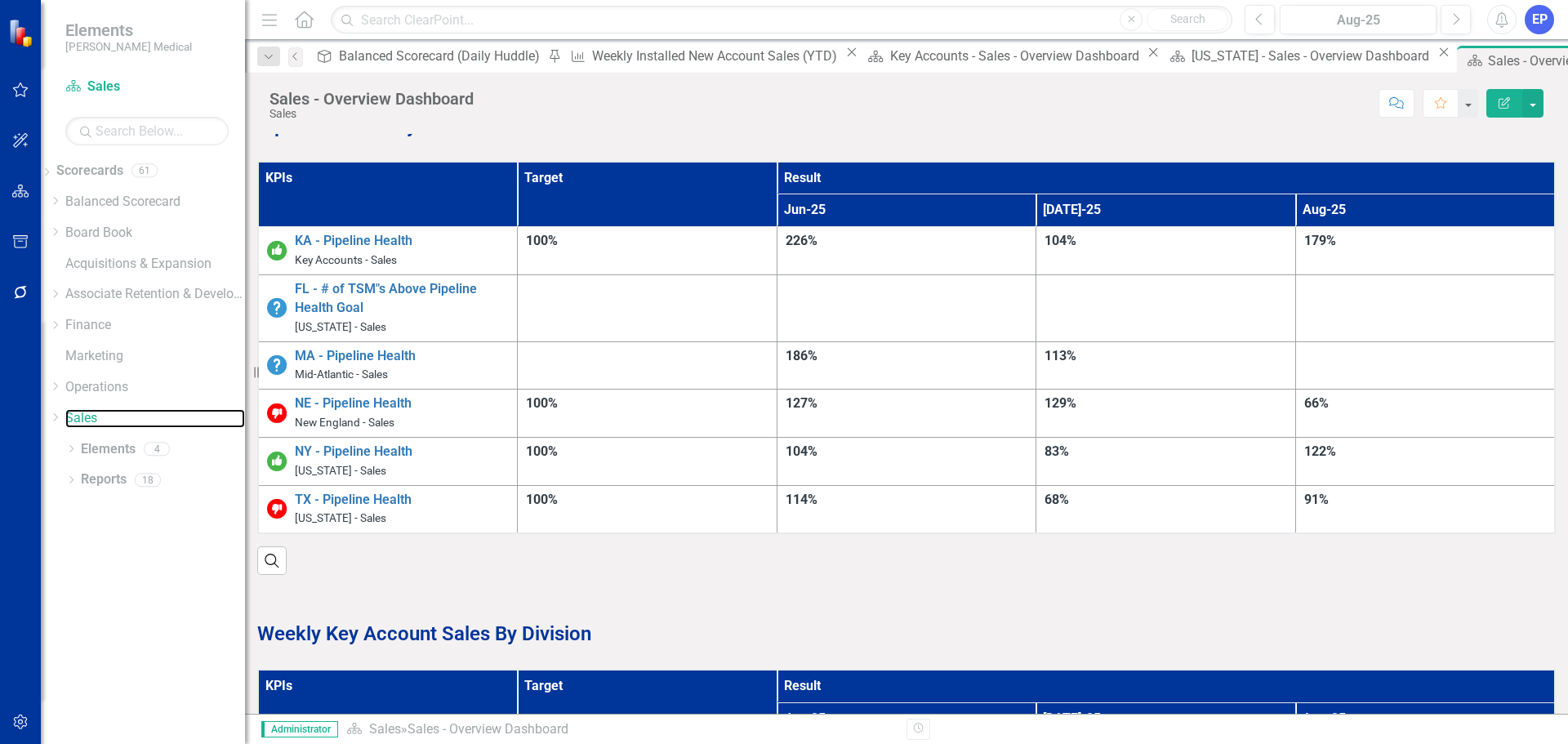
scroll to position [490, 0]
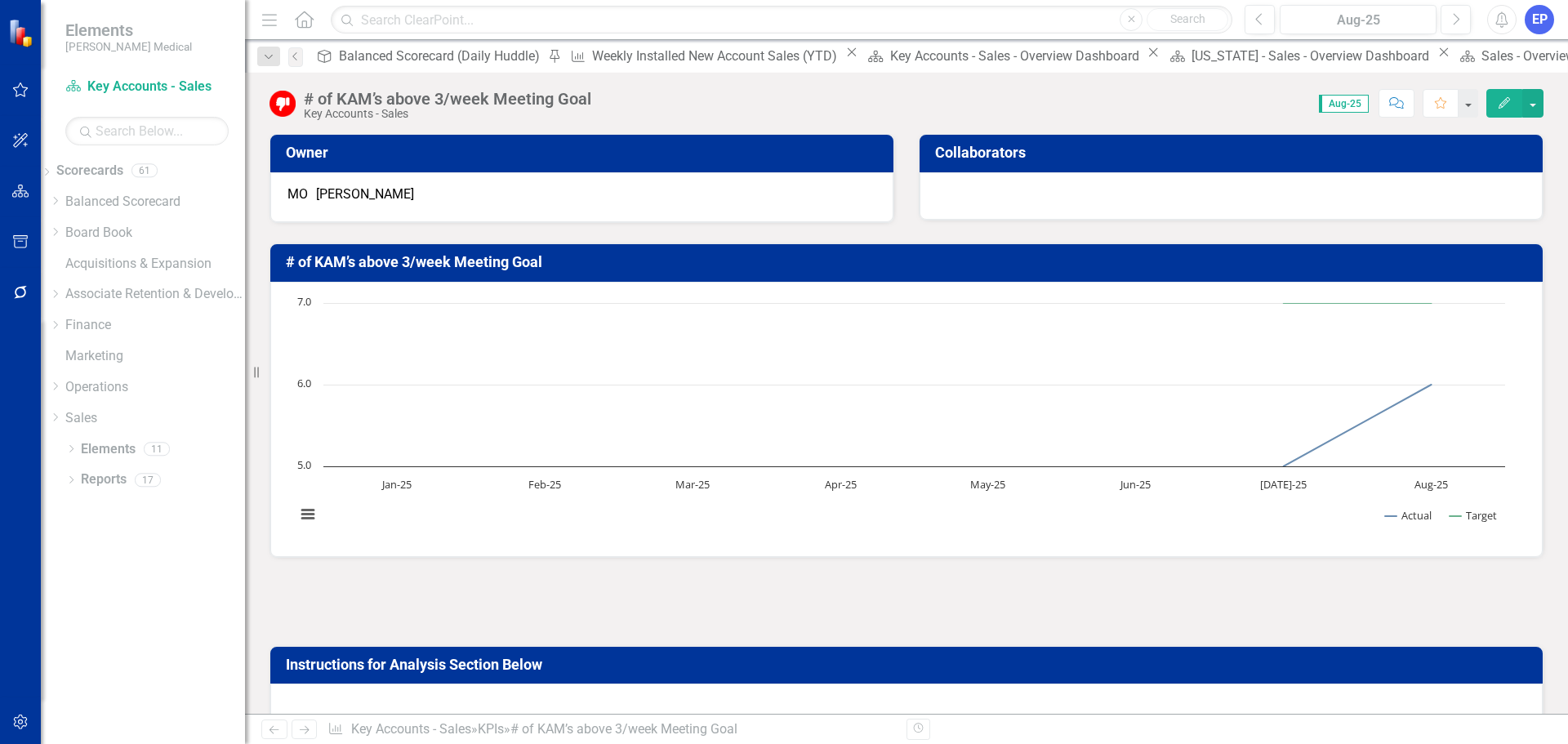
click at [343, 103] on div "# of KAM’s above 3/week Meeting Goal" at bounding box center [447, 99] width 287 height 18
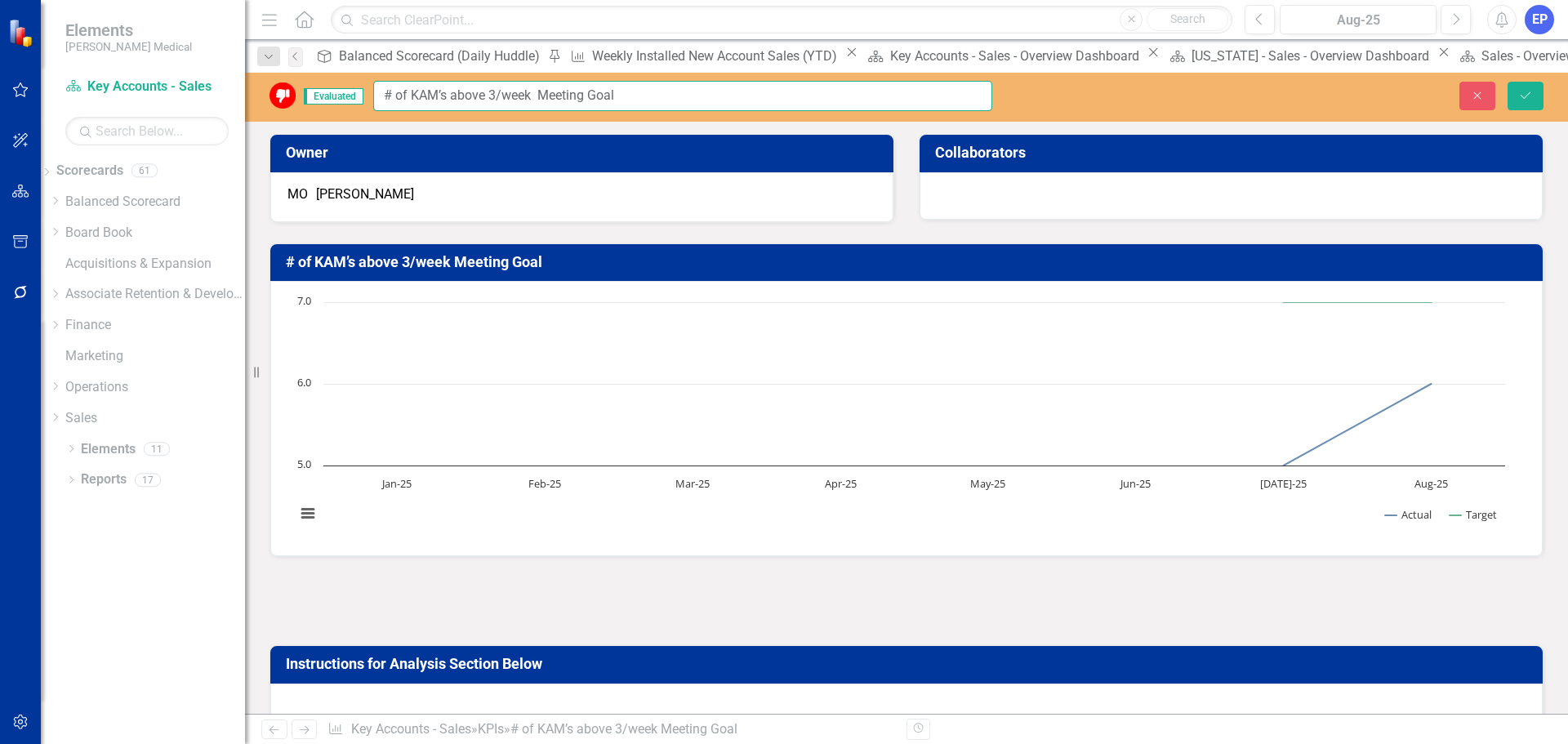
click at [390, 94] on input "# of KAM’s above 3/week Meeting Goal" at bounding box center [682, 95] width 619 height 31
click at [1471, 94] on icon "Close" at bounding box center [1477, 95] width 15 height 11
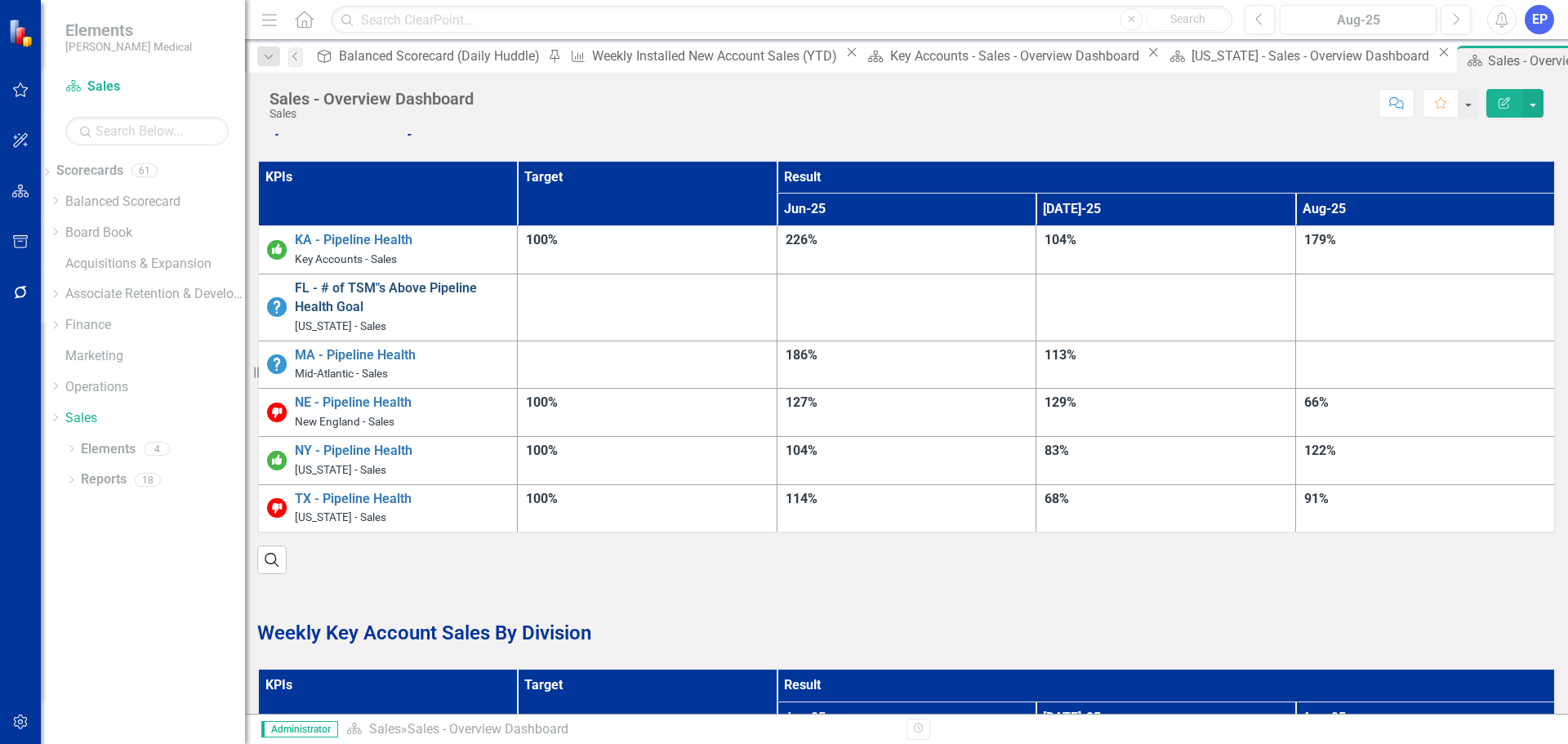
scroll to position [490, 0]
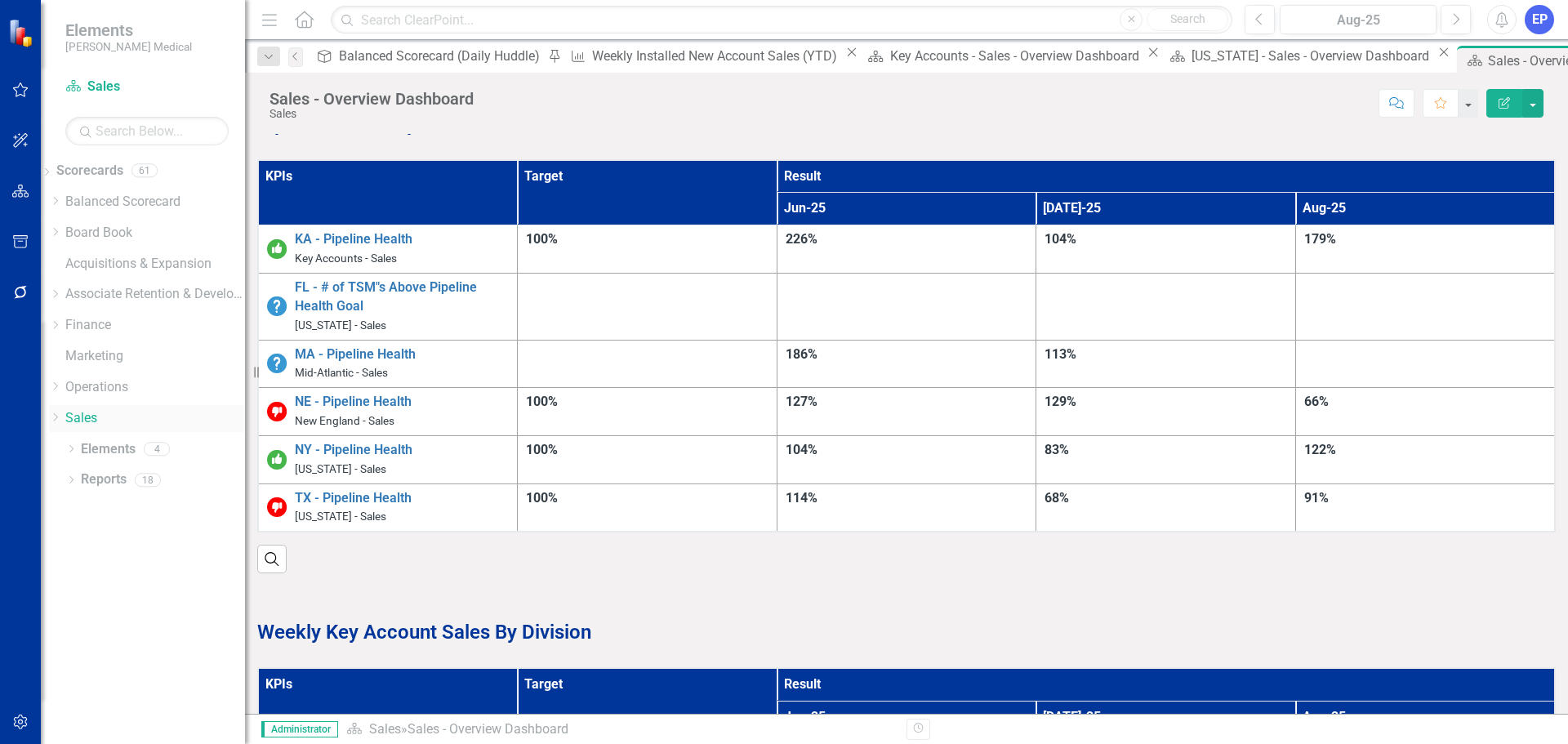
click at [61, 417] on icon "Dropdown" at bounding box center [55, 417] width 12 height 10
click at [116, 473] on div "[US_STATE] - Sales" at bounding box center [155, 463] width 179 height 18
click at [134, 471] on link "[US_STATE] - Sales" at bounding box center [155, 463] width 179 height 18
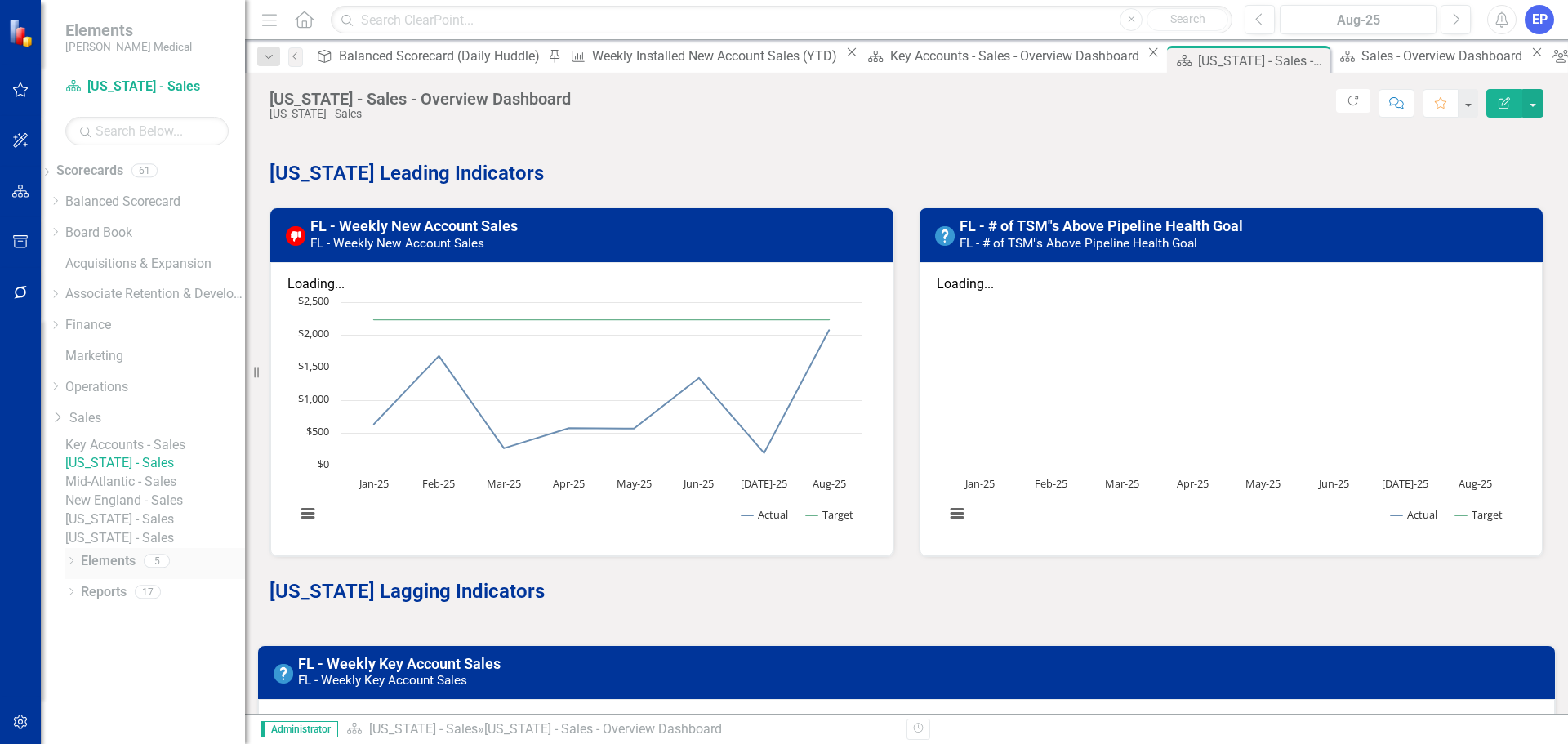
click at [117, 571] on link "Elements" at bounding box center [108, 561] width 55 height 18
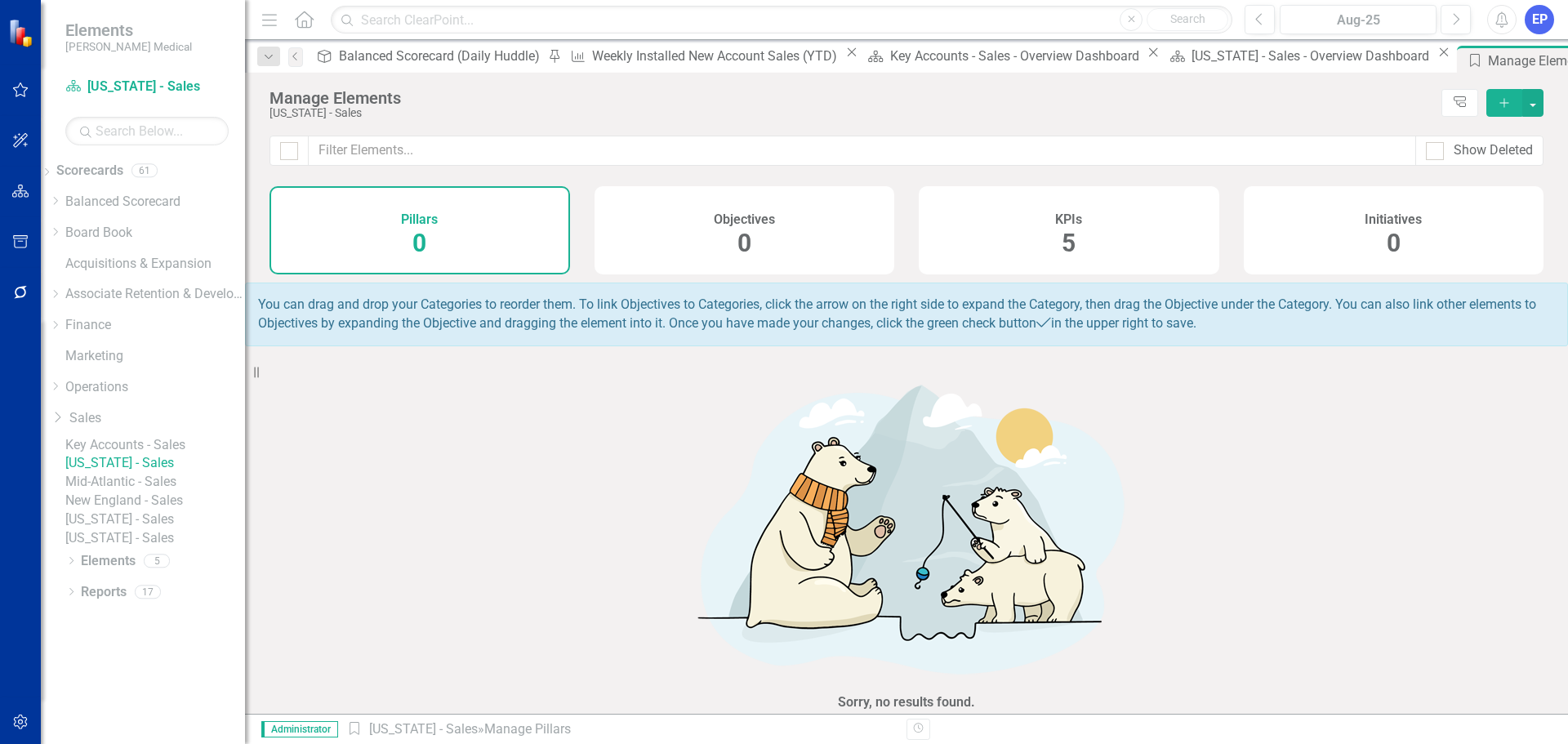
click at [1018, 235] on div "KPIs 5" at bounding box center [1068, 230] width 300 height 88
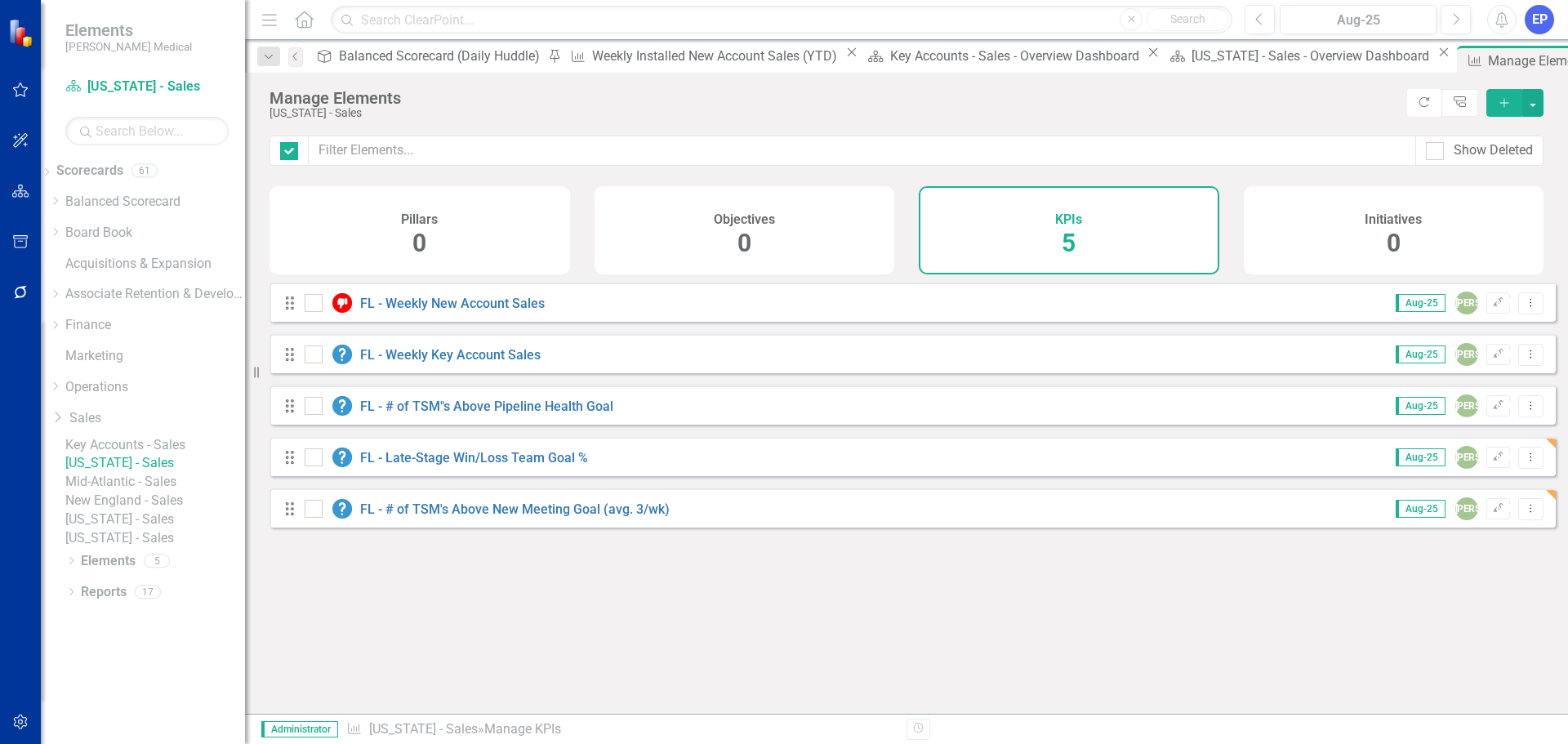
checkbox input "false"
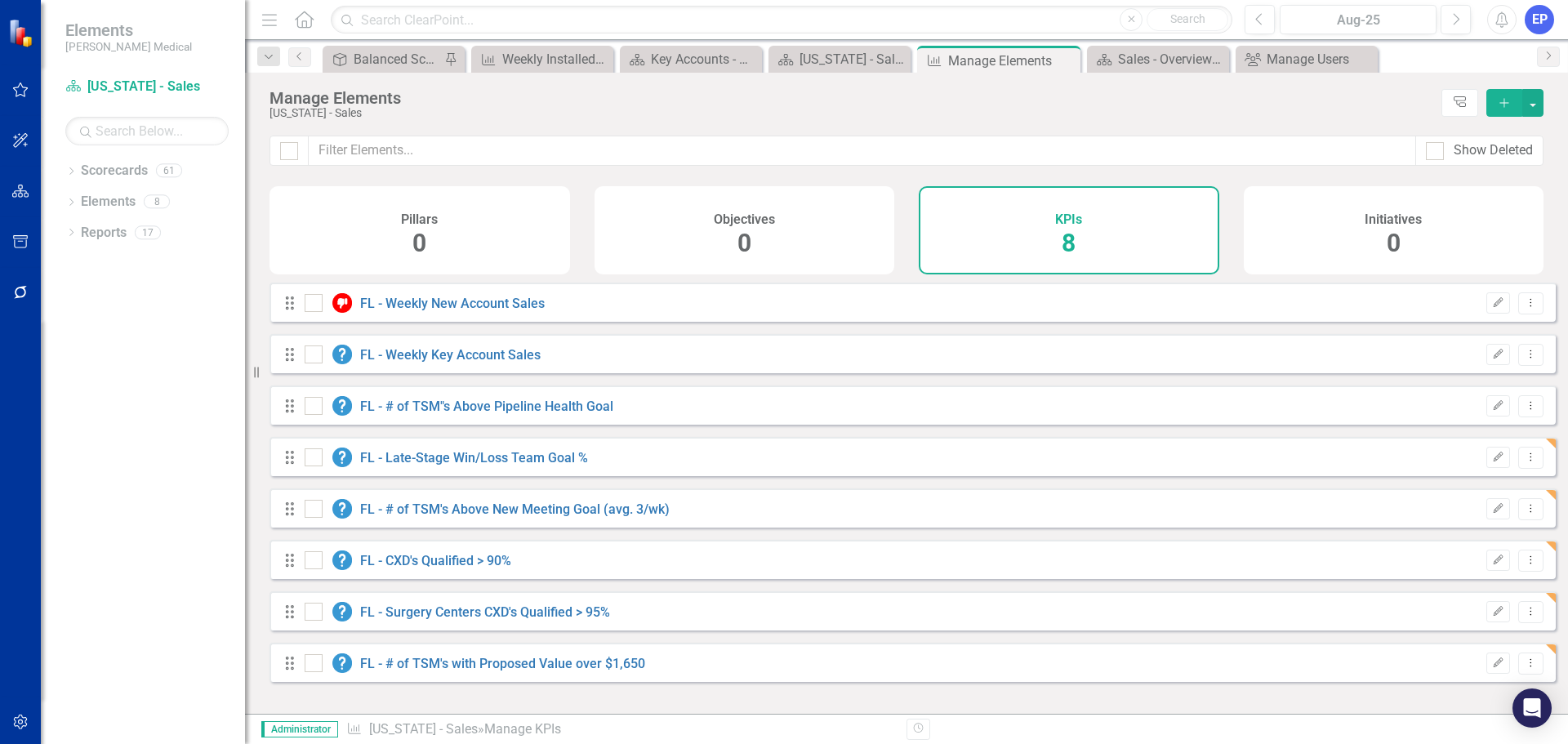
checkbox input "false"
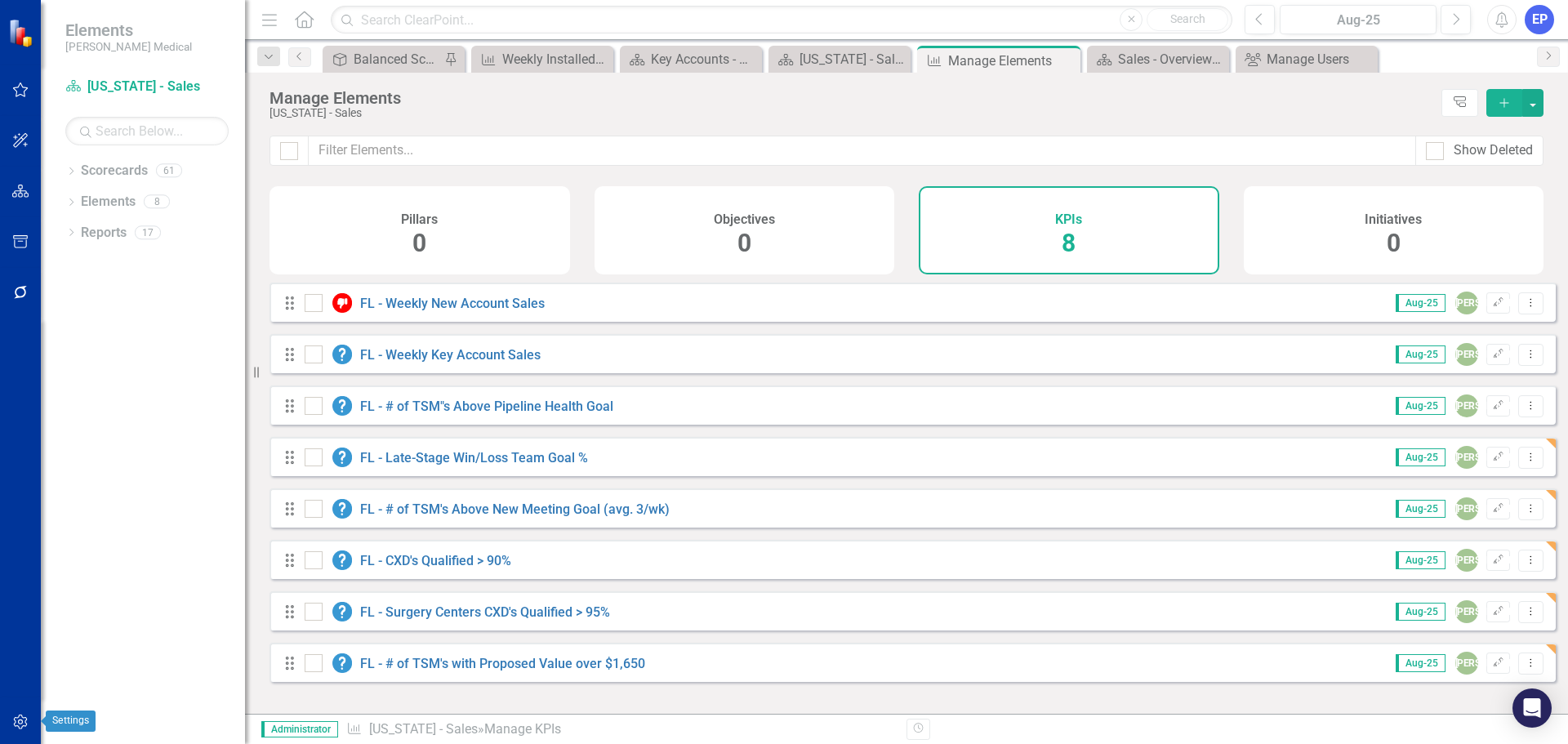
click at [20, 718] on icon "button" at bounding box center [21, 722] width 18 height 13
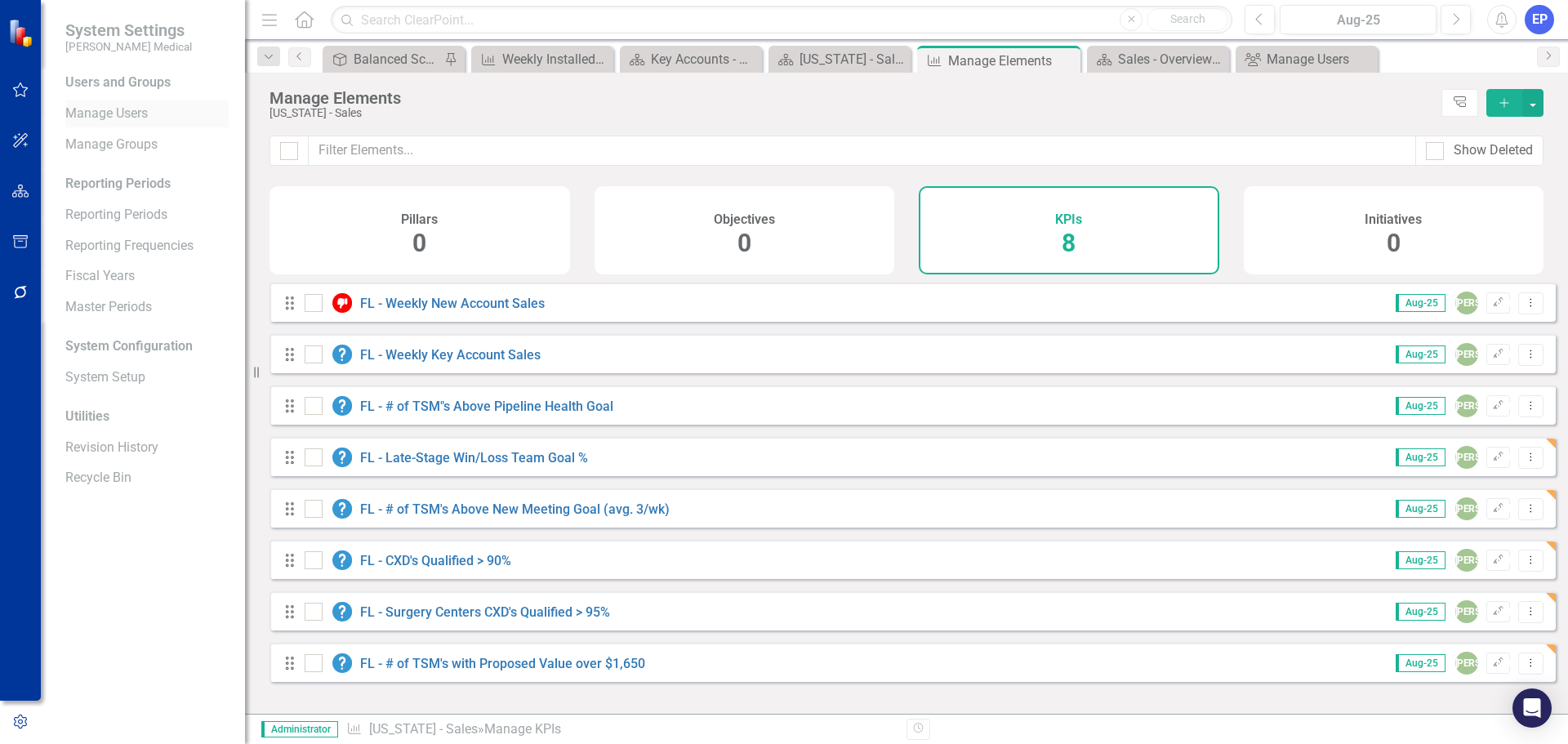
click at [116, 108] on link "Manage Users" at bounding box center [147, 113] width 164 height 18
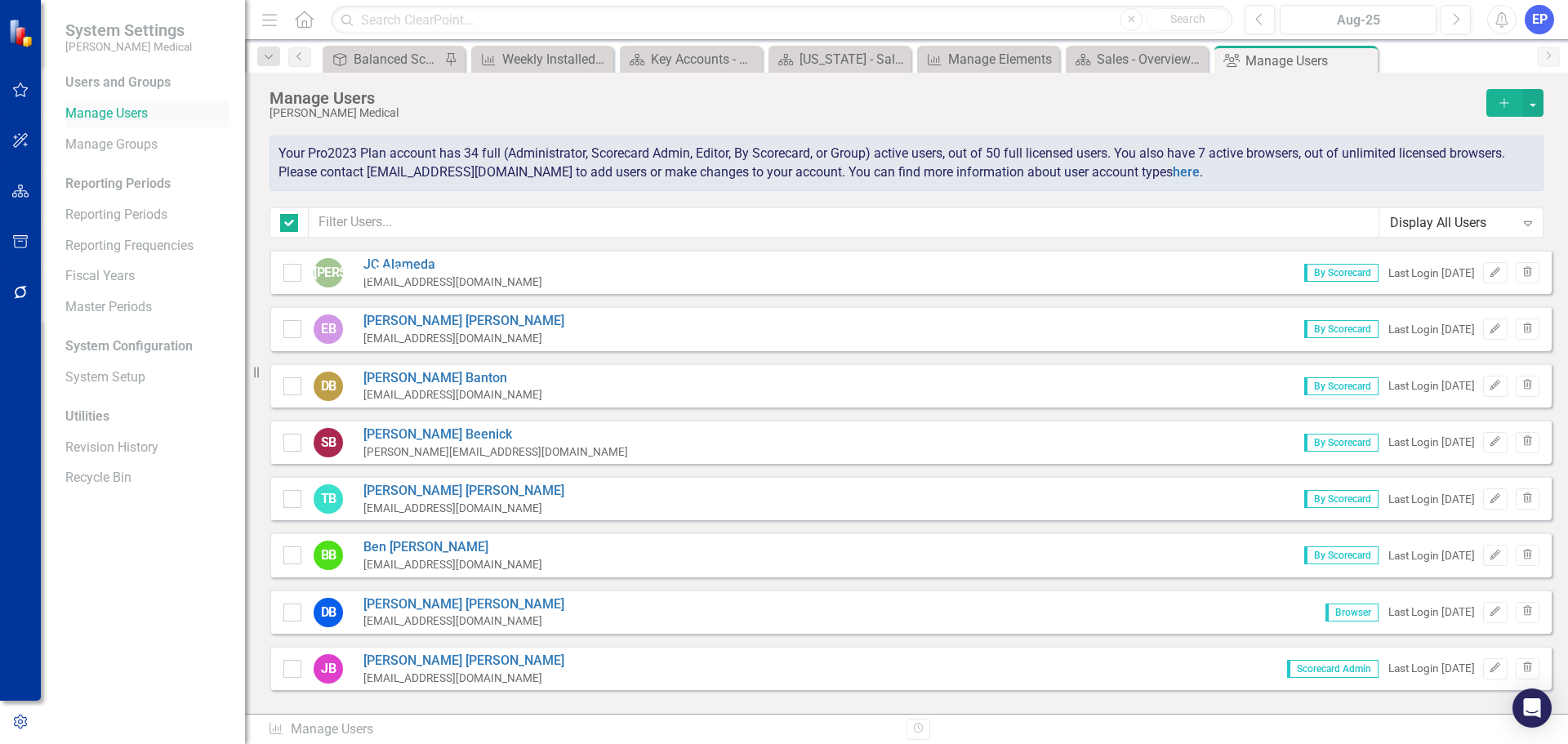
checkbox input "false"
click at [346, 227] on input "text" at bounding box center [844, 222] width 1070 height 31
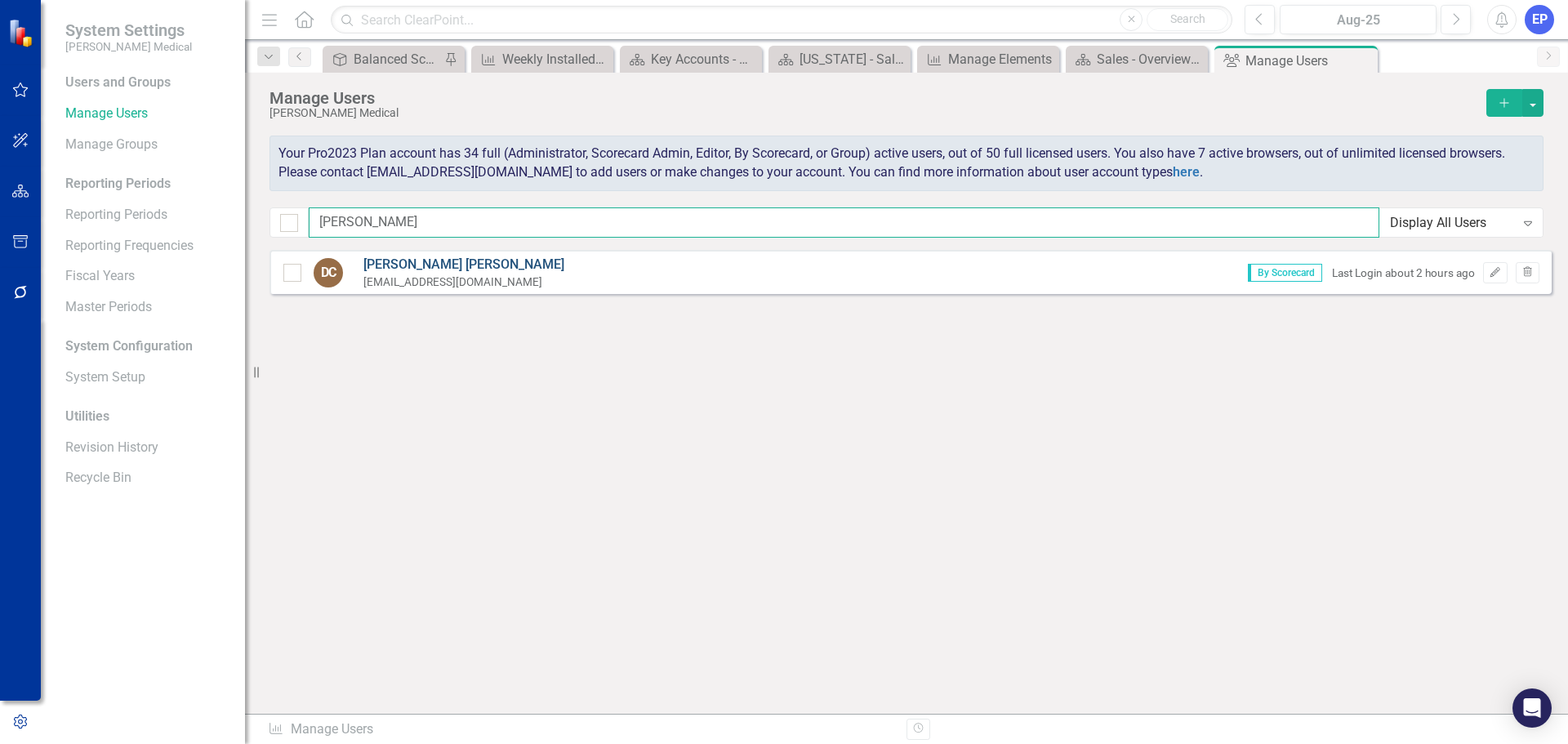
type input "darren"
click at [396, 263] on link "Darren Clark" at bounding box center [464, 264] width 201 height 18
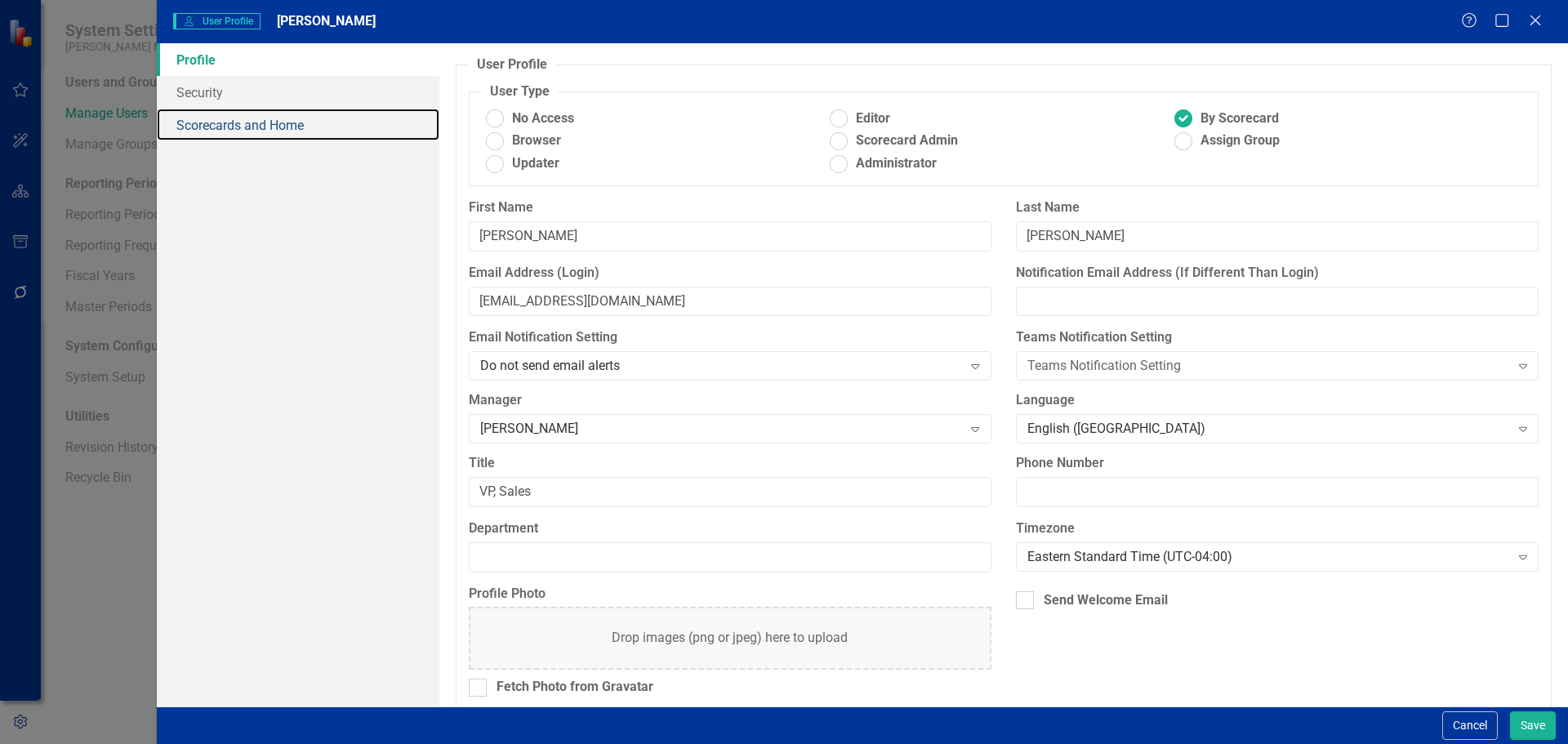
click at [280, 126] on link "Scorecards and Home" at bounding box center [298, 124] width 283 height 32
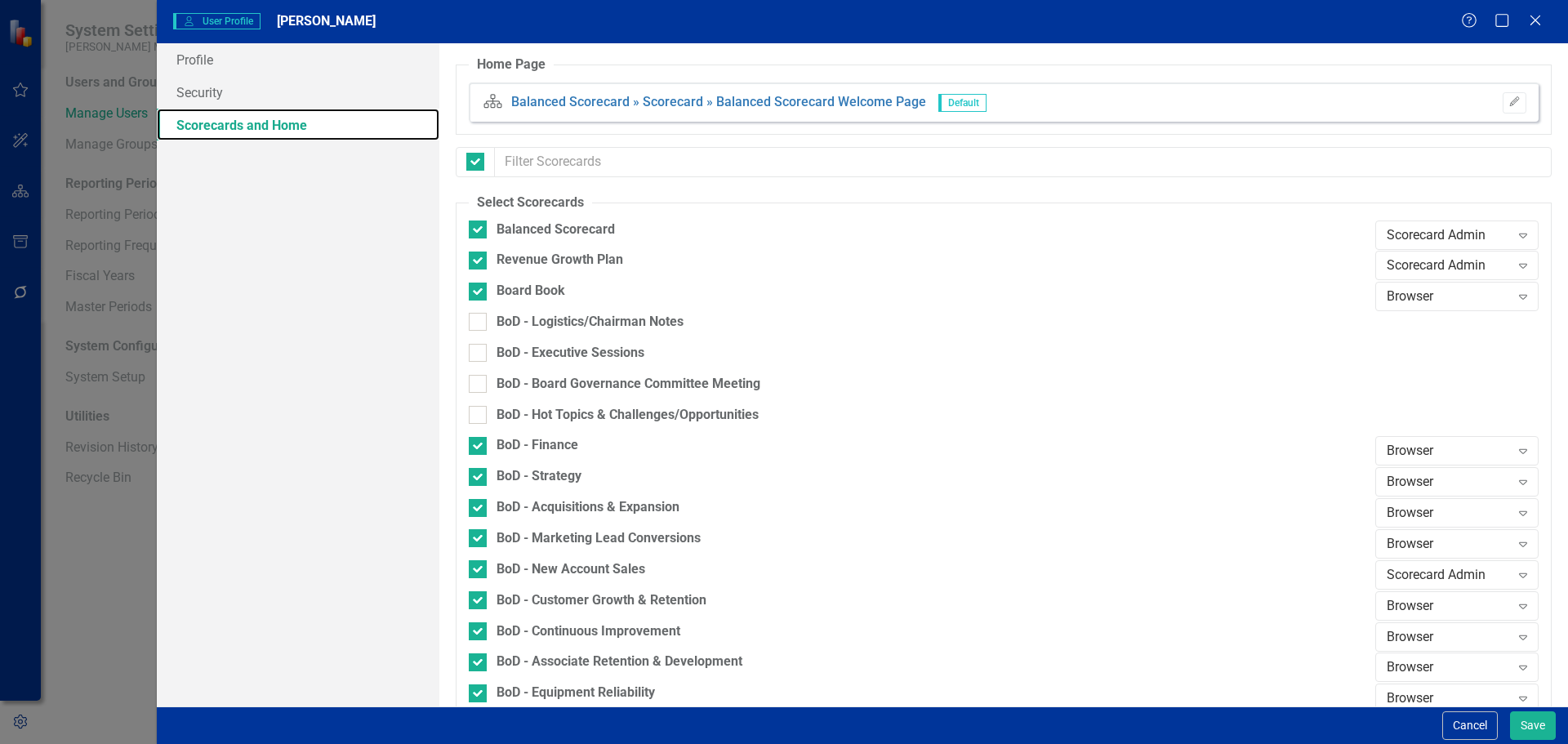
checkbox input "false"
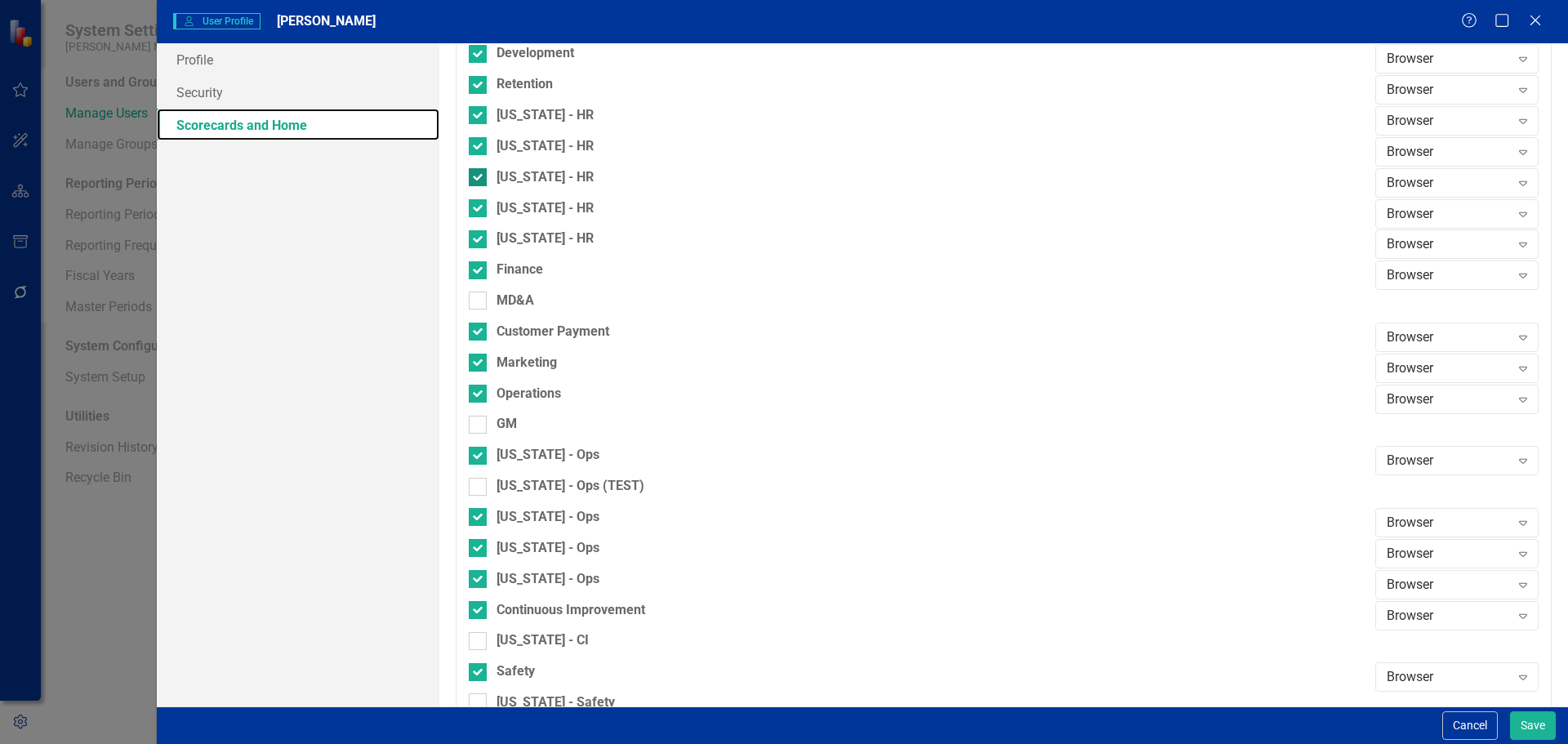
scroll to position [1062, 0]
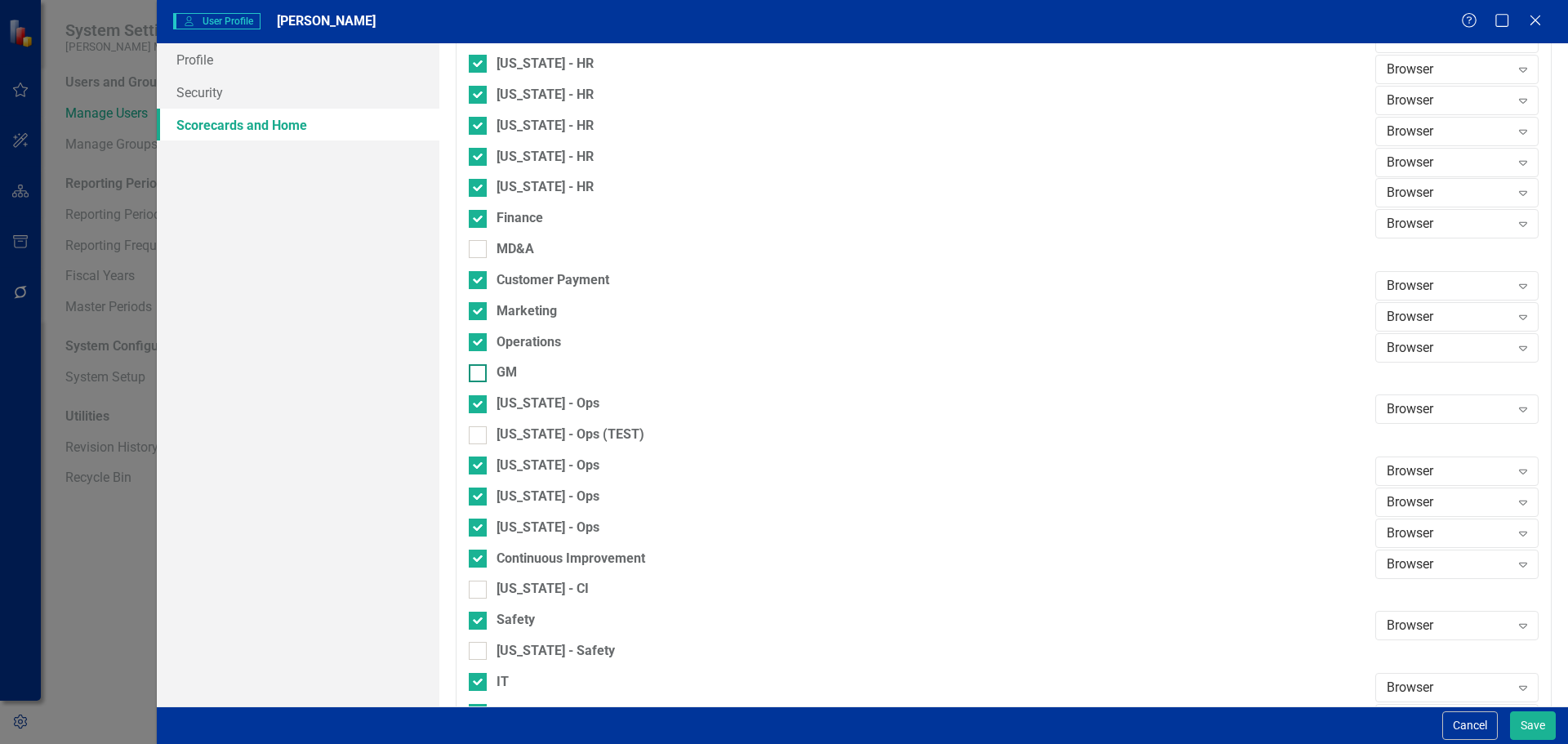
click at [476, 373] on input "GM" at bounding box center [474, 369] width 10 height 11
checkbox input "true"
click at [476, 428] on input "[US_STATE] - Ops (TEST)" at bounding box center [474, 432] width 10 height 11
checkbox input "true"
click at [475, 250] on input "MD&A" at bounding box center [474, 245] width 10 height 11
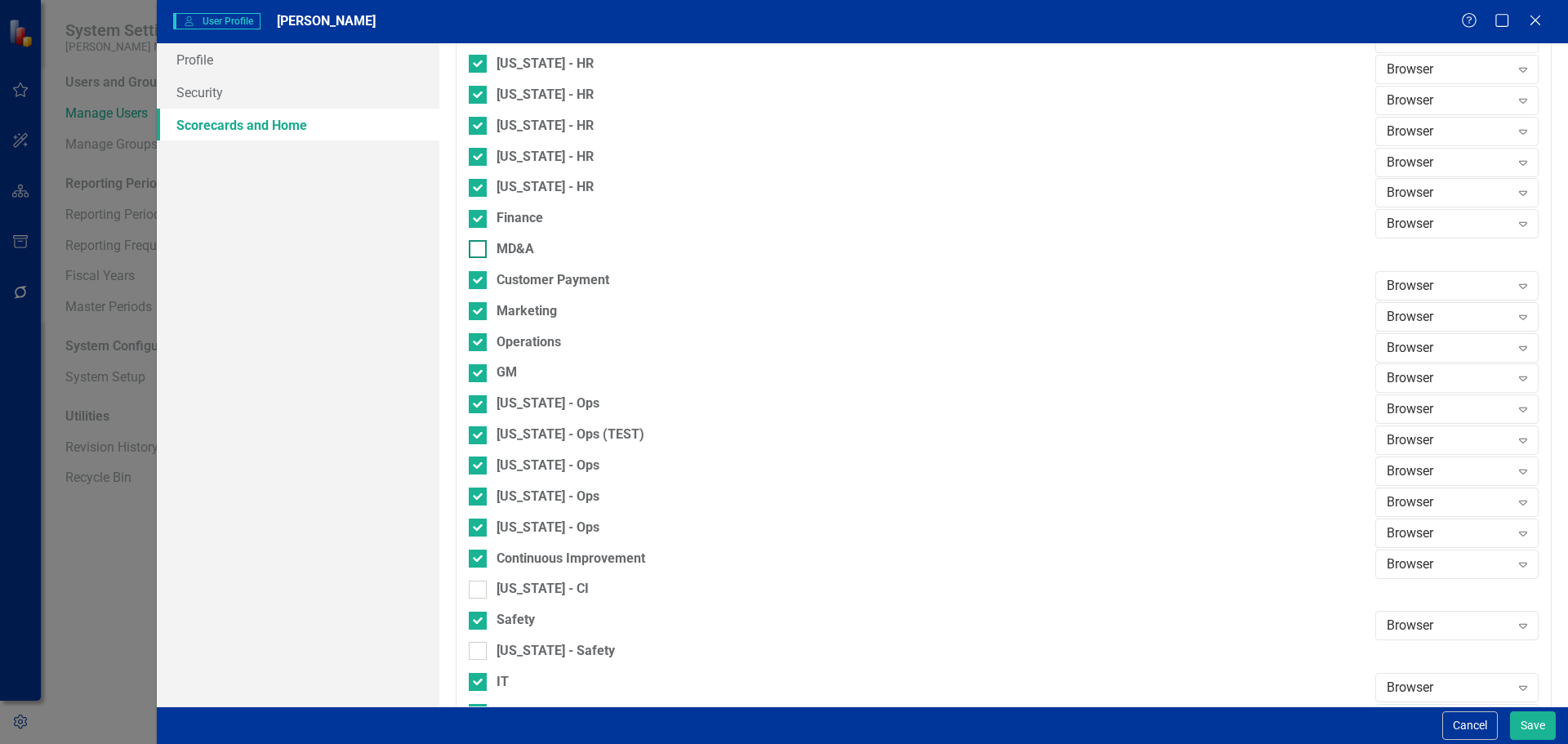
checkbox input "true"
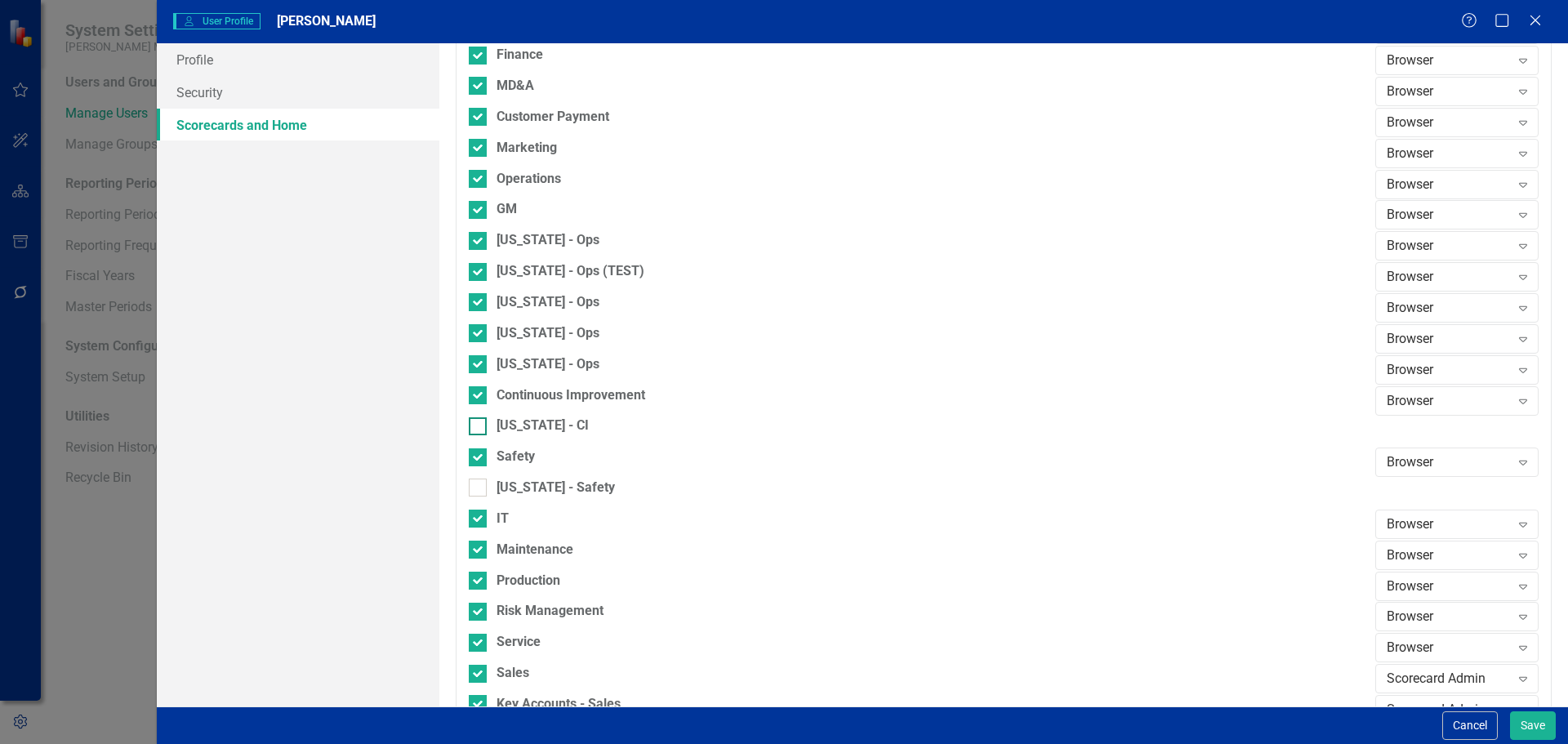
click at [474, 434] on div at bounding box center [478, 426] width 18 height 18
click at [474, 428] on input "[US_STATE] - CI" at bounding box center [474, 423] width 10 height 11
checkbox input "true"
click at [475, 508] on div "[US_STATE] - Safety" at bounding box center [918, 494] width 899 height 31
click at [478, 498] on div "[US_STATE] - Safety" at bounding box center [918, 494] width 899 height 31
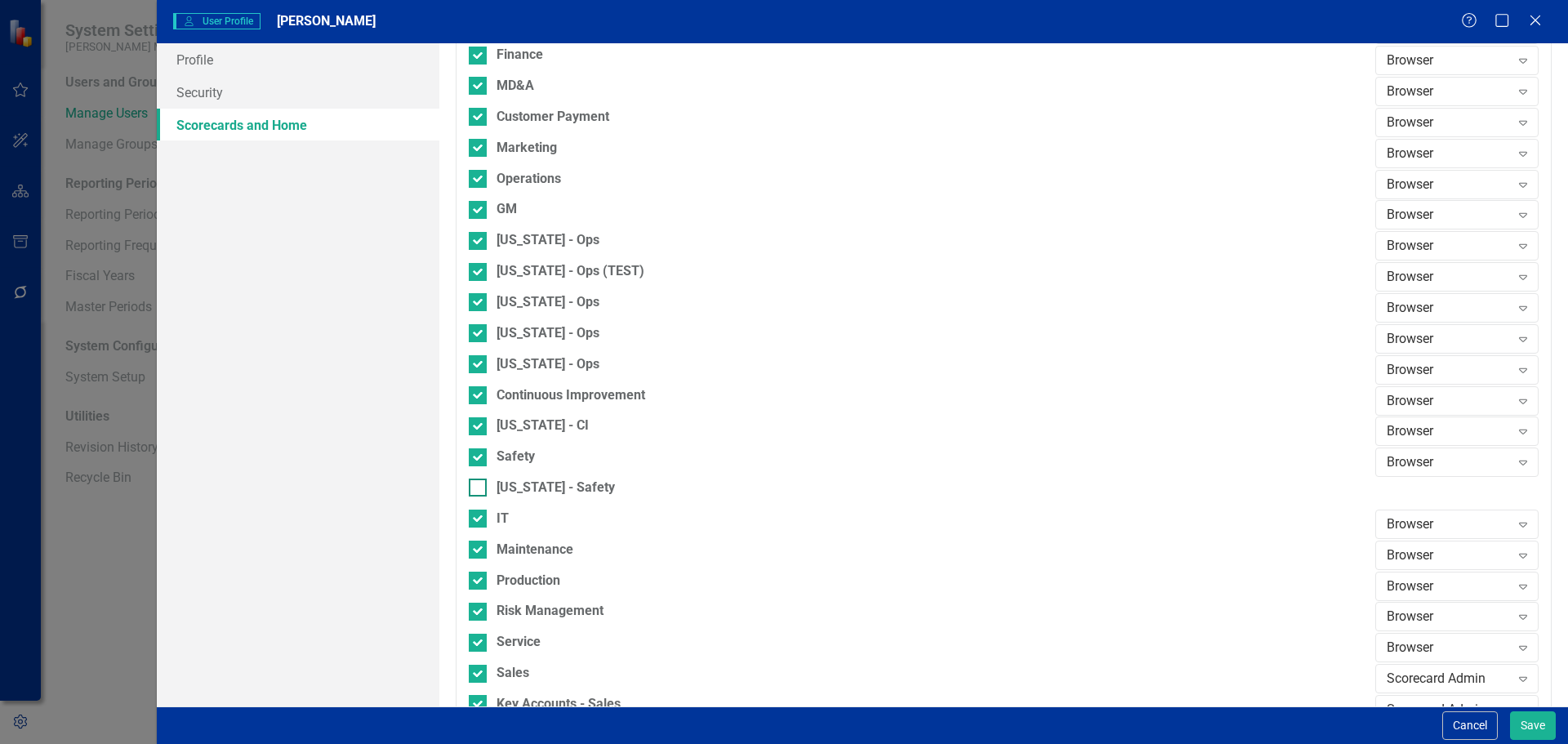
click at [477, 491] on div at bounding box center [478, 488] width 18 height 18
click at [477, 489] on input "[US_STATE] - Safety" at bounding box center [474, 484] width 10 height 11
checkbox input "true"
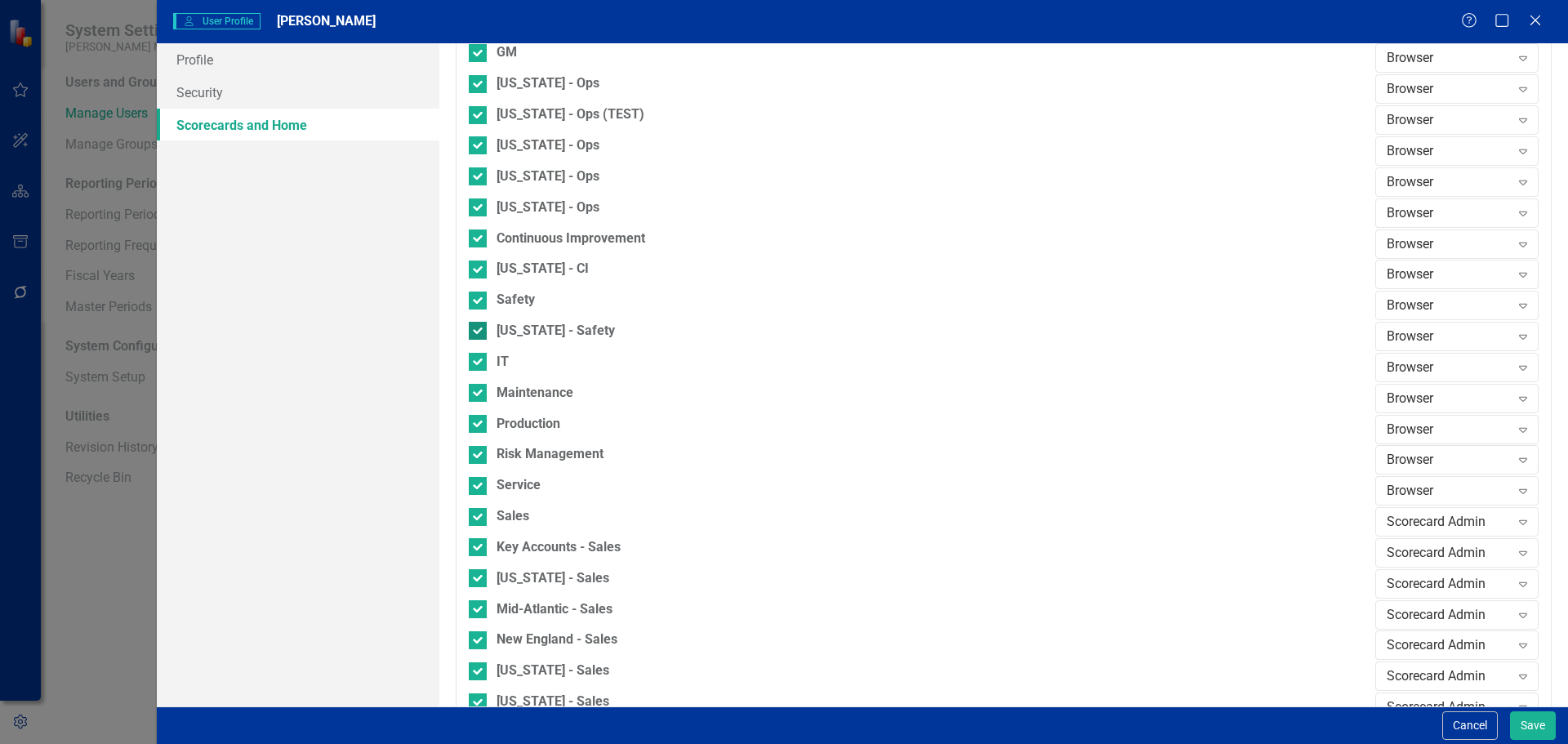
scroll to position [1413, 0]
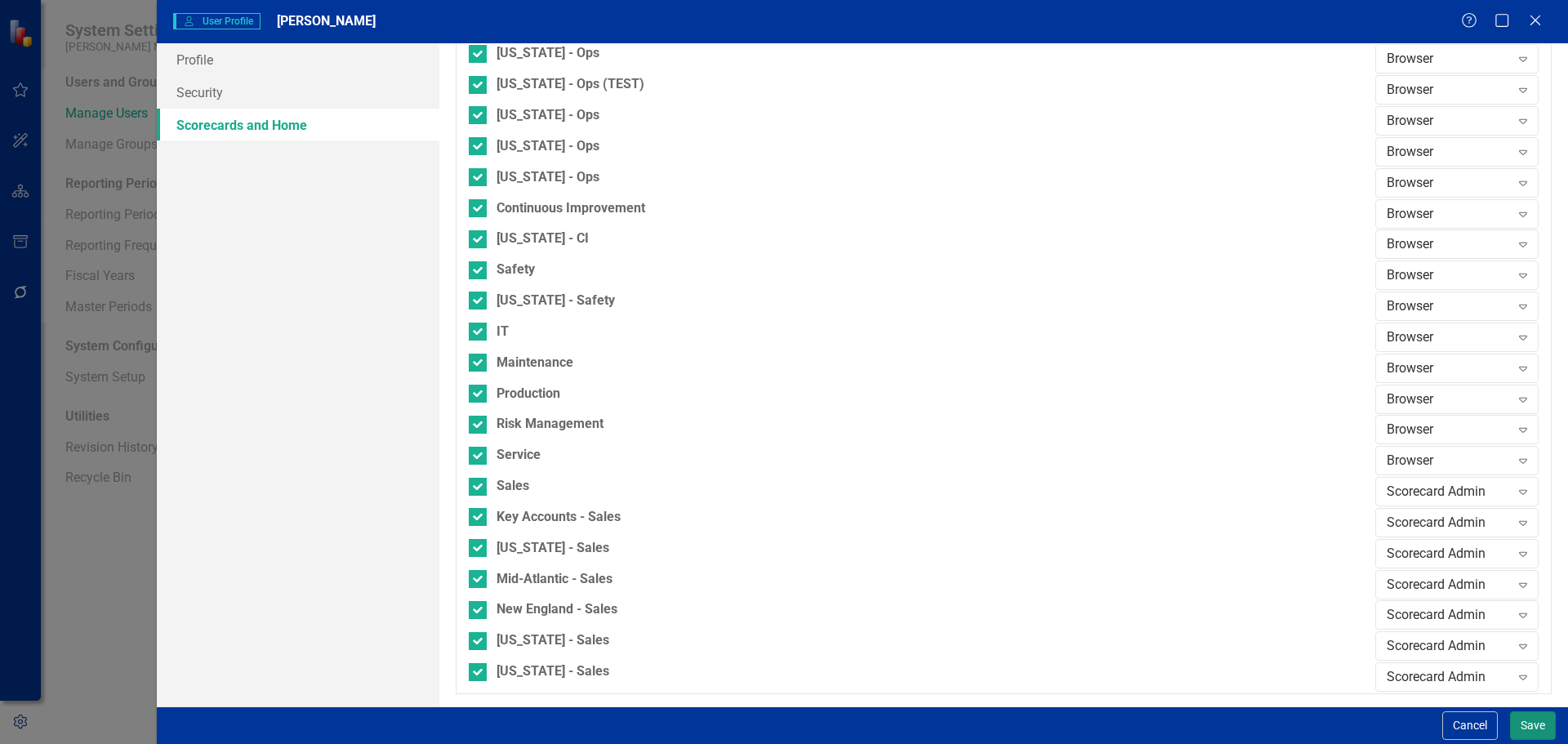
click at [1541, 722] on button "Save" at bounding box center [1533, 726] width 46 height 29
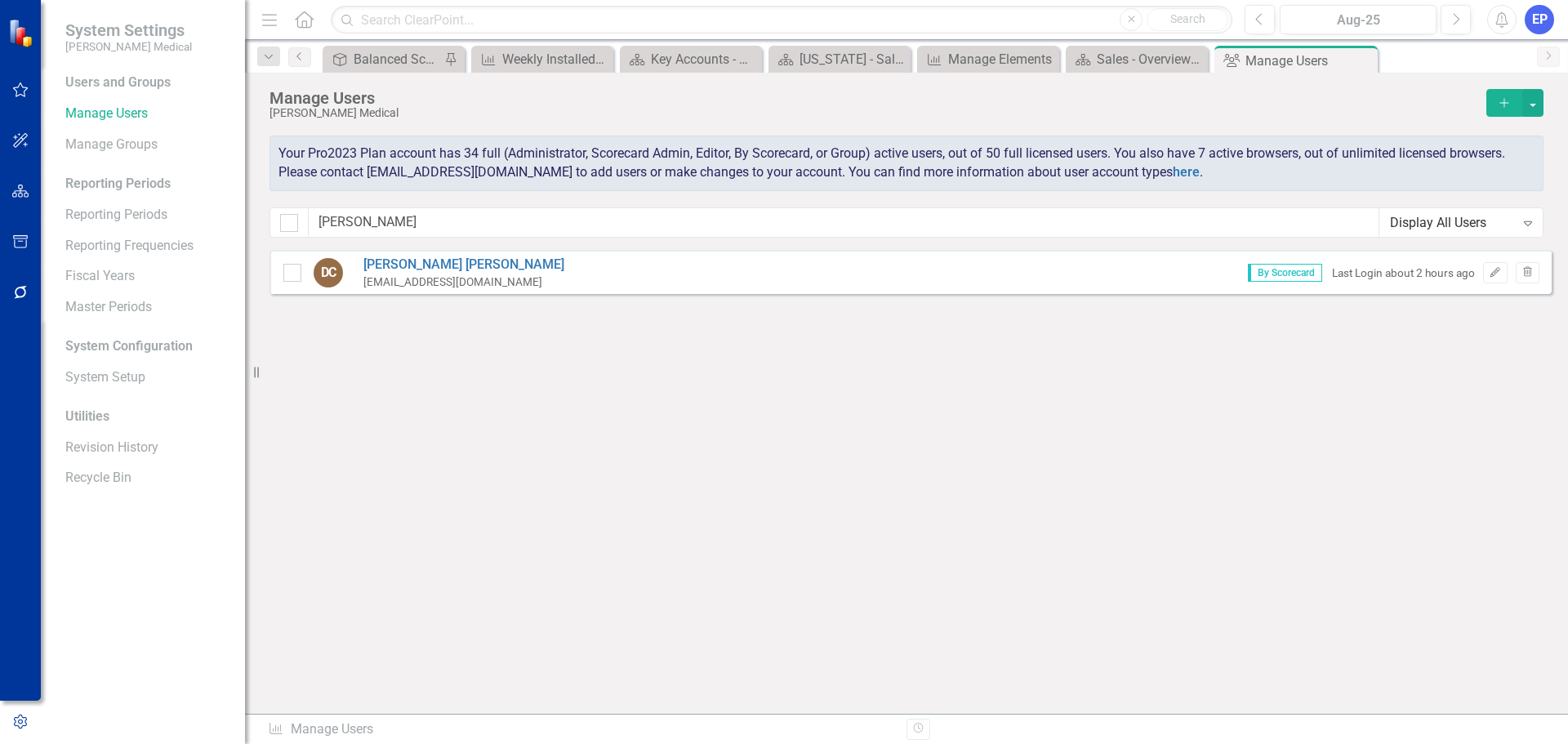
click at [0, 0] on icon "Close" at bounding box center [0, 0] width 0 height 0
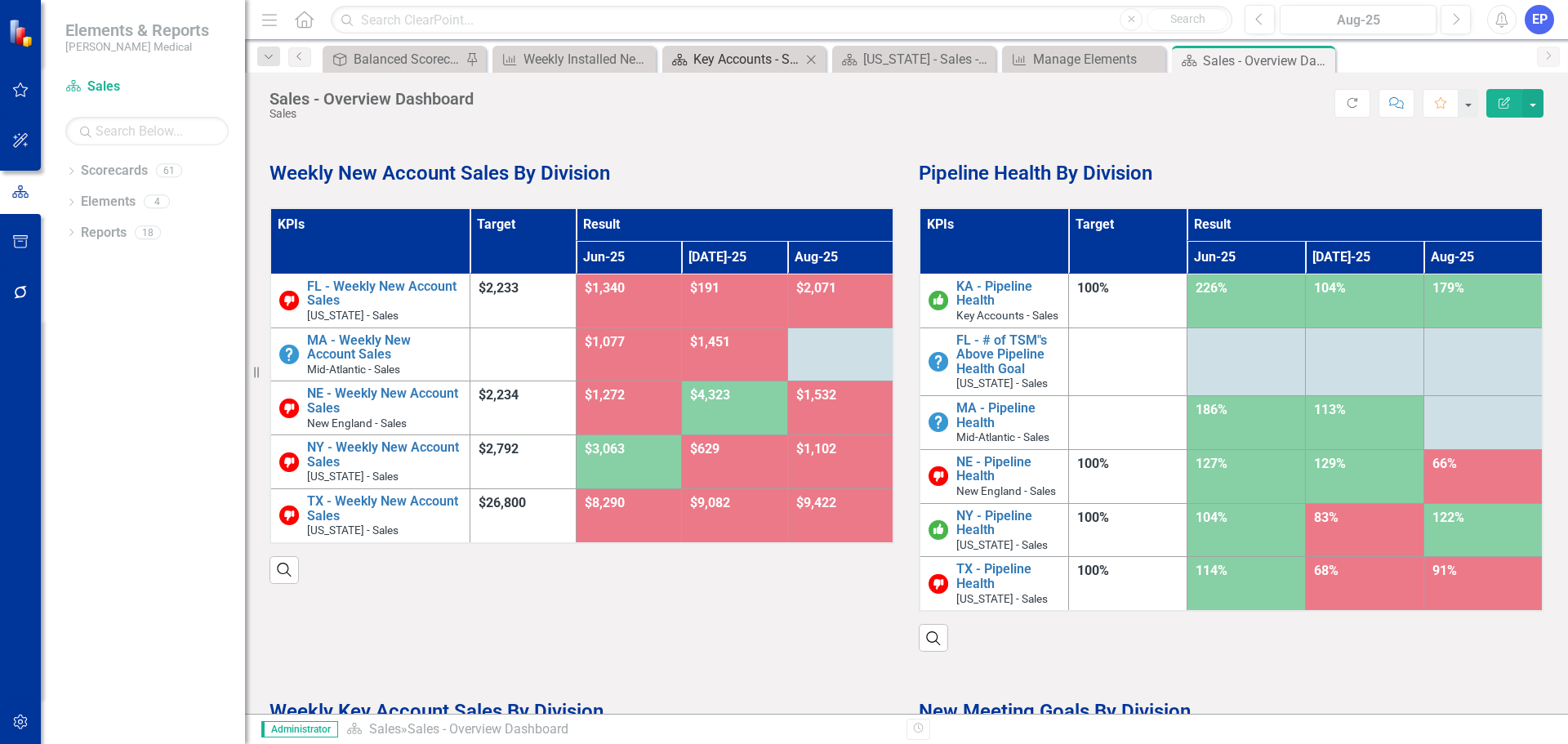
click at [720, 60] on div "Key Accounts - Sales - Overview Dashboard" at bounding box center [746, 59] width 108 height 20
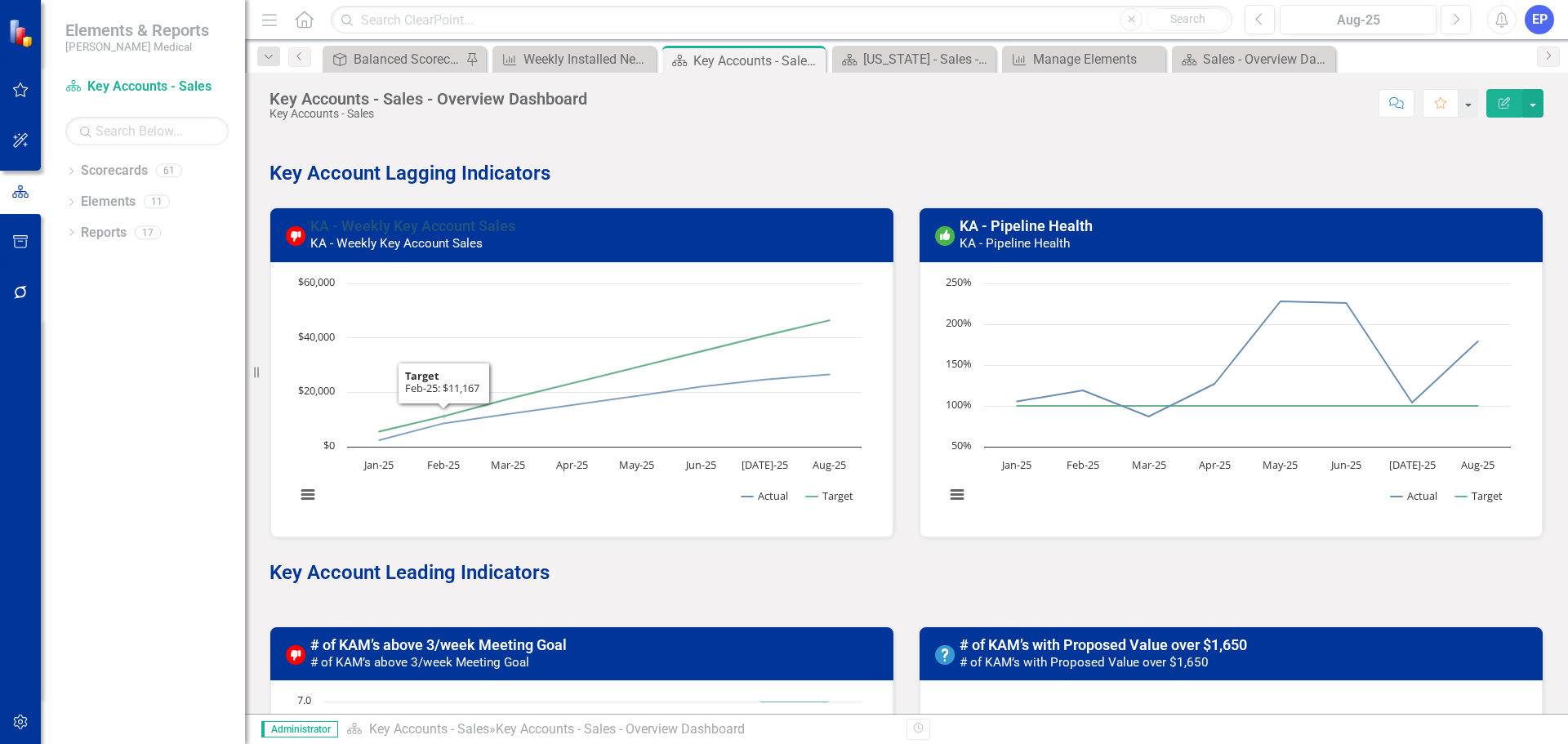
click at [398, 226] on link "KA - Weekly Key Account Sales" at bounding box center [413, 226] width 205 height 18
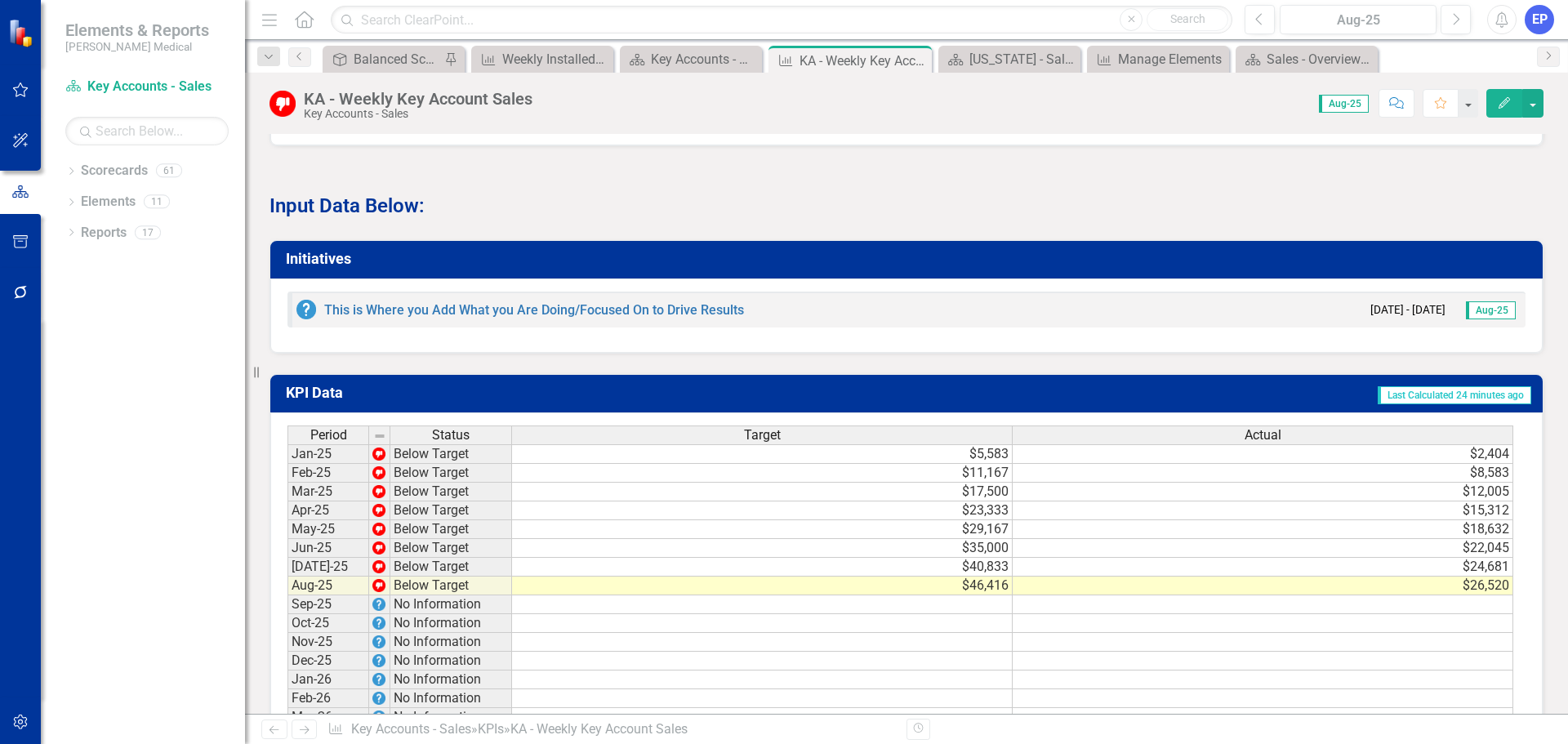
scroll to position [1062, 0]
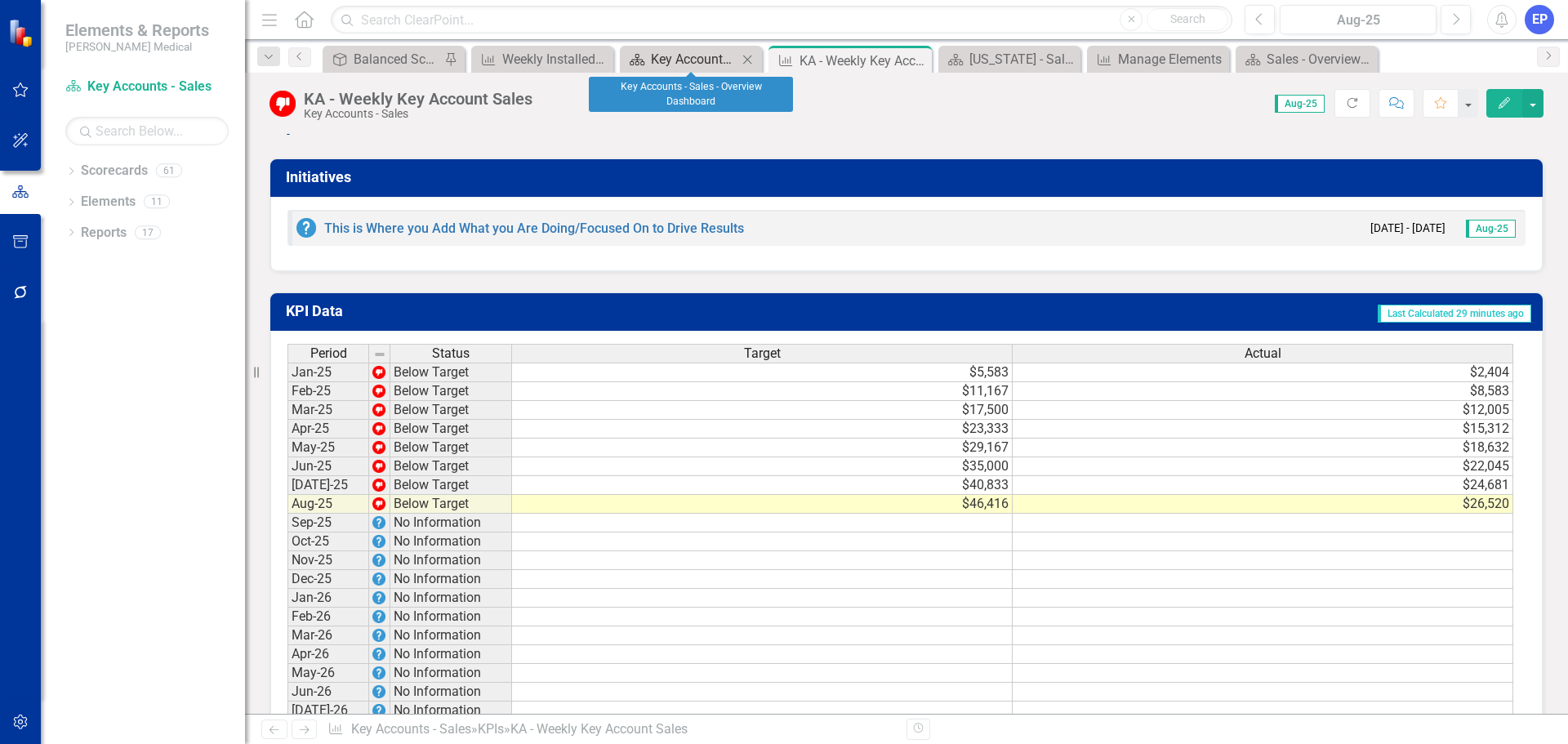
click at [713, 58] on div "Key Accounts - Sales - Overview Dashboard" at bounding box center [694, 59] width 87 height 20
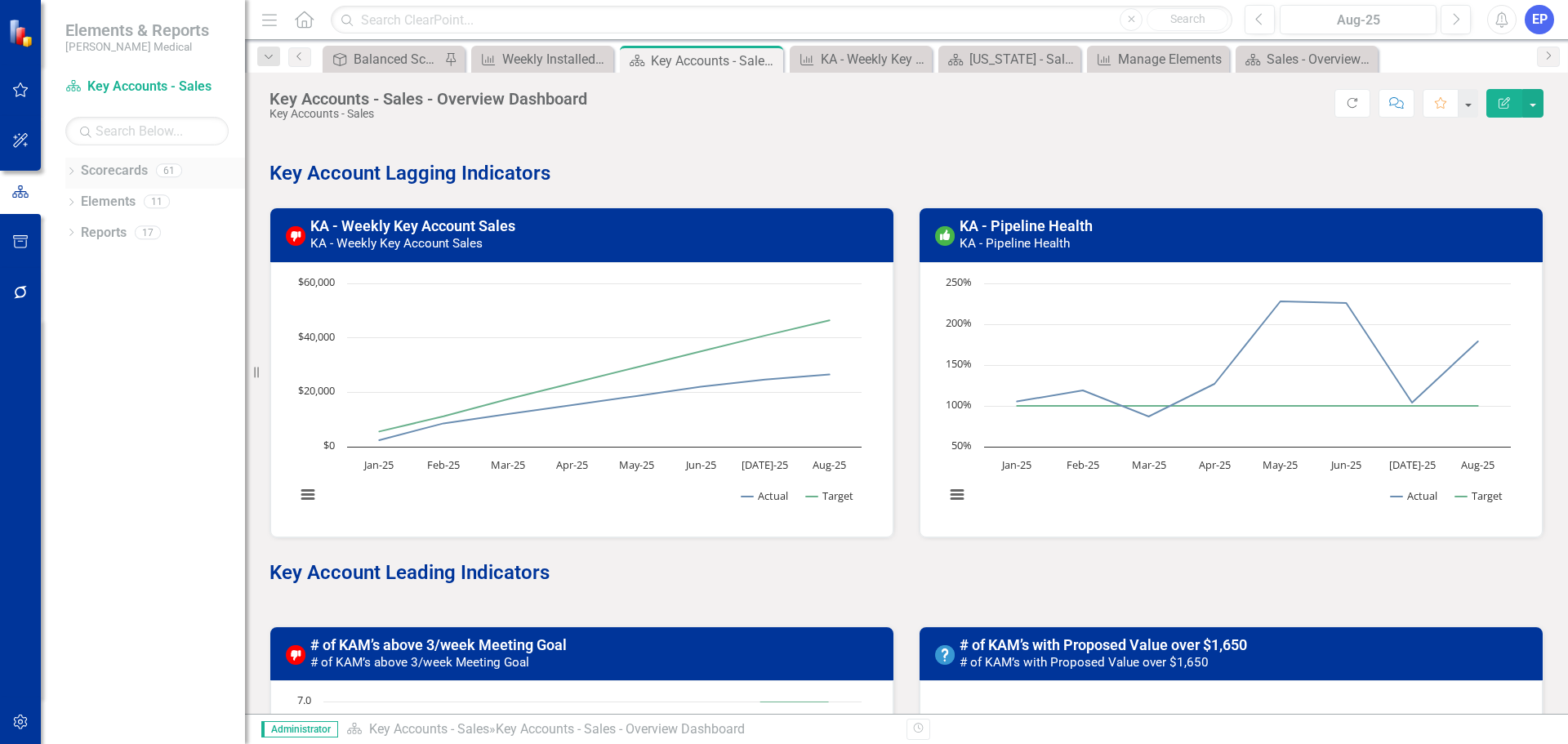
click at [74, 173] on icon "Dropdown" at bounding box center [71, 172] width 11 height 9
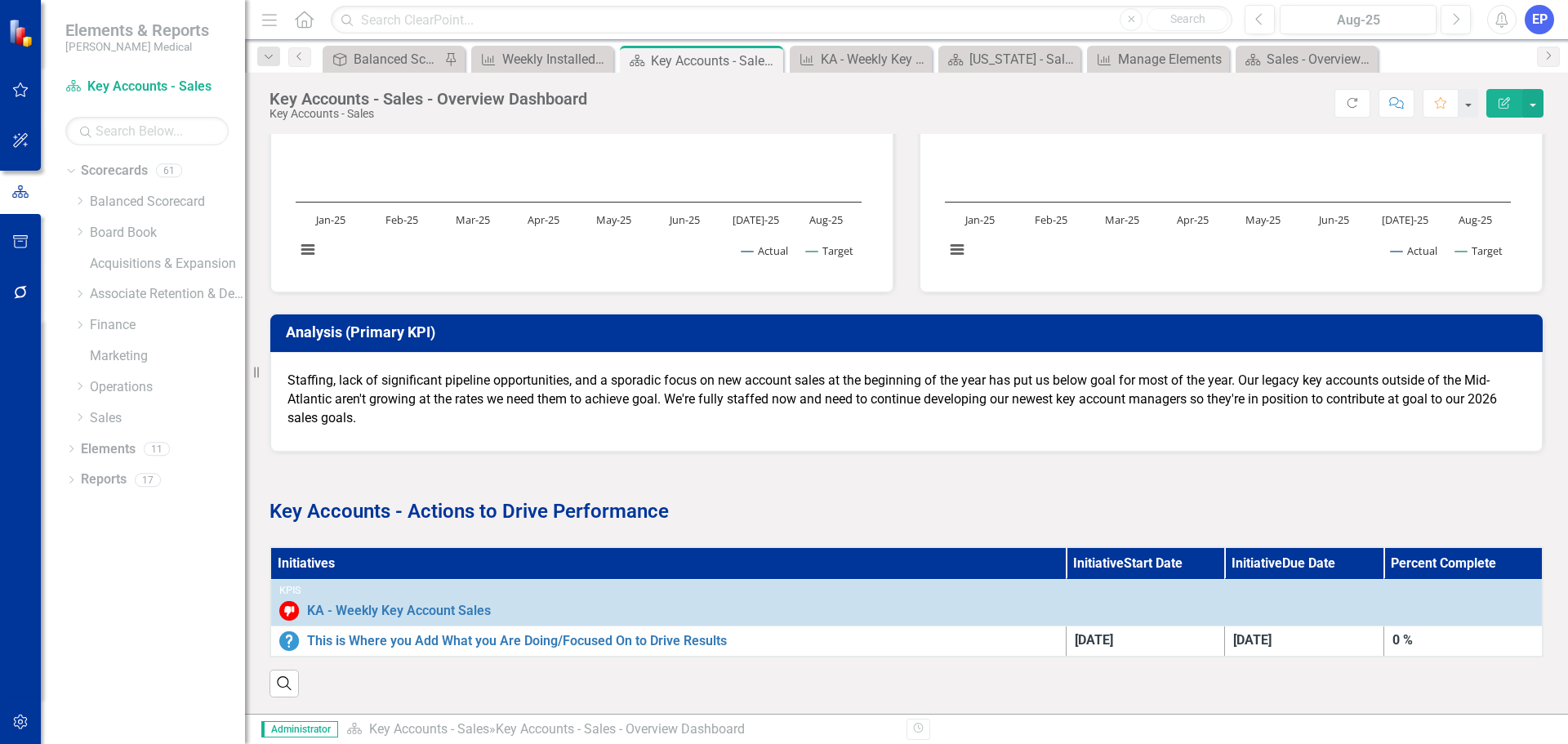
scroll to position [1565, 0]
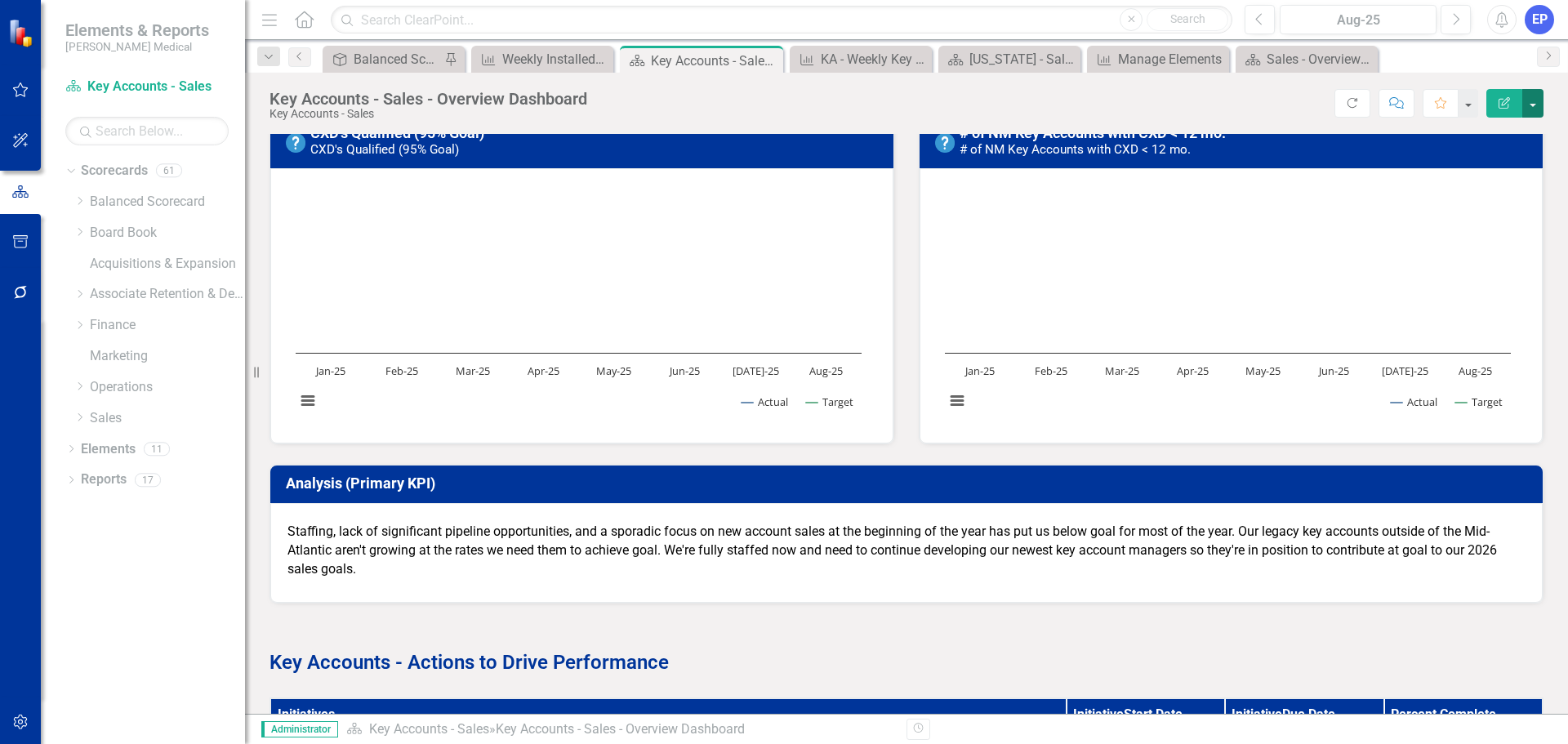
click at [1532, 102] on button "button" at bounding box center [1533, 103] width 21 height 29
click at [1495, 158] on link "Edit Report Edit Layout" at bounding box center [1476, 164] width 132 height 31
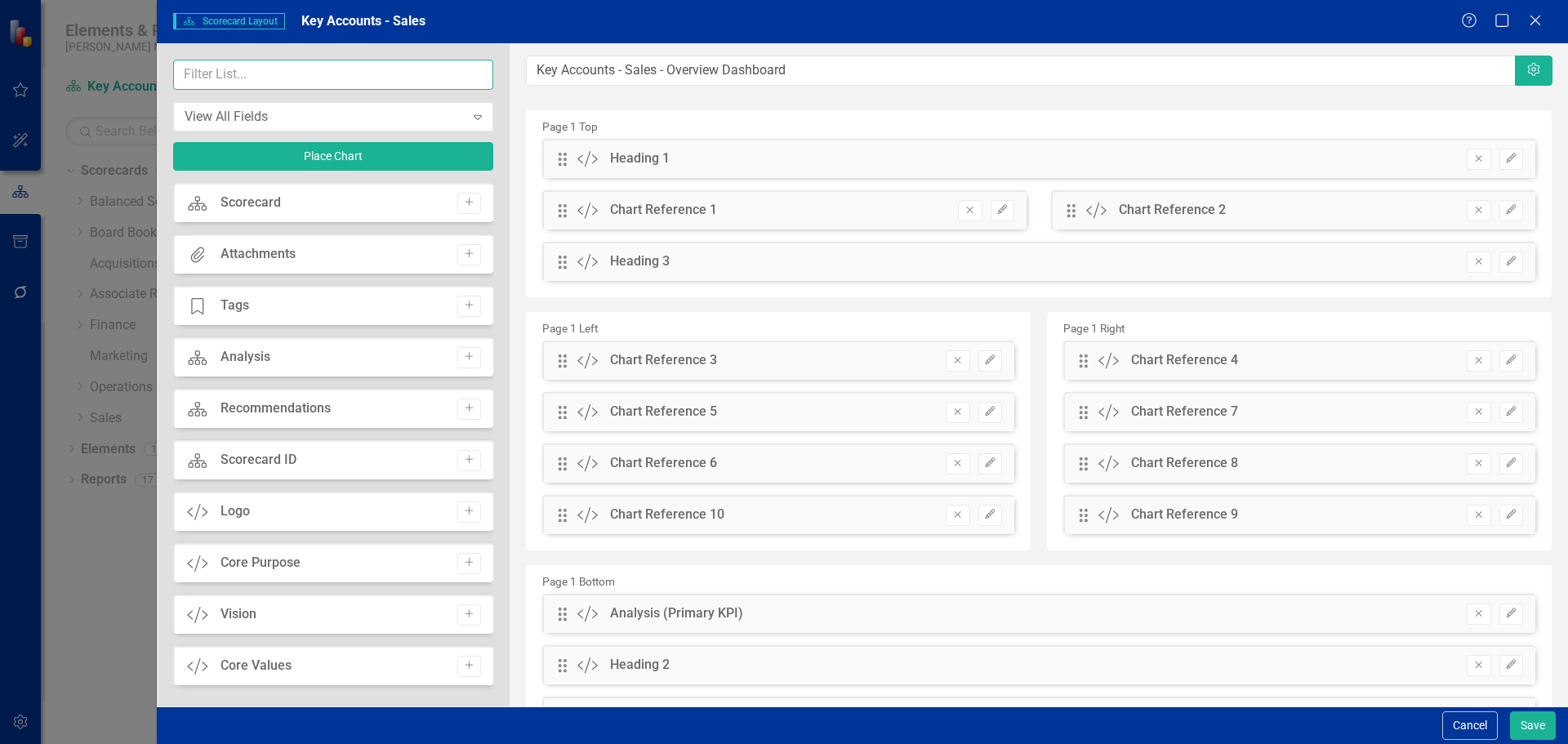
click at [262, 71] on input "text" at bounding box center [333, 74] width 320 height 31
type input "heading"
click at [463, 200] on icon "Add" at bounding box center [469, 202] width 12 height 10
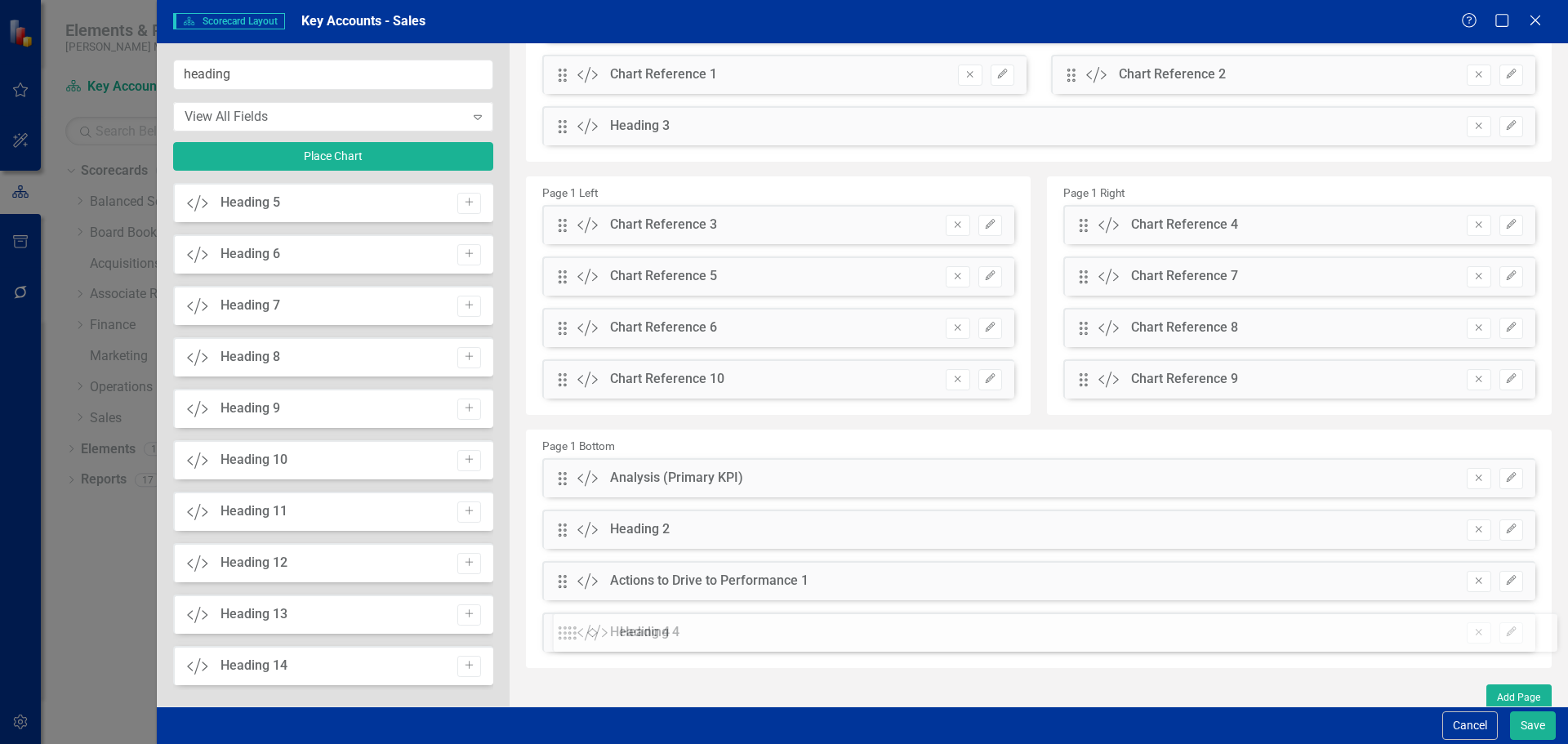
scroll to position [144, 0]
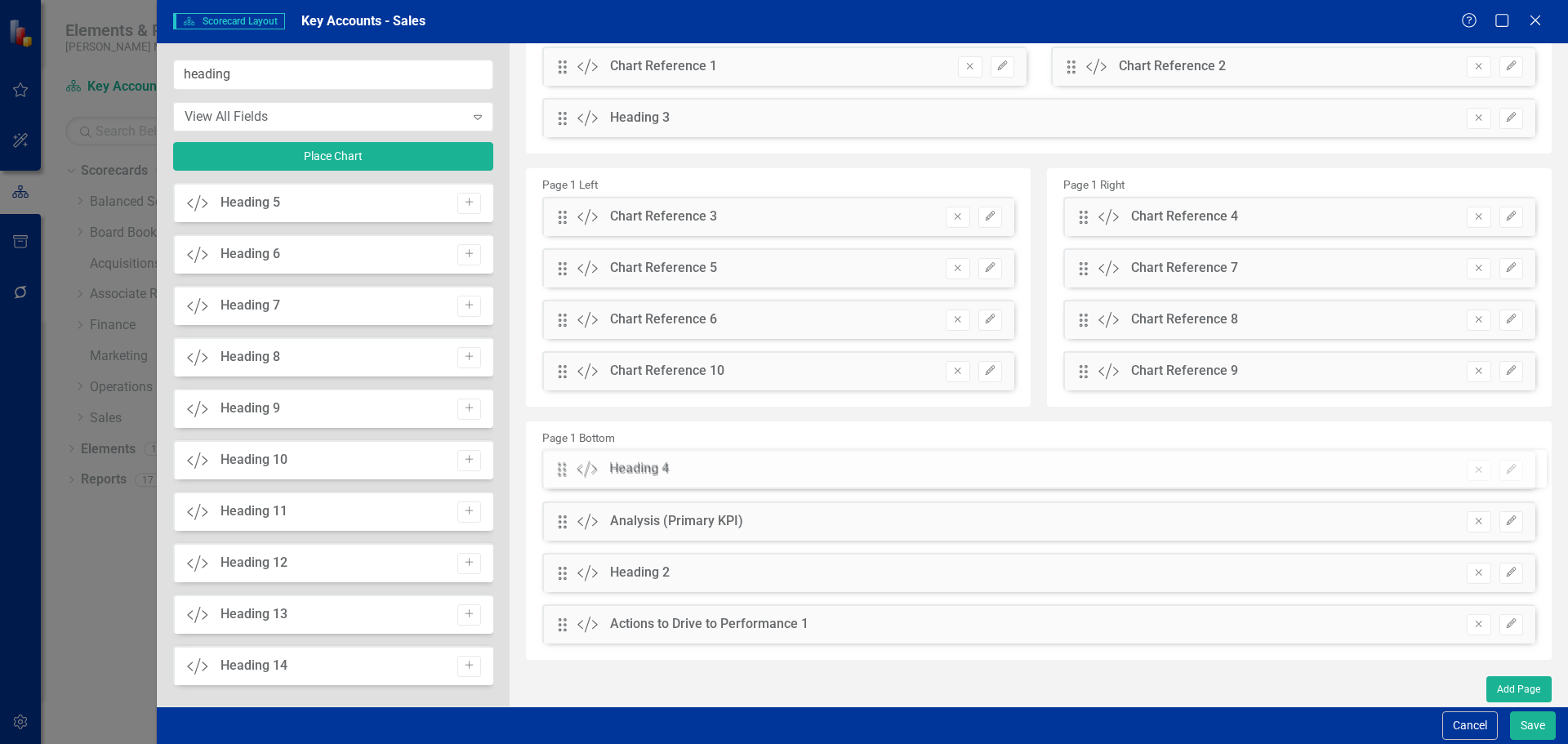
drag, startPoint x: 562, startPoint y: 163, endPoint x: 573, endPoint y: 472, distance: 309.2
click at [1537, 726] on button "Save" at bounding box center [1533, 726] width 46 height 29
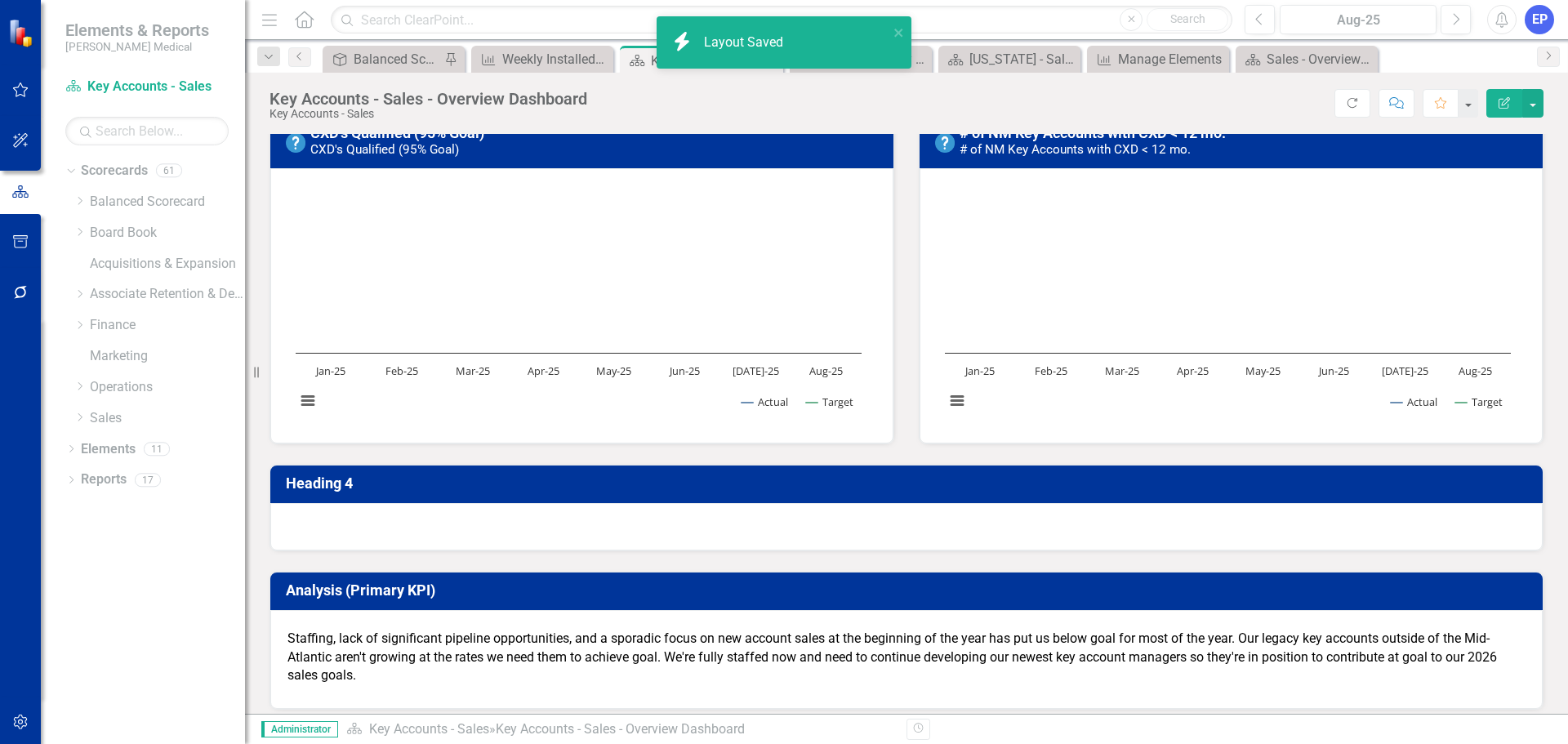
click at [402, 516] on div at bounding box center [906, 527] width 1272 height 47
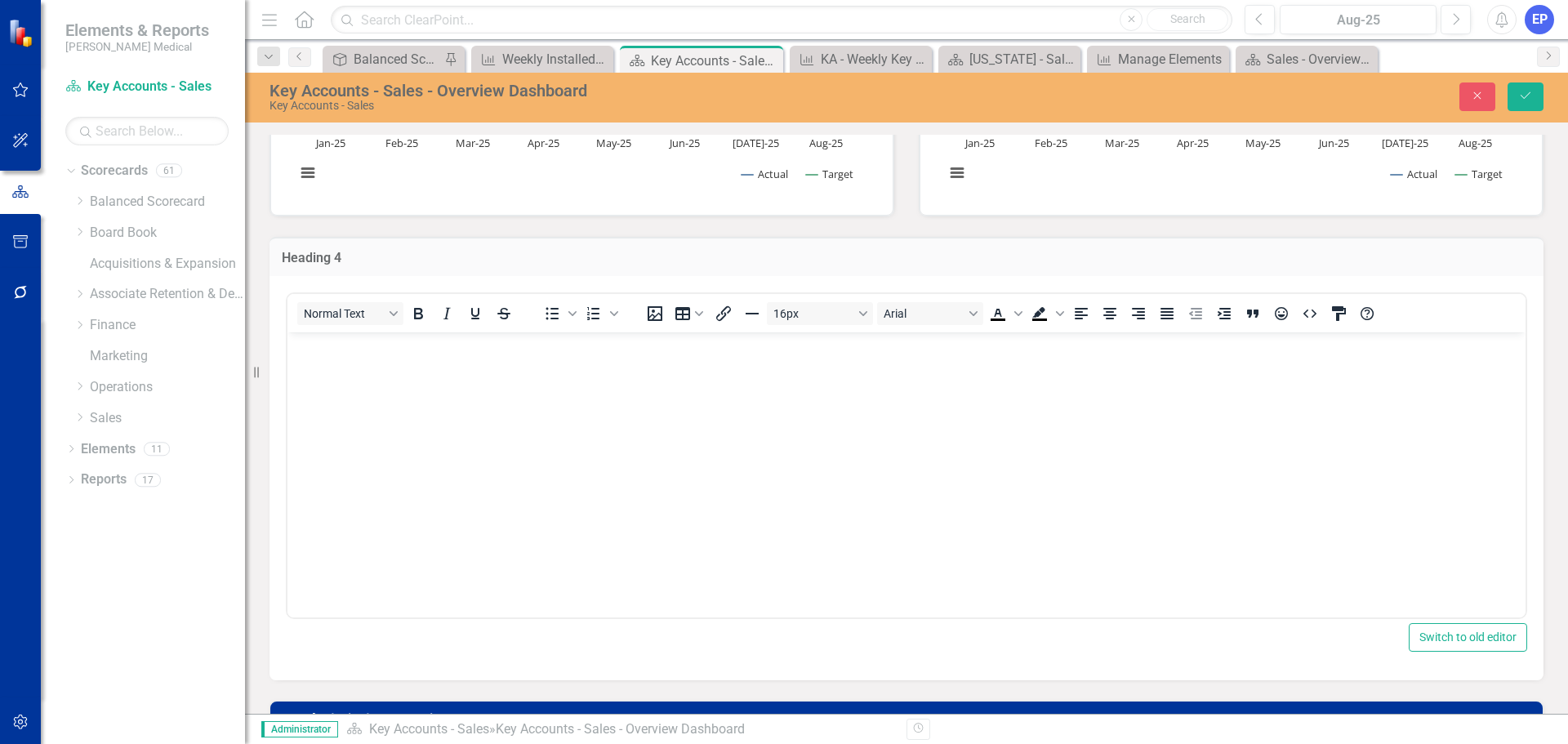
scroll to position [1810, 0]
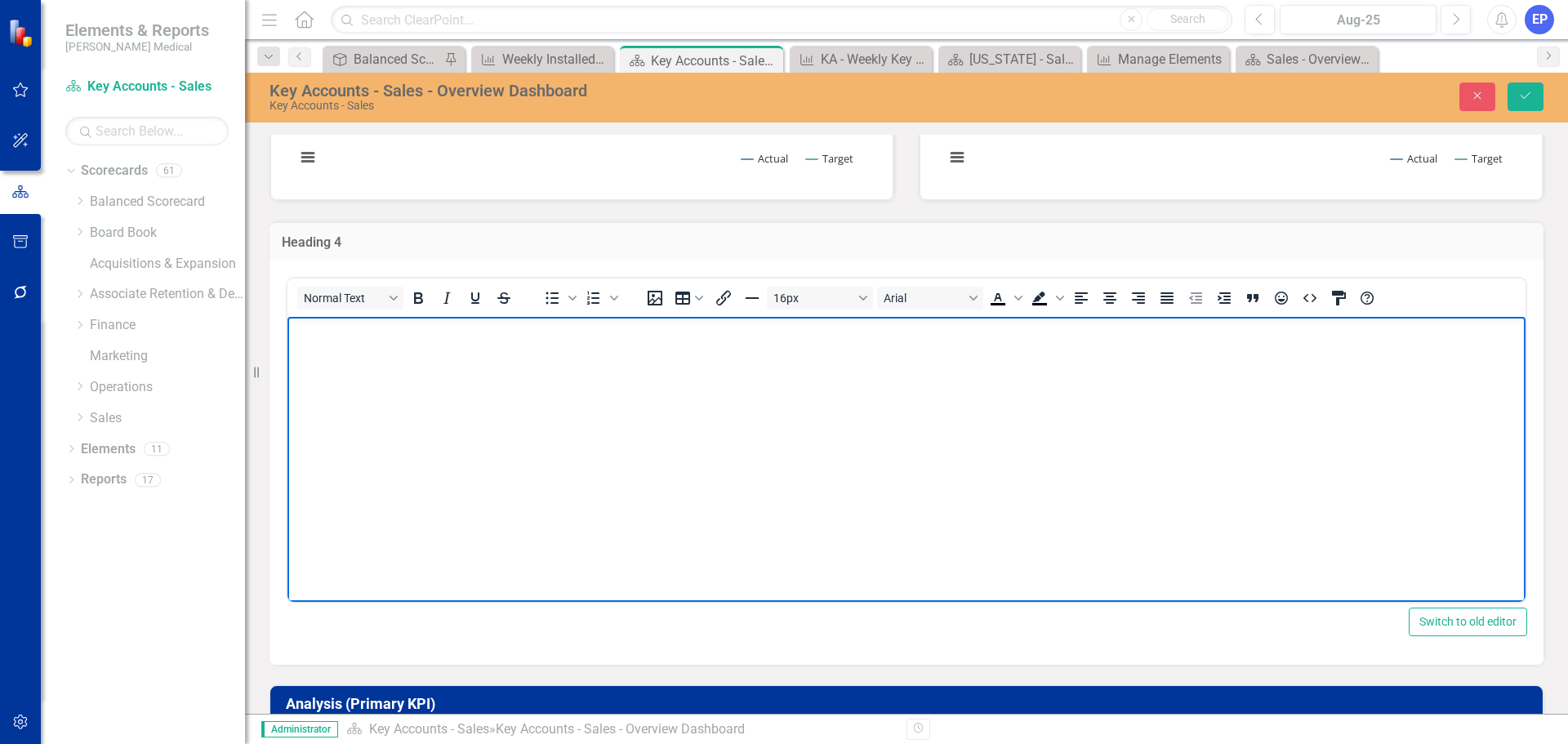
click at [405, 475] on body "Rich Text Area. Press ALT-0 for help." at bounding box center [906, 439] width 1238 height 245
click at [522, 329] on p "The Analysis Below will pull in from your New Account Sales KPI" at bounding box center [906, 331] width 1229 height 19
click at [431, 332] on p "The Analysis Below will pull in from the Analysis on your New Account Sales KPI." at bounding box center [906, 331] width 1229 height 19
click at [476, 327] on p "The Analysis Below will atuomatically pull in from the Analysis on your New Acc…" at bounding box center [906, 331] width 1229 height 19
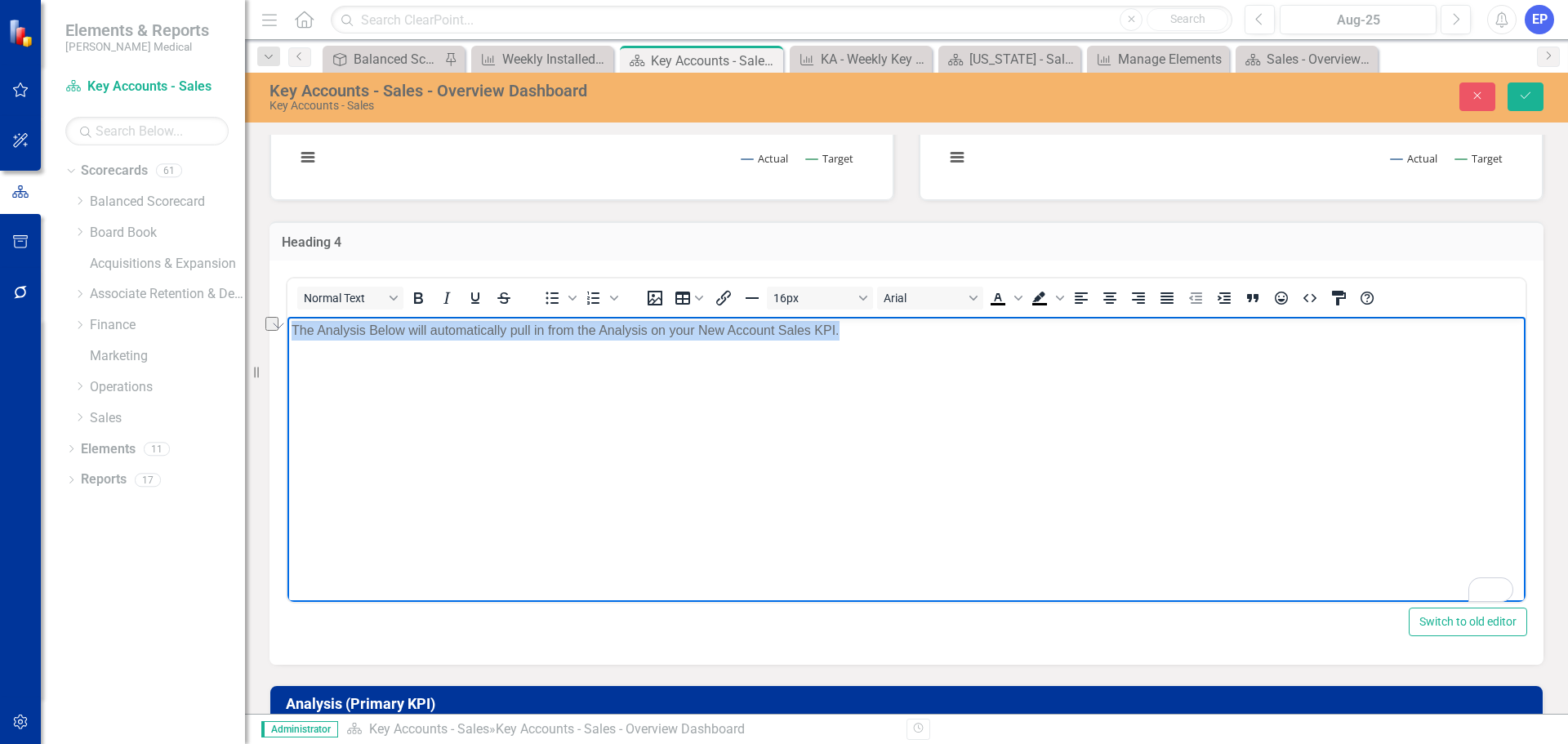
drag, startPoint x: 878, startPoint y: 336, endPoint x: 574, endPoint y: 656, distance: 441.4
click at [287, 338] on html "The Analysis Below will automatically pull in from the Analysis on your New Acc…" at bounding box center [906, 439] width 1238 height 245
click at [422, 302] on icon "Bold" at bounding box center [418, 298] width 9 height 11
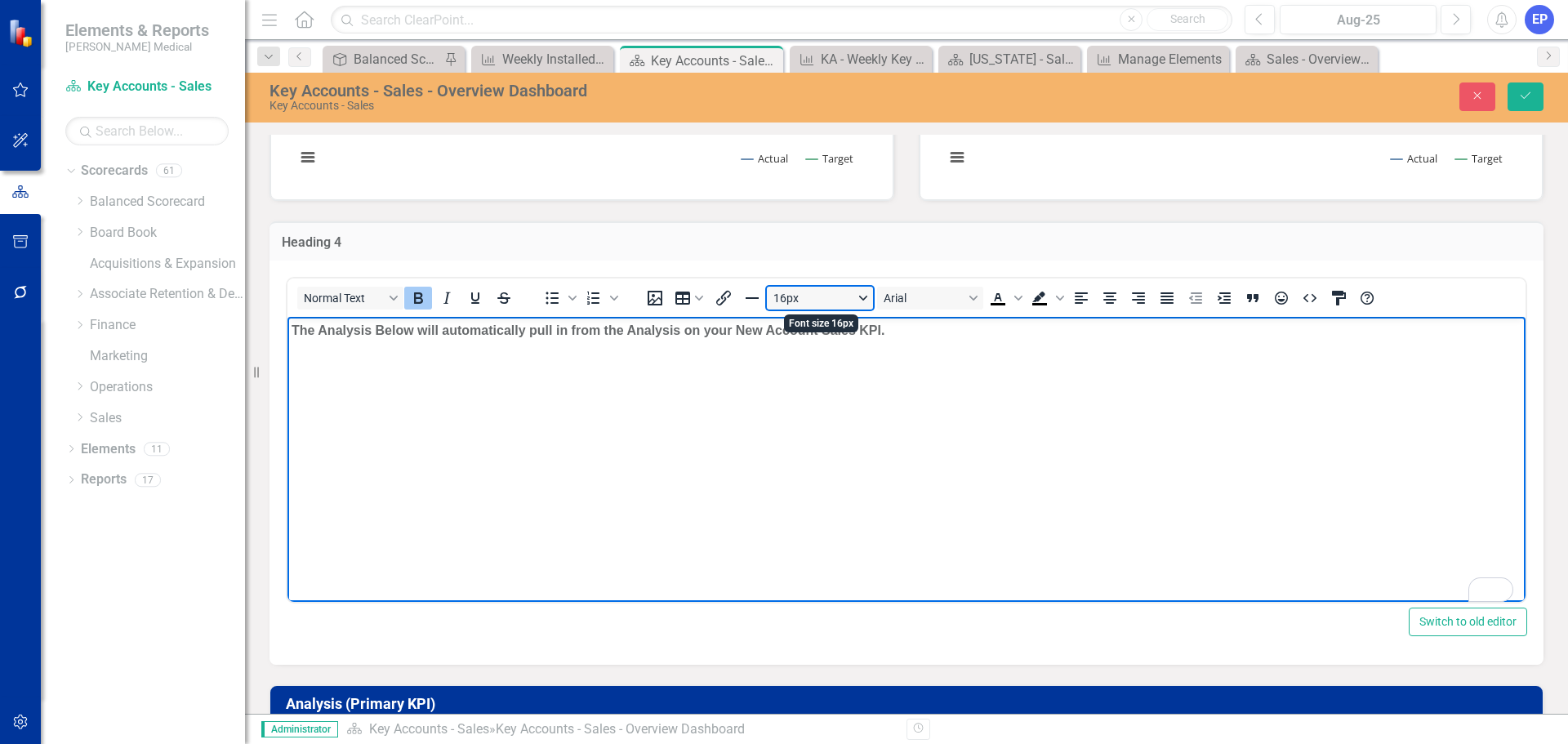
click at [804, 304] on button "16px" at bounding box center [819, 298] width 106 height 23
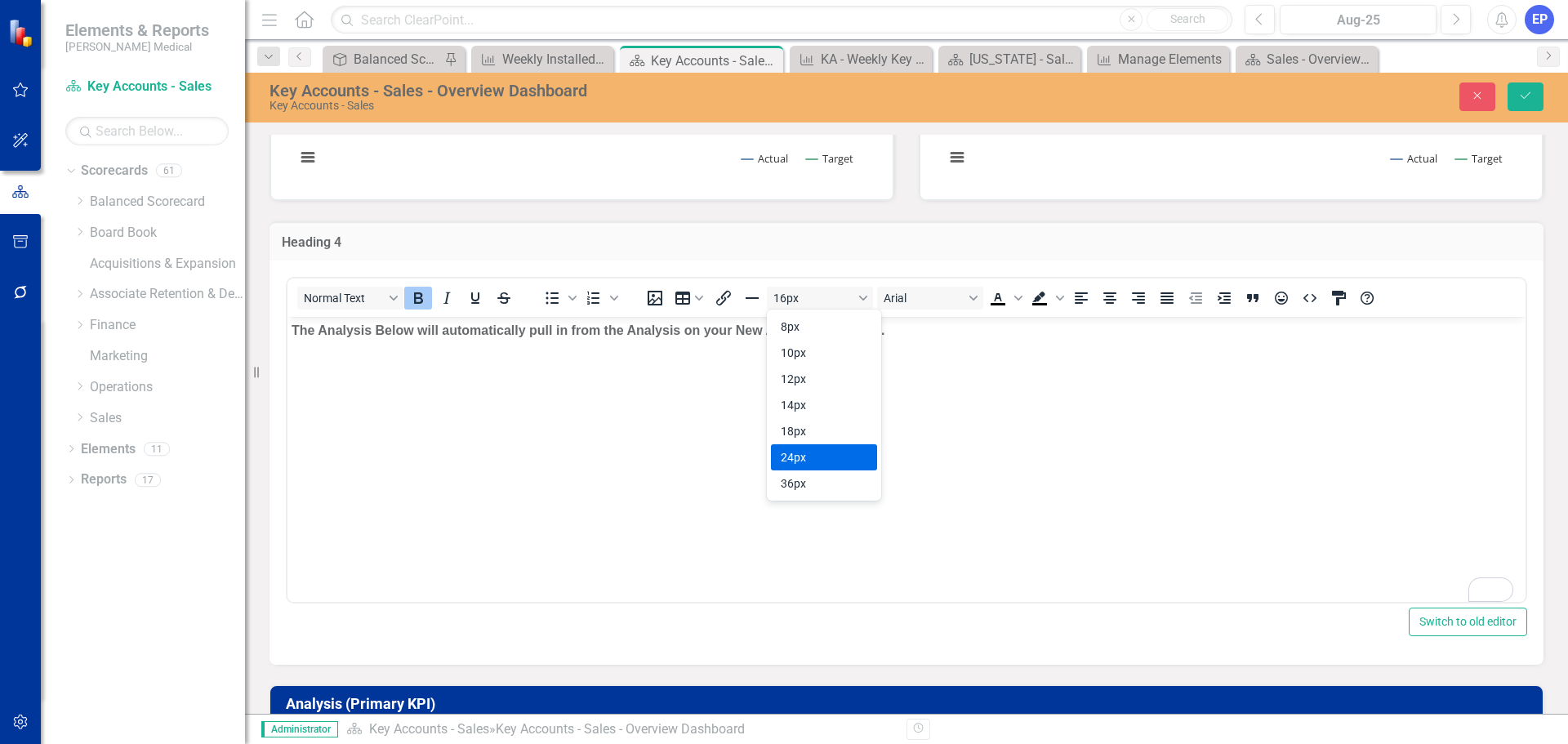
click at [802, 451] on div "24px" at bounding box center [812, 457] width 64 height 19
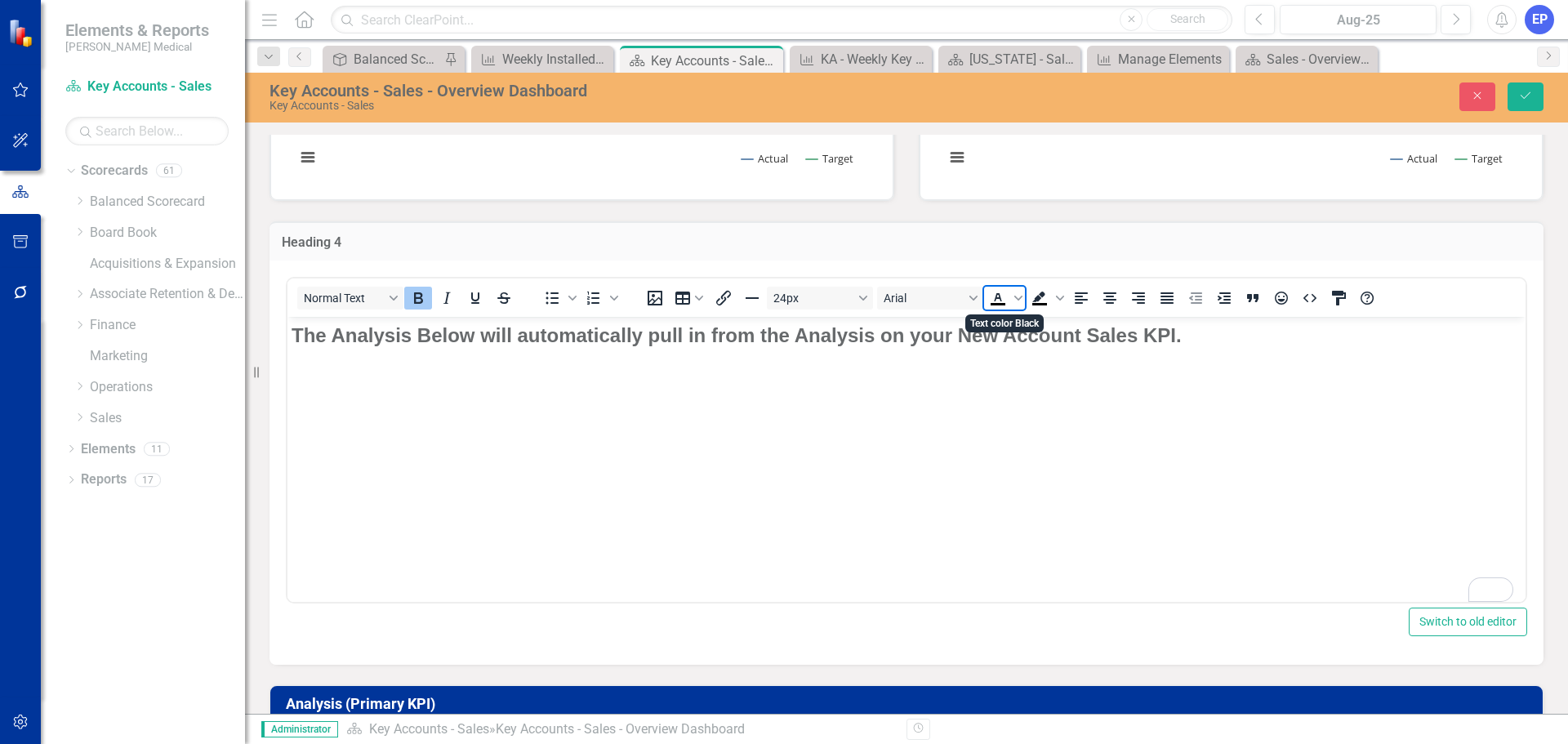
click at [1007, 305] on icon "Text color Black" at bounding box center [998, 298] width 19 height 19
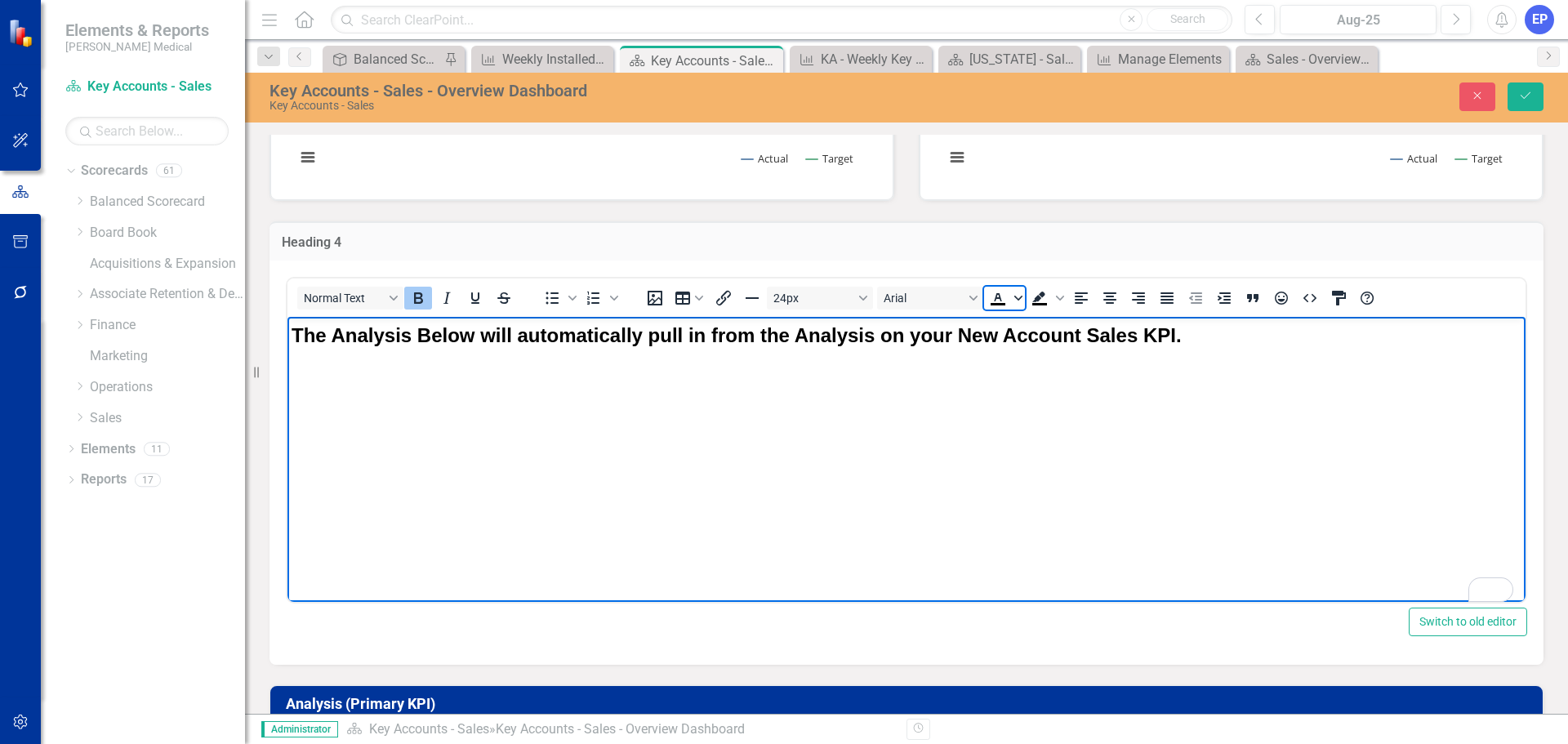
click at [1016, 295] on icon "Text color Black" at bounding box center [1018, 298] width 8 height 8
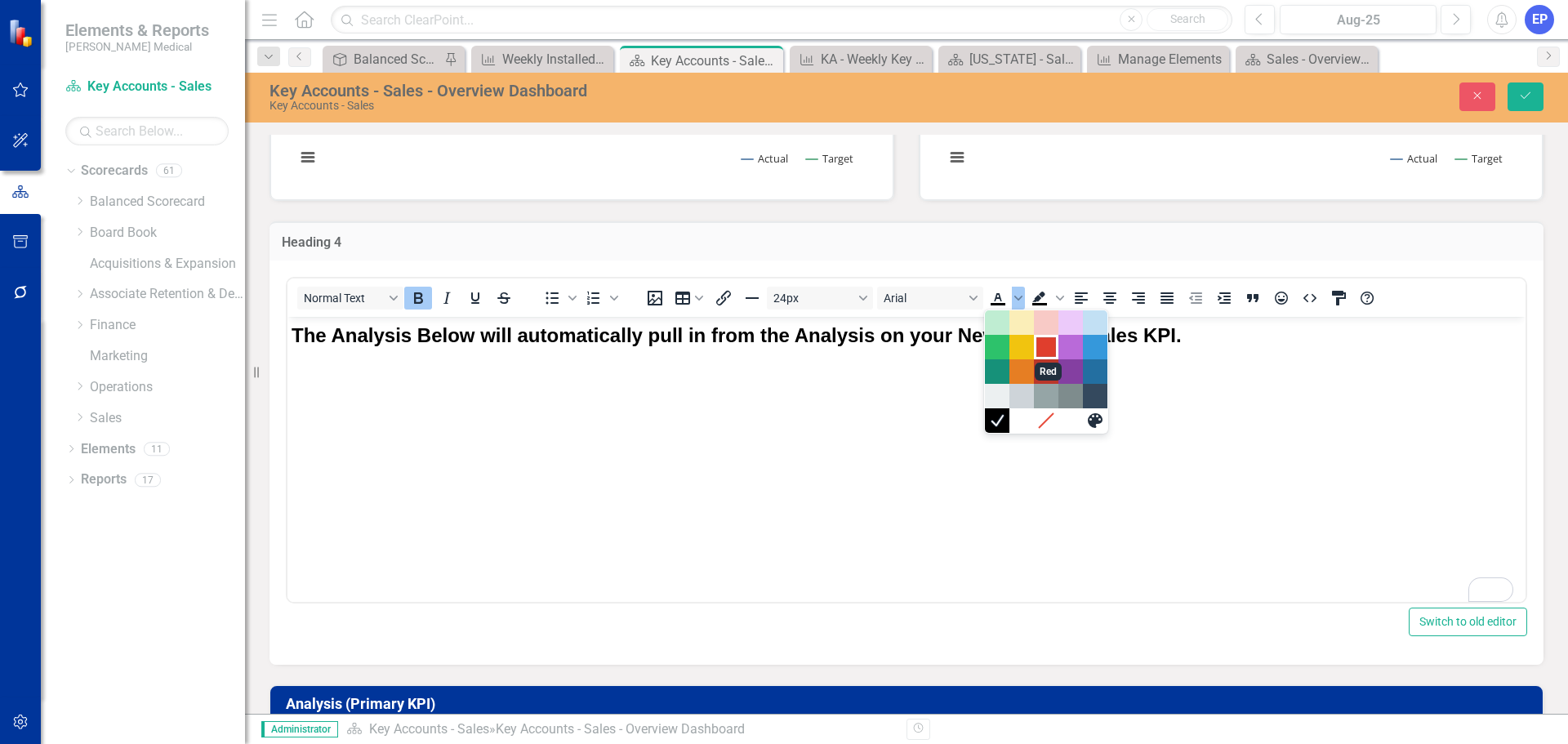
click at [1043, 352] on div "Red" at bounding box center [1046, 347] width 19 height 19
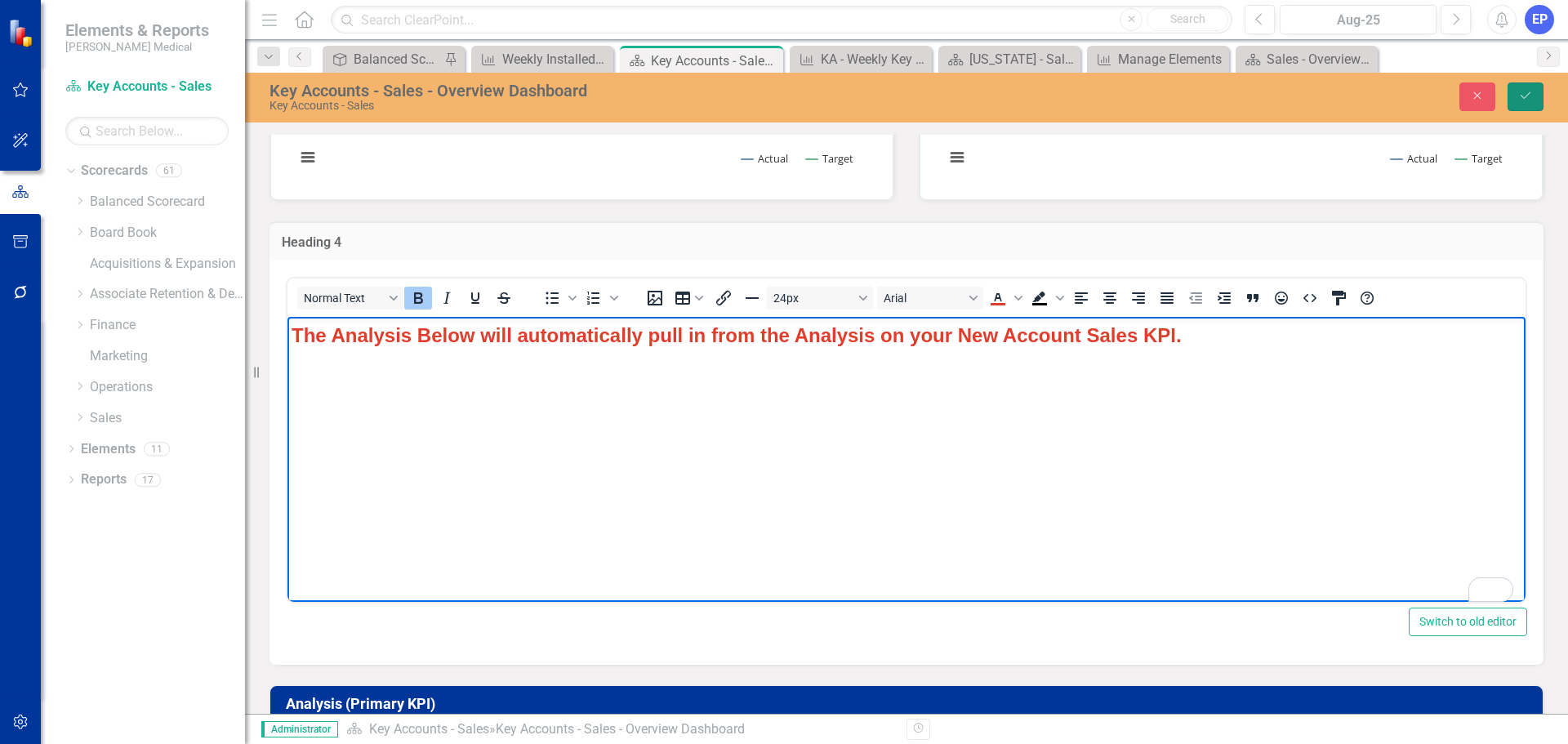
click at [1527, 91] on icon "Save" at bounding box center [1525, 95] width 15 height 11
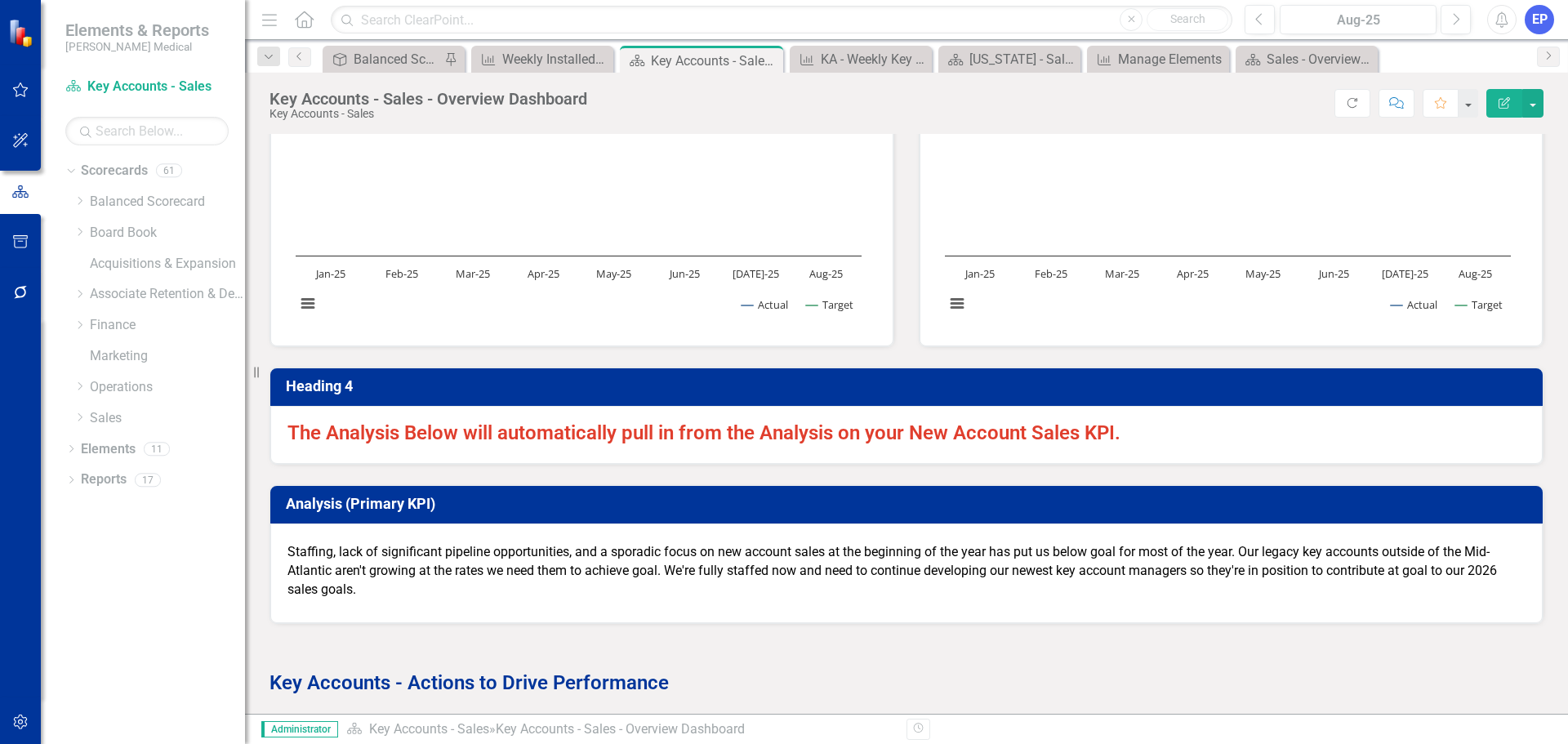
scroll to position [1716, 0]
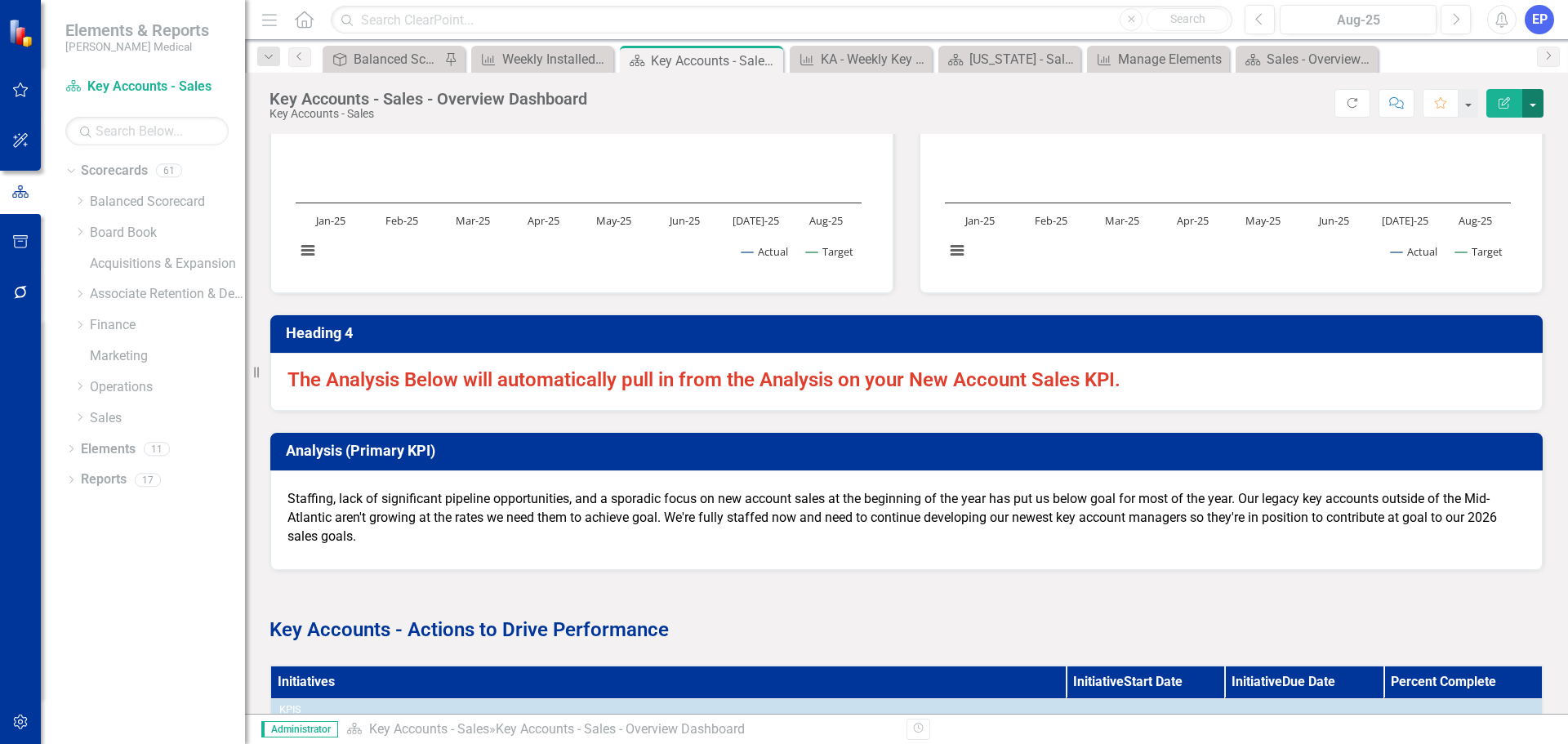
click at [1528, 102] on button "button" at bounding box center [1533, 103] width 21 height 29
click at [1497, 161] on link "Edit Report Edit Layout" at bounding box center [1476, 164] width 132 height 31
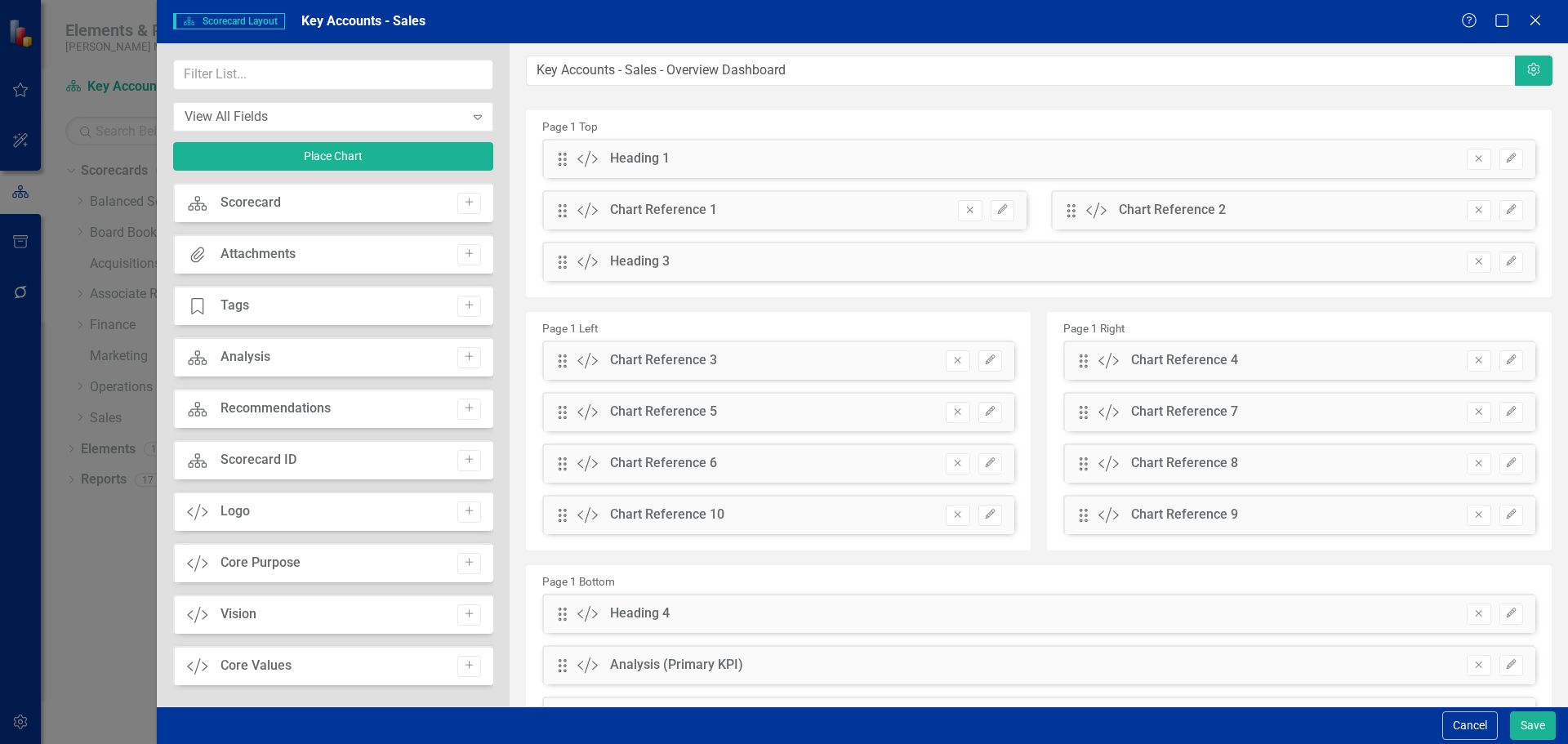
scroll to position [144, 0]
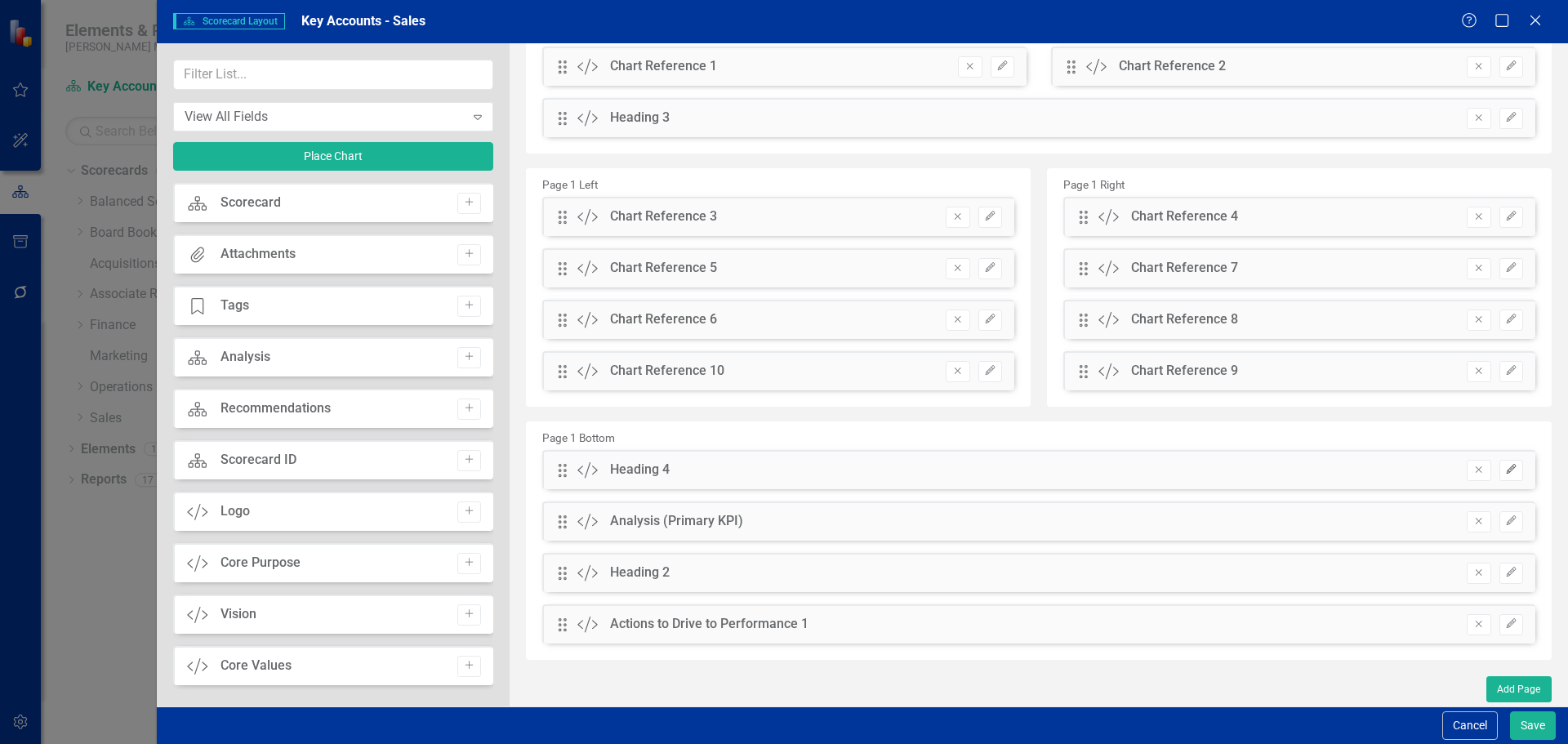
click at [1506, 471] on icon "button" at bounding box center [1510, 468] width 10 height 10
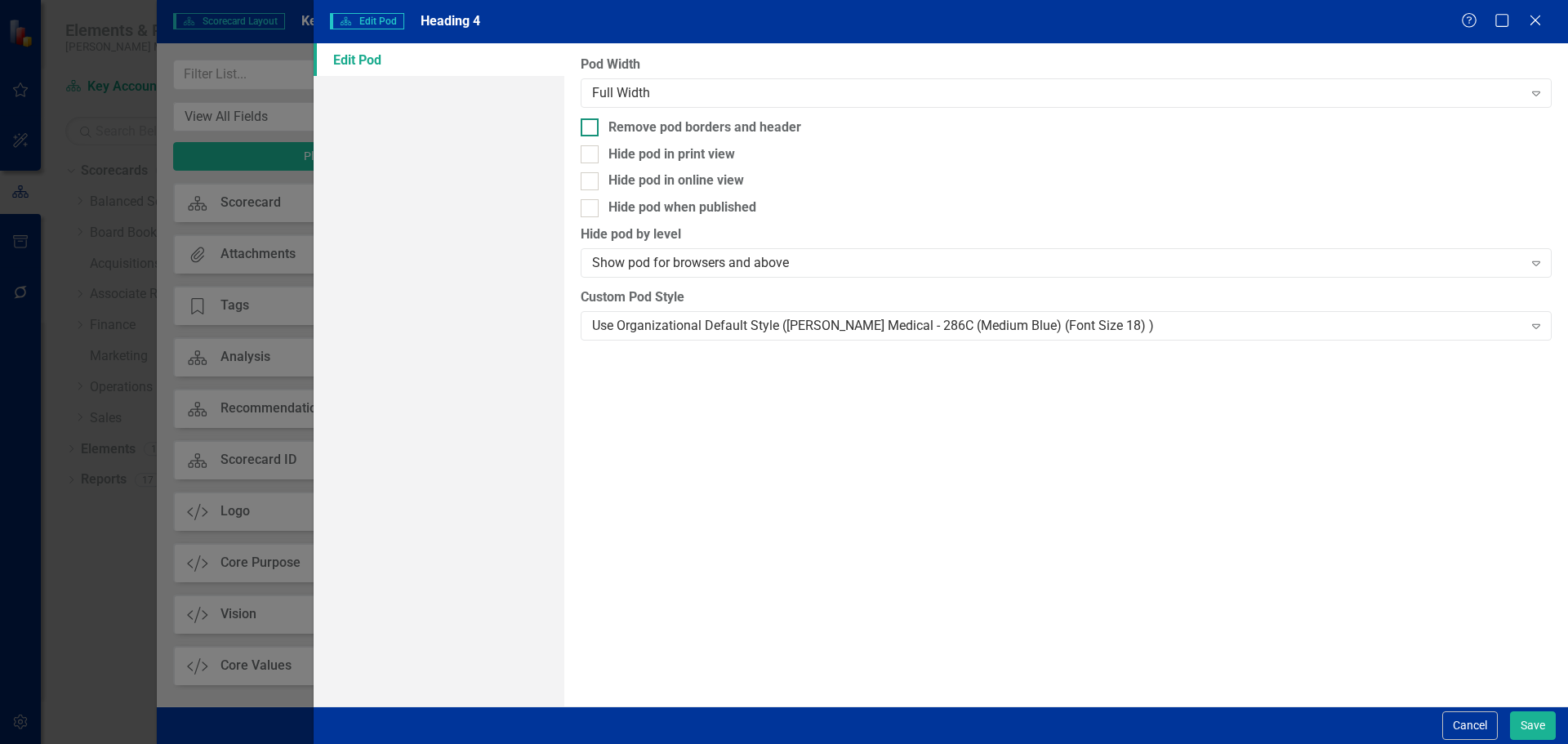
click at [645, 125] on div "Remove pod borders and header" at bounding box center [704, 127] width 192 height 18
click at [592, 125] on input "Remove pod borders and header" at bounding box center [586, 123] width 10 height 11
checkbox input "true"
click at [670, 334] on div "Use Organizational Default Style (Nixon Medical - 286C (Medium Blue) (Font Size…" at bounding box center [1057, 325] width 930 height 18
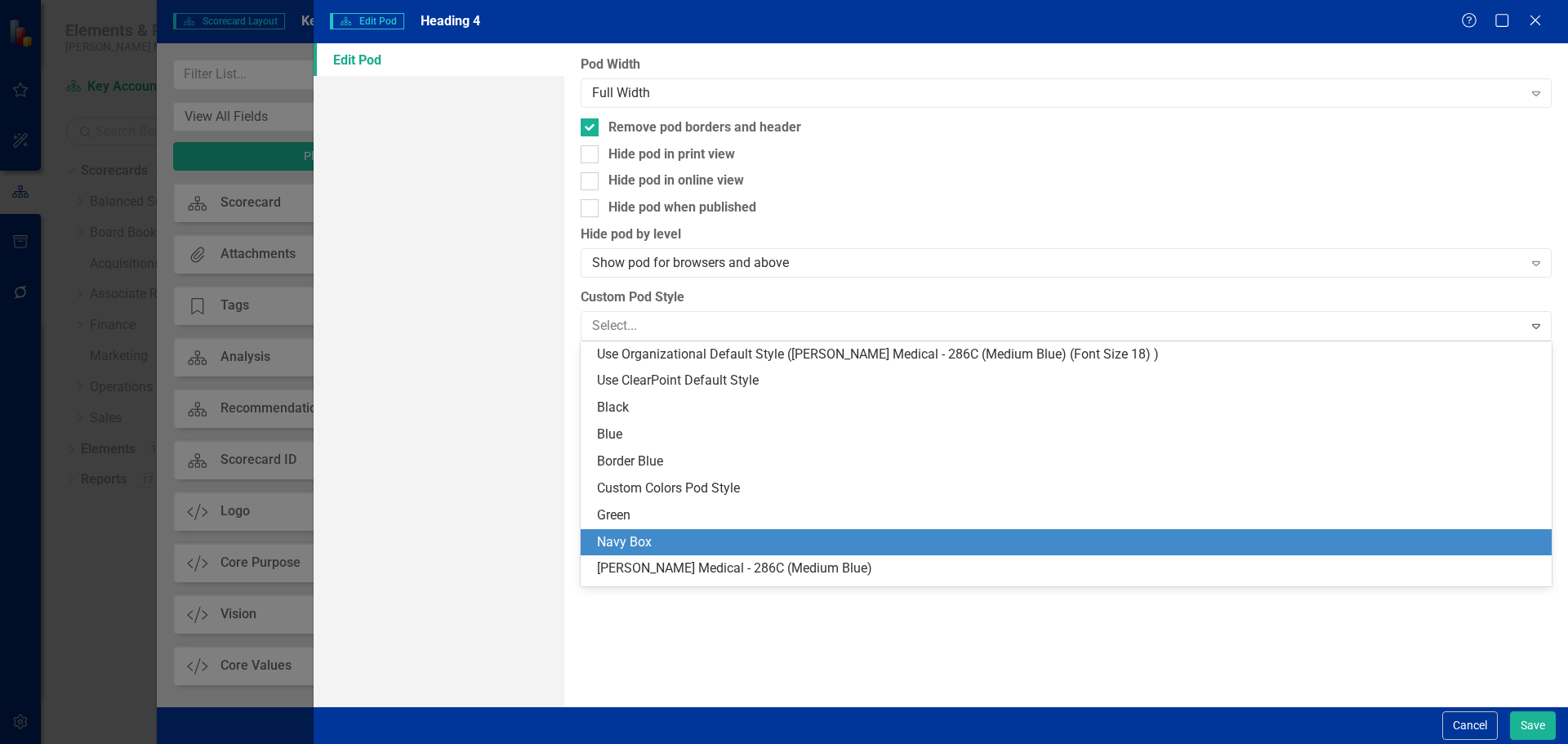
click at [670, 540] on div "Navy Box" at bounding box center [1069, 542] width 945 height 18
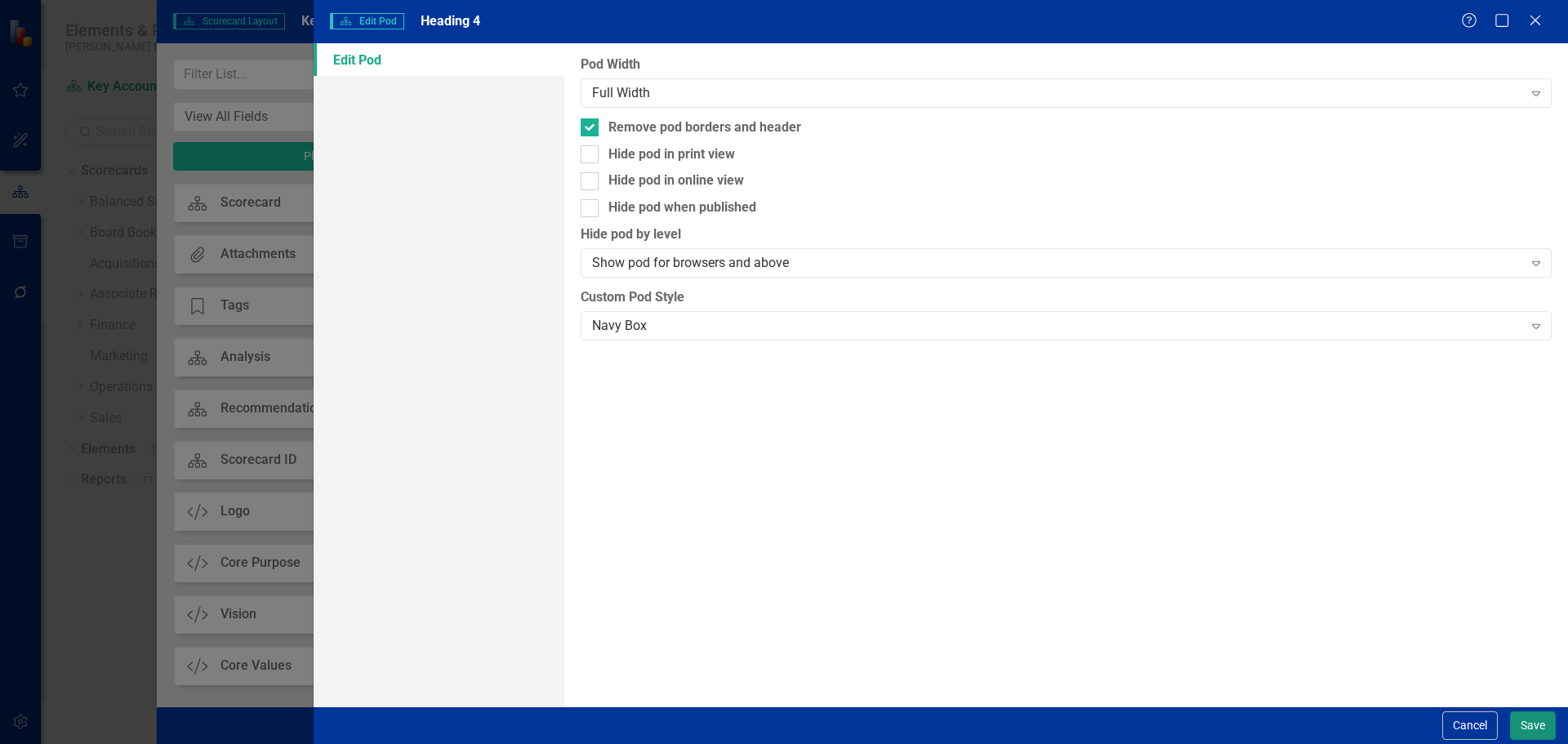
click at [1525, 716] on button "Save" at bounding box center [1533, 726] width 46 height 29
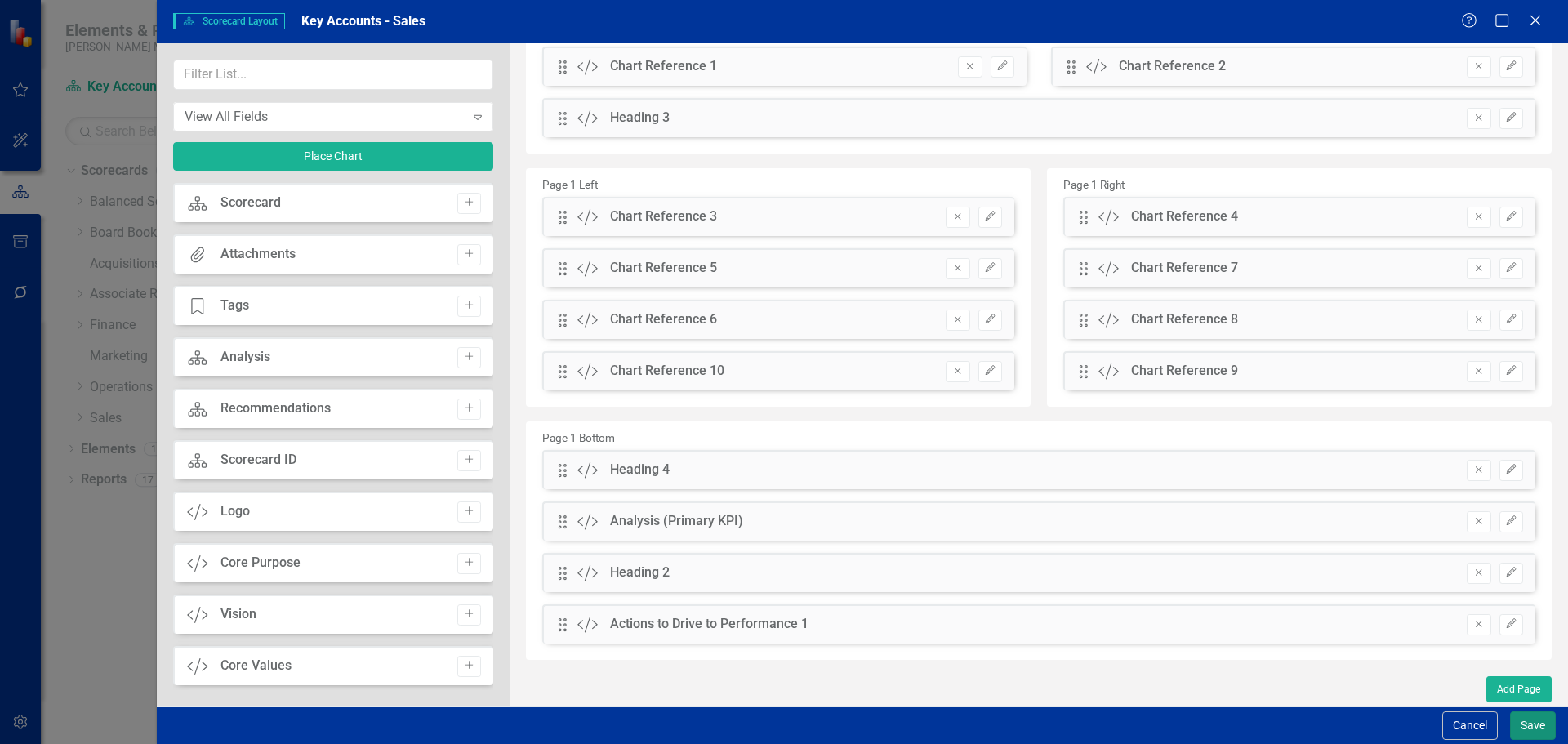
click at [1522, 734] on button "Save" at bounding box center [1533, 726] width 46 height 29
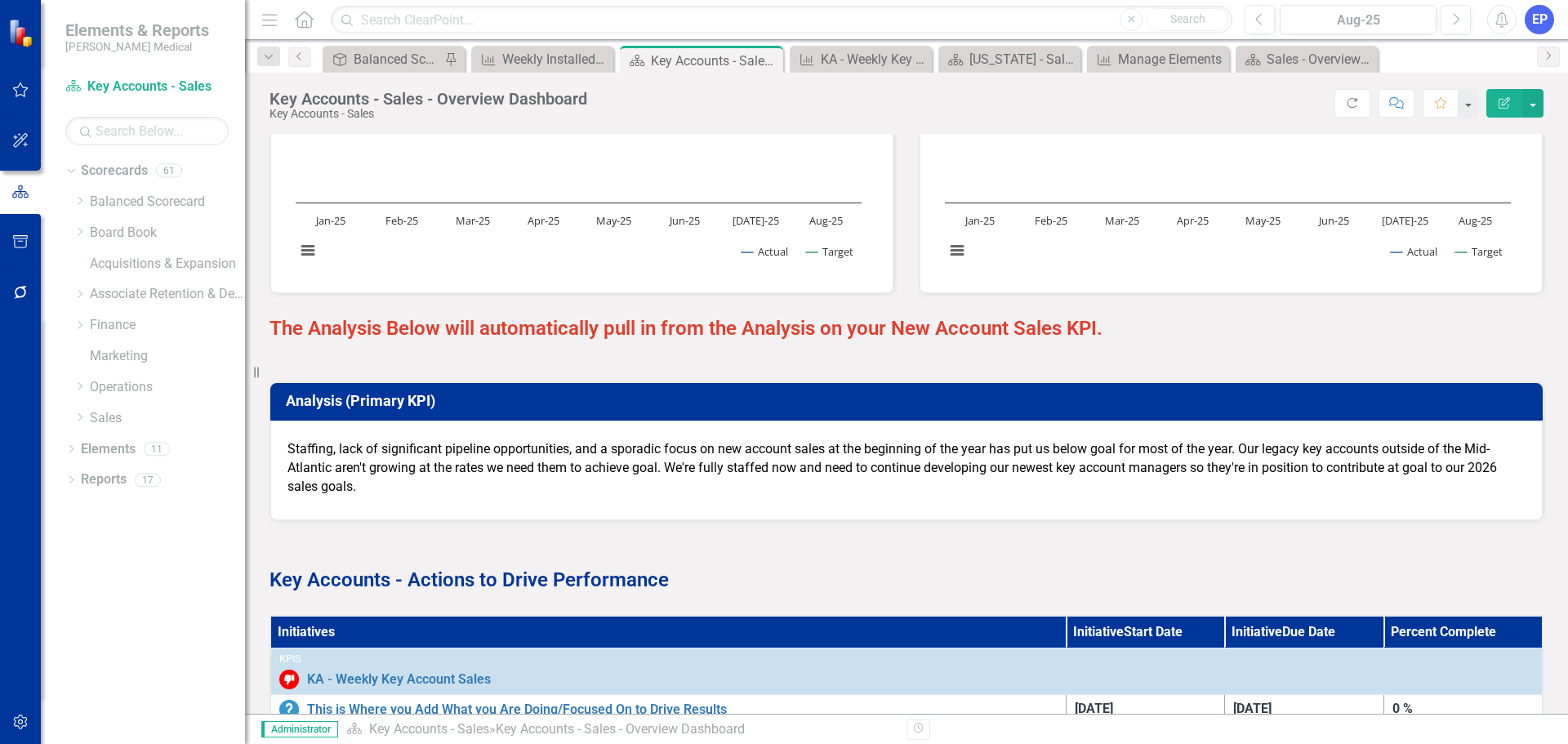
click at [373, 336] on strong "The Analysis Below will automatically pull in from the Analysis on your New Acc…" at bounding box center [686, 328] width 833 height 23
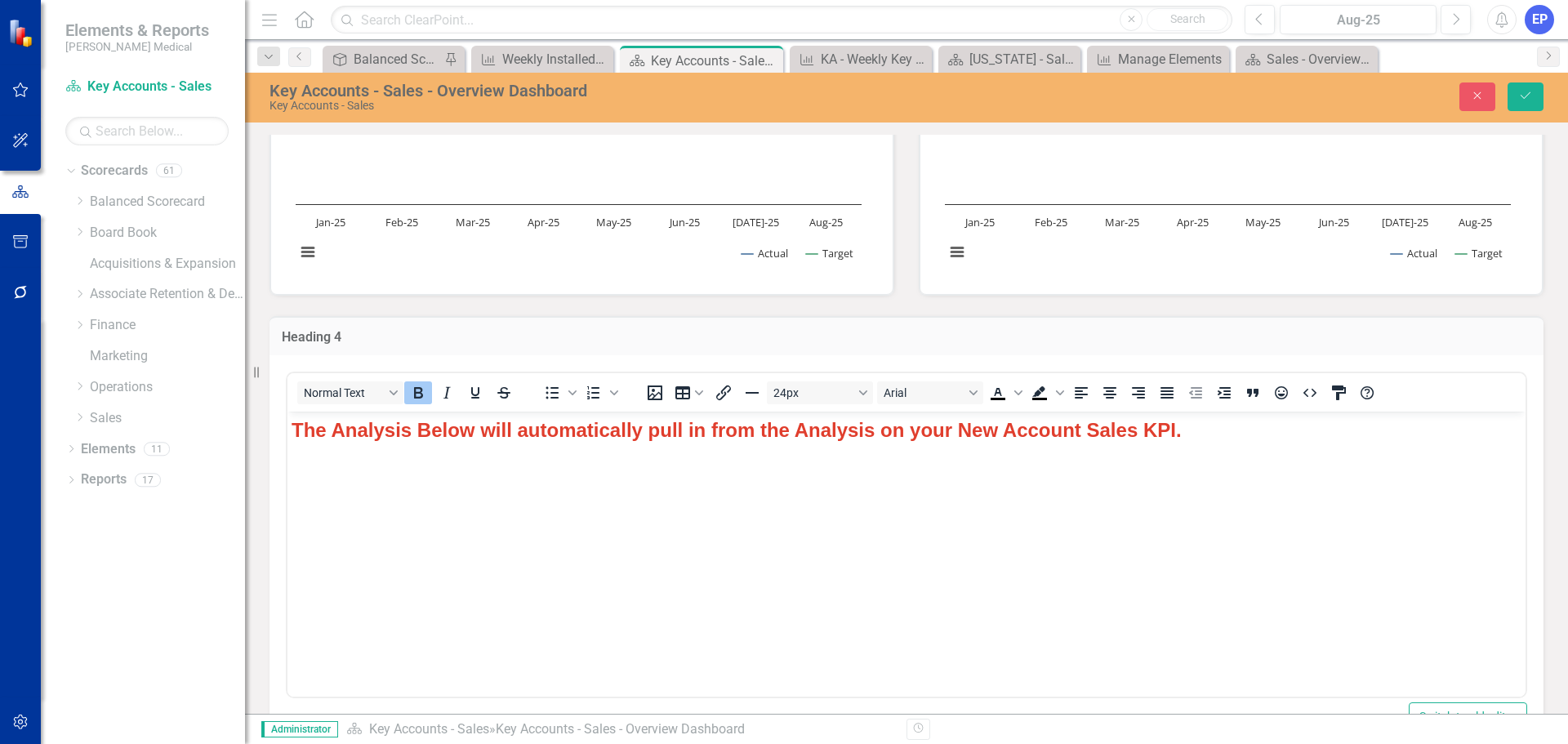
scroll to position [0, 0]
click at [298, 422] on strong "The Analysis Below will automatically pull in from the Analysis on your New Acc…" at bounding box center [736, 430] width 890 height 22
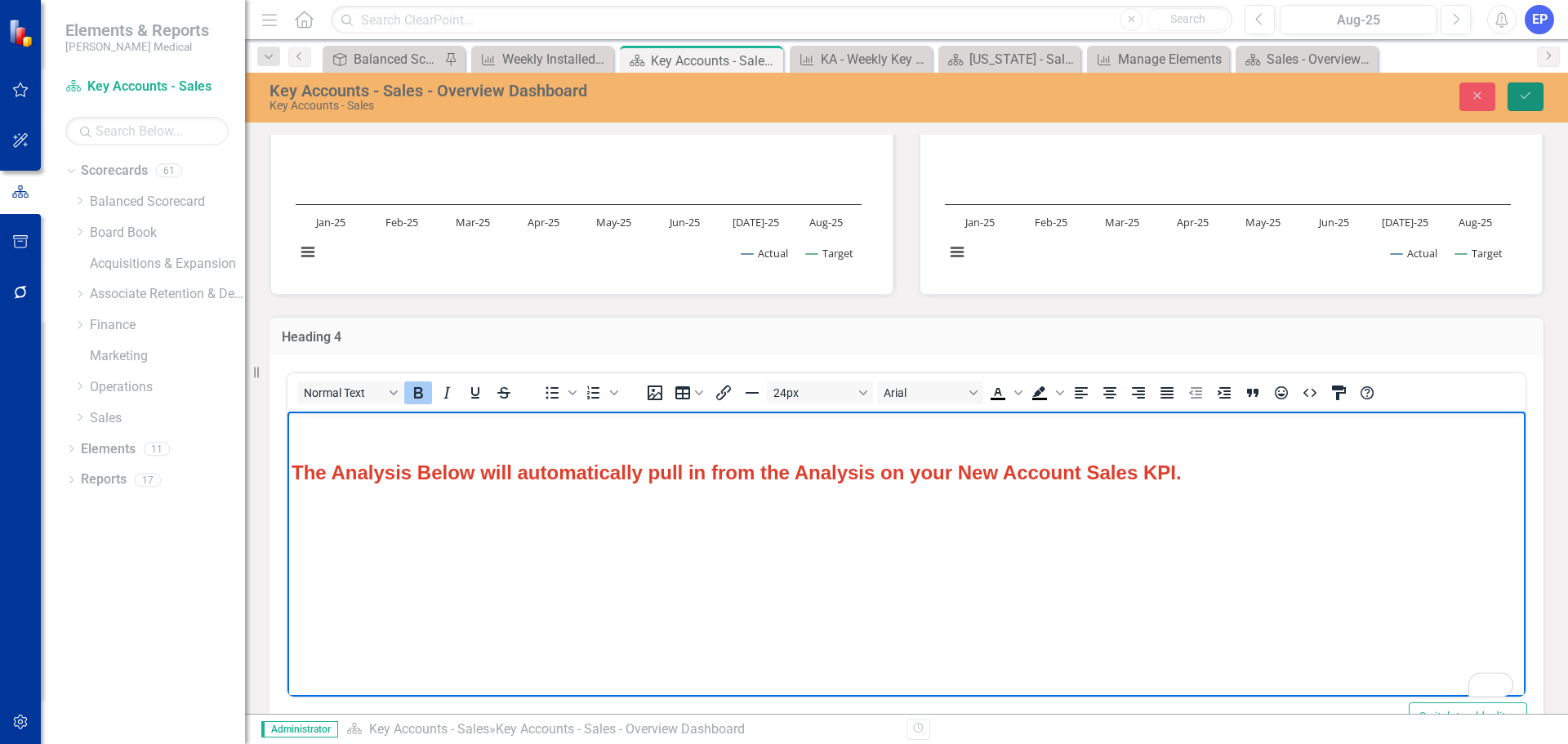
click at [1516, 101] on button "Save" at bounding box center [1525, 96] width 36 height 29
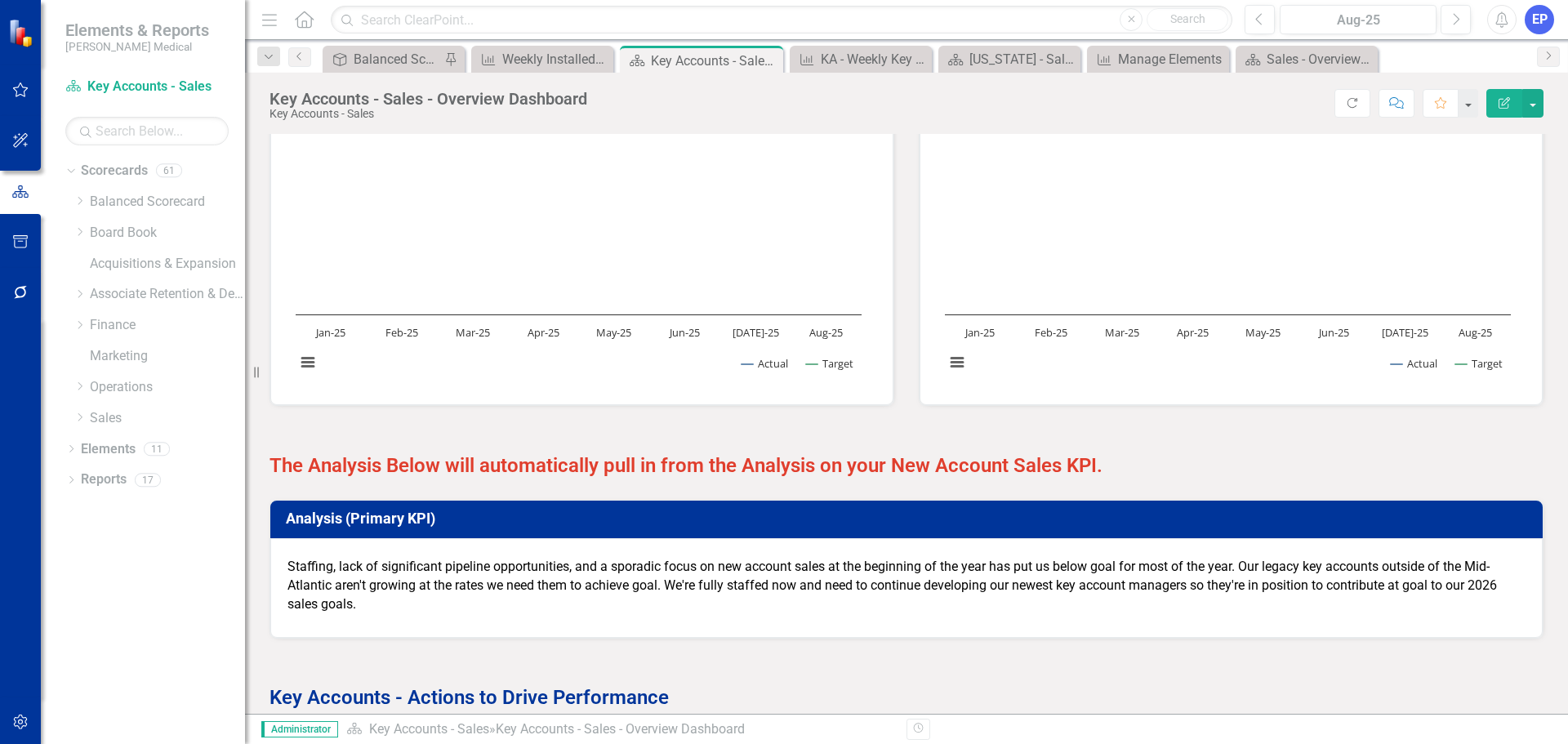
scroll to position [1716, 0]
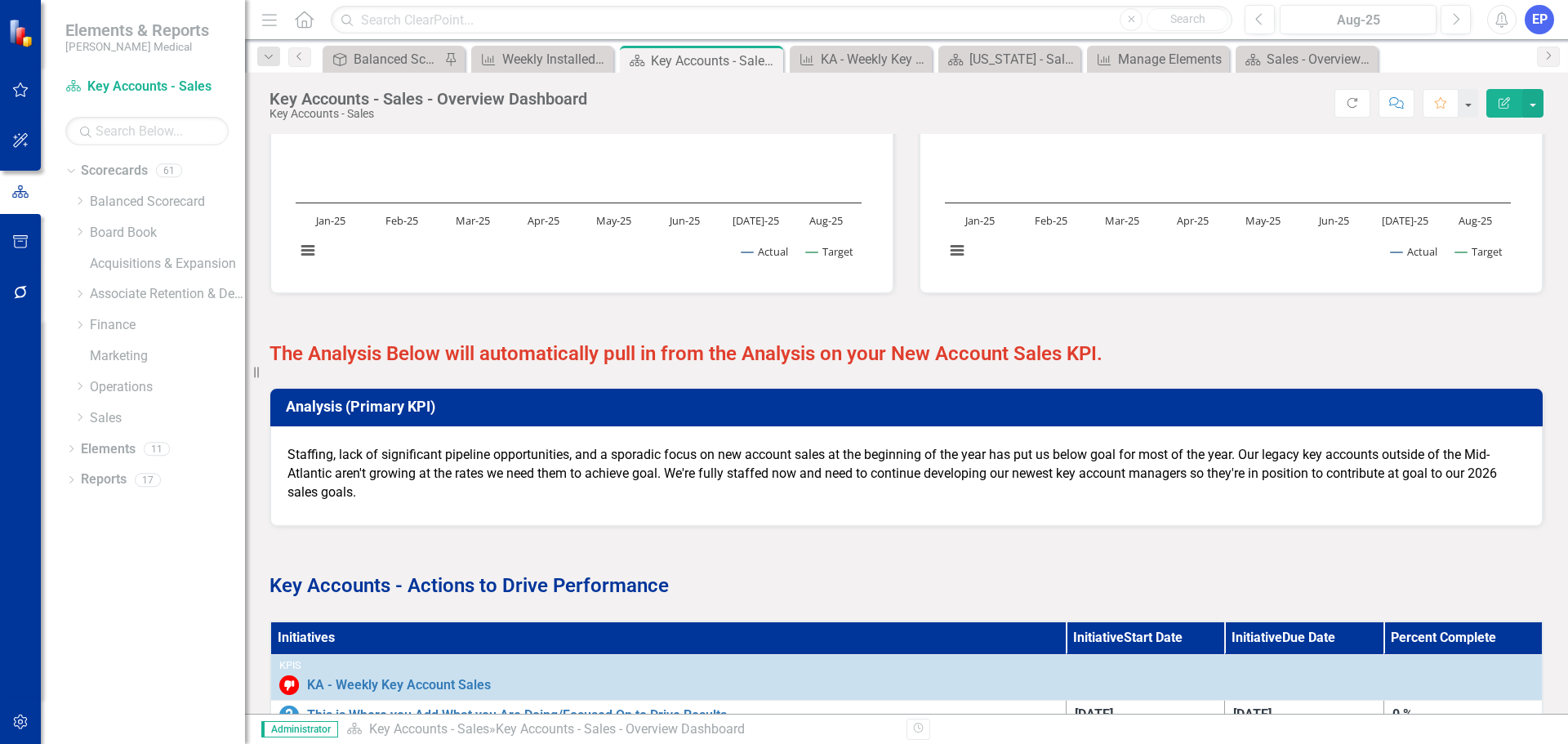
click at [434, 361] on strong "The Analysis Below will automatically pull in from the Analysis on your New Acc…" at bounding box center [686, 354] width 833 height 23
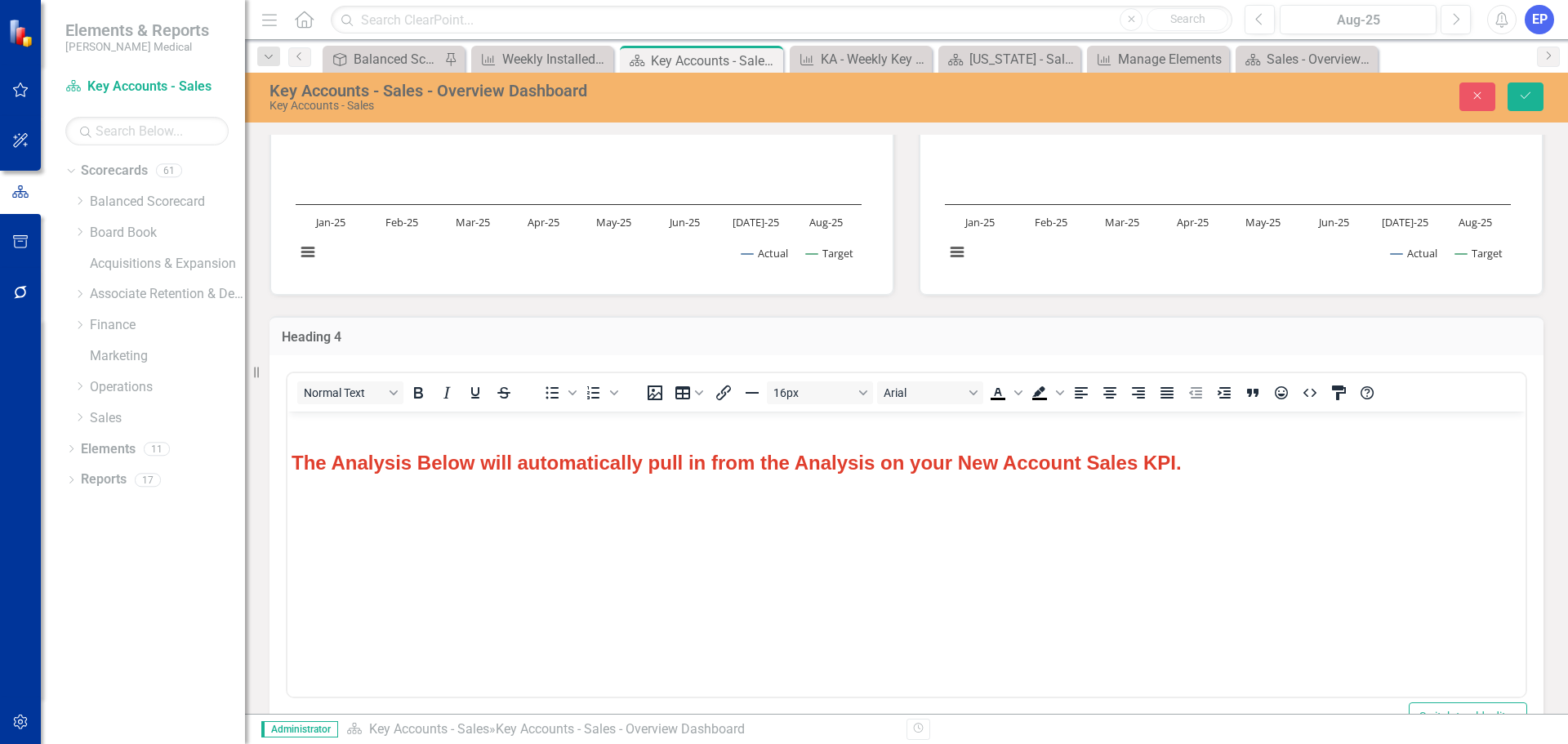
scroll to position [0, 0]
click at [417, 460] on strong "The Analysis Below will automatically pull in from the Analysis on your New Acc…" at bounding box center [736, 462] width 890 height 22
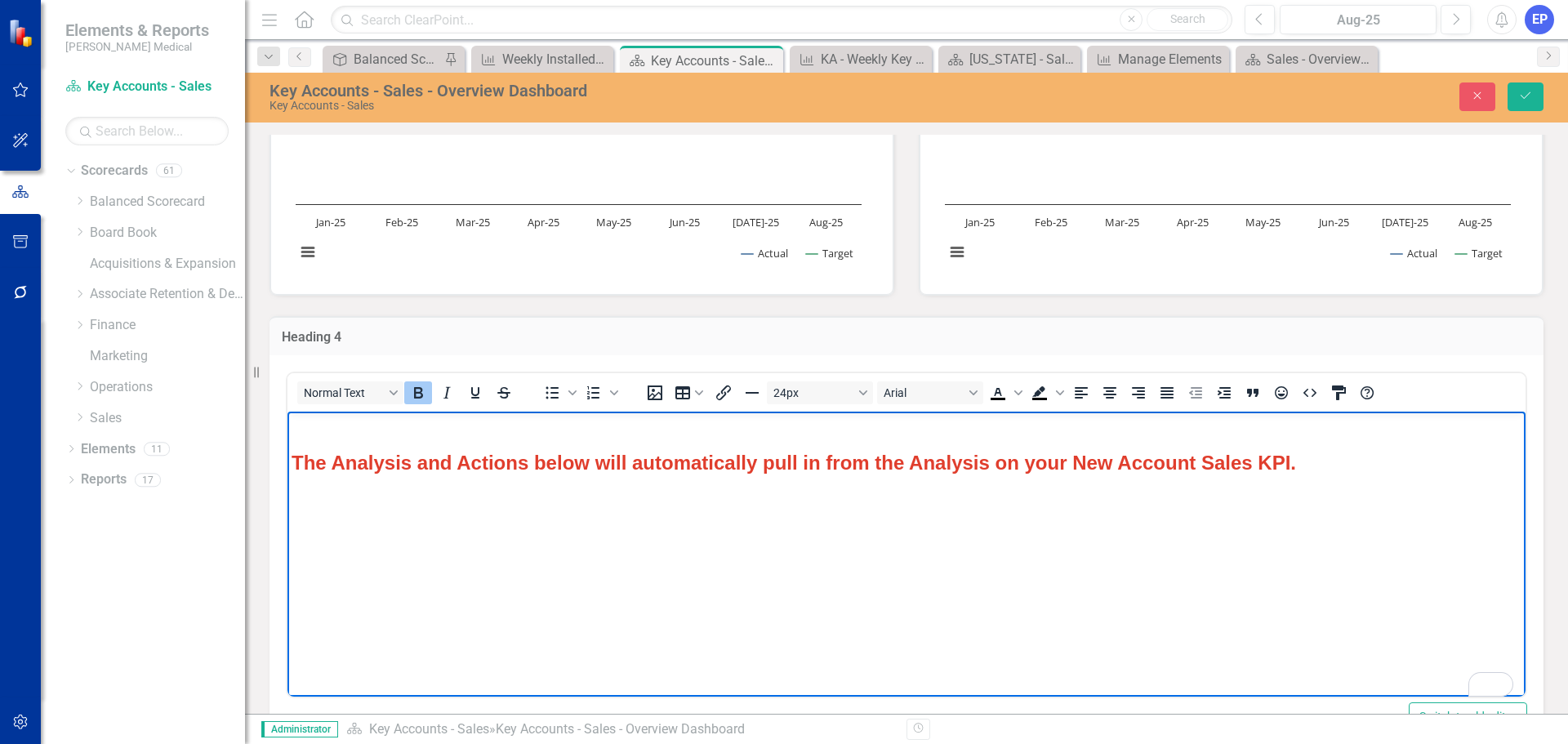
click at [997, 461] on strong "The Analysis and Actions below will automatically pull in from the Analysis on …" at bounding box center [794, 462] width 1004 height 22
click at [1042, 462] on strong "The Analysis and Actions below will automatically pull in from the Analysis & I…" at bounding box center [852, 462] width 1122 height 22
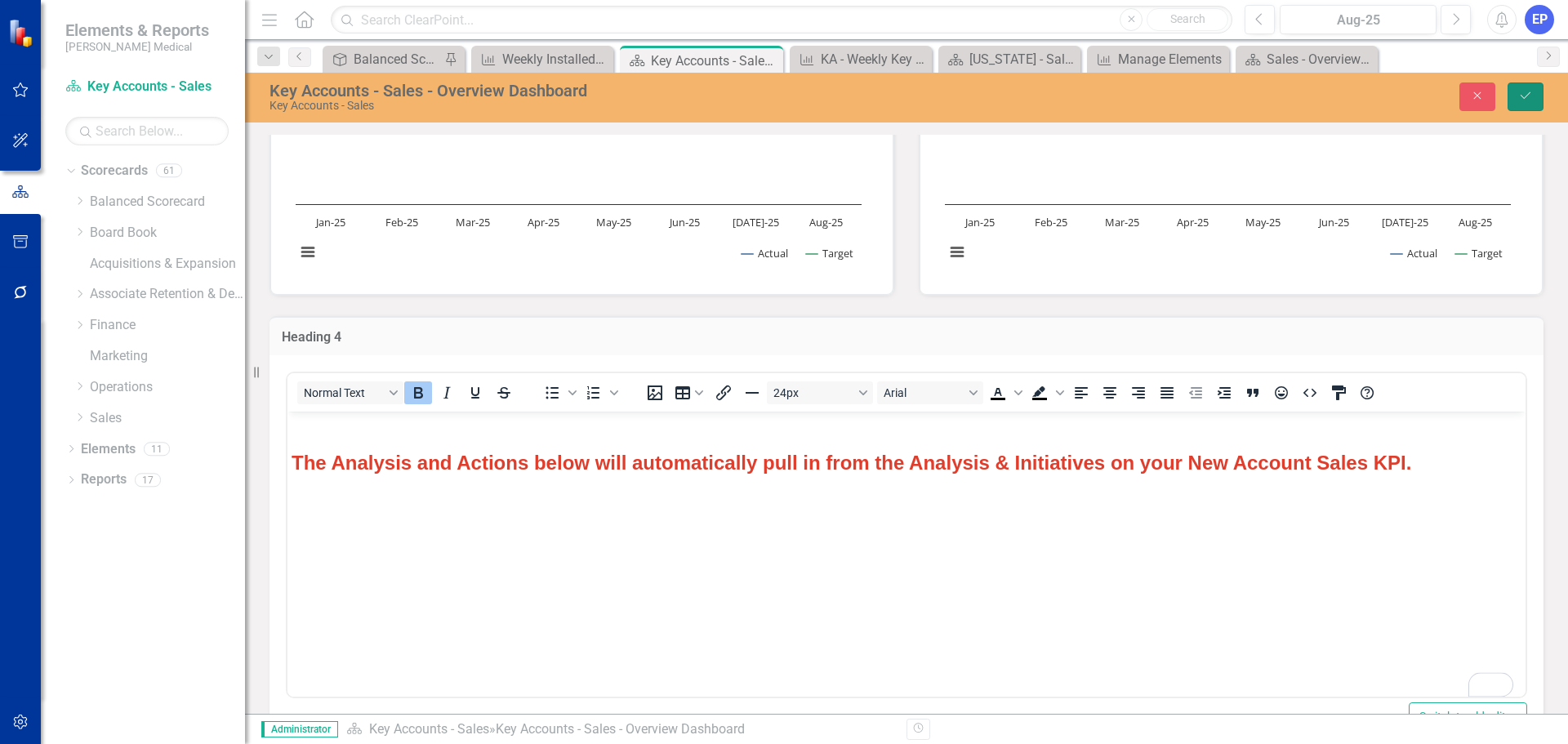
click at [1531, 94] on icon "Save" at bounding box center [1525, 95] width 15 height 11
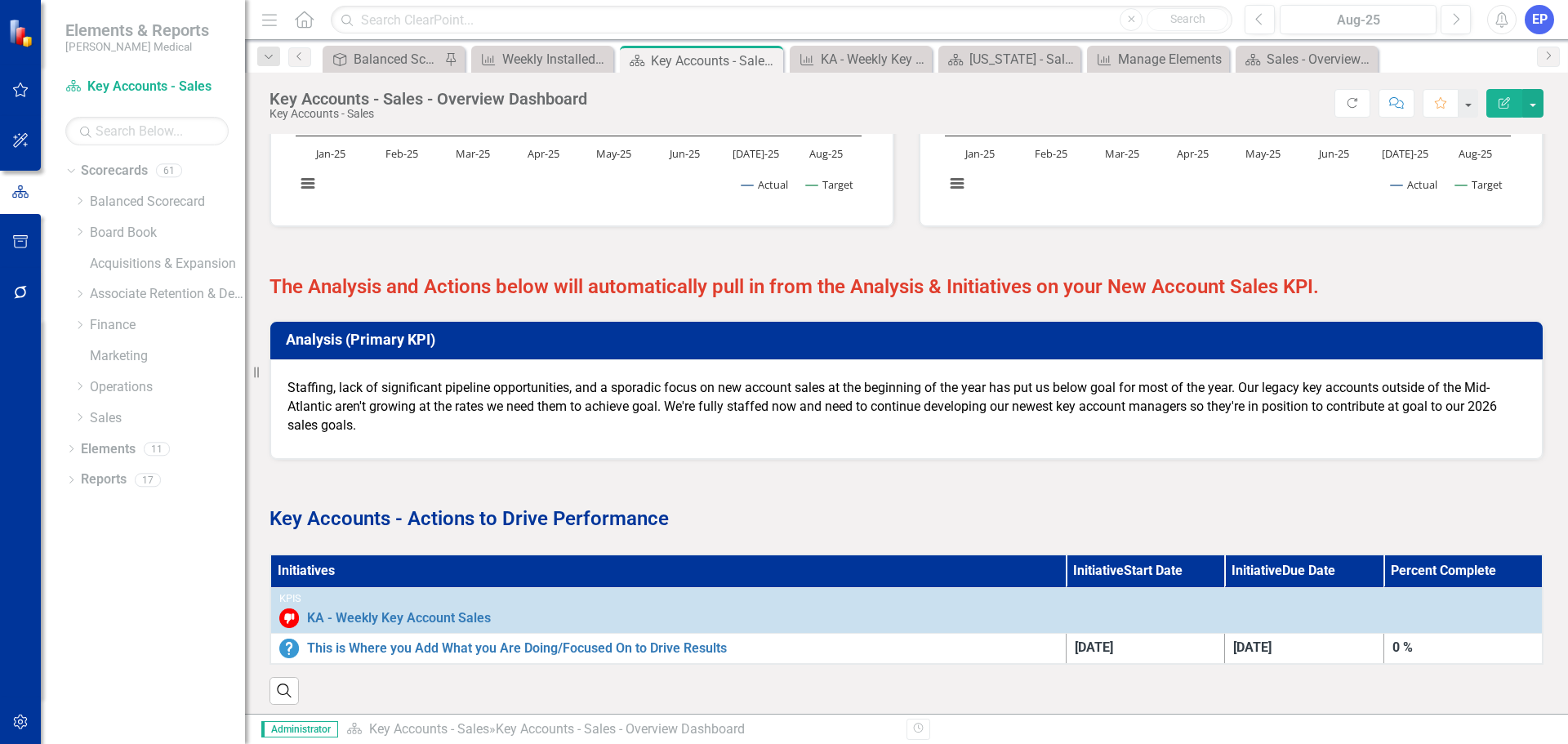
scroll to position [1797, 0]
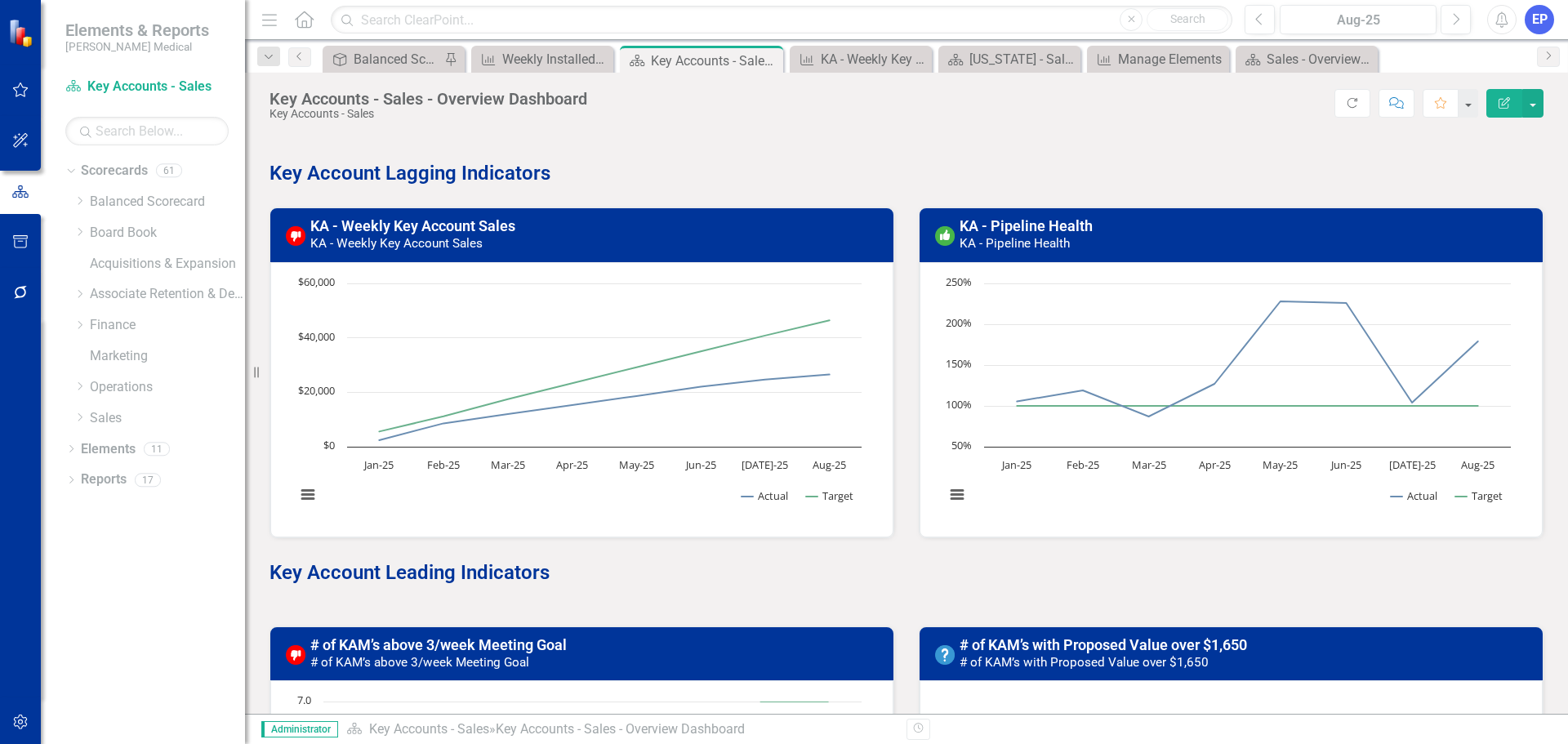
click at [379, 173] on strong "Key Account Lagging Indicators" at bounding box center [410, 173] width 281 height 23
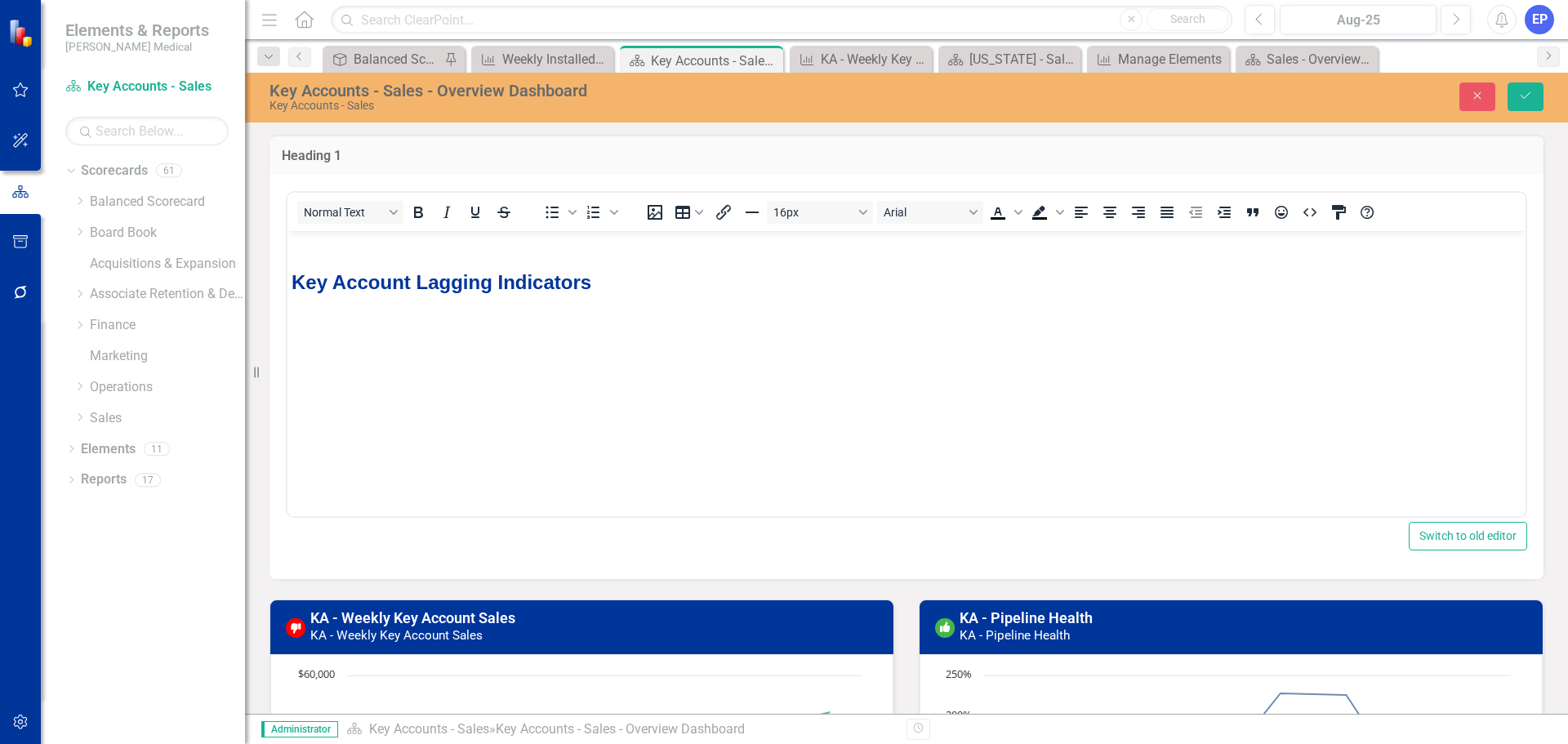
click at [413, 278] on strong "Key Account Lagging Indicators" at bounding box center [441, 281] width 299 height 22
click at [1520, 106] on button "Save" at bounding box center [1525, 96] width 36 height 29
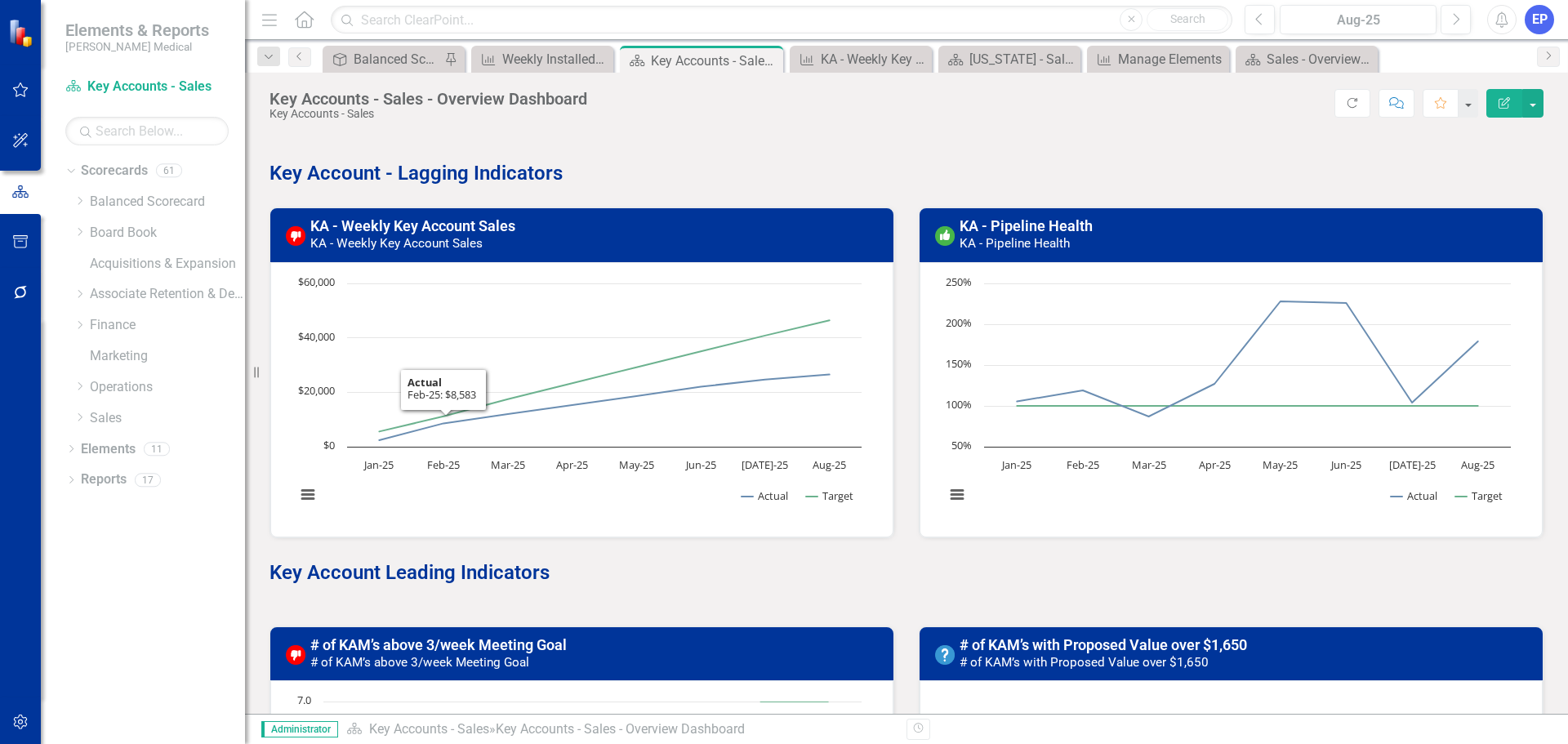
click at [402, 578] on span "Key Account Leading Indicators" at bounding box center [410, 572] width 280 height 23
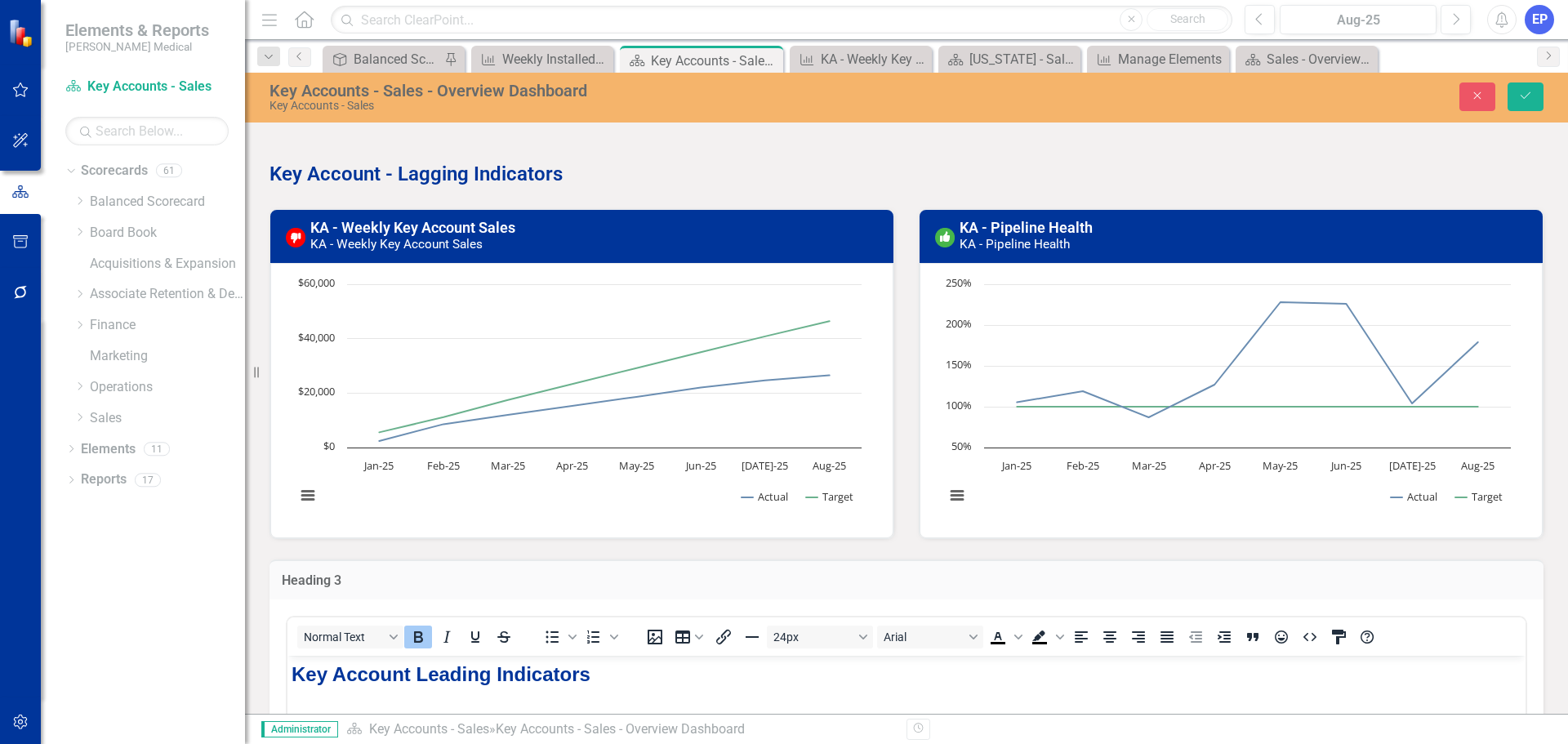
click at [411, 666] on span "Key Account Leading Indicators" at bounding box center [441, 673] width 299 height 22
click at [1524, 95] on icon "Save" at bounding box center [1525, 95] width 15 height 11
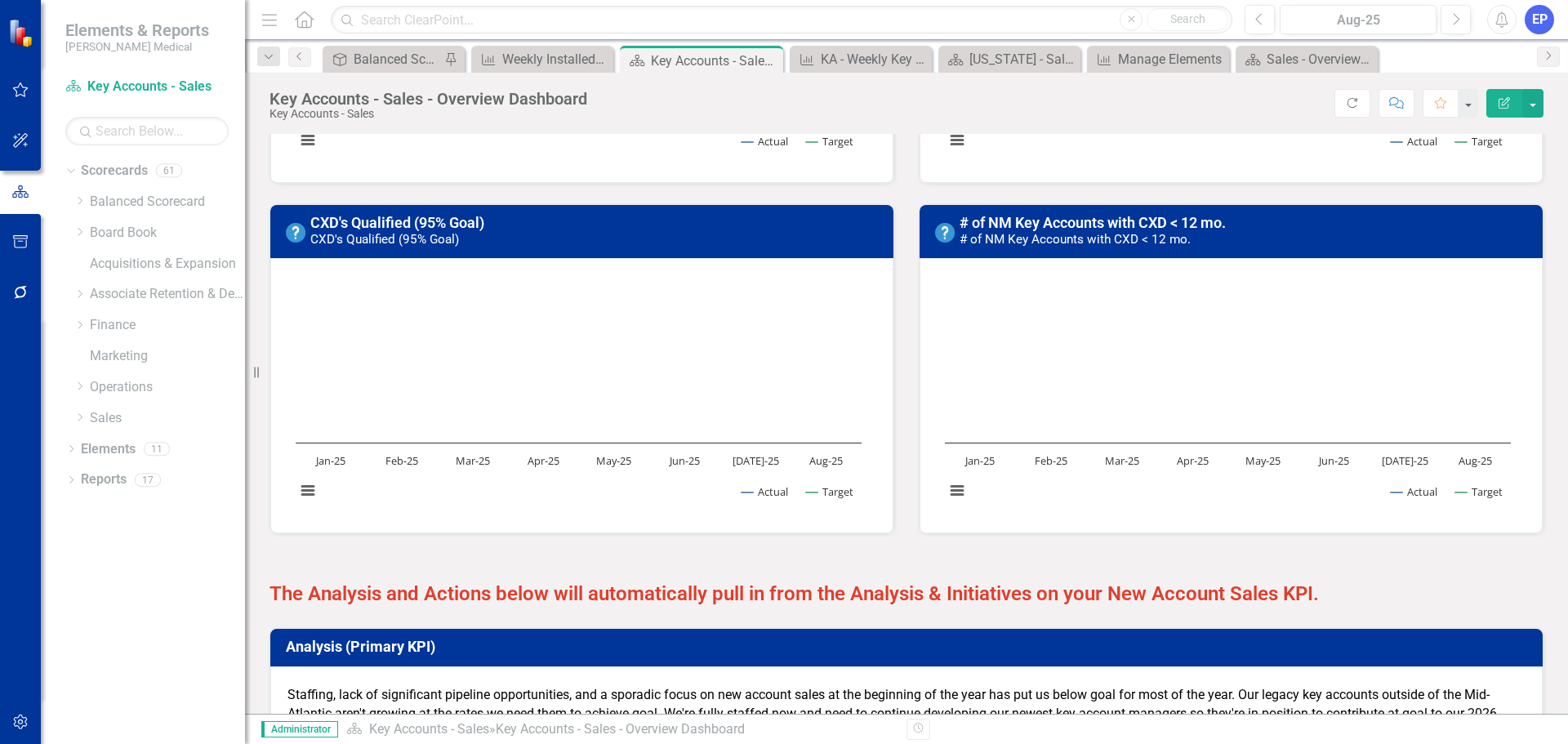
scroll to position [1802, 0]
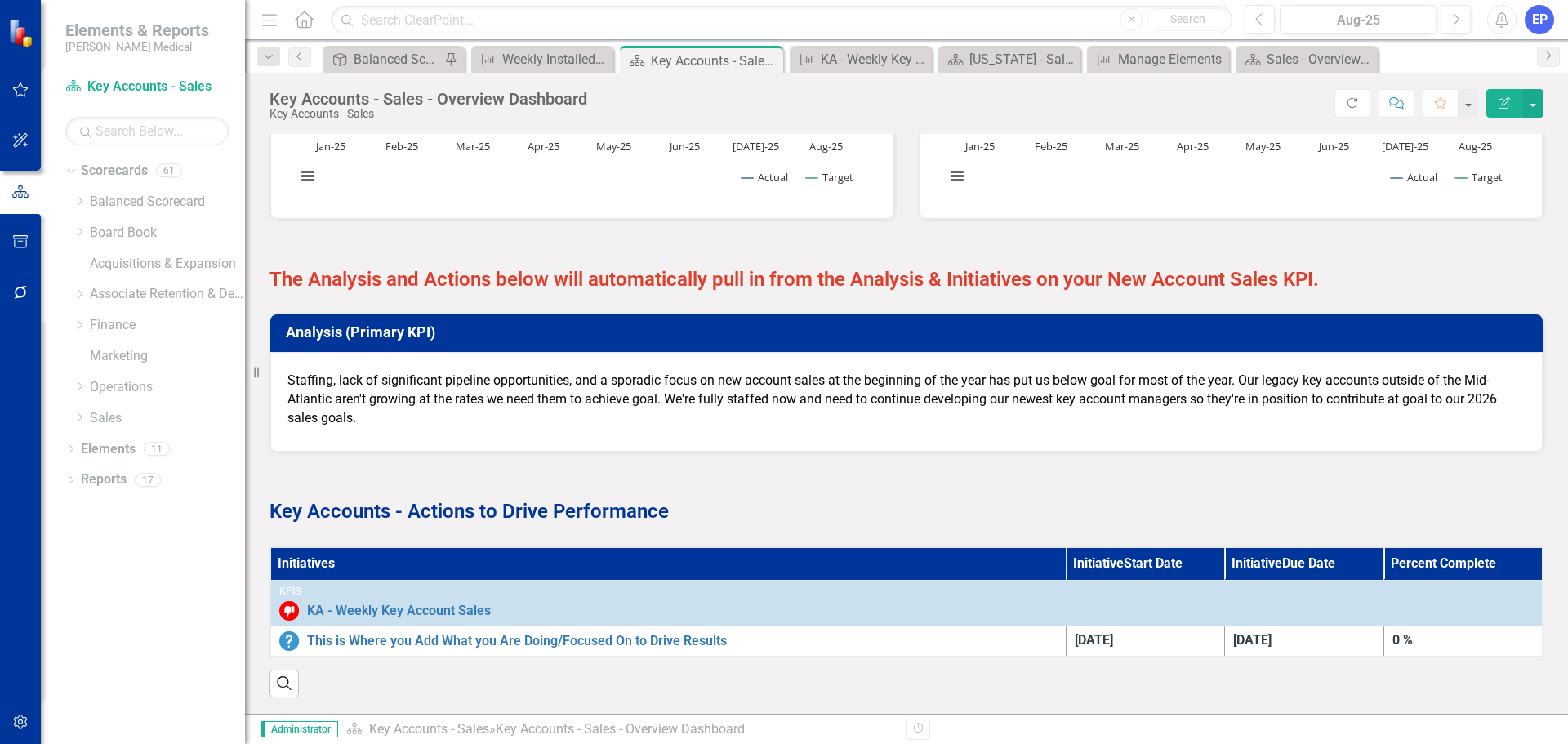
click at [1166, 268] on strong "The Analysis and Actions below will automatically pull in from the Analysis & I…" at bounding box center [794, 279] width 1049 height 23
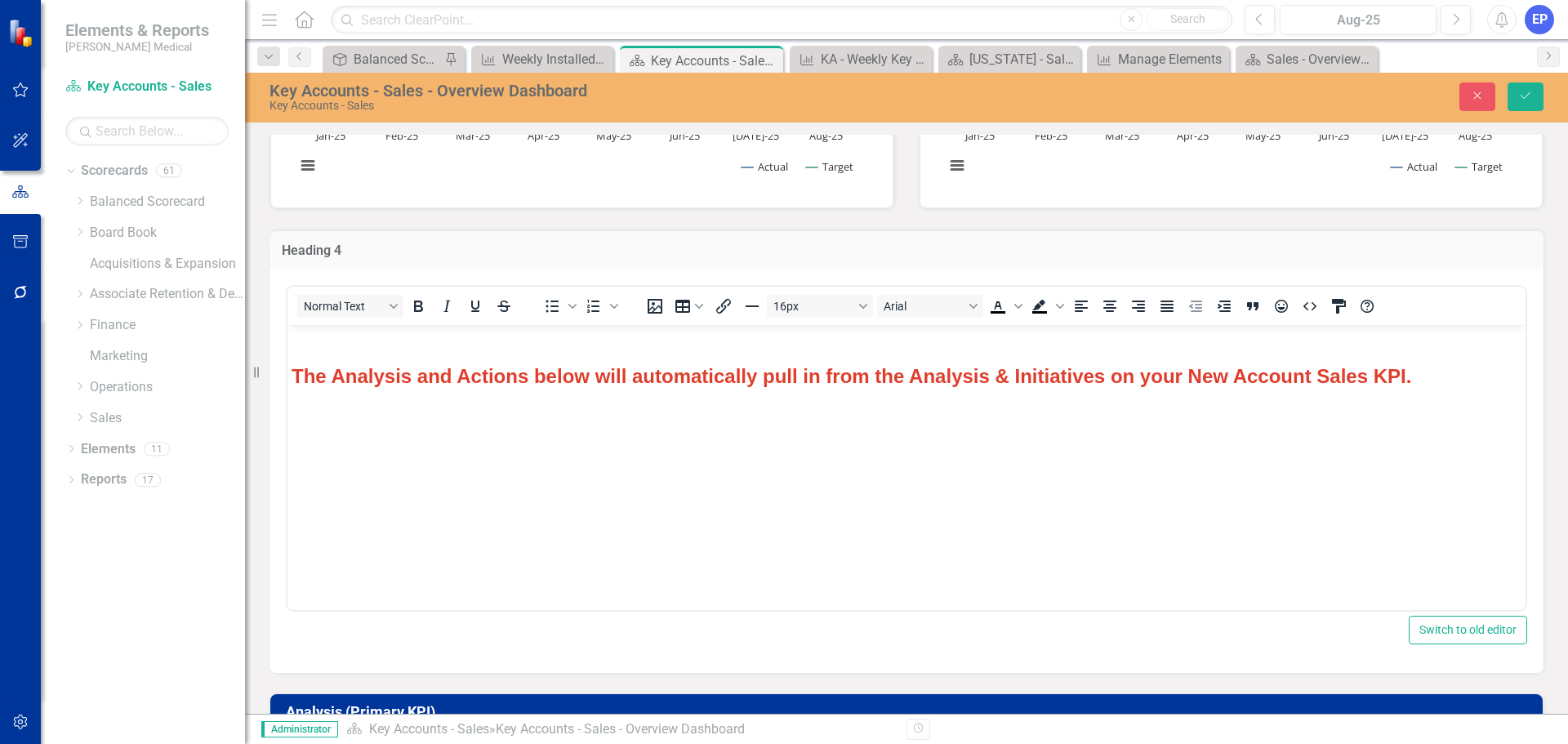
scroll to position [0, 0]
click at [1190, 377] on strong "The Analysis and Actions below will automatically pull in from the Analysis & I…" at bounding box center [850, 376] width 1119 height 22
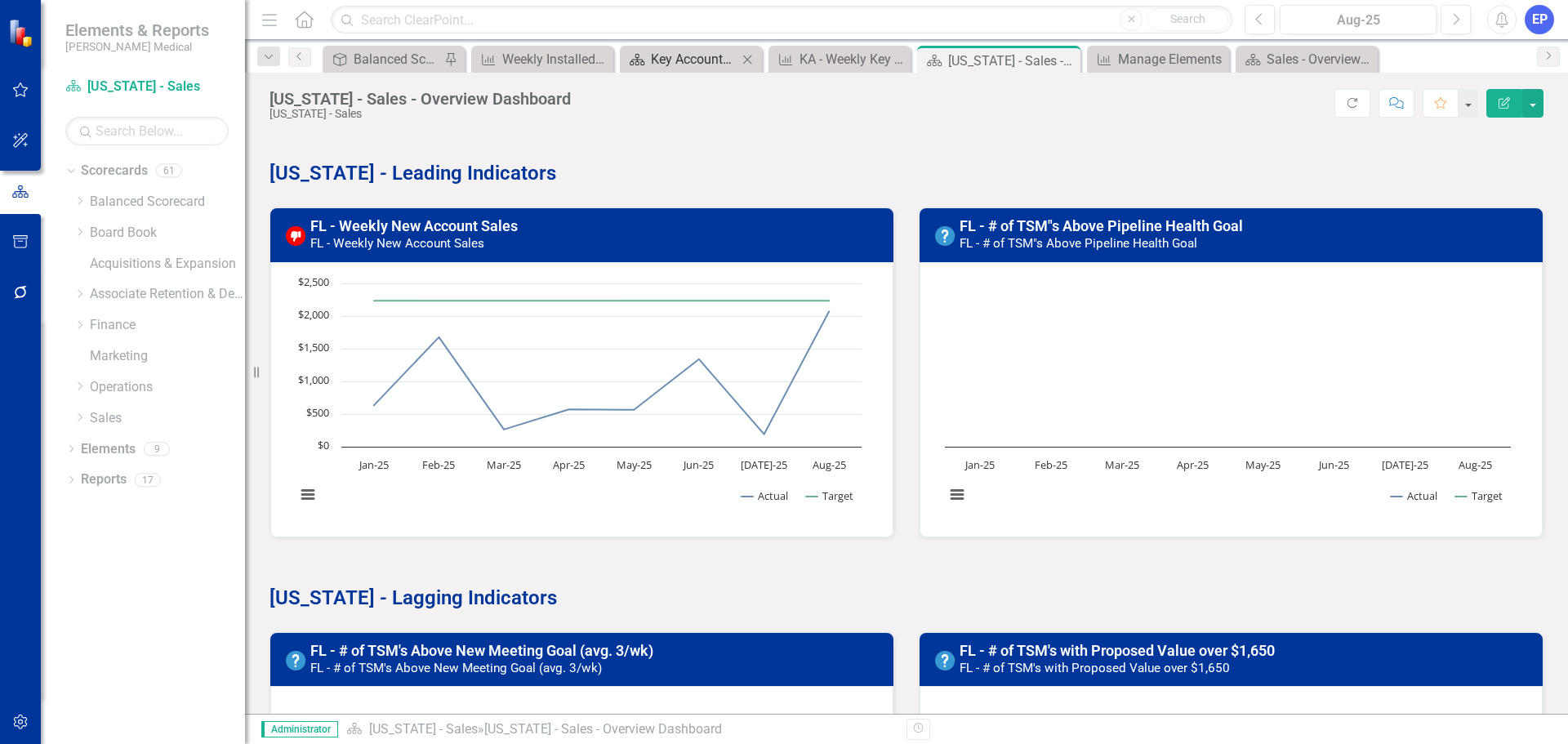
scroll to position [1665, 0]
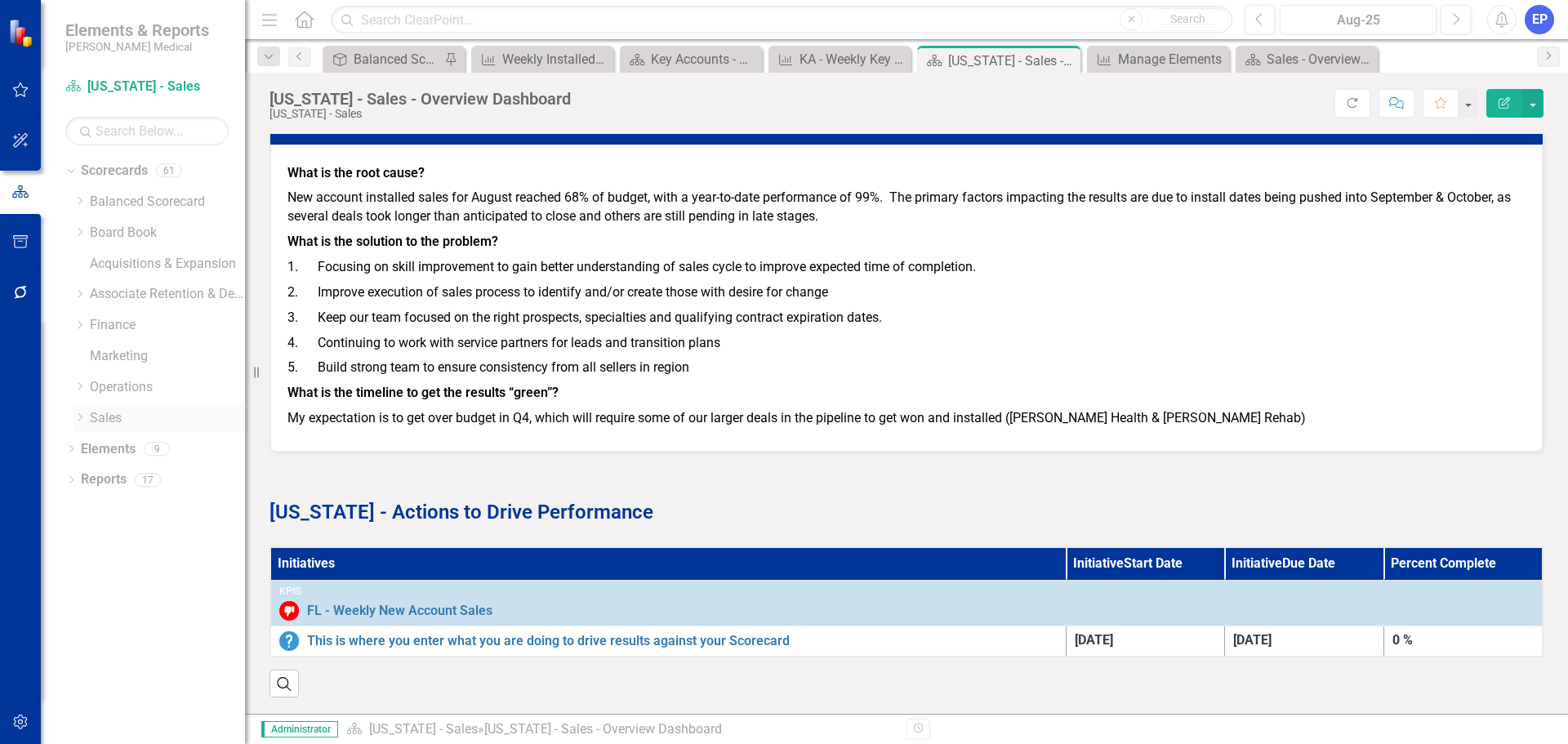
click at [80, 416] on icon "Dropdown" at bounding box center [80, 417] width 12 height 10
click at [128, 454] on link "Key Accounts - Sales" at bounding box center [175, 449] width 139 height 18
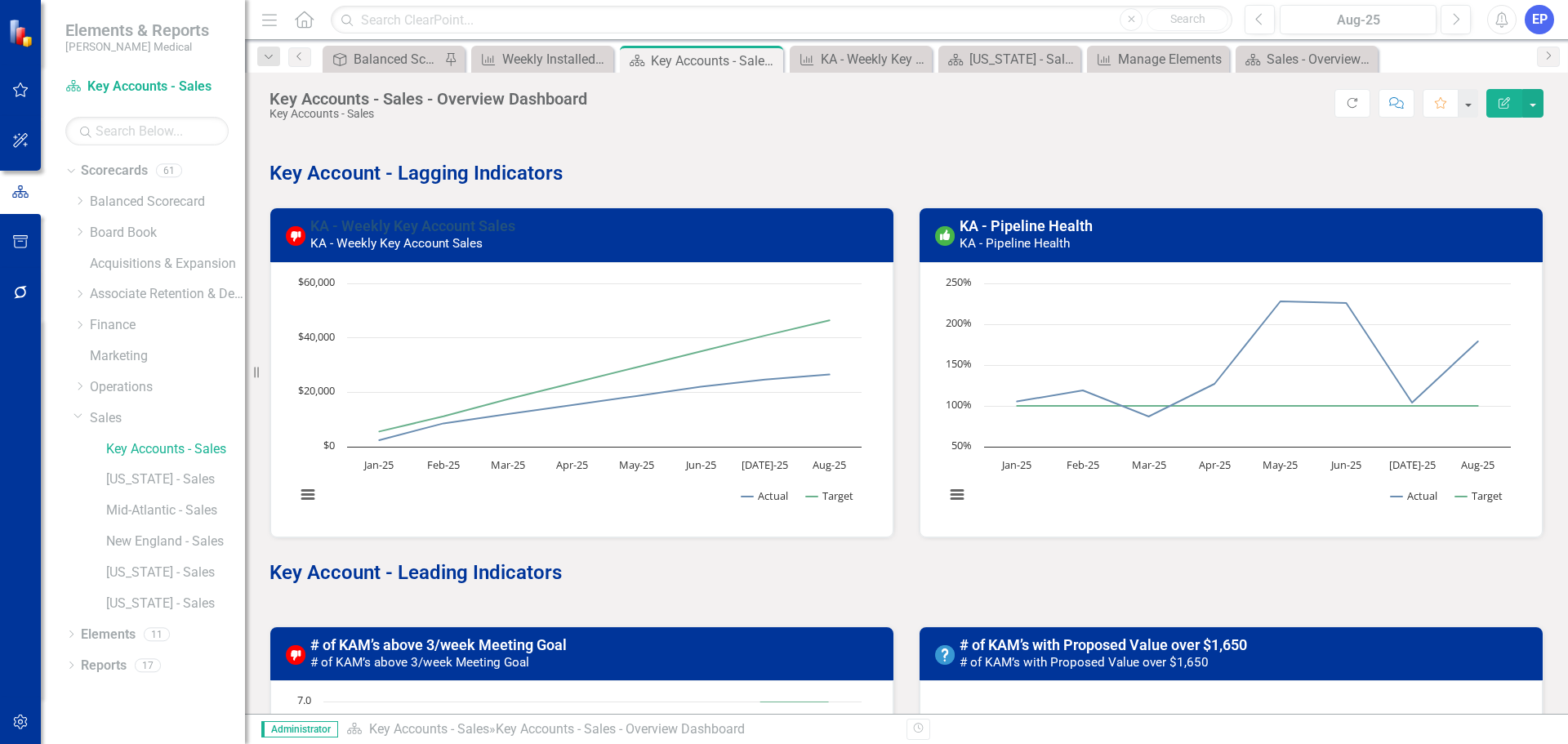
click at [490, 223] on link "KA - Weekly Key Account Sales" at bounding box center [413, 226] width 205 height 18
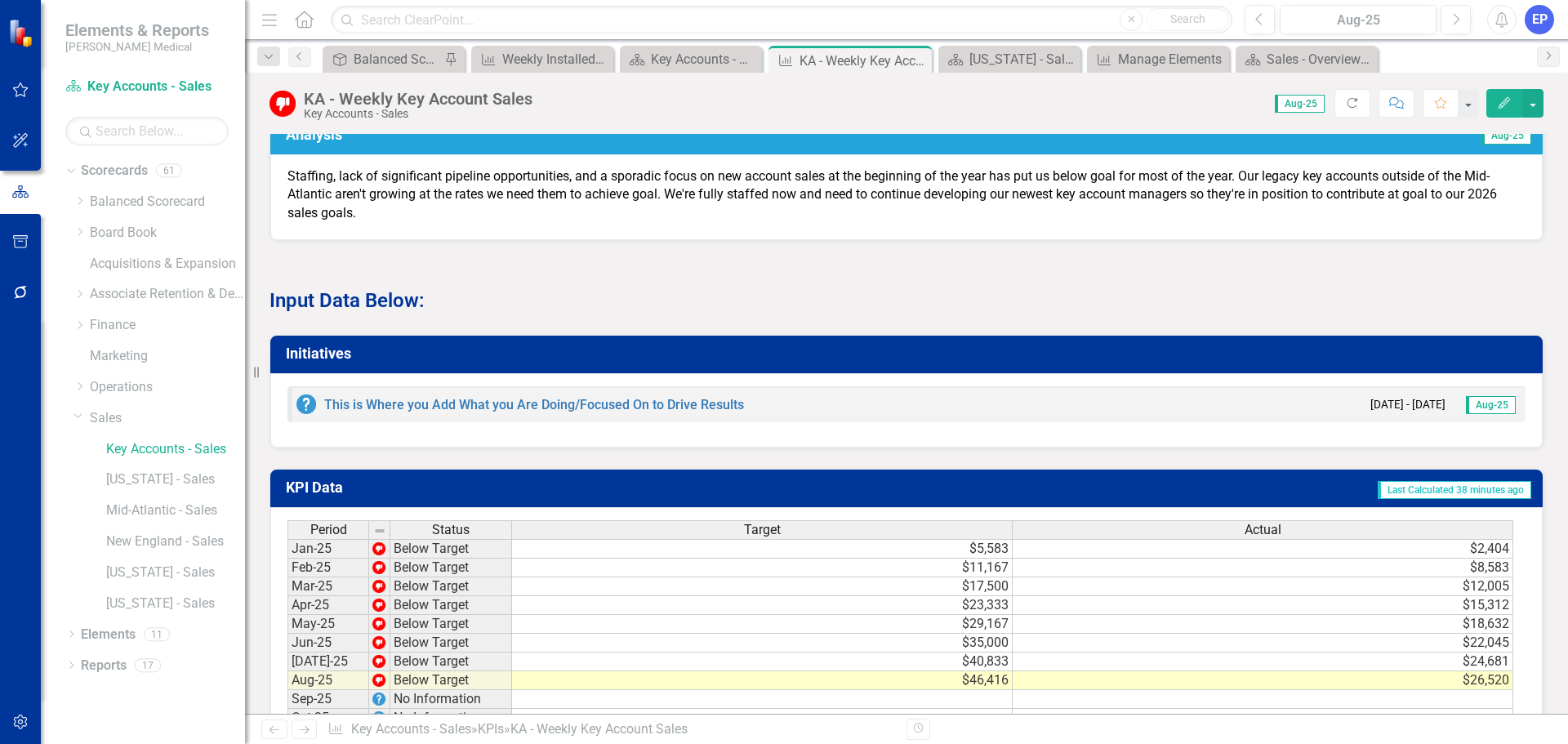
scroll to position [899, 0]
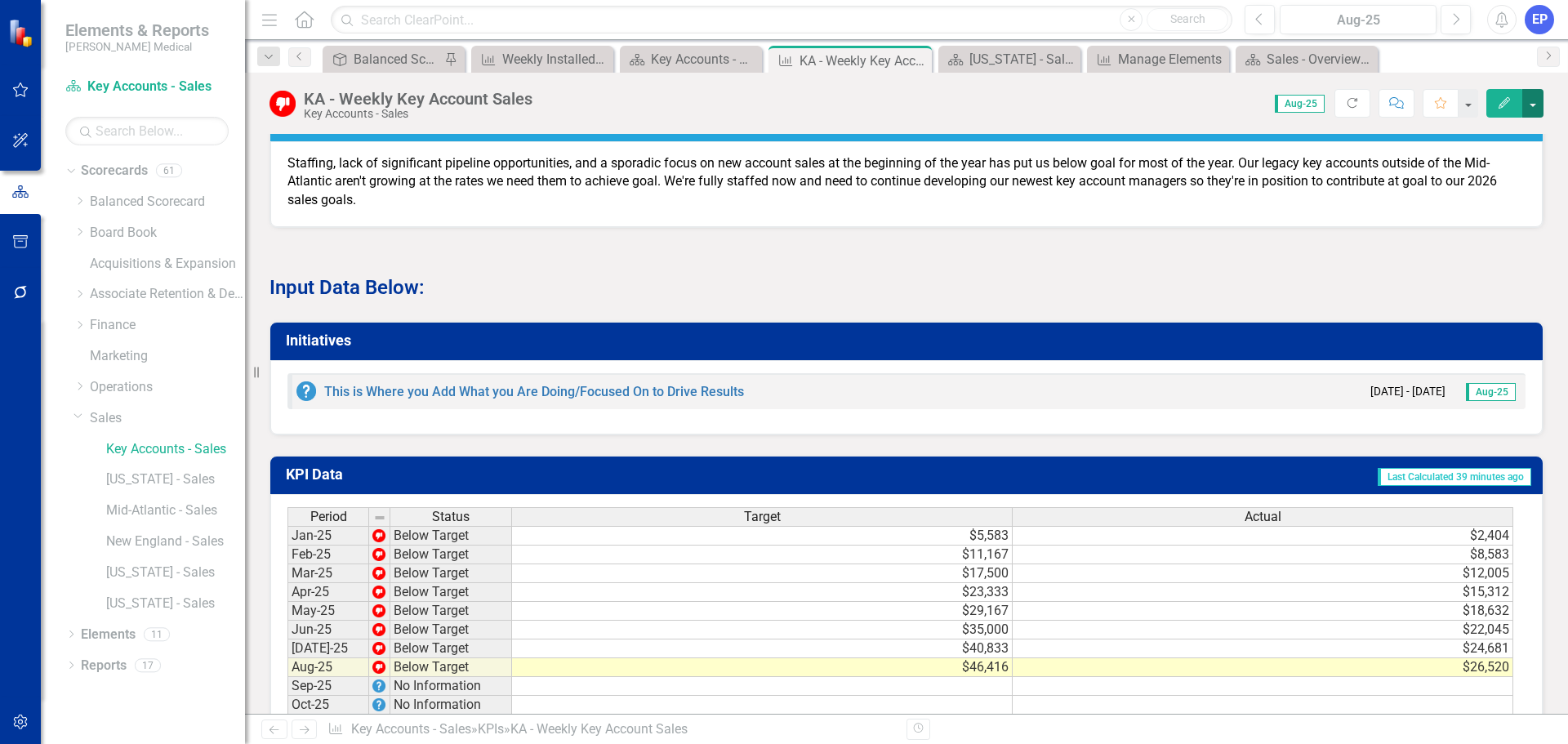
click at [1533, 103] on button "button" at bounding box center [1533, 103] width 21 height 29
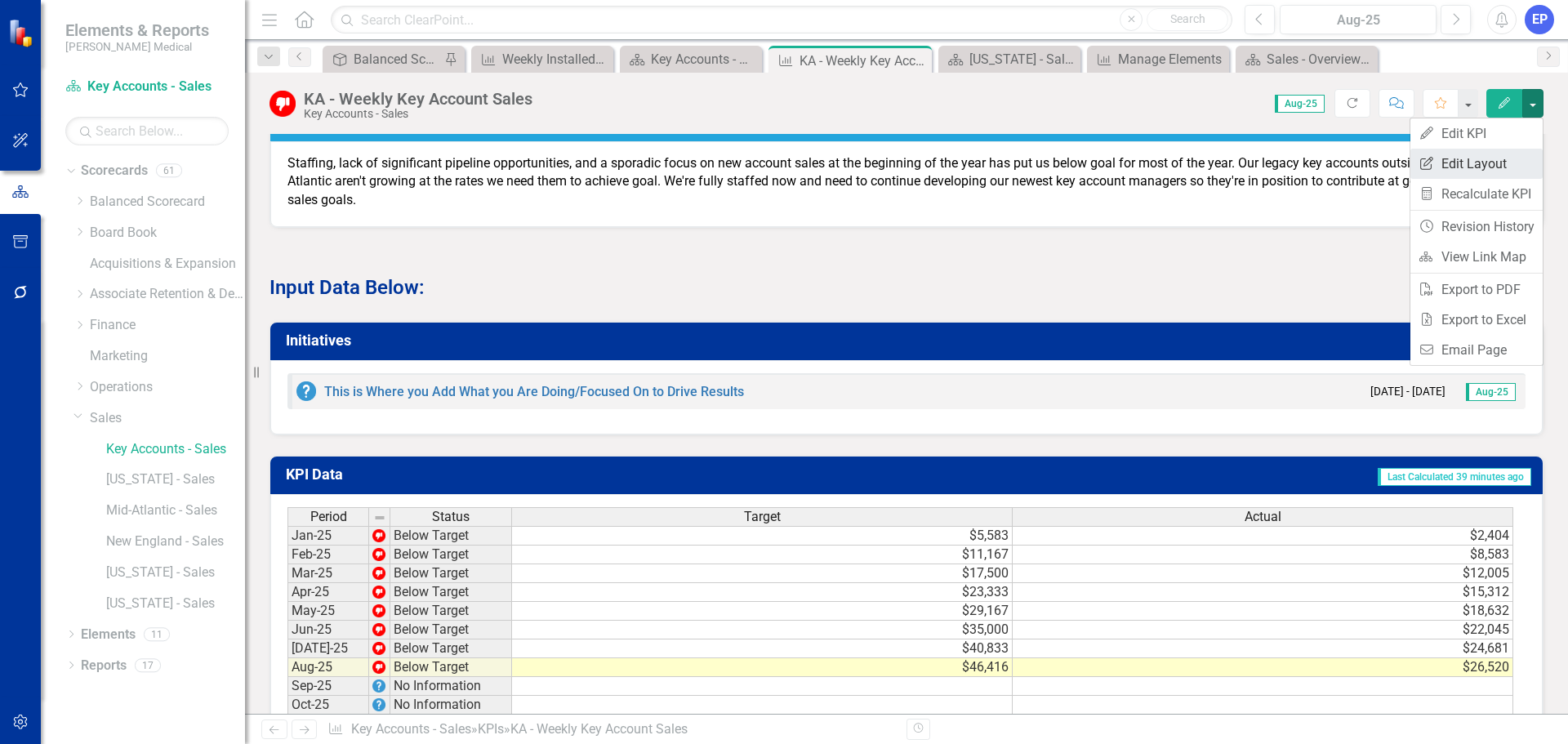
click at [1496, 165] on link "Edit Report Edit Layout" at bounding box center [1476, 164] width 132 height 31
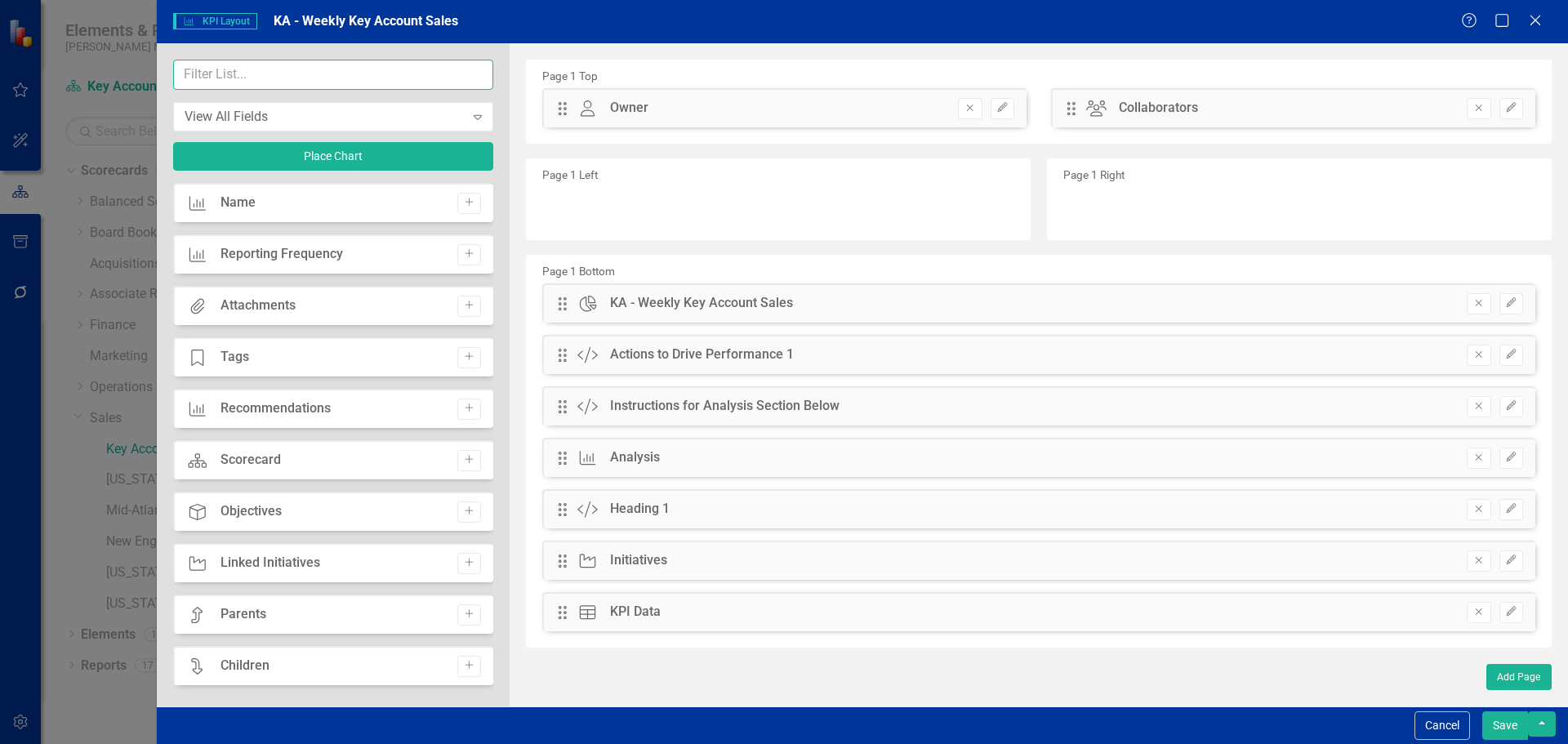
click at [327, 81] on input "text" at bounding box center [333, 74] width 320 height 31
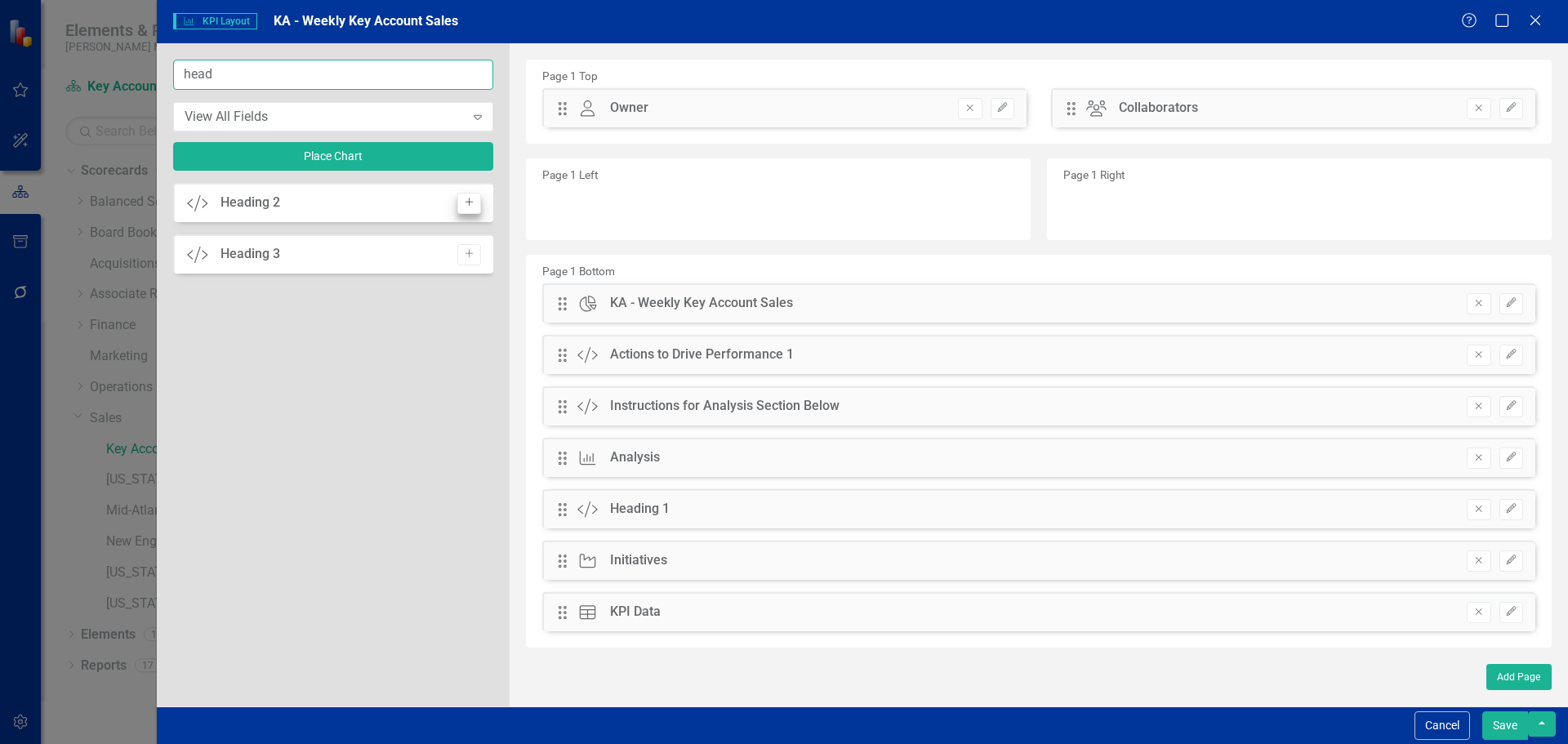
type input "head"
click at [465, 205] on icon "Add" at bounding box center [469, 202] width 12 height 10
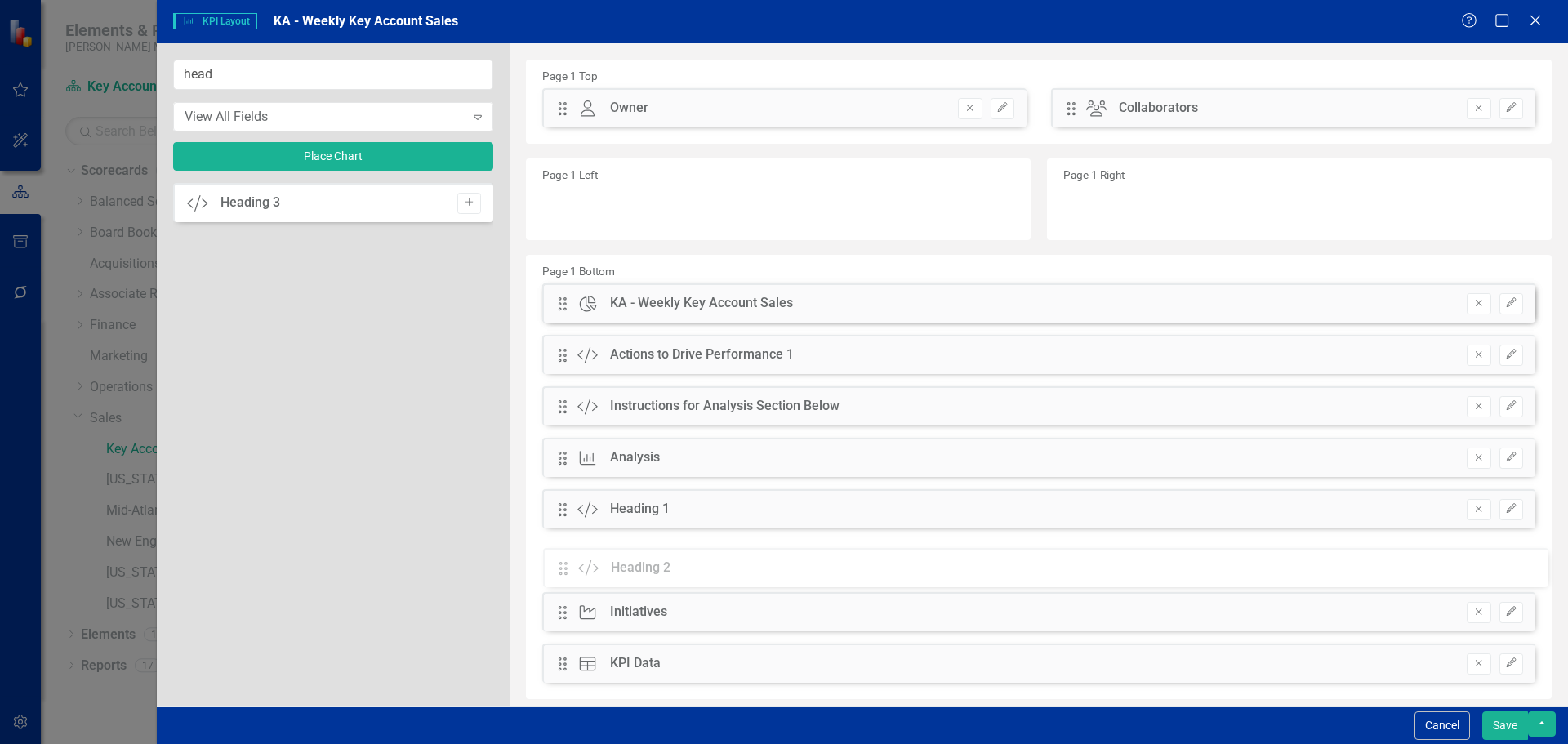
drag, startPoint x: 569, startPoint y: 109, endPoint x: 582, endPoint y: 569, distance: 460.2
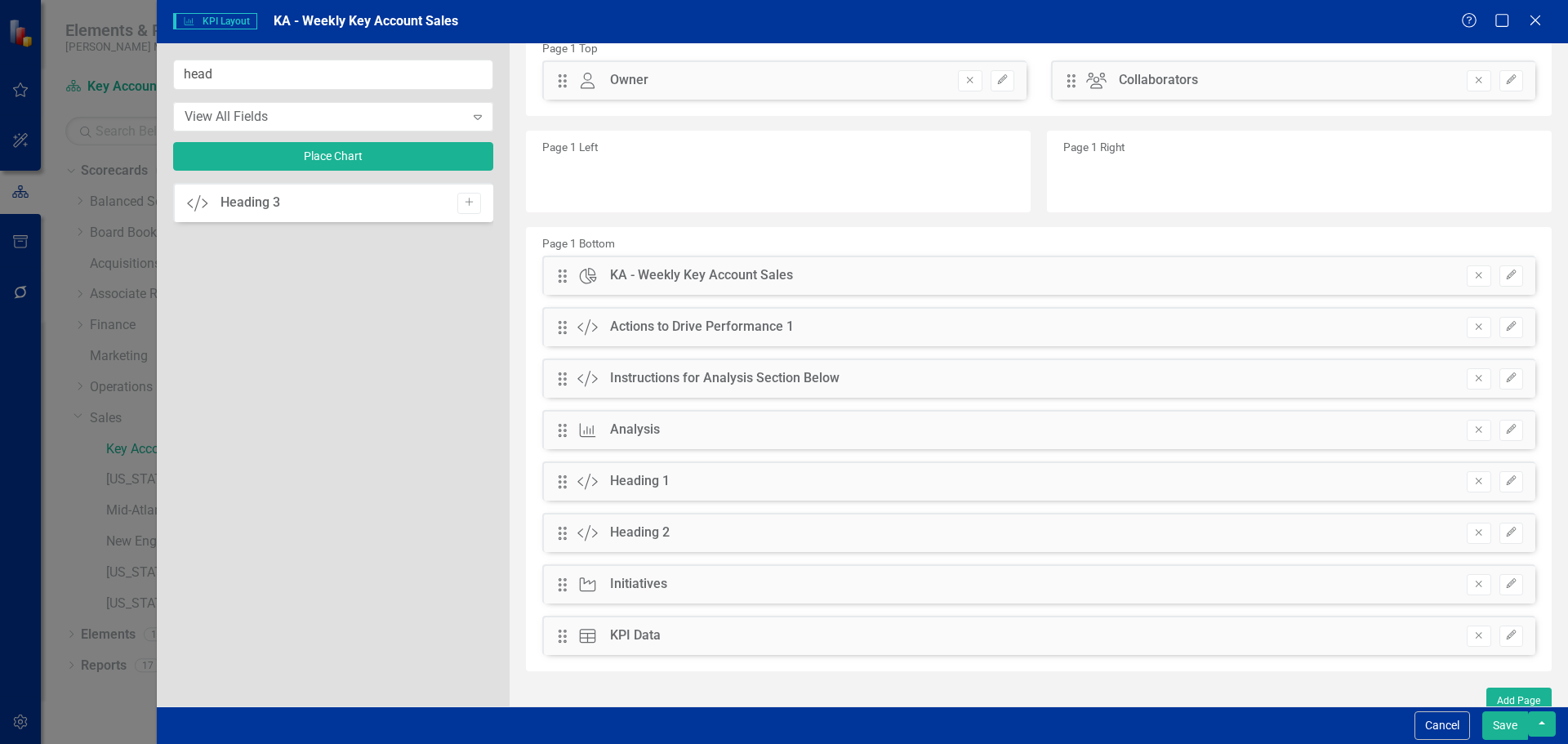
scroll to position [39, 0]
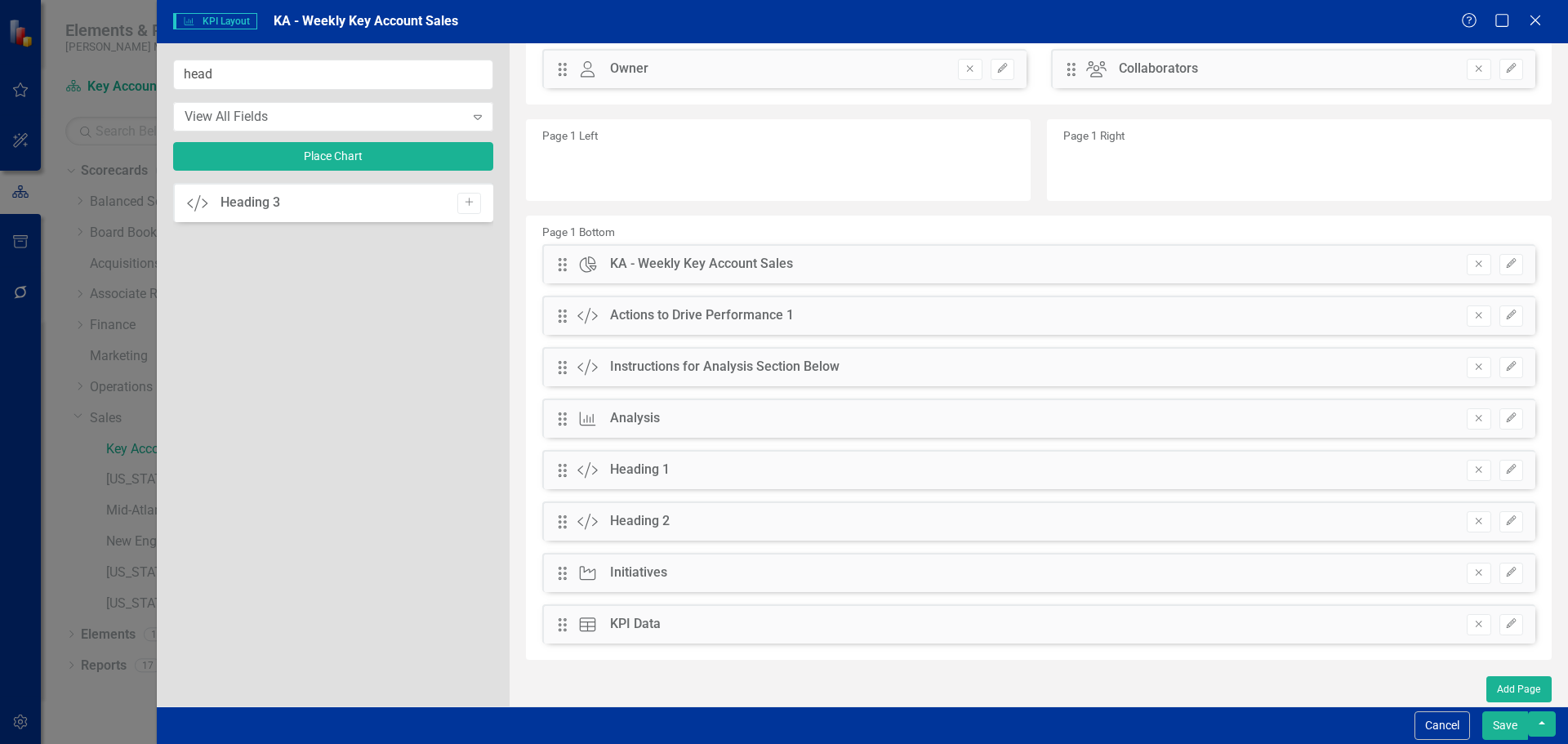
click at [1508, 723] on button "Save" at bounding box center [1505, 726] width 46 height 29
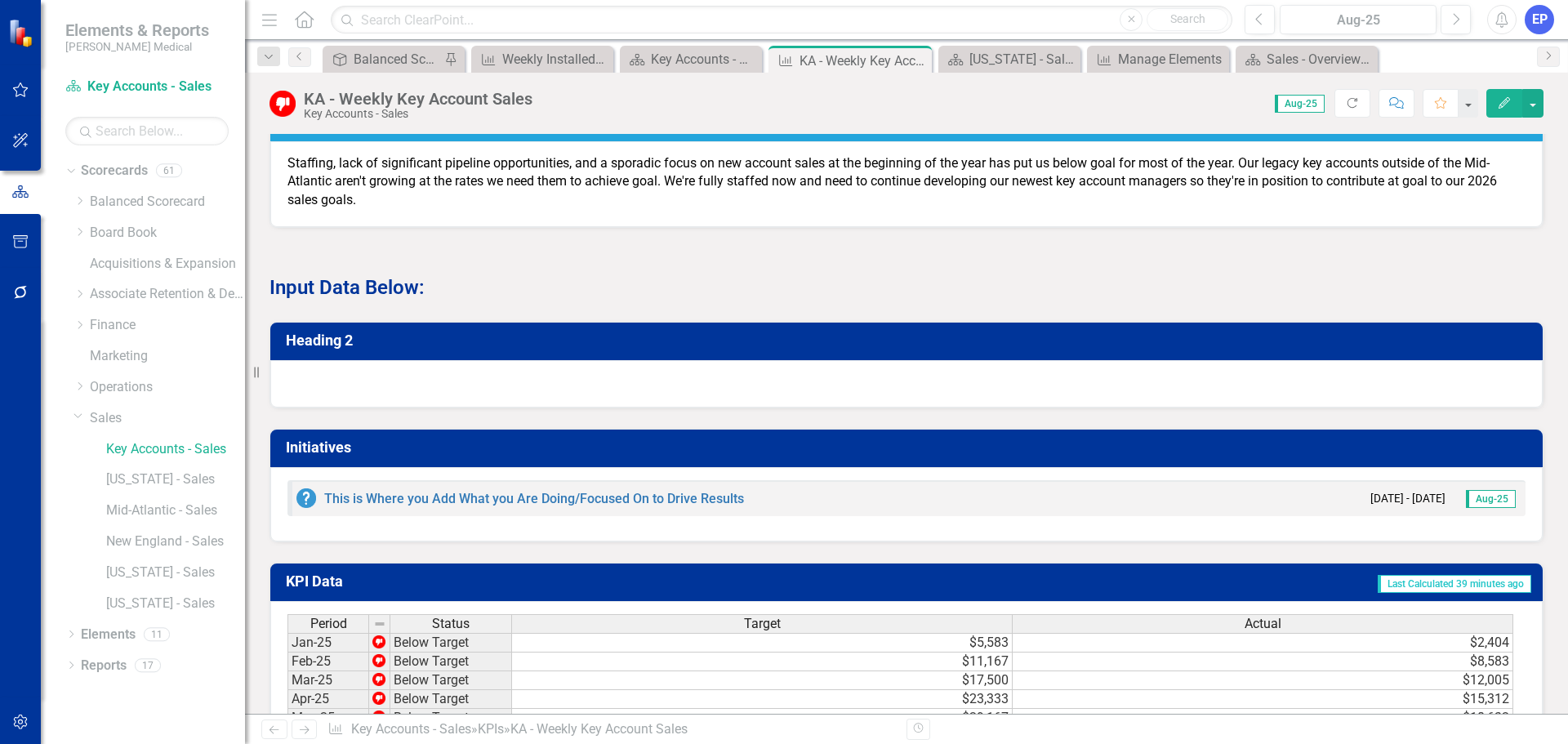
click at [634, 408] on div at bounding box center [906, 384] width 1272 height 47
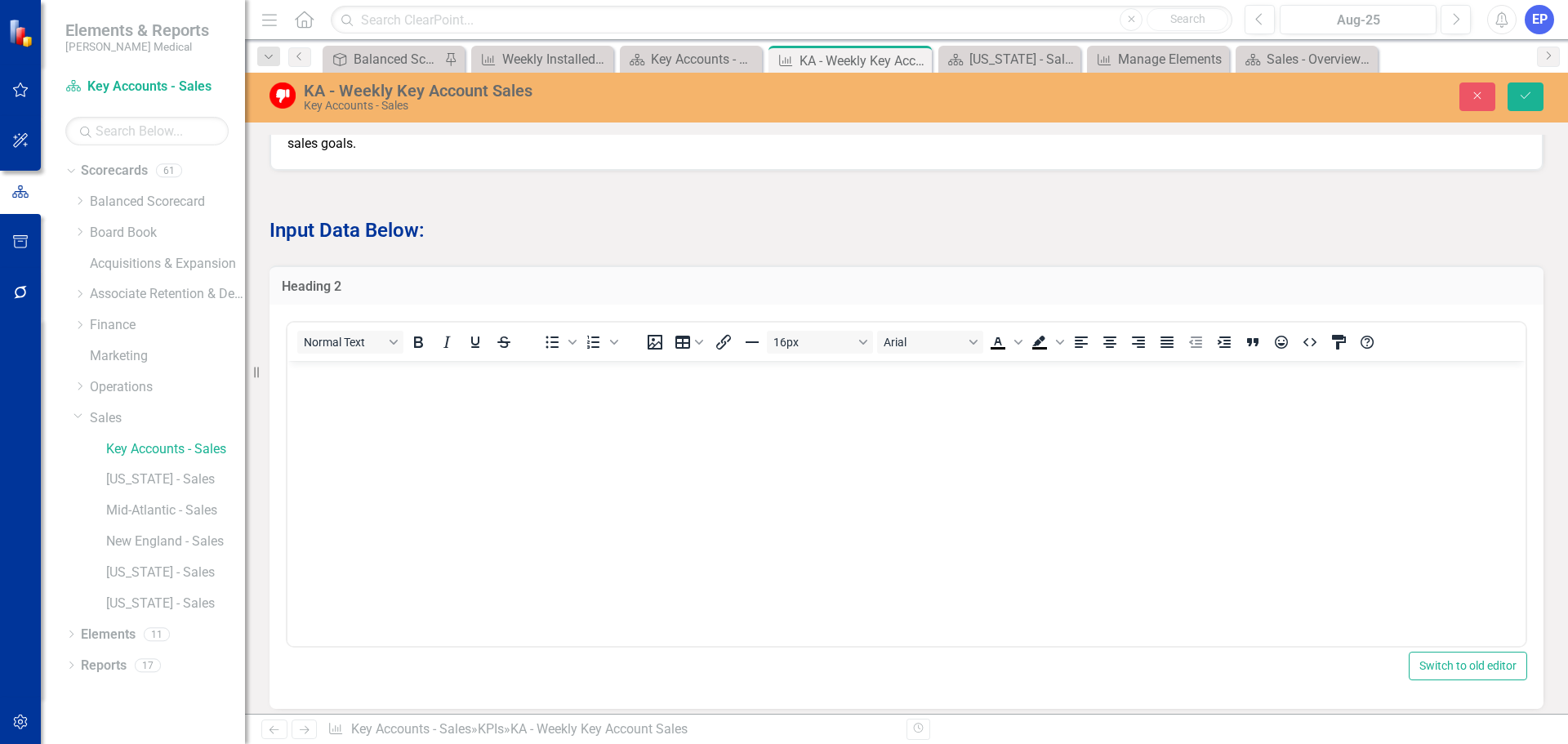
scroll to position [980, 0]
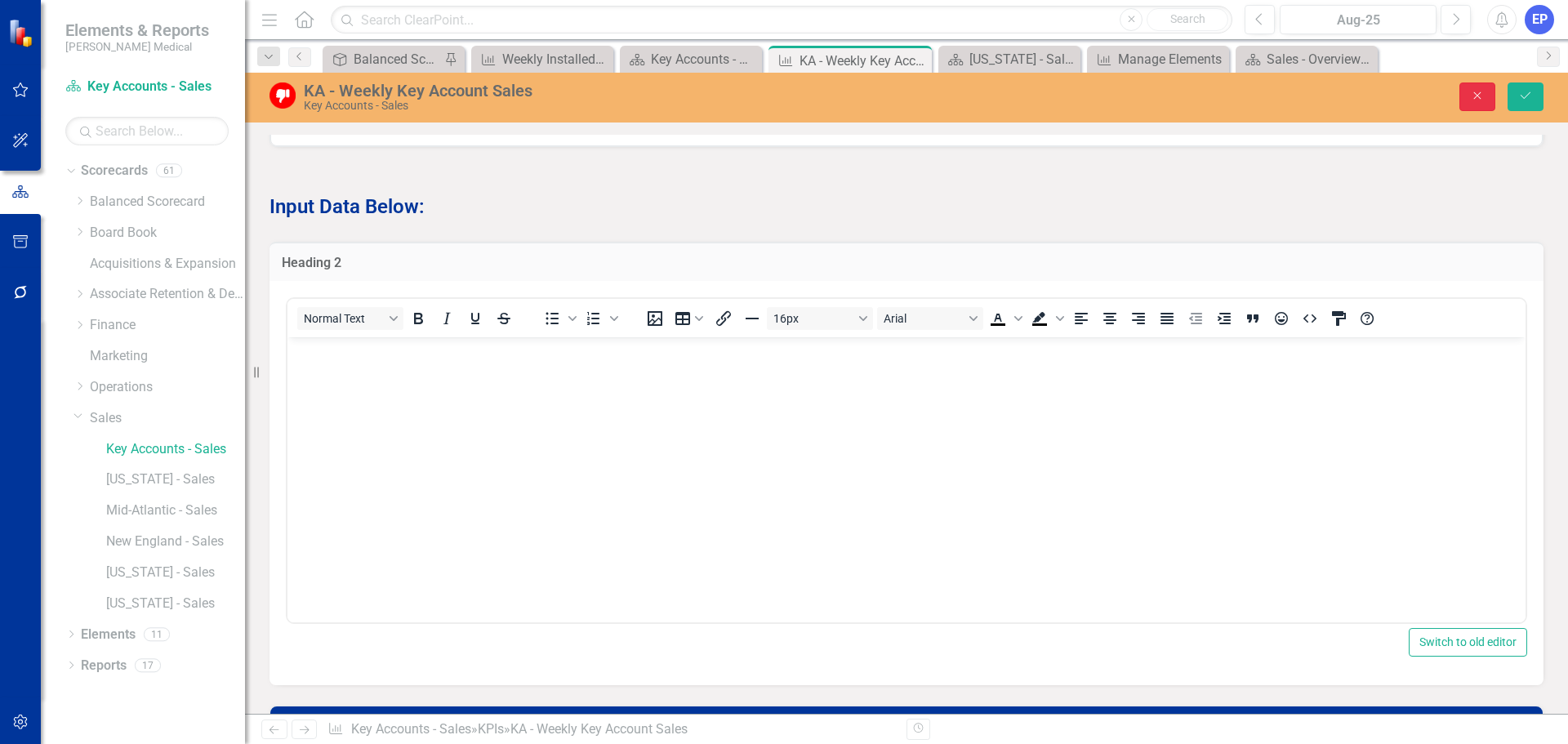
click at [1461, 94] on button "Close" at bounding box center [1477, 96] width 36 height 29
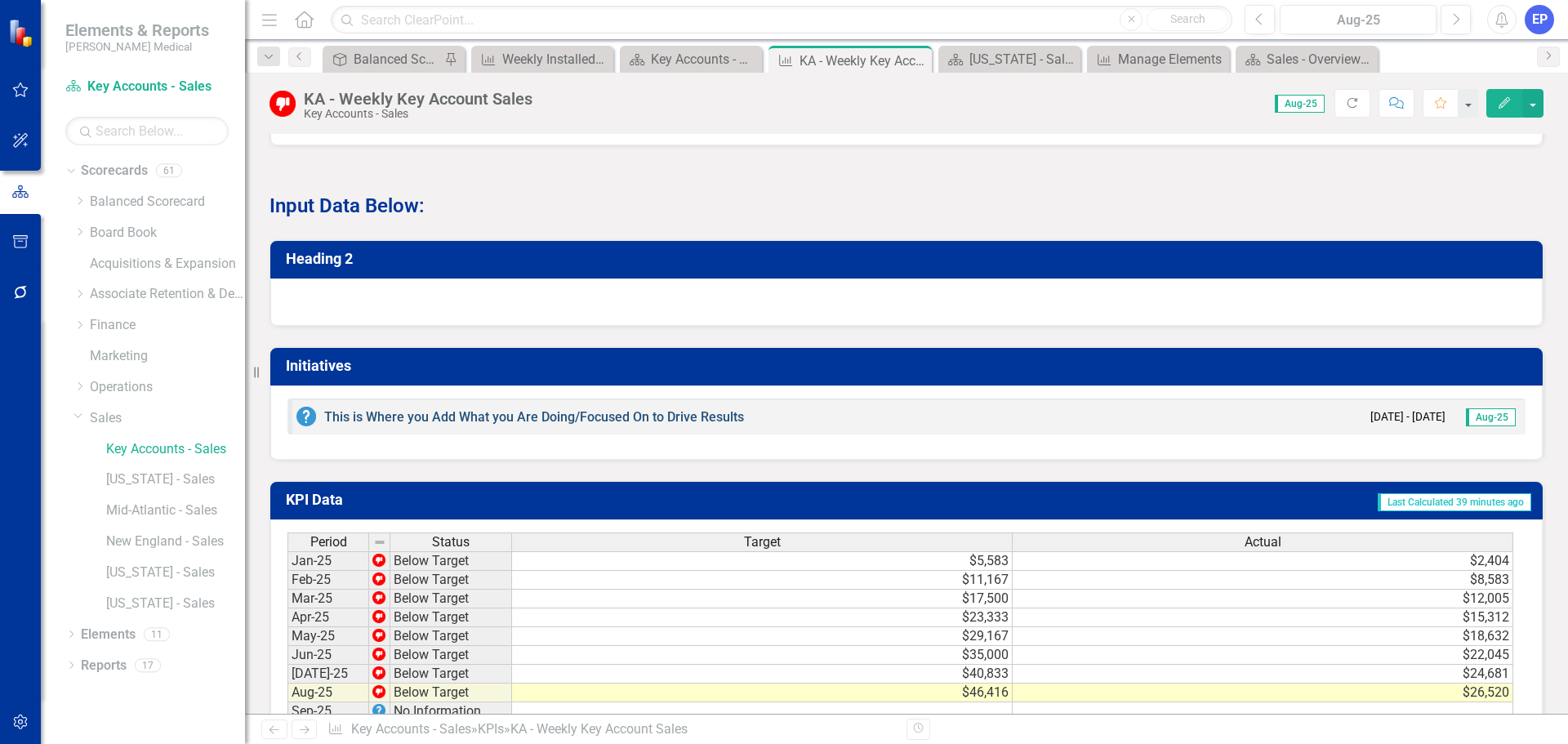
click at [475, 425] on link "This is Where you Add What you Are Doing/Focused On to Drive Results" at bounding box center [534, 418] width 420 height 16
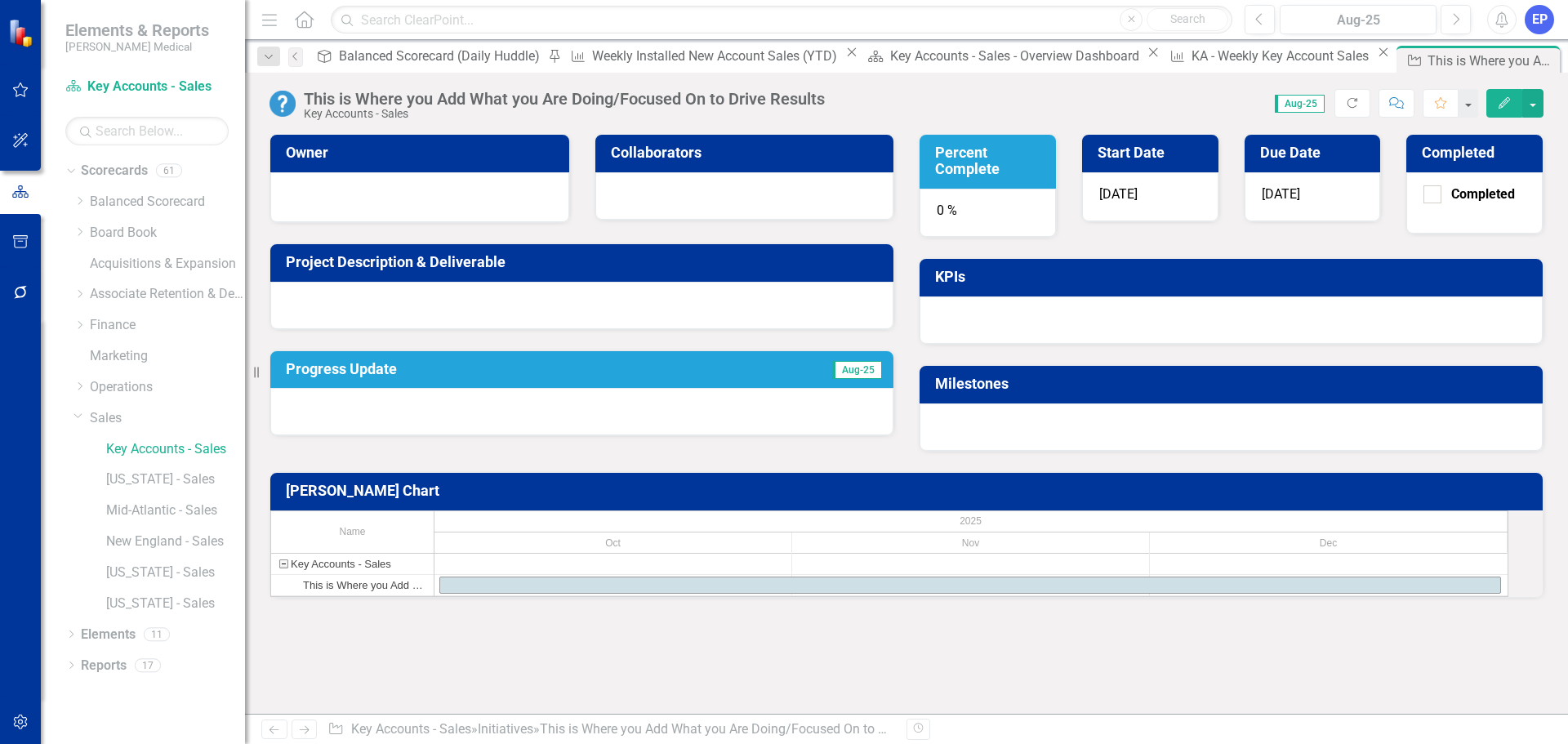
click at [547, 104] on div "This is Where you Add What you Are Doing/Focused On to Drive Results" at bounding box center [564, 99] width 521 height 18
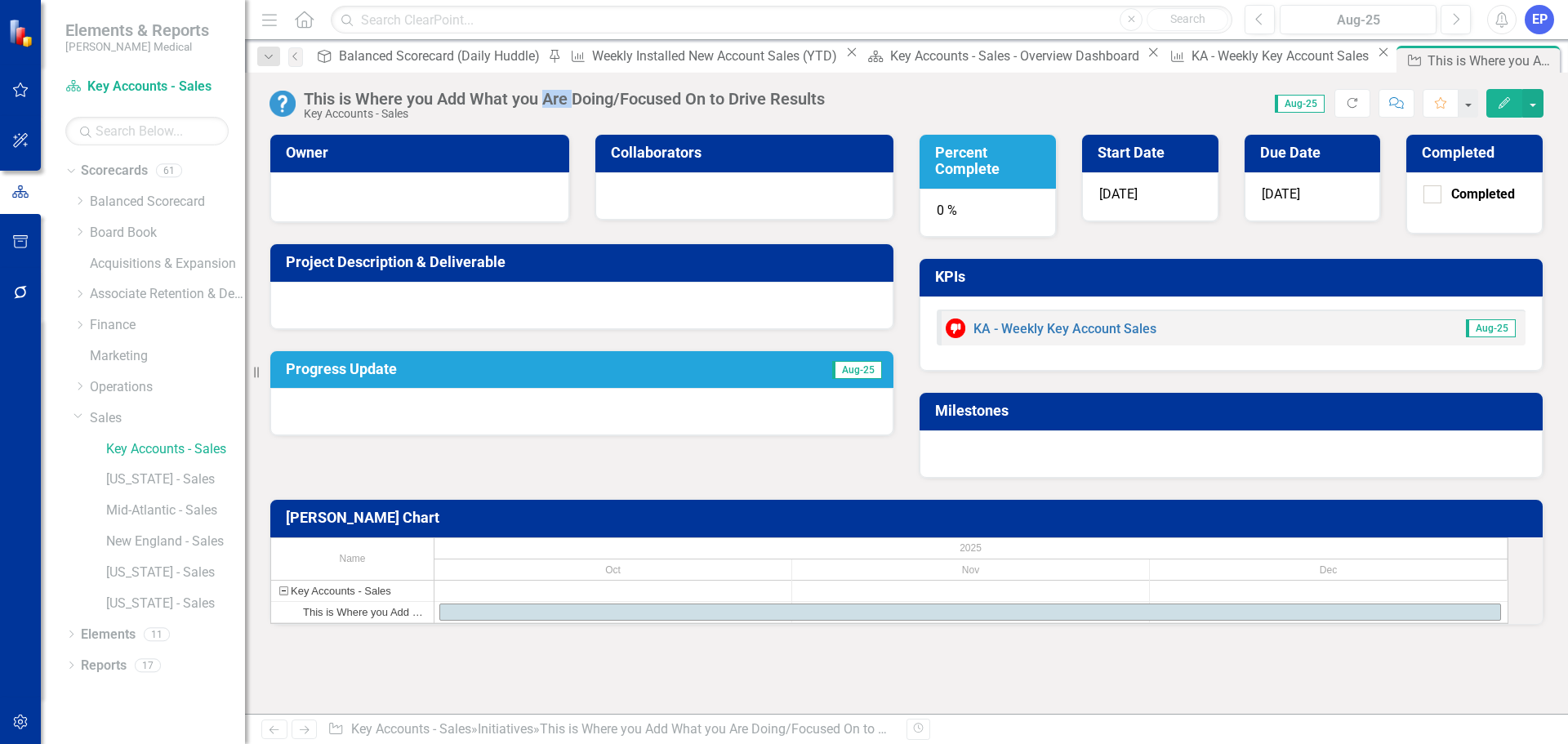
click at [547, 104] on div "This is Where you Add What you Are Doing/Focused On to Drive Results" at bounding box center [564, 99] width 521 height 18
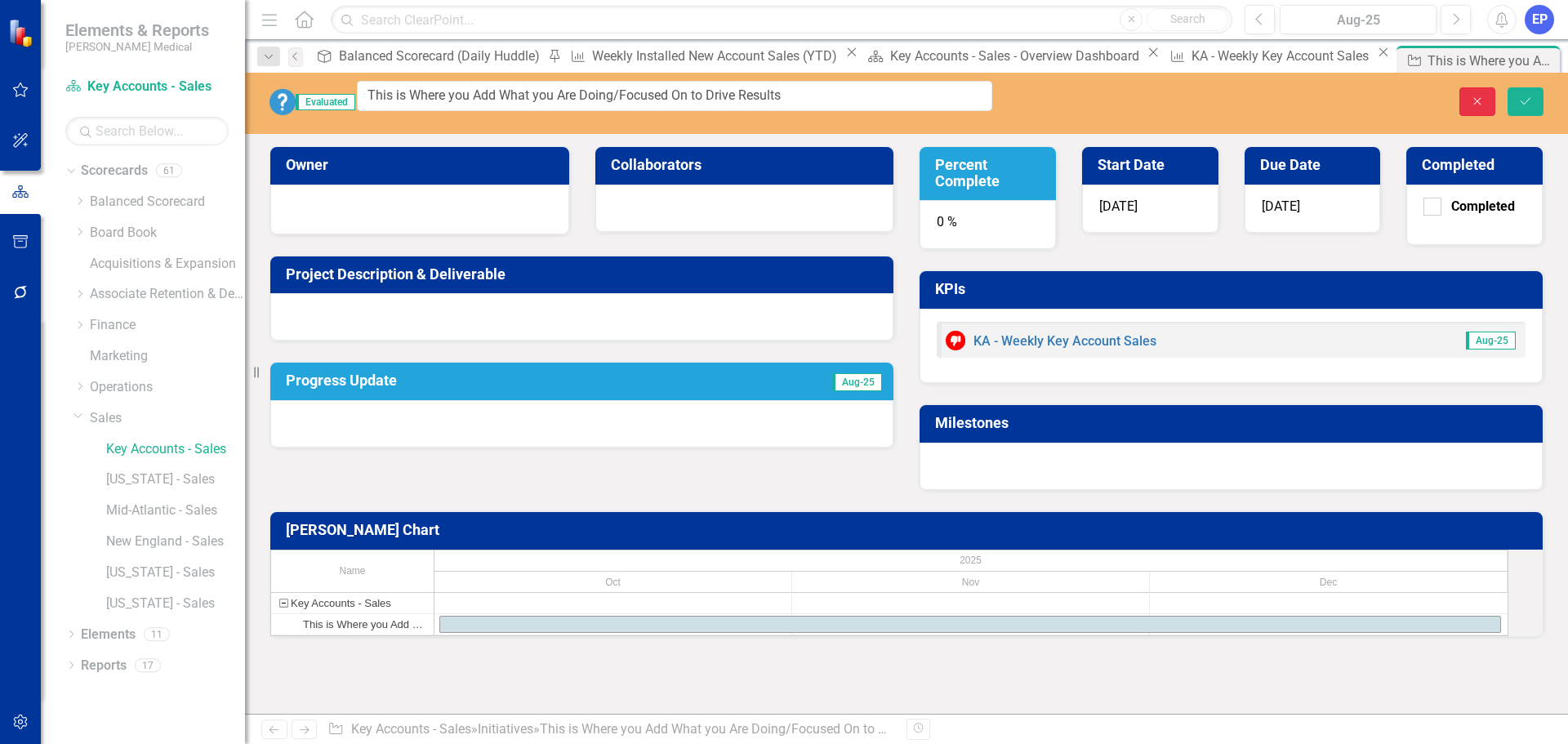
click at [1475, 99] on icon "Close" at bounding box center [1477, 101] width 15 height 11
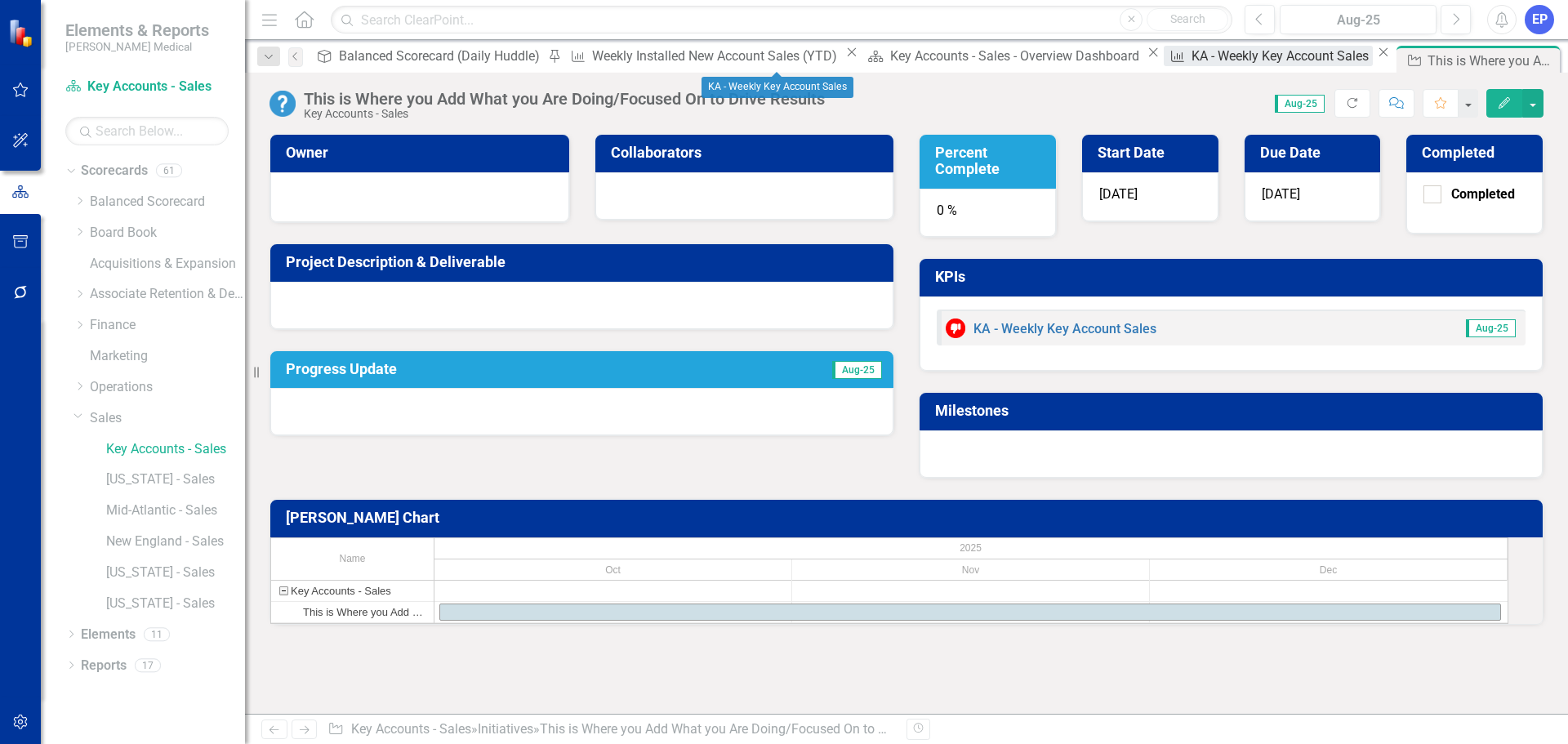
click at [1192, 63] on div "KA - Weekly Key Account Sales" at bounding box center [1283, 55] width 182 height 20
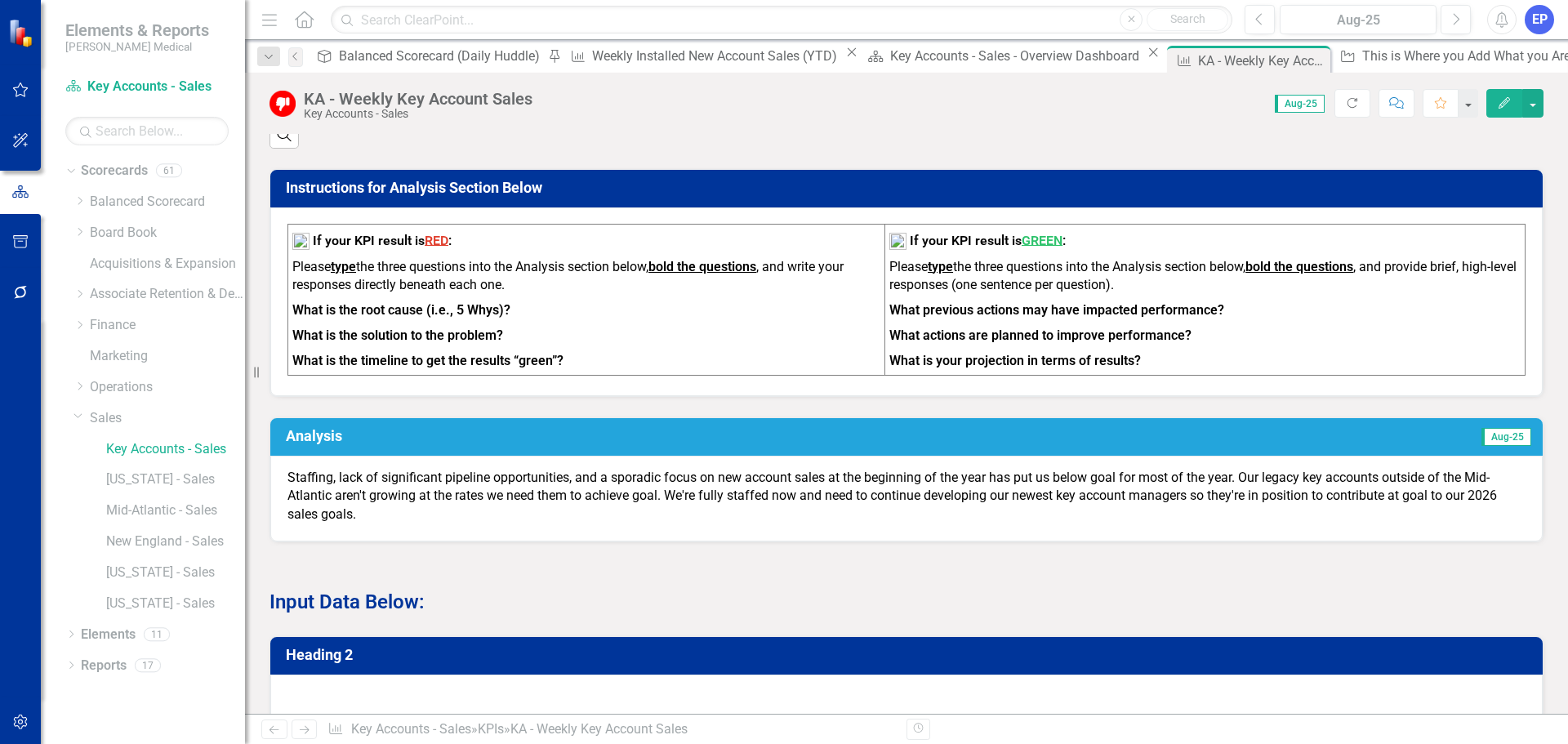
scroll to position [899, 0]
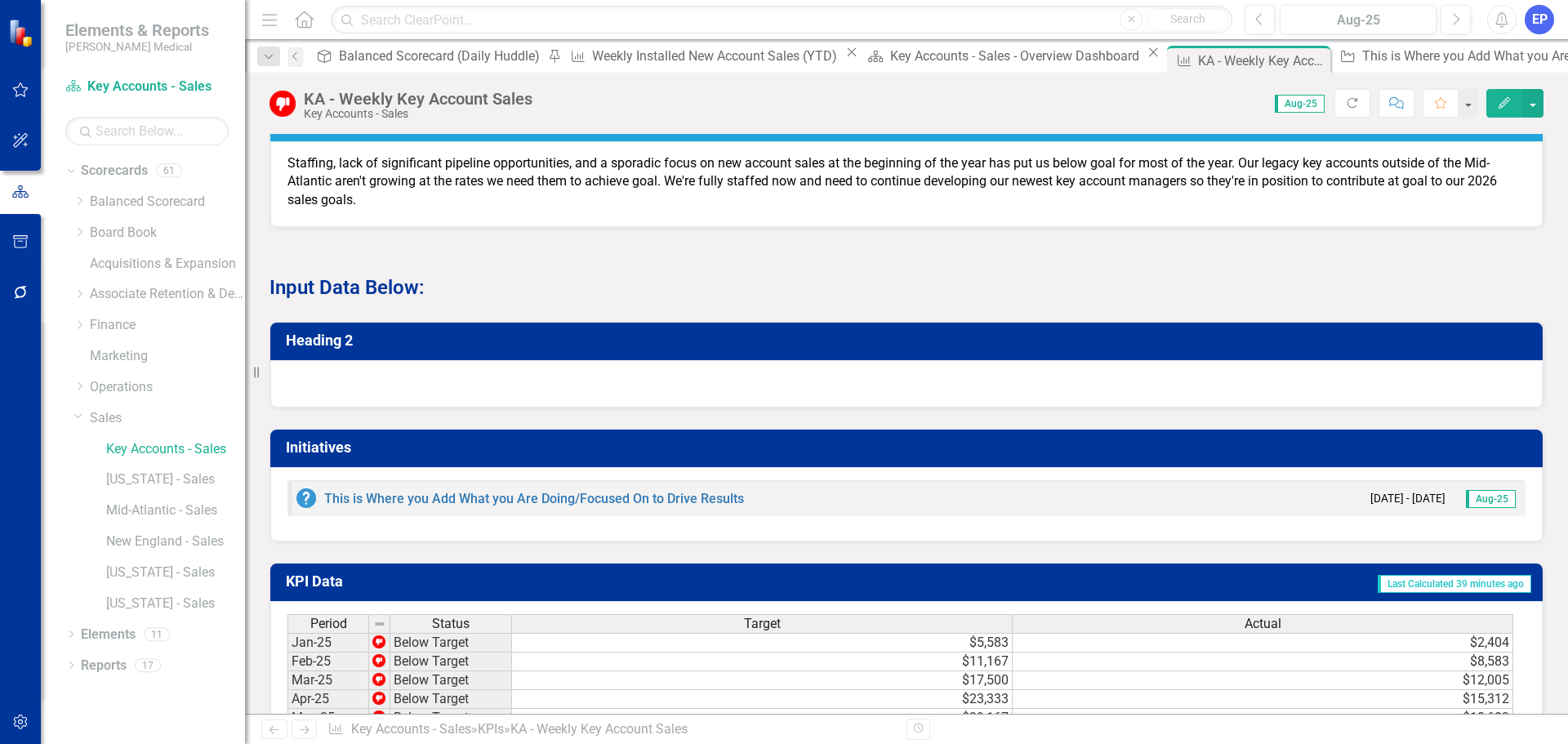
click at [662, 404] on div at bounding box center [906, 384] width 1272 height 47
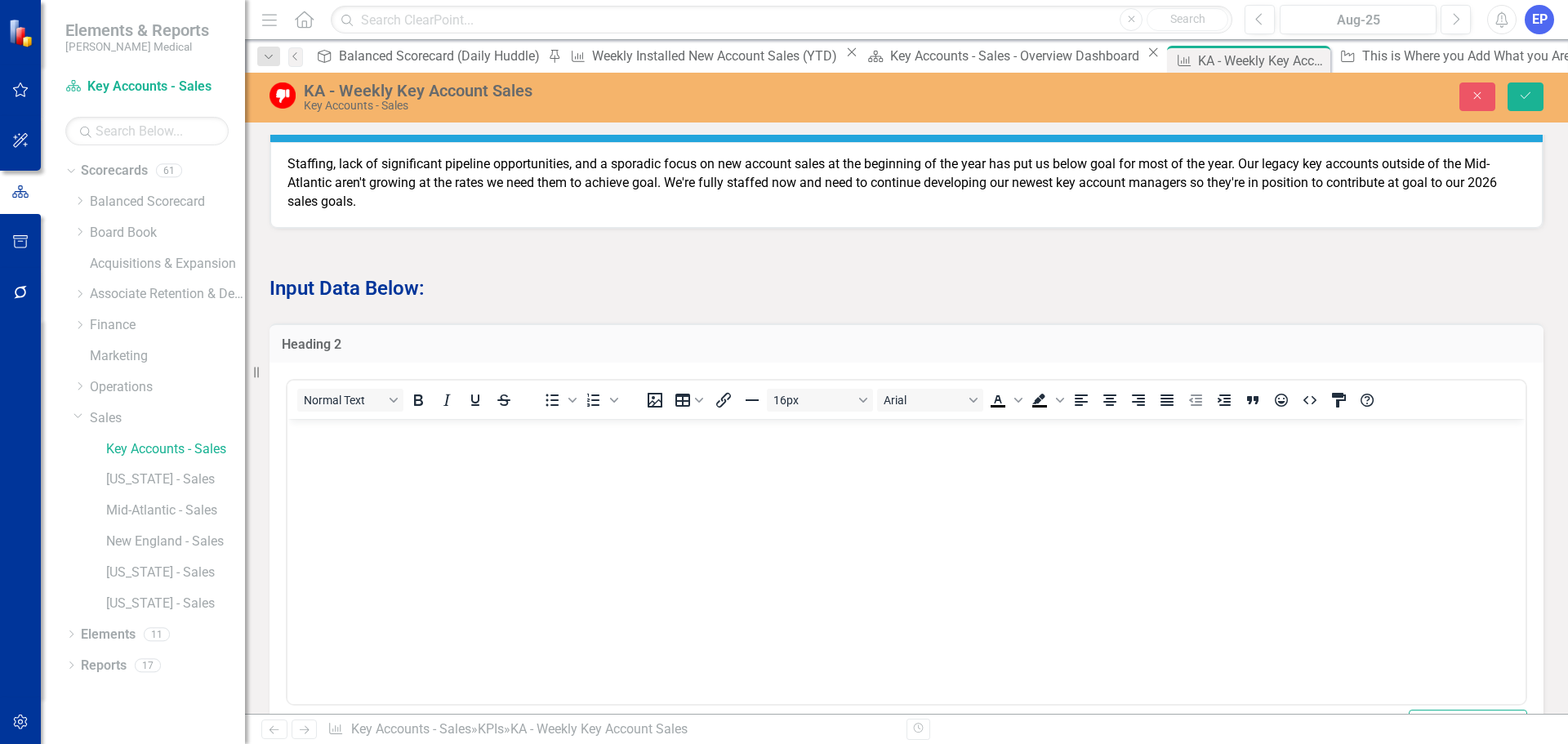
scroll to position [0, 0]
click at [654, 467] on body "Rich Text Area. Press ALT-0 for help." at bounding box center [906, 542] width 1238 height 245
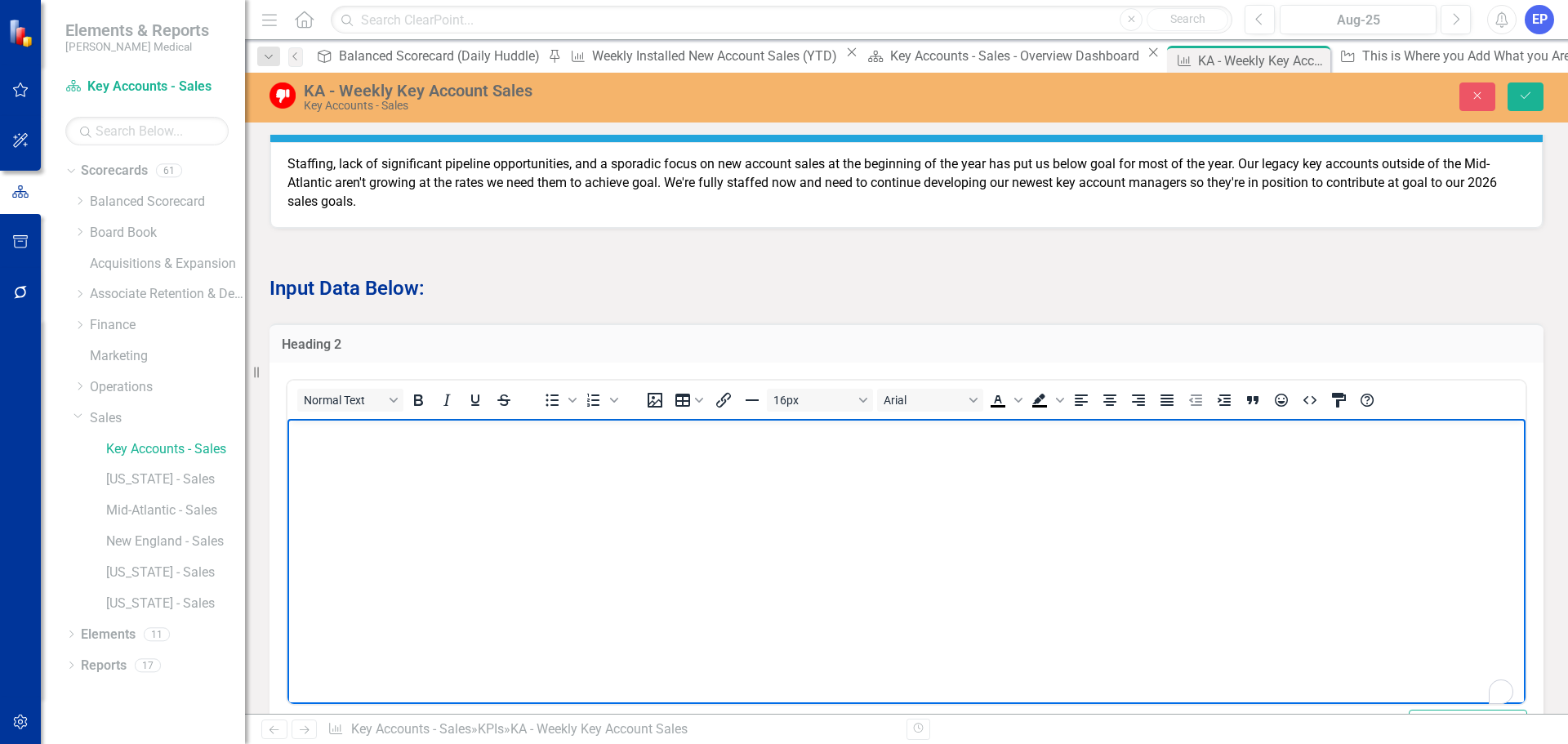
paste body "To enrich screen reader interactions, please activate Accessibility in Grammarl…"
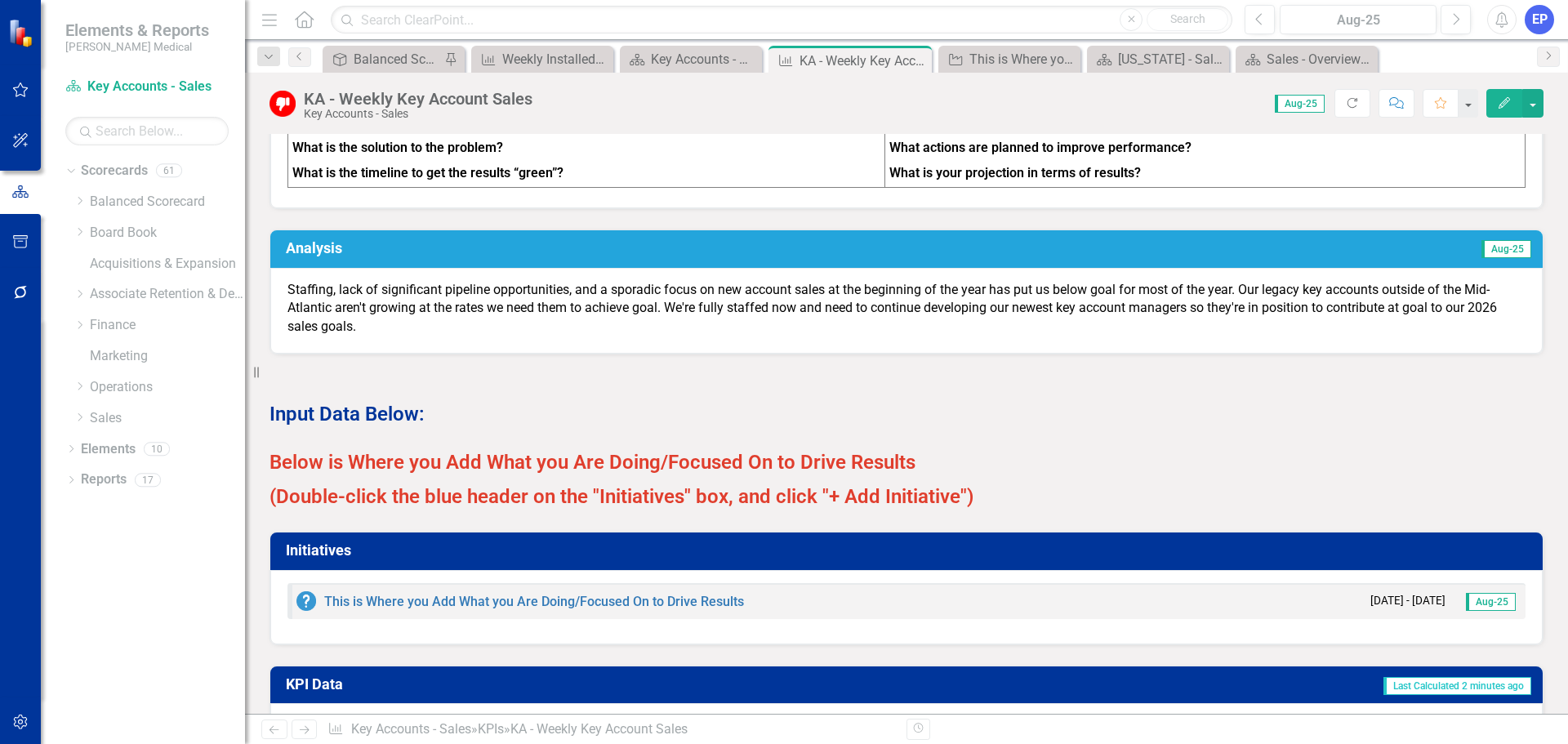
scroll to position [817, 0]
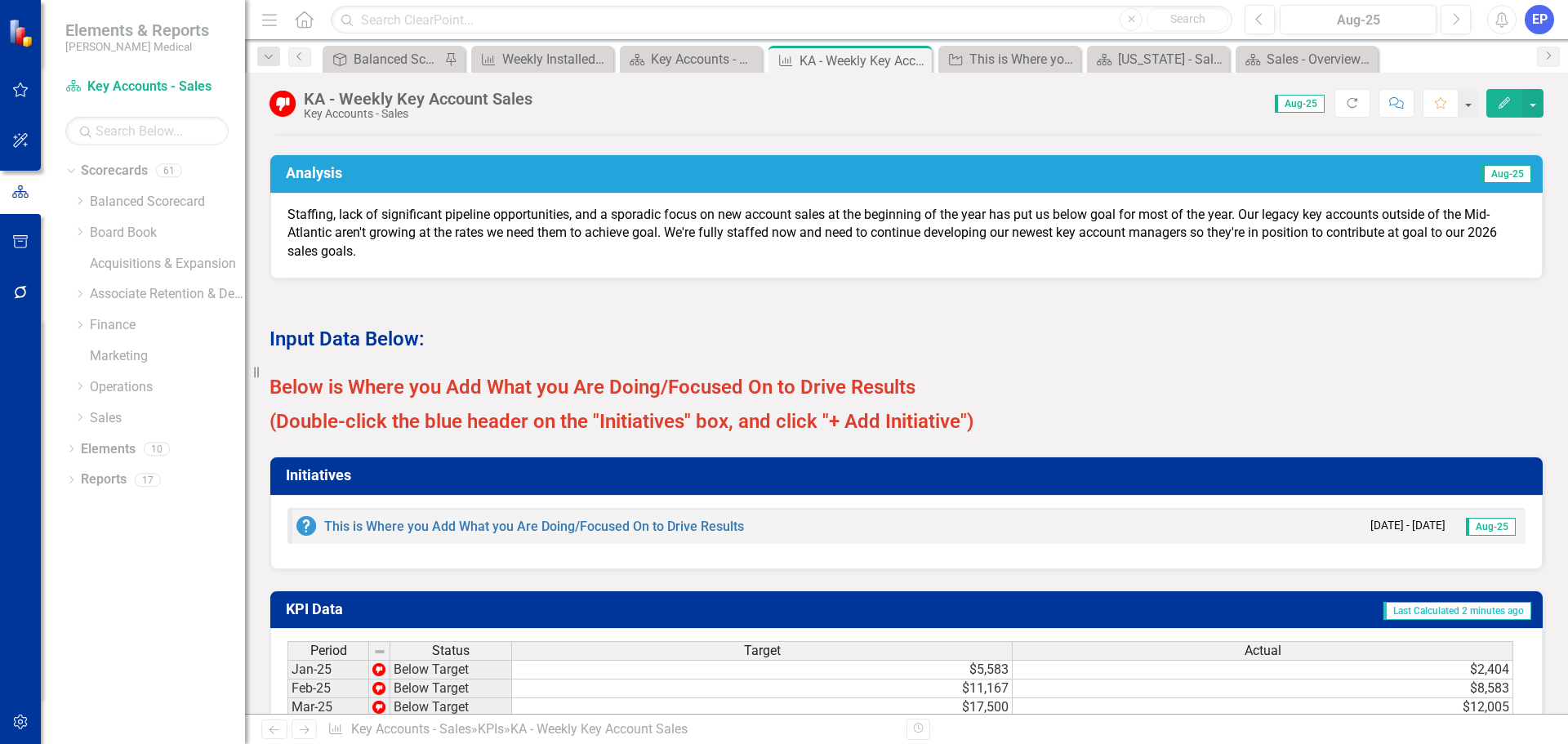
click at [906, 477] on td "Initiatives" at bounding box center [909, 477] width 1247 height 29
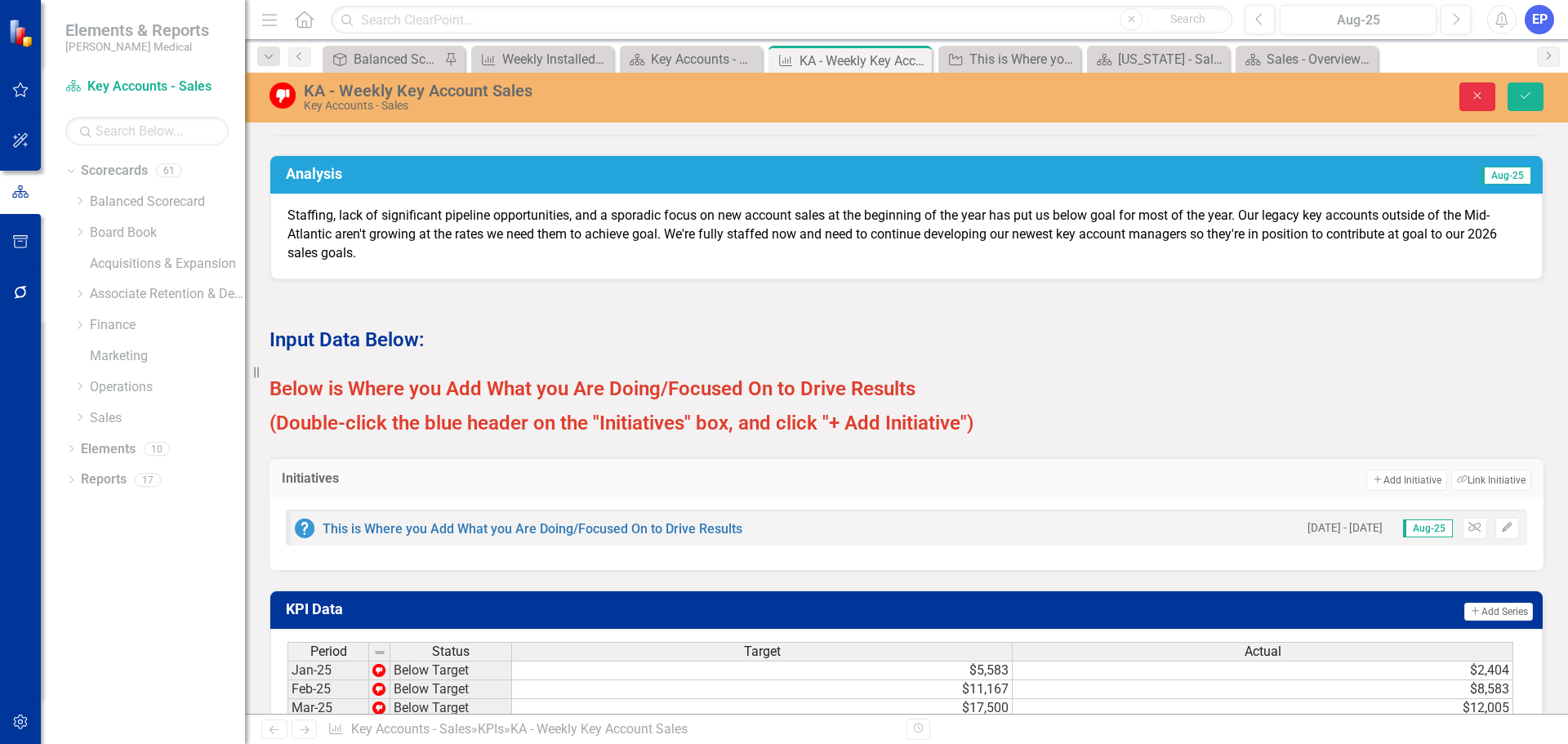
click at [1469, 88] on button "Close" at bounding box center [1477, 96] width 36 height 29
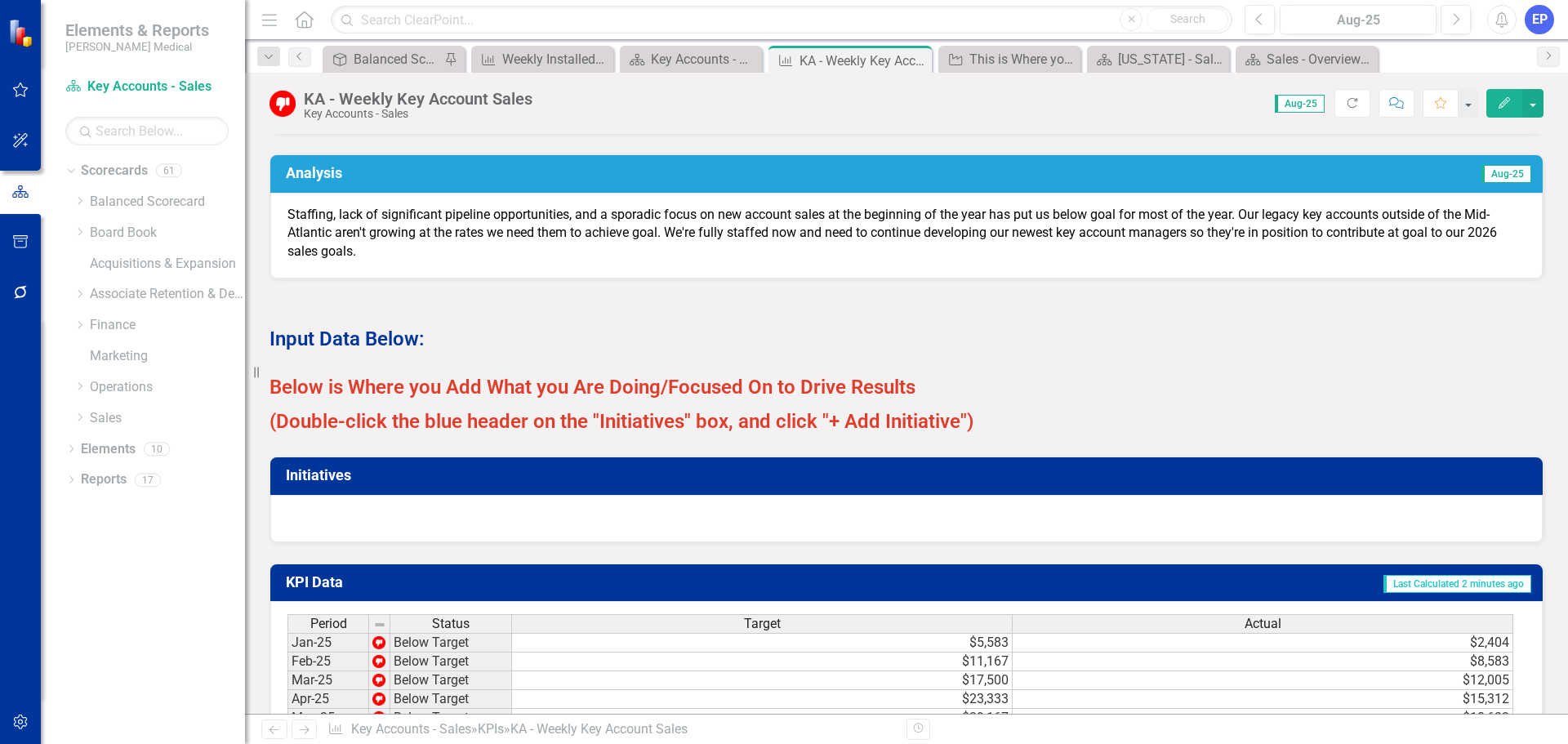
click at [914, 404] on p "Below is Where you Add What you Are Doing/Focused On to Drive Results" at bounding box center [906, 388] width 1274 height 31
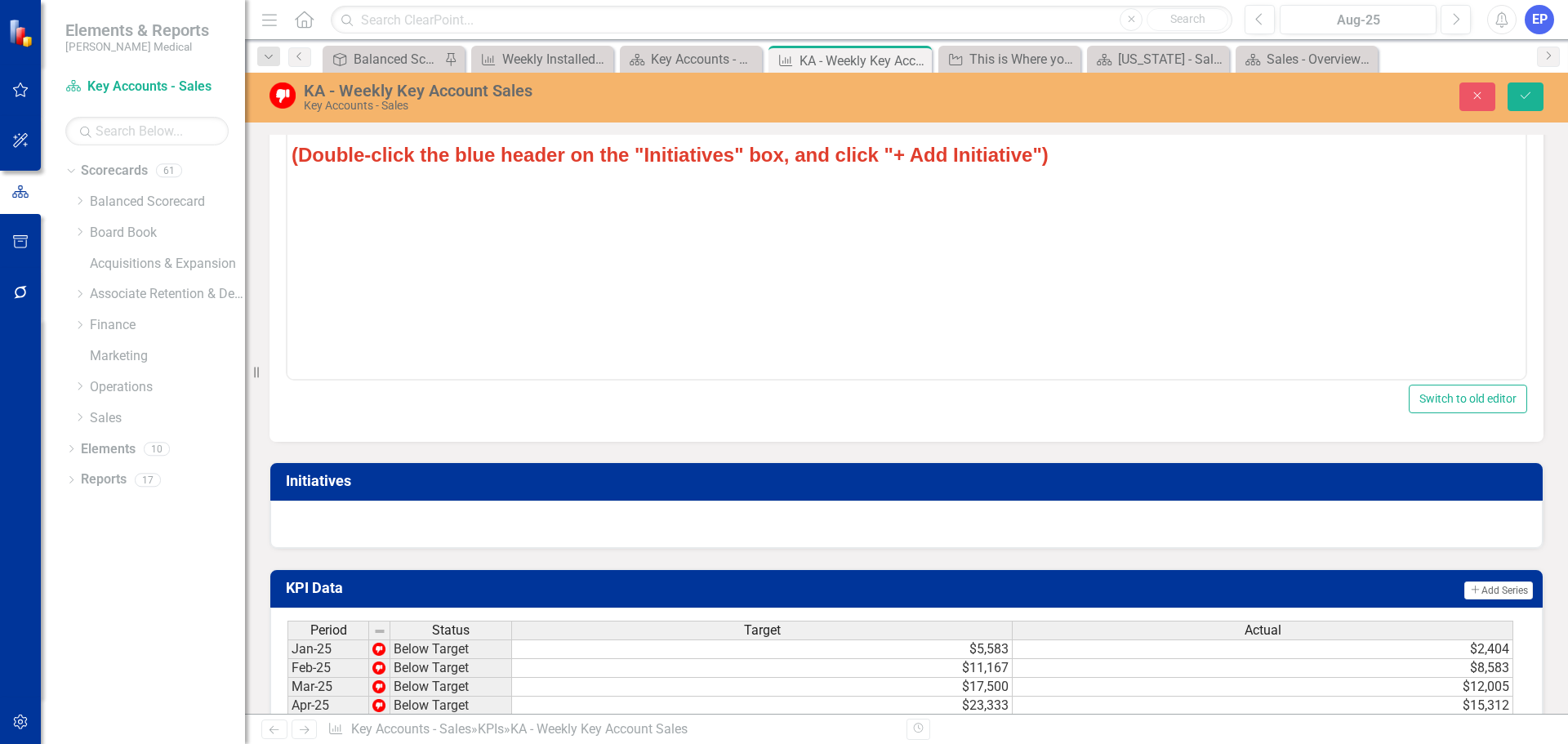
scroll to position [1225, 0]
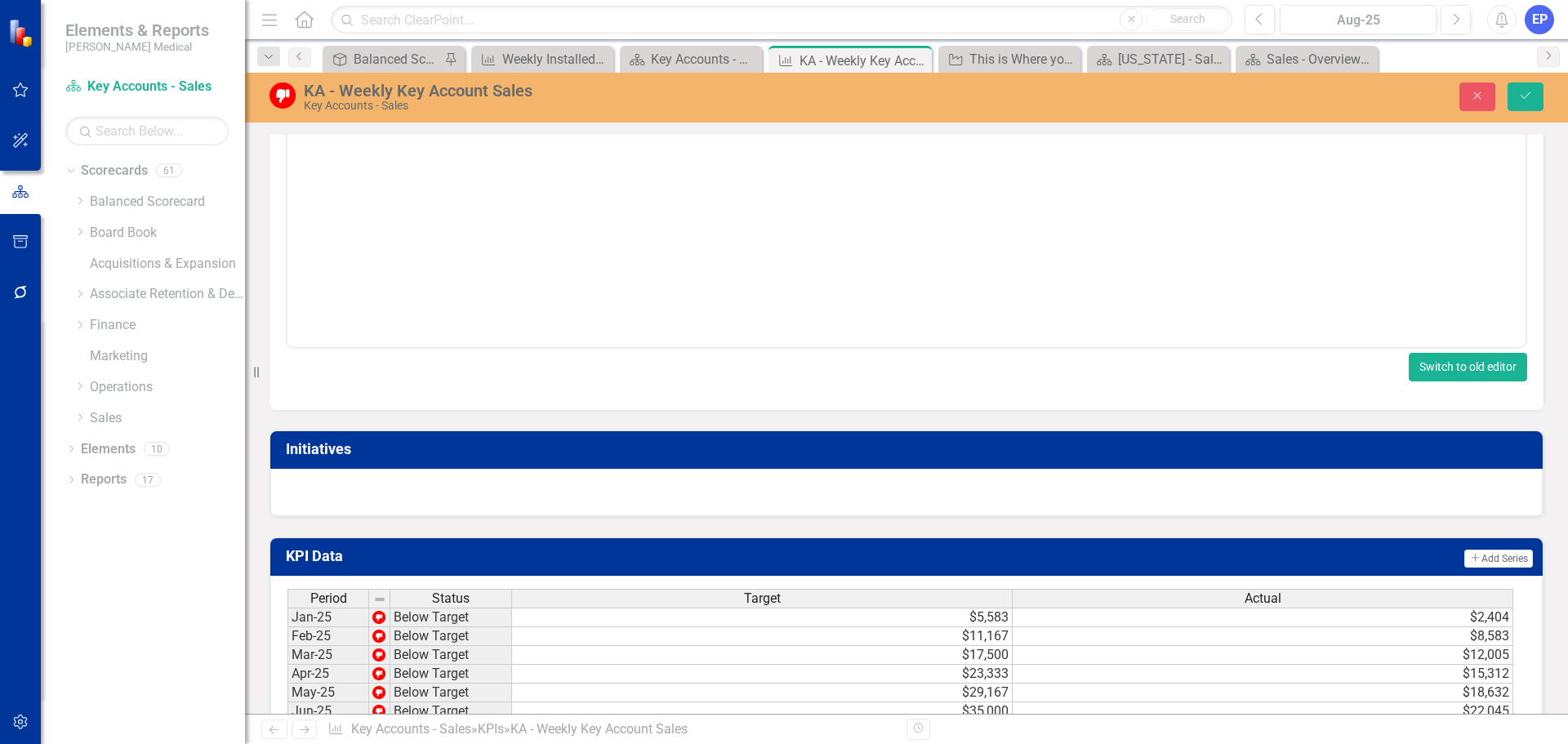
click at [1419, 382] on button "Switch to old editor" at bounding box center [1467, 367] width 118 height 29
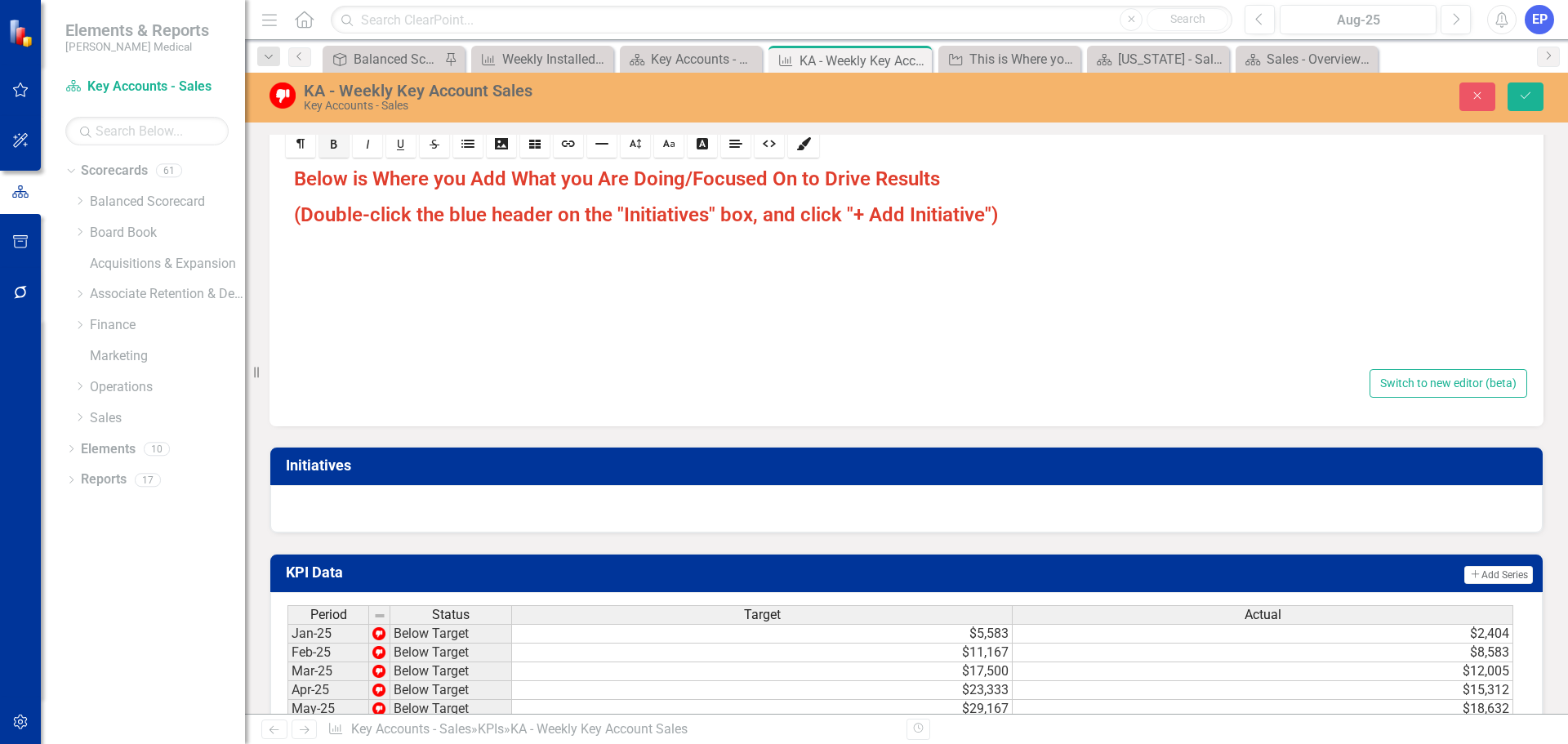
scroll to position [818, 0]
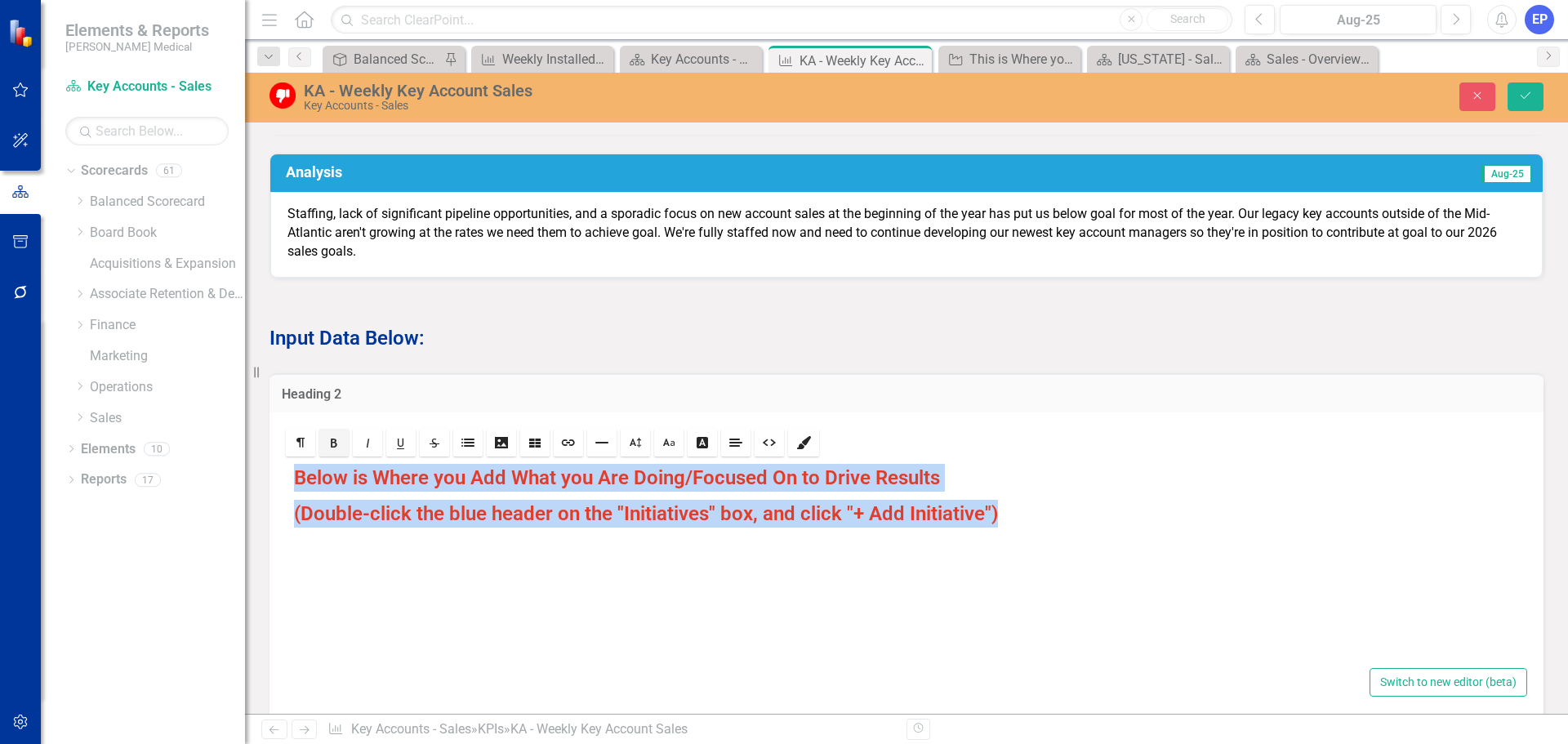
drag, startPoint x: 1013, startPoint y: 530, endPoint x: 266, endPoint y: 476, distance: 748.9
click at [266, 476] on div "Heading 2 Rich text editor Below is Where you Add What you Are Doing/Focused On…" at bounding box center [906, 539] width 1298 height 373
click at [643, 451] on link "Size" at bounding box center [635, 443] width 30 height 28
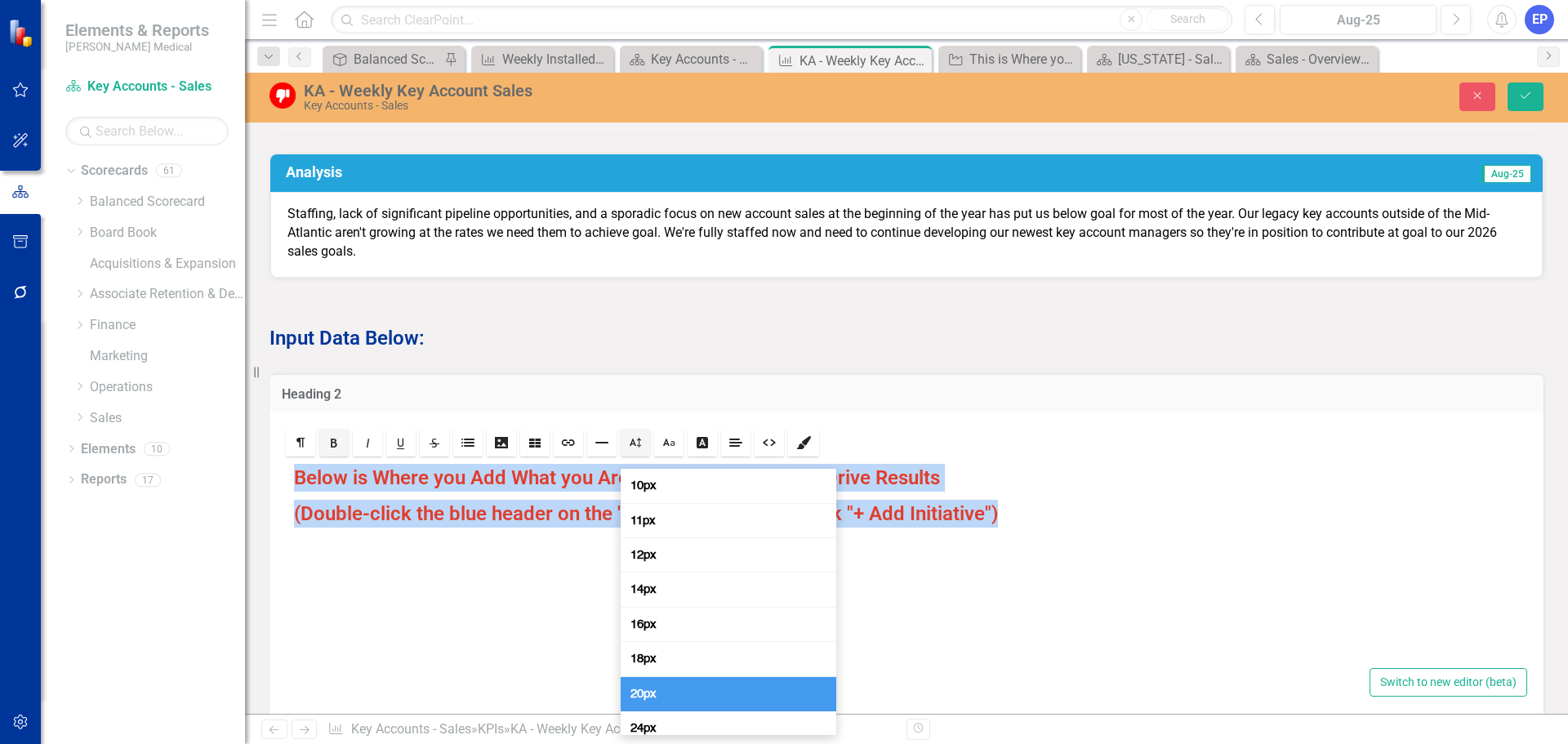
click at [654, 698] on span "20px" at bounding box center [643, 694] width 32 height 16
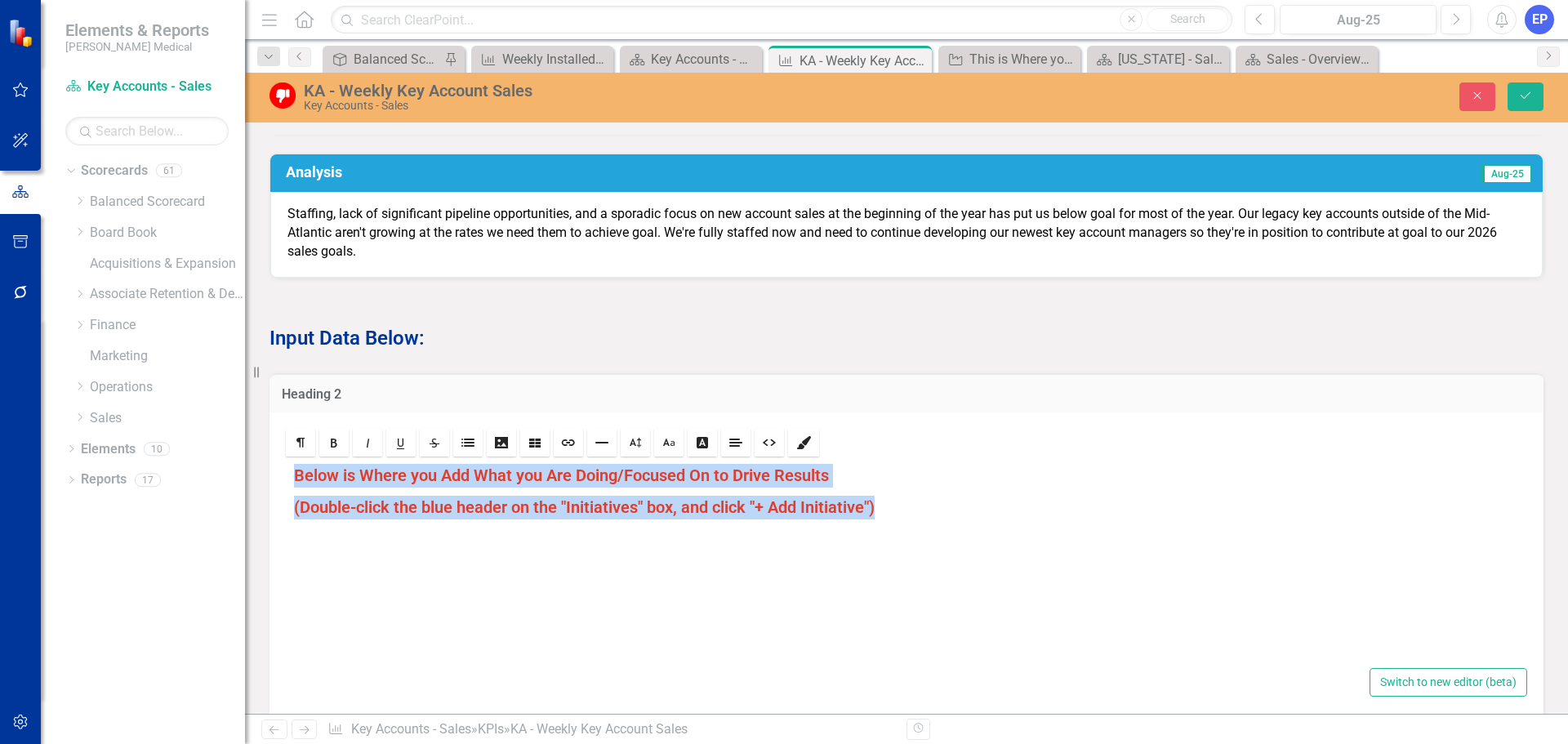
click at [1001, 488] on p "Below is Where you Add What you Are Doing/Focused On to Drive Results" at bounding box center [906, 475] width 1225 height 24
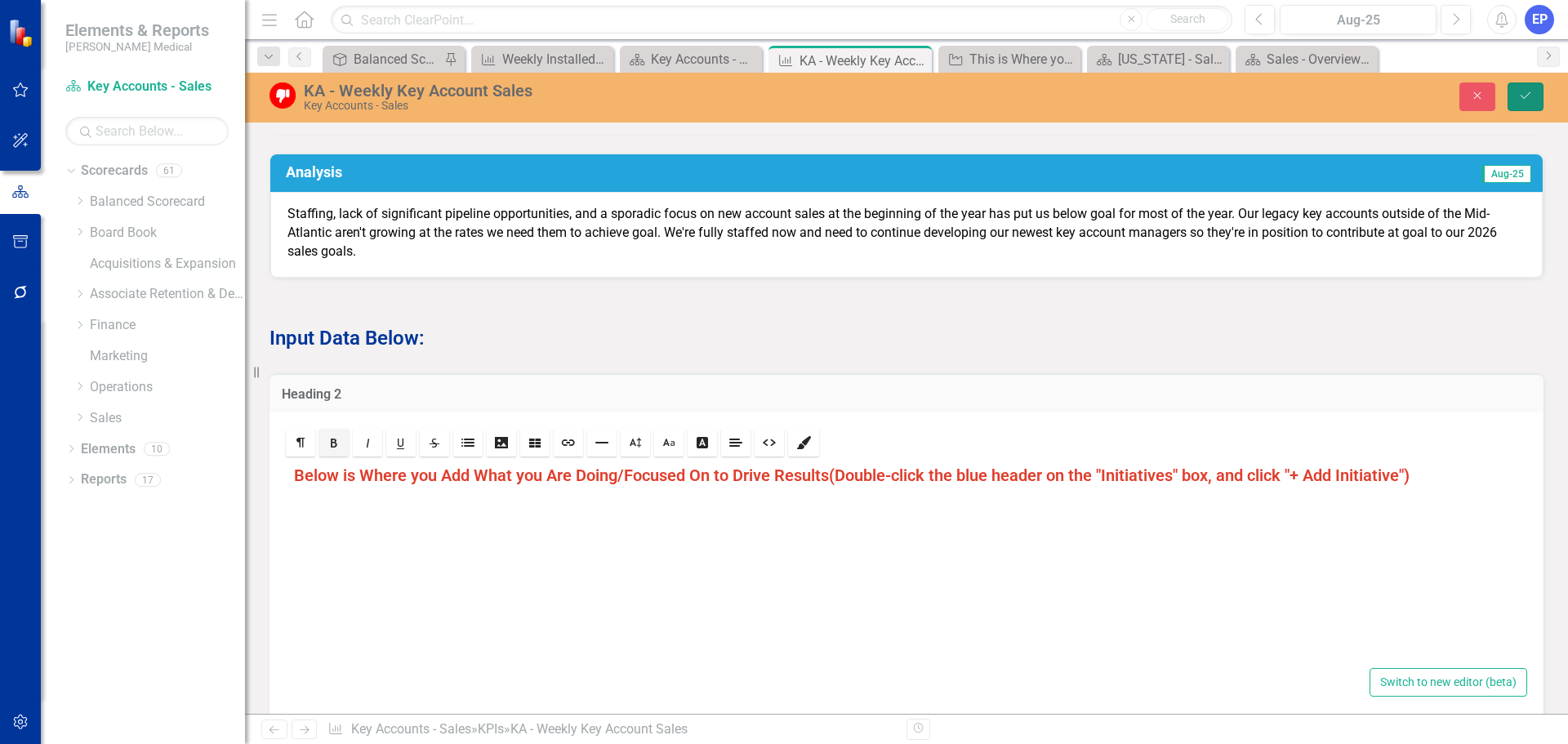
click at [1516, 98] on button "Save" at bounding box center [1525, 96] width 36 height 29
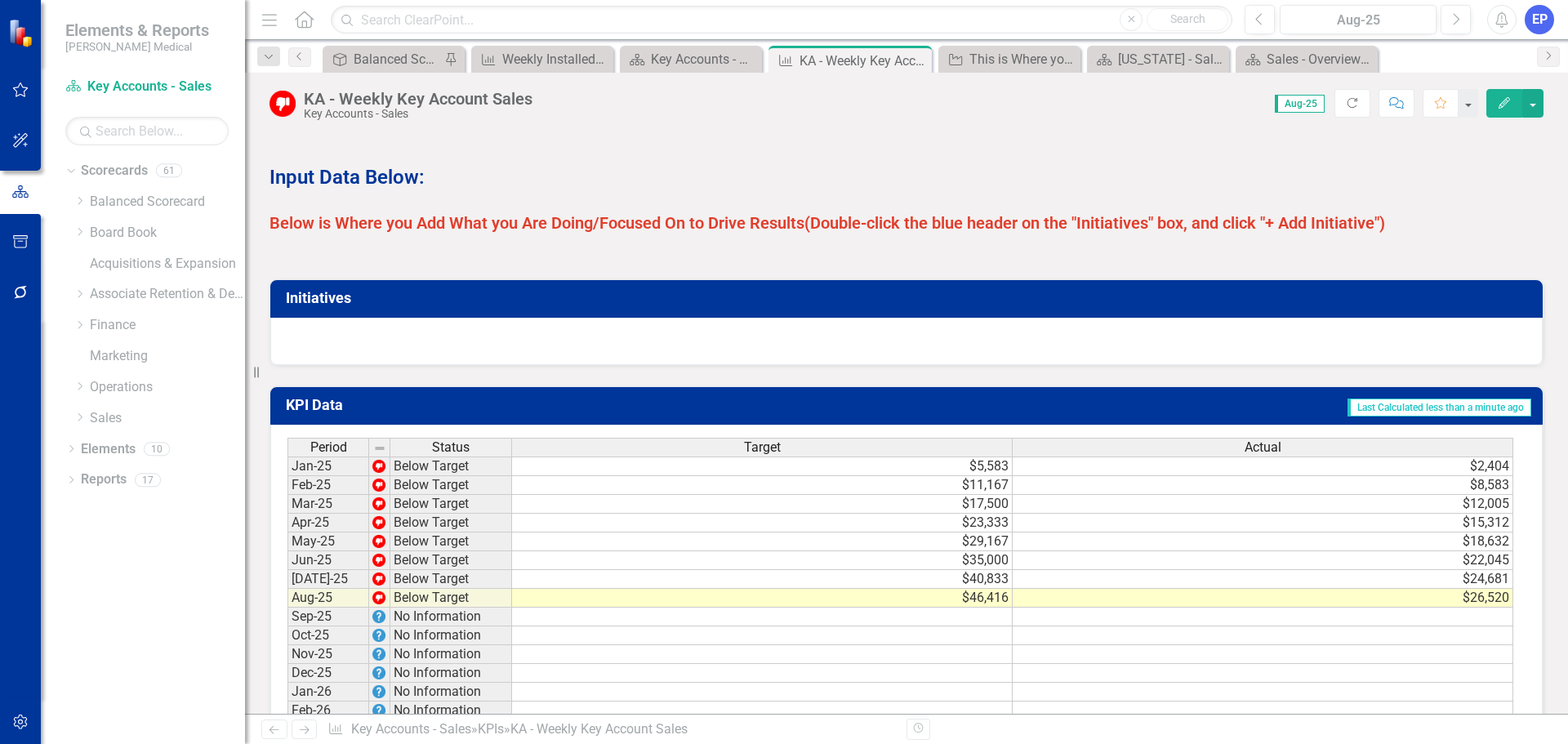
scroll to position [980, 0]
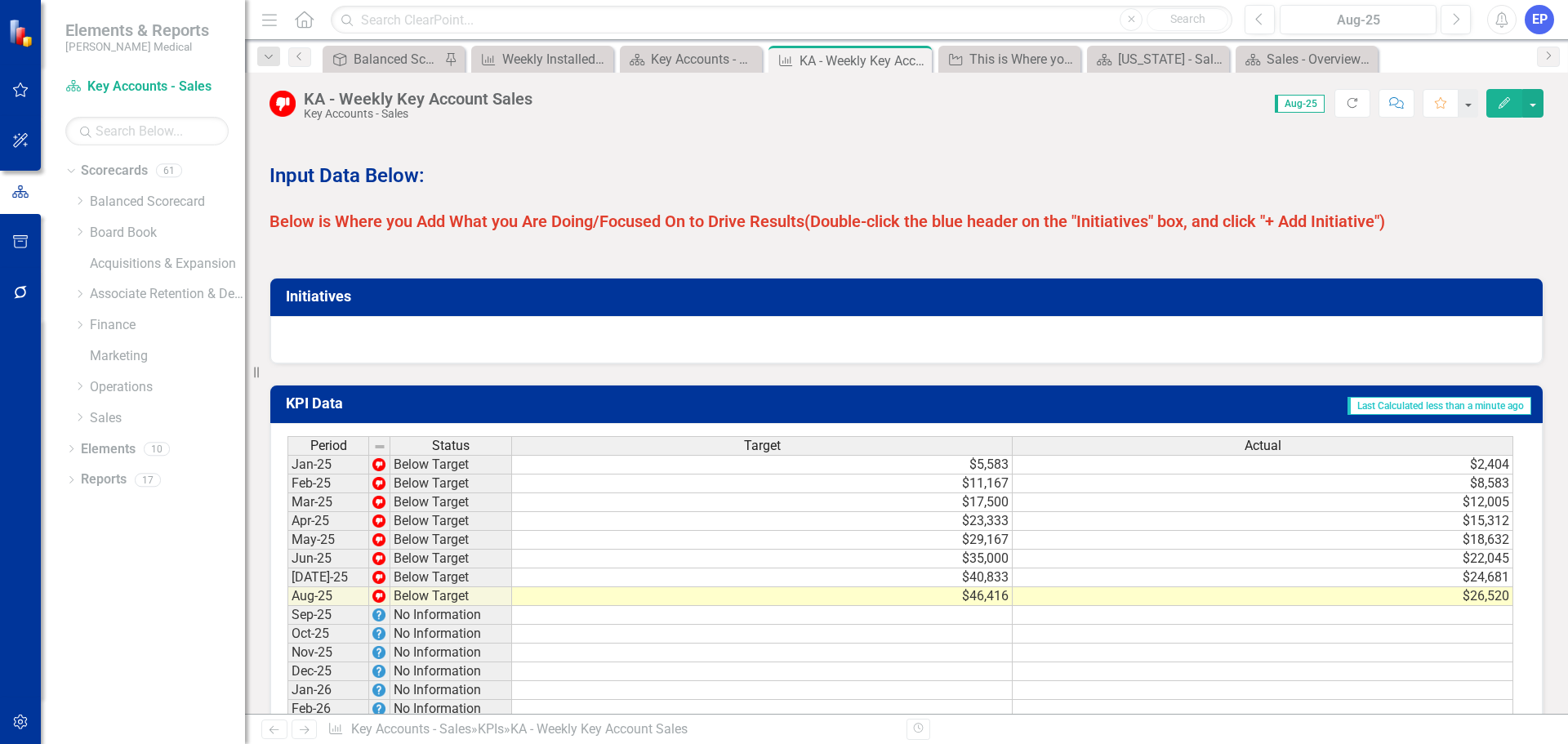
click at [804, 231] on span "Below is Where you Add What you Are Doing/Focused On to Drive Results" at bounding box center [536, 221] width 535 height 19
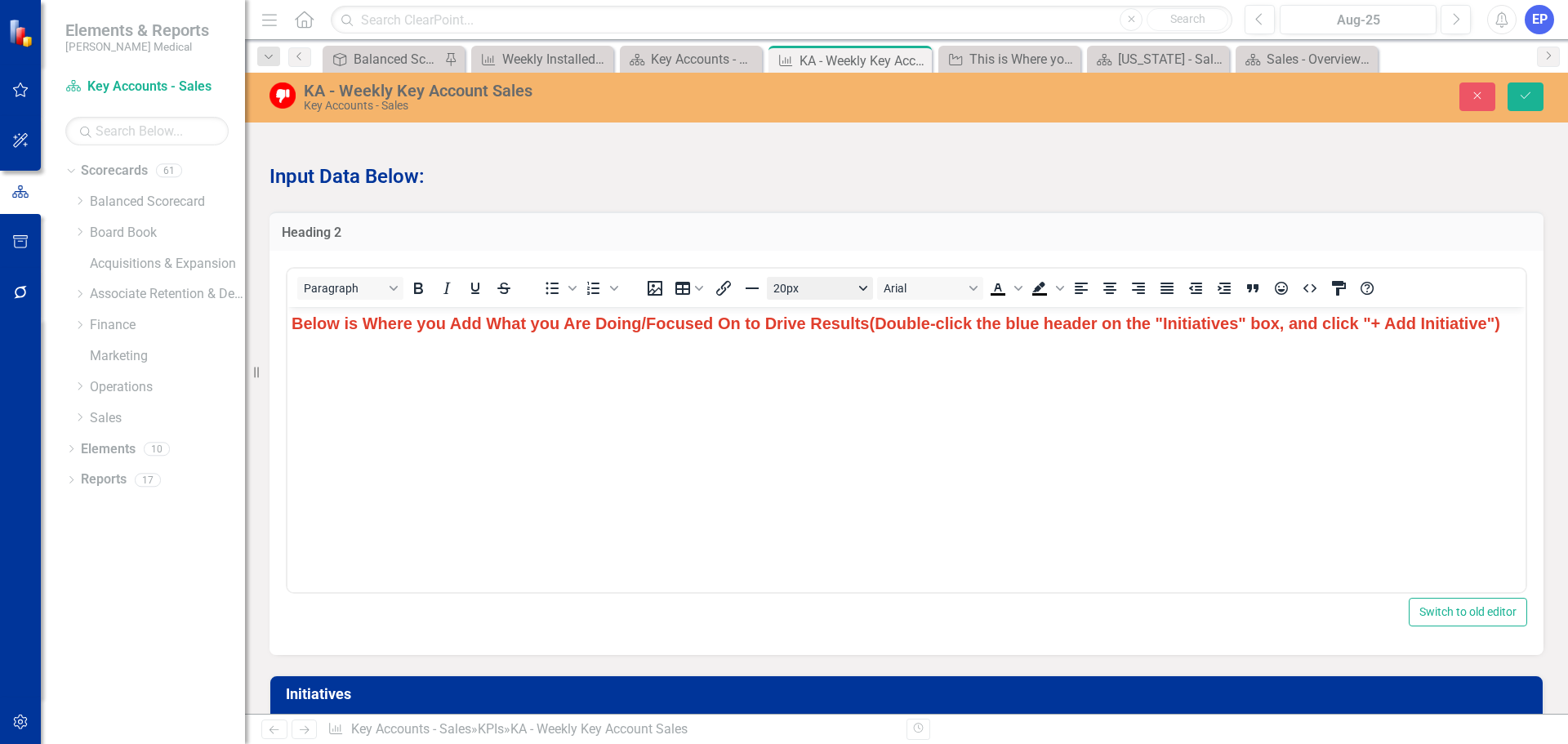
scroll to position [0, 0]
click at [767, 326] on span "Below is Where you Add What you Are Doing/Focused On to Drive Results" at bounding box center [580, 323] width 578 height 18
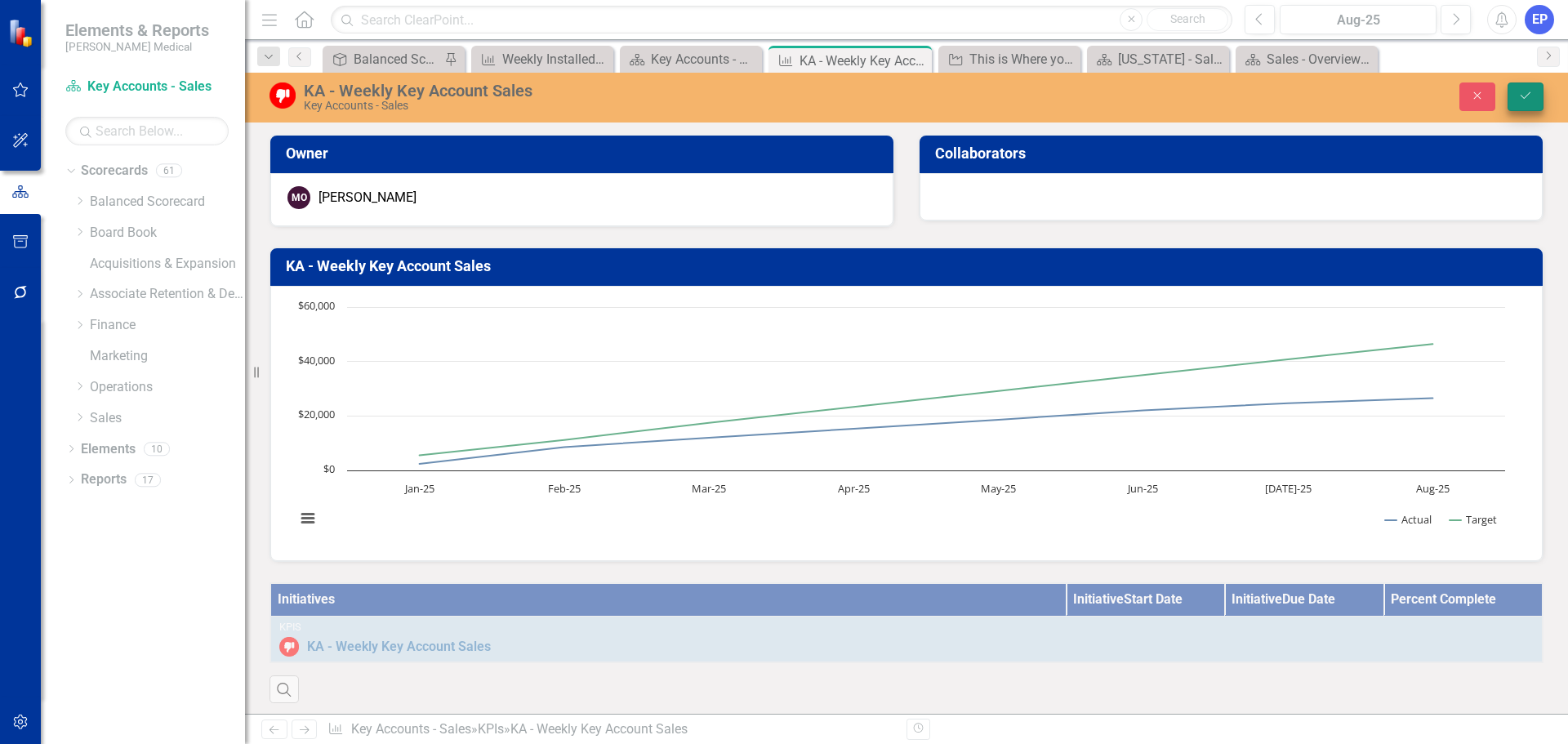
scroll to position [980, 0]
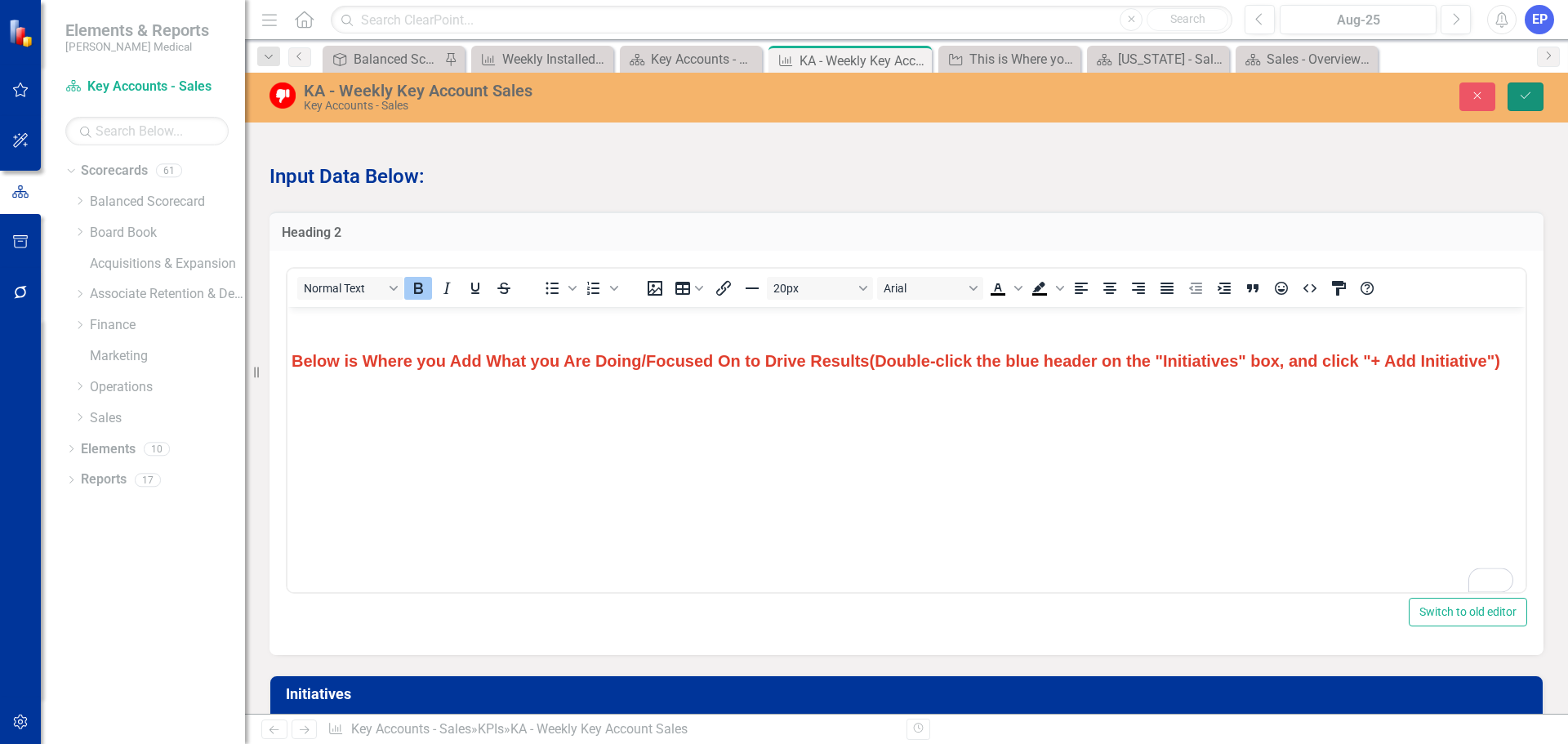
click at [1523, 98] on icon "Save" at bounding box center [1525, 95] width 15 height 11
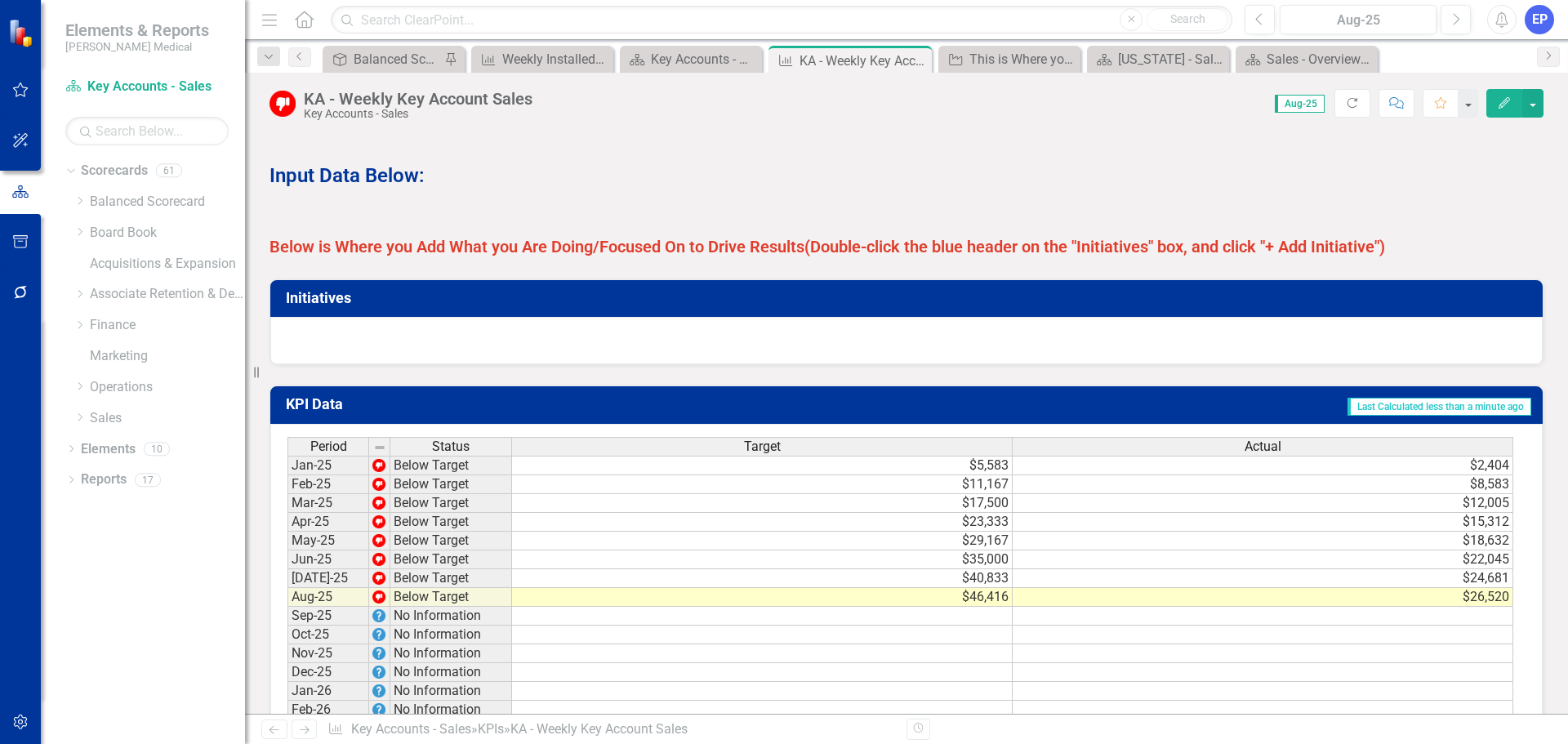
scroll to position [899, 0]
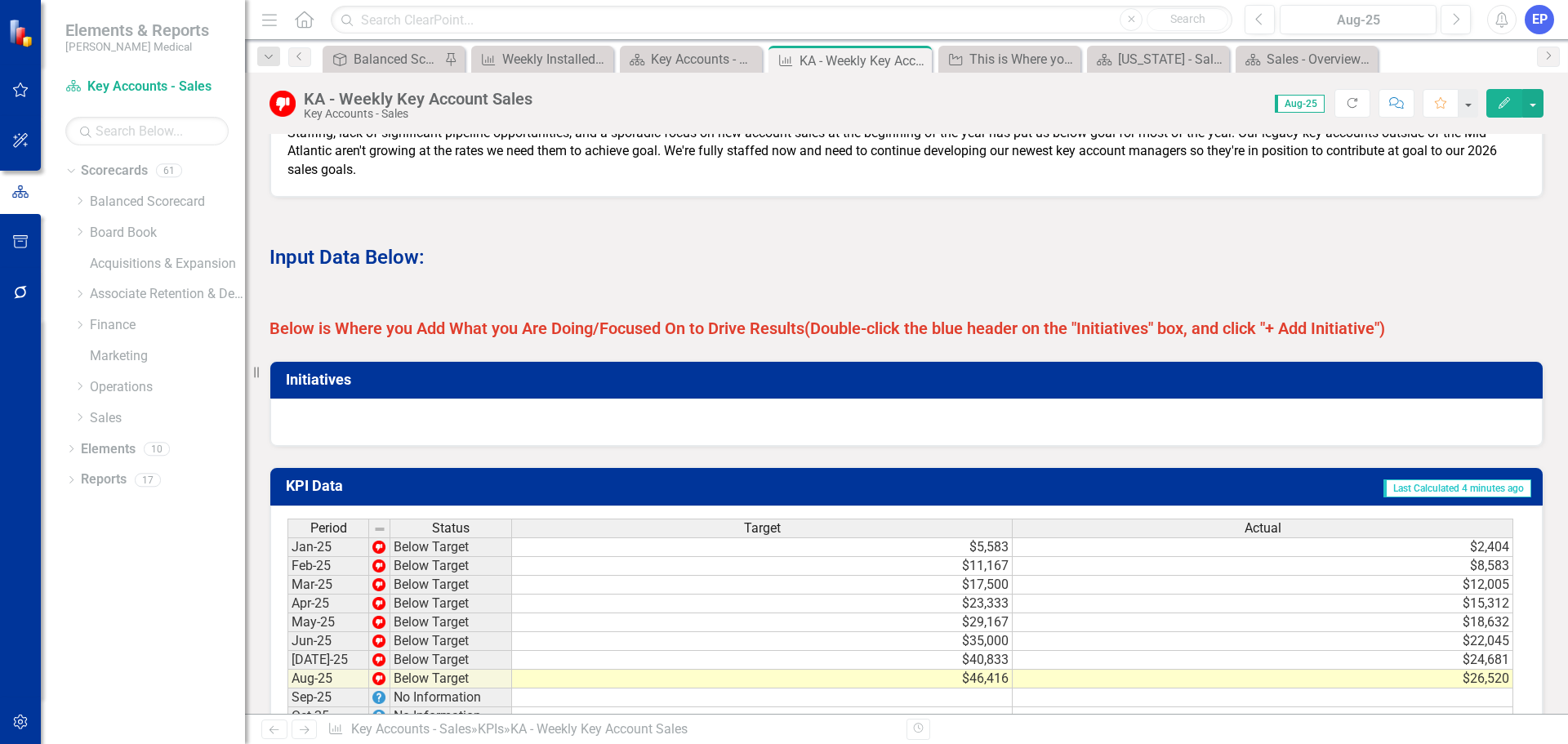
click at [984, 338] on span "(Double-click the blue header on the "Initiatives" box, and click "+ Add Initia…" at bounding box center [1095, 328] width 581 height 19
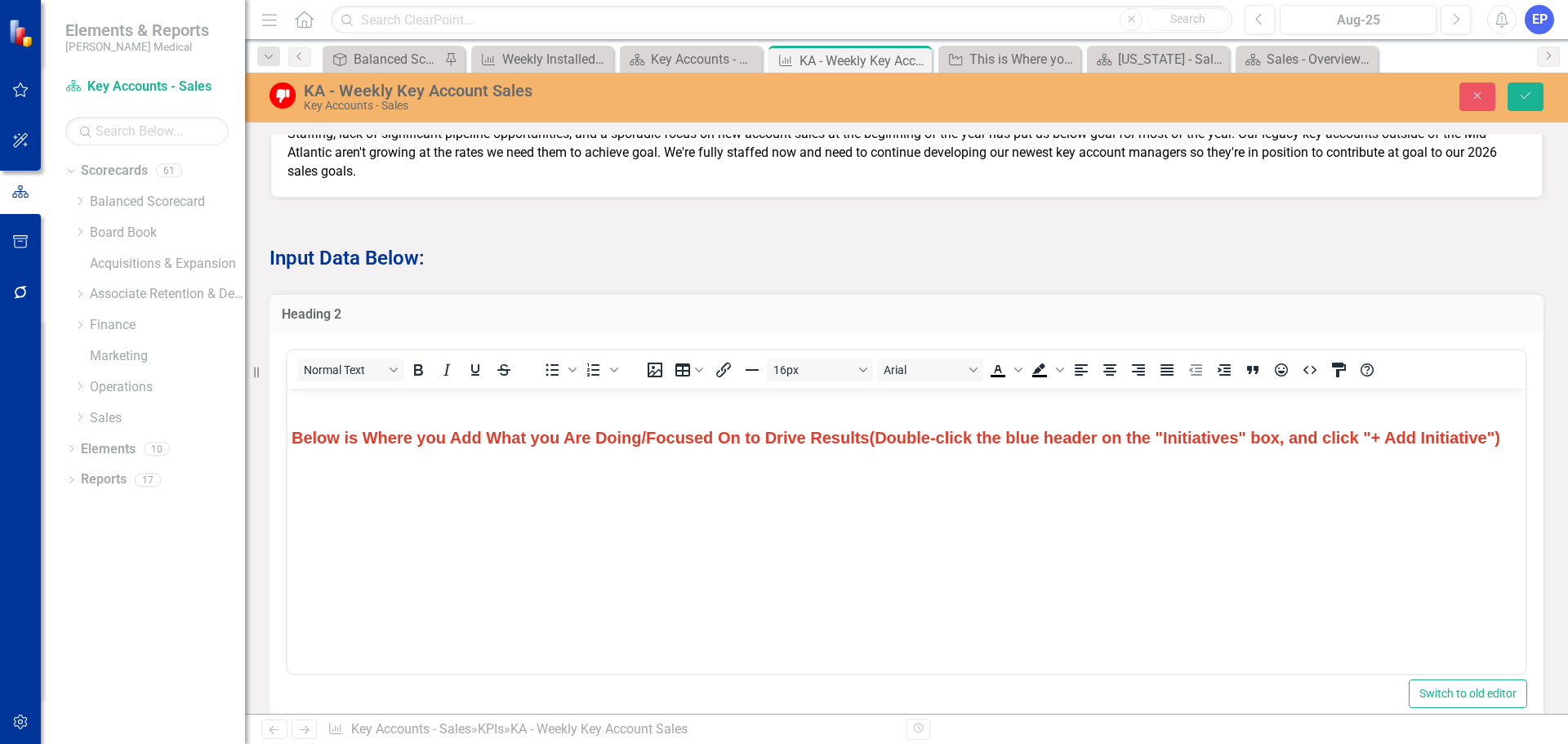
scroll to position [0, 0]
click at [961, 438] on span "(Double-click the blue header on the "Initiatives" box, and click "+ Add Initia…" at bounding box center [1184, 438] width 630 height 18
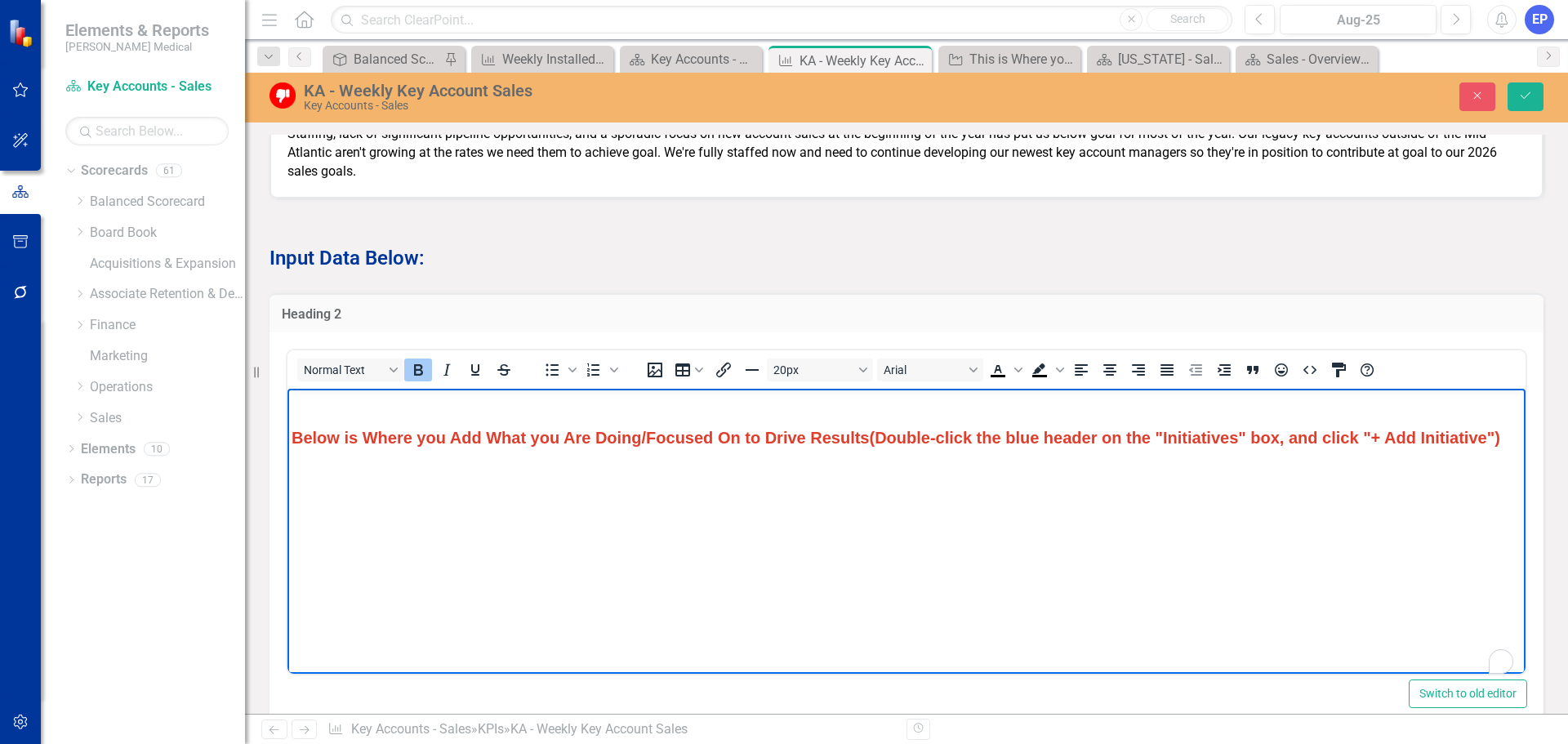
click at [961, 438] on span "(Double-click the blue header on the "Initiatives" box, and click "+ Add Initia…" at bounding box center [1184, 438] width 630 height 18
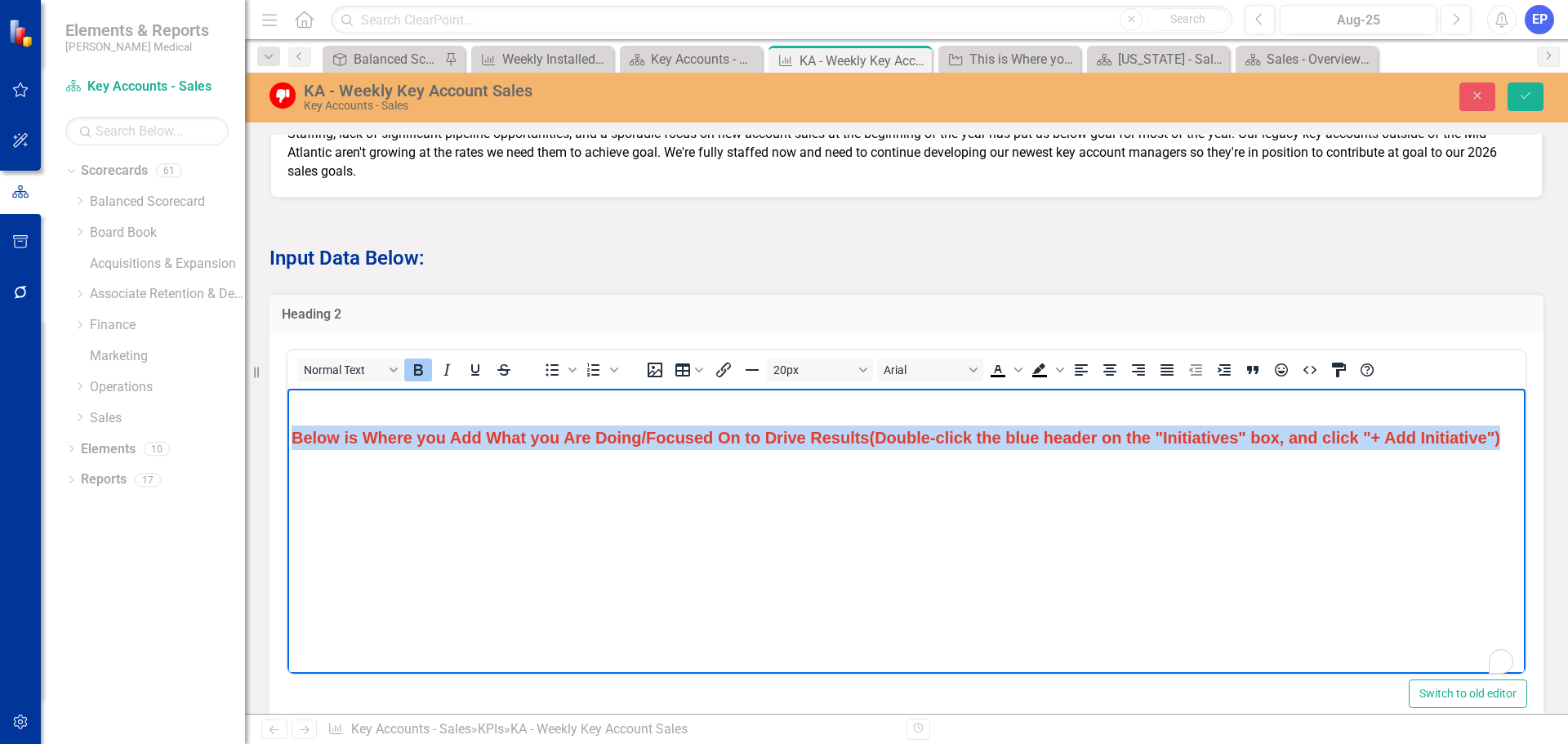
click at [961, 438] on span "(Double-click the blue header on the "Initiatives" box, and click "+ Add Initia…" at bounding box center [1184, 438] width 630 height 18
copy p "Below is Where you Add What you Are Doing/Focused On to Drive Results (Double-c…"
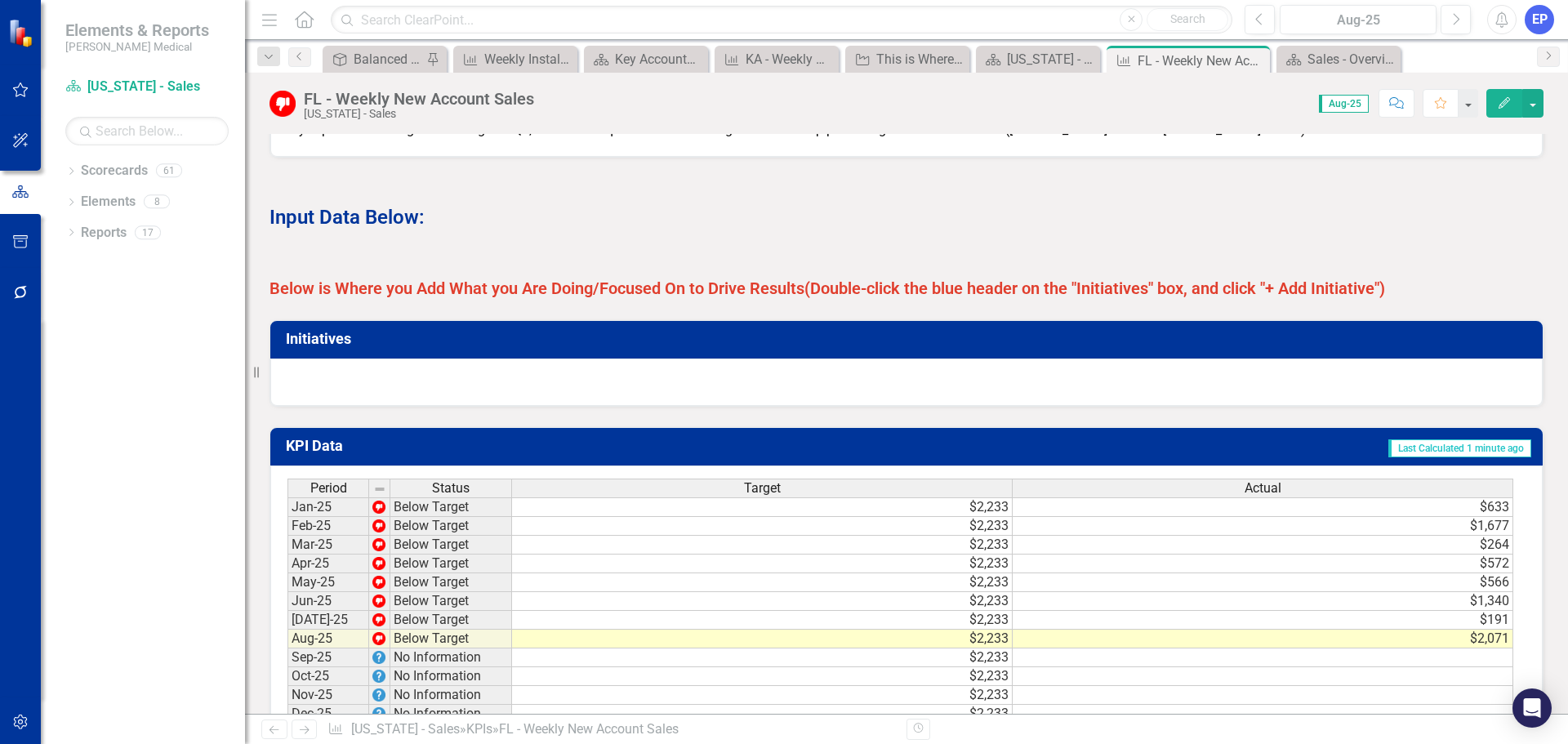
scroll to position [1148, 0]
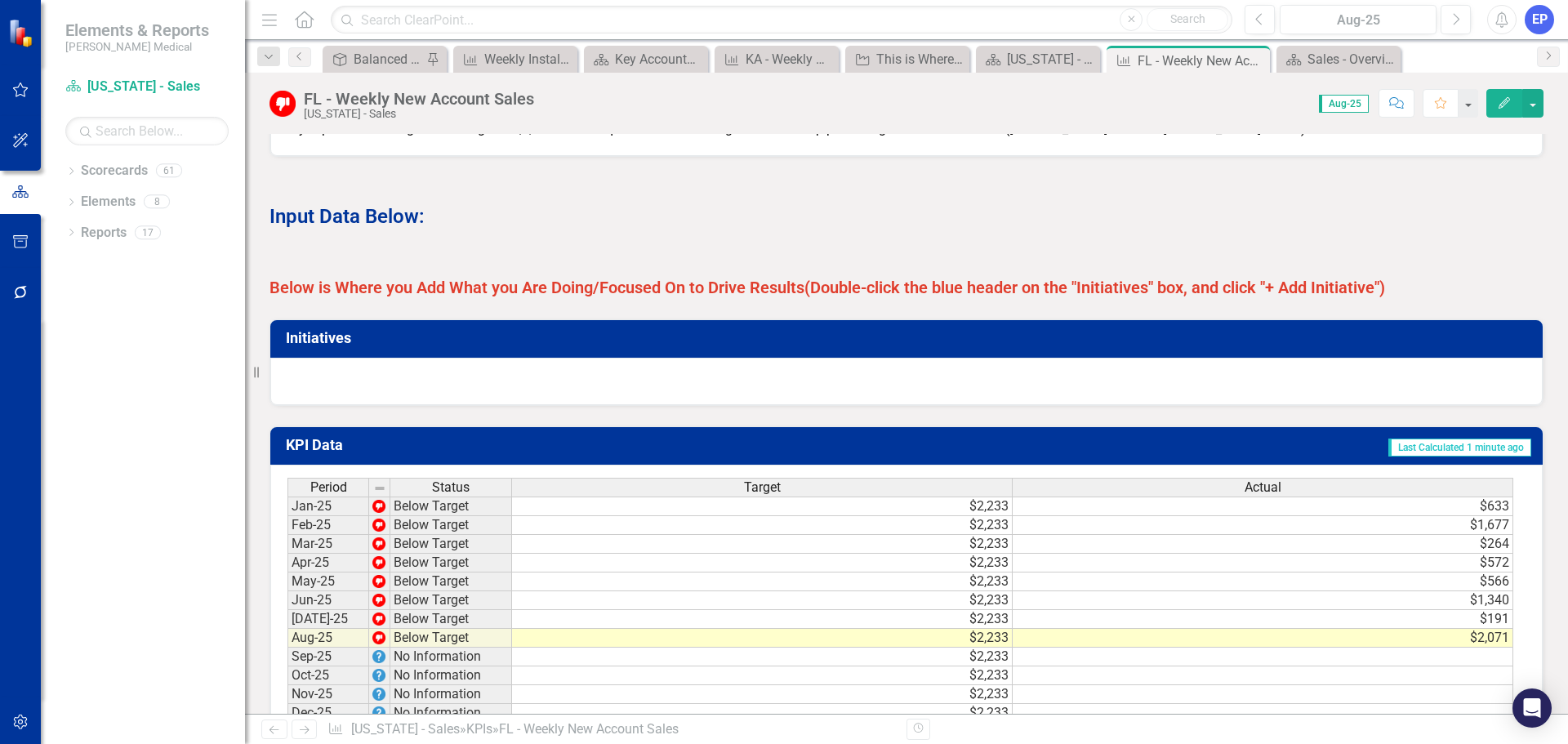
click at [897, 298] on strong "(Double-click the blue header on the "Initiatives" box, and click "+ Add Initia…" at bounding box center [1095, 287] width 581 height 19
click at [809, 298] on strong "(Double-click the blue header on the "Initiatives" box, and click "+ Add Initia…" at bounding box center [1095, 287] width 581 height 19
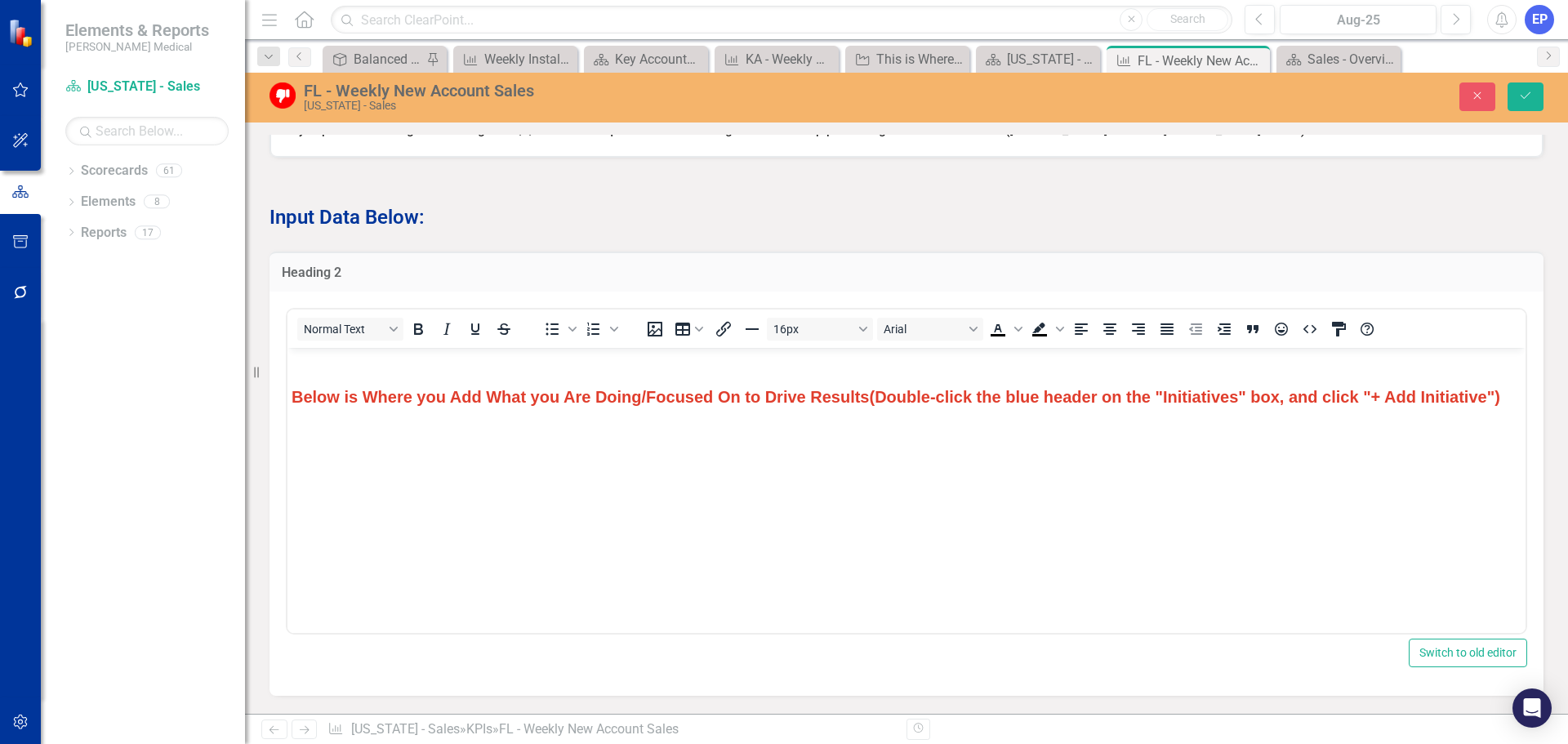
scroll to position [0, 0]
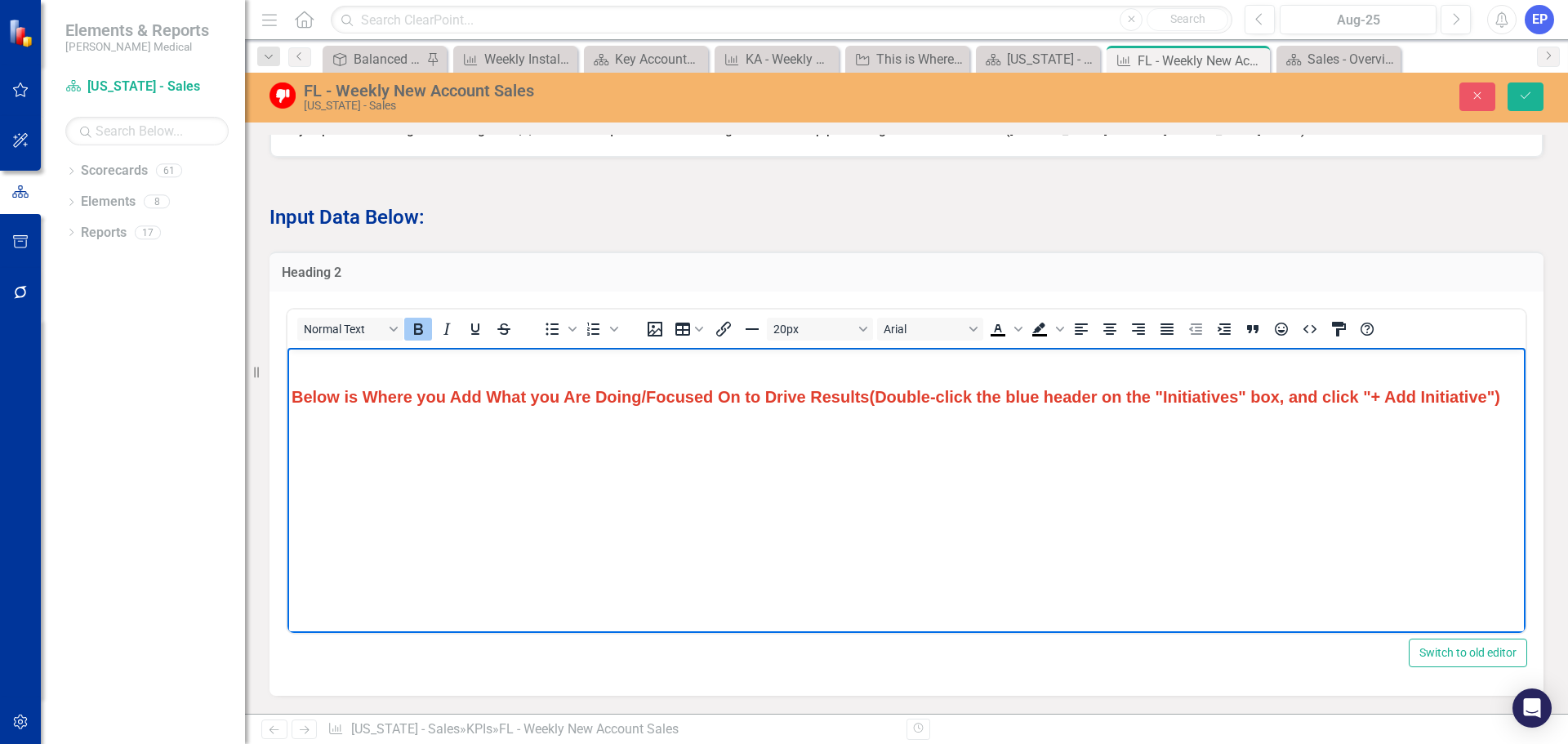
click at [641, 398] on strong "Below is Where you Add What you Are Doing/Focused On to Drive Results" at bounding box center [580, 396] width 578 height 18
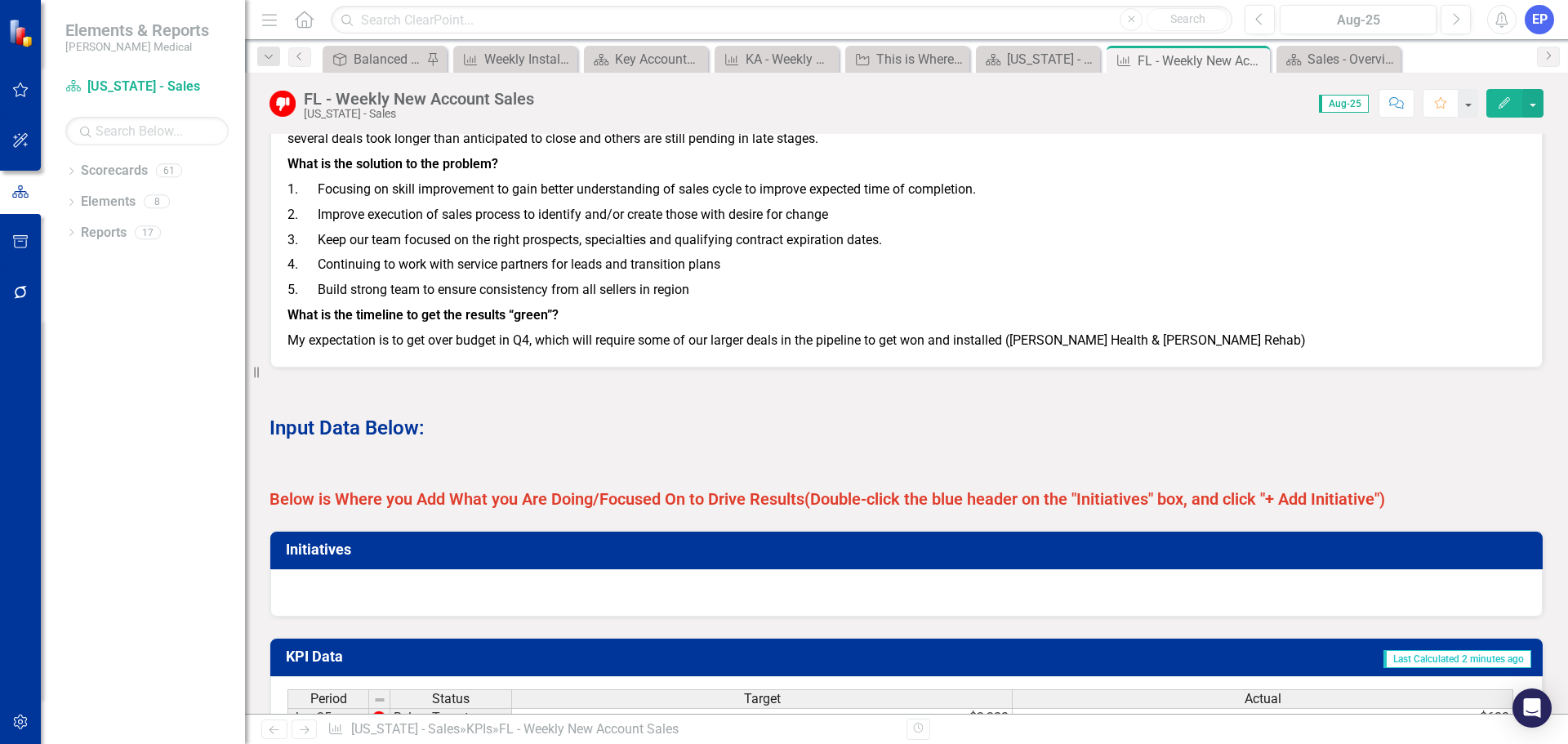
scroll to position [980, 0]
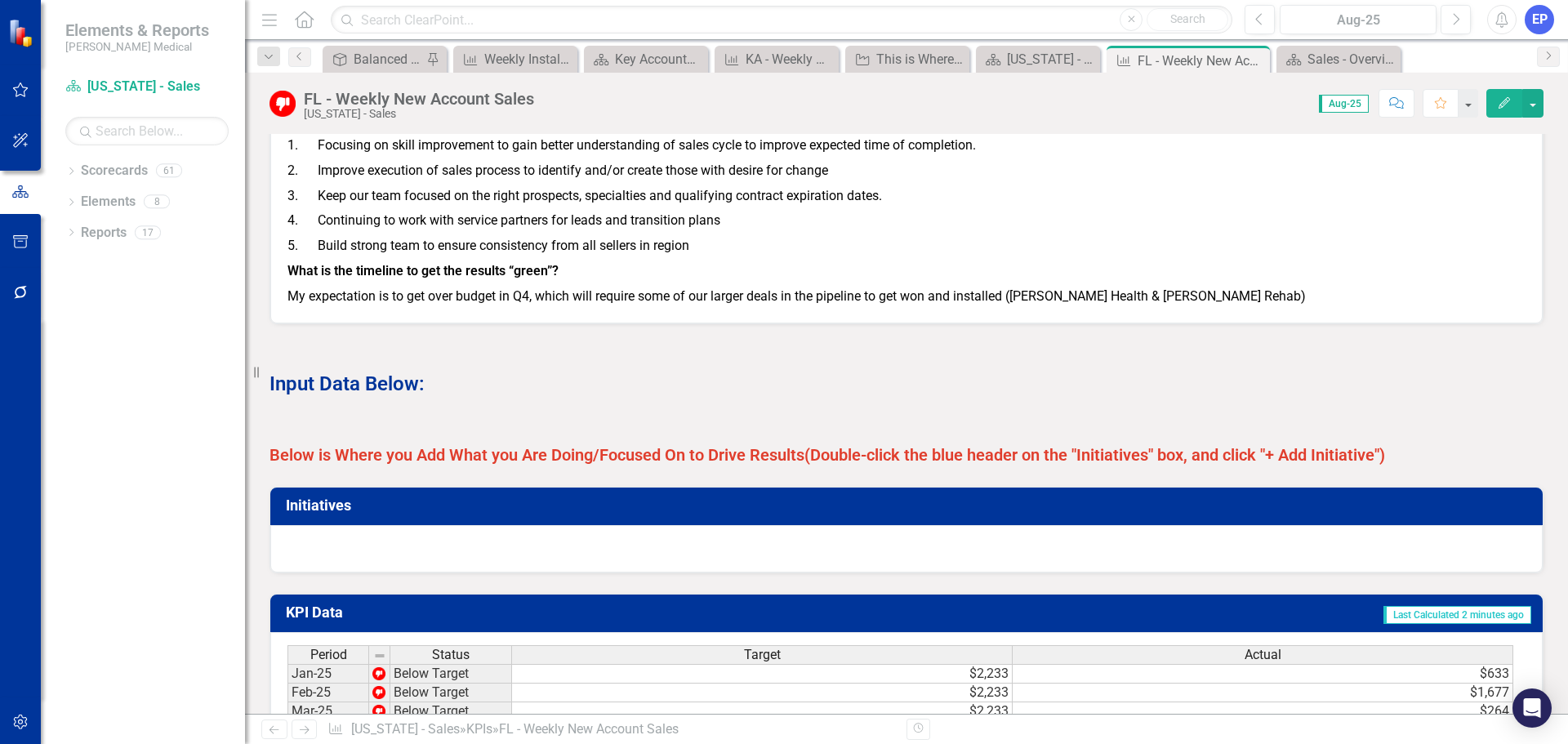
click at [804, 465] on strong "Below is Where you Add What you Are Doing/Focused On to Drive Results" at bounding box center [536, 455] width 535 height 19
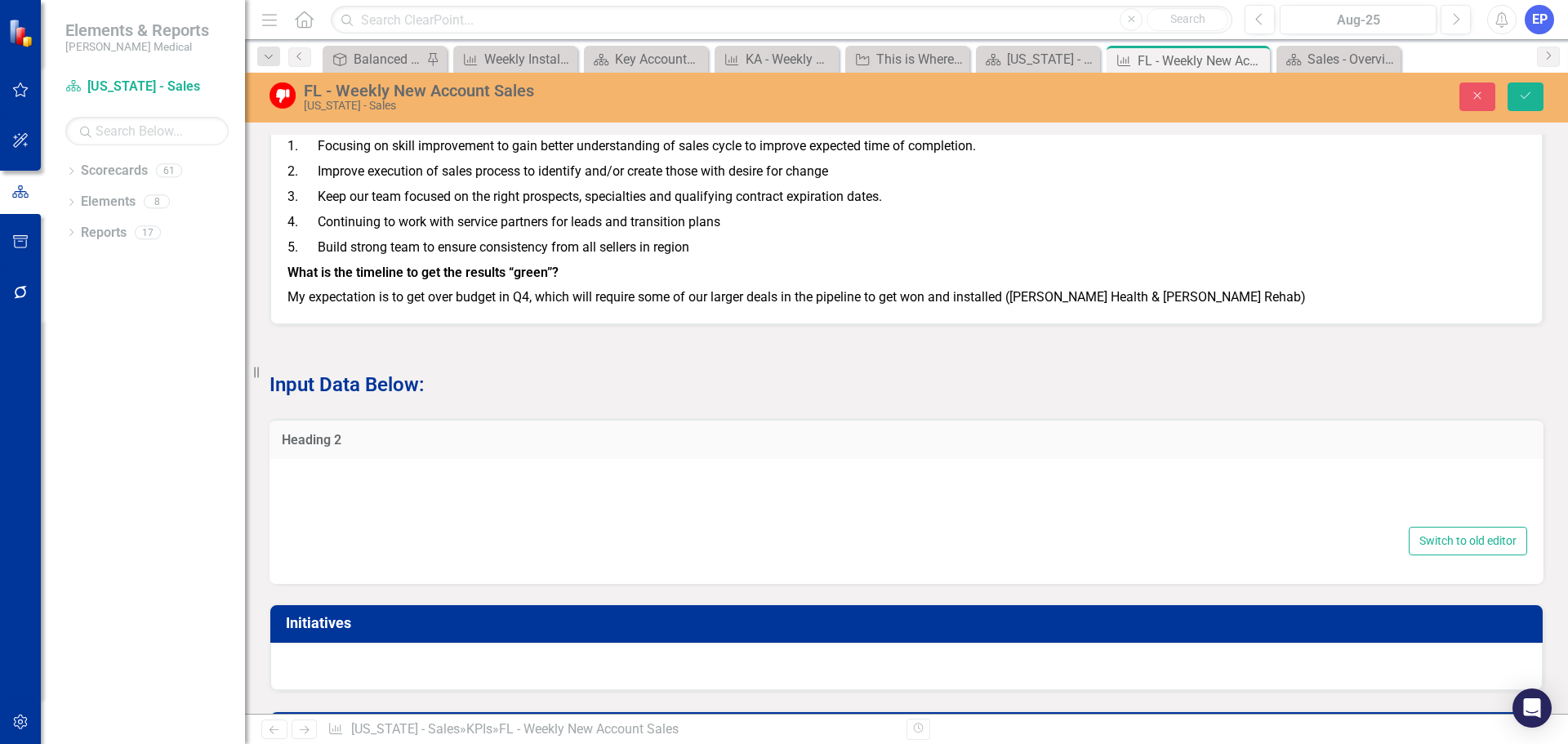
type textarea "<p>&nbsp;</p> <p><span style="font-size: 20px; color: #e03e2d;"><strong>Below i…"
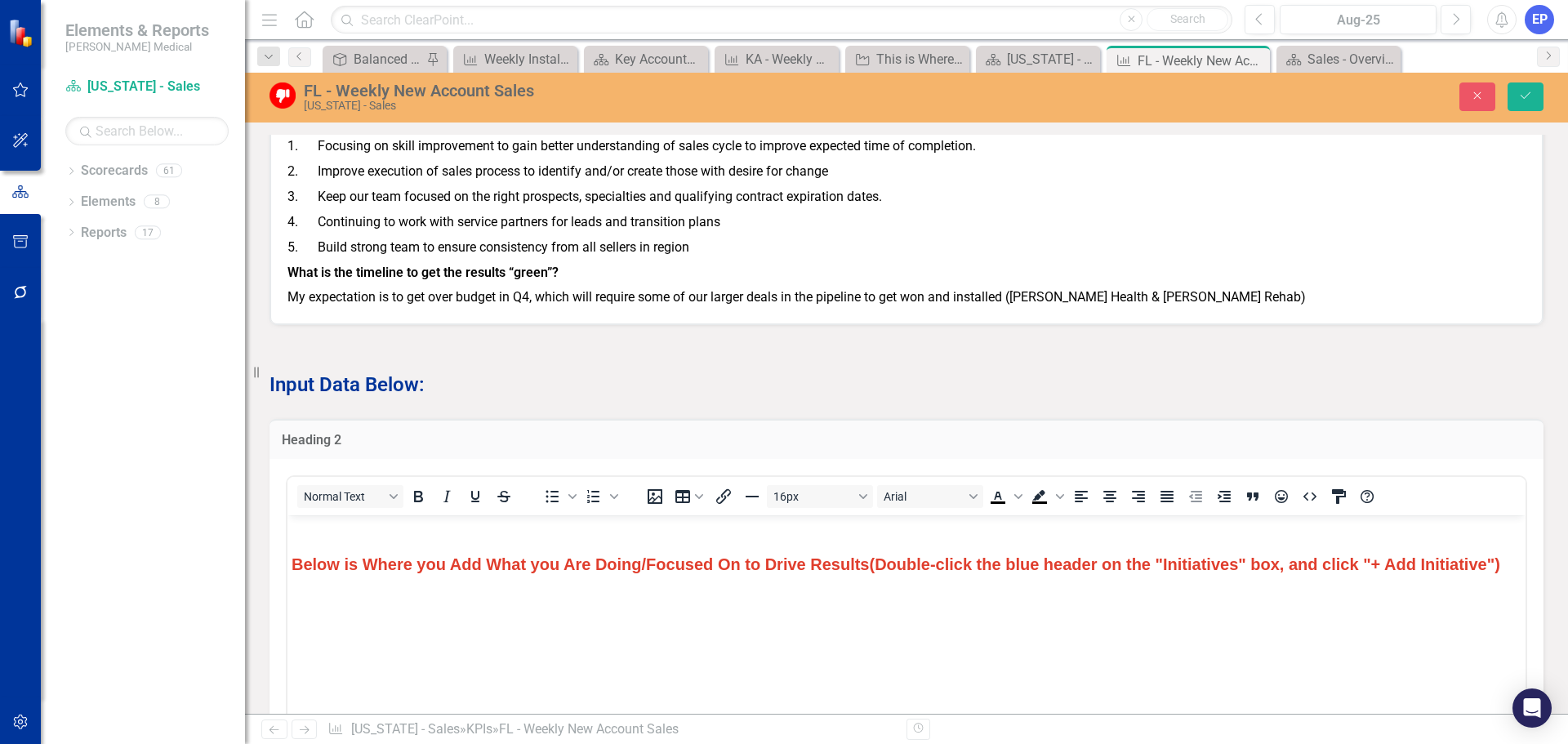
scroll to position [0, 0]
click at [640, 561] on strong "Below is Where you Add What you Are Doing/Focused On to Drive Results" at bounding box center [580, 564] width 578 height 18
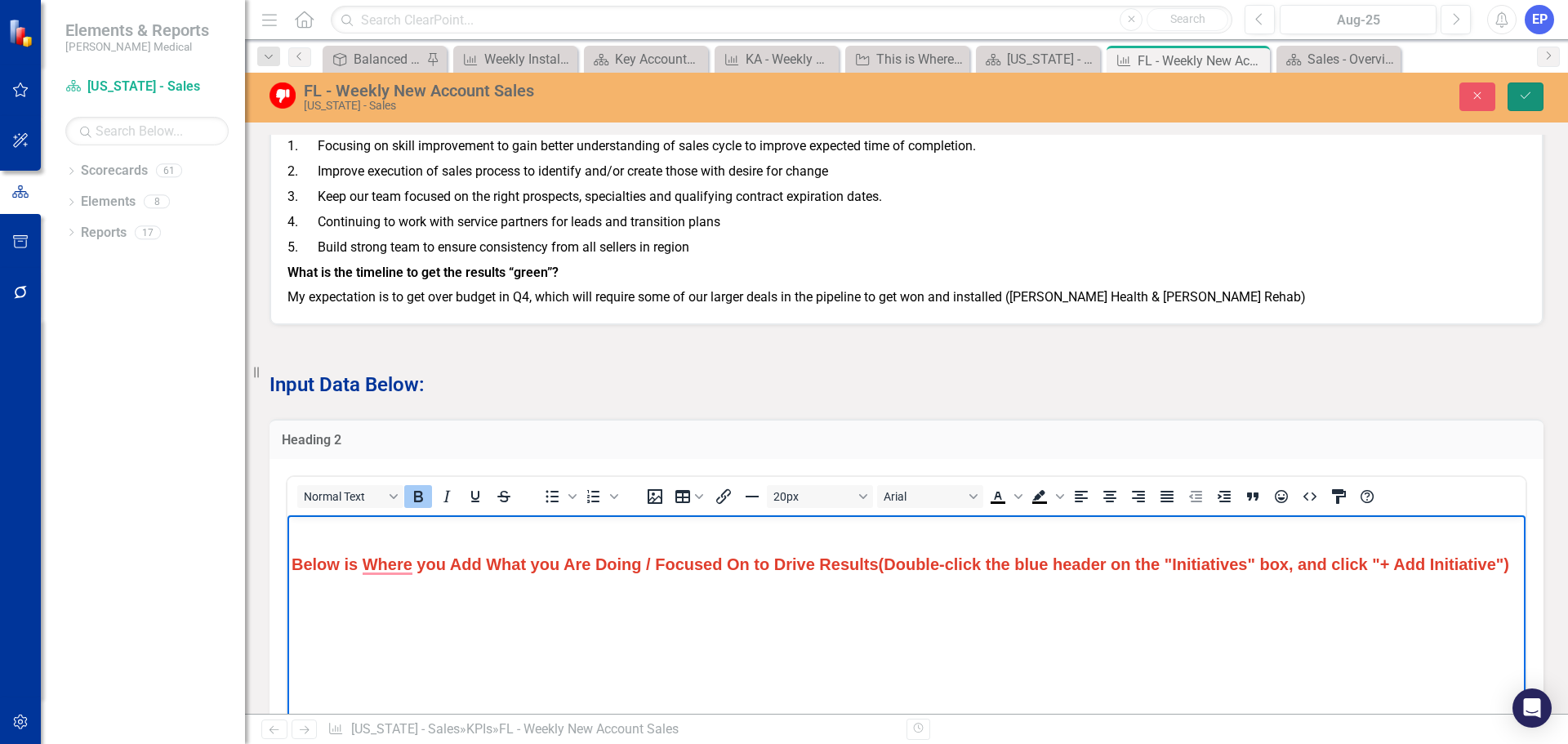
click at [1527, 95] on icon "Save" at bounding box center [1525, 95] width 15 height 11
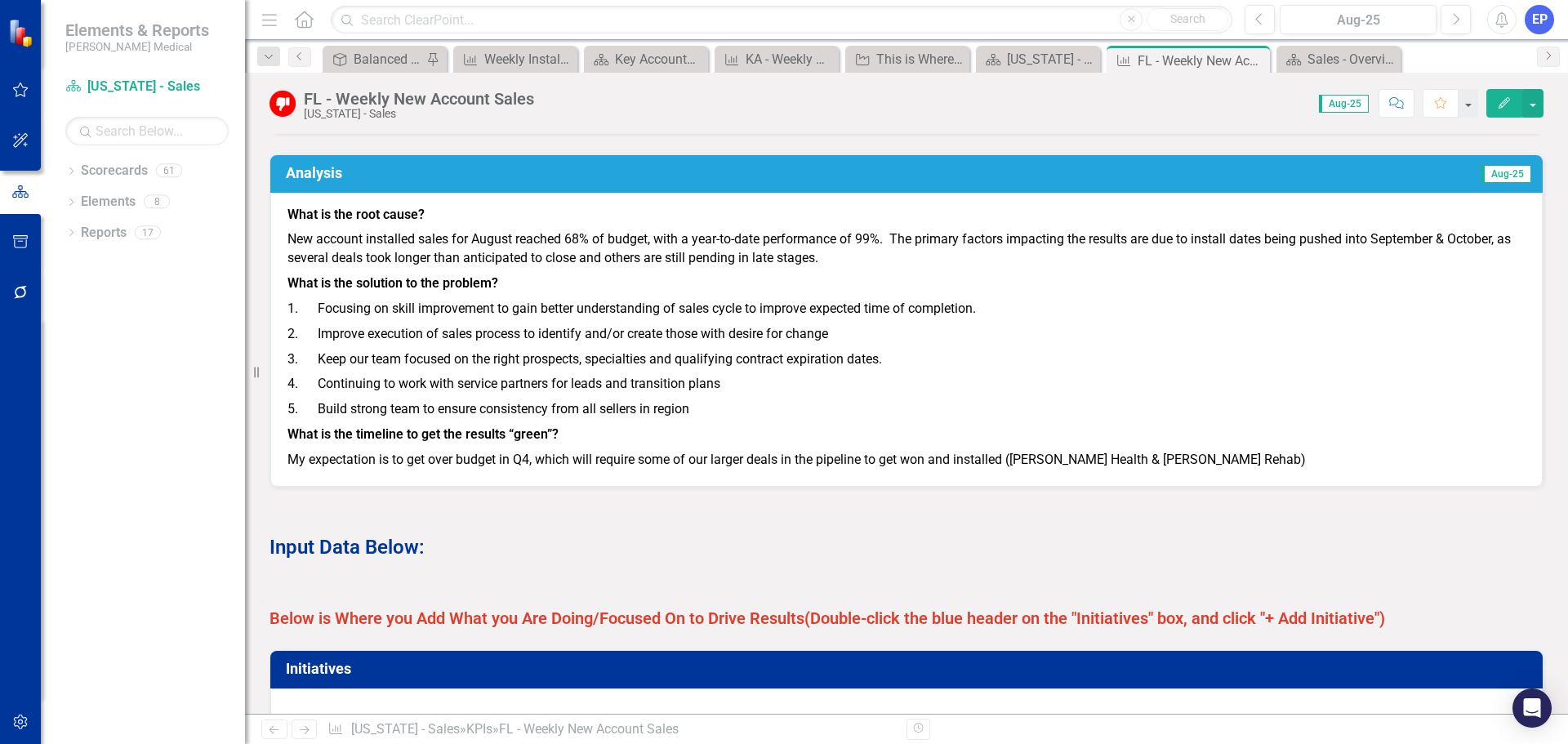
scroll to position [980, 0]
